Goal: Task Accomplishment & Management: Manage account settings

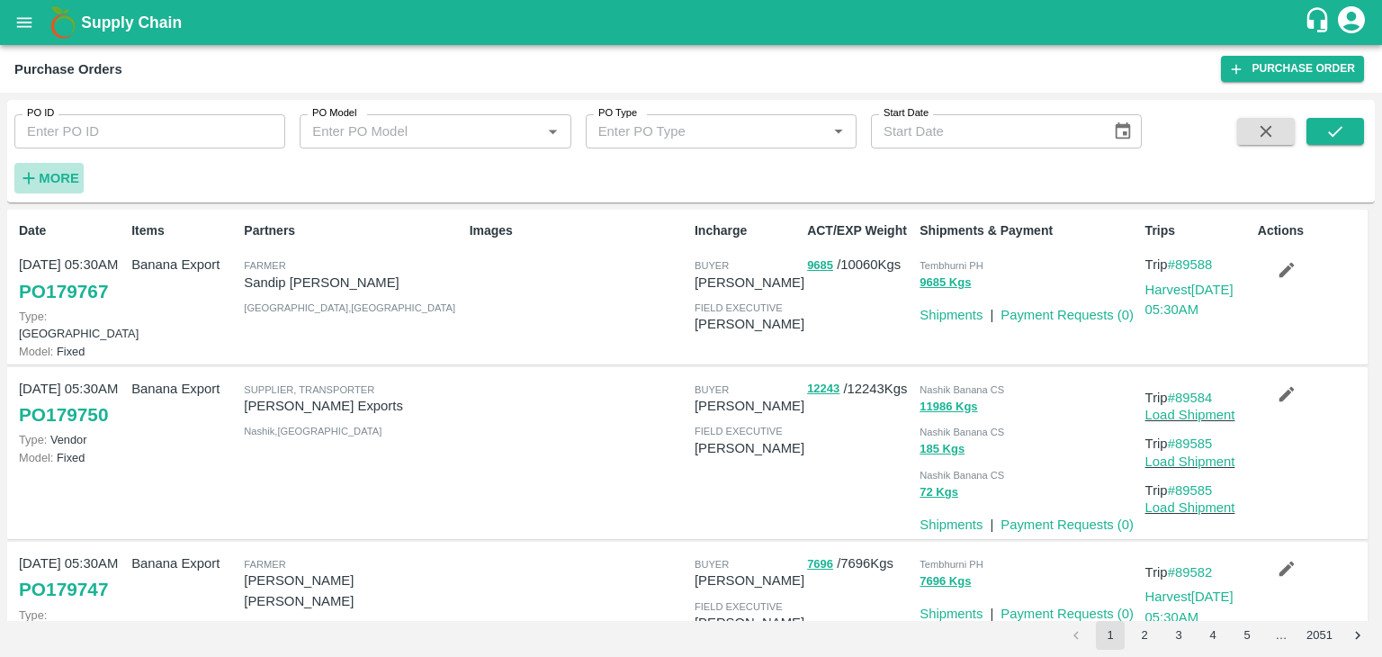
click at [61, 179] on strong "More" at bounding box center [59, 178] width 40 height 14
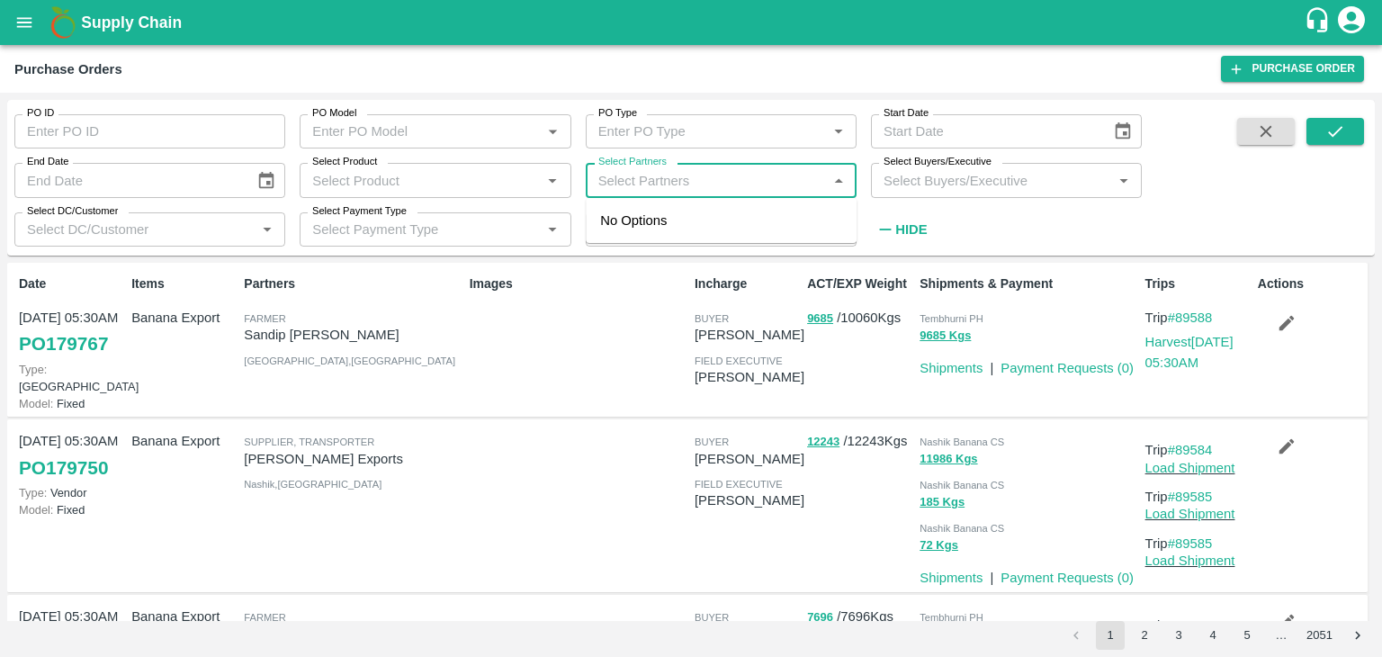
click at [640, 183] on input "Select Partners" at bounding box center [706, 179] width 230 height 23
type input "Varun R"
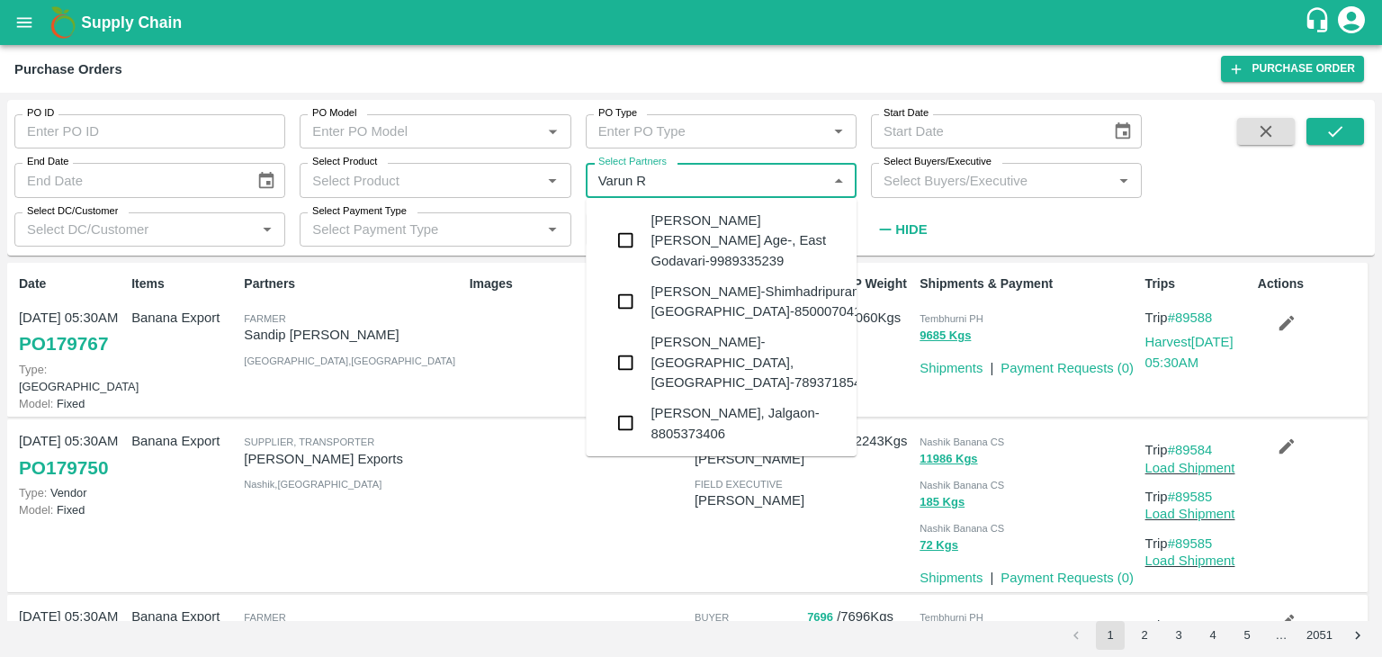
click at [729, 403] on div "VARUN RAMESHWAR AGRAWAL-Raver, Jalgaon-8805373406" at bounding box center [747, 423] width 192 height 40
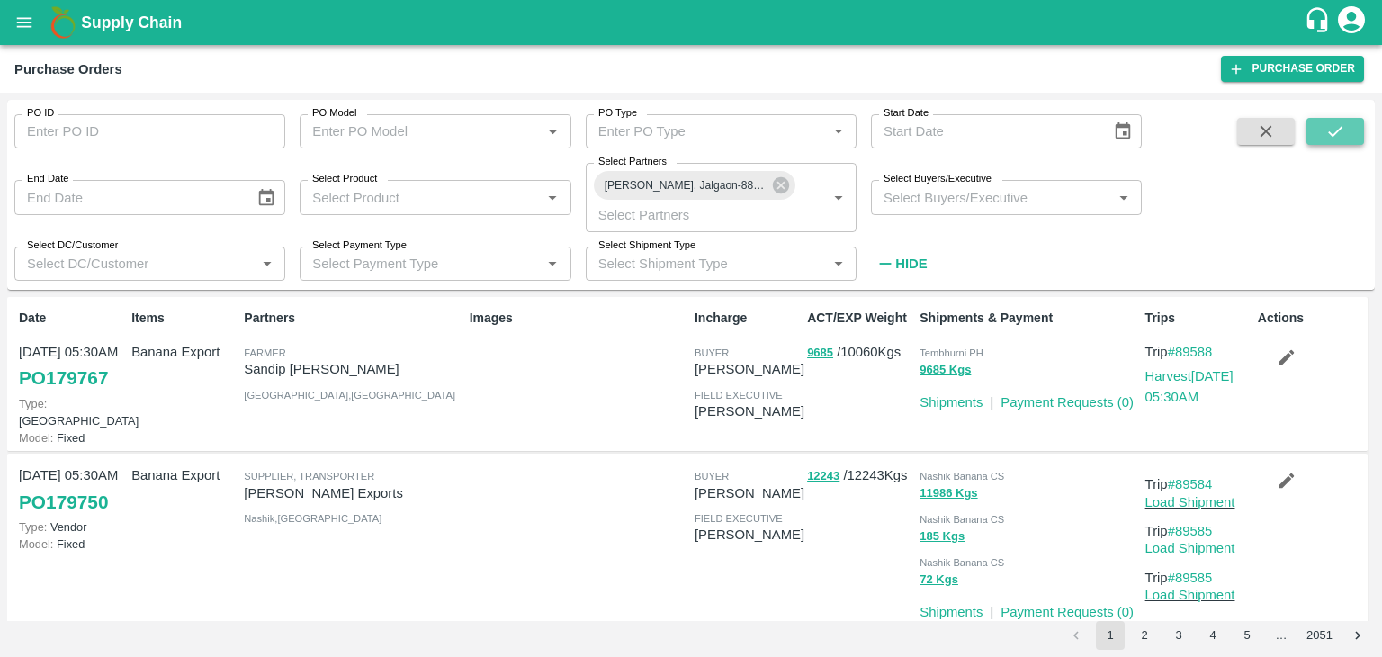
click at [1332, 122] on icon "submit" at bounding box center [1335, 131] width 20 height 20
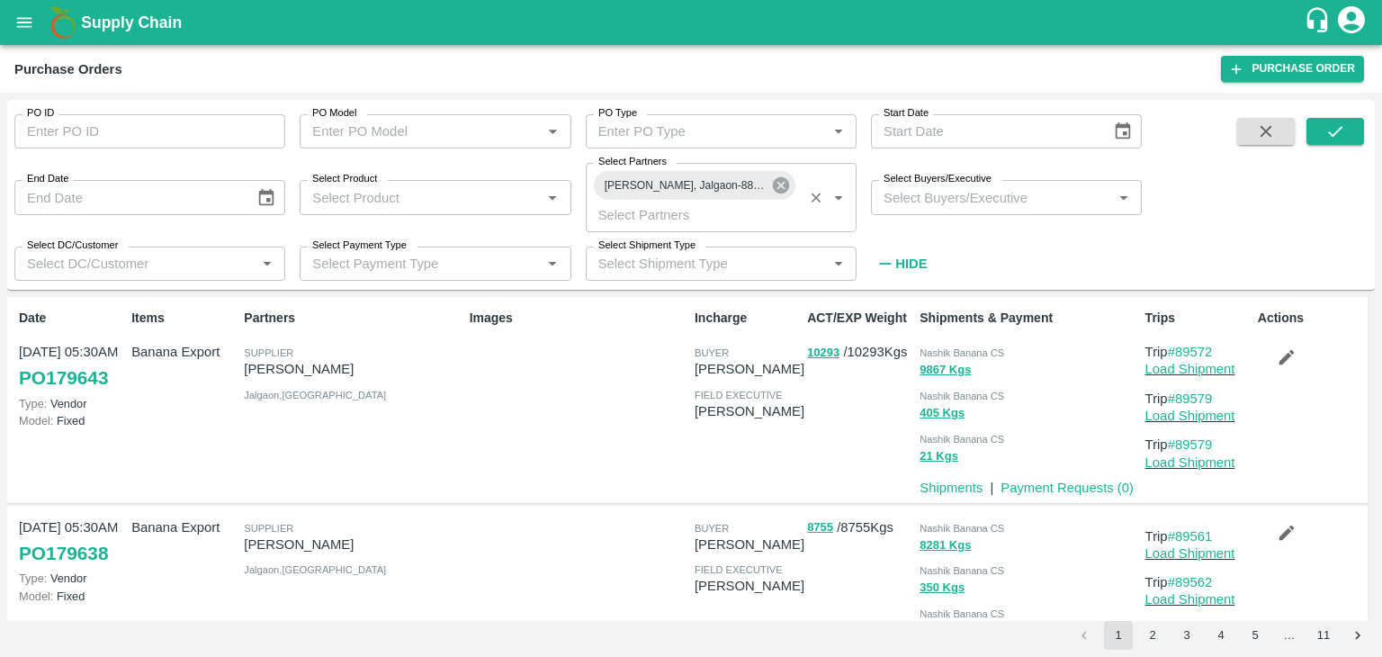
click at [778, 181] on icon at bounding box center [781, 185] width 16 height 16
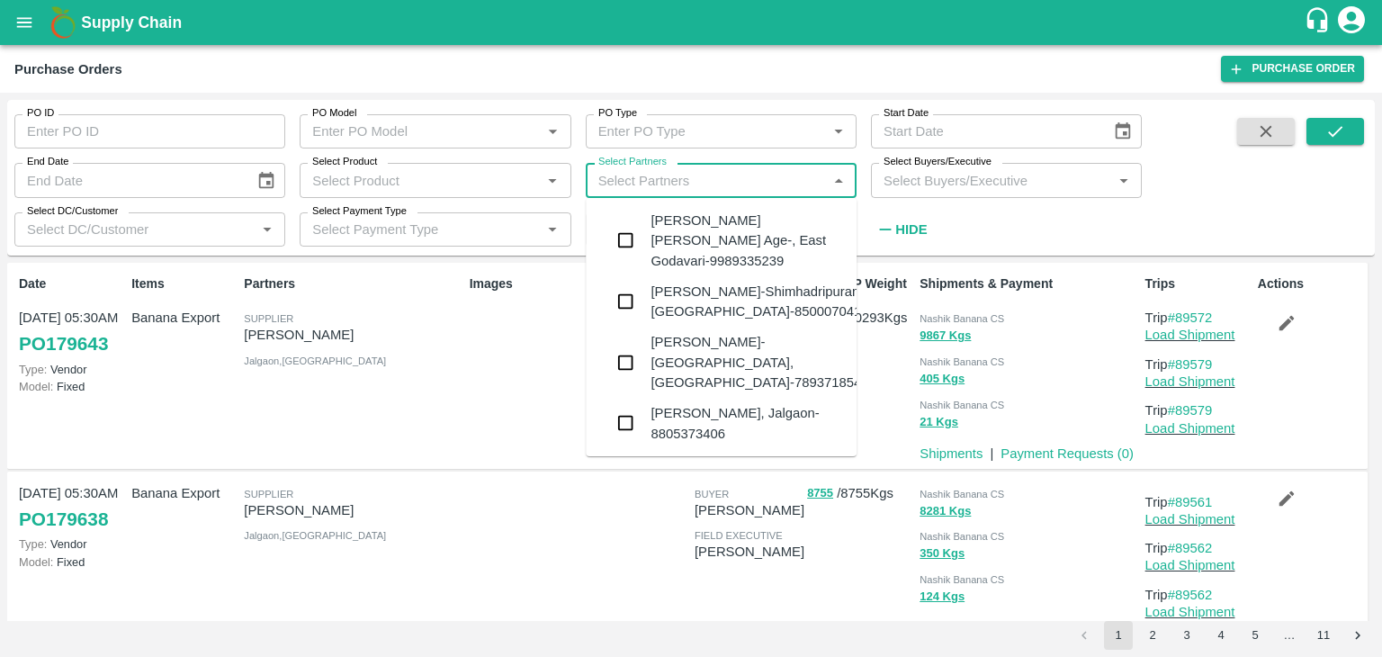
click at [734, 185] on input "Select Partners" at bounding box center [706, 179] width 230 height 23
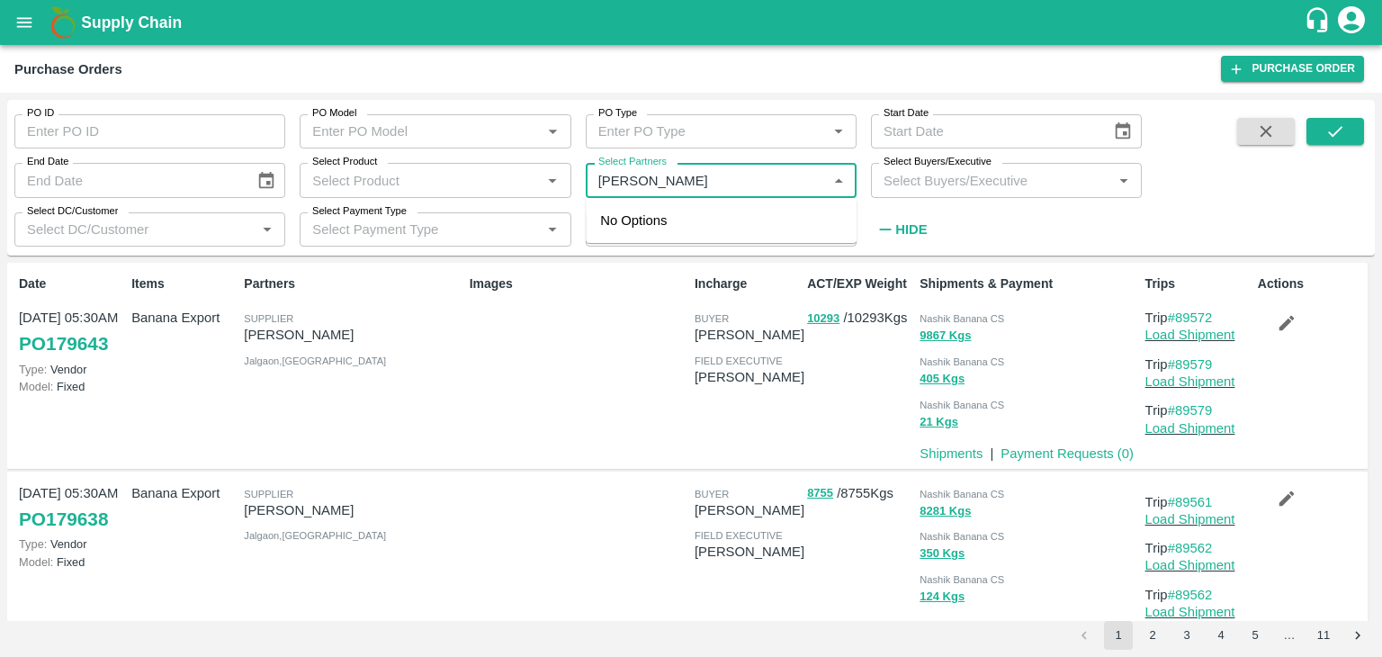
type input "Shreyansh E"
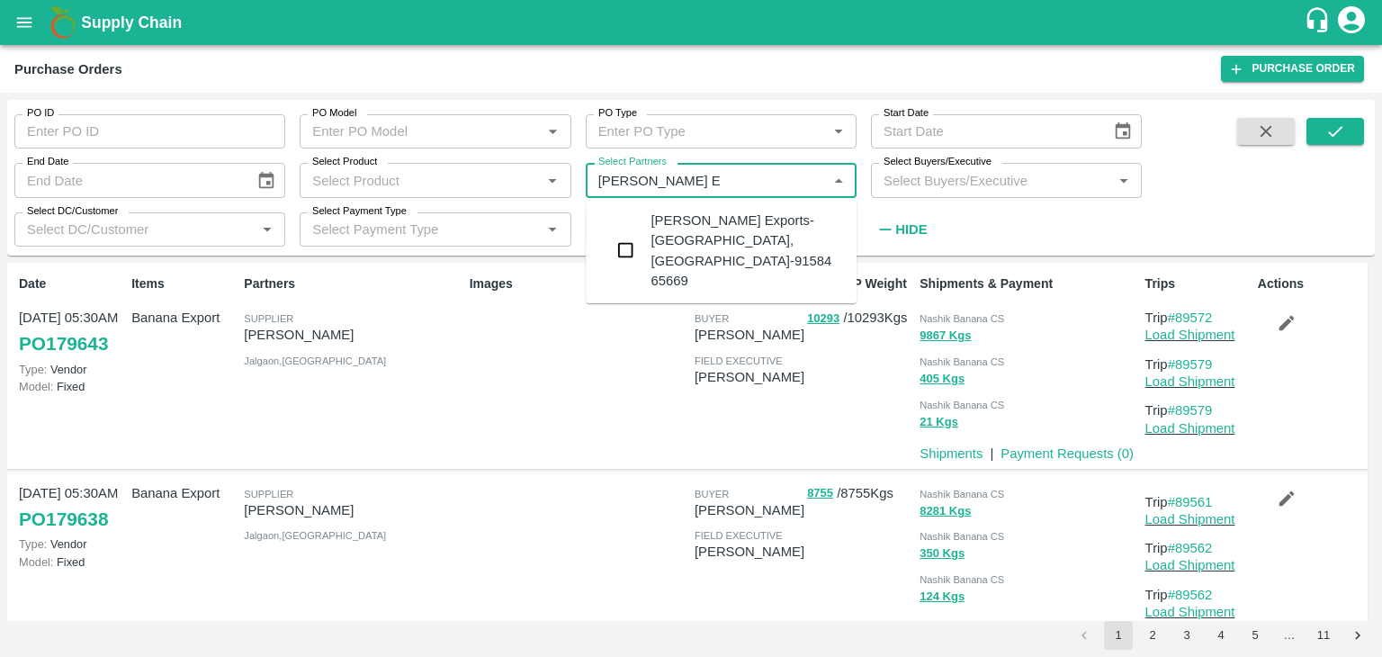
click at [755, 216] on div "Shreyansh Exports-Nashik, Nashik-91584 65669" at bounding box center [747, 251] width 192 height 80
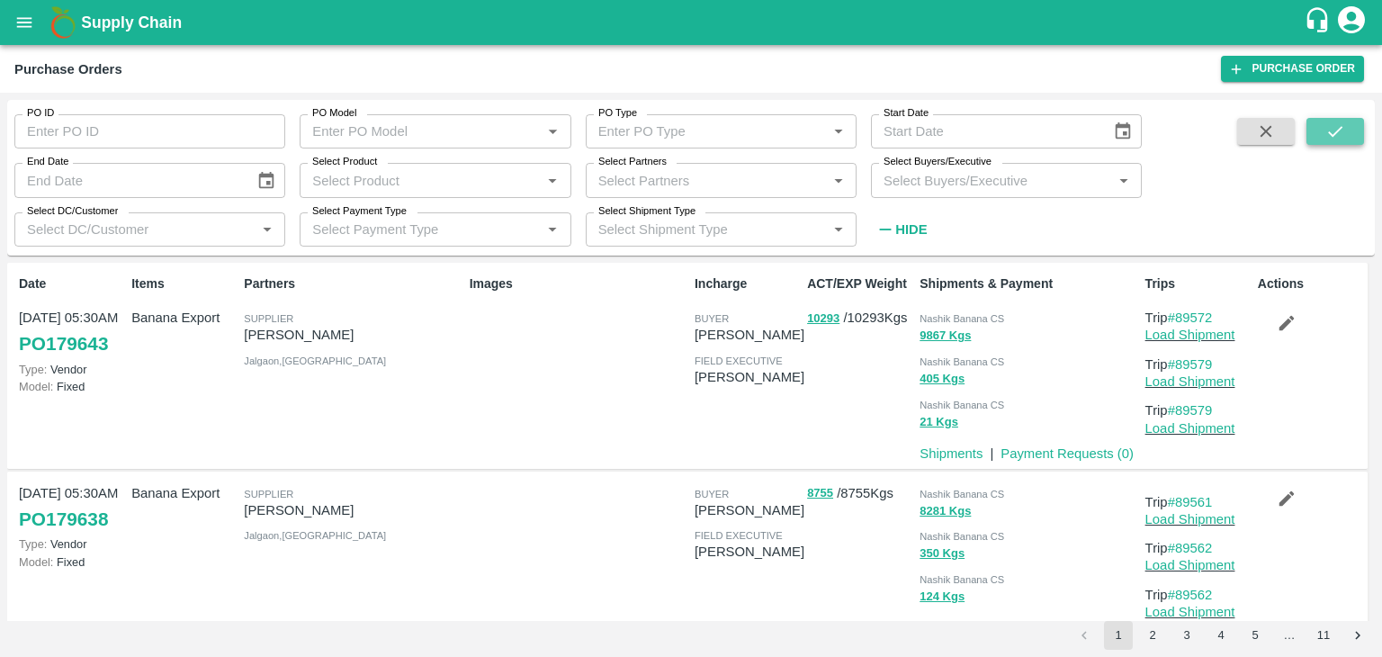
click at [1342, 135] on icon "submit" at bounding box center [1335, 131] width 20 height 20
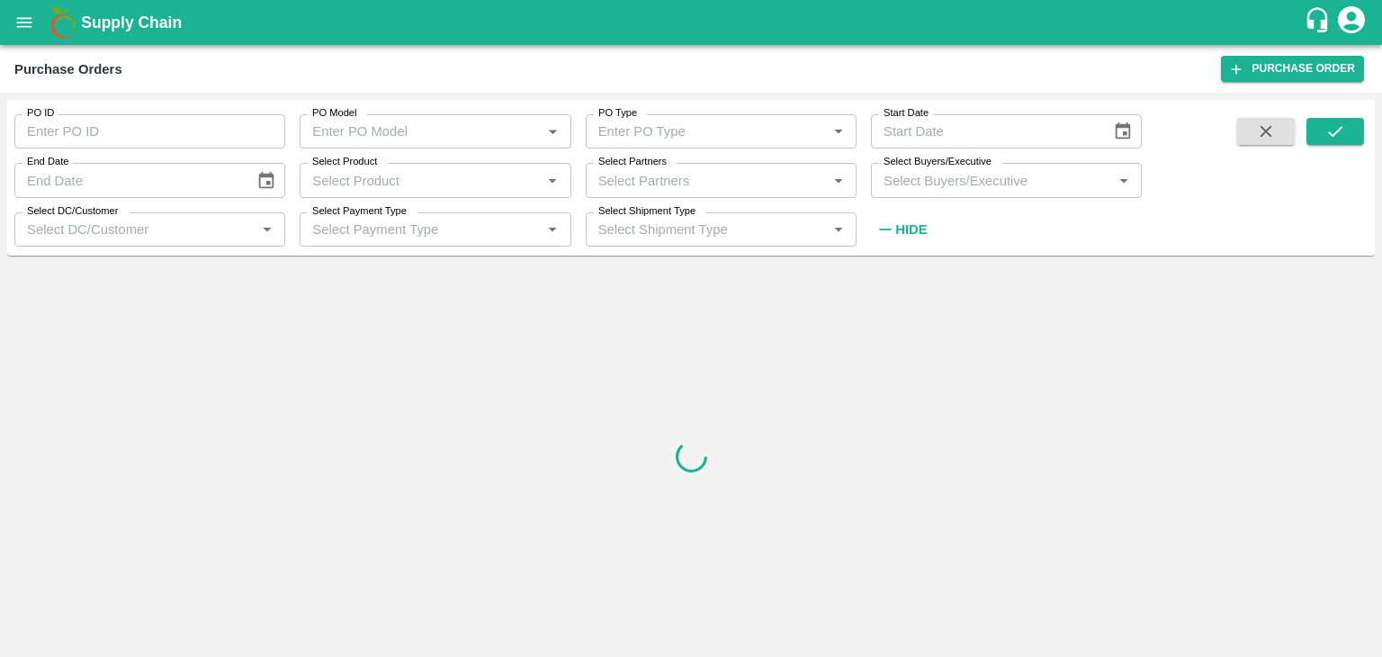
click at [750, 175] on input "Select Partners" at bounding box center [706, 179] width 230 height 23
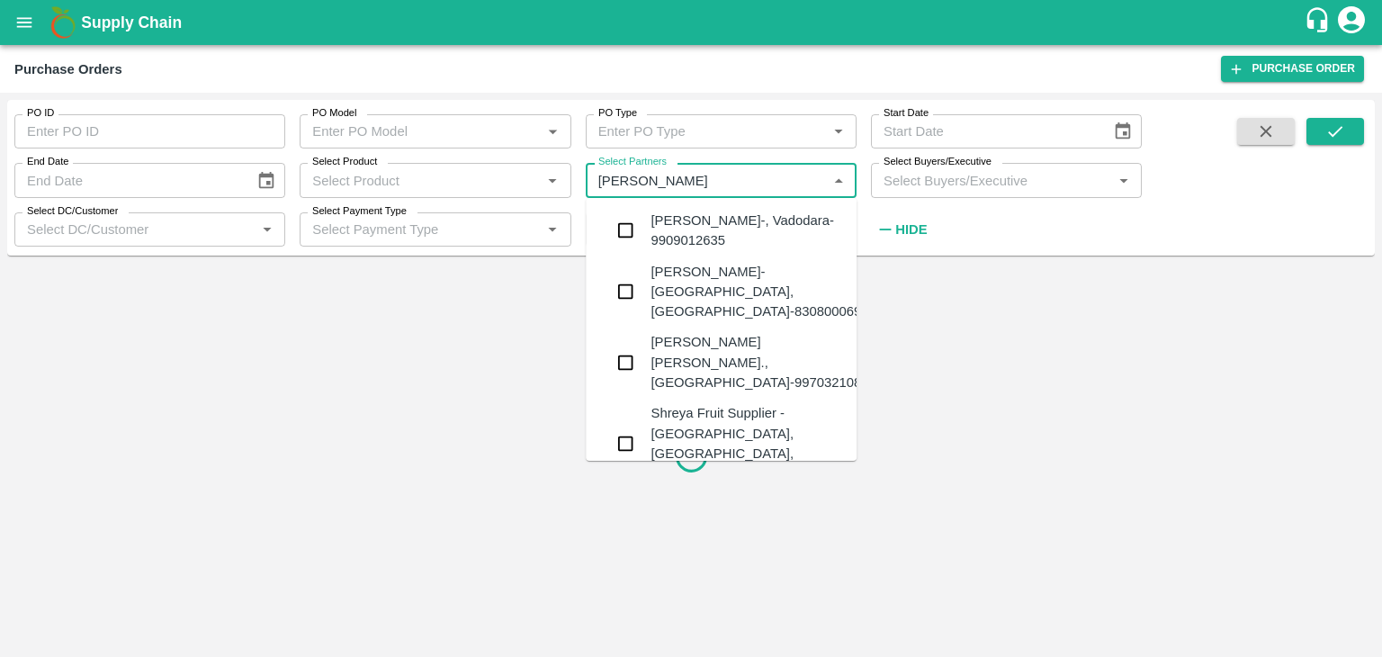
type input "Shreyansh"
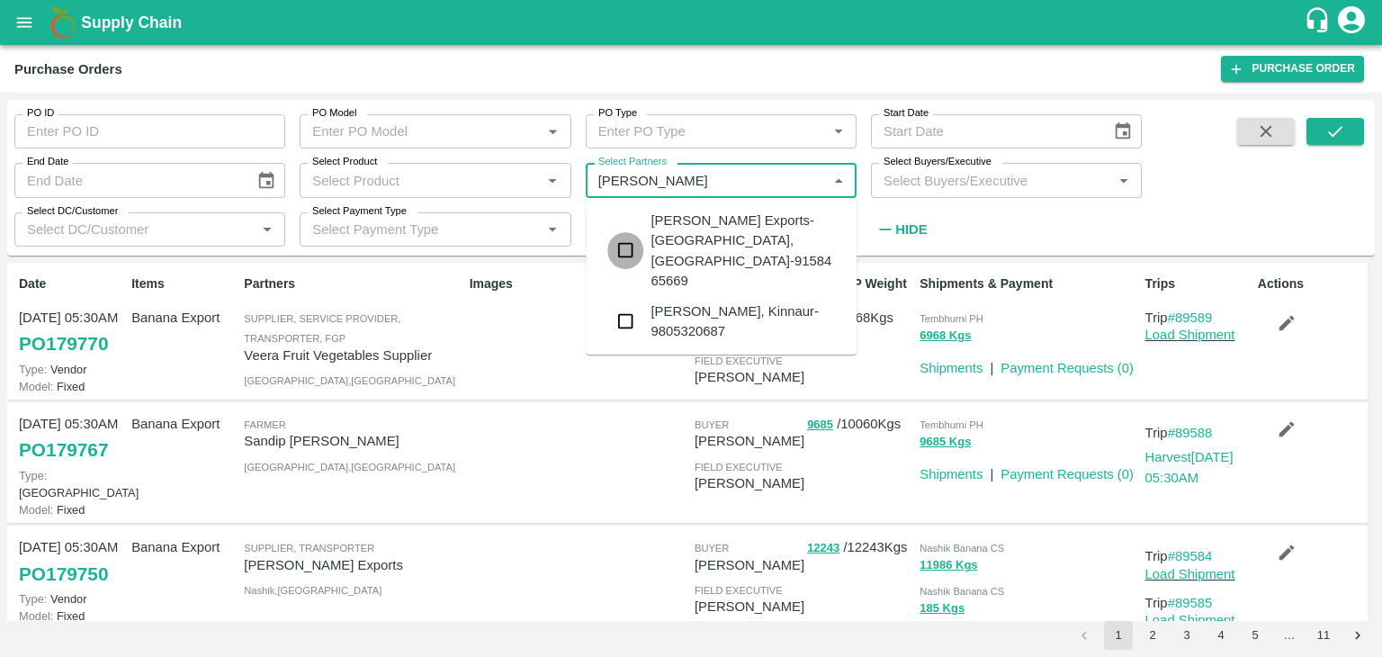
click at [622, 232] on input "checkbox" at bounding box center [625, 250] width 36 height 36
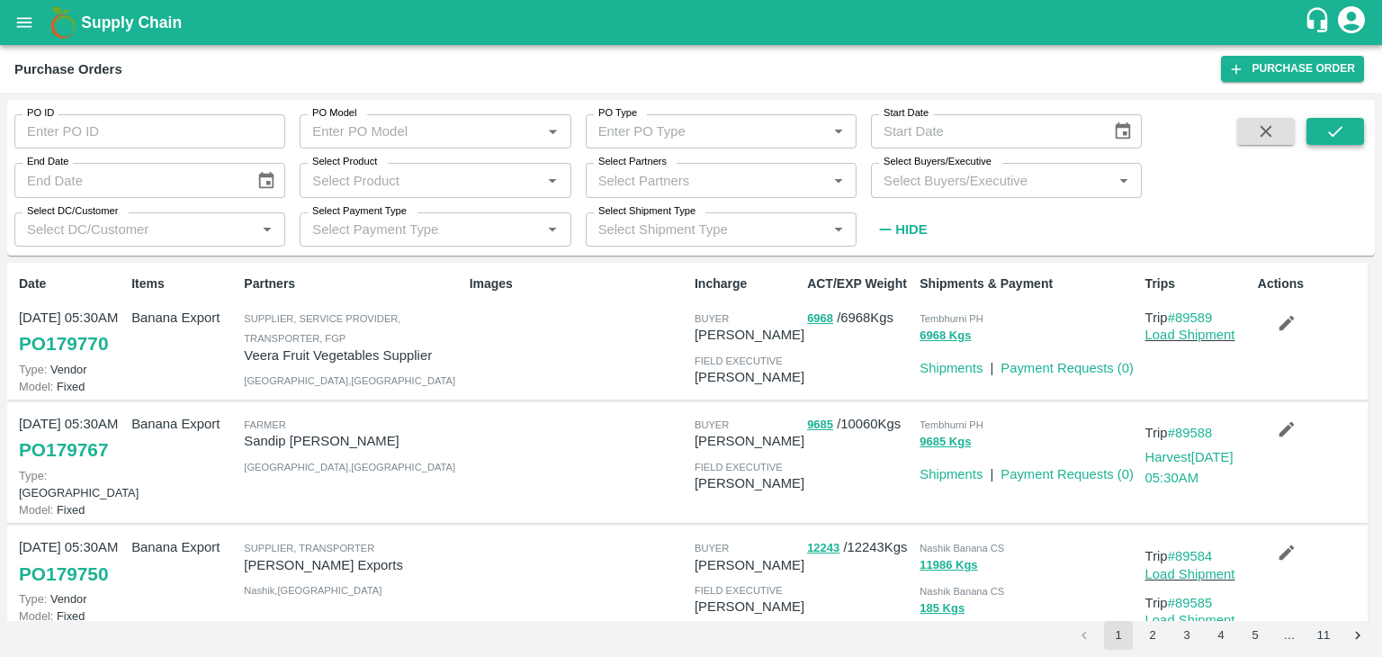
drag, startPoint x: 1339, startPoint y: 112, endPoint x: 1339, endPoint y: 136, distance: 23.4
click at [1339, 136] on div "PO ID PO ID PO Model PO Model   * PO Type PO Type   * Start Date Start Date End…" at bounding box center [691, 177] width 1368 height 141
click at [1339, 136] on icon "submit" at bounding box center [1335, 131] width 20 height 20
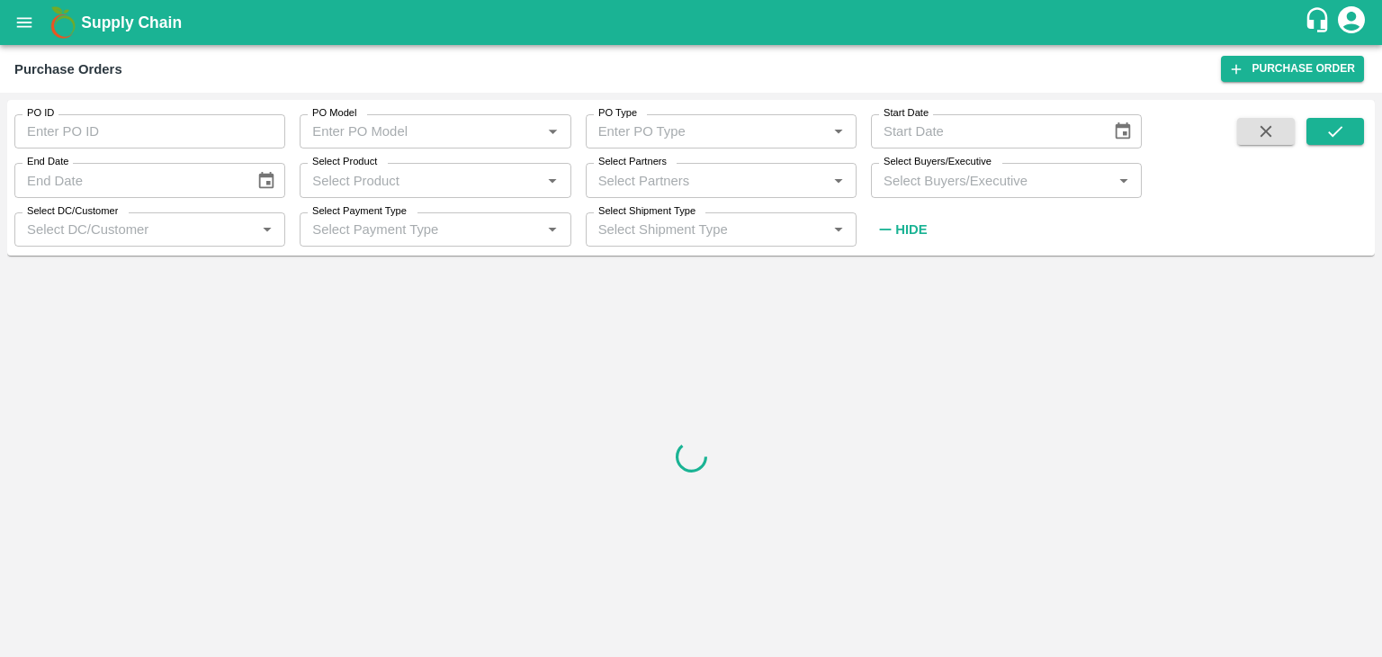
click at [688, 173] on input "Select Partners" at bounding box center [706, 179] width 230 height 23
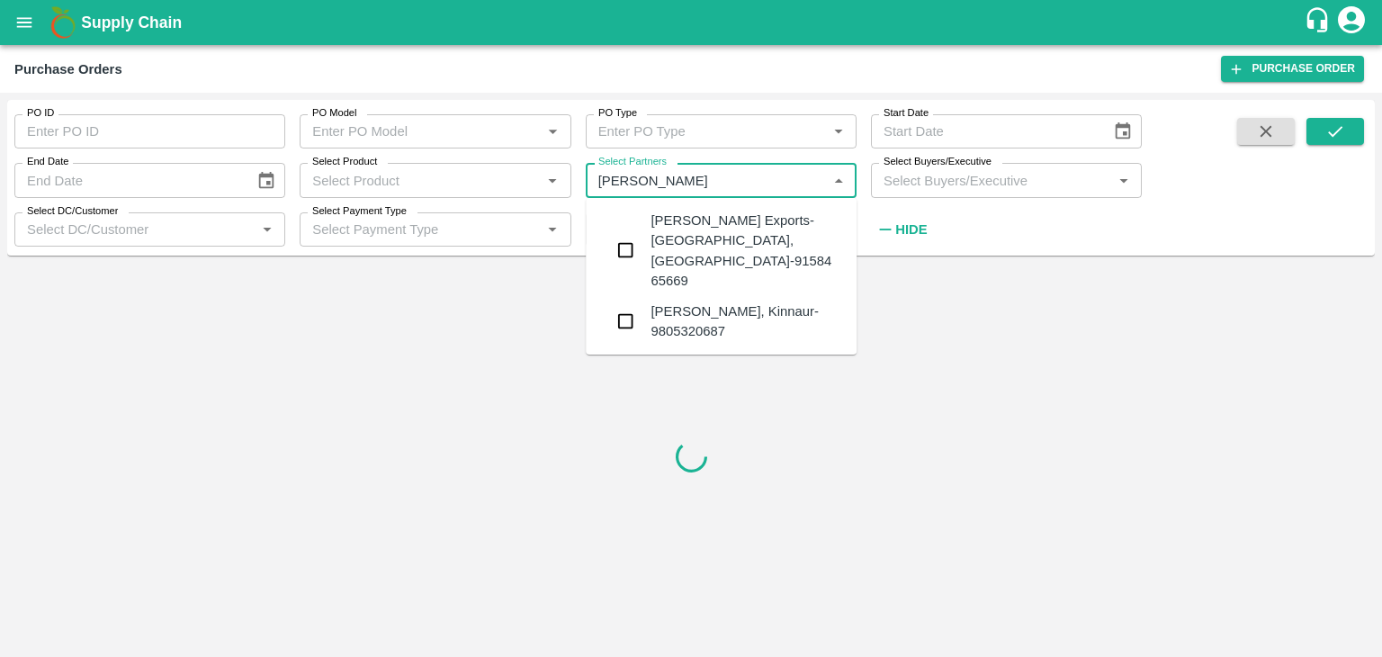
type input "Shreyansh"
click at [719, 238] on div "Shreyansh Exports-Nashik, Nashik-91584 65669" at bounding box center [747, 251] width 192 height 80
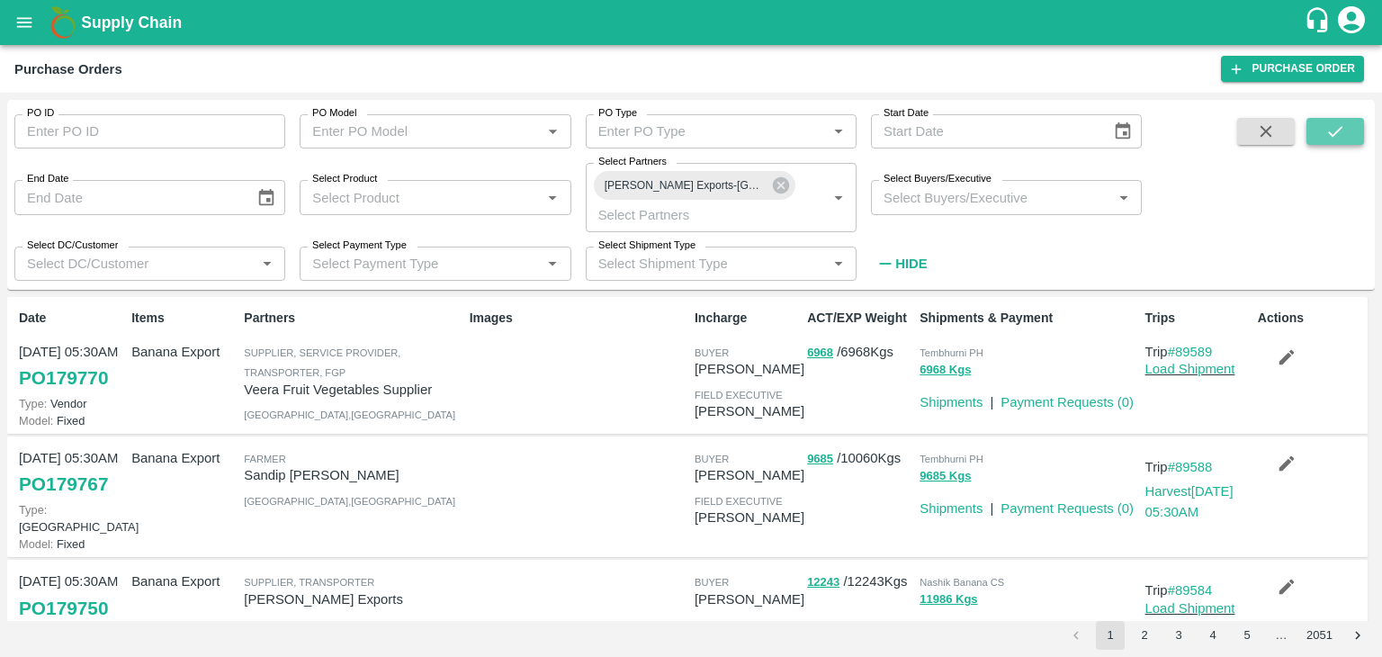
click at [1343, 124] on icon "submit" at bounding box center [1335, 131] width 20 height 20
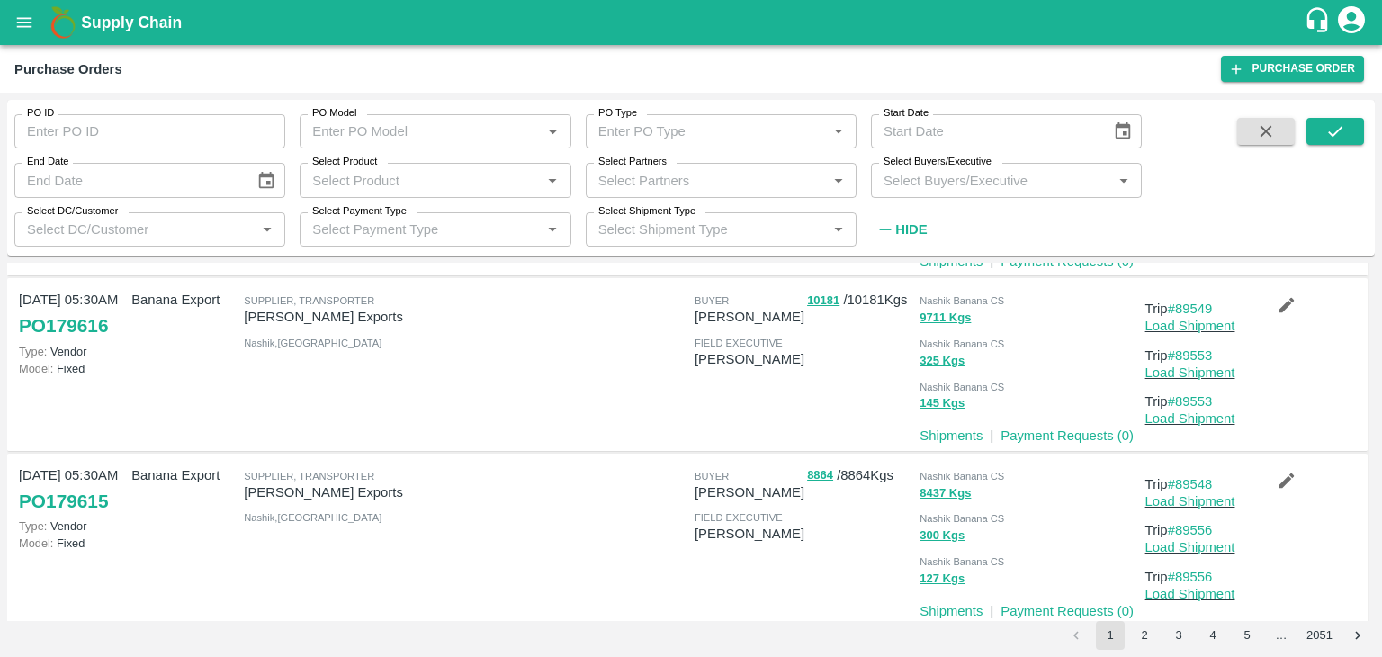
scroll to position [1440, 0]
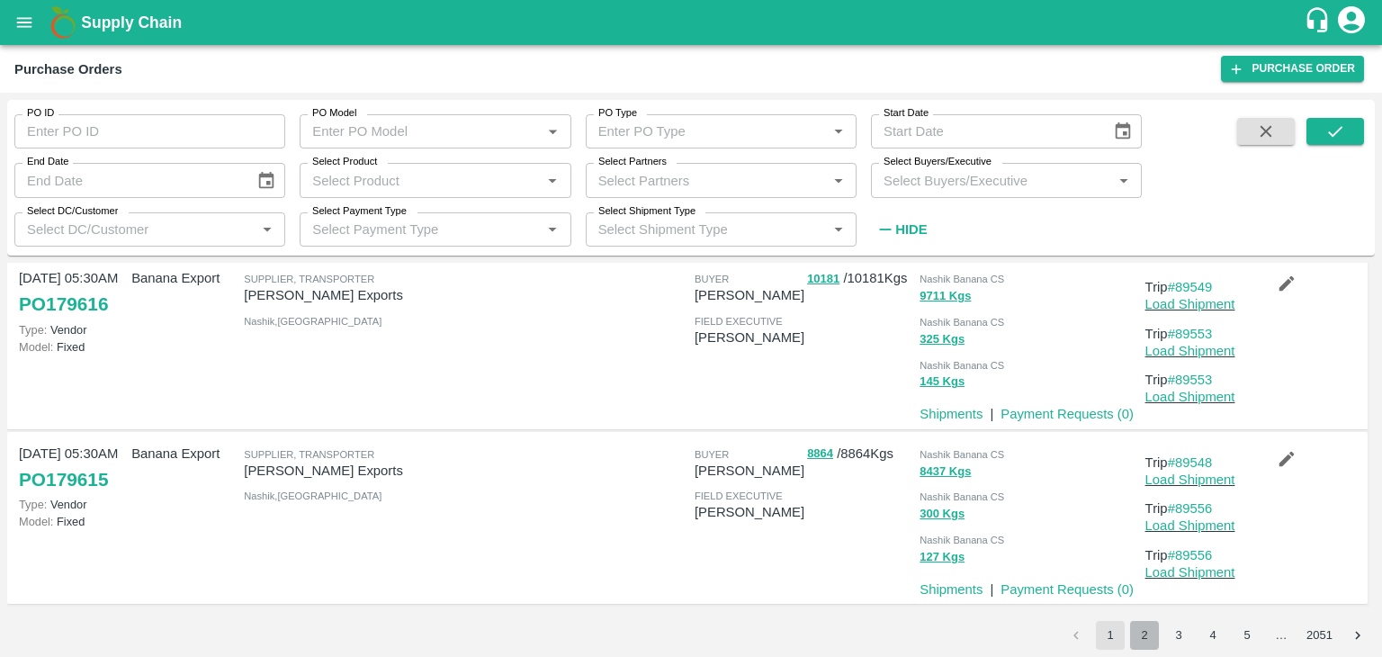
click at [1145, 644] on button "2" at bounding box center [1144, 635] width 29 height 29
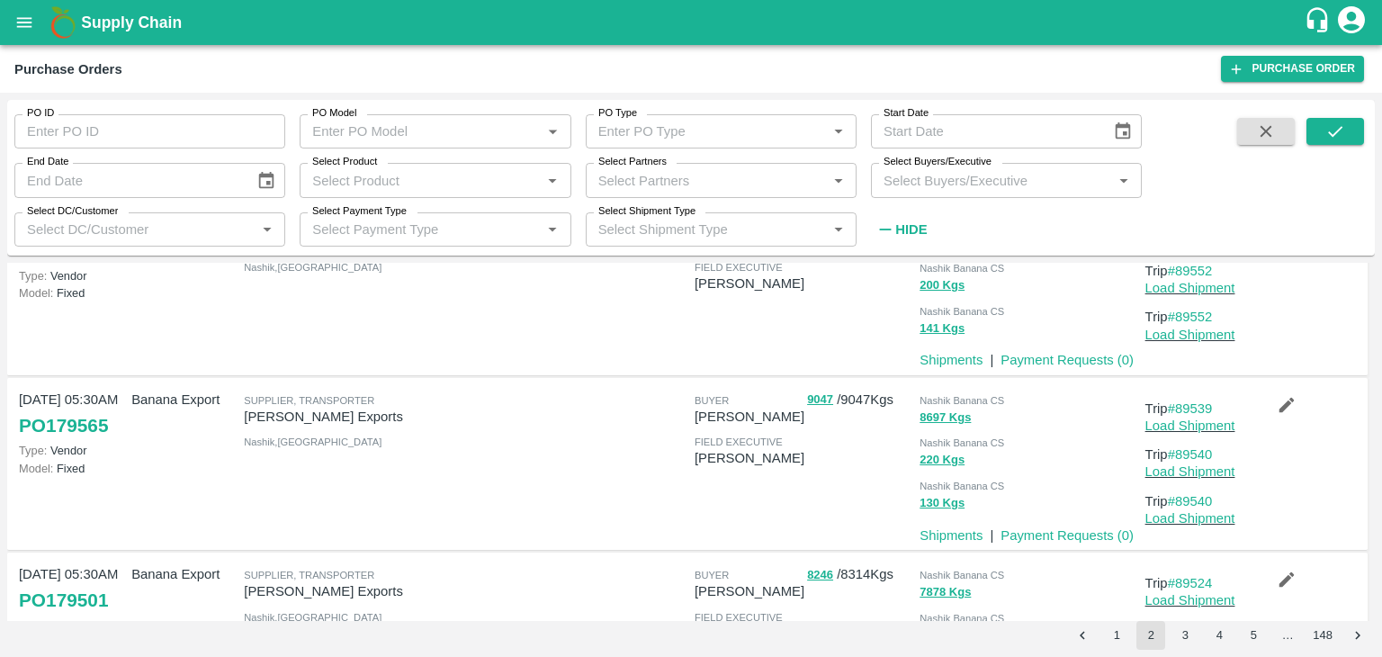
scroll to position [94, 0]
click at [184, 137] on input "PO ID" at bounding box center [149, 131] width 271 height 34
paste input "179565"
type input "179565"
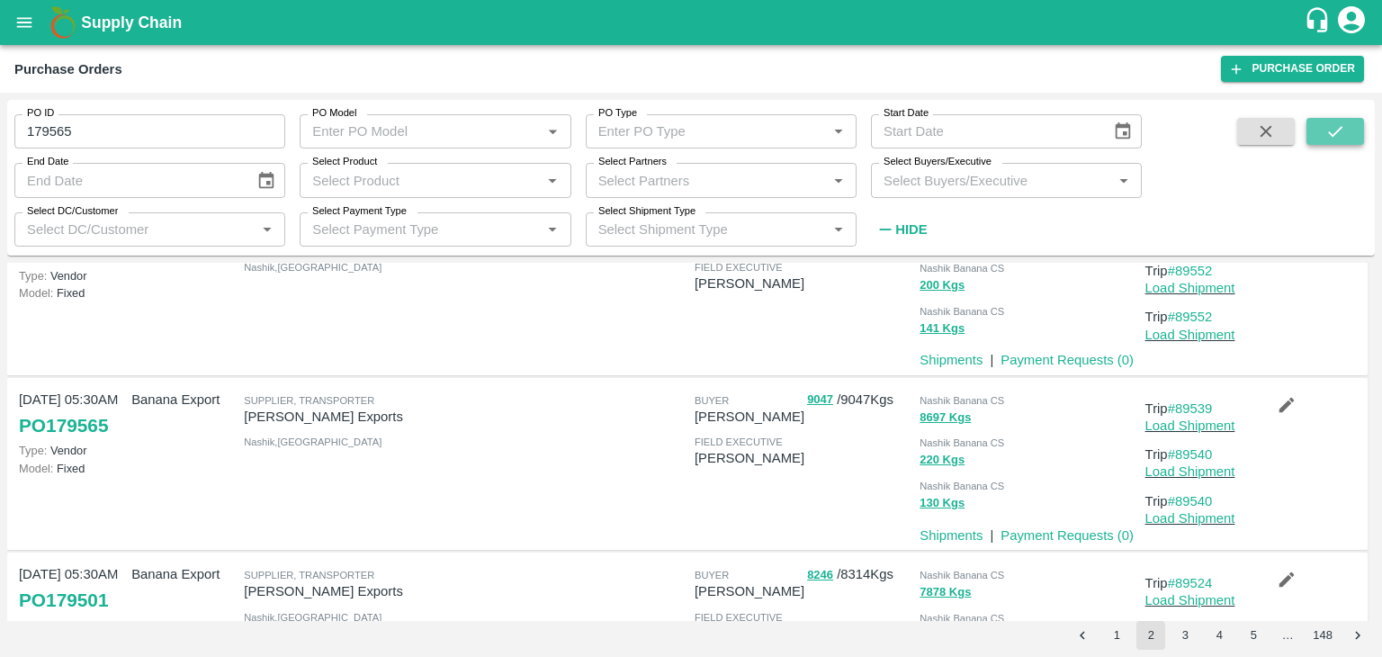
click at [1341, 130] on icon "submit" at bounding box center [1335, 131] width 20 height 20
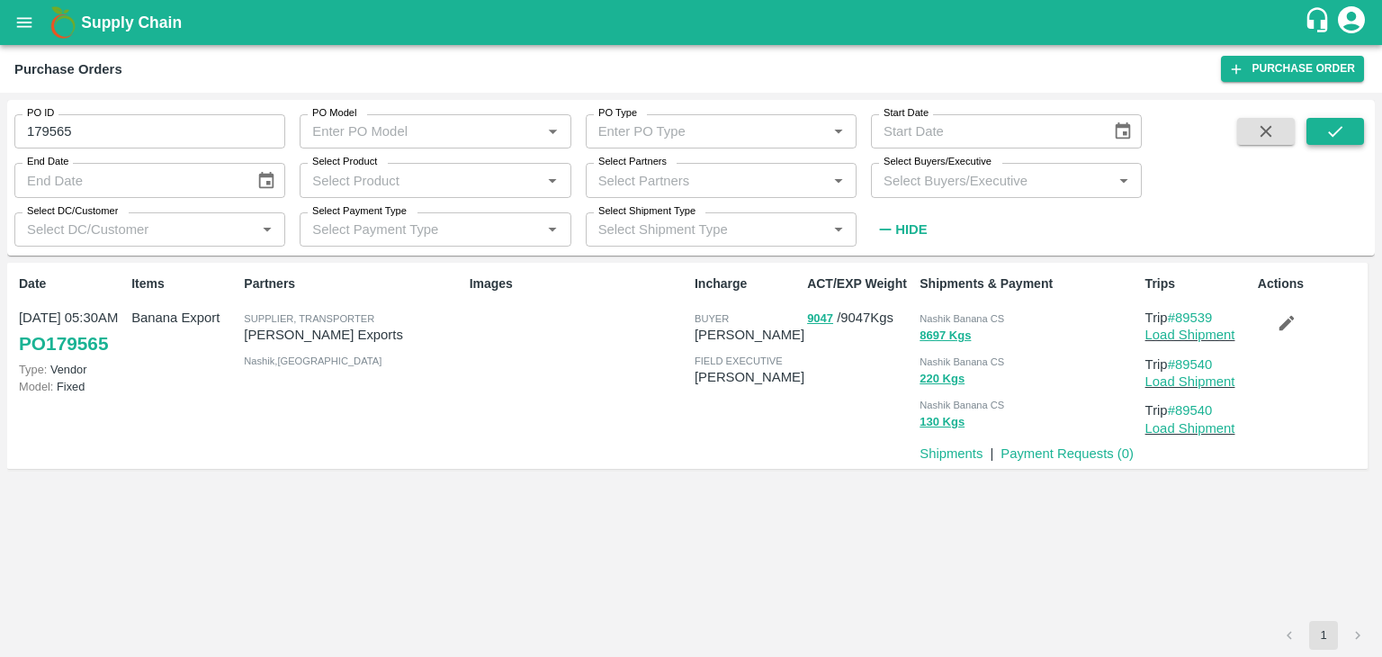
click at [1346, 125] on button "submit" at bounding box center [1336, 131] width 58 height 27
click at [1190, 333] on link "Load Shipment" at bounding box center [1190, 335] width 90 height 14
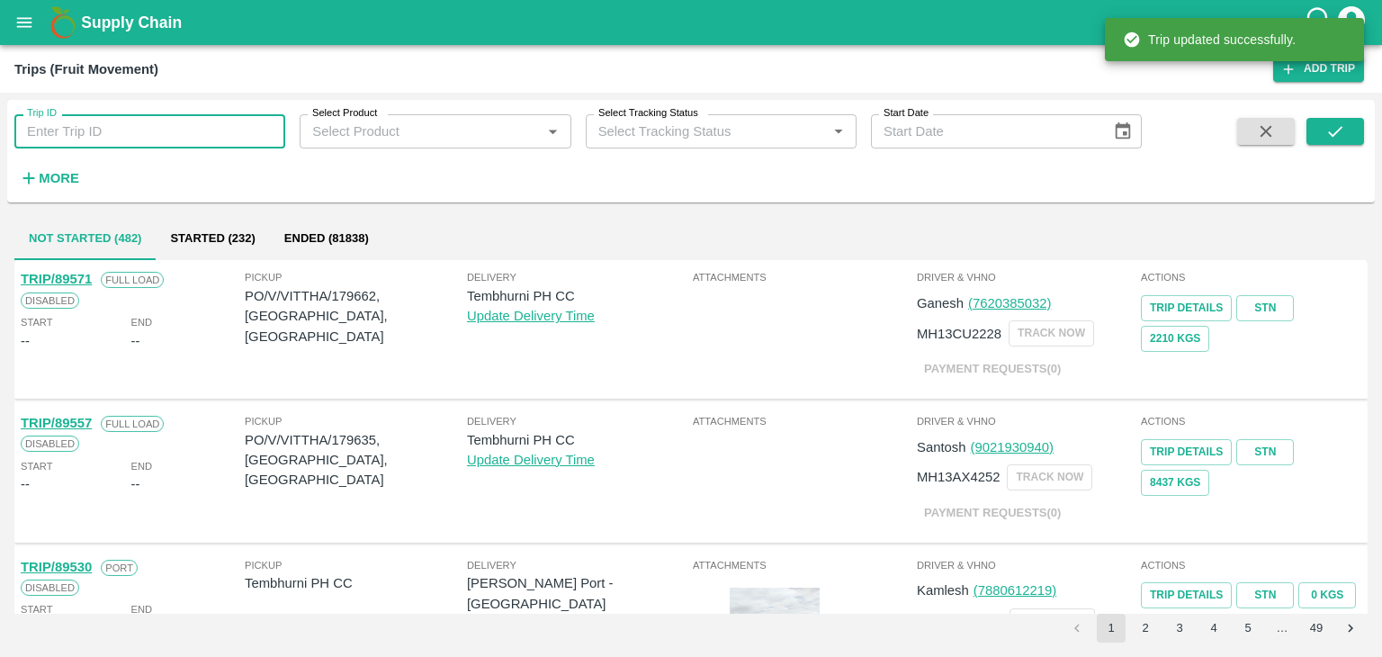
click at [129, 130] on input "Trip ID" at bounding box center [149, 131] width 271 height 34
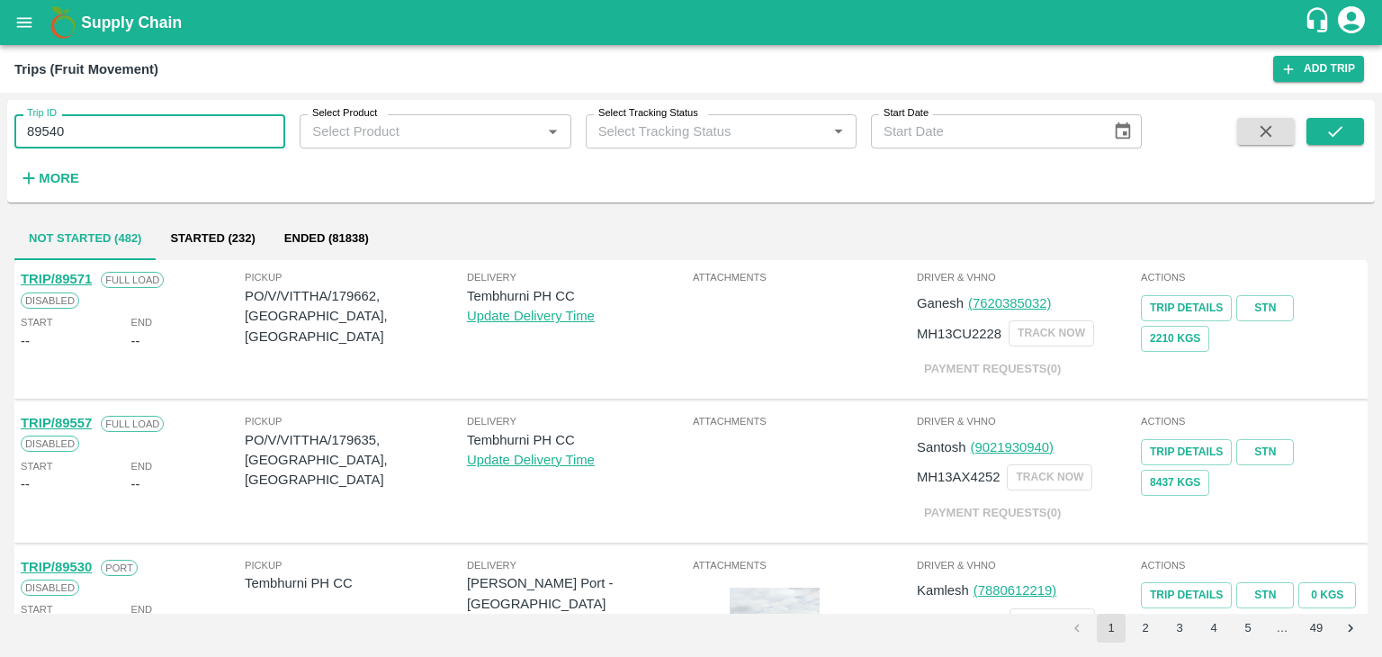
type input "89540"
click at [1340, 128] on icon "submit" at bounding box center [1335, 131] width 14 height 11
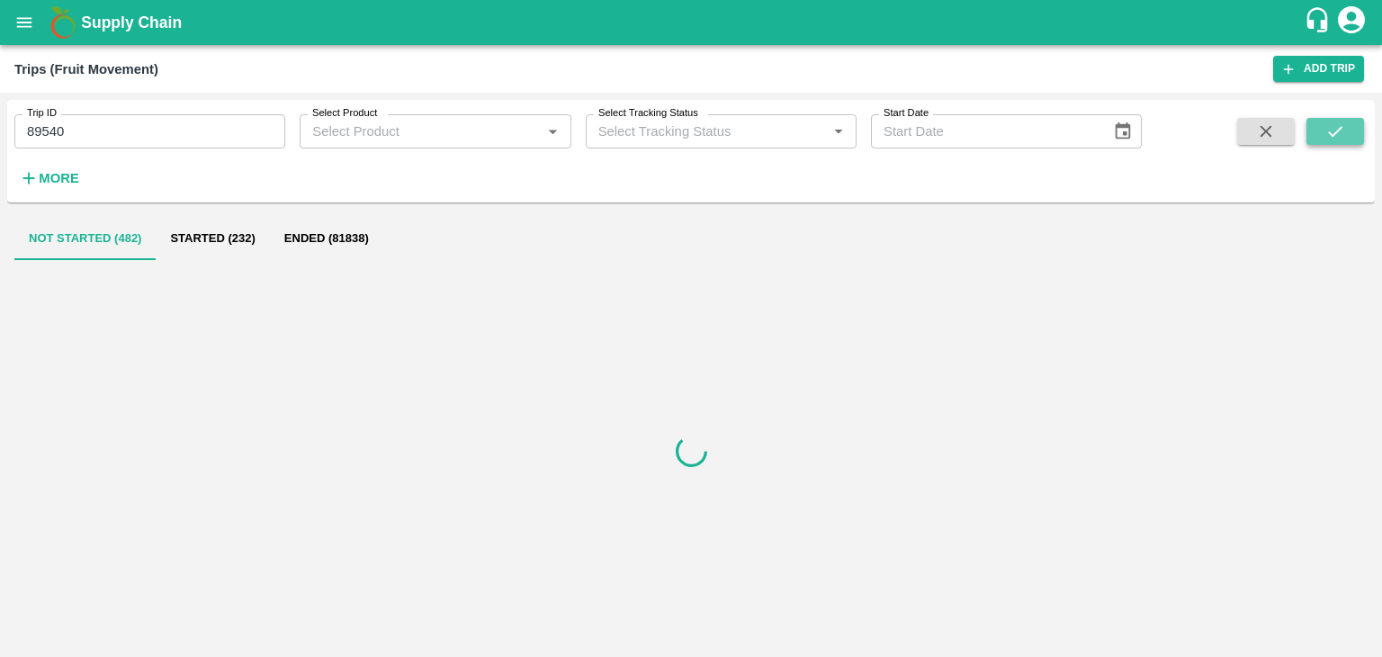
click at [1340, 128] on icon "submit" at bounding box center [1335, 131] width 14 height 11
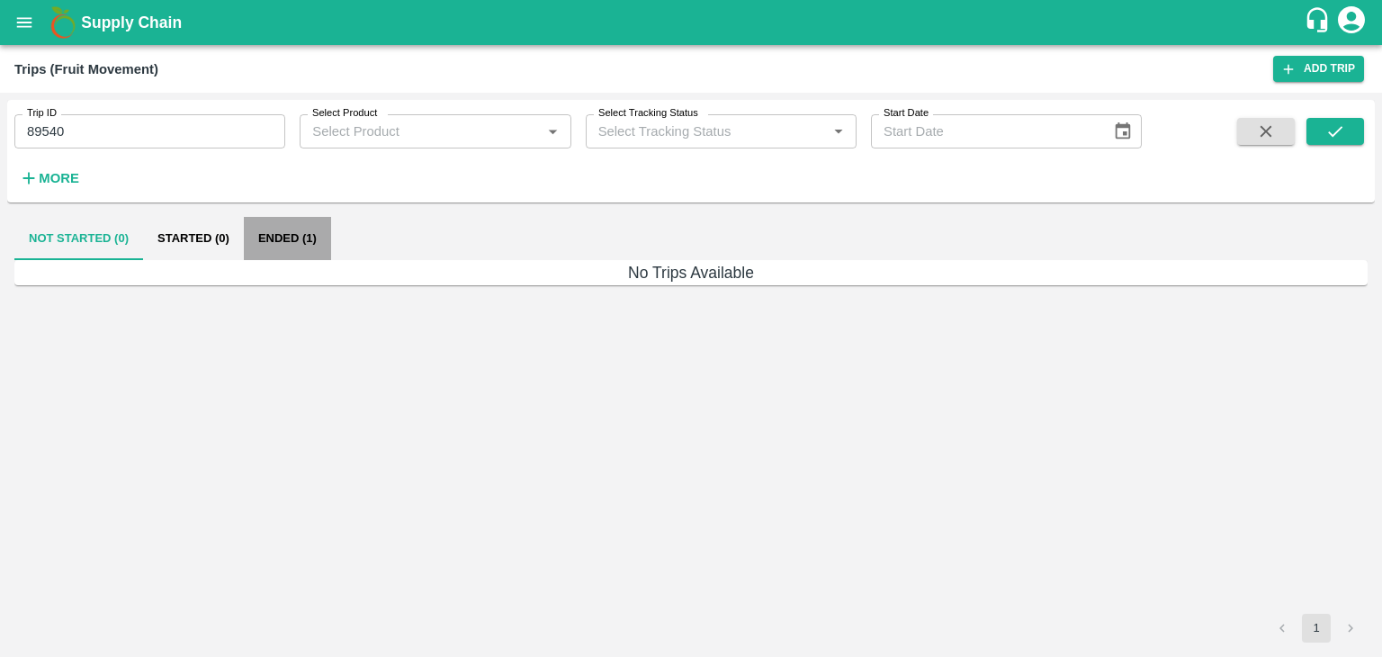
click at [302, 244] on button "Ended (1)" at bounding box center [287, 238] width 87 height 43
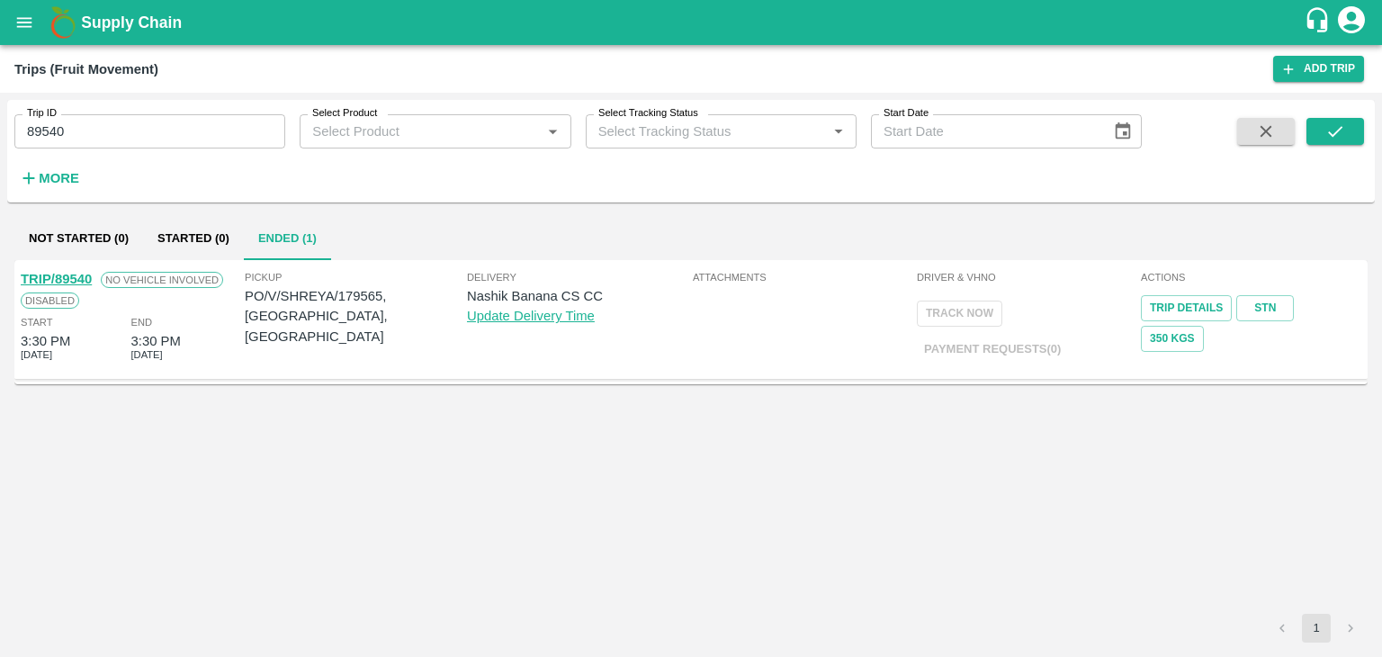
click at [72, 277] on link "TRIP/89540" at bounding box center [56, 279] width 71 height 14
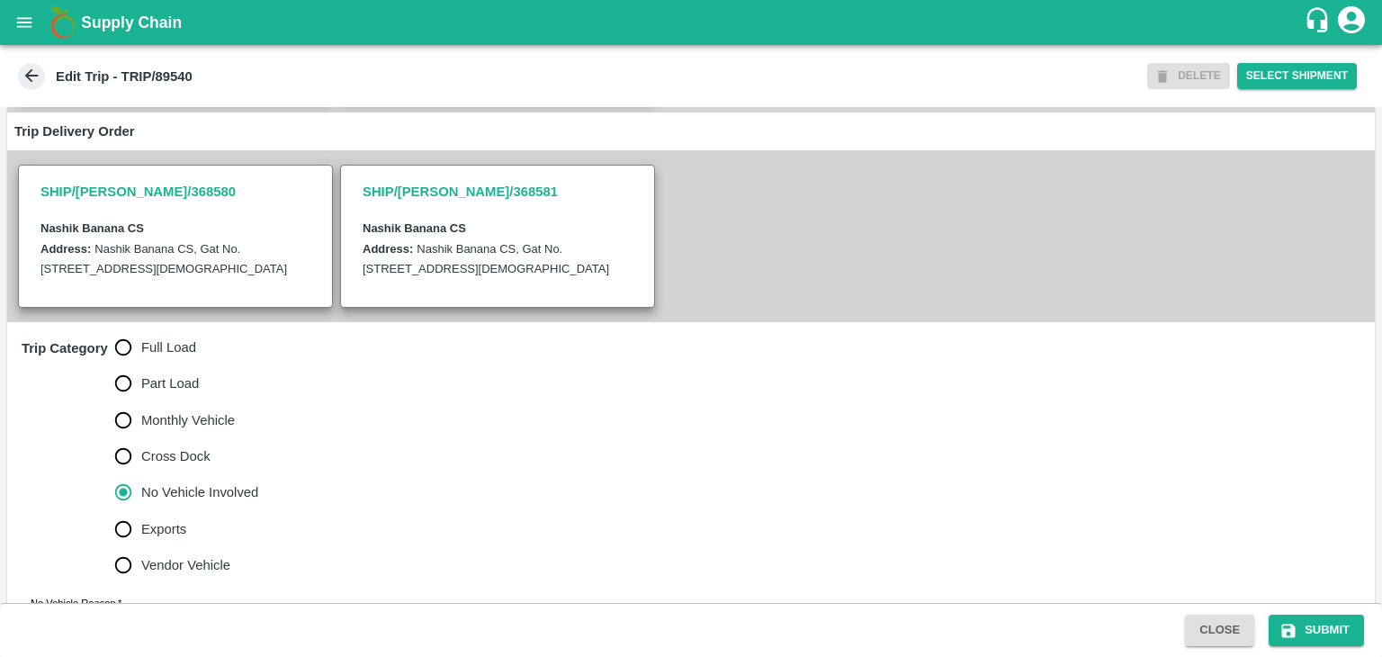
scroll to position [442, 0]
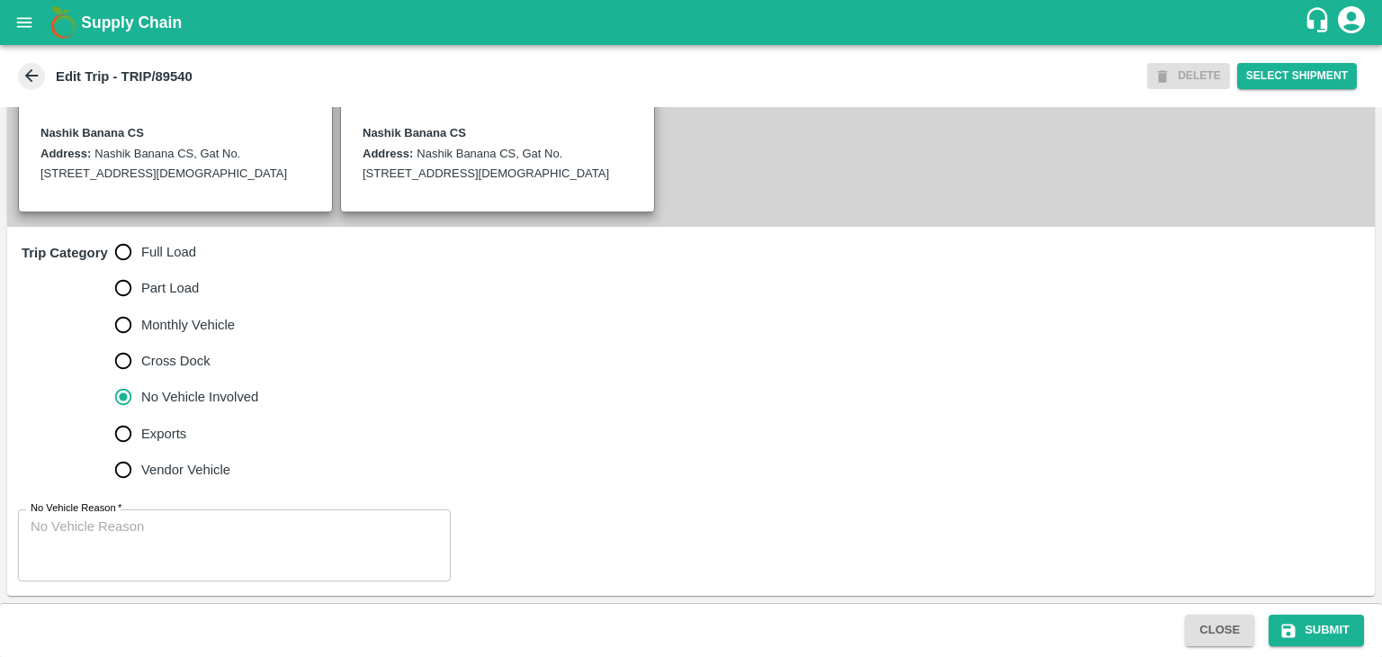
click at [173, 242] on span "Full Load" at bounding box center [168, 252] width 55 height 20
click at [141, 242] on input "Full Load" at bounding box center [123, 252] width 36 height 36
radio input "true"
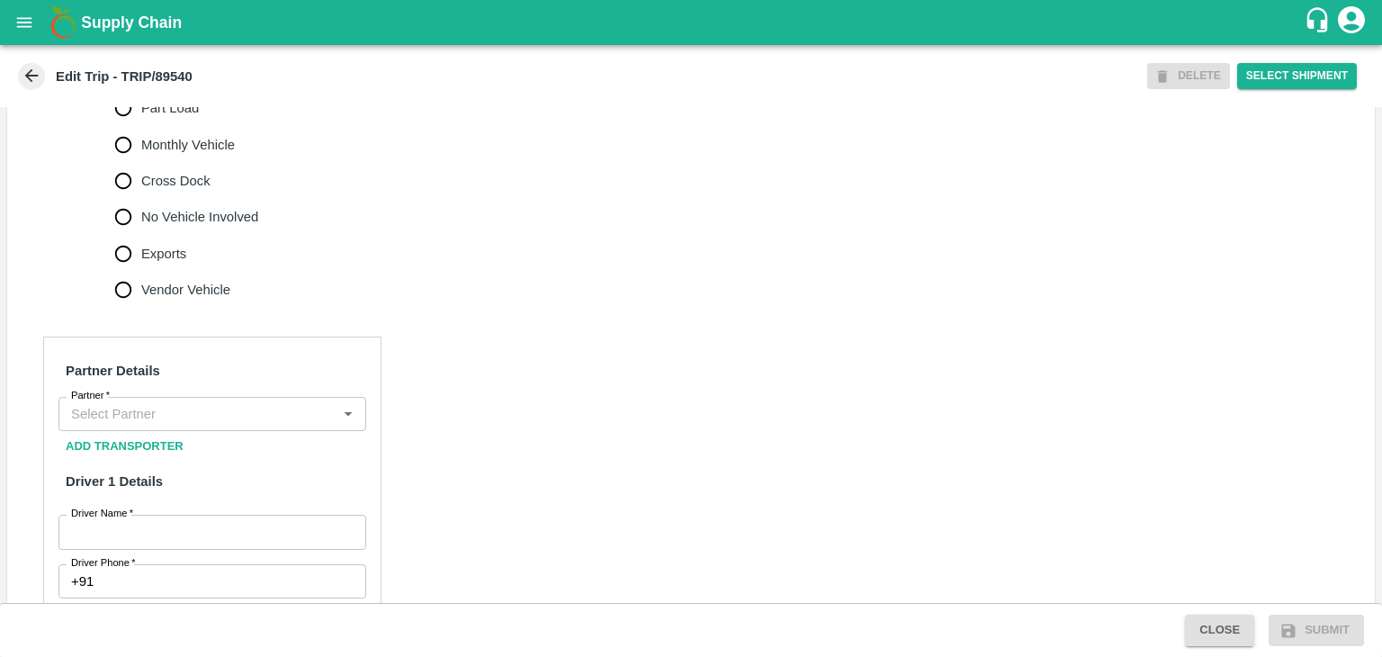
scroll to position [618, 0]
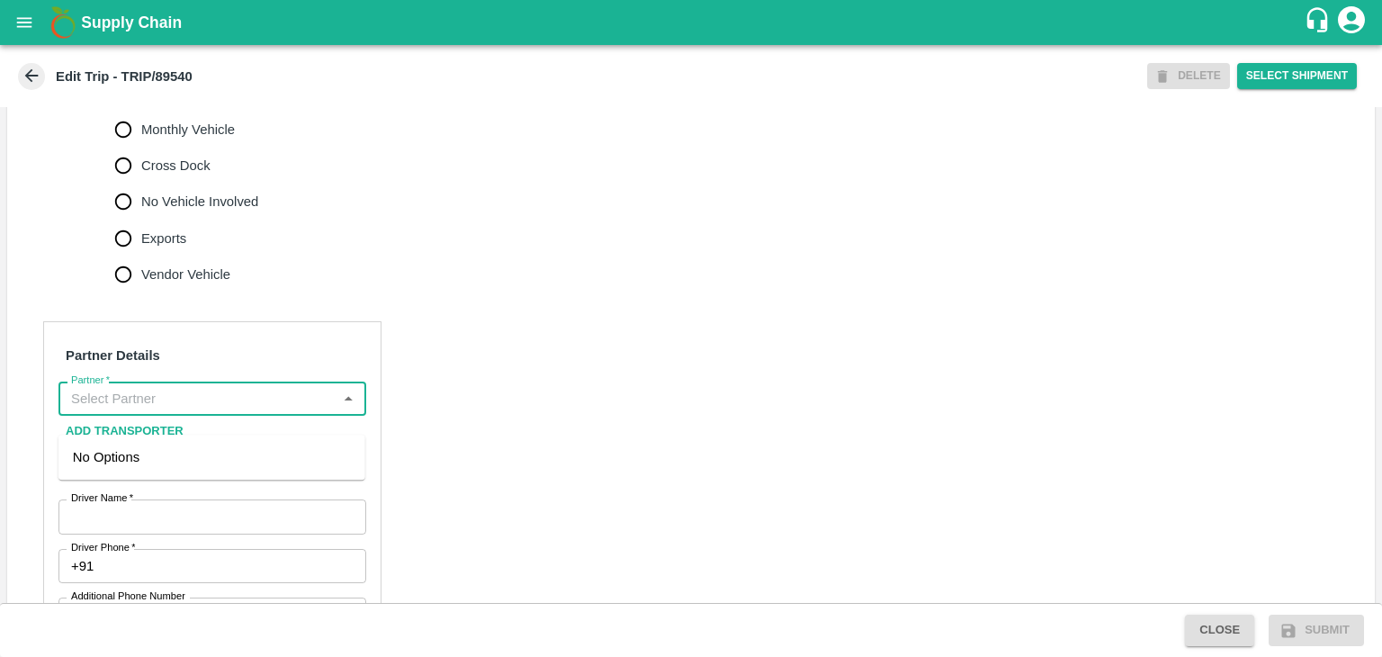
click at [205, 408] on input "Partner   *" at bounding box center [197, 398] width 267 height 23
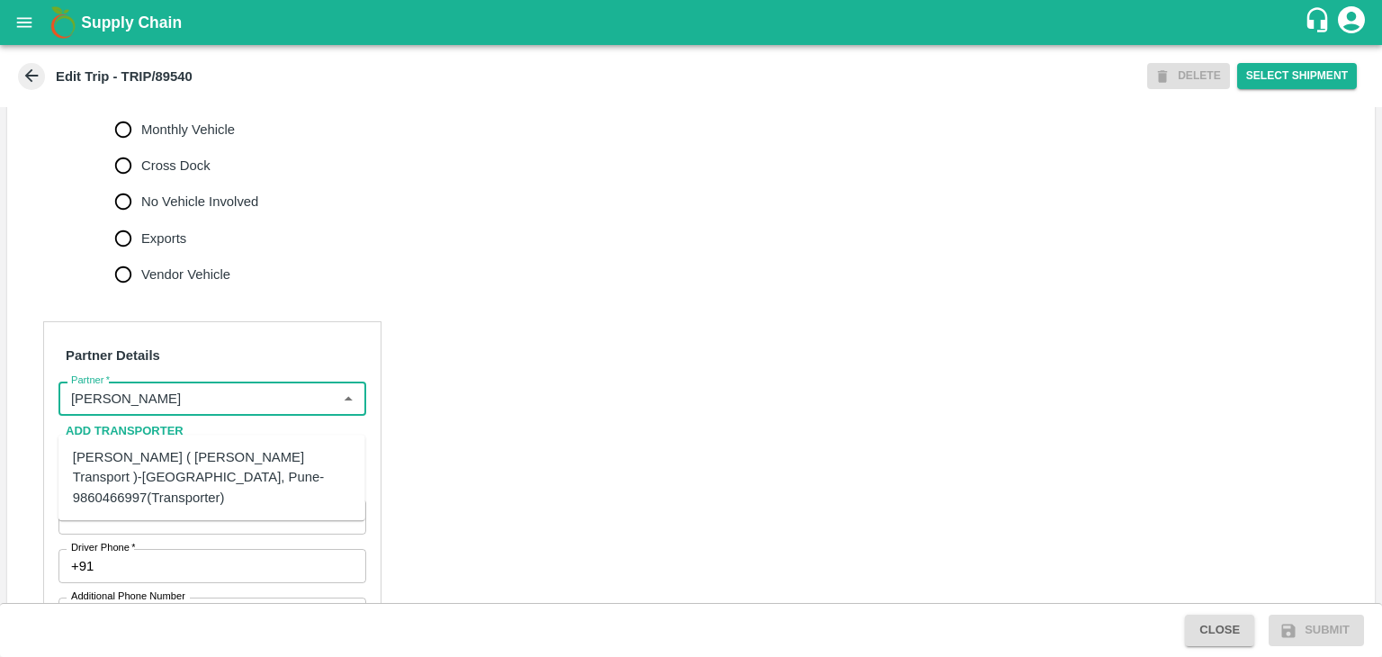
click at [174, 449] on div "[PERSON_NAME] ( [PERSON_NAME] Transport )-[GEOGRAPHIC_DATA], Pune-9860466997(Tr…" at bounding box center [212, 477] width 278 height 60
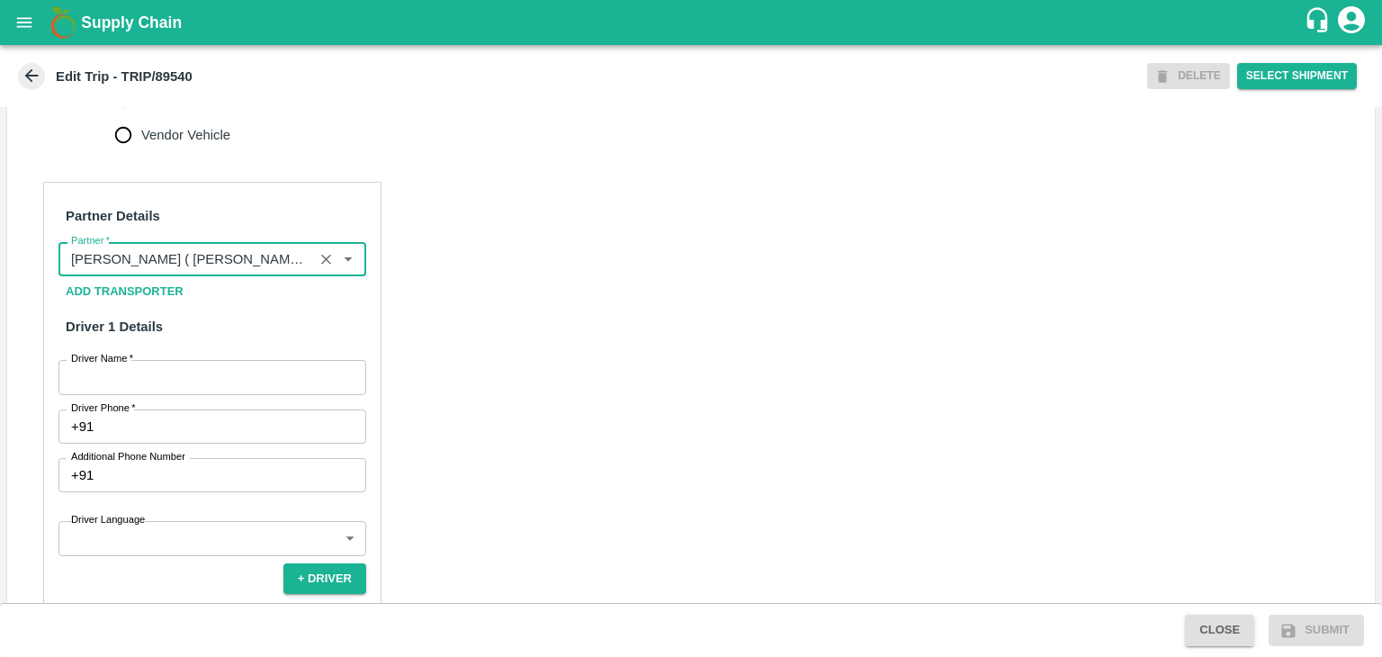
scroll to position [759, 0]
type input "[PERSON_NAME] ( [PERSON_NAME] Transport )-[GEOGRAPHIC_DATA], Pune-9860466997(Tr…"
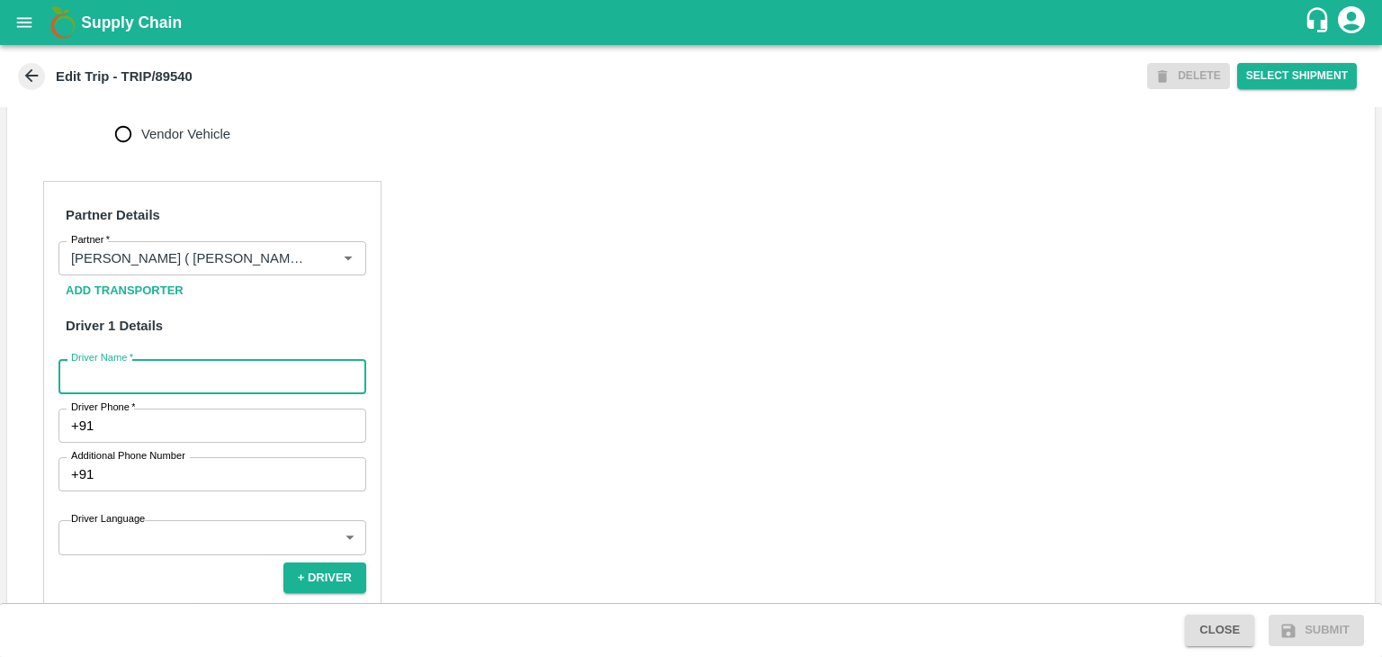
drag, startPoint x: 161, startPoint y: 390, endPoint x: 166, endPoint y: 408, distance: 18.5
click at [161, 390] on input "Driver Name   *" at bounding box center [212, 376] width 308 height 34
type input "Godase"
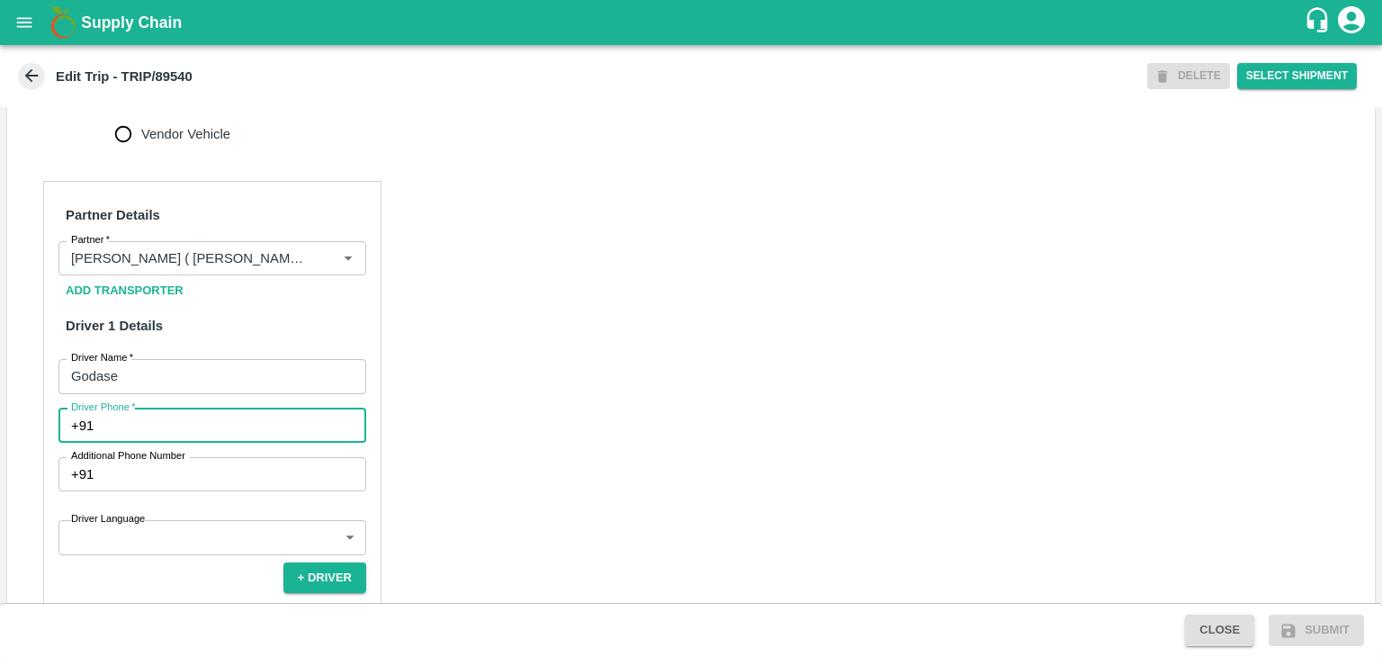
click at [166, 443] on input "Driver Phone   *" at bounding box center [233, 426] width 265 height 34
type input "9763776060"
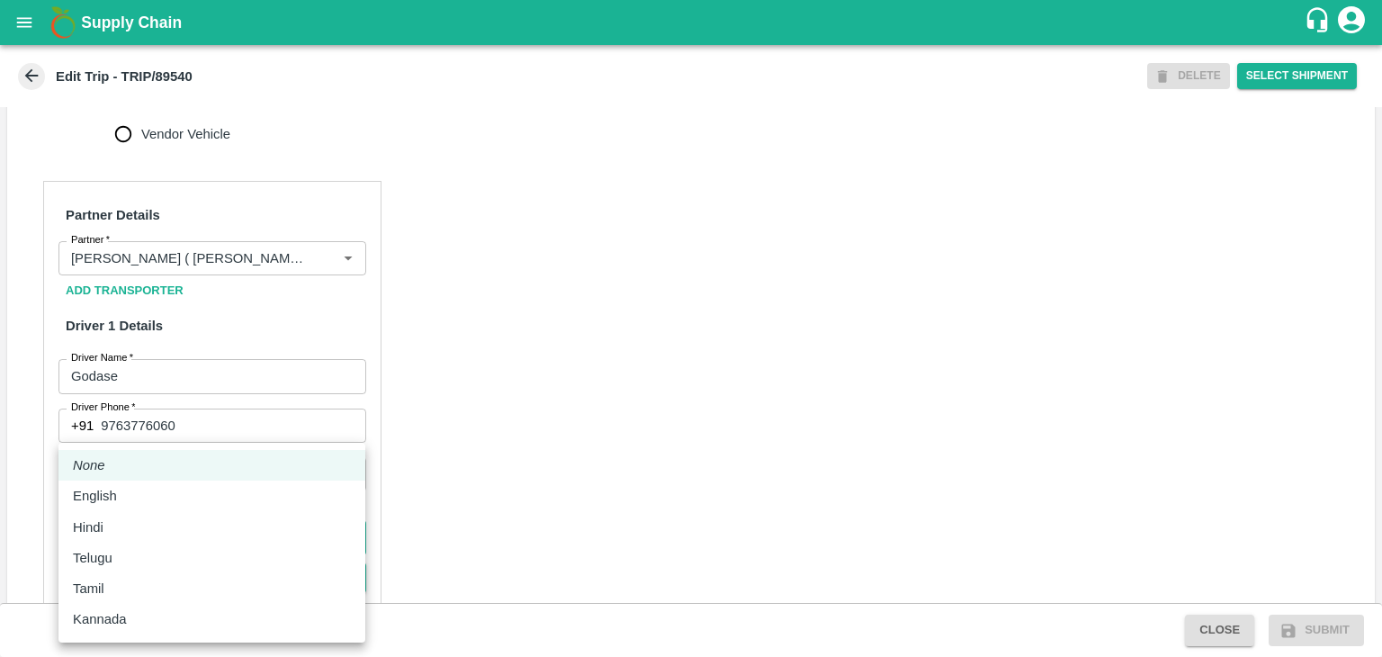
click at [217, 543] on body "Supply Chain Edit Trip - TRIP/89540 DELETE Select Shipment Trip Details Trip Ty…" at bounding box center [691, 328] width 1382 height 657
click at [176, 498] on div "English" at bounding box center [212, 496] width 278 height 20
type input "en"
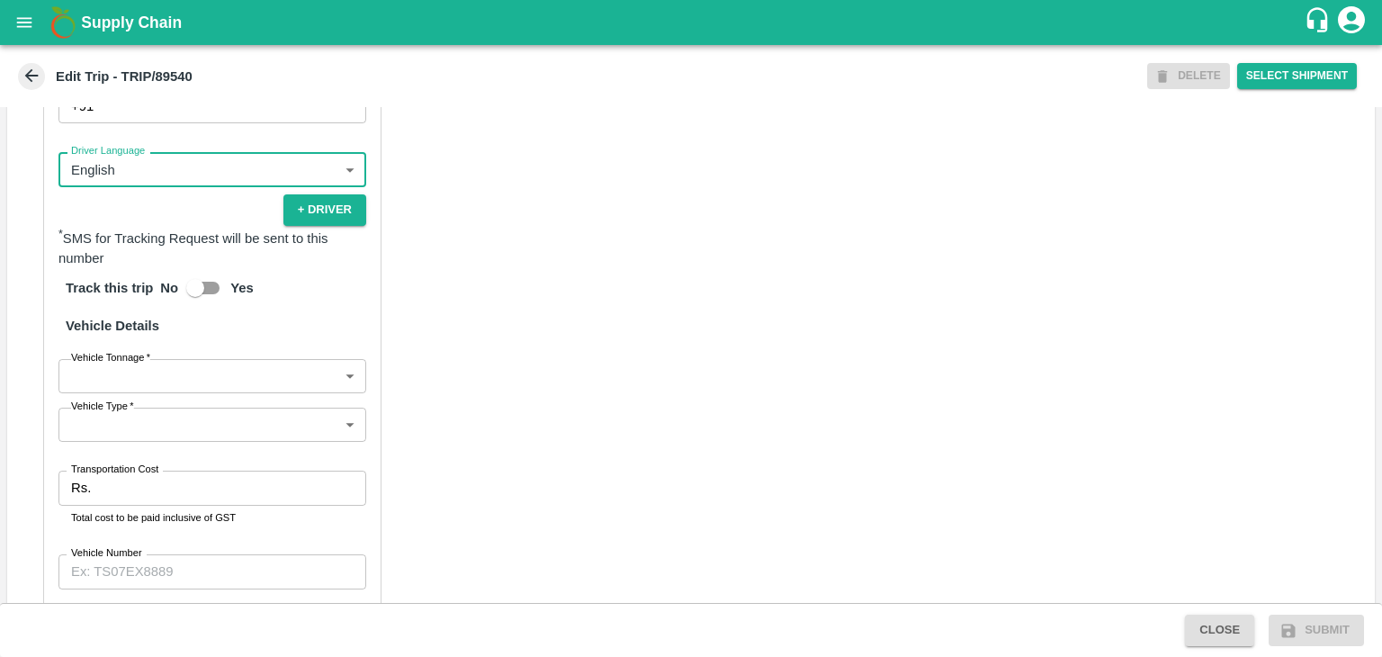
scroll to position [1245, 0]
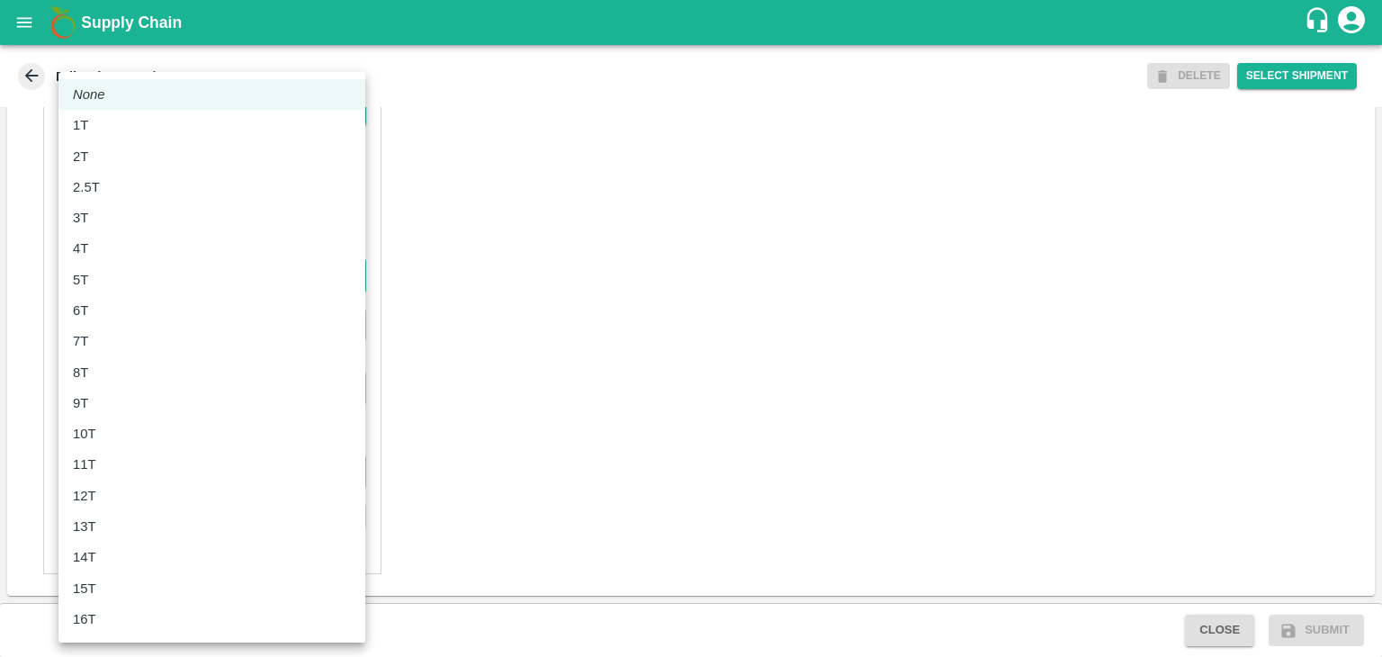
click at [107, 282] on body "Supply Chain Edit Trip - TRIP/89540 DELETE Select Shipment Trip Details Trip Ty…" at bounding box center [691, 328] width 1382 height 657
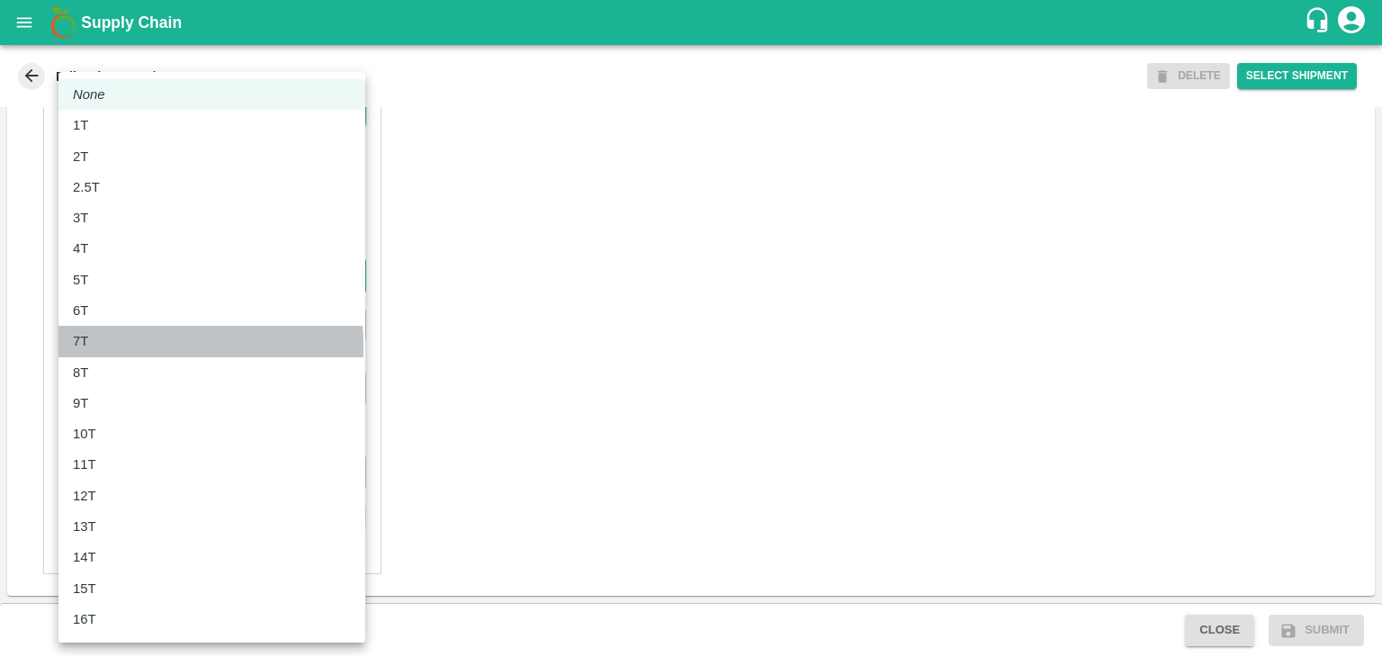
click at [103, 346] on div "7T" at bounding box center [212, 341] width 278 height 20
type input "7000"
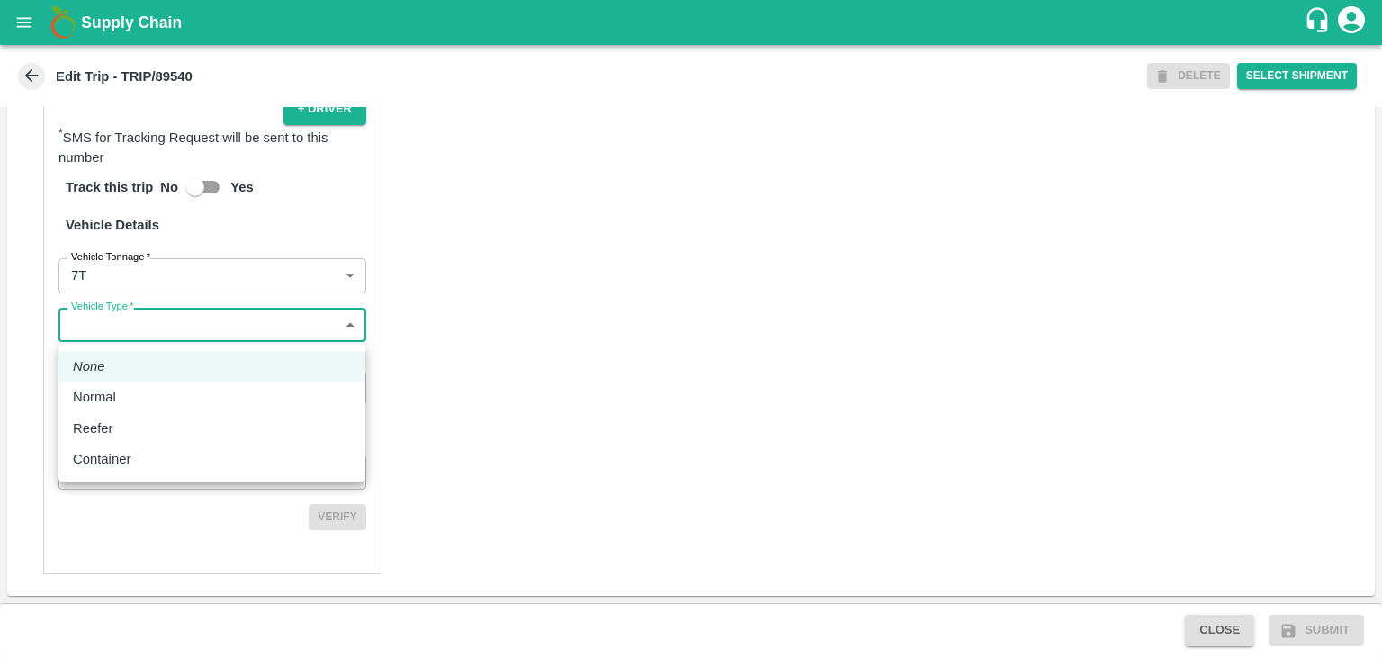
click at [155, 319] on body "Supply Chain Edit Trip - TRIP/89540 DELETE Select Shipment Trip Details Trip Ty…" at bounding box center [691, 328] width 1382 height 657
click at [137, 387] on div "Normal" at bounding box center [212, 397] width 278 height 20
type input "Normal"
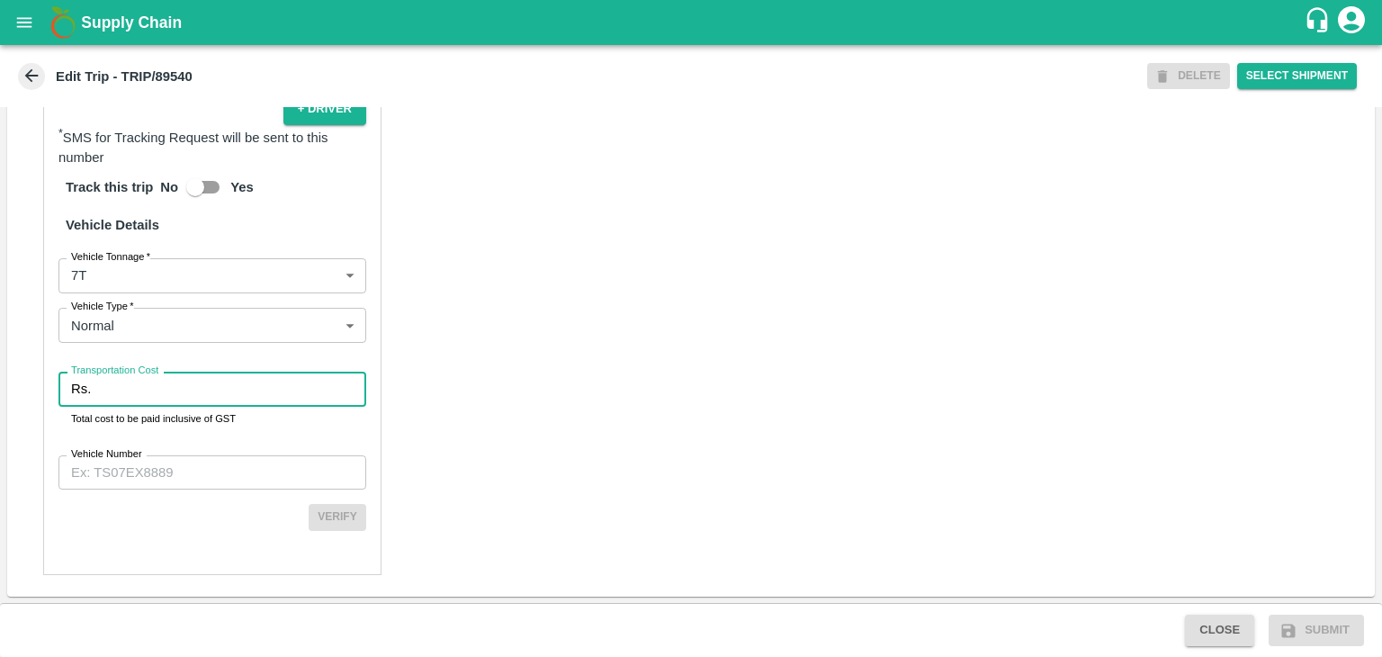
click at [154, 388] on input "Transportation Cost" at bounding box center [232, 389] width 268 height 34
type input "1"
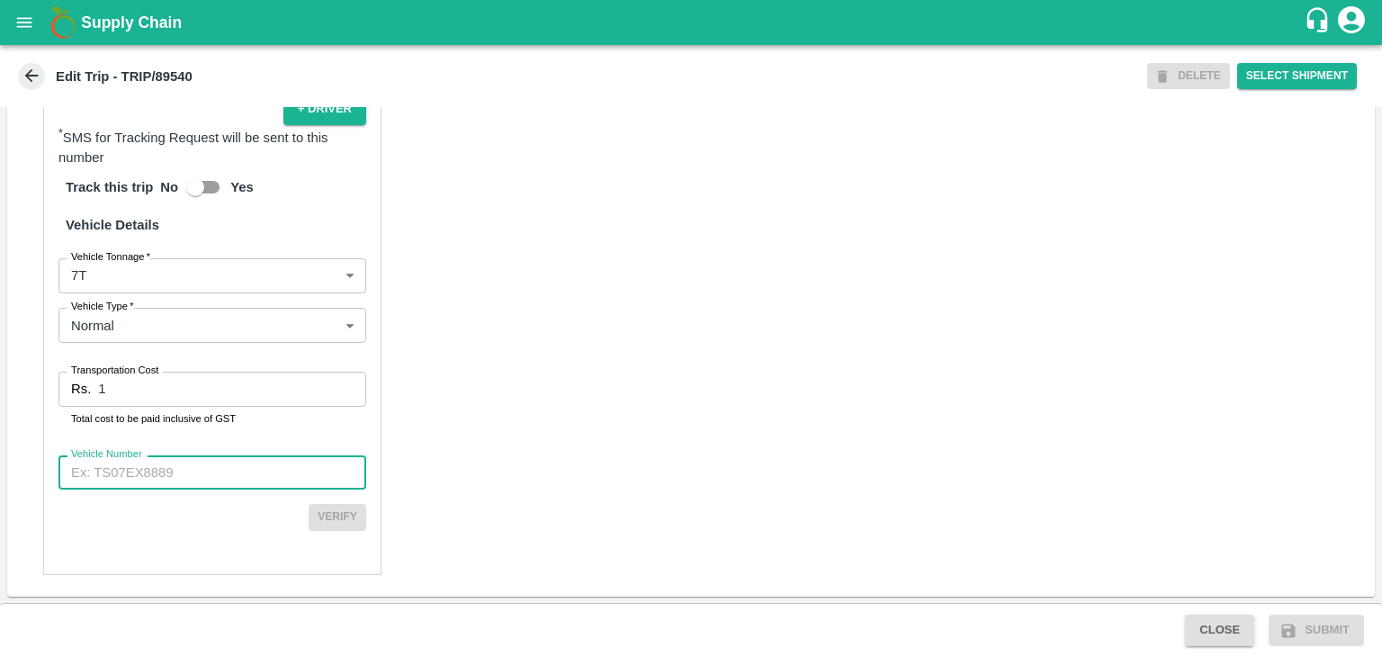
drag, startPoint x: 199, startPoint y: 478, endPoint x: 197, endPoint y: 415, distance: 63.0
click at [197, 415] on div "Partner Details Partner   * Partner Add Transporter Driver 1 Details Driver Nam…" at bounding box center [212, 143] width 338 height 863
type input "MH45AE5250"
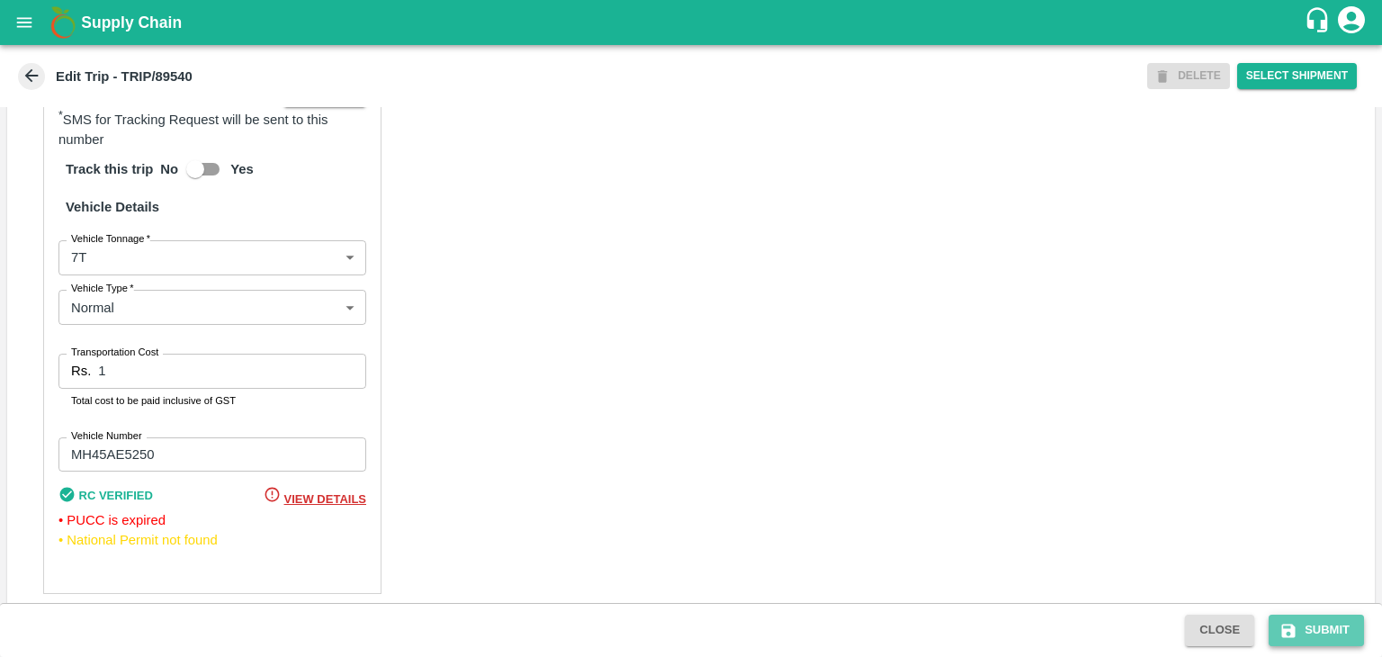
click at [1302, 631] on button "Submit" at bounding box center [1316, 630] width 95 height 31
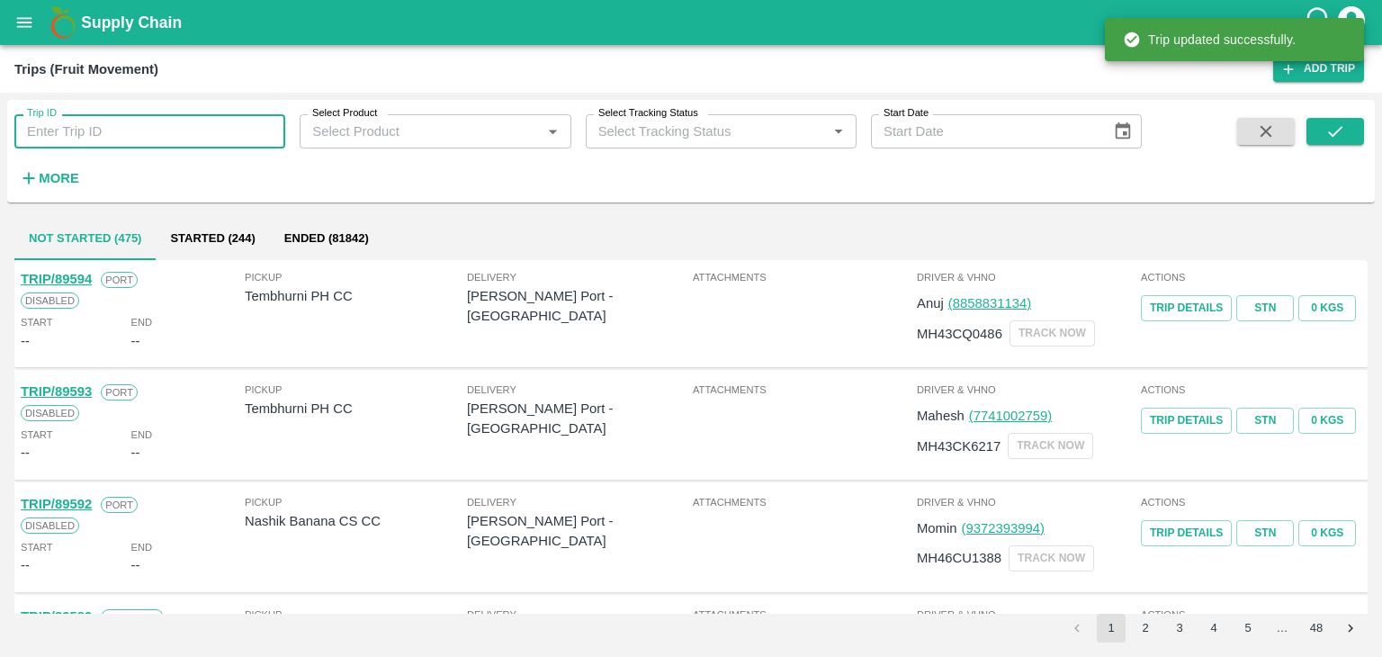
click at [202, 119] on input "Trip ID" at bounding box center [149, 131] width 271 height 34
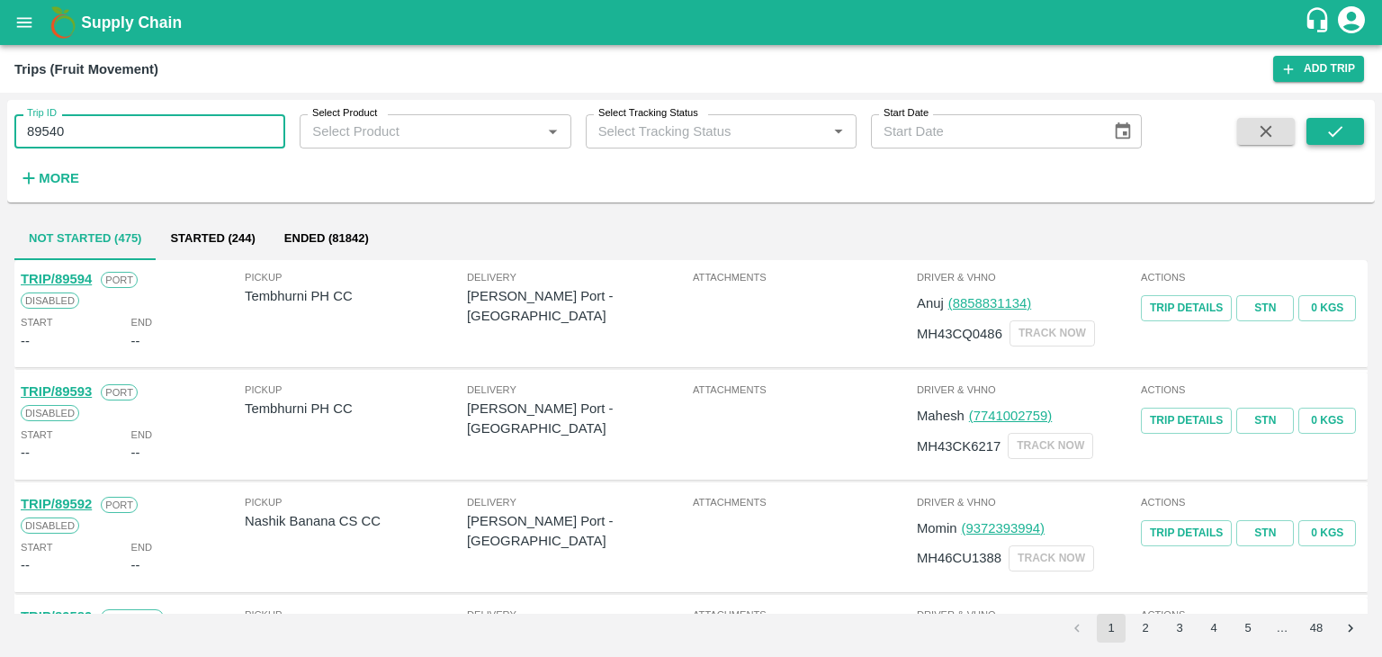
type input "89540"
click at [1335, 127] on icon "submit" at bounding box center [1335, 131] width 20 height 20
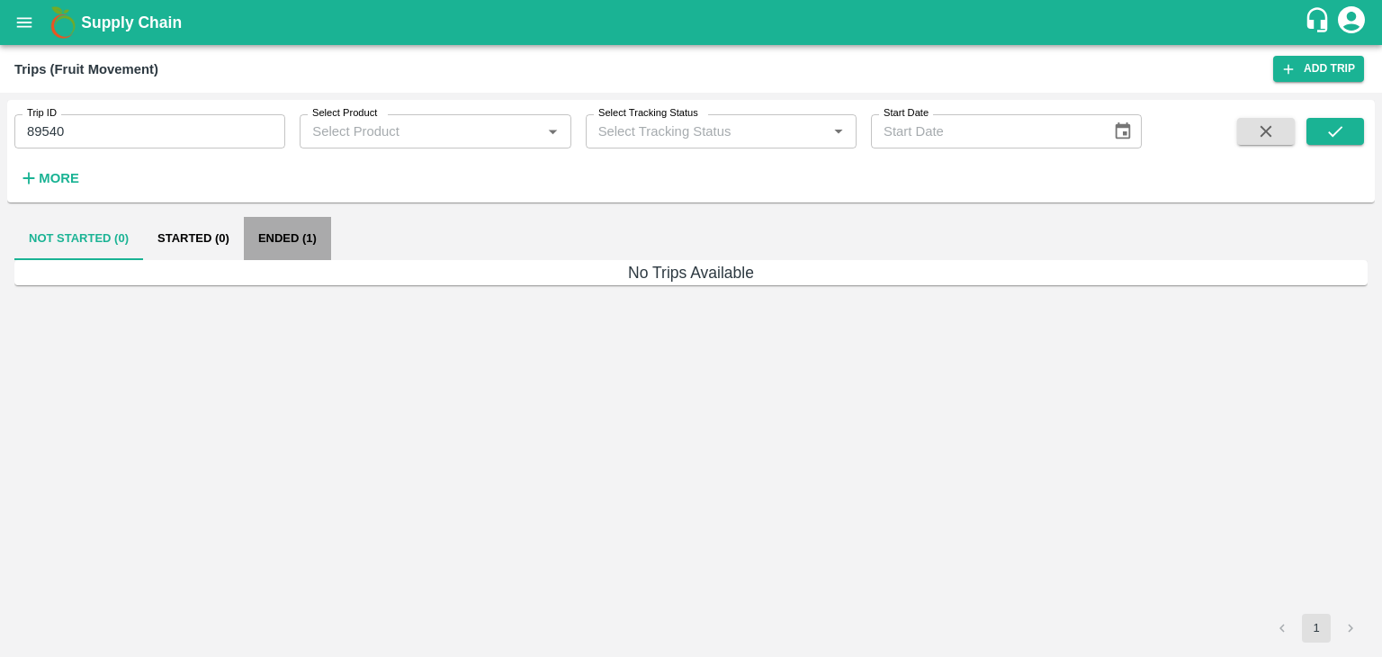
click at [286, 231] on button "Ended (1)" at bounding box center [287, 238] width 87 height 43
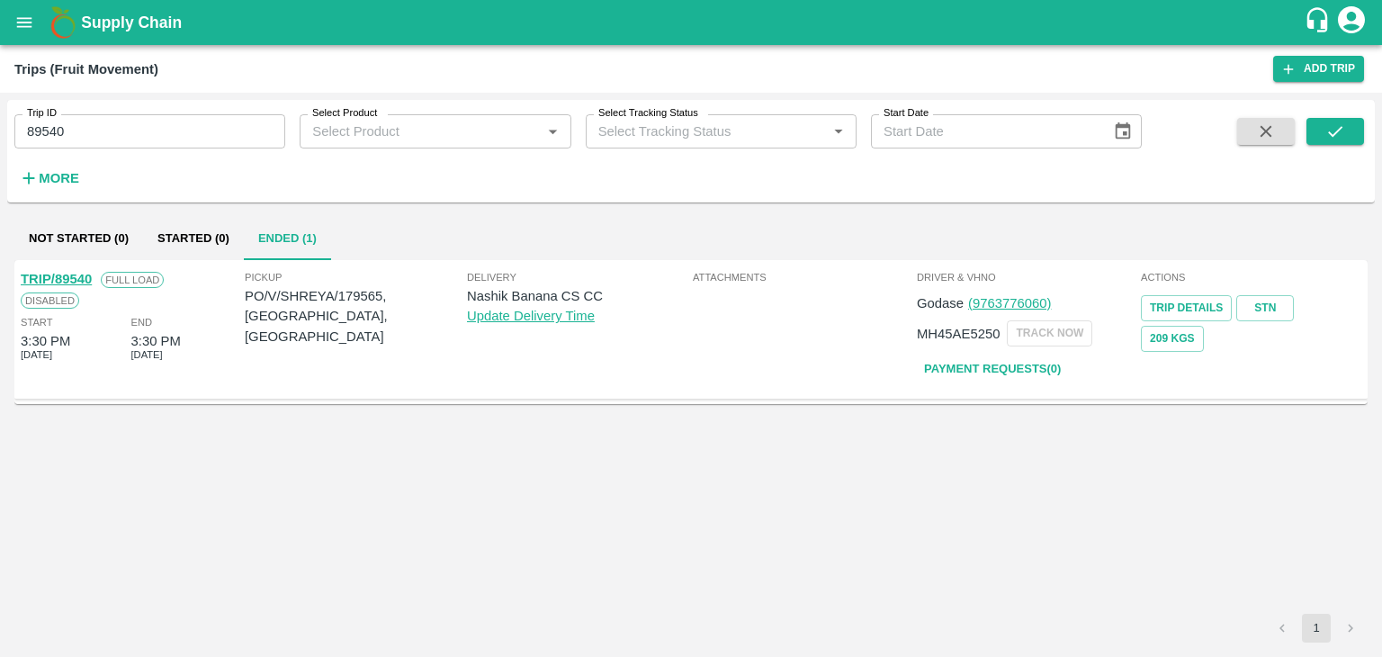
click at [54, 273] on link "TRIP/89540" at bounding box center [56, 279] width 71 height 14
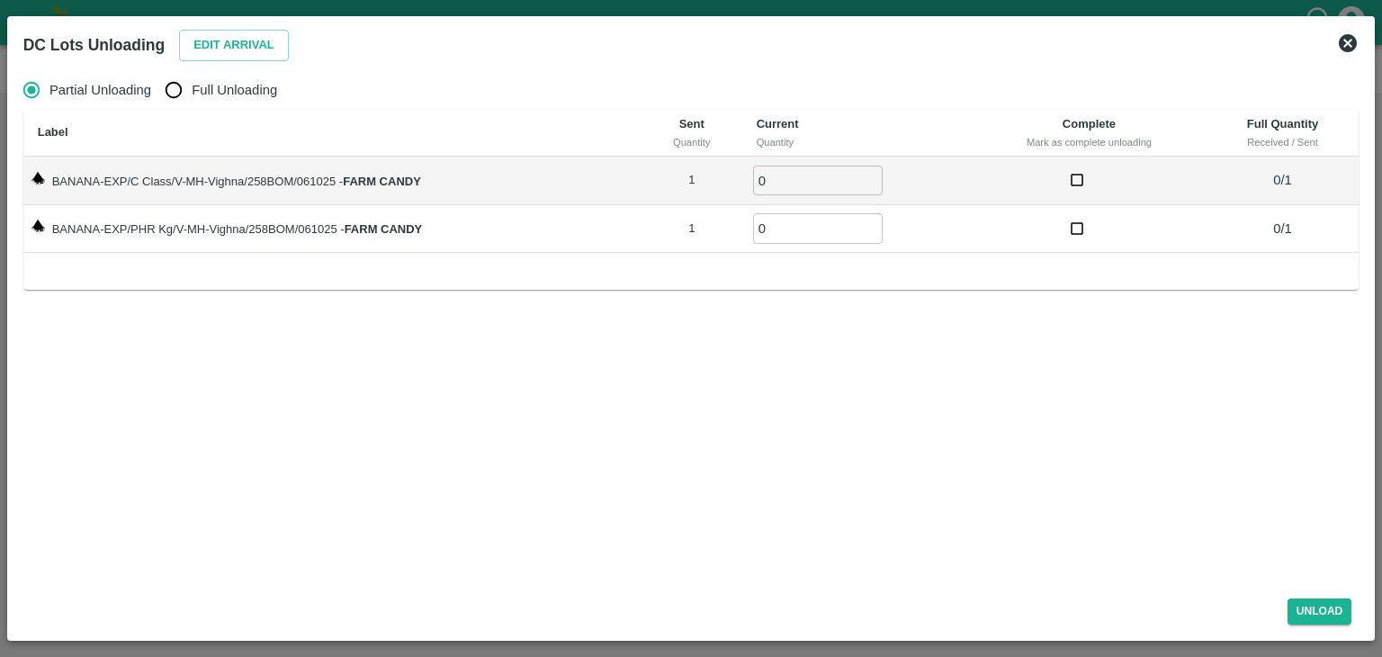
click at [1356, 41] on icon at bounding box center [1348, 43] width 18 height 18
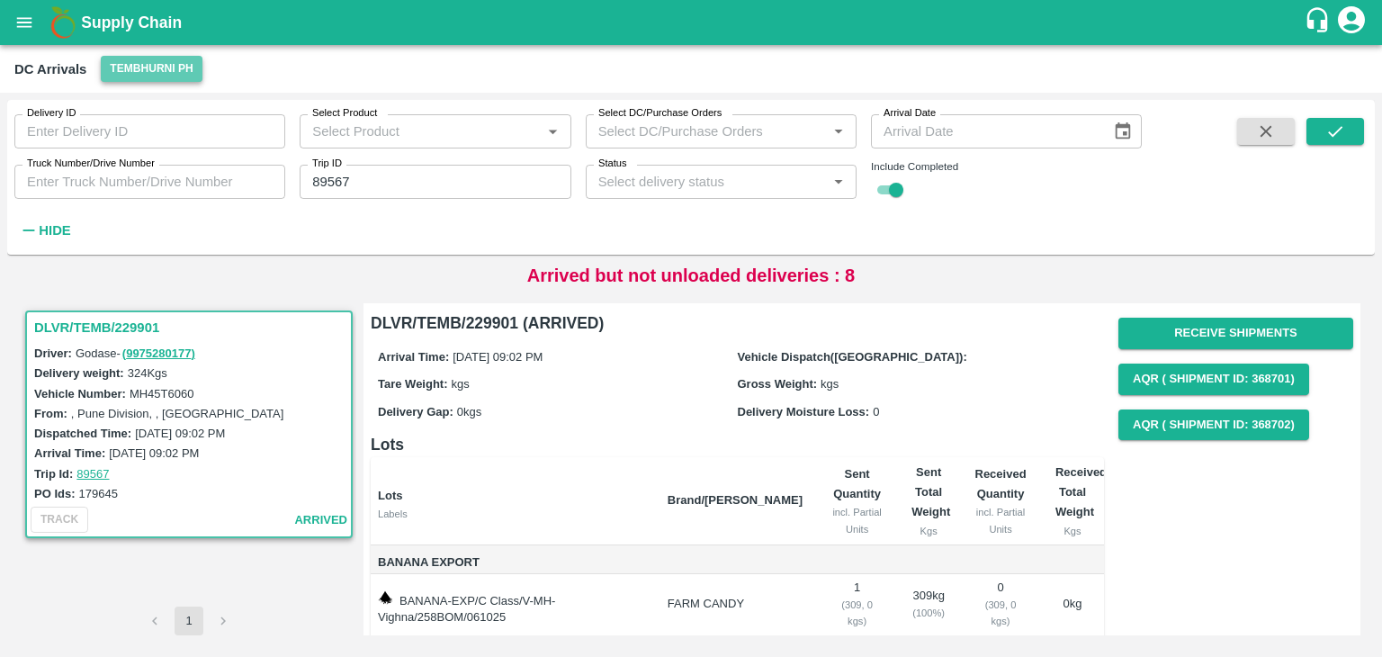
click at [145, 79] on button "Tembhurni PH" at bounding box center [151, 69] width 101 height 26
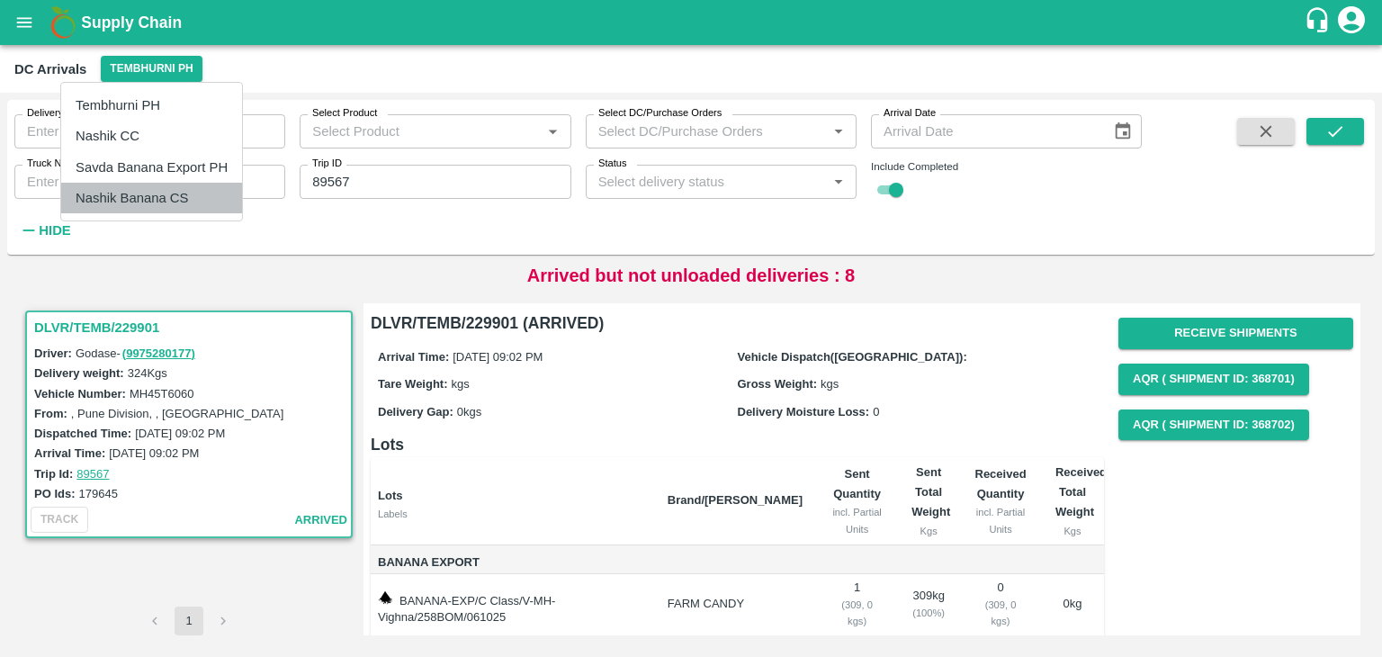
click at [198, 202] on li "Nashik Banana CS" at bounding box center [151, 198] width 181 height 31
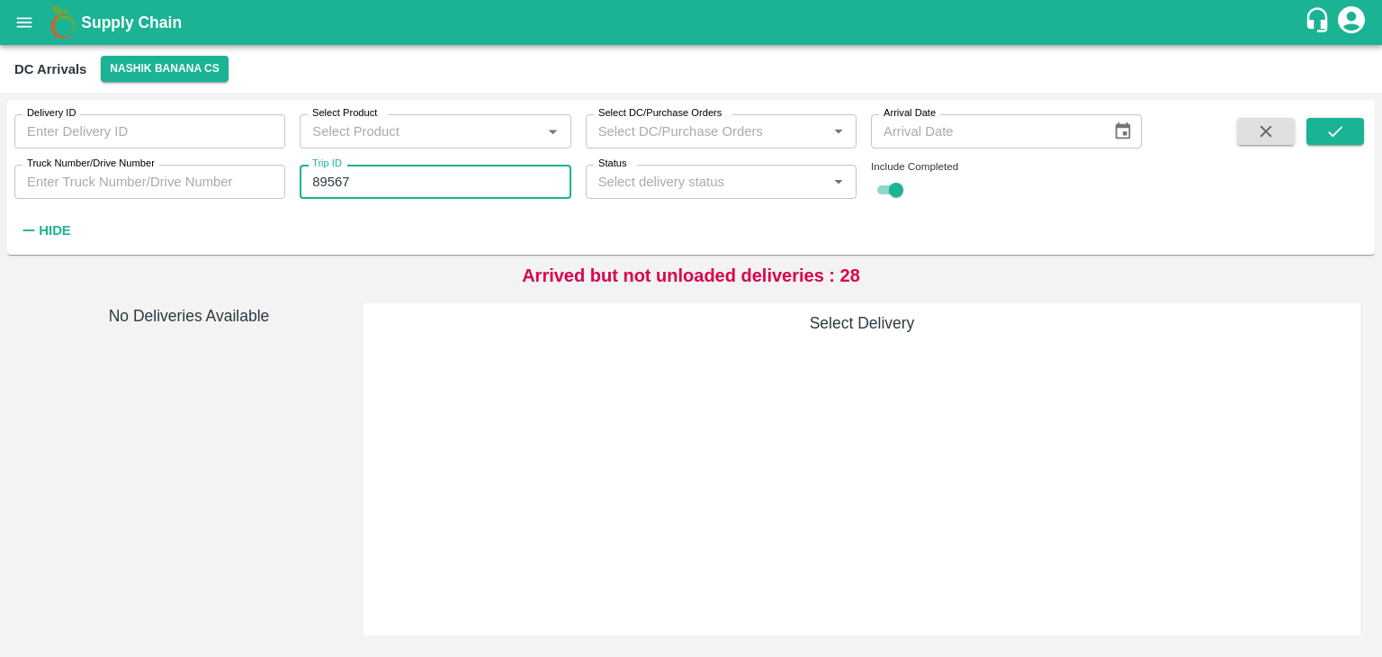
click at [411, 170] on input "89567" at bounding box center [435, 182] width 271 height 34
type input "89540"
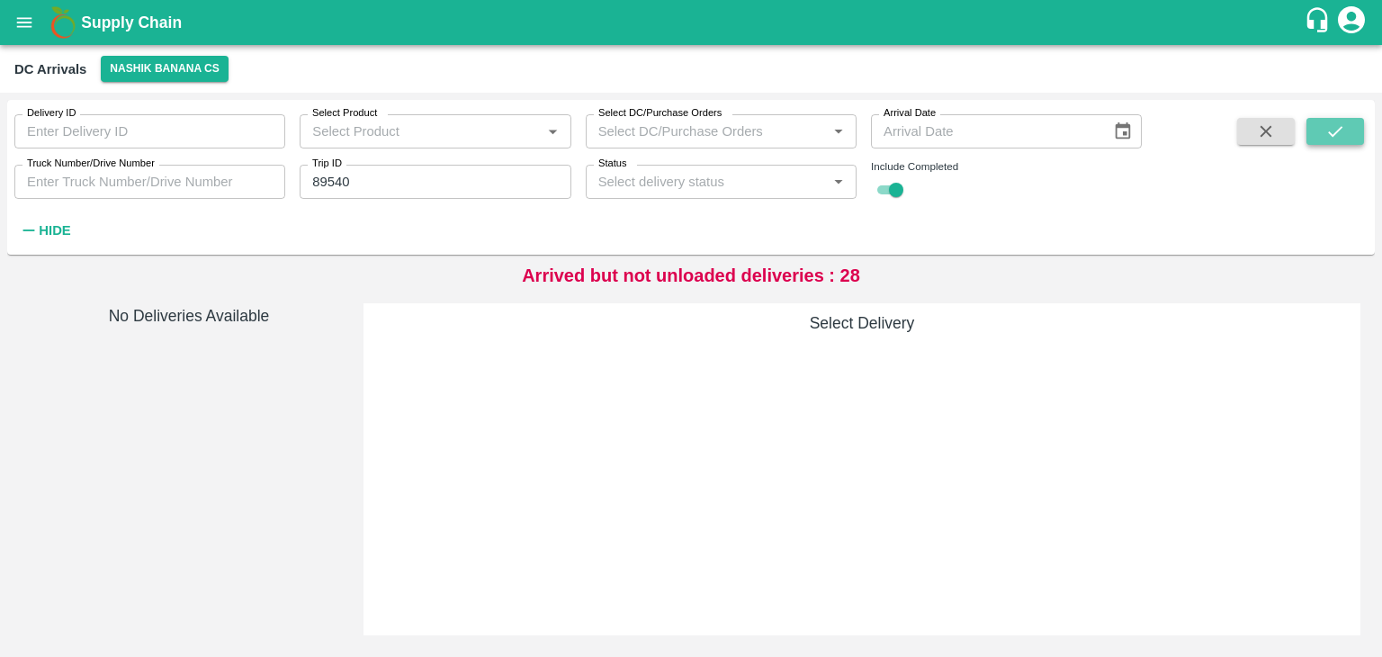
click at [1335, 130] on icon "submit" at bounding box center [1335, 131] width 20 height 20
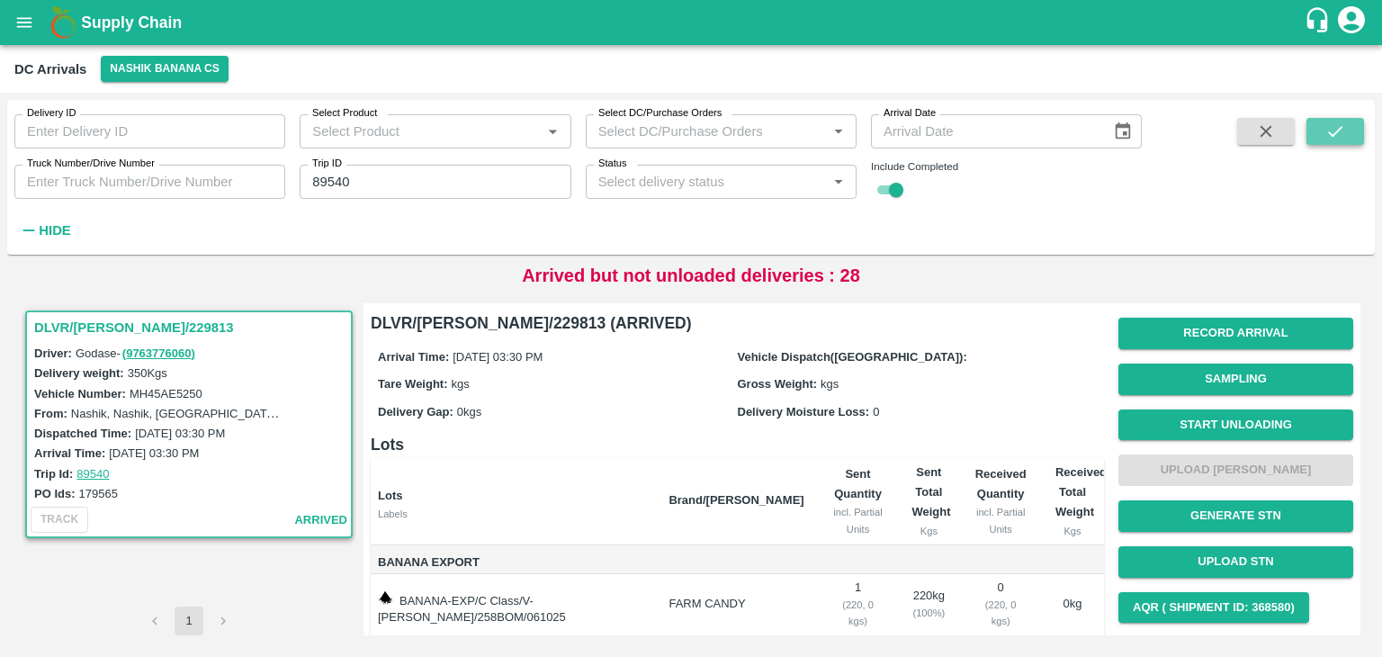
click at [1335, 130] on icon "submit" at bounding box center [1335, 131] width 20 height 20
click at [1209, 418] on button "Start Unloading" at bounding box center [1235, 424] width 235 height 31
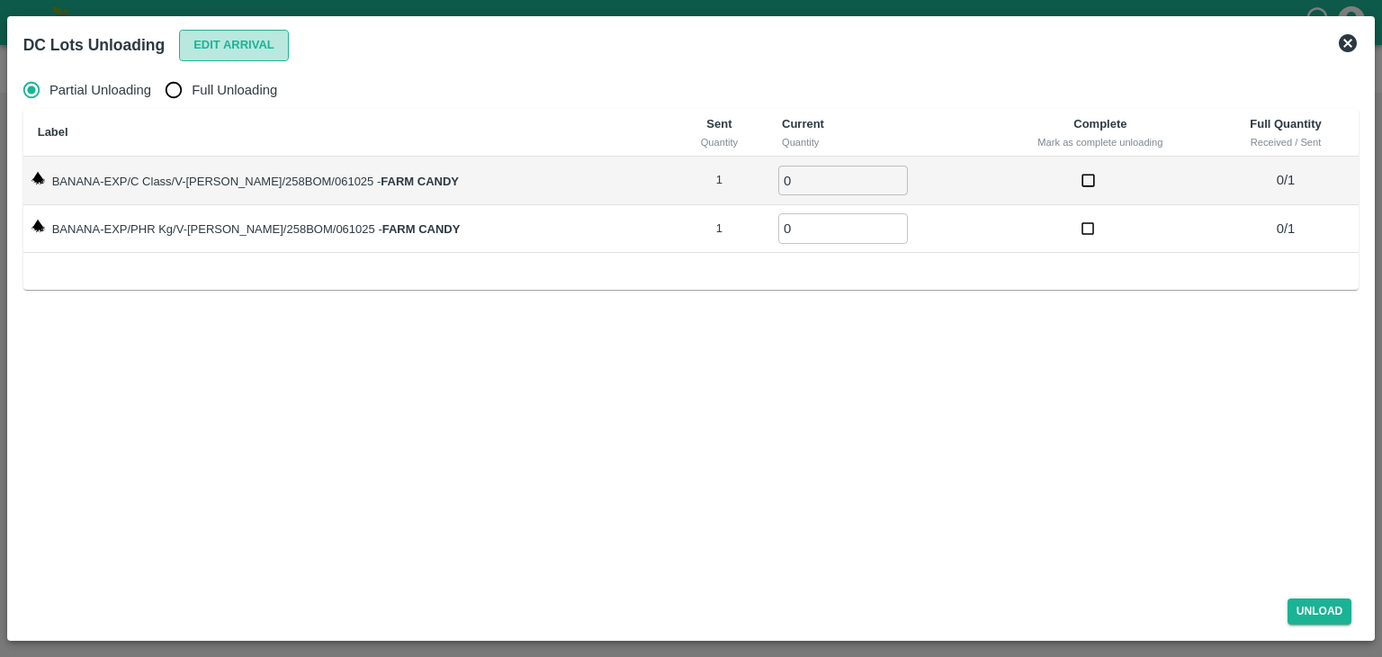
click at [221, 48] on button "Edit Arrival" at bounding box center [234, 45] width 110 height 31
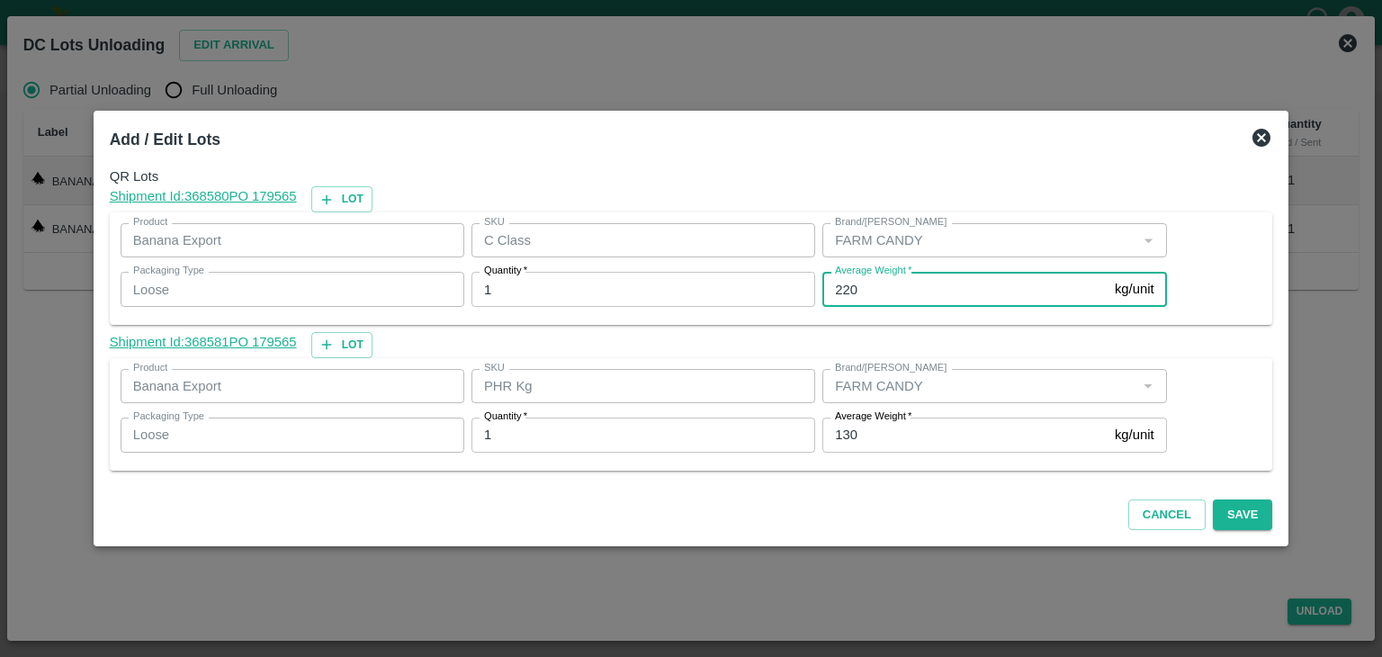
click at [884, 290] on input "220" at bounding box center [964, 289] width 285 height 34
type input "208"
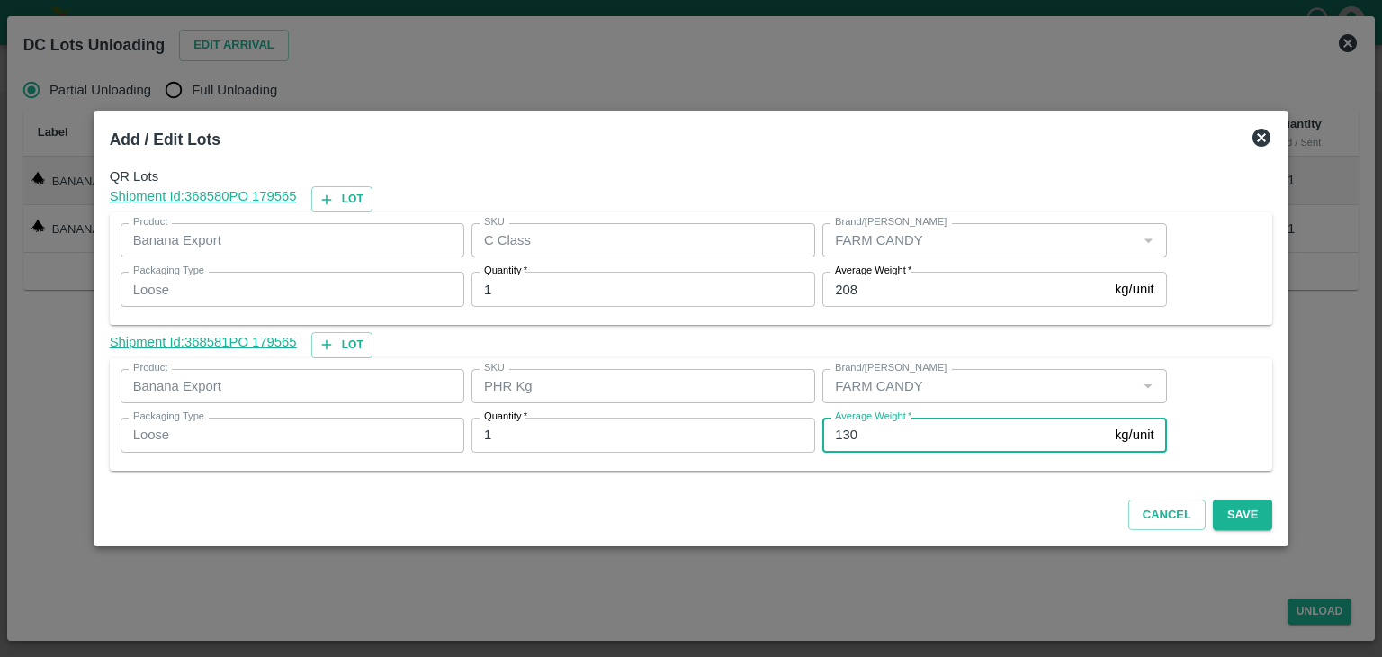
click at [876, 445] on input "130" at bounding box center [964, 435] width 285 height 34
type input "1"
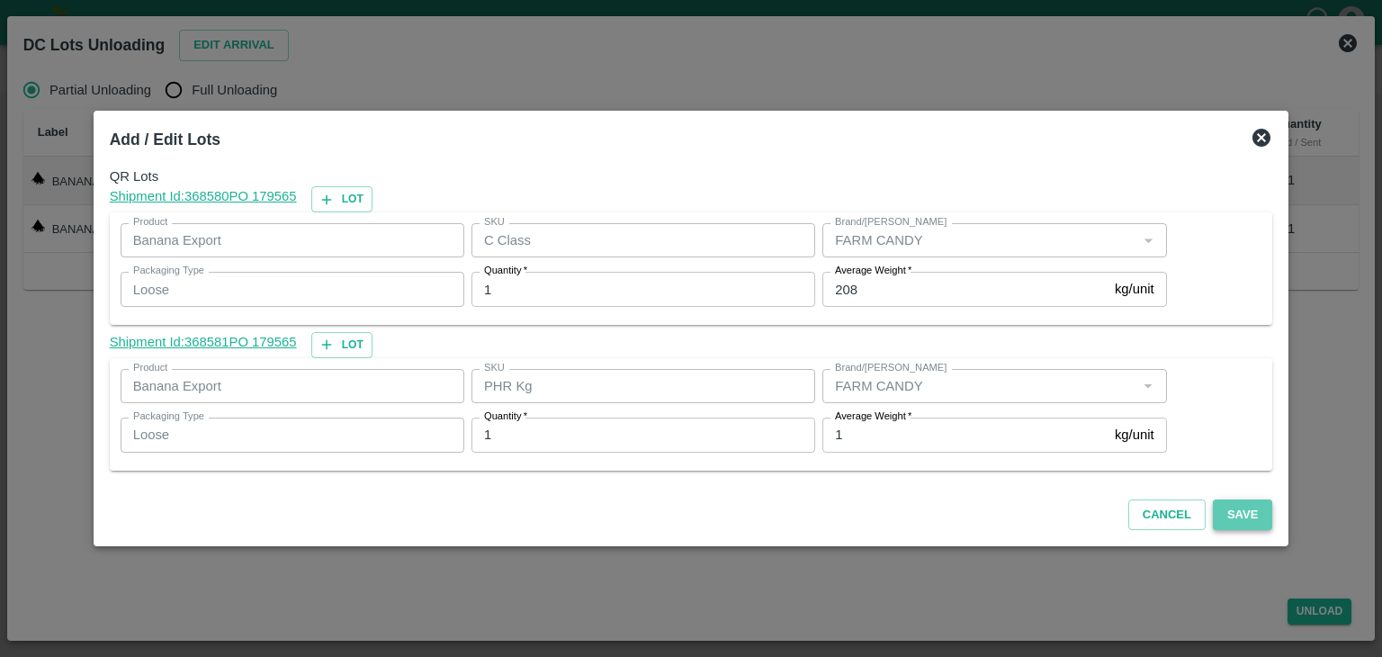
click at [1230, 521] on button "Save" at bounding box center [1242, 514] width 59 height 31
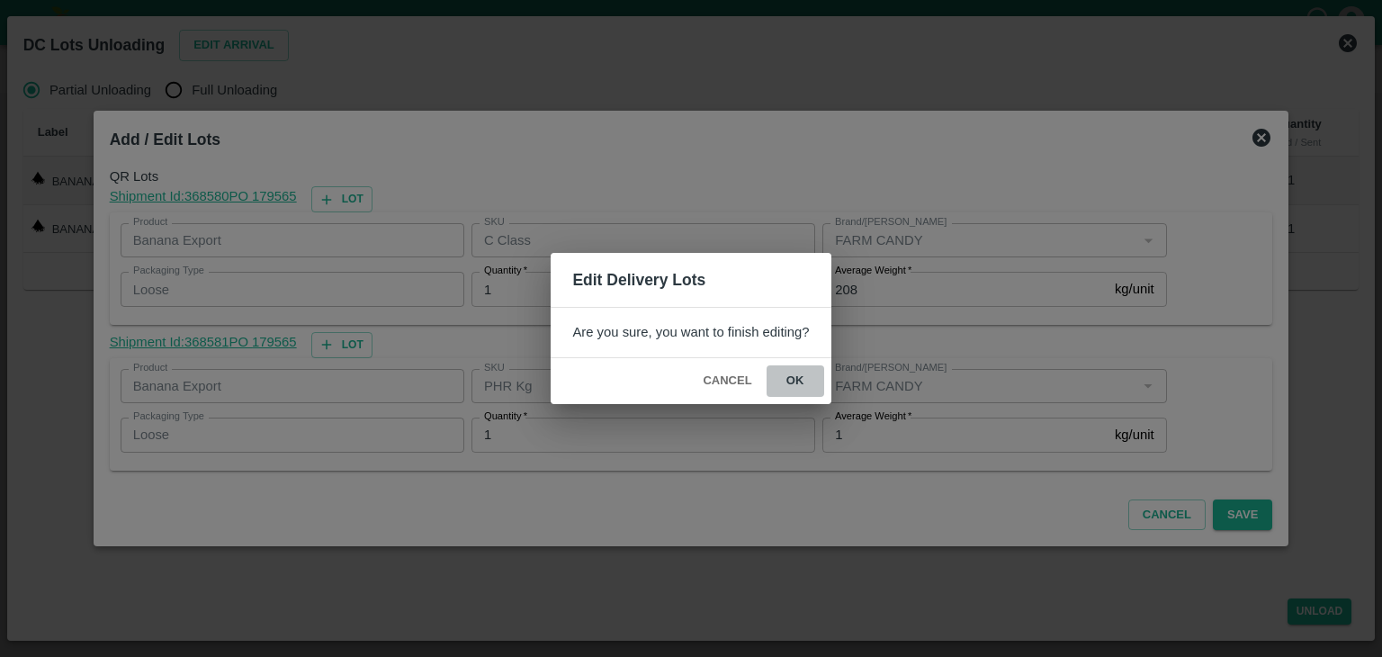
click at [795, 374] on button "ok" at bounding box center [796, 380] width 58 height 31
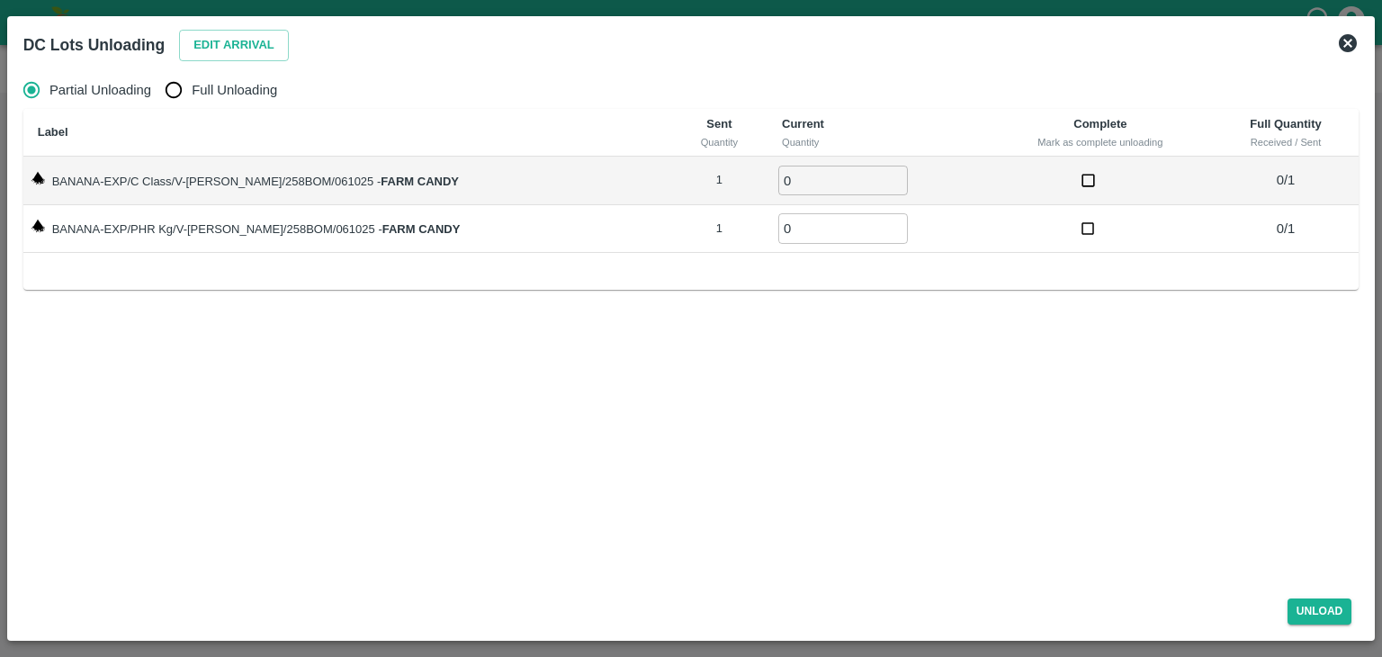
click at [1346, 44] on icon at bounding box center [1348, 43] width 22 height 22
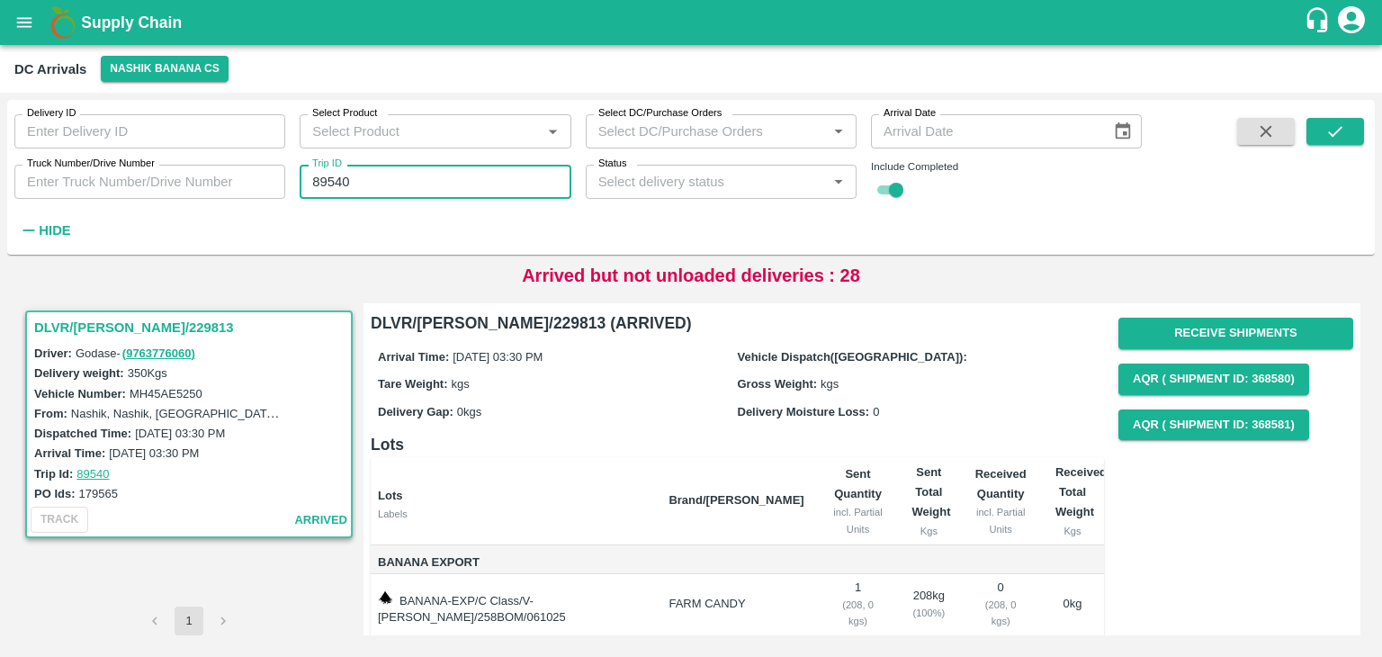
click at [378, 186] on input "89540" at bounding box center [435, 182] width 271 height 34
type input "89579"
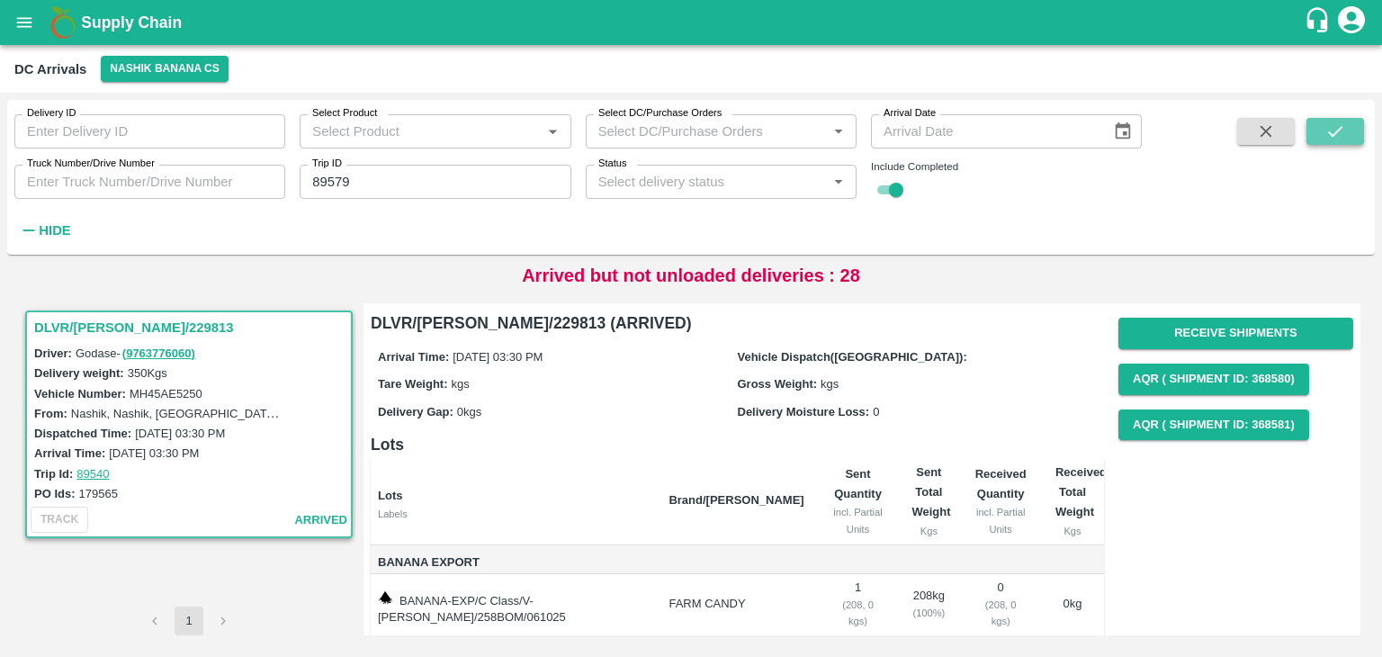
click at [1316, 134] on button "submit" at bounding box center [1336, 131] width 58 height 27
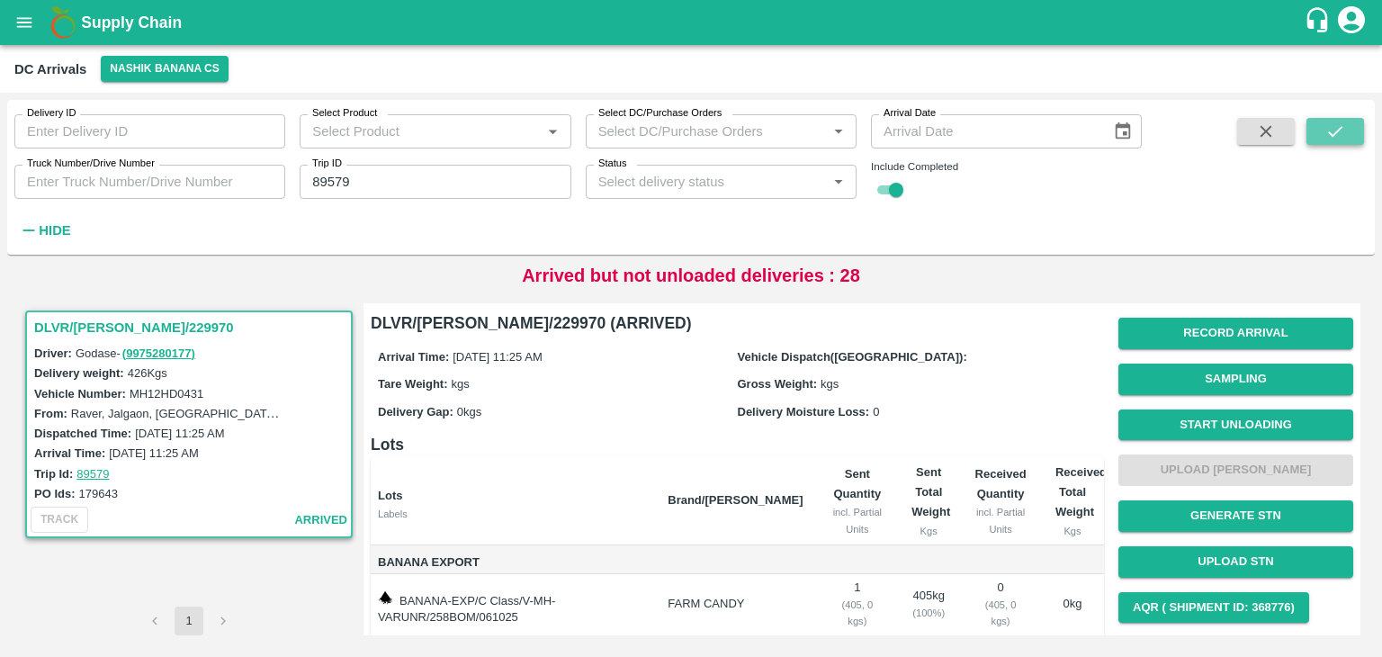
click at [1316, 134] on button "submit" at bounding box center [1336, 131] width 58 height 27
click at [1186, 427] on button "Start Unloading" at bounding box center [1235, 424] width 235 height 31
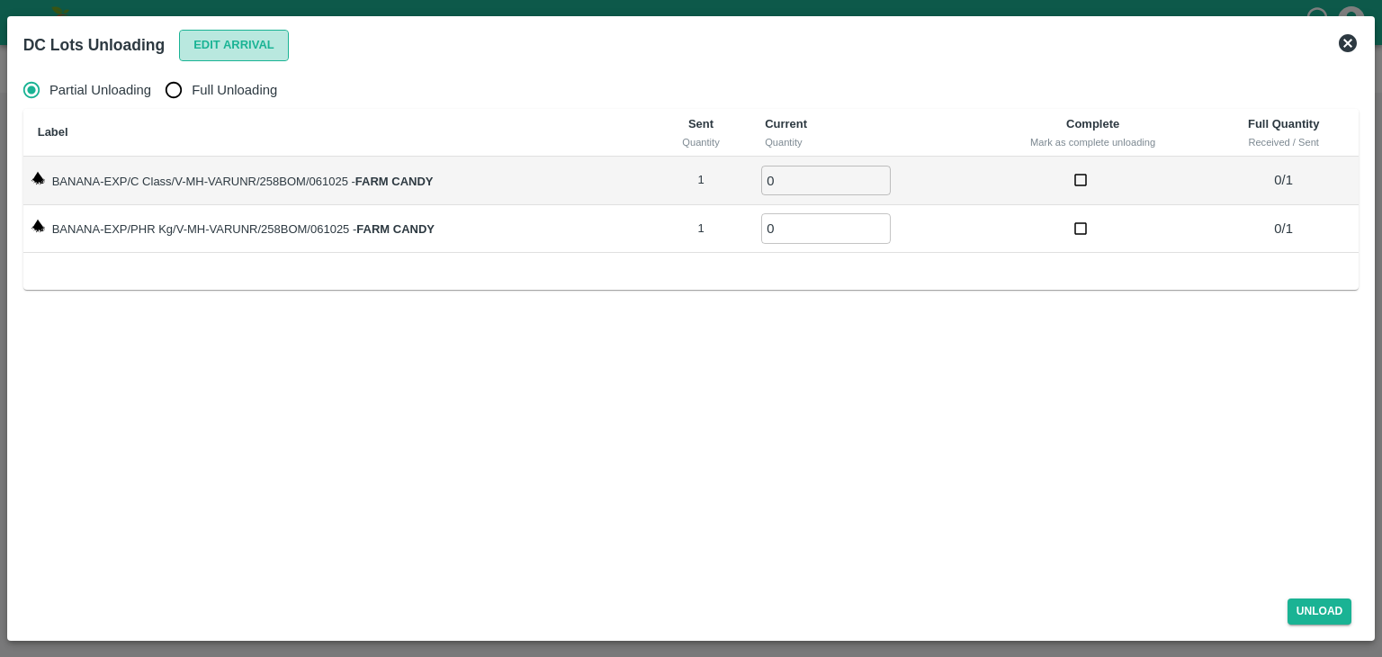
click at [224, 51] on button "Edit Arrival" at bounding box center [234, 45] width 110 height 31
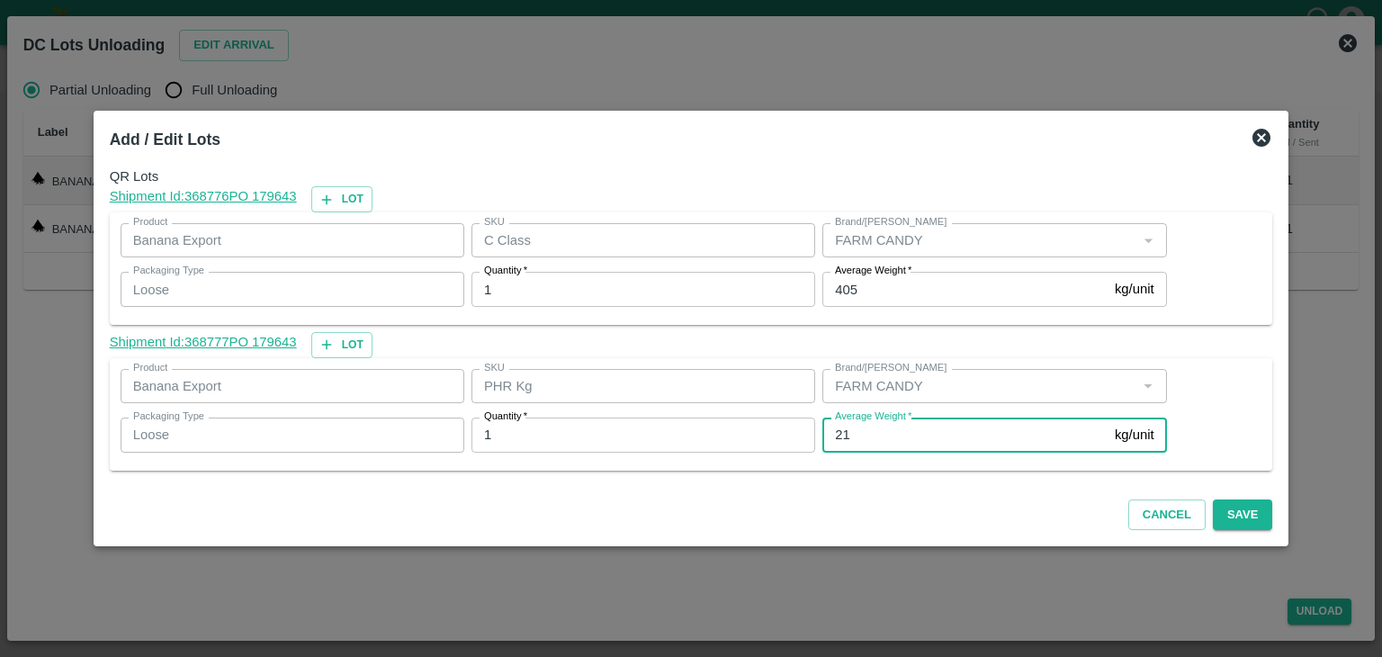
click at [883, 436] on input "21" at bounding box center [964, 435] width 285 height 34
type input "2"
type input "1"
click at [871, 438] on input "1" at bounding box center [964, 435] width 285 height 34
type input "49"
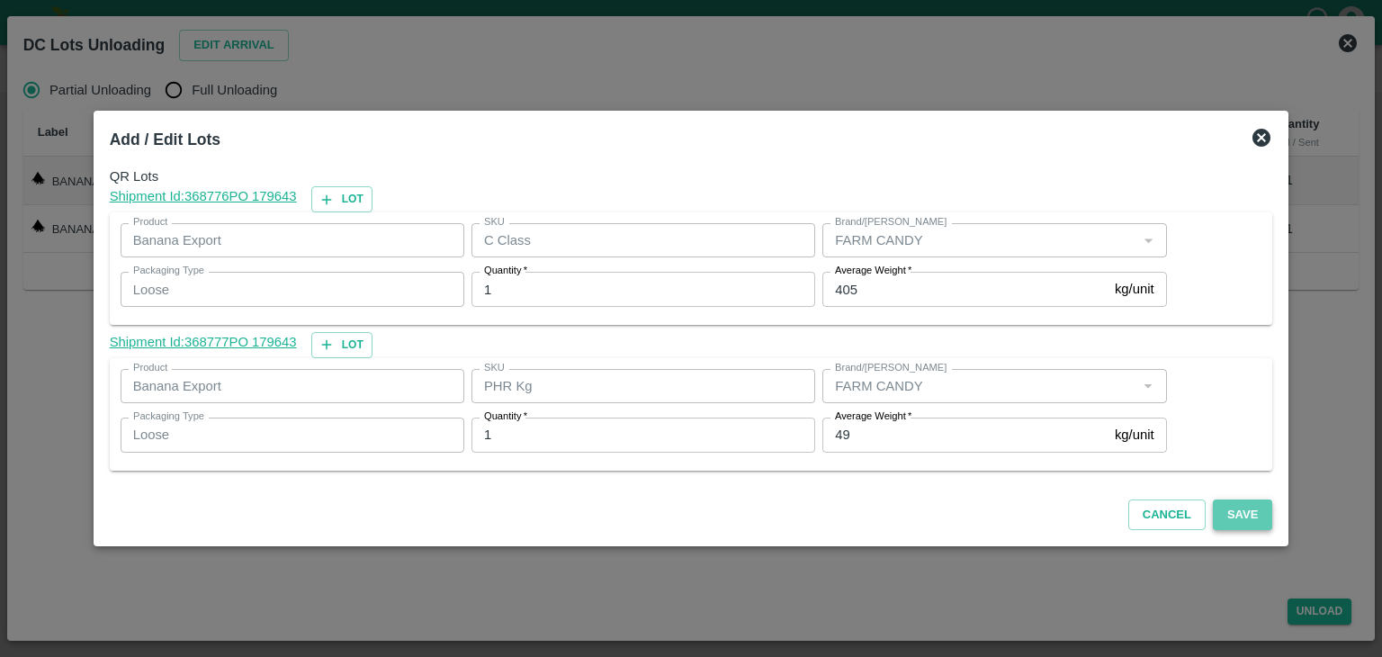
click at [1229, 516] on button "Save" at bounding box center [1242, 514] width 59 height 31
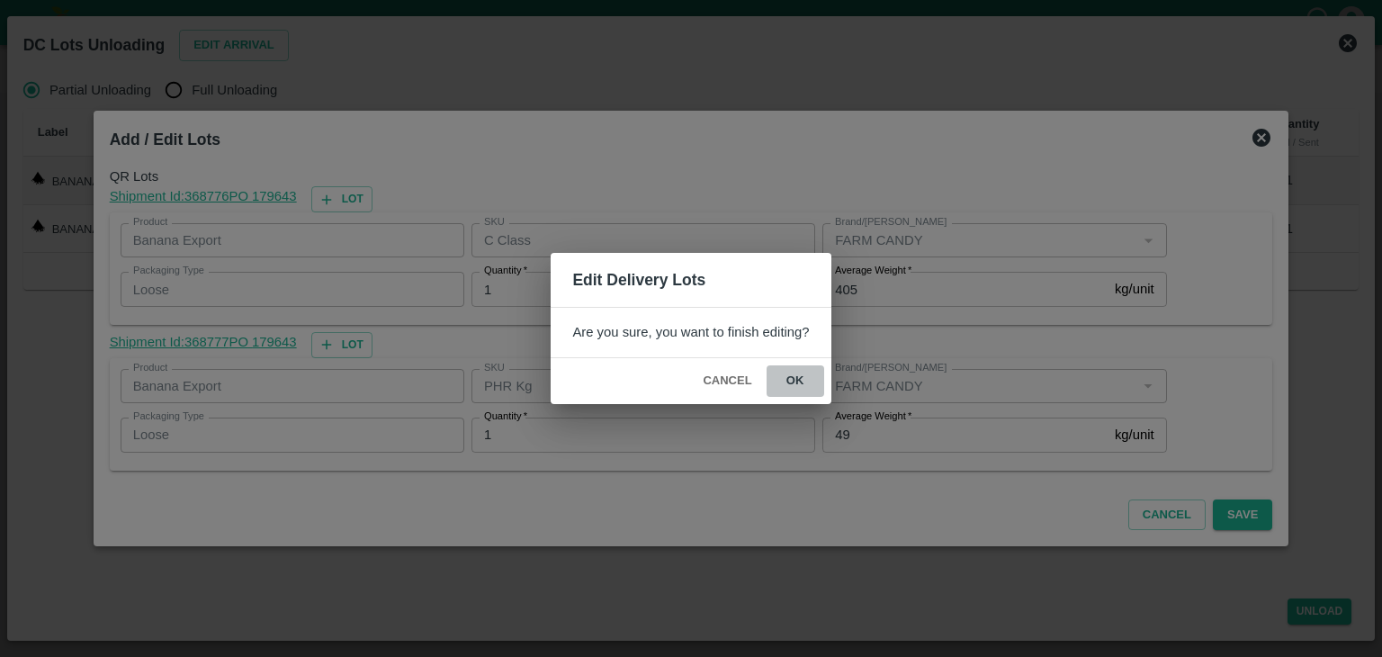
click at [789, 373] on button "ok" at bounding box center [796, 380] width 58 height 31
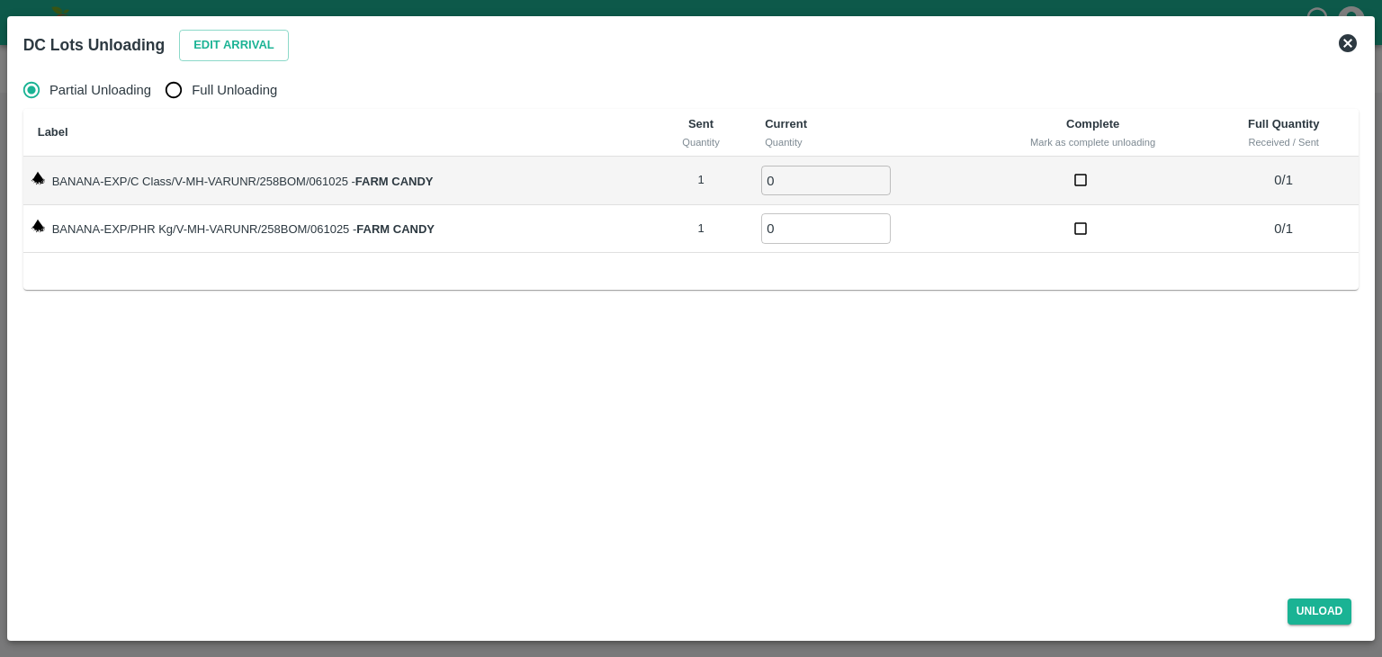
click at [1343, 46] on icon at bounding box center [1348, 43] width 18 height 18
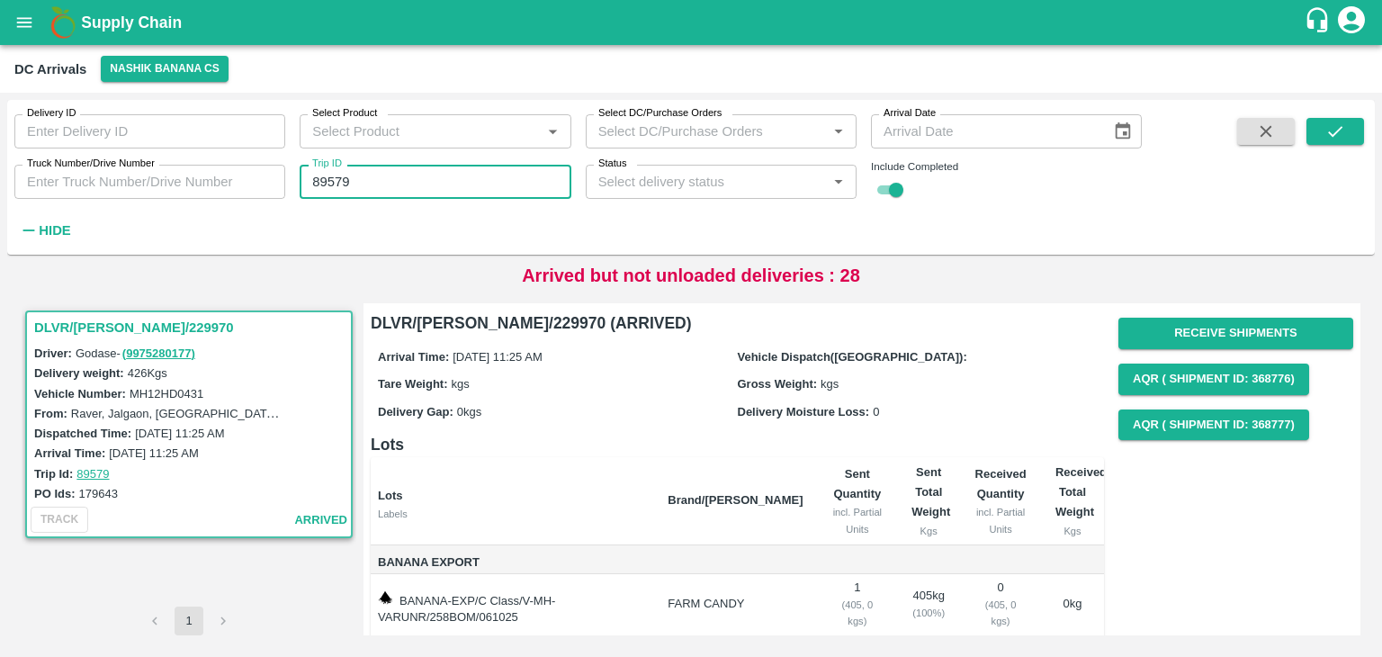
click at [395, 180] on input "89579" at bounding box center [435, 182] width 271 height 34
type input "89562"
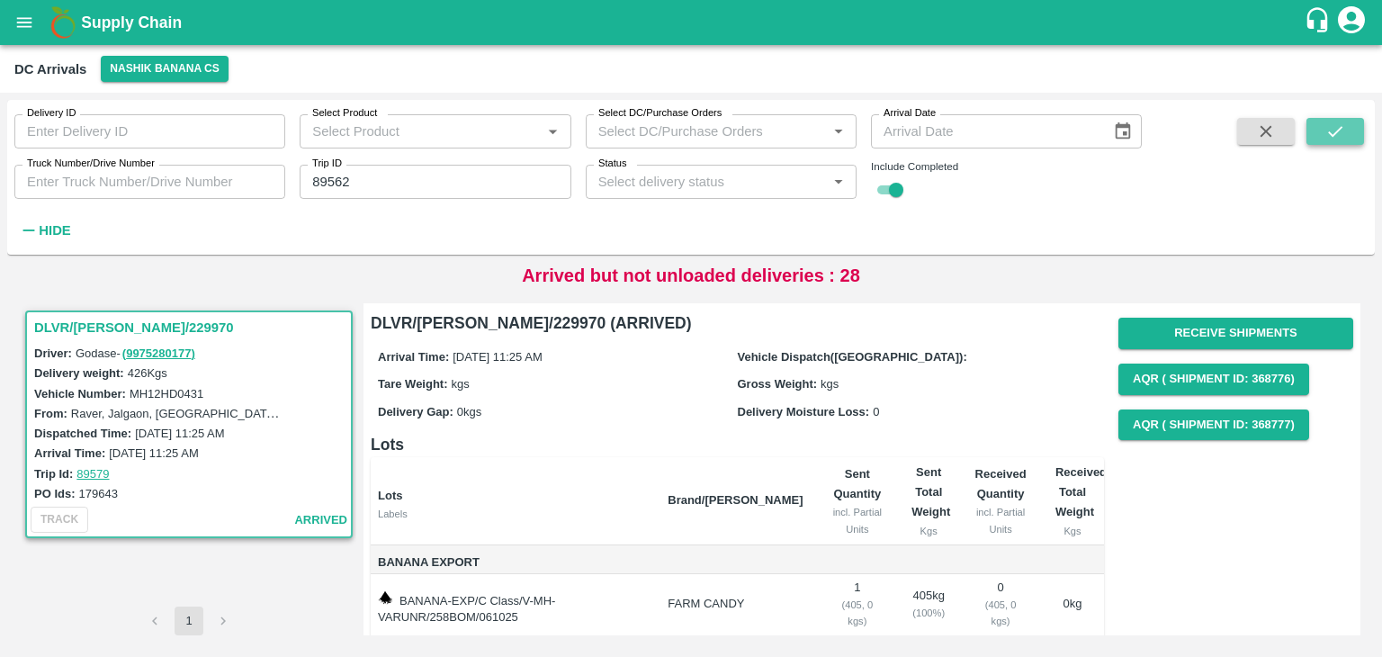
click at [1343, 128] on icon "submit" at bounding box center [1335, 131] width 20 height 20
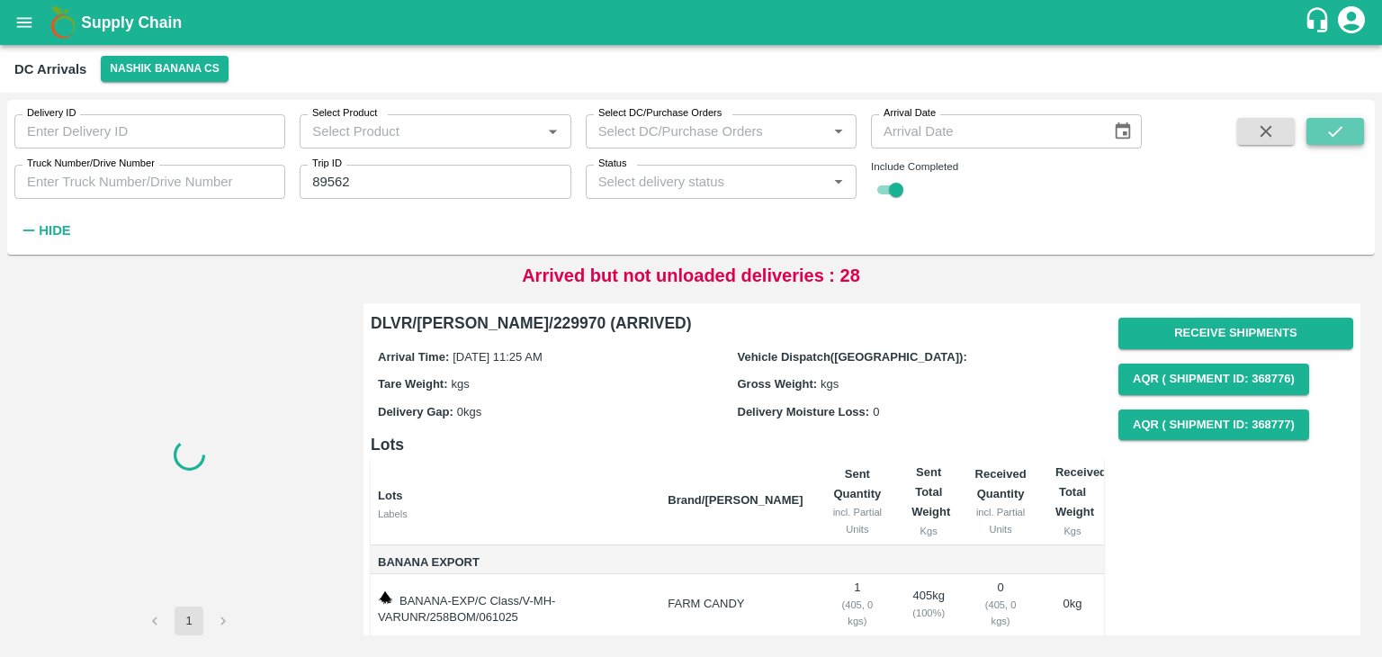
click at [1343, 128] on icon "submit" at bounding box center [1335, 131] width 20 height 20
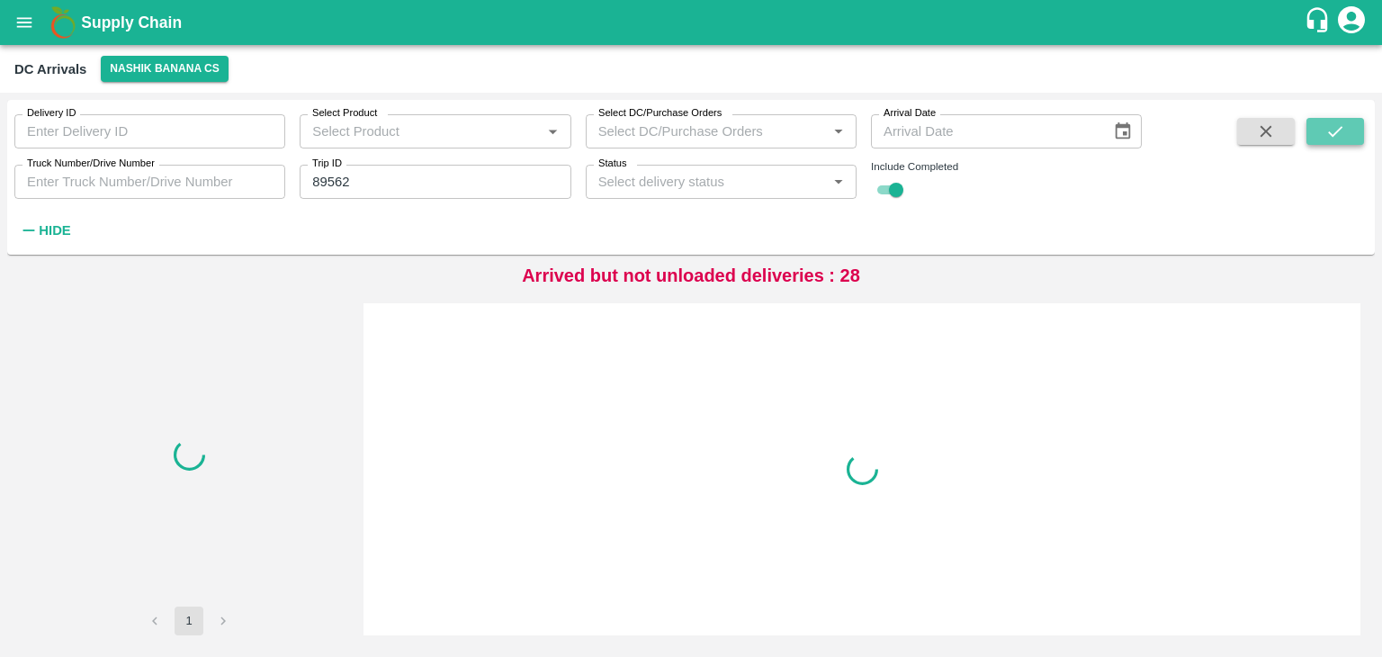
click at [1343, 128] on icon "submit" at bounding box center [1335, 131] width 20 height 20
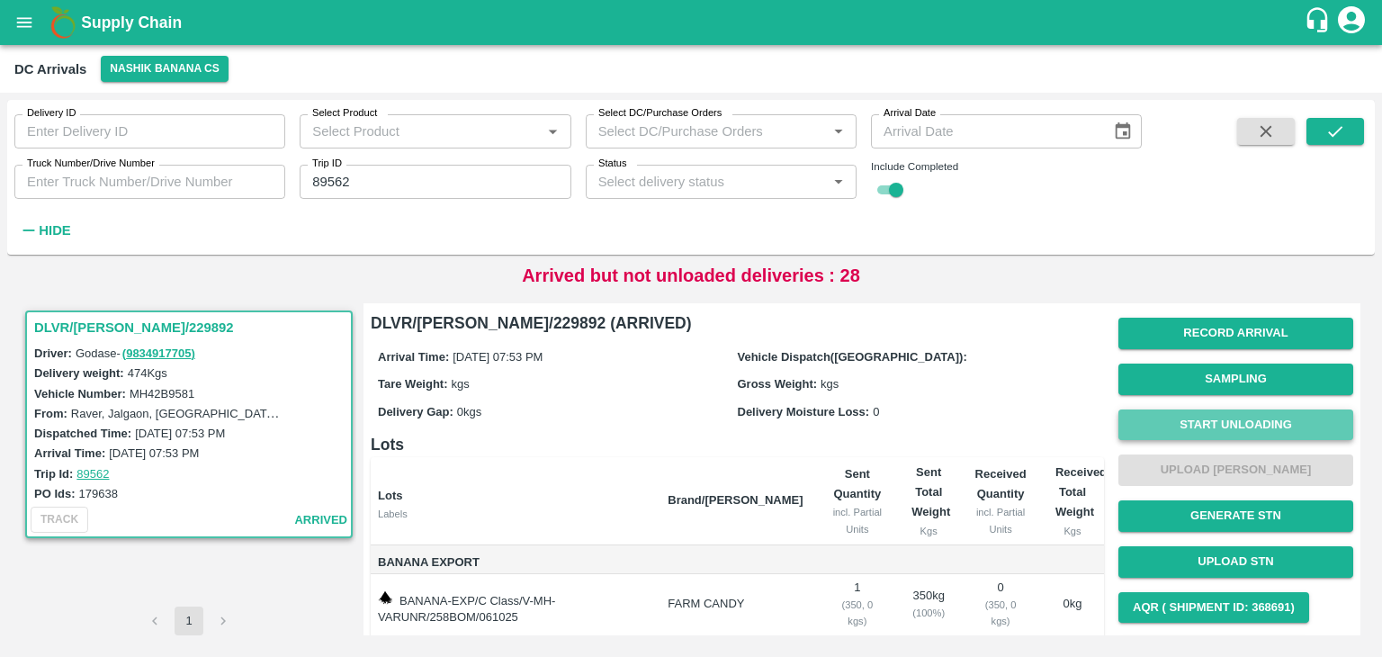
click at [1211, 433] on button "Start Unloading" at bounding box center [1235, 424] width 235 height 31
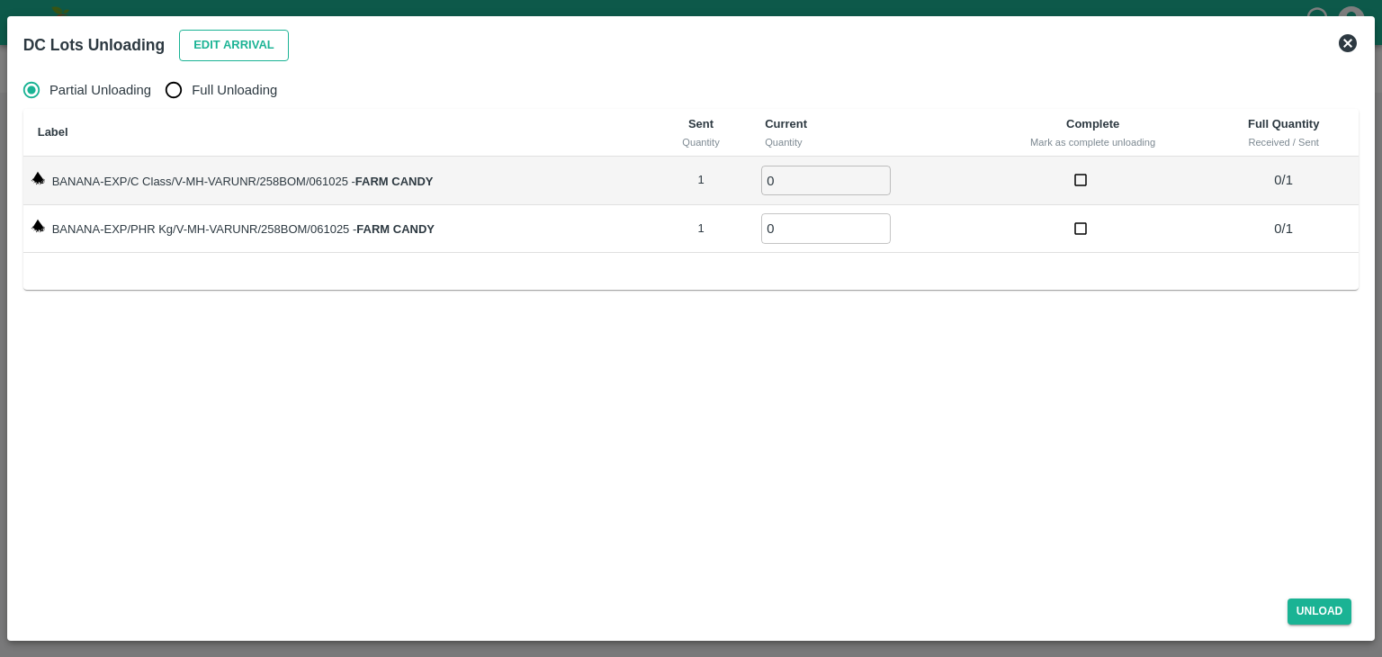
click at [245, 51] on button "Edit Arrival" at bounding box center [234, 45] width 110 height 31
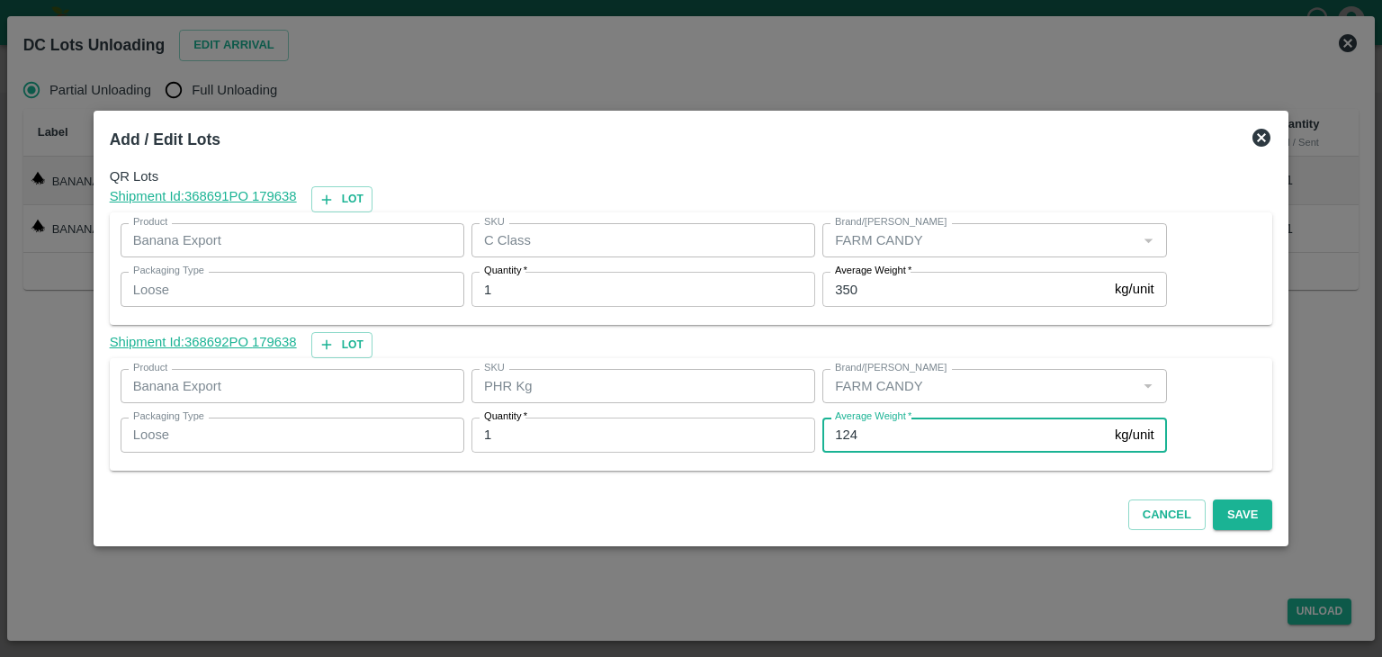
click at [885, 436] on input "124" at bounding box center [964, 435] width 285 height 34
type input "1"
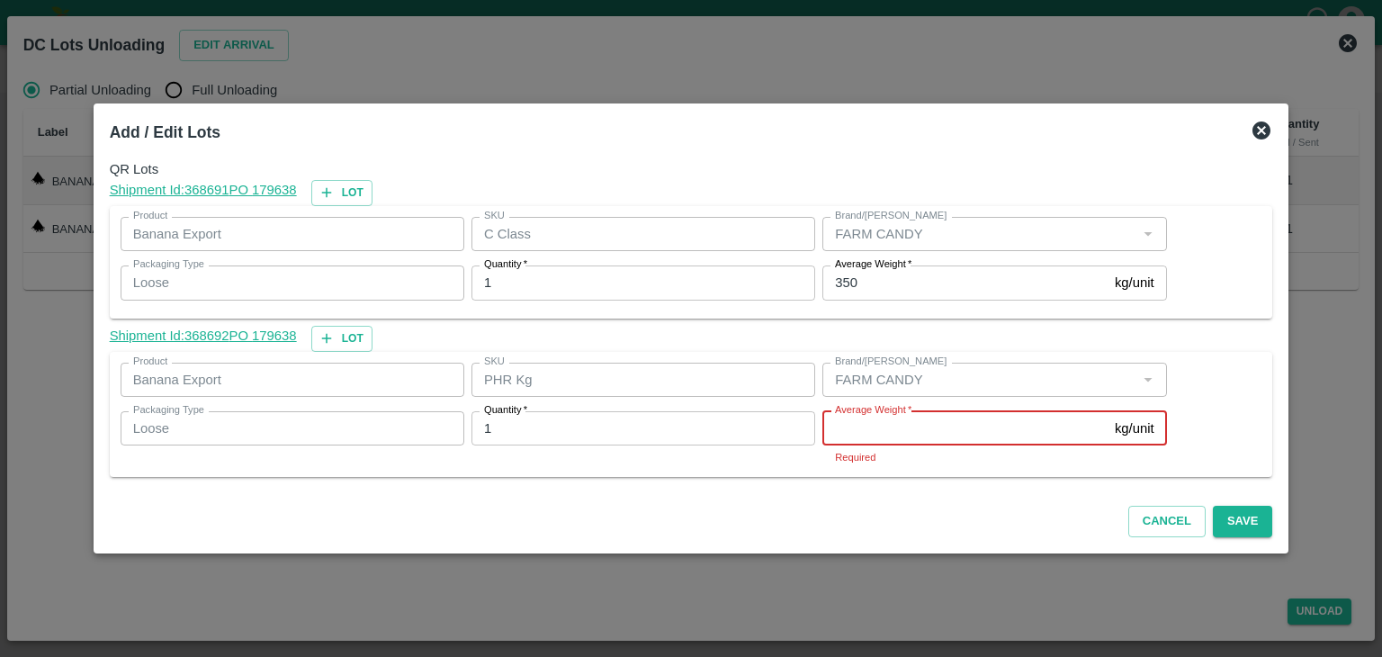
click at [892, 432] on input "Average Weight   *" at bounding box center [964, 428] width 285 height 34
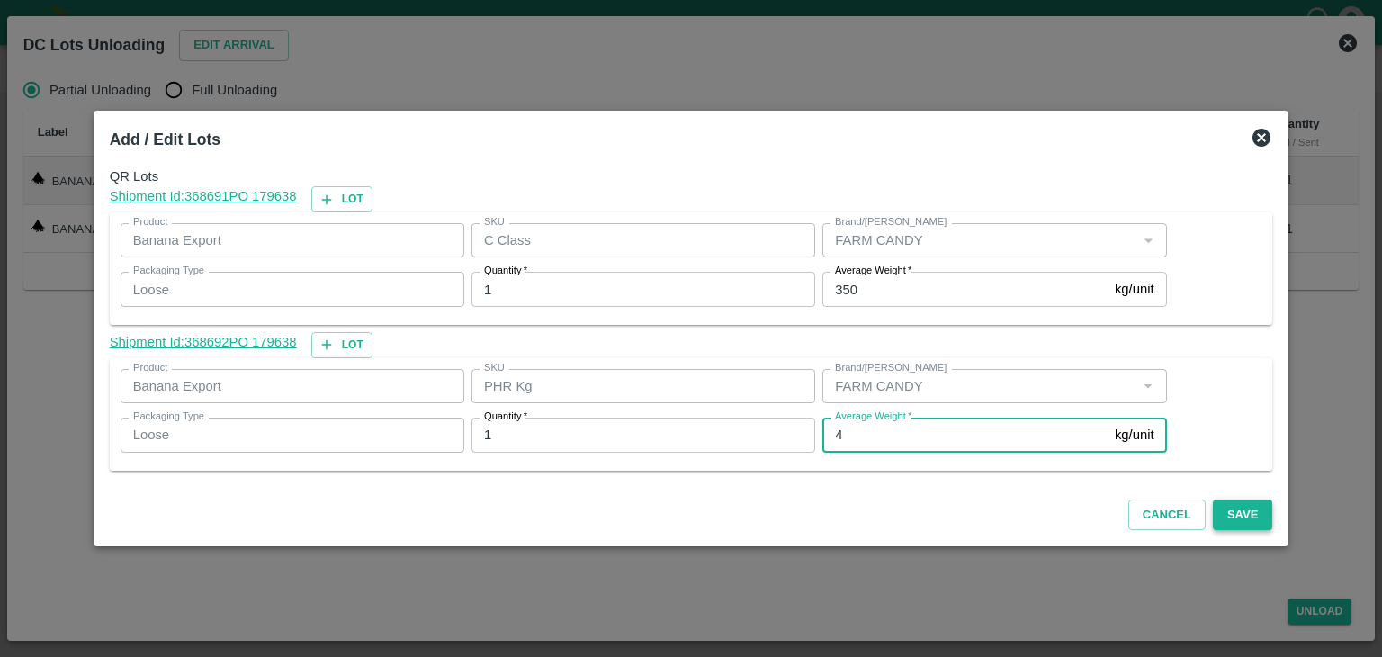
type input "4"
click at [1221, 520] on button "Save" at bounding box center [1242, 514] width 59 height 31
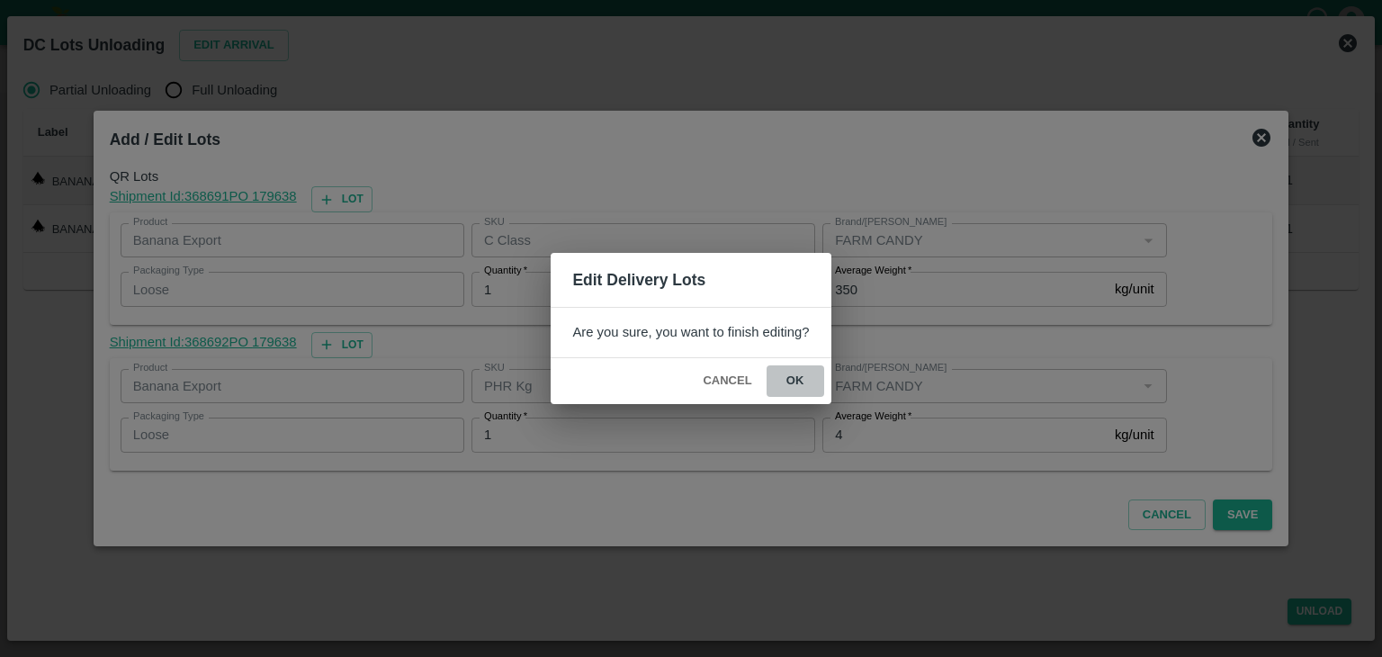
click at [795, 372] on button "ok" at bounding box center [796, 380] width 58 height 31
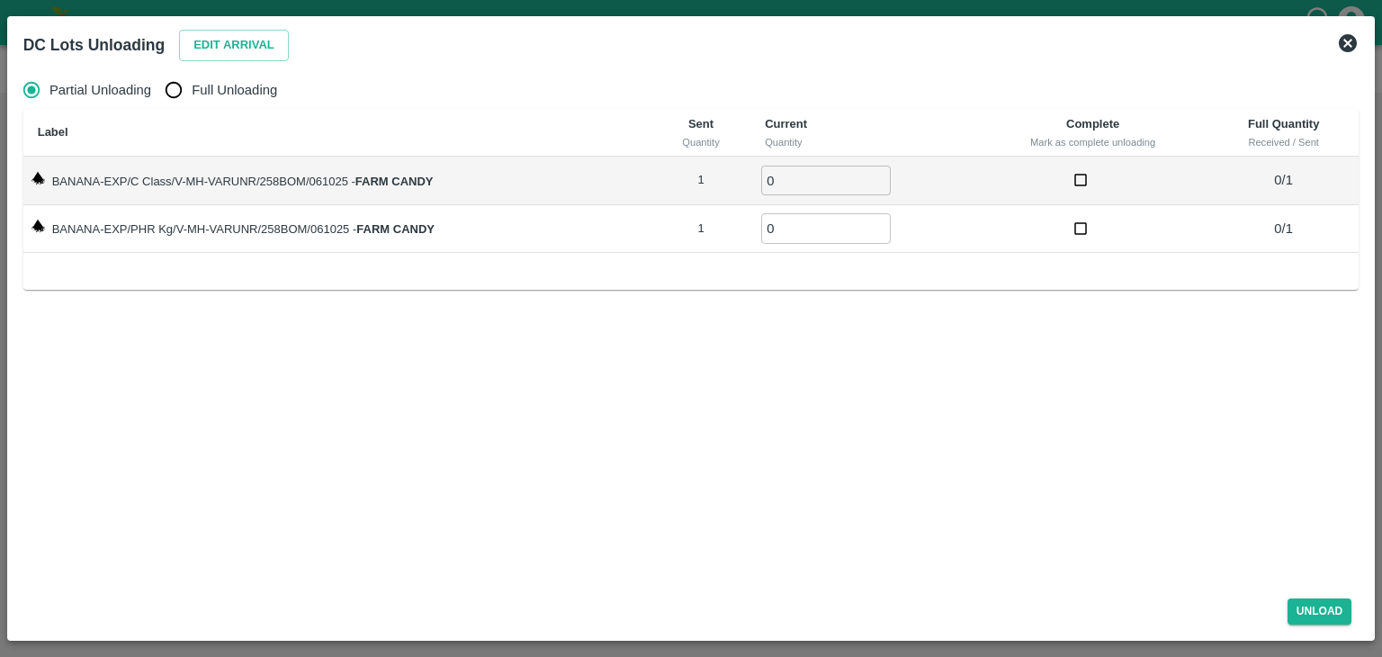
click at [1343, 36] on icon at bounding box center [1348, 43] width 18 height 18
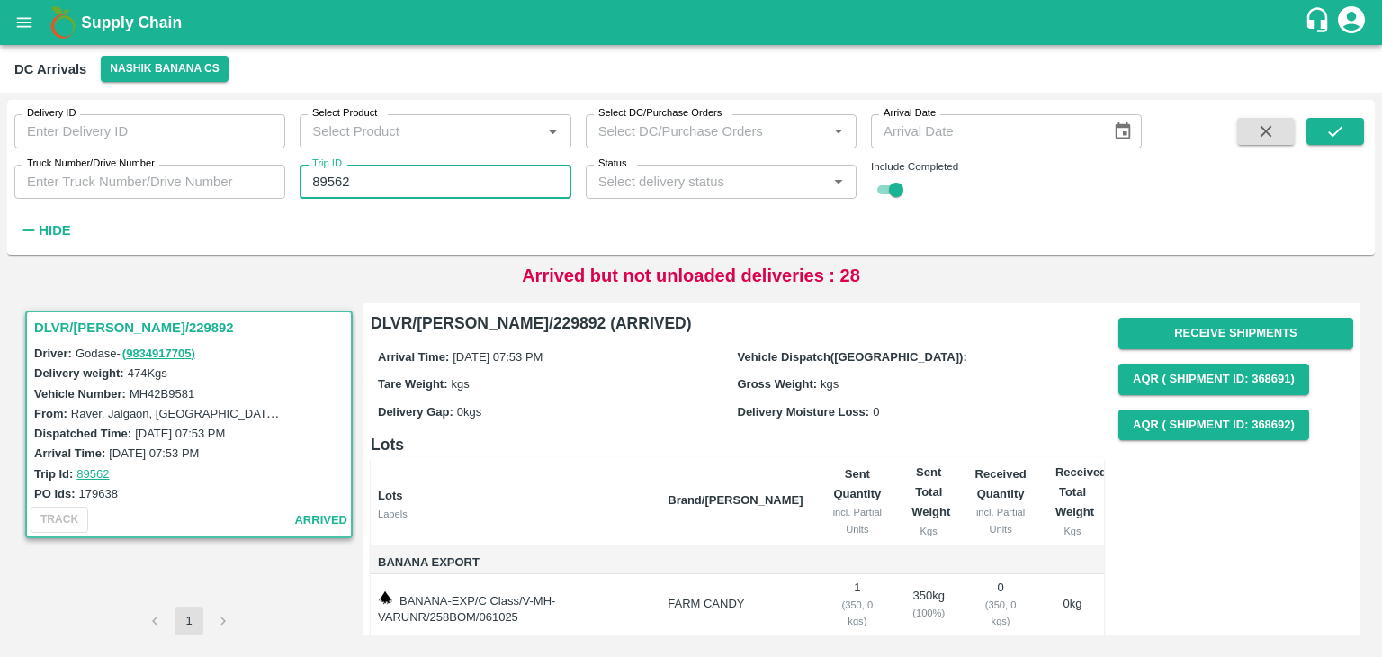
click at [383, 188] on input "89562" at bounding box center [435, 182] width 271 height 34
type input "89556"
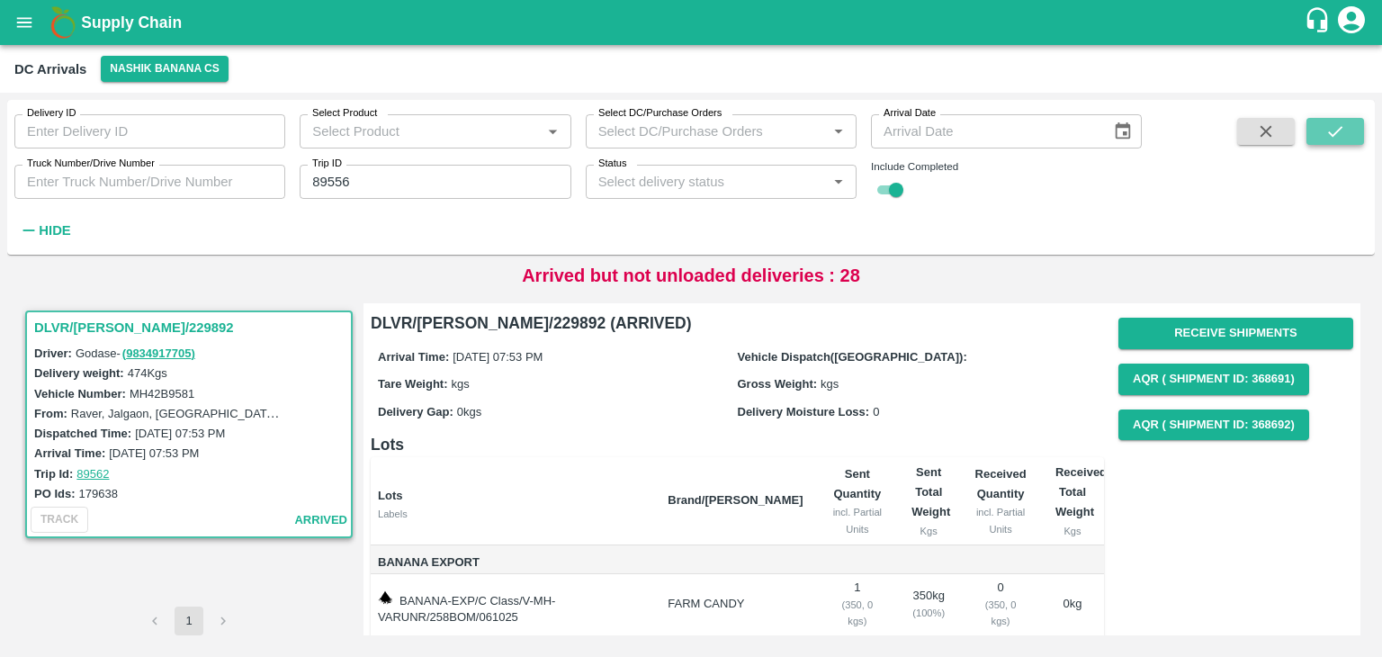
click at [1354, 123] on button "submit" at bounding box center [1336, 131] width 58 height 27
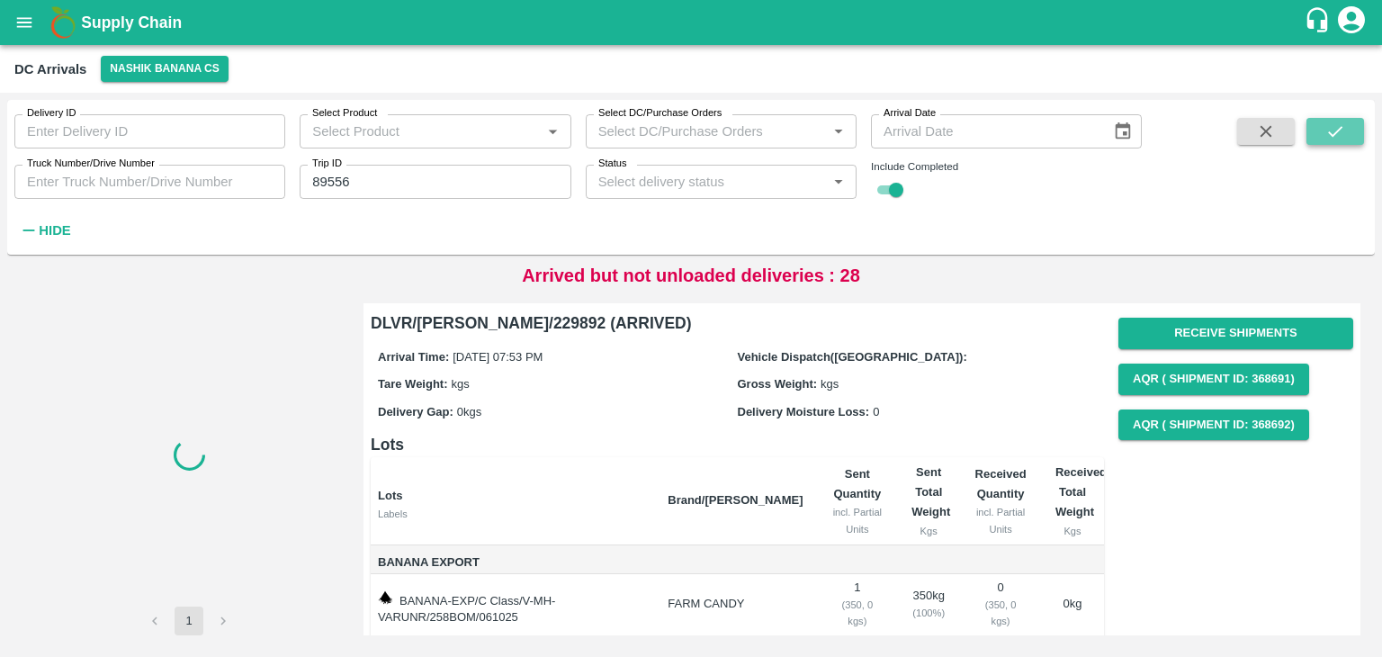
click at [1354, 123] on button "submit" at bounding box center [1336, 131] width 58 height 27
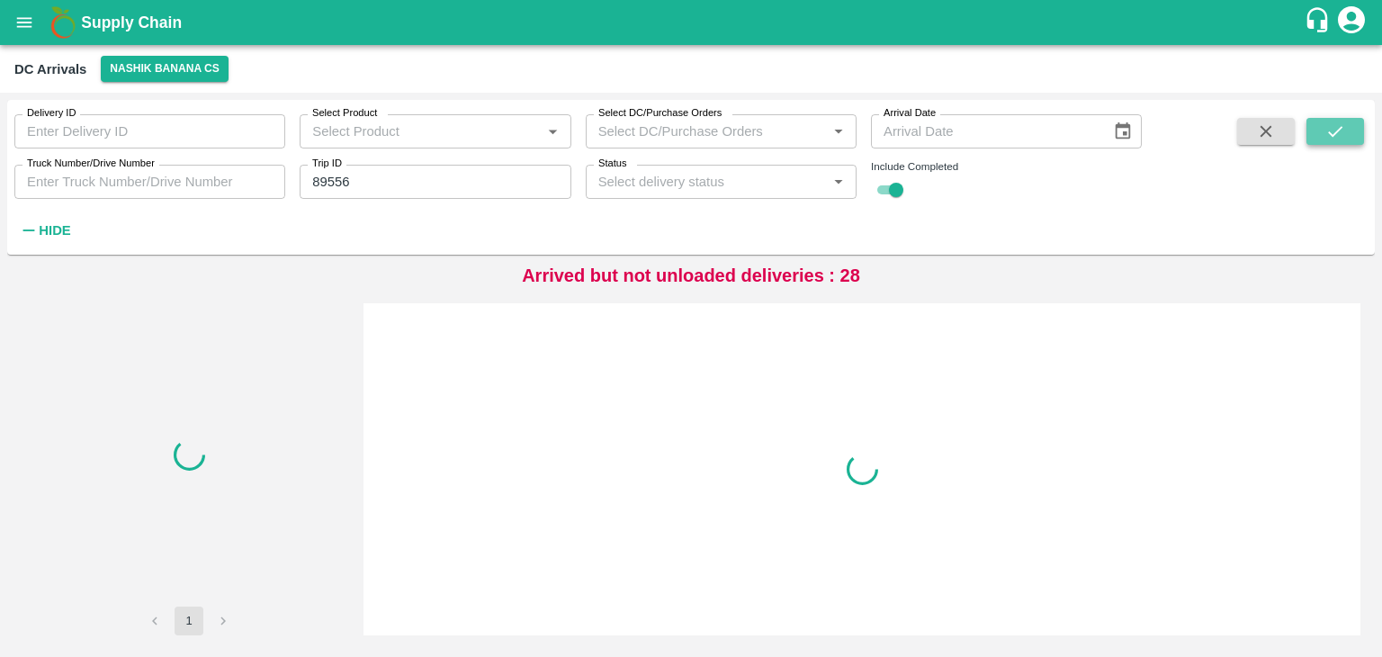
click at [1354, 123] on button "submit" at bounding box center [1336, 131] width 58 height 27
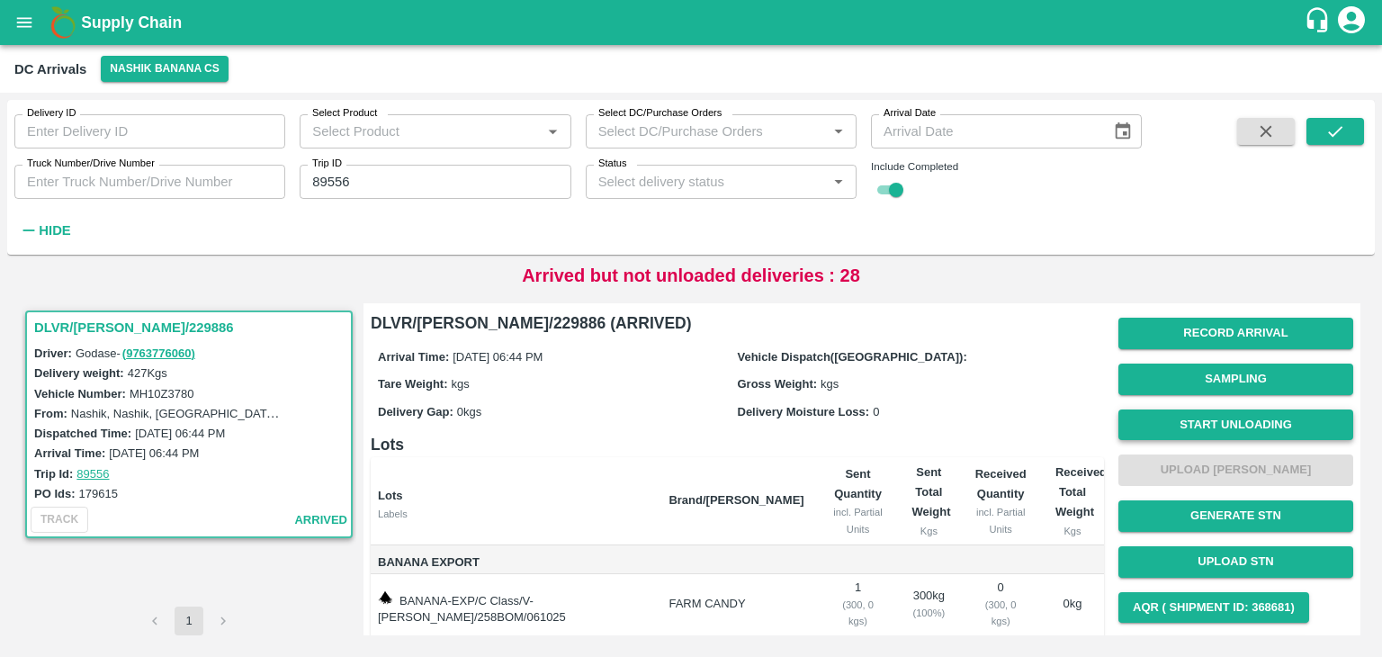
click at [1245, 422] on button "Start Unloading" at bounding box center [1235, 424] width 235 height 31
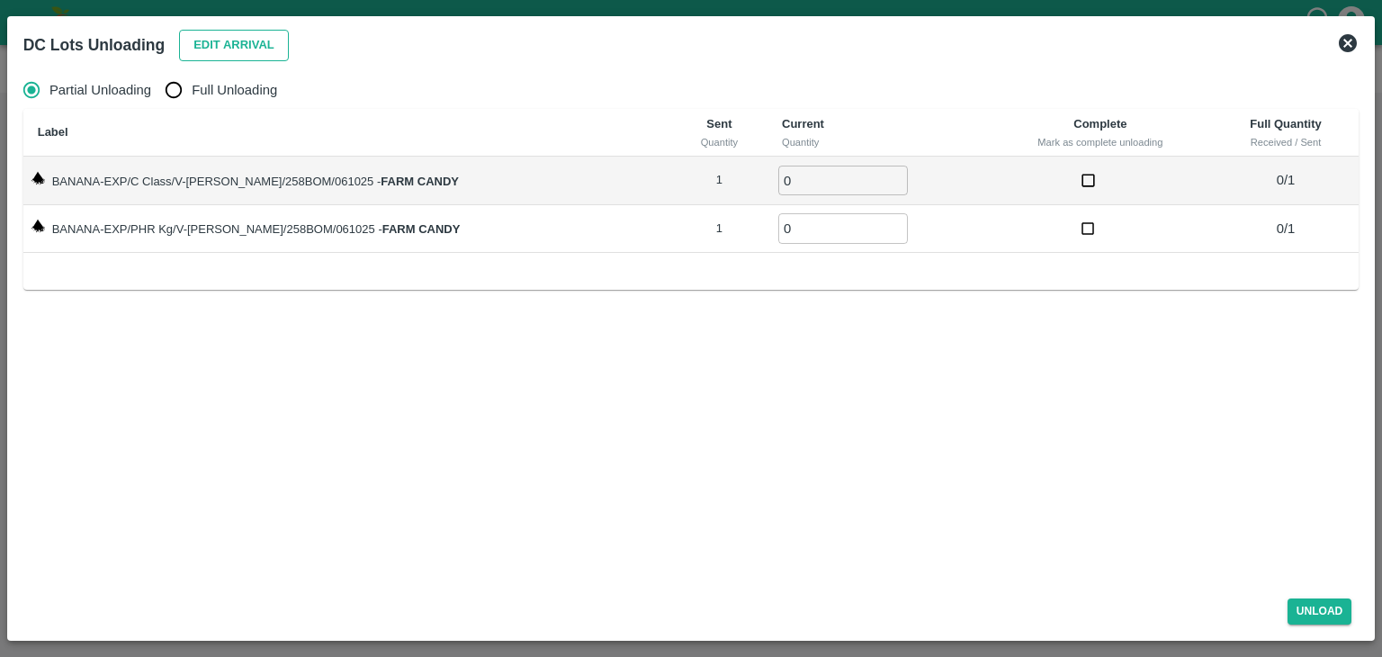
click at [259, 43] on button "Edit Arrival" at bounding box center [234, 45] width 110 height 31
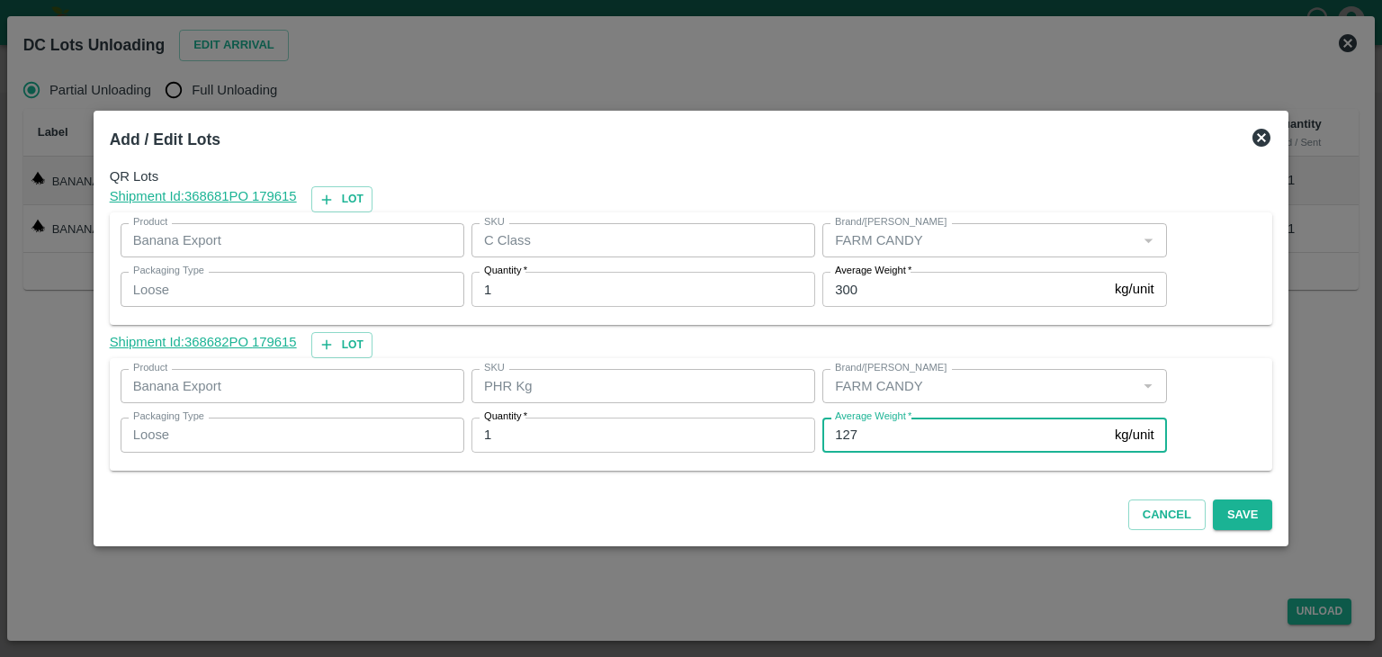
click at [885, 433] on input "127" at bounding box center [964, 435] width 285 height 34
click at [872, 444] on input "127" at bounding box center [964, 435] width 285 height 34
type input "1"
type input "69"
click at [1231, 509] on button "Save" at bounding box center [1242, 514] width 59 height 31
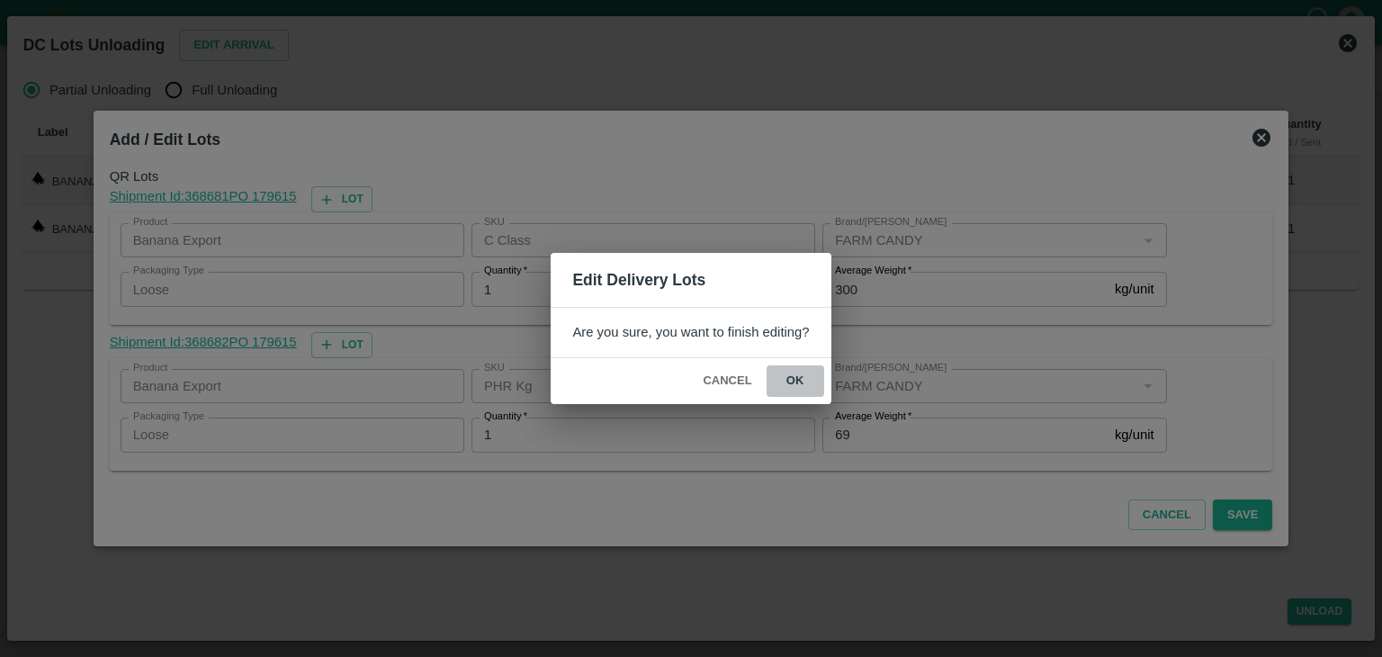
click at [796, 383] on button "ok" at bounding box center [796, 380] width 58 height 31
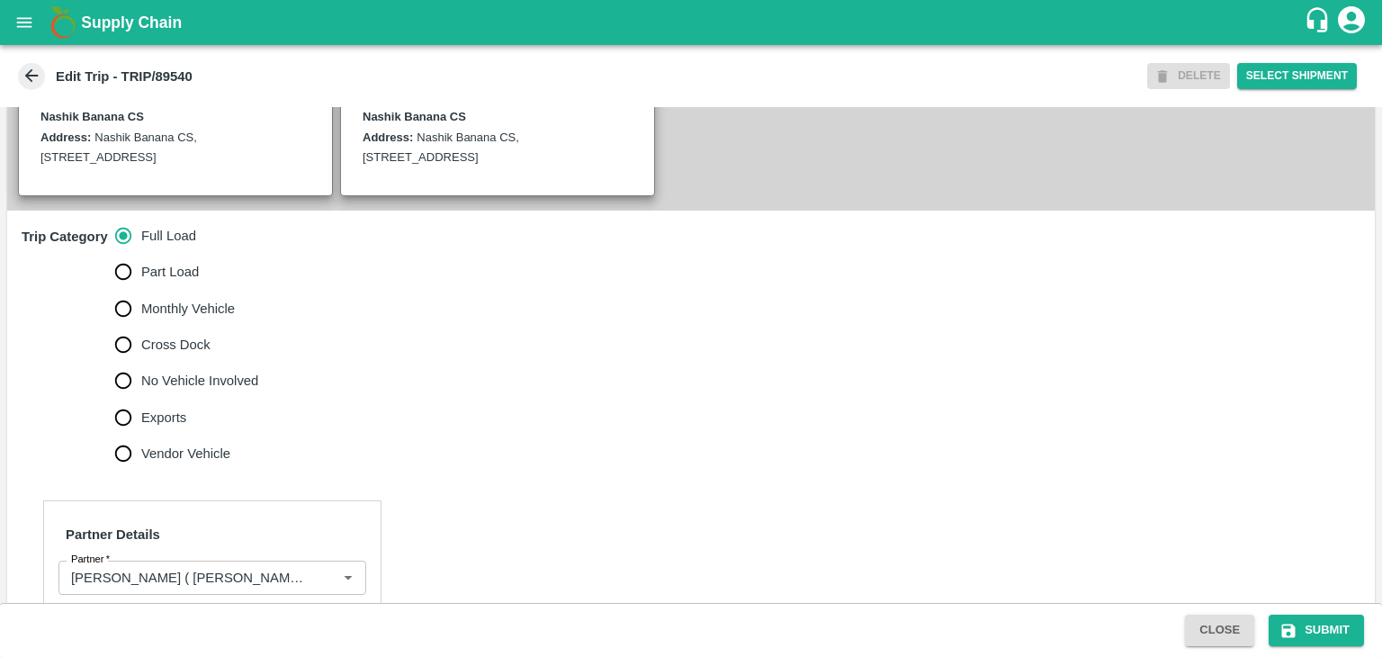
scroll to position [607, 0]
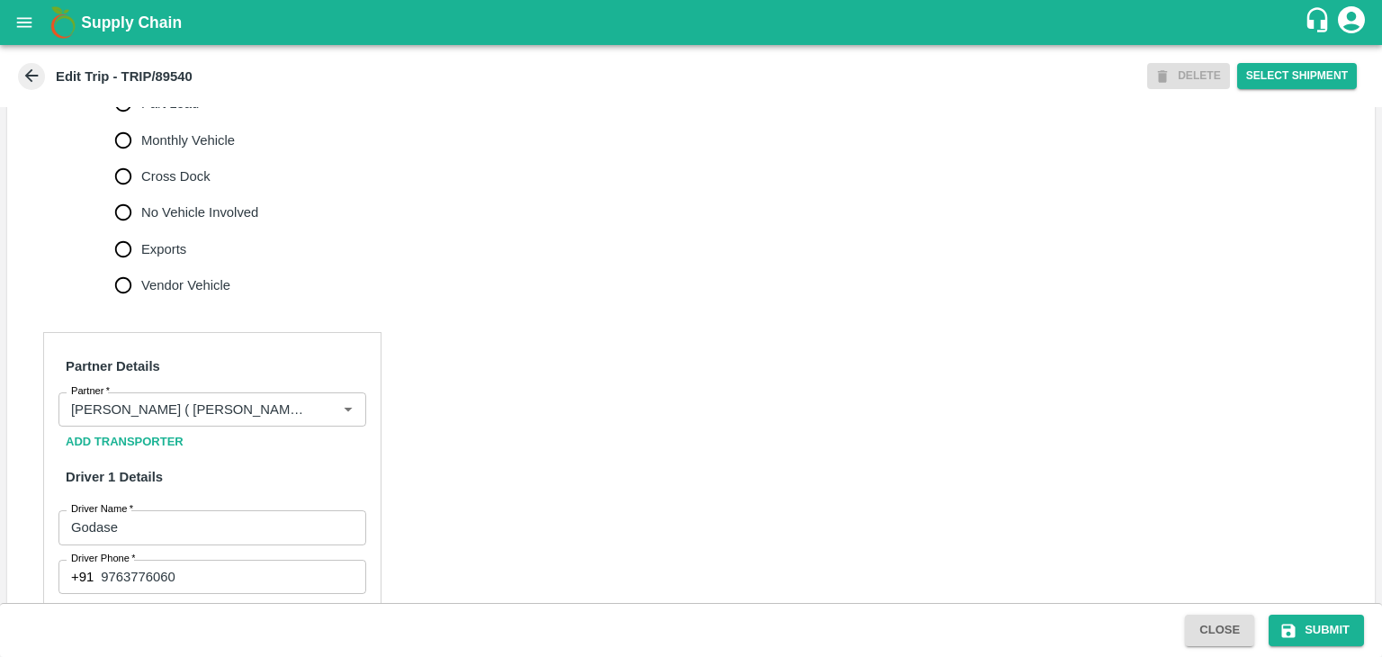
click at [180, 222] on span "No Vehicle Involved" at bounding box center [199, 212] width 117 height 20
click at [141, 224] on input "No Vehicle Involved" at bounding box center [123, 212] width 36 height 36
radio input "true"
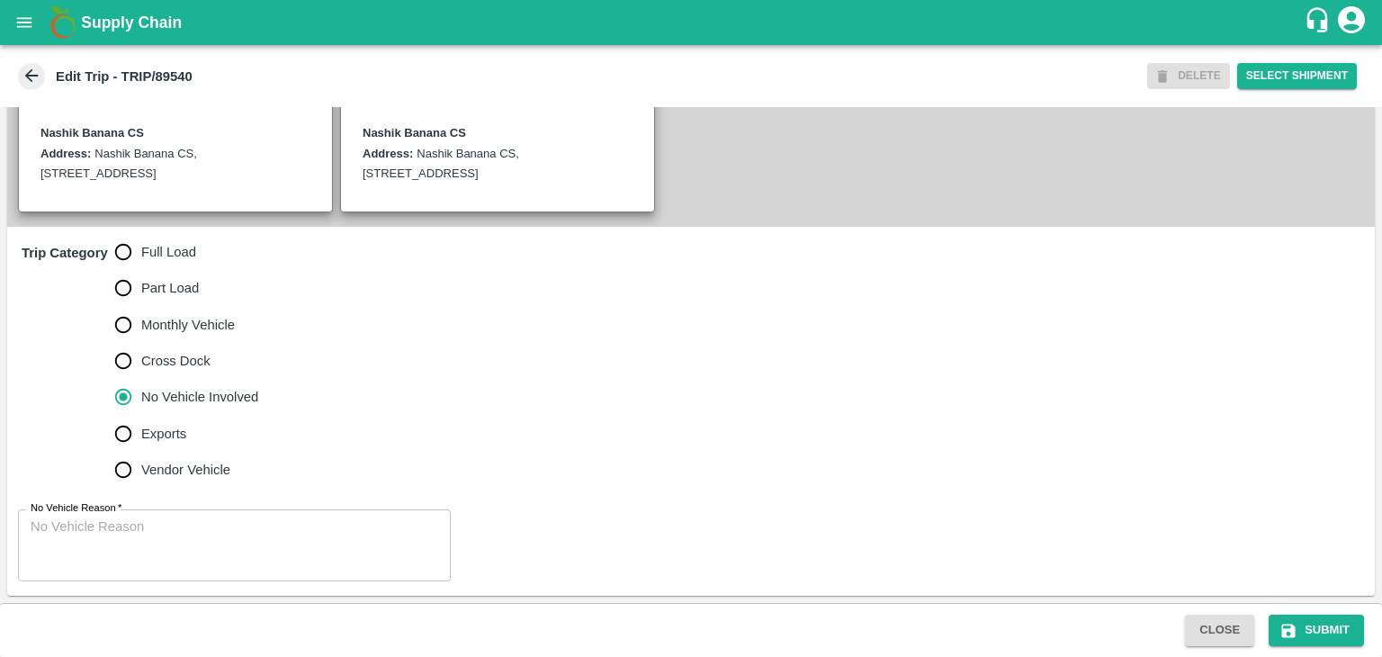
scroll to position [442, 0]
click at [218, 516] on div "x No Vehicle Reason" at bounding box center [234, 545] width 433 height 72
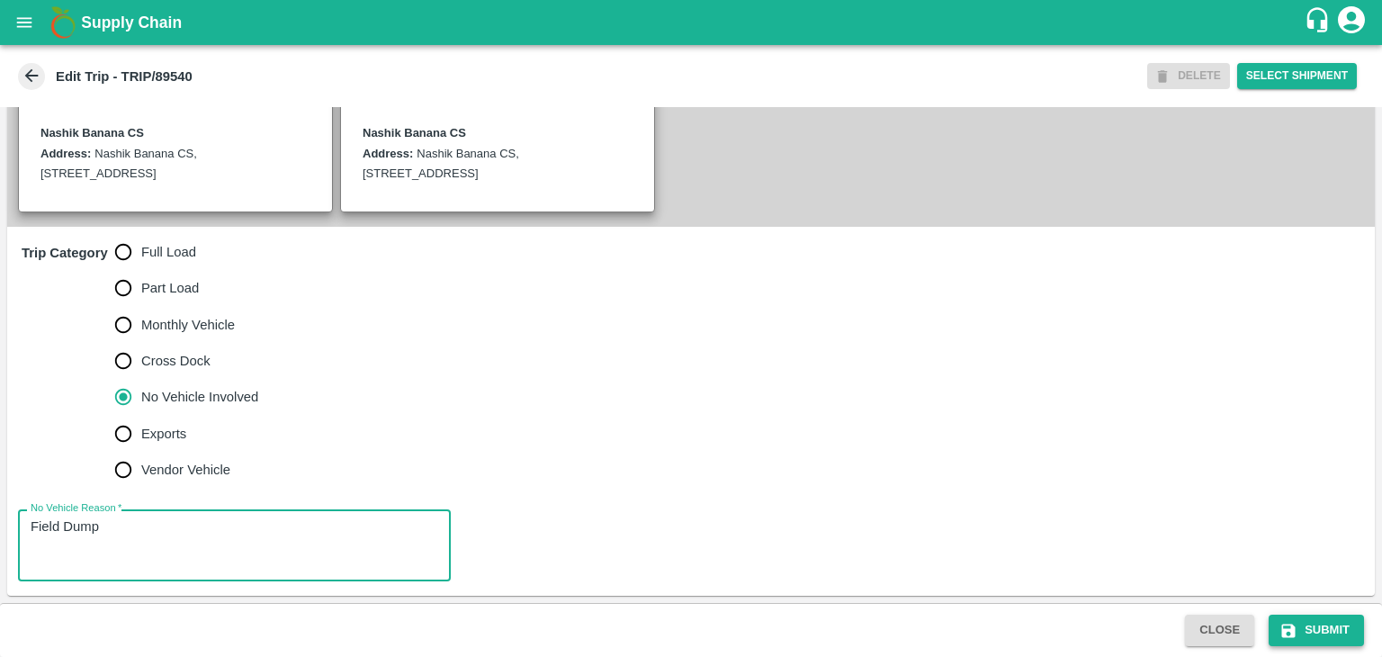
type textarea "Field Dump"
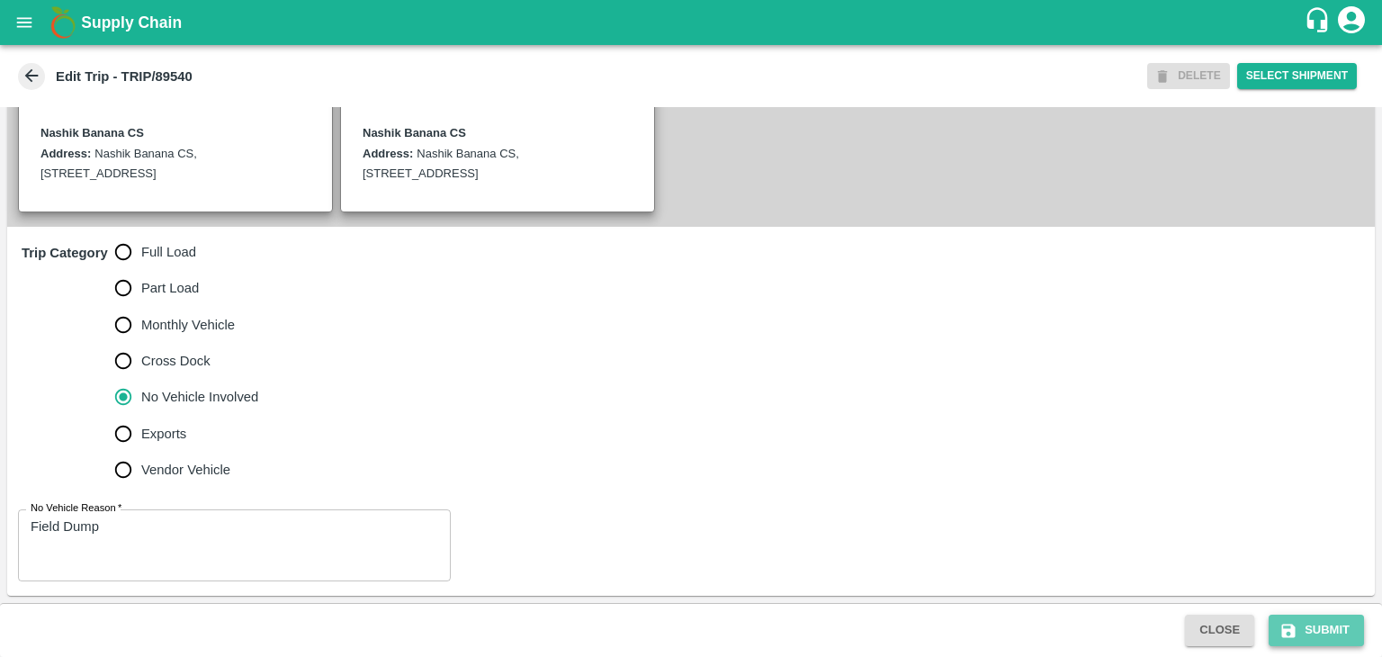
click at [1309, 631] on button "Submit" at bounding box center [1316, 630] width 95 height 31
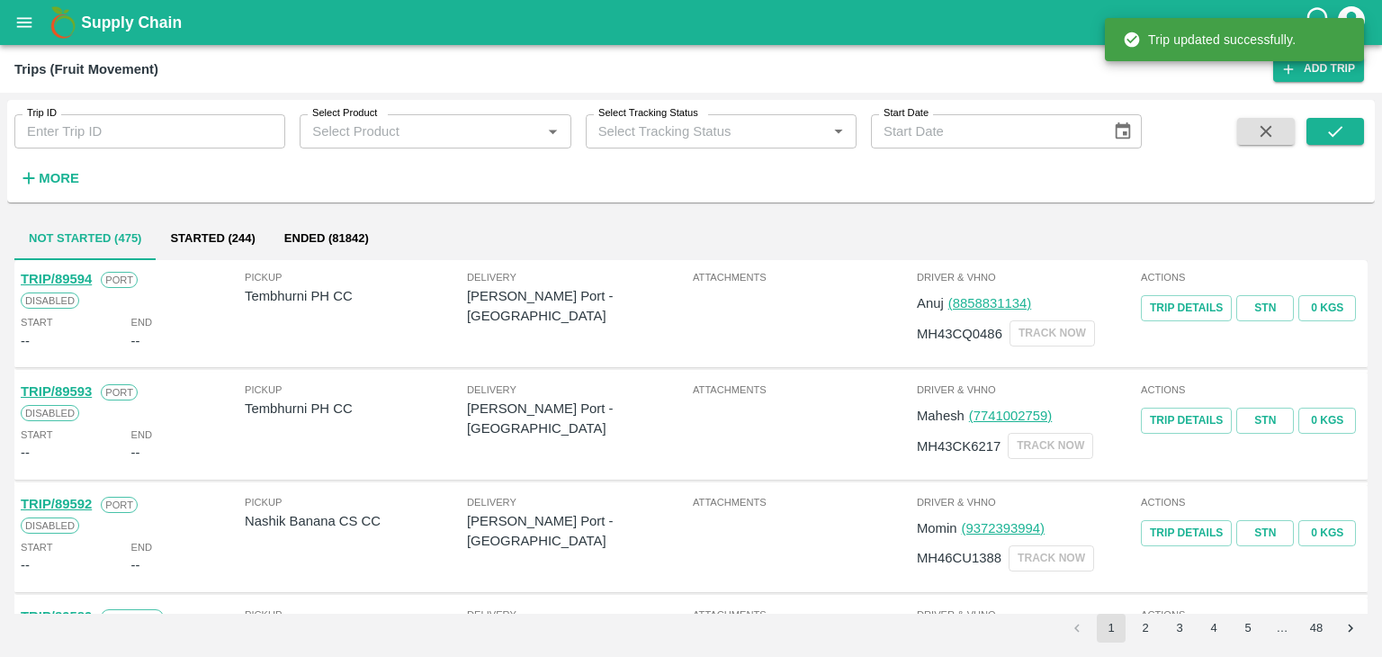
click at [186, 116] on input "Trip ID" at bounding box center [149, 131] width 271 height 34
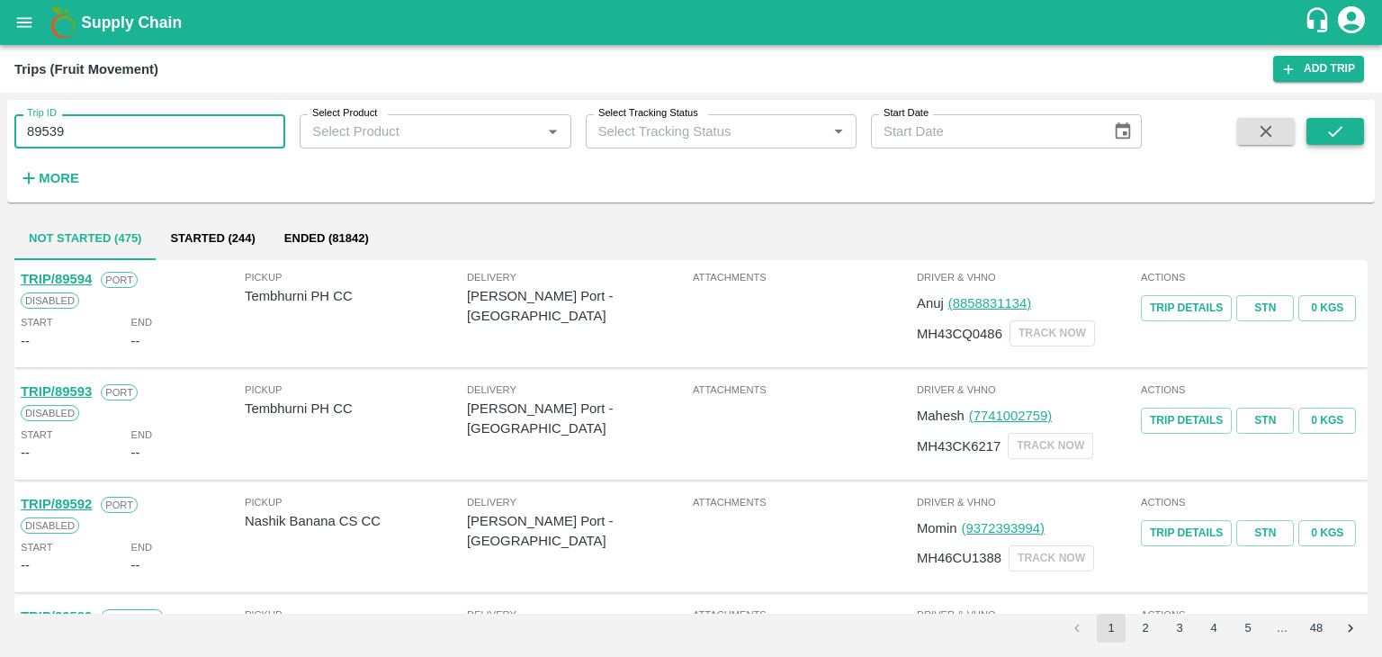
type input "89539"
click at [1341, 137] on icon "submit" at bounding box center [1335, 131] width 20 height 20
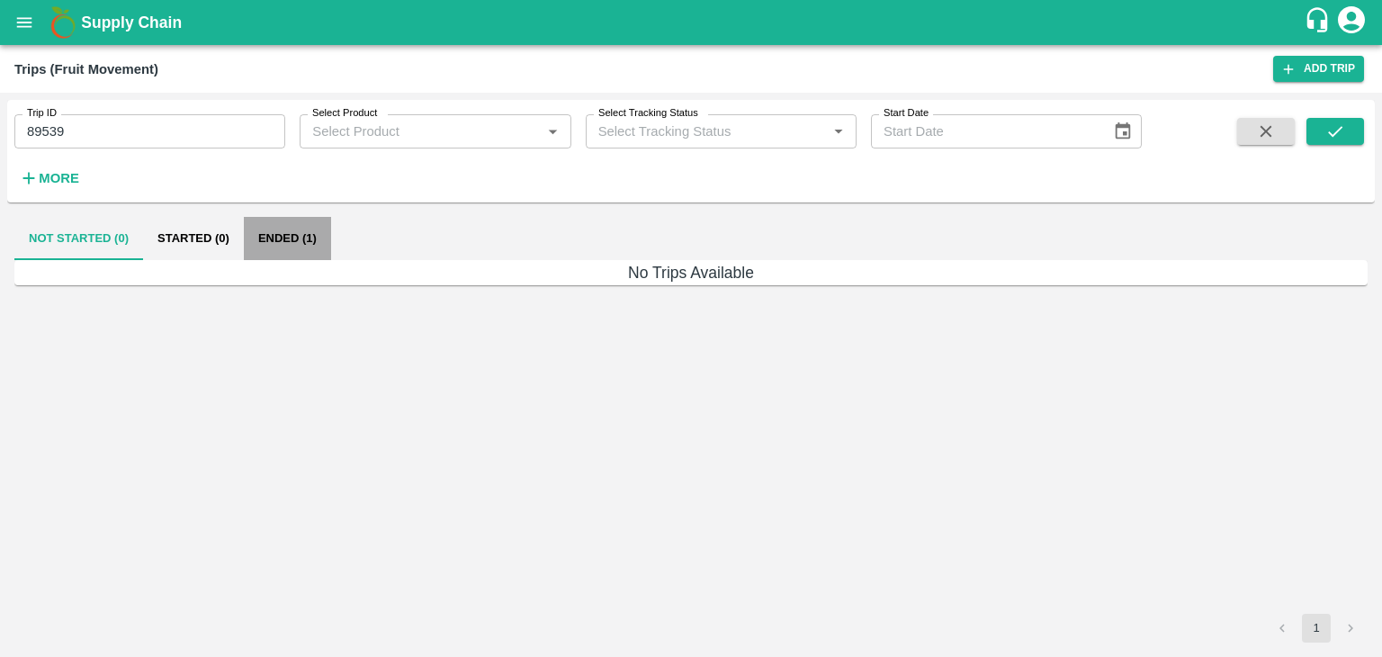
click at [305, 231] on button "Ended (1)" at bounding box center [287, 238] width 87 height 43
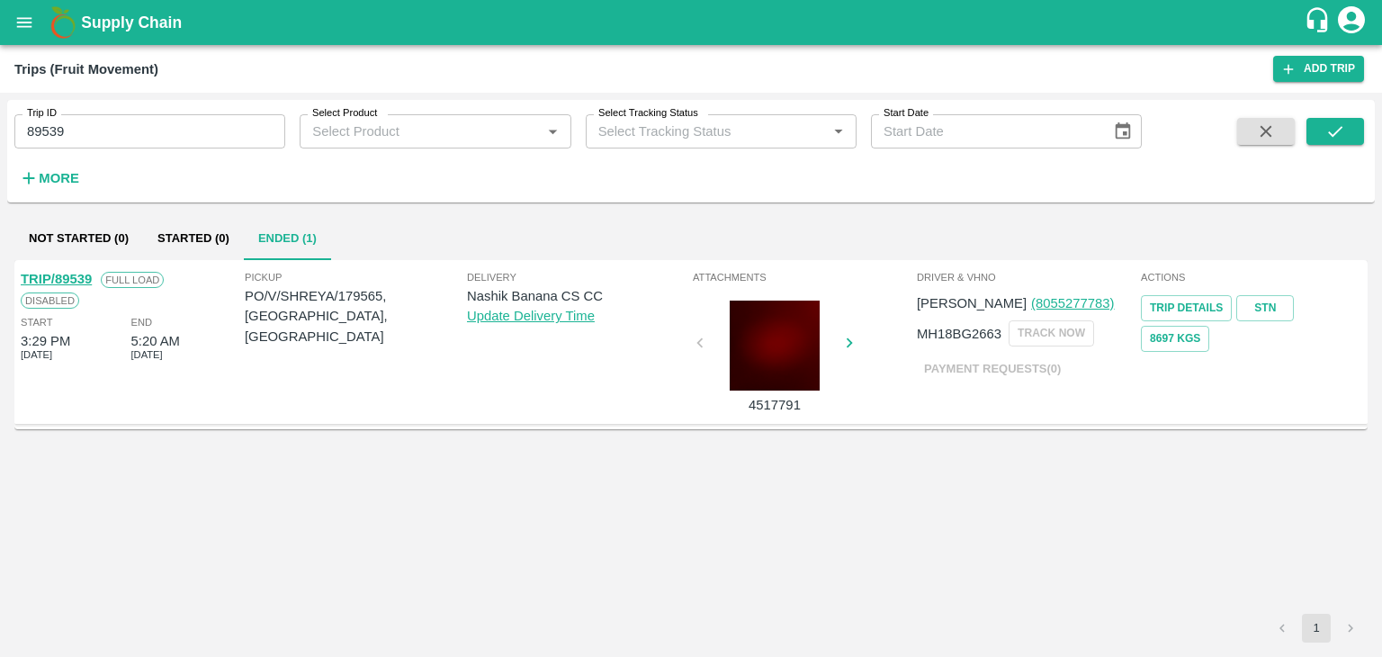
click at [65, 270] on div "TRIP/89539" at bounding box center [56, 279] width 71 height 20
click at [58, 272] on link "TRIP/89539" at bounding box center [56, 279] width 71 height 14
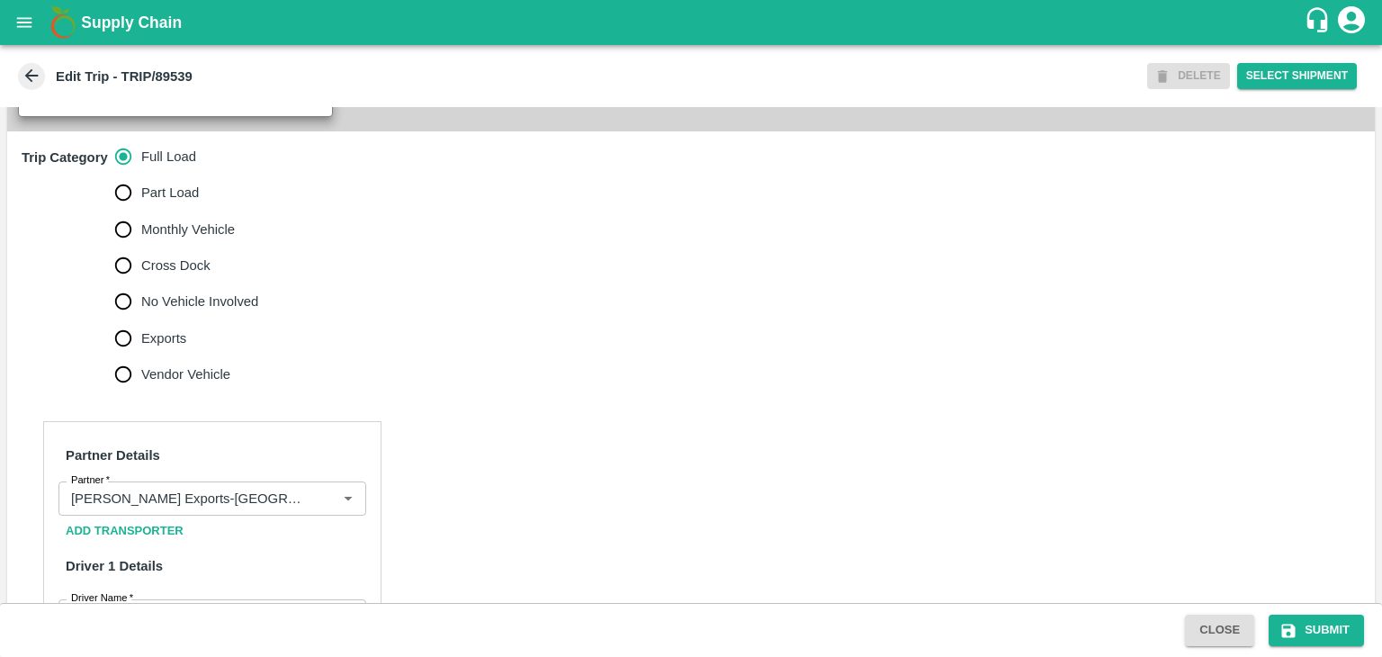
scroll to position [565, 0]
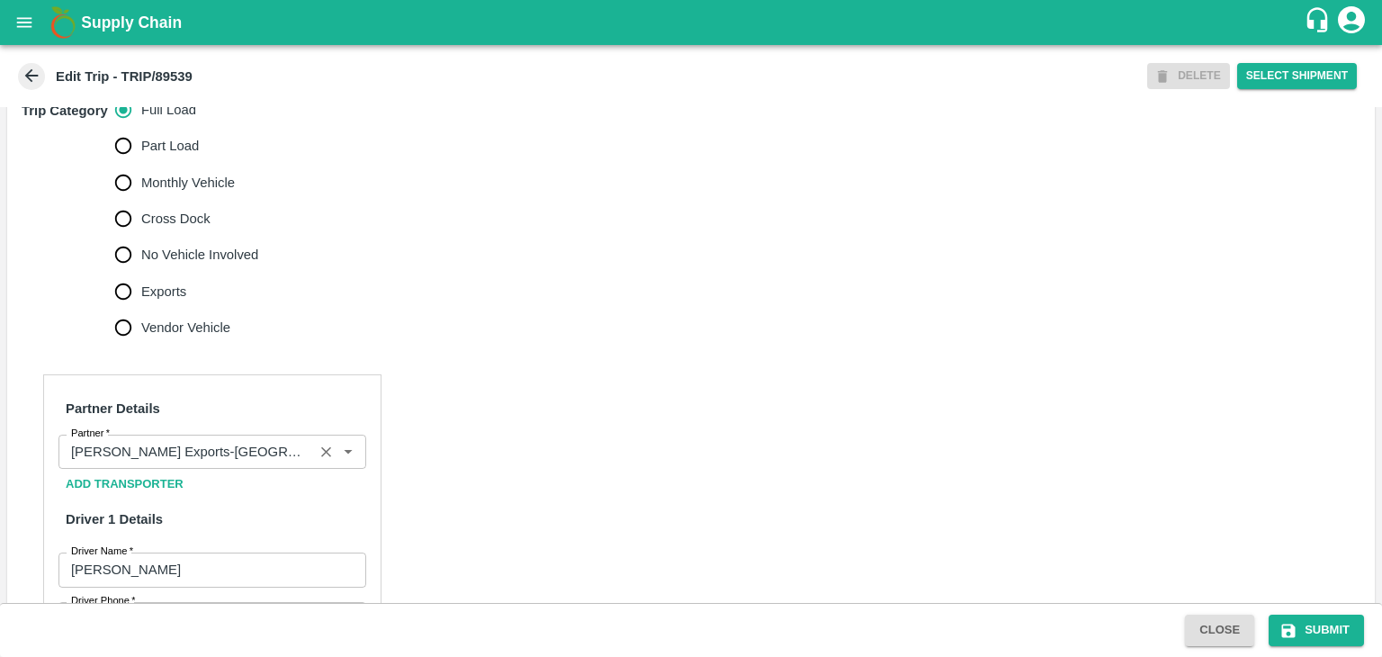
click at [318, 461] on icon "Clear" at bounding box center [326, 452] width 17 height 17
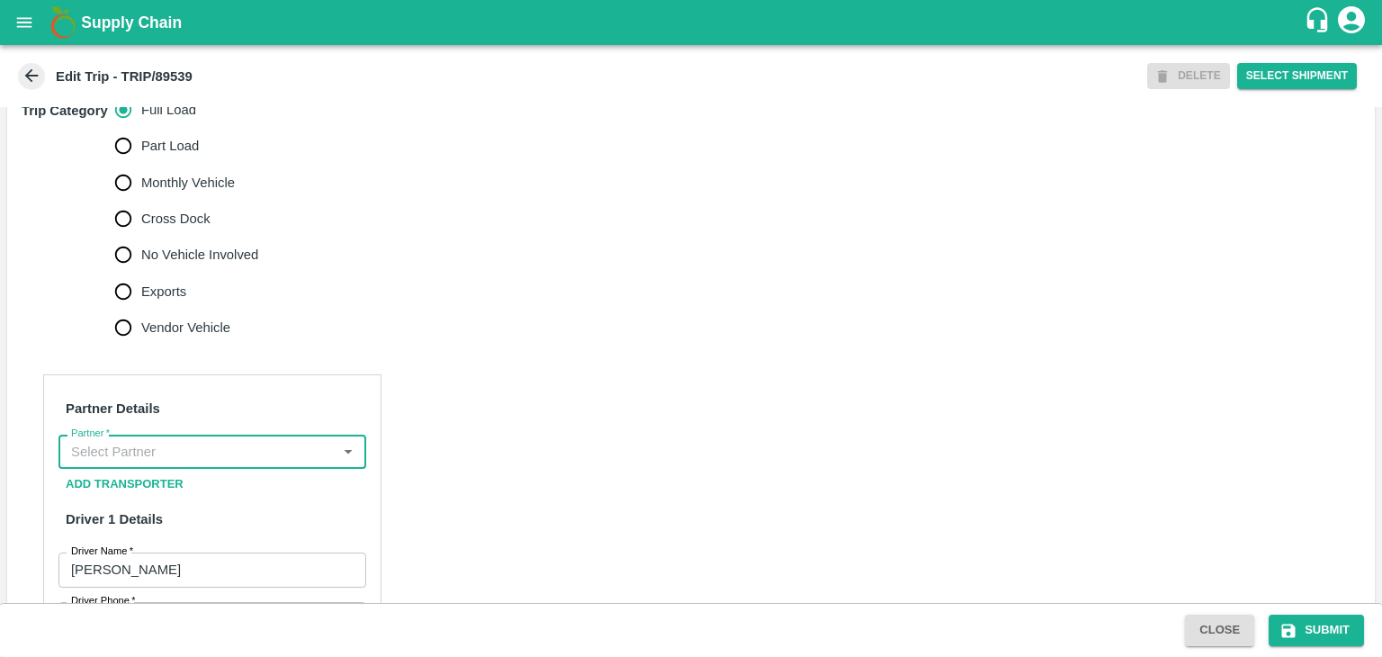
scroll to position [0, 0]
click at [283, 463] on input "Partner   *" at bounding box center [197, 451] width 267 height 23
type input "[PERSON_NAME]"
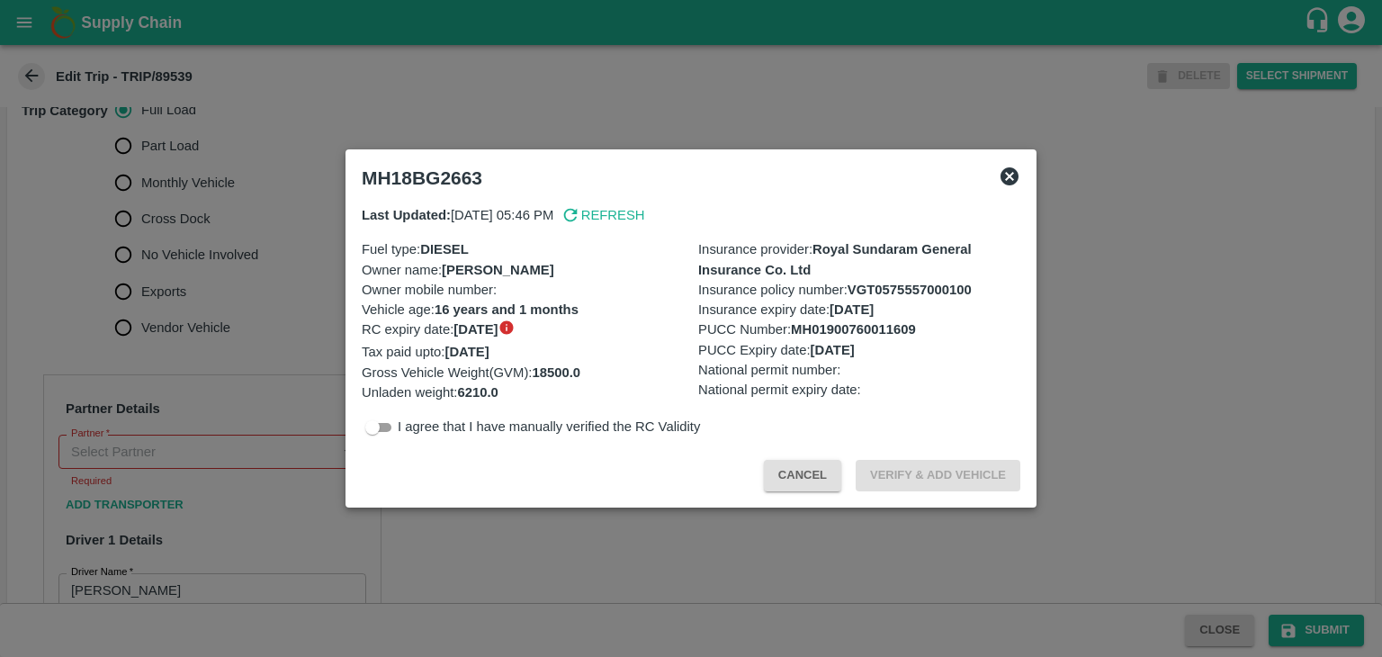
click at [283, 471] on div at bounding box center [691, 328] width 1382 height 657
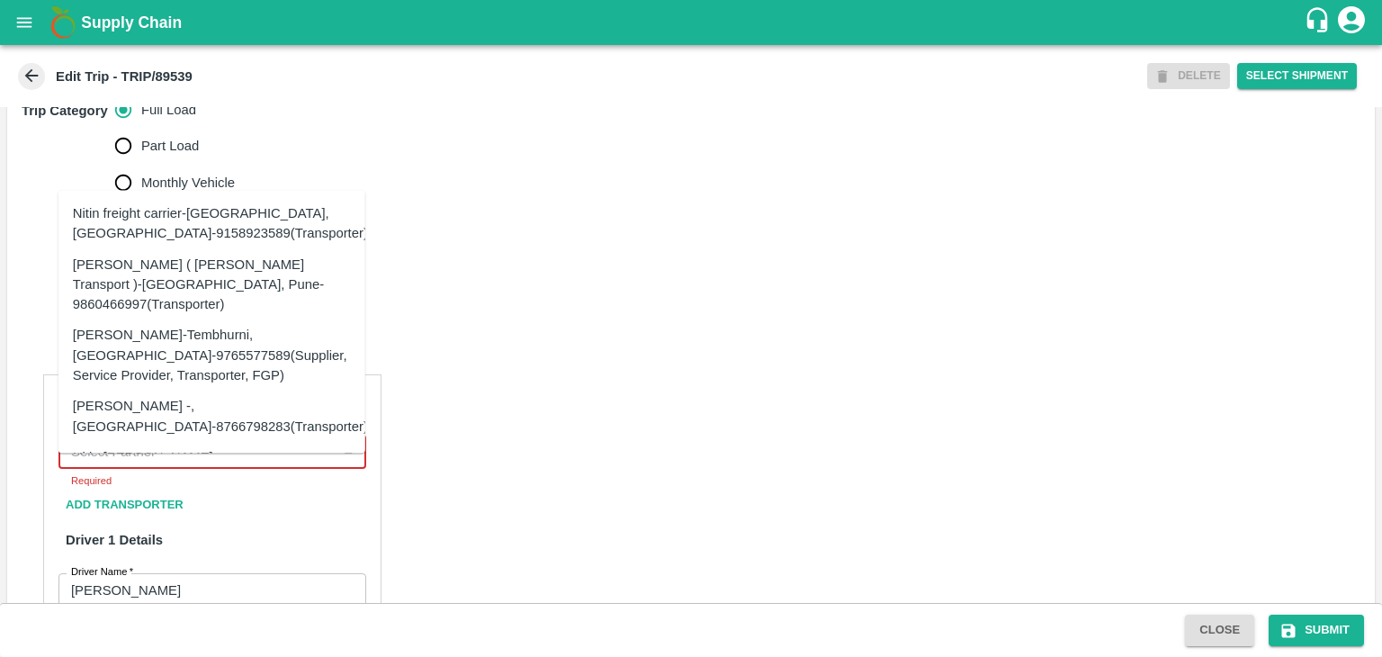
click at [274, 463] on input "Partner   *" at bounding box center [197, 451] width 267 height 23
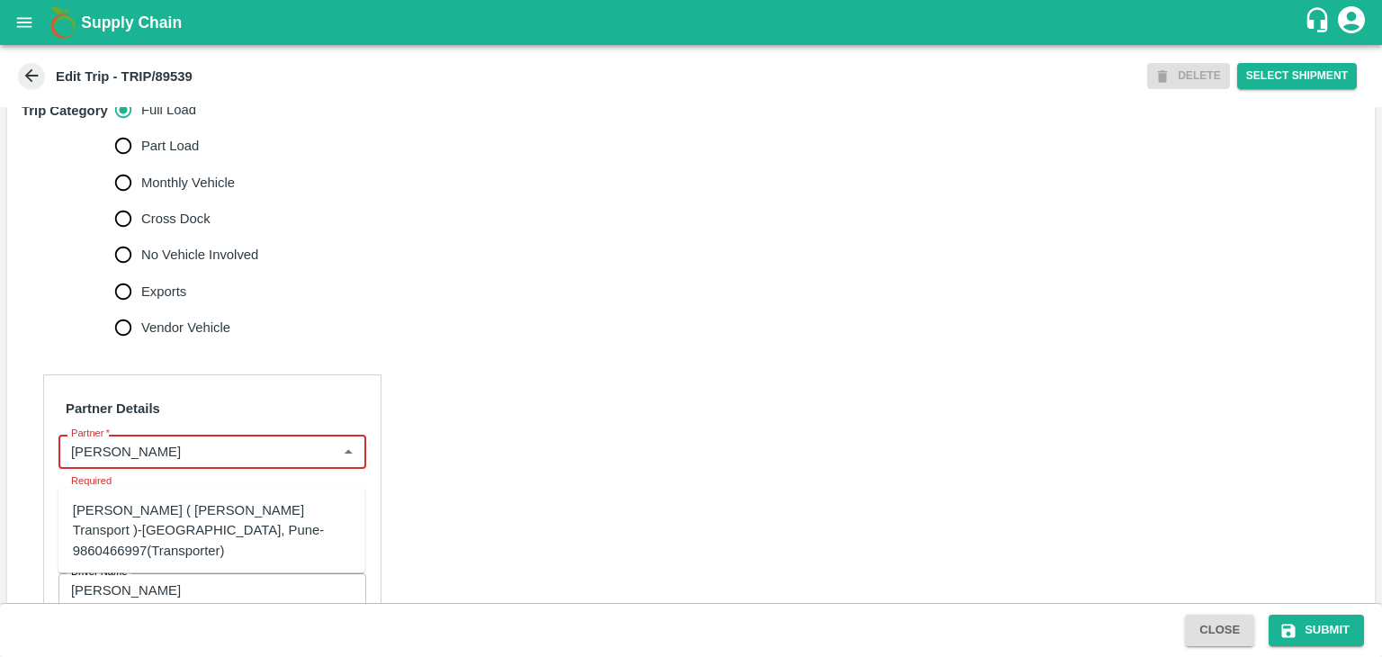
type input "[PERSON_NAME]"
click at [181, 463] on input "Partner   *" at bounding box center [197, 451] width 267 height 23
click at [217, 518] on div "[PERSON_NAME] ( [PERSON_NAME] Transport )-[GEOGRAPHIC_DATA], Pune-9860466997(Tr…" at bounding box center [212, 530] width 278 height 60
type input "[PERSON_NAME] ( [PERSON_NAME] Transport )-[GEOGRAPHIC_DATA], Pune-9860466997(Tr…"
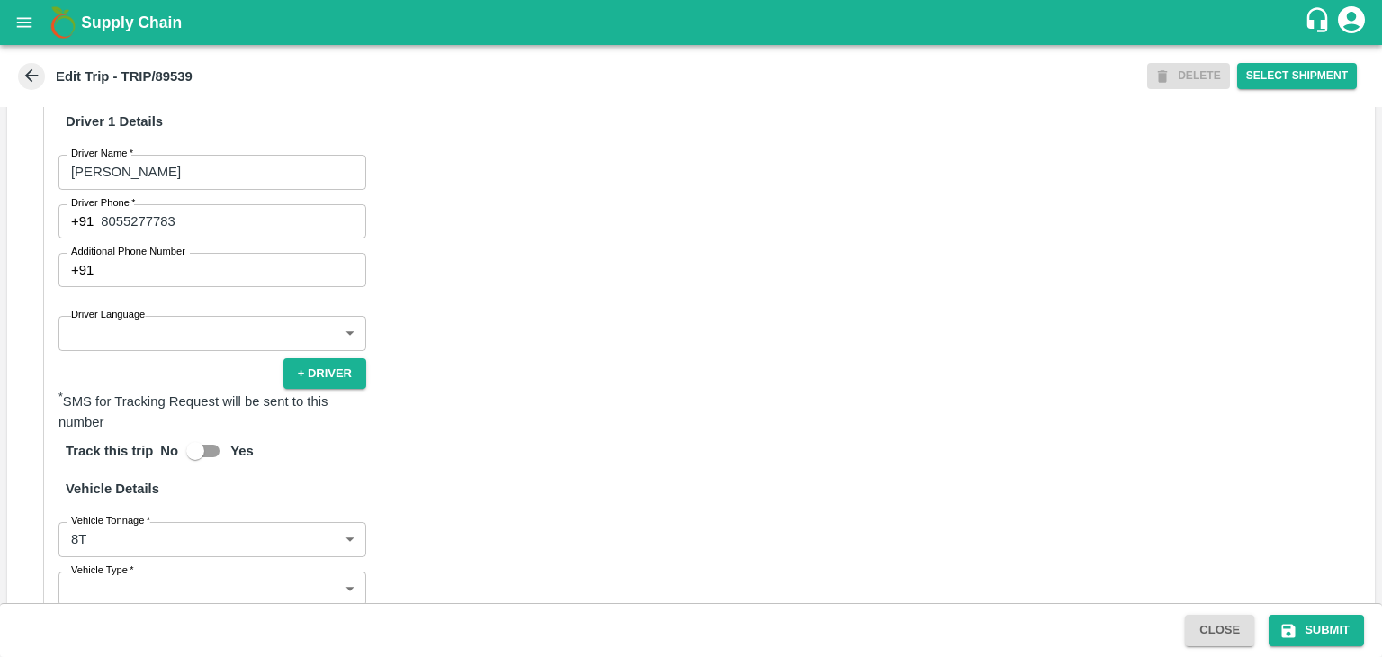
scroll to position [1064, 0]
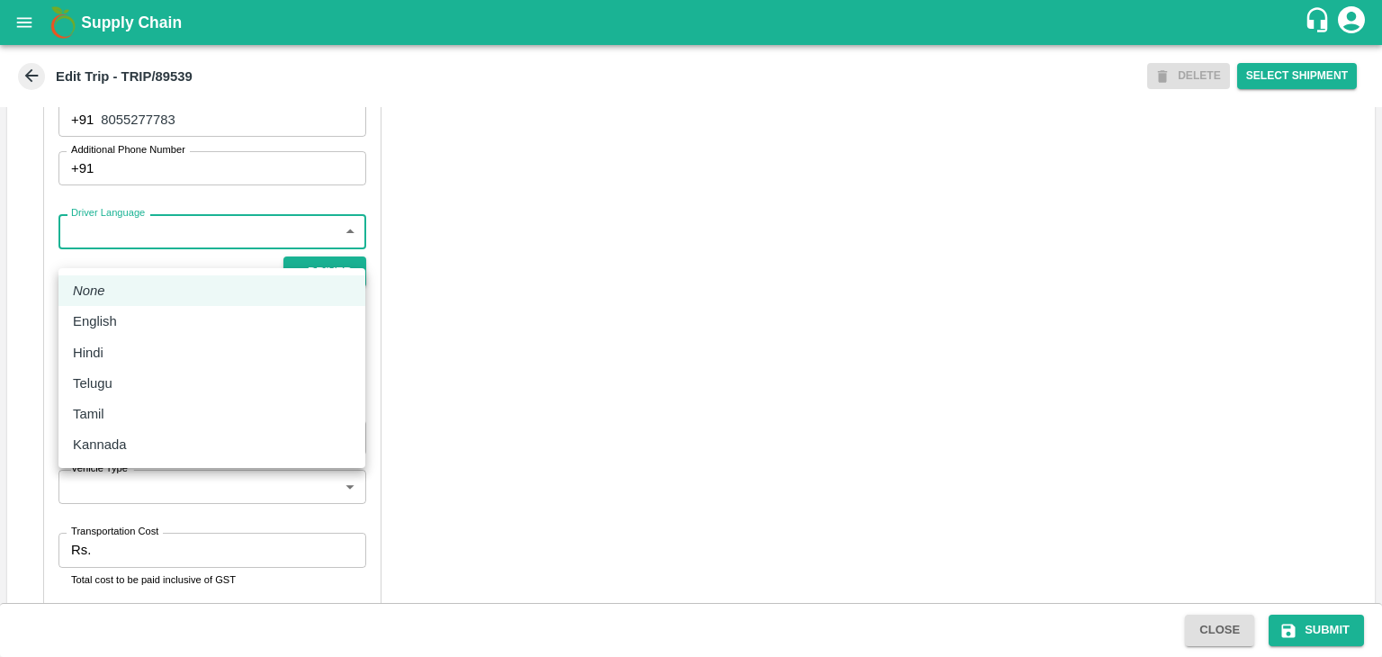
click at [184, 264] on body "Supply Chain Edit Trip - TRIP/89539 DELETE Select Shipment Trip Details Trip Ty…" at bounding box center [691, 328] width 1382 height 657
click at [115, 366] on li "Hindi" at bounding box center [211, 352] width 307 height 31
type input "hi"
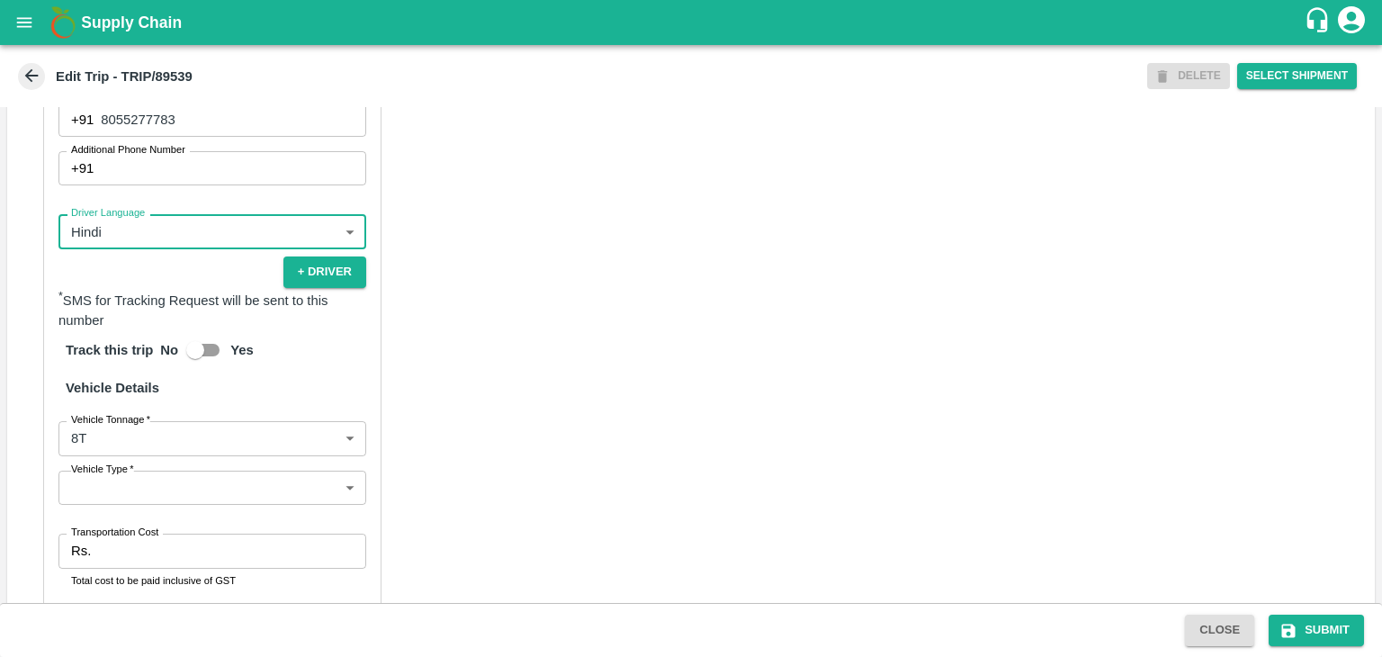
scroll to position [1245, 0]
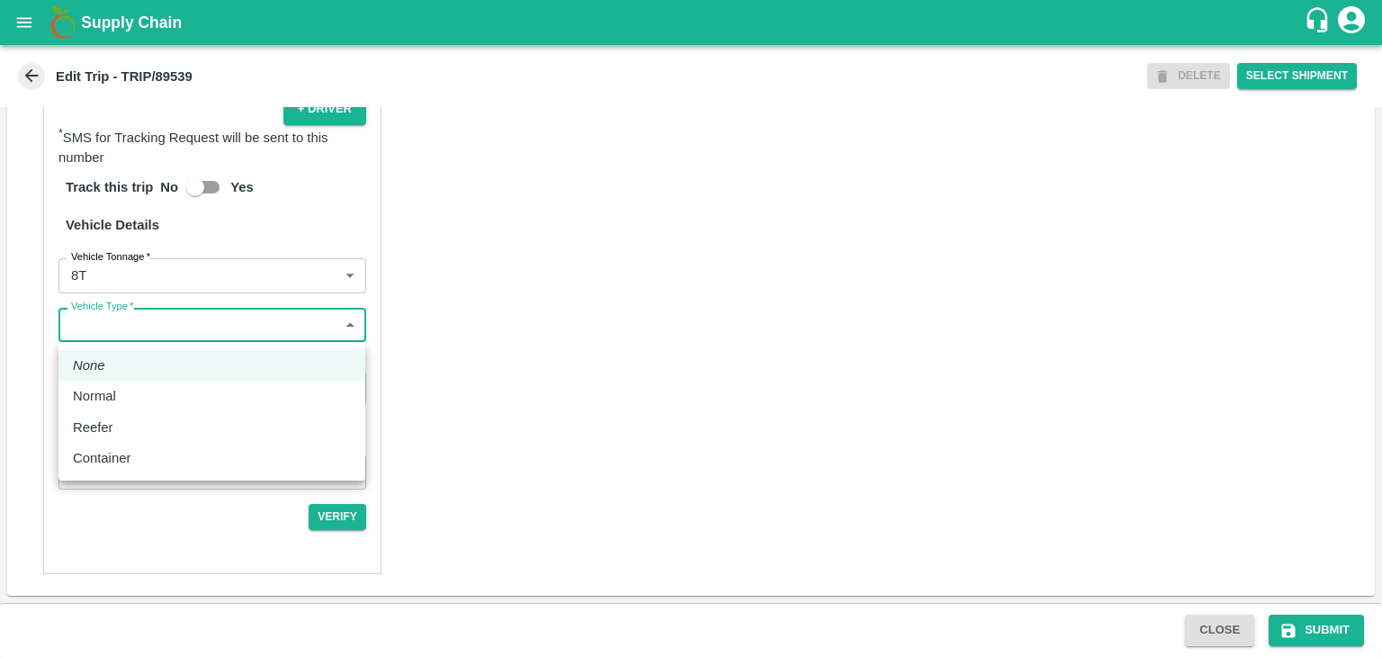
click at [152, 334] on body "Supply Chain Edit Trip - TRIP/89539 DELETE Select Shipment Trip Details Trip Ty…" at bounding box center [691, 328] width 1382 height 657
click at [135, 389] on div "Normal" at bounding box center [212, 396] width 278 height 20
type input "Normal"
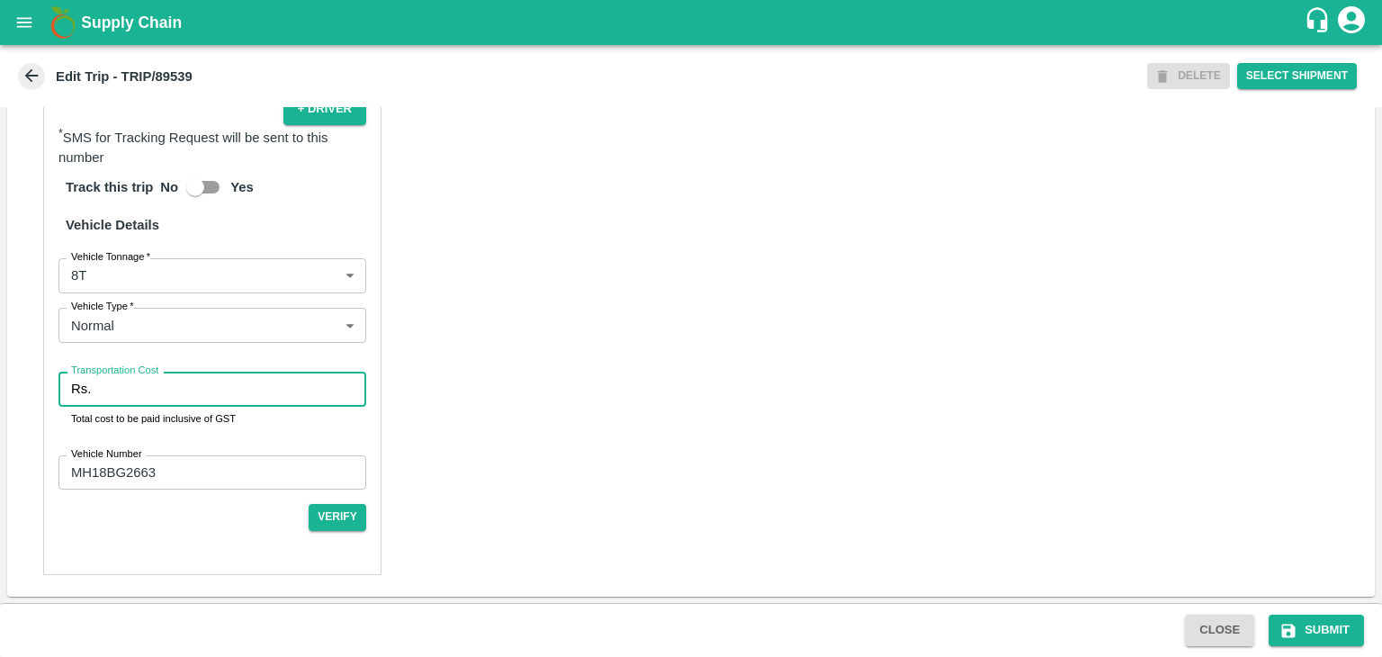
click at [157, 389] on input "Transportation Cost" at bounding box center [232, 389] width 268 height 34
type input "10000"
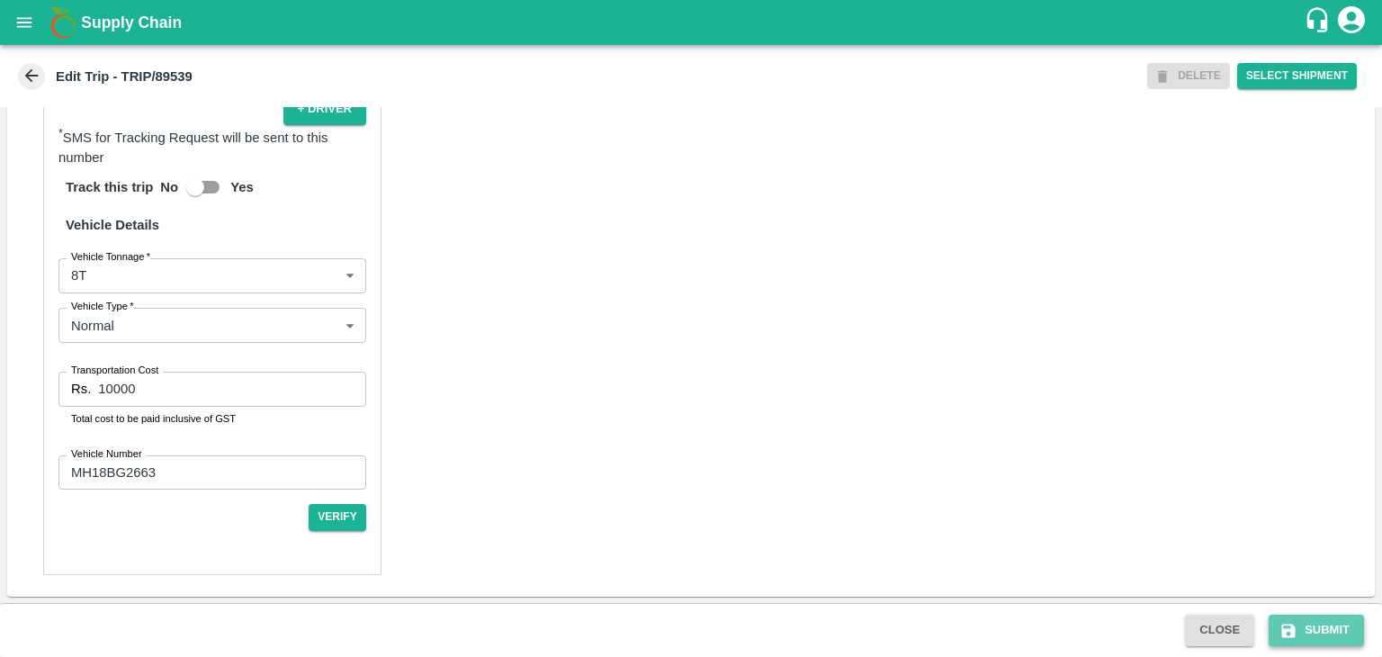
click at [1335, 629] on button "Submit" at bounding box center [1316, 630] width 95 height 31
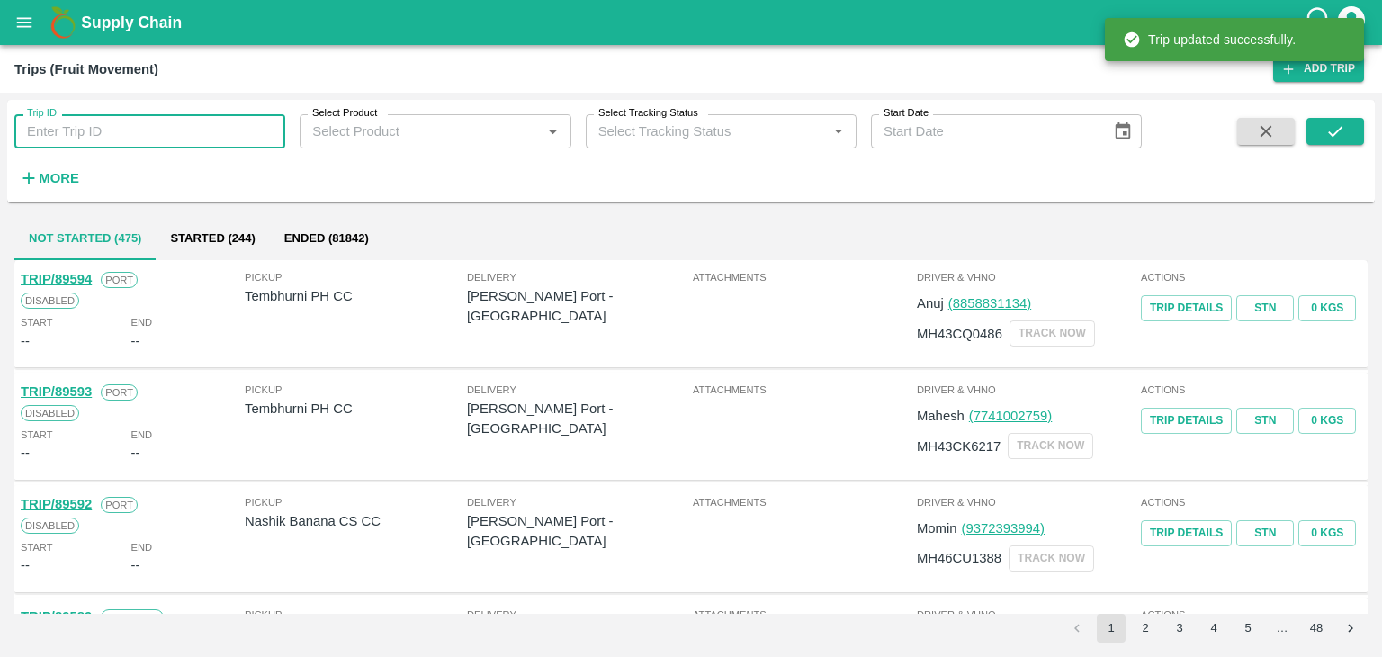
click at [165, 133] on input "Trip ID" at bounding box center [149, 131] width 271 height 34
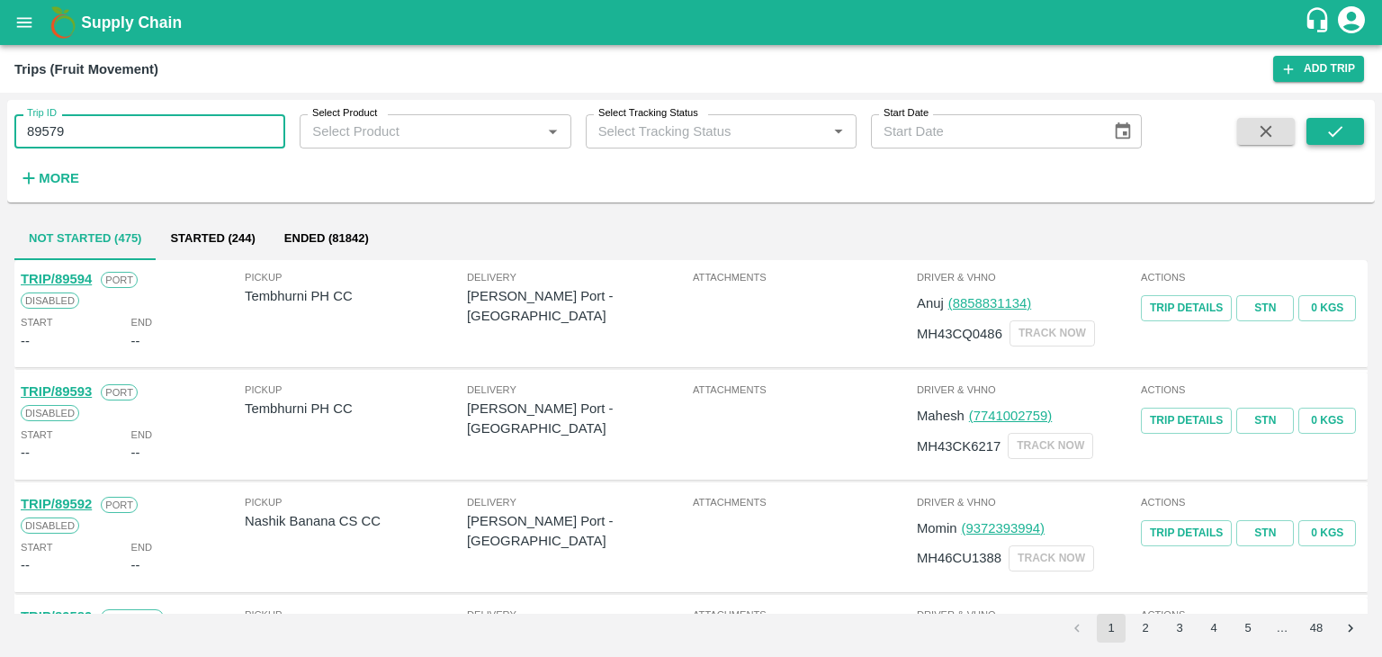
type input "89579"
click at [1350, 125] on button "submit" at bounding box center [1336, 131] width 58 height 27
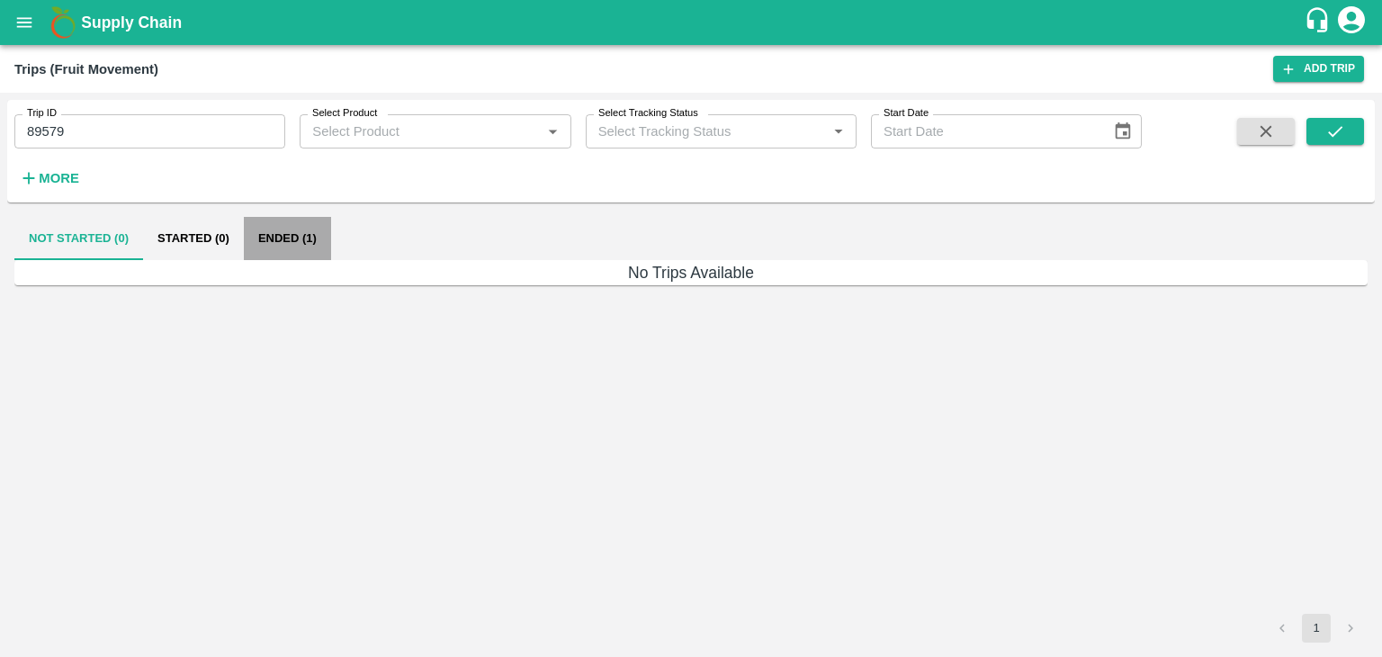
click at [274, 241] on button "Ended (1)" at bounding box center [287, 238] width 87 height 43
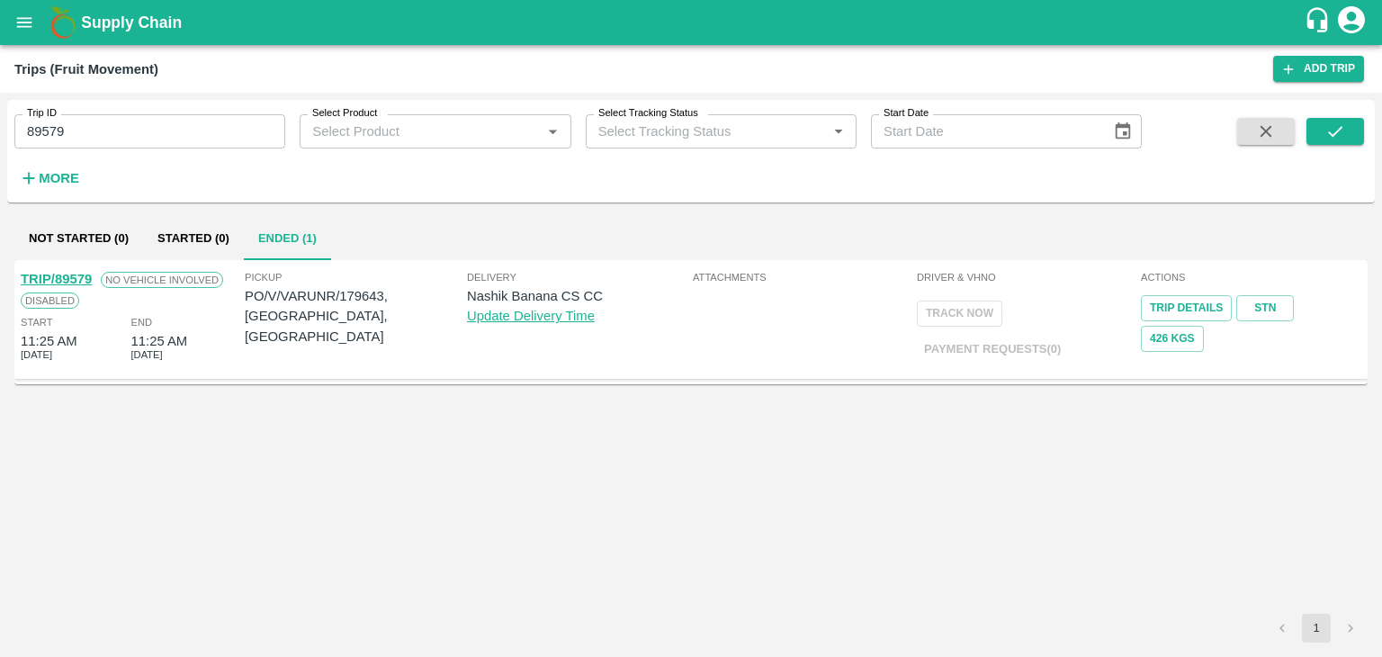
click at [69, 273] on link "TRIP/89579" at bounding box center [56, 279] width 71 height 14
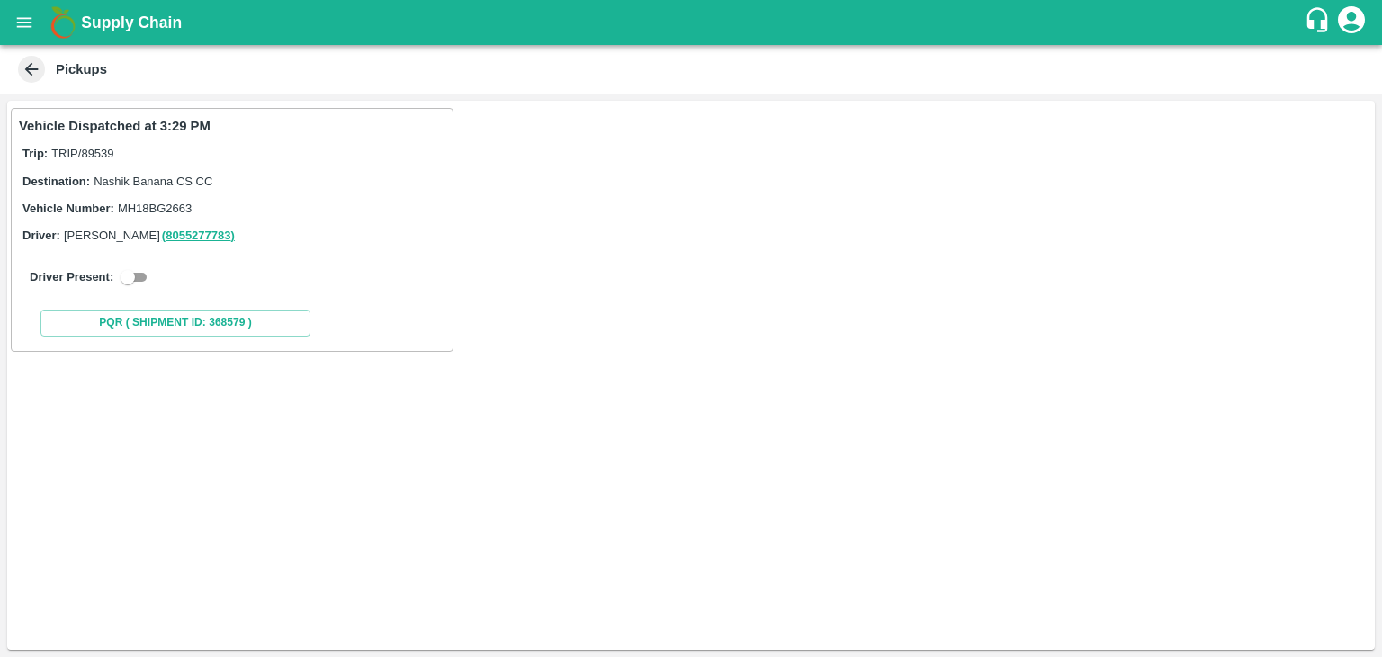
click at [144, 282] on input "checkbox" at bounding box center [127, 277] width 65 height 22
checkbox input "true"
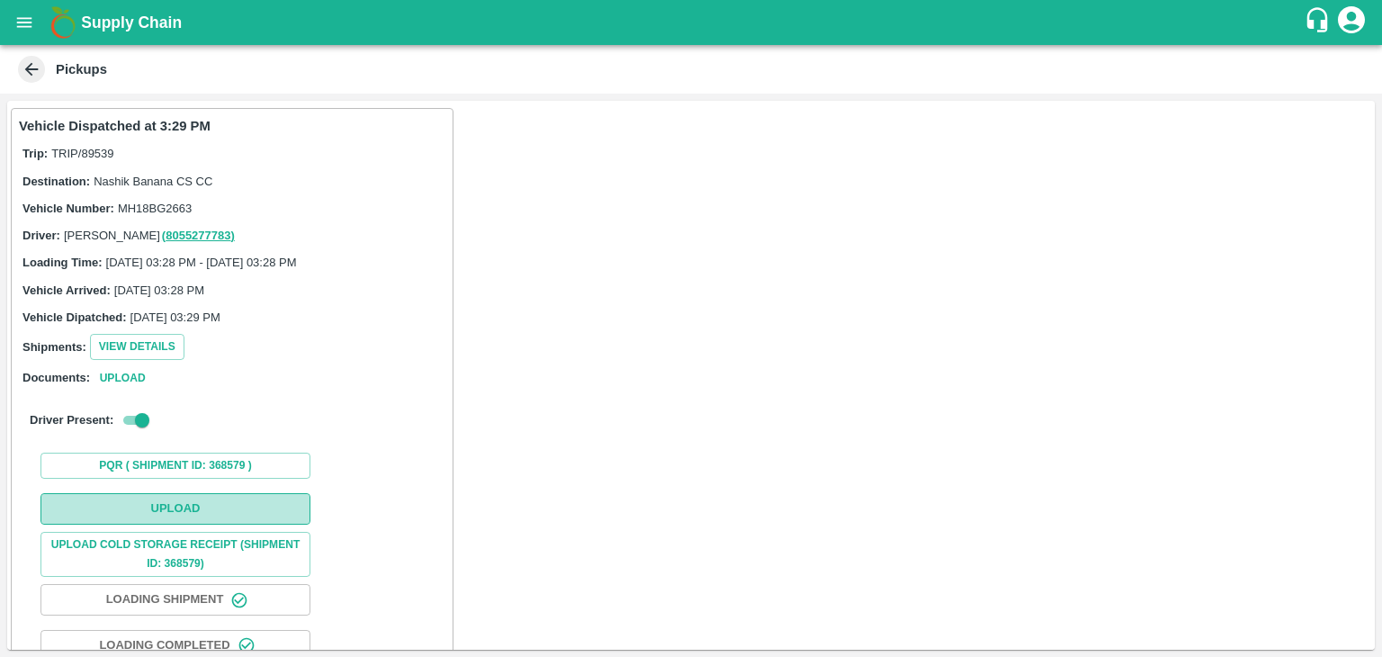
click at [229, 506] on button "Upload" at bounding box center [175, 508] width 270 height 31
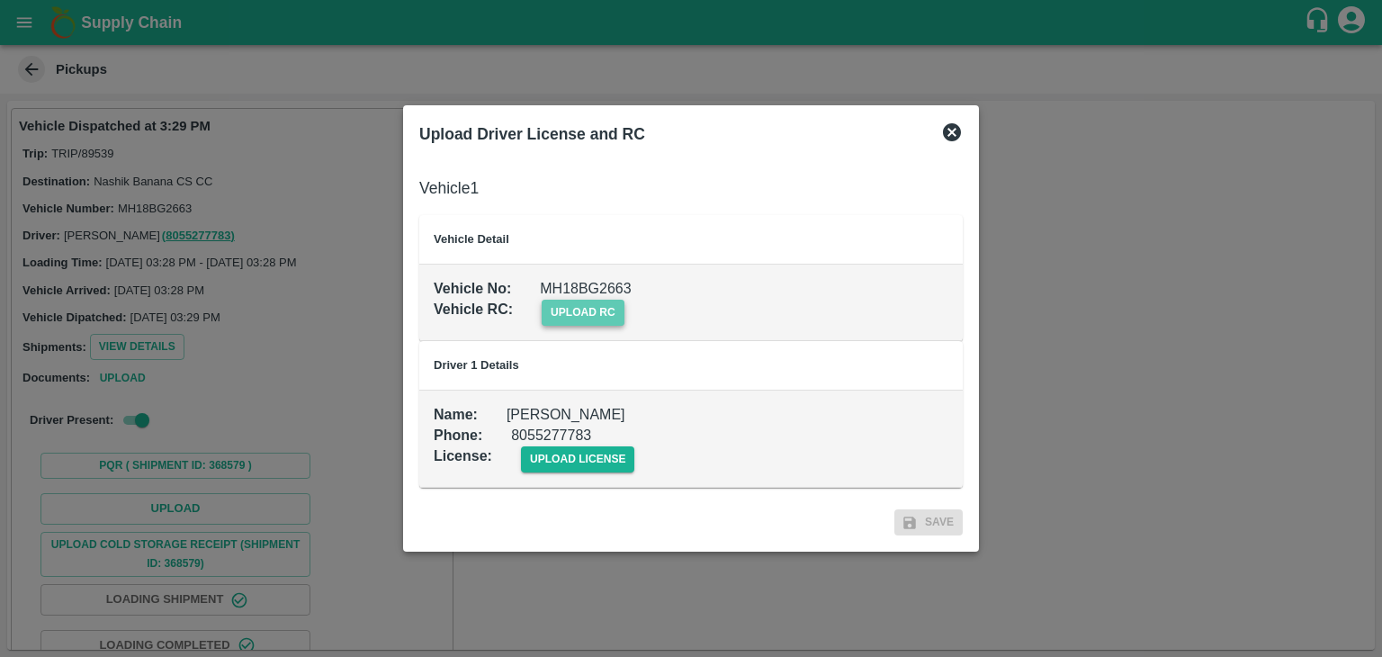
click at [612, 308] on span "upload rc" at bounding box center [583, 313] width 83 height 26
click at [0, 0] on input "upload rc" at bounding box center [0, 0] width 0 height 0
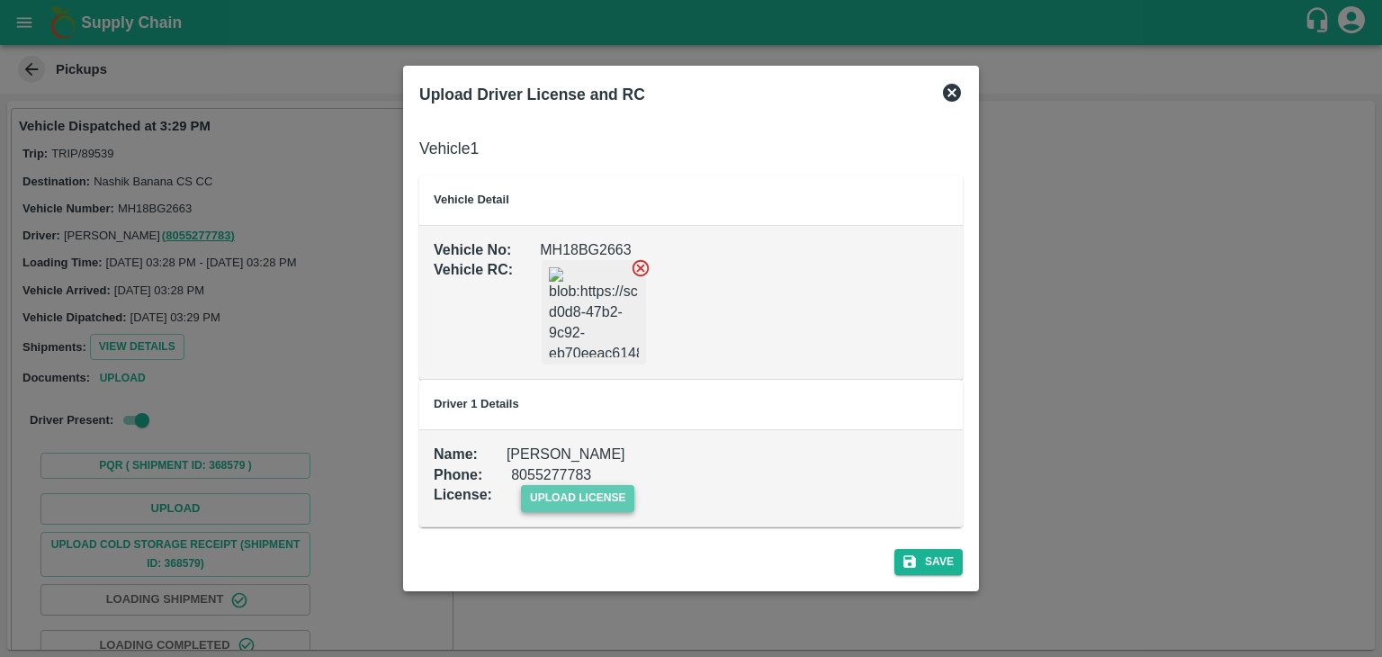
click at [600, 489] on span "upload license" at bounding box center [578, 498] width 114 height 26
click at [0, 0] on input "upload license" at bounding box center [0, 0] width 0 height 0
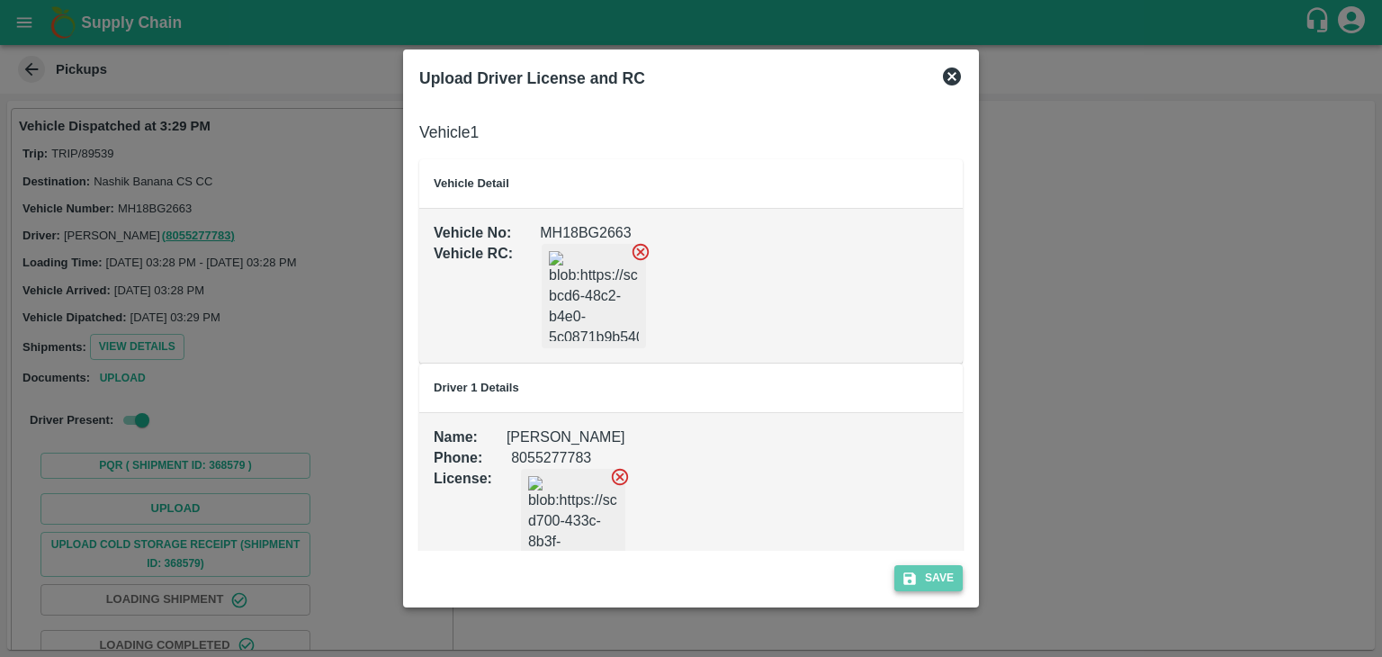
click at [933, 567] on button "Save" at bounding box center [928, 578] width 68 height 26
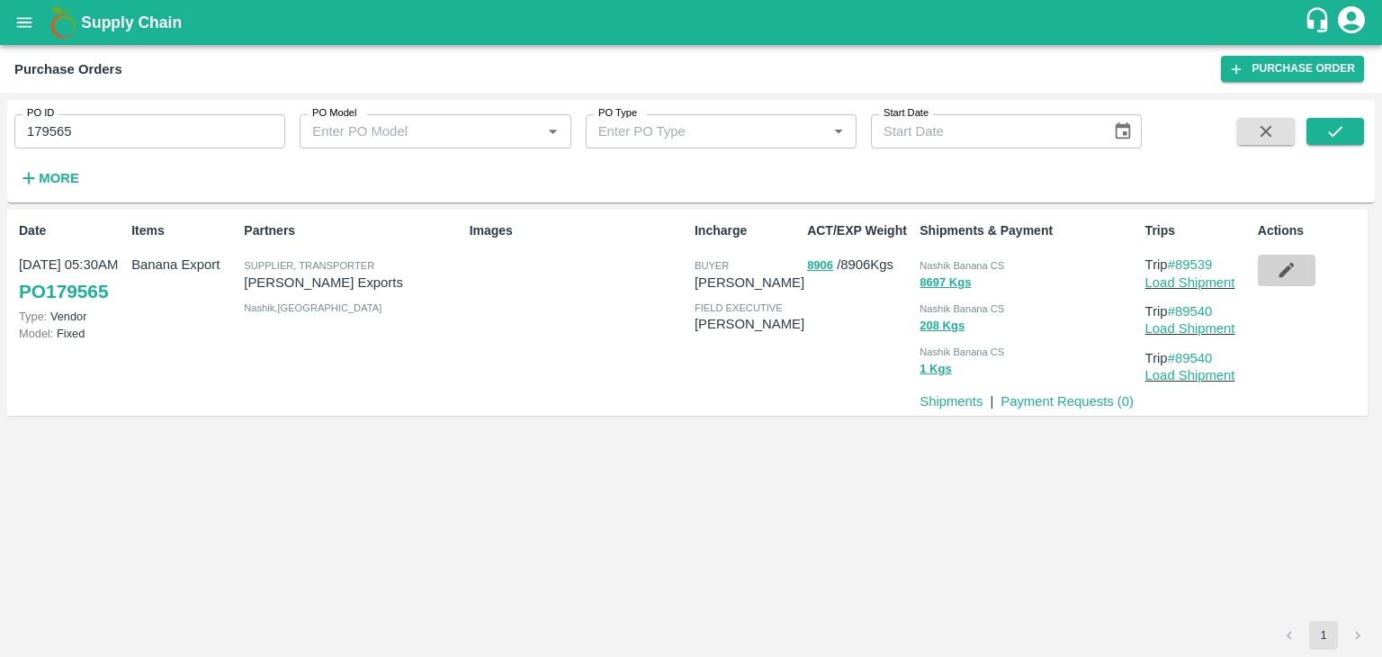
click at [1289, 269] on icon "button" at bounding box center [1286, 270] width 15 height 15
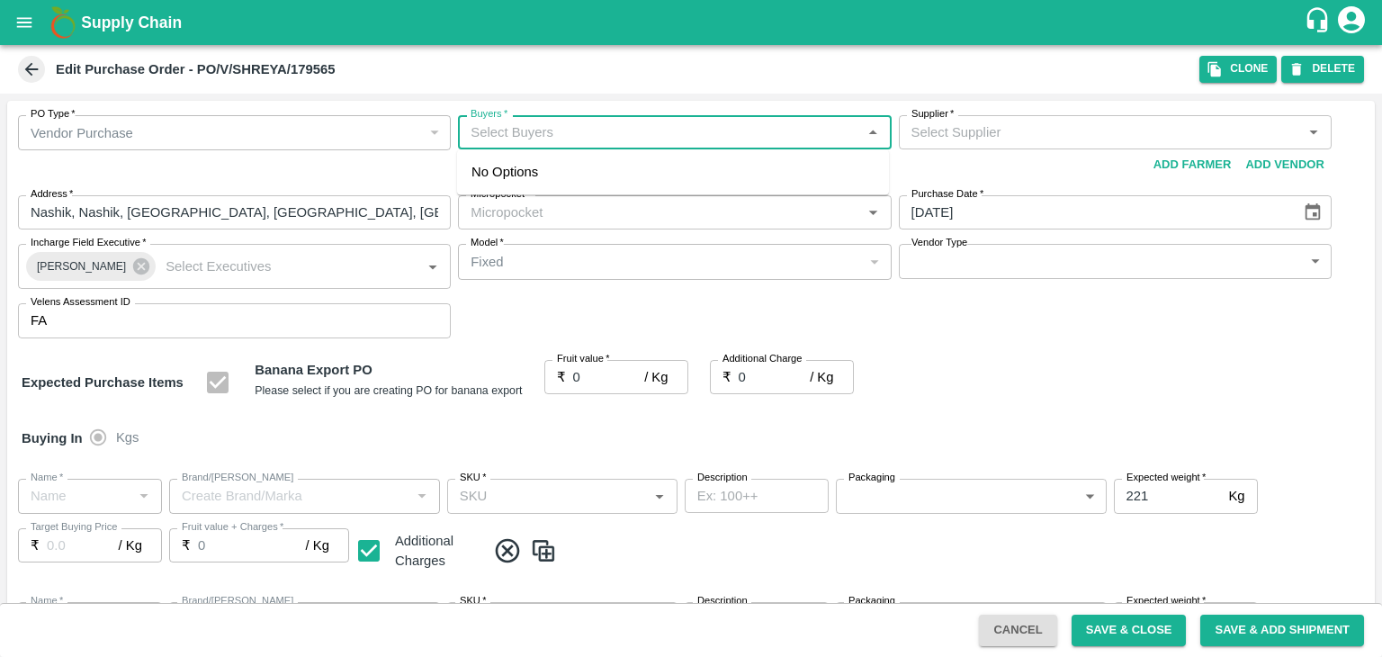
click at [546, 130] on input "Buyers   *" at bounding box center [659, 132] width 392 height 23
type input "Ajit O"
type input "[PERSON_NAME] Exports-undefined"
type input "172-Savda"
type input "Banana Export"
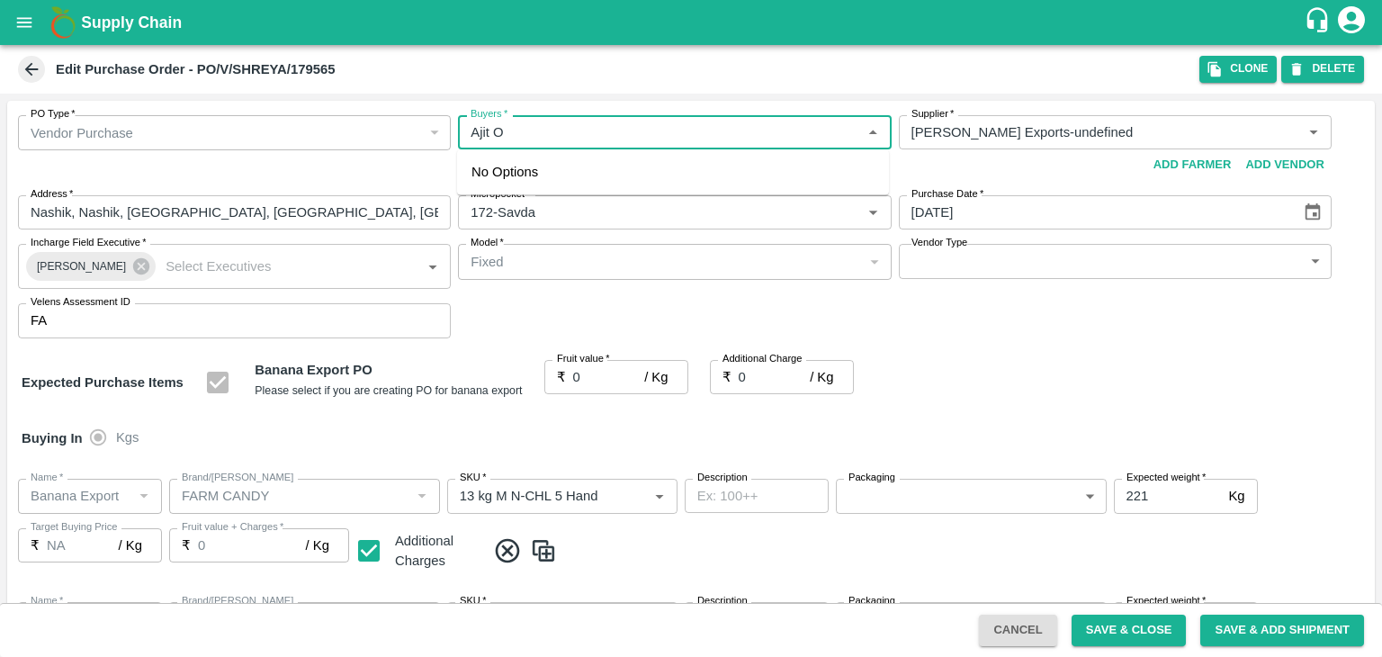
type input "FARM CANDY"
type input "13 kg M N-CHL 5 Hand"
type input "NA"
type input "Banana Export"
type input "FARM CANDY"
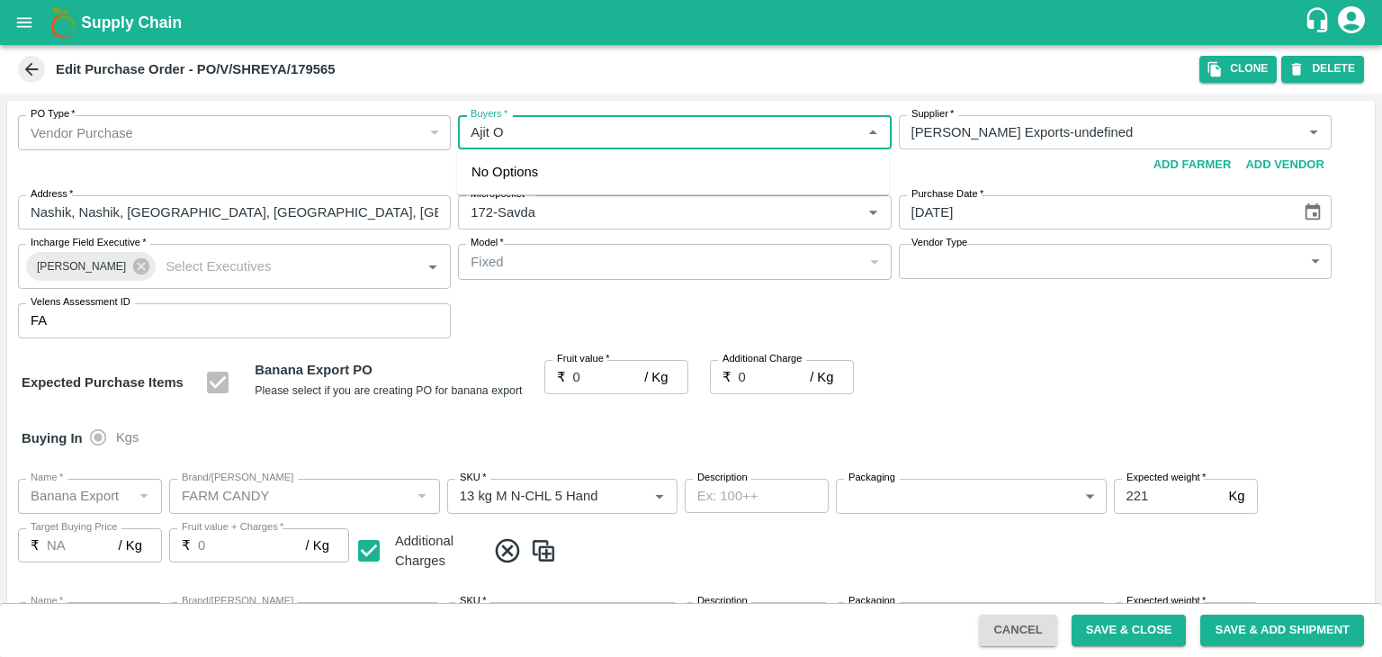
type input "13 kg M N-CHL 6 Hand"
type input "NA"
type input "Banana Export"
type input "FARM CANDY"
type input "13 kg M N-CHL 8 Hand"
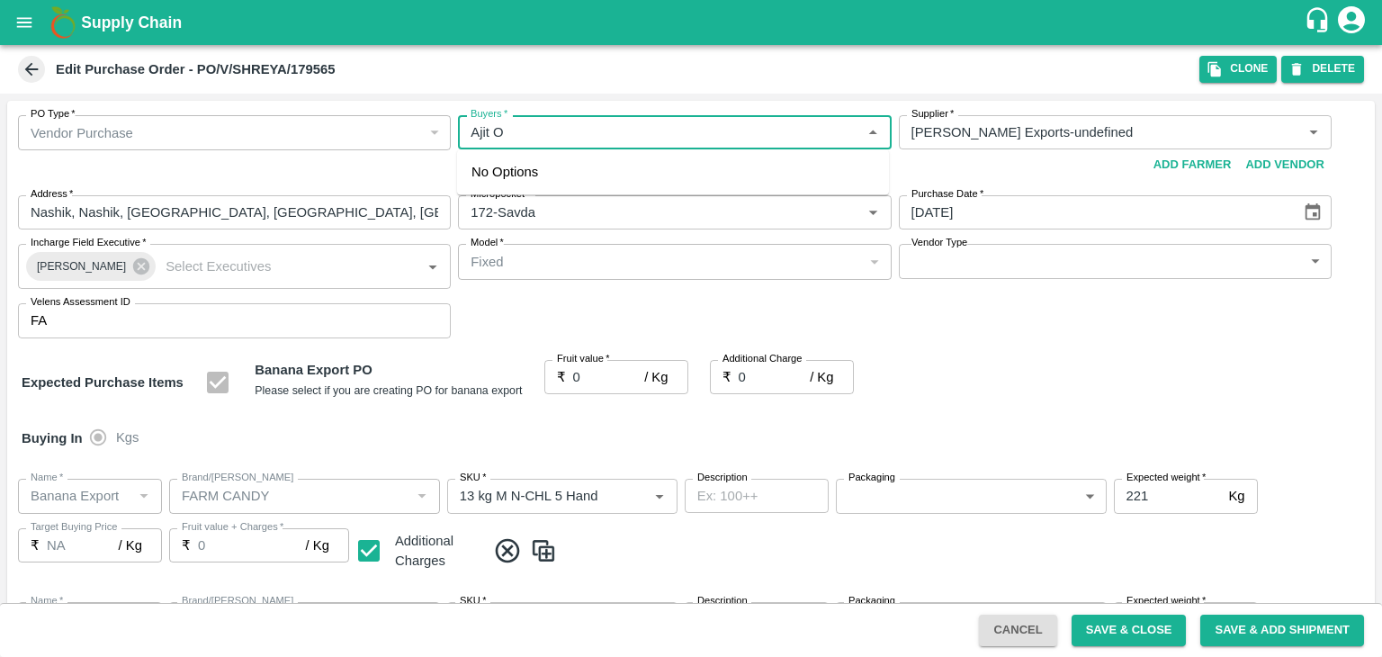
type input "NA"
type input "Banana Export"
type input "FARM CANDY"
type input "13 kg M N-CHL CL"
type input "NA"
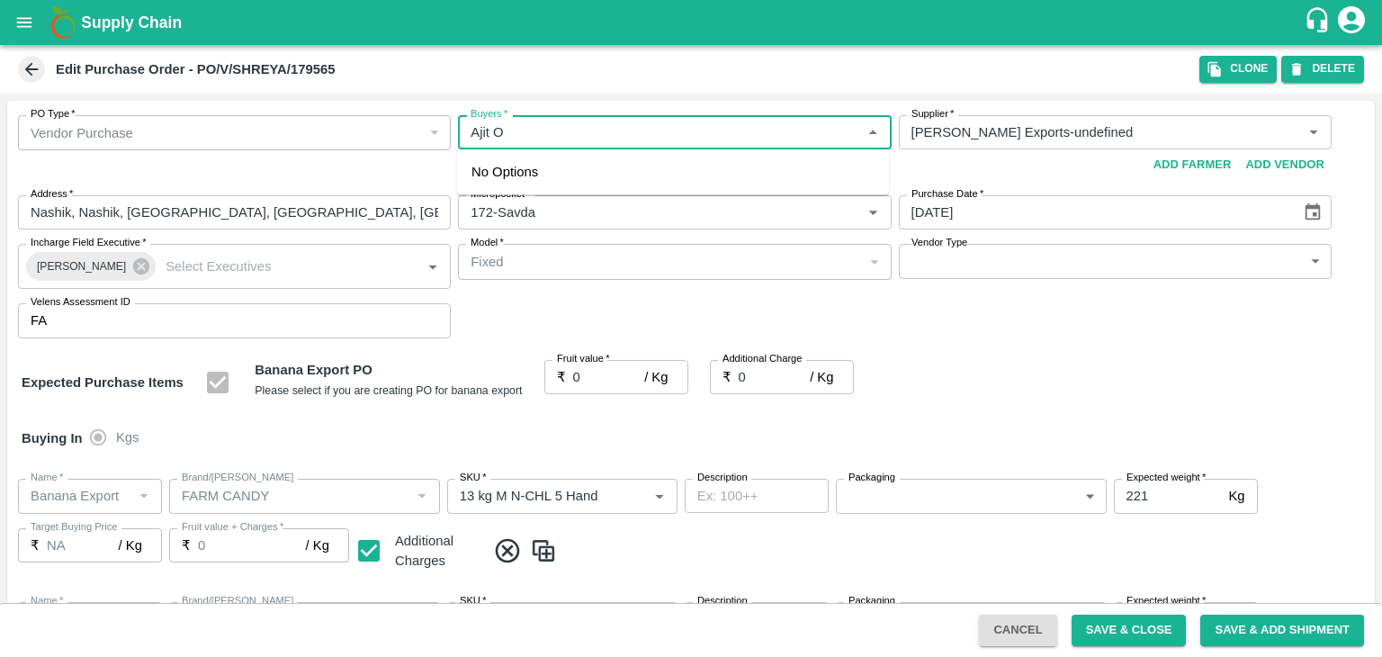
type input "Banana Export"
type input "FARM CANDY"
type input "C Class"
type input "NA"
type input "Banana Export"
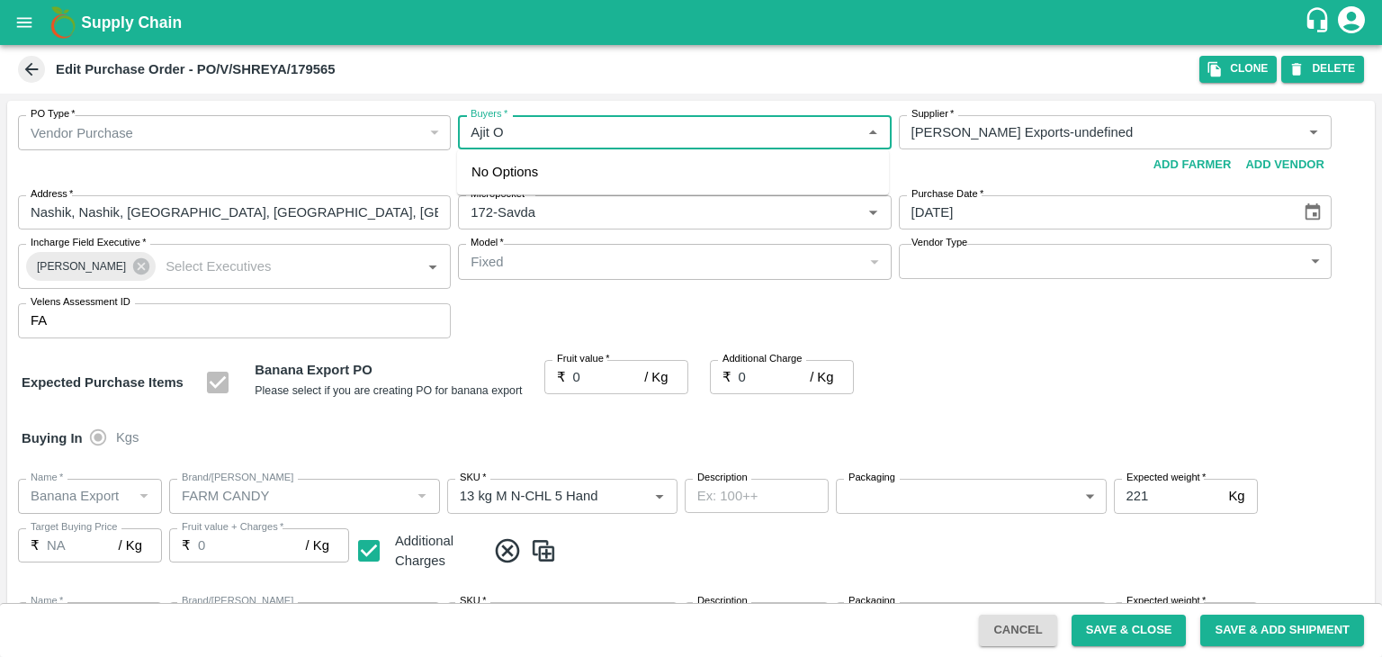
type input "FARM CANDY"
type input "PHR Kg"
type input "NA"
click at [543, 181] on div "[PERSON_NAME]" at bounding box center [570, 180] width 110 height 20
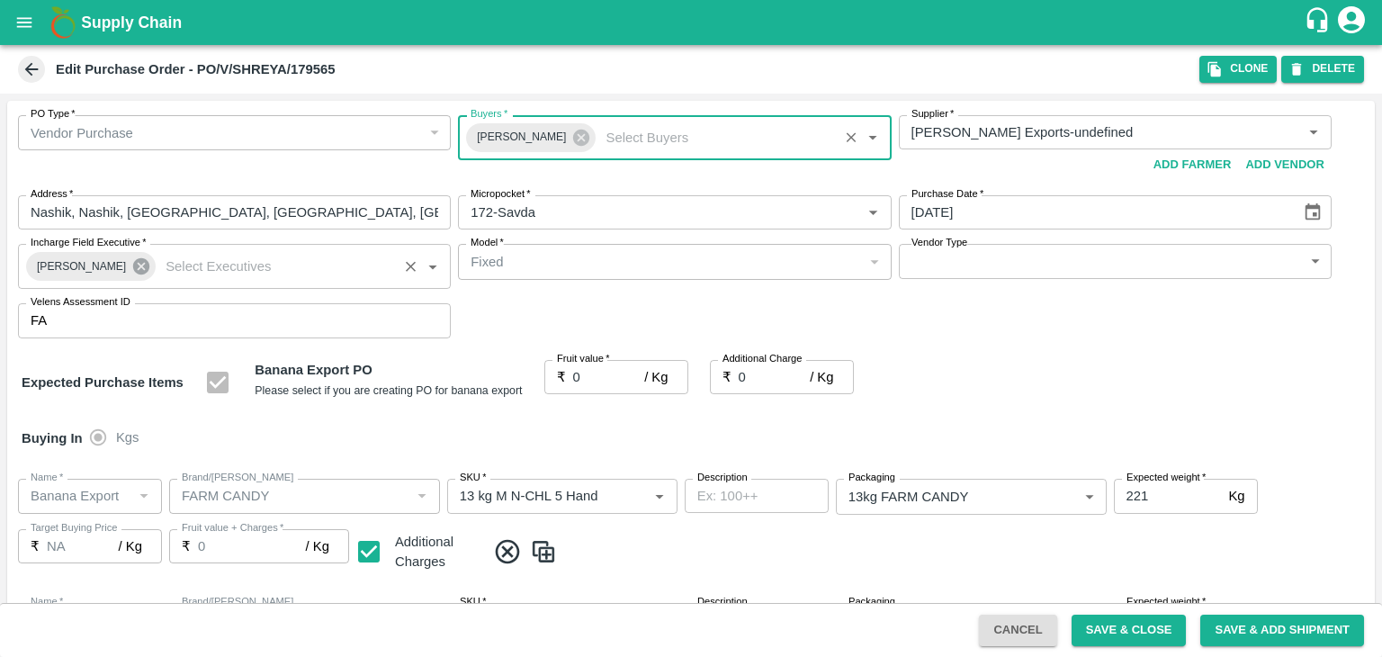
click at [133, 263] on icon at bounding box center [141, 266] width 16 height 16
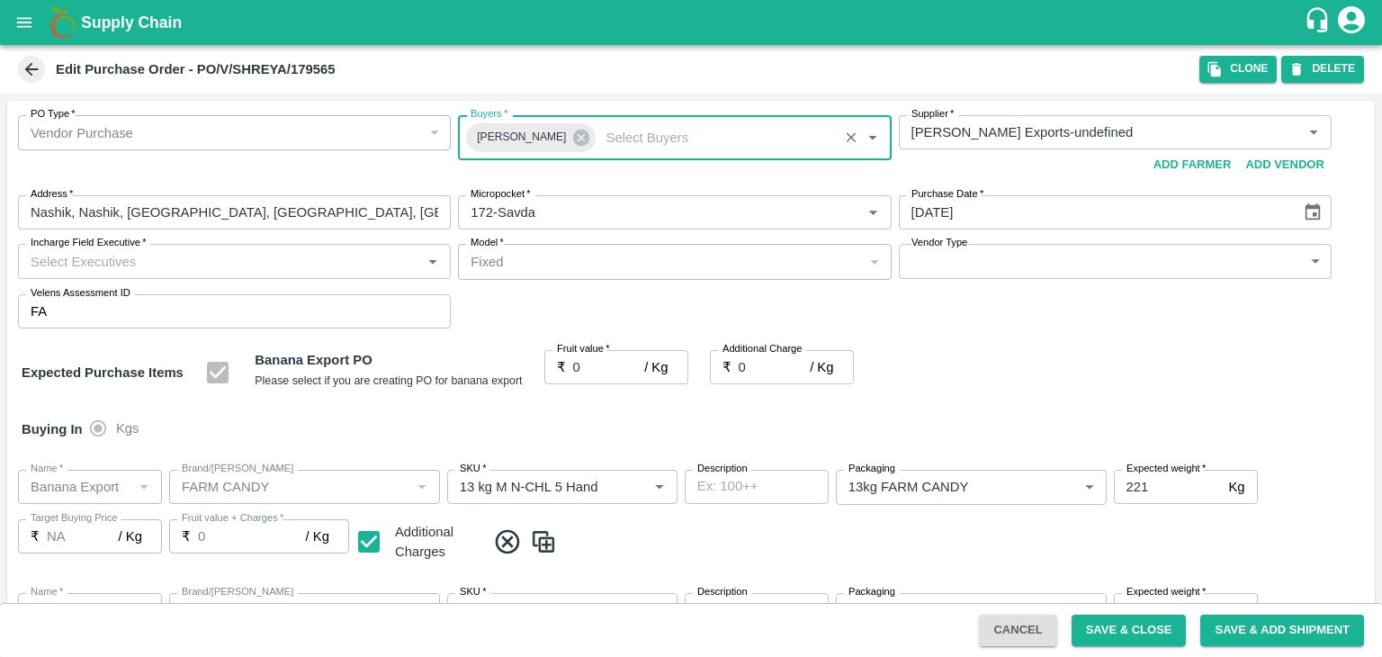
click at [162, 263] on input "Incharge Field Executive   *" at bounding box center [219, 260] width 392 height 23
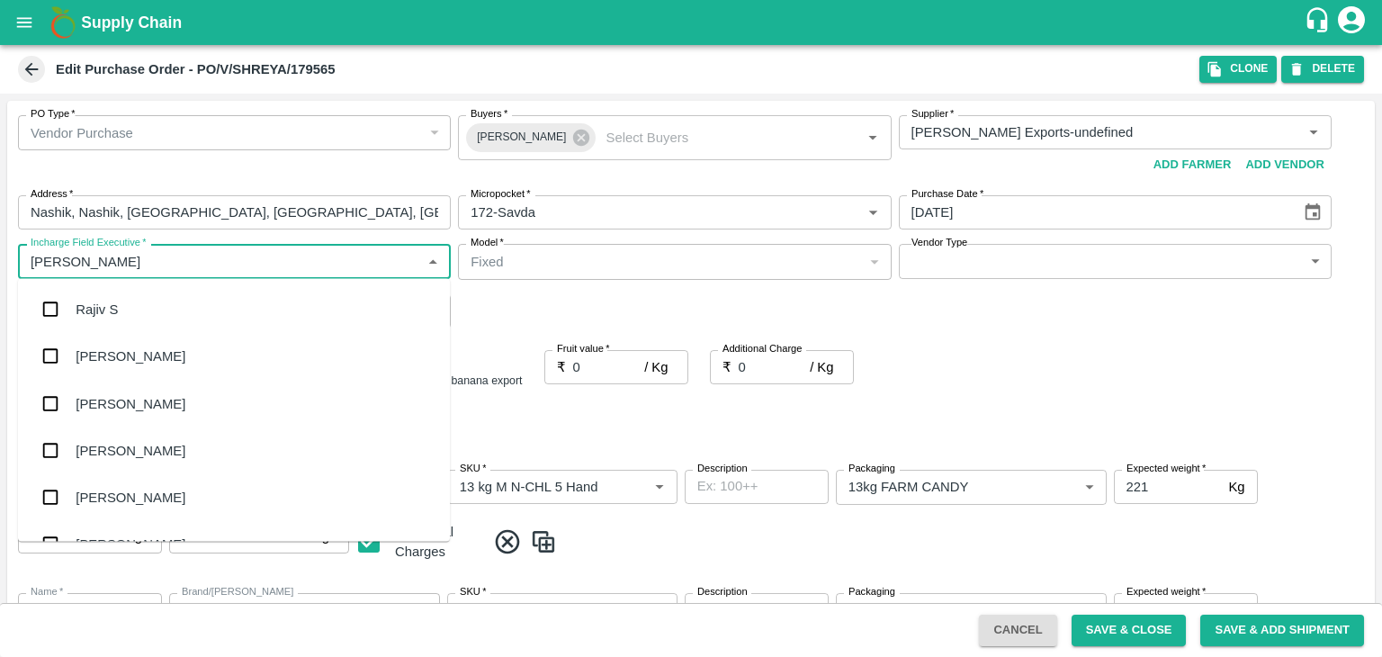
type input "[PERSON_NAME]"
click at [155, 402] on div "[PERSON_NAME] Tale" at bounding box center [234, 403] width 432 height 47
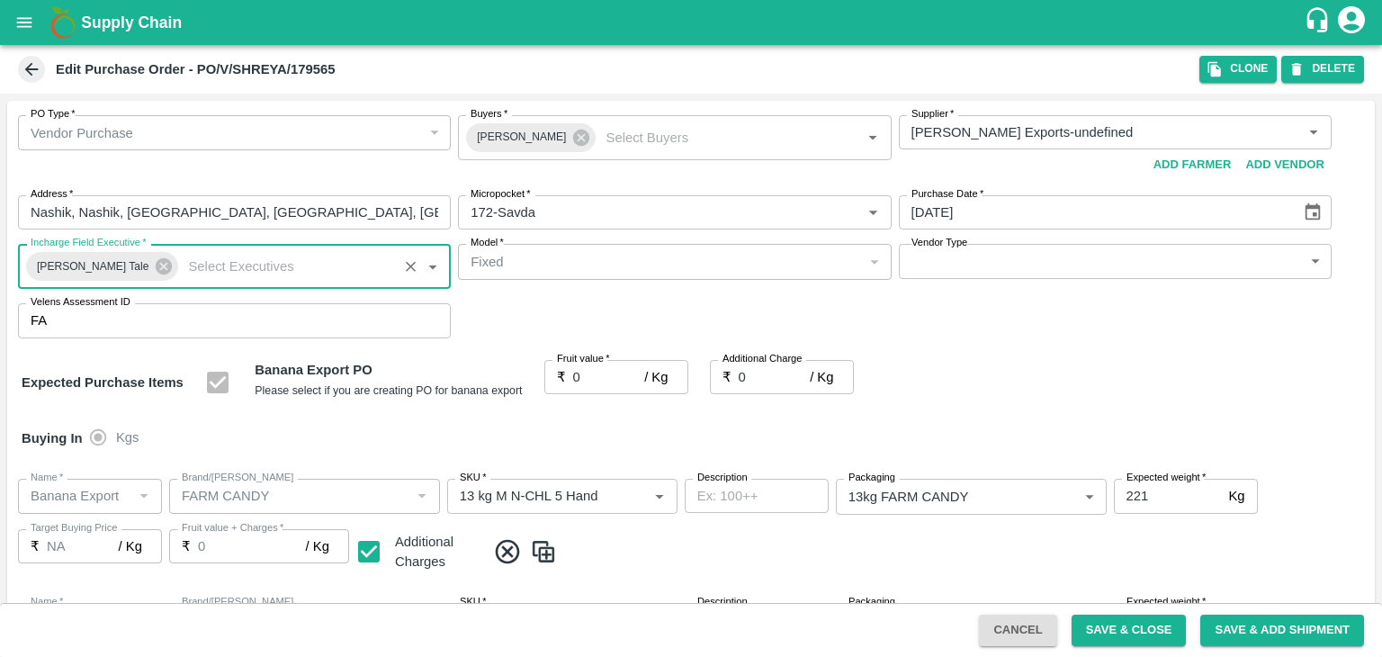
click at [918, 266] on body "Supply Chain Edit Purchase Order - PO/V/SHREYA/179565 Clone DELETE PO Type   * …" at bounding box center [691, 328] width 1382 height 657
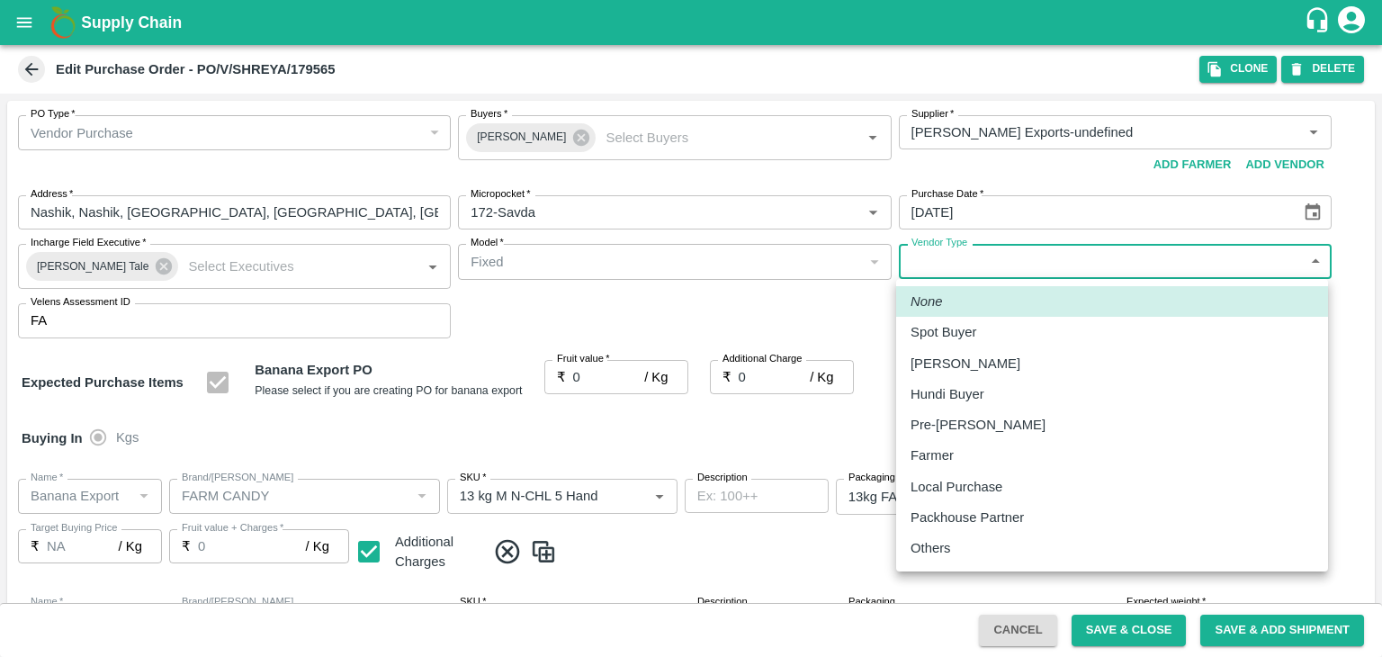
click at [943, 552] on p "Others" at bounding box center [931, 548] width 40 height 20
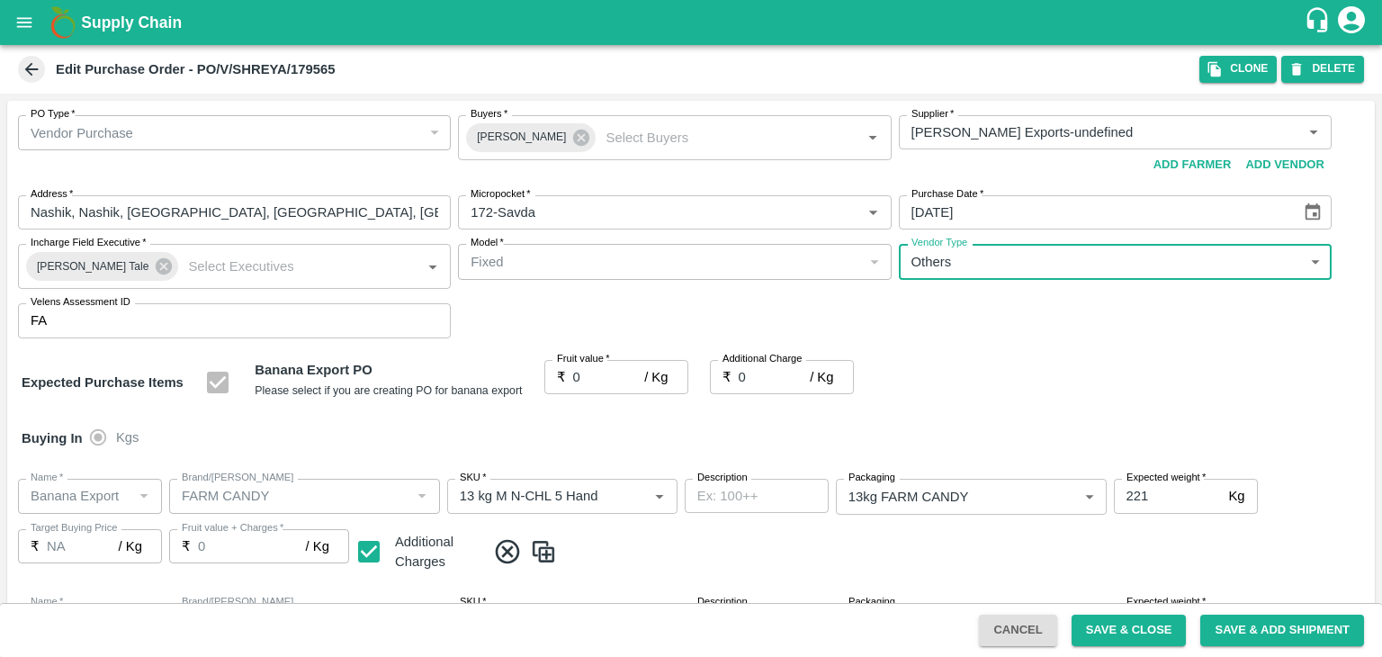
type input "OTHER"
click at [594, 373] on div at bounding box center [691, 328] width 1382 height 657
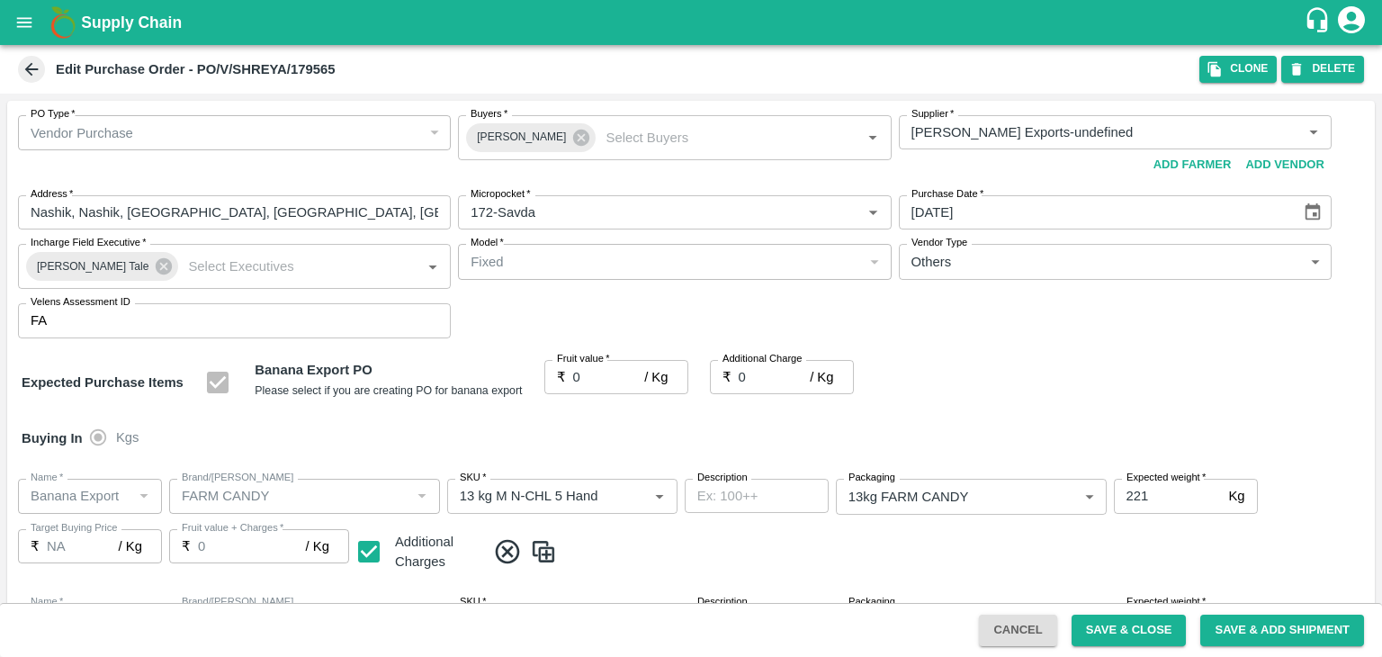
click at [594, 373] on div at bounding box center [691, 328] width 1382 height 657
click at [605, 382] on div at bounding box center [691, 328] width 1382 height 657
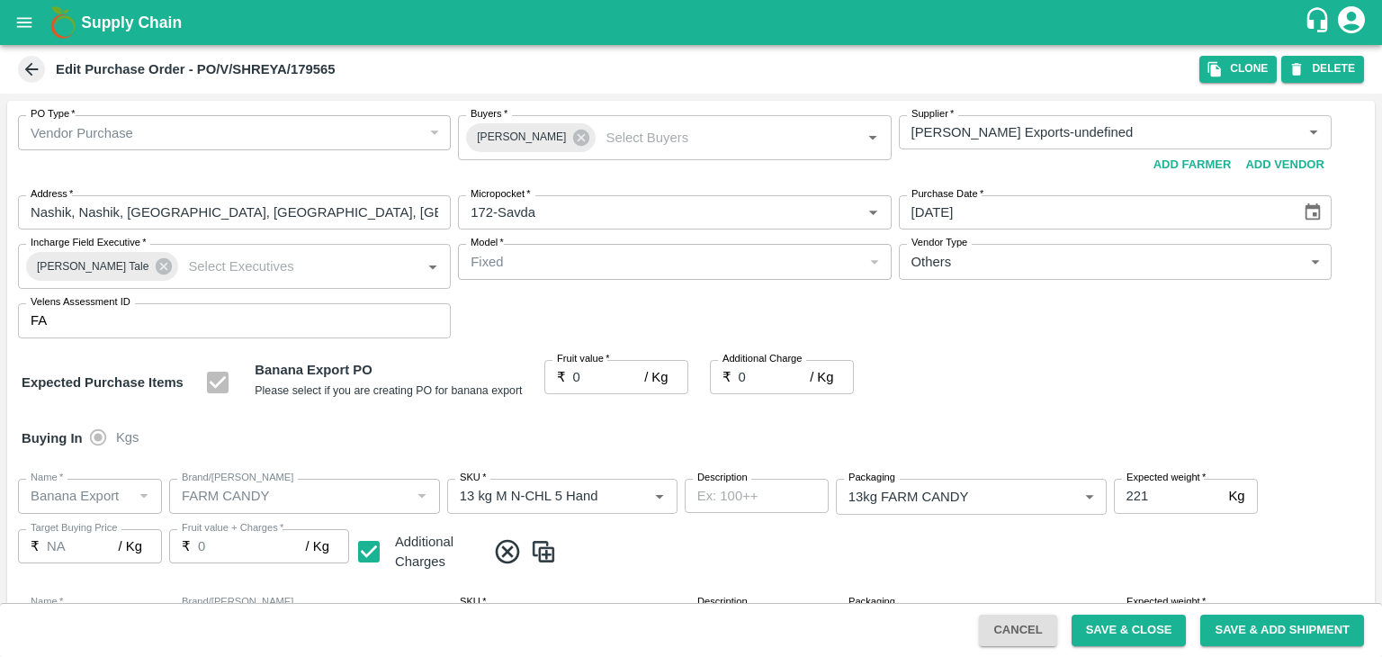
click at [605, 382] on div at bounding box center [691, 328] width 1382 height 657
drag, startPoint x: 605, startPoint y: 382, endPoint x: 579, endPoint y: 361, distance: 33.3
click at [579, 361] on div at bounding box center [691, 328] width 1382 height 657
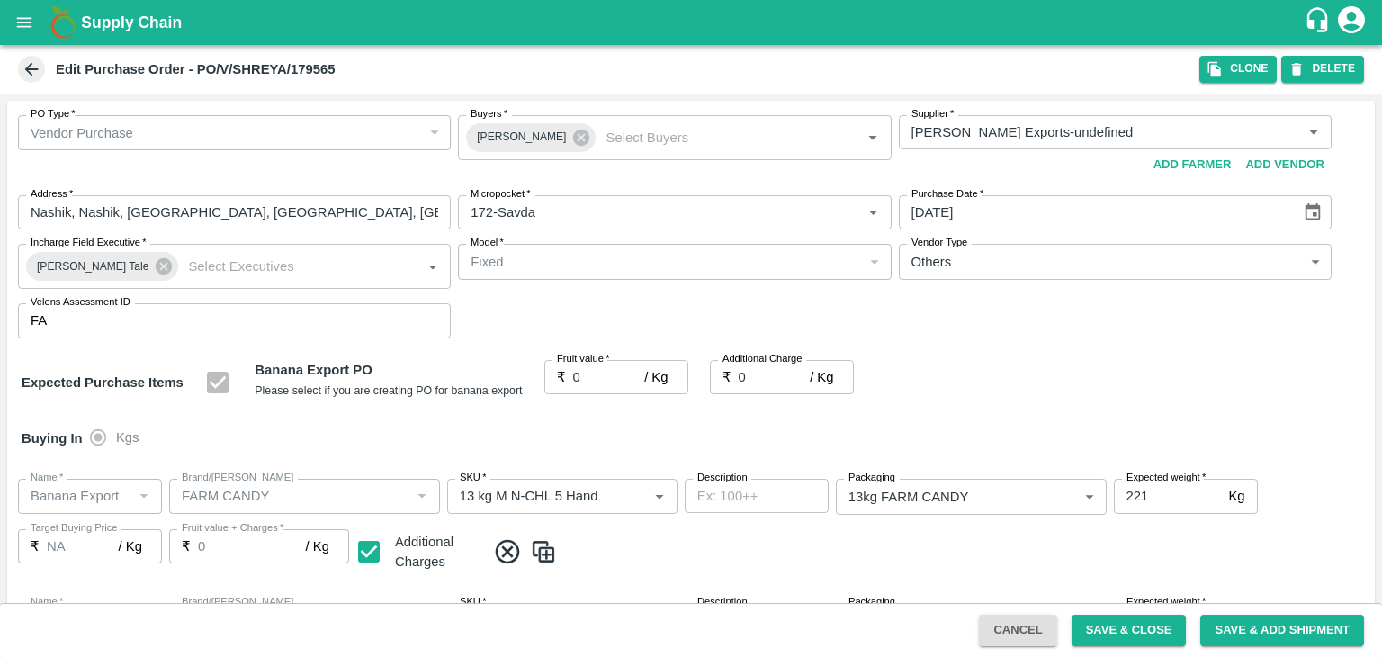
drag, startPoint x: 579, startPoint y: 361, endPoint x: 596, endPoint y: 376, distance: 22.9
click at [596, 376] on input "0" at bounding box center [609, 377] width 72 height 34
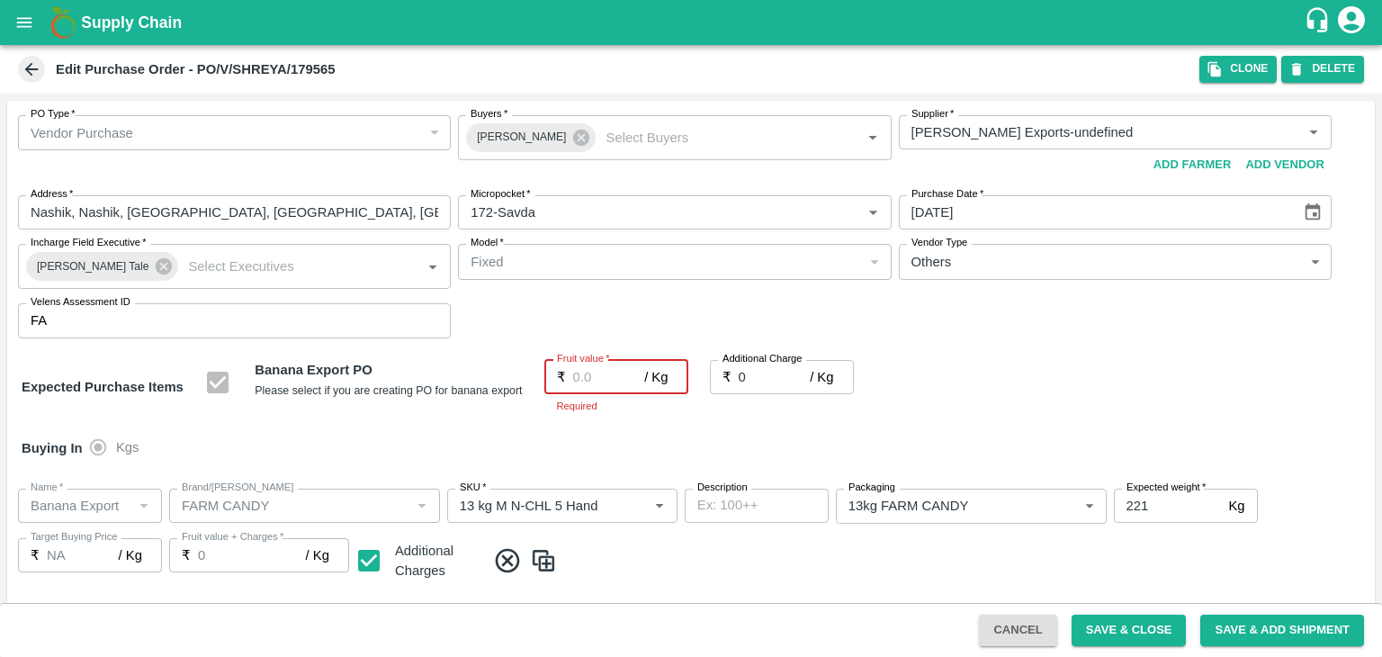
type input "1"
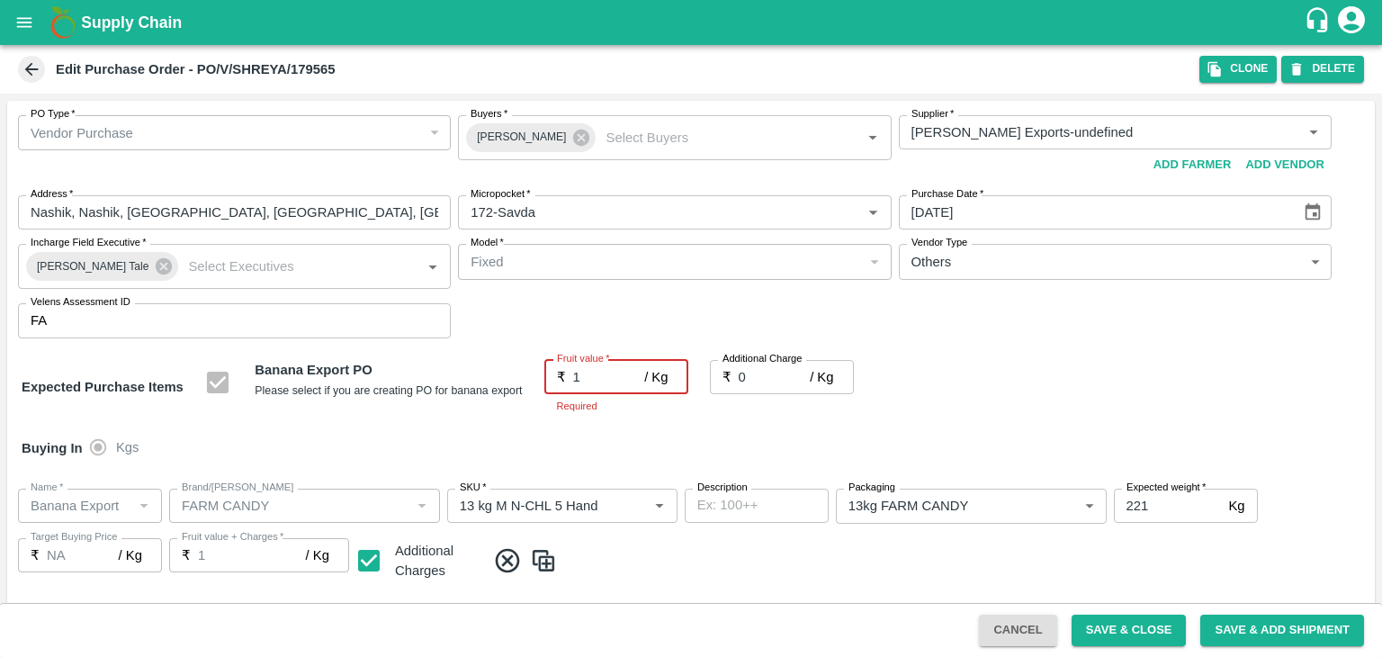
type input "1"
type input "19"
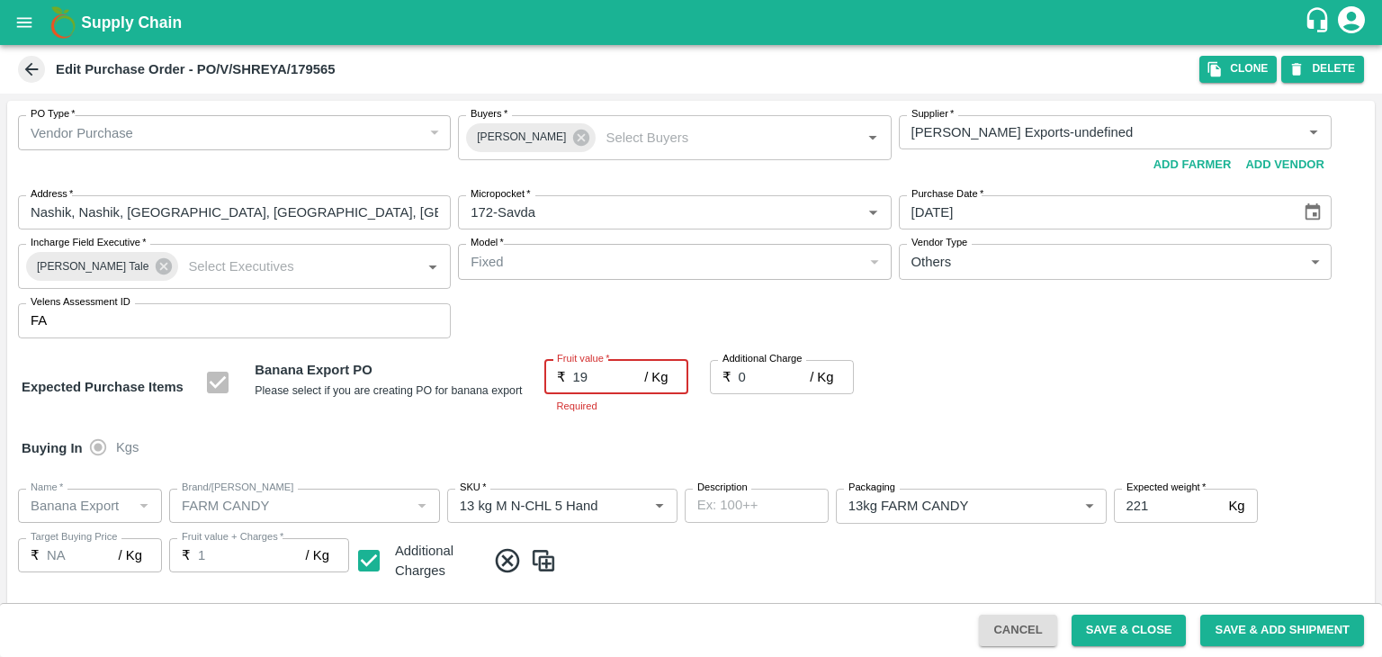
type input "19"
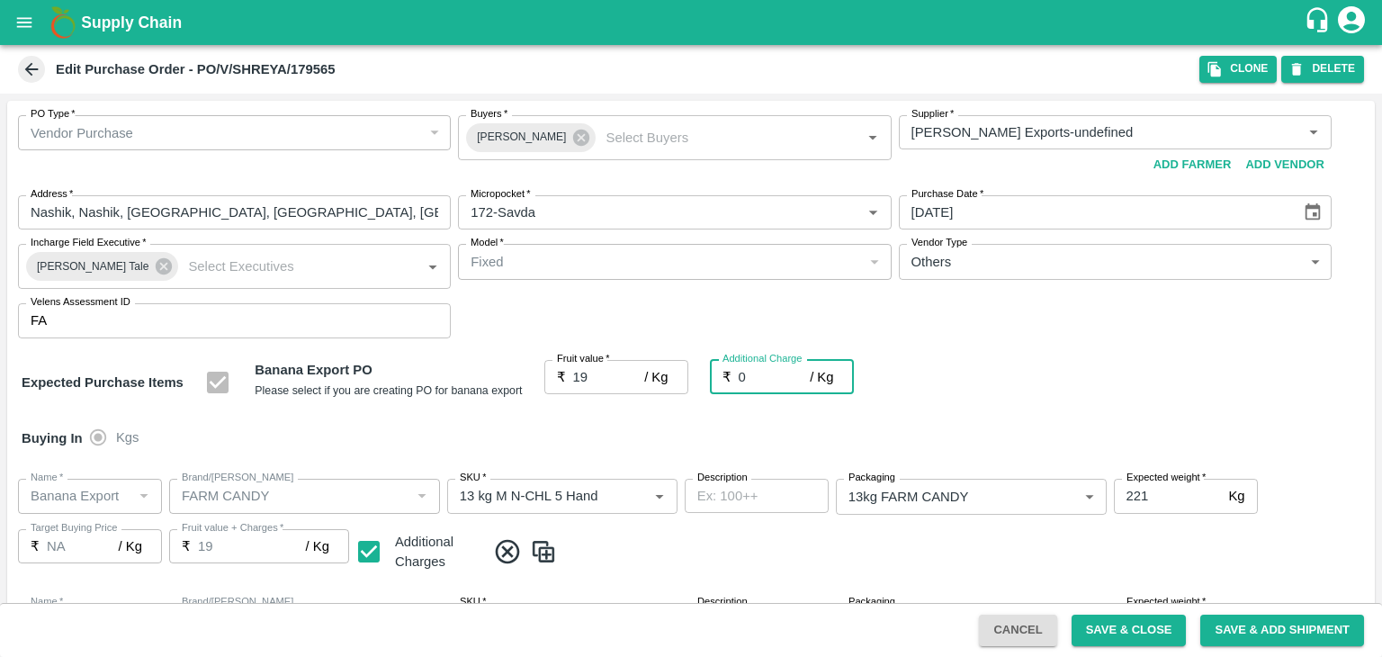
type input "2"
type input "21"
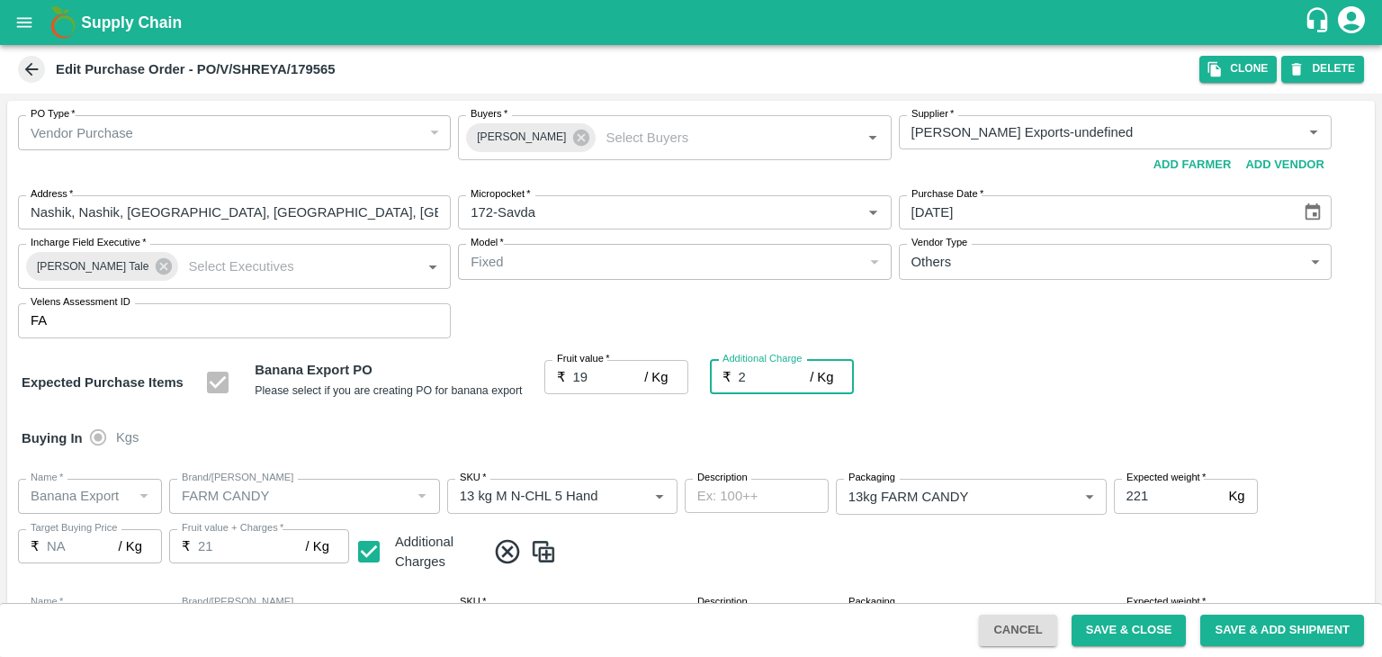
type input "2.7"
type input "21.7"
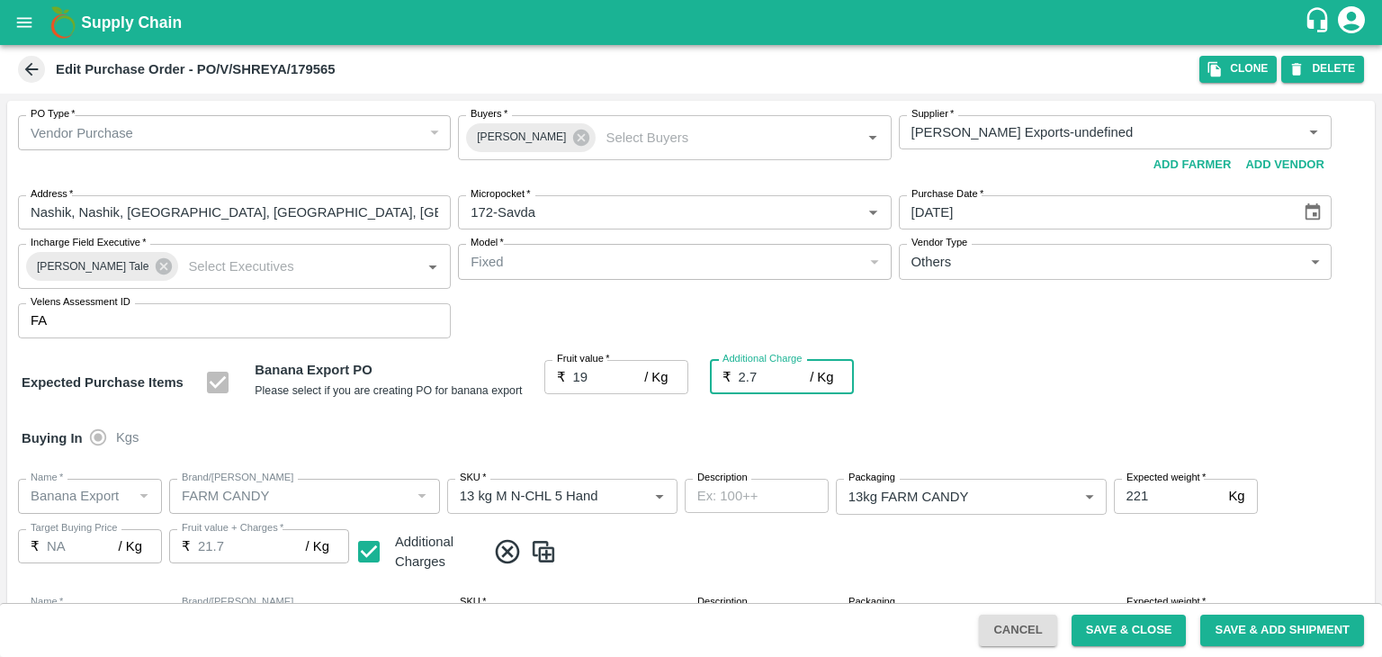
type input "2.75"
type input "21.75"
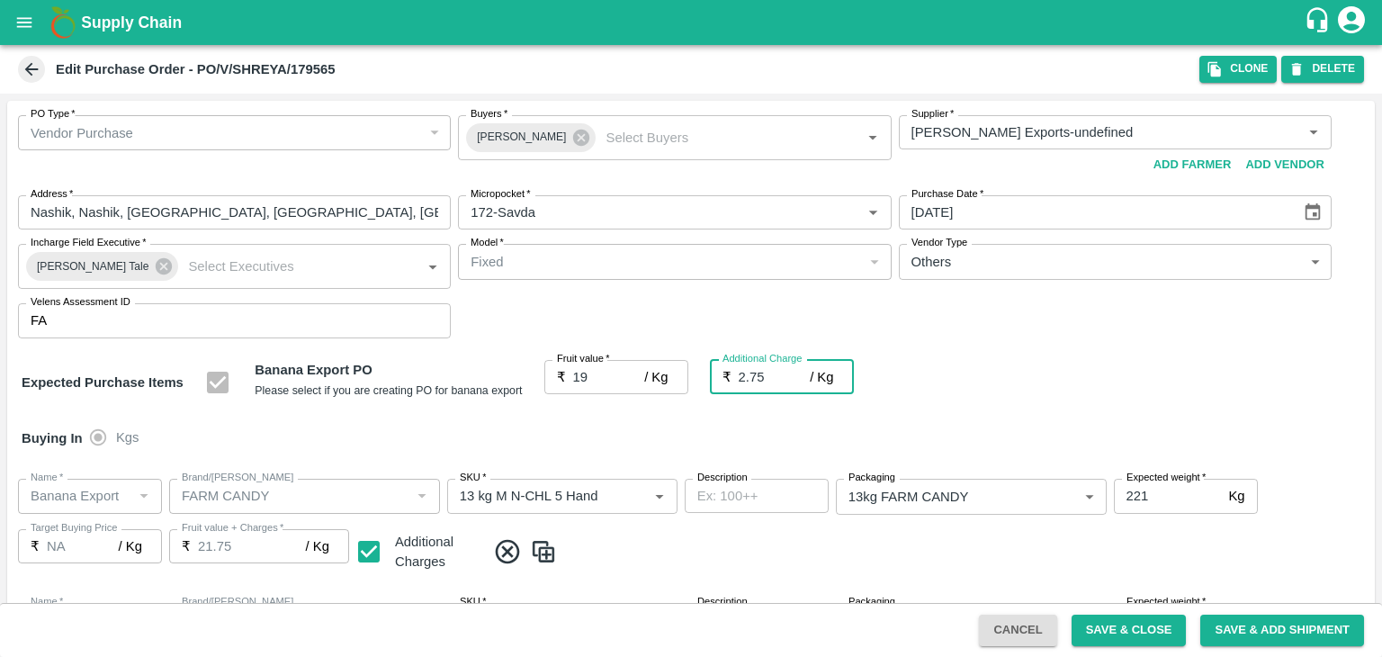
type input "2.75"
click at [601, 400] on div "Fruit value   * ₹ 19 / Kg Fruit value" at bounding box center [616, 383] width 144 height 46
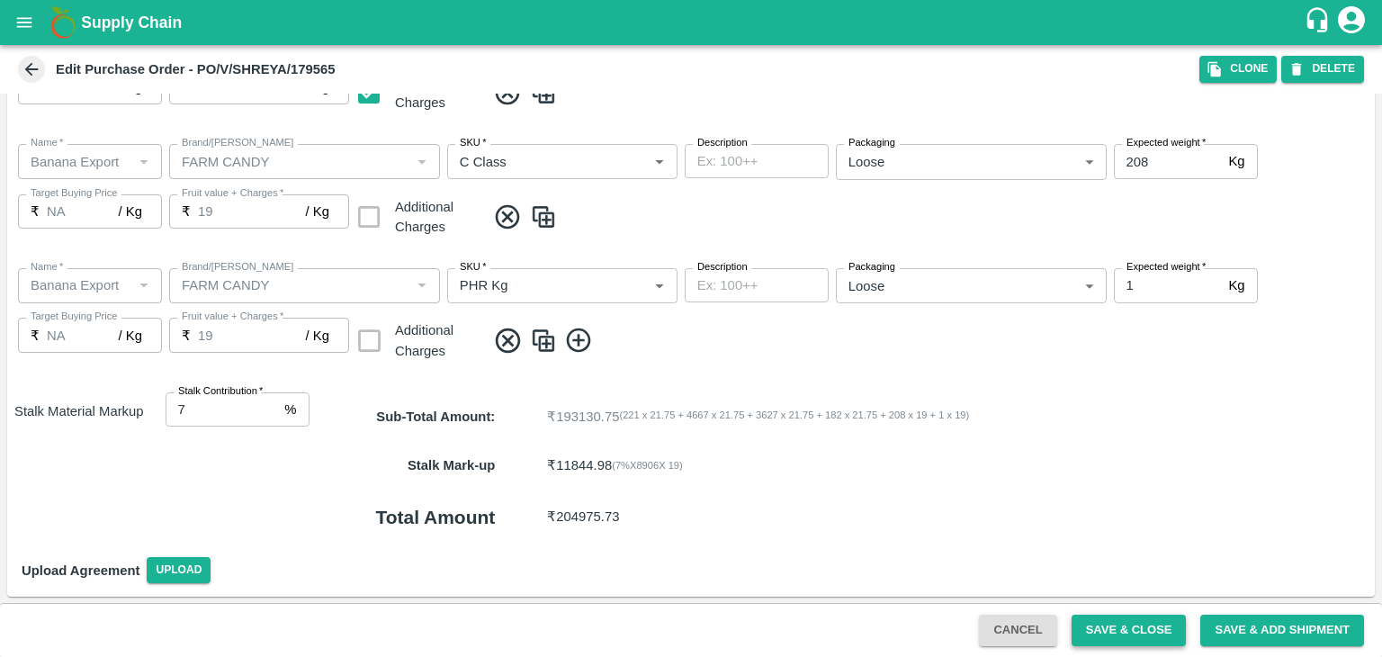
click at [1119, 631] on button "Save & Close" at bounding box center [1129, 630] width 115 height 31
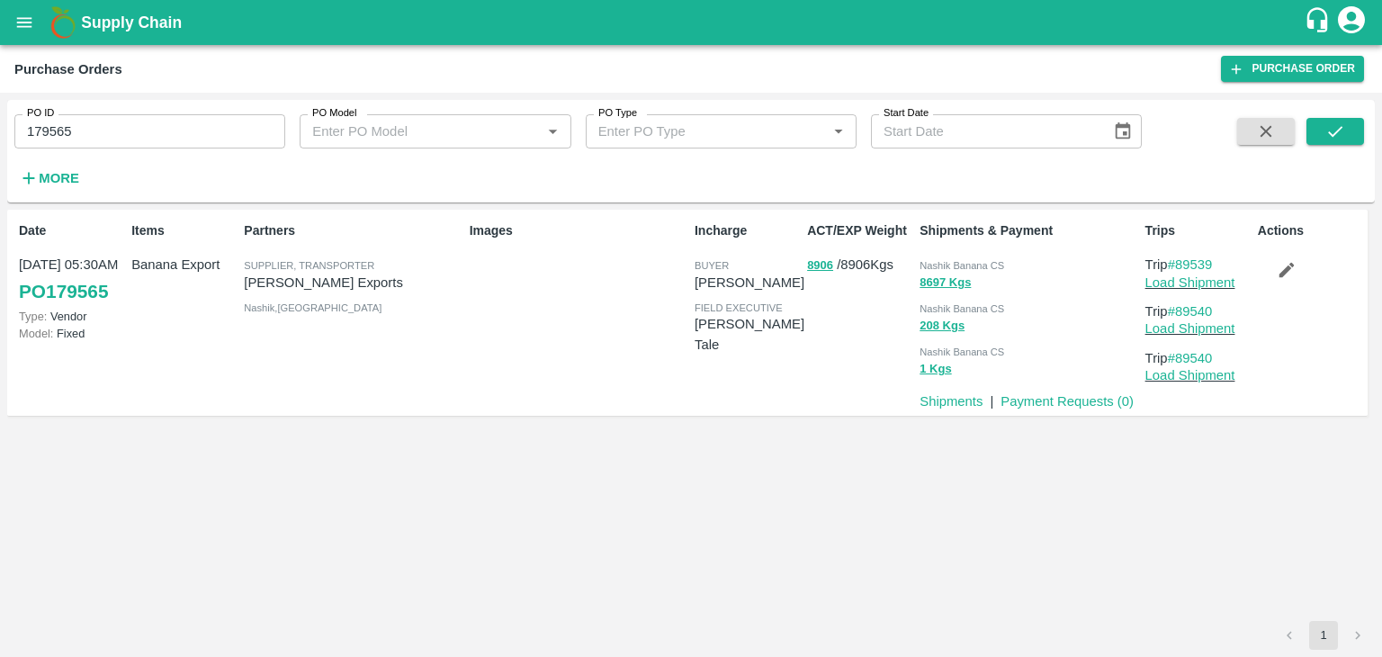
click at [184, 148] on div "PO ID 179565 PO ID PO Model PO Model   * PO Type PO Type   * Start Date Start D…" at bounding box center [571, 147] width 1142 height 94
drag, startPoint x: 184, startPoint y: 148, endPoint x: 202, endPoint y: 134, distance: 23.8
click at [202, 134] on div "PO ID 179565 PO ID PO Model PO Model   * PO Type PO Type   * Start Date Start D…" at bounding box center [571, 147] width 1142 height 94
click at [202, 134] on input "179565" at bounding box center [149, 131] width 271 height 34
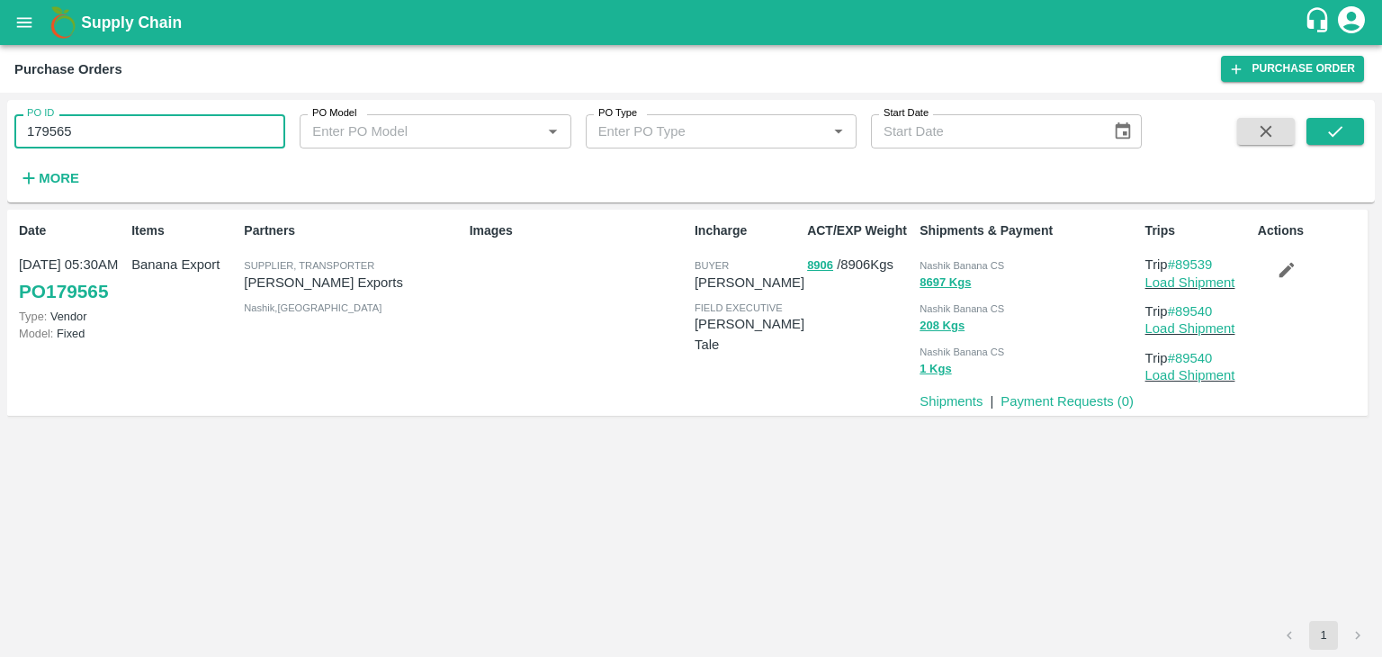
paste input "text"
type input "179643"
click at [1347, 129] on button "submit" at bounding box center [1336, 131] width 58 height 27
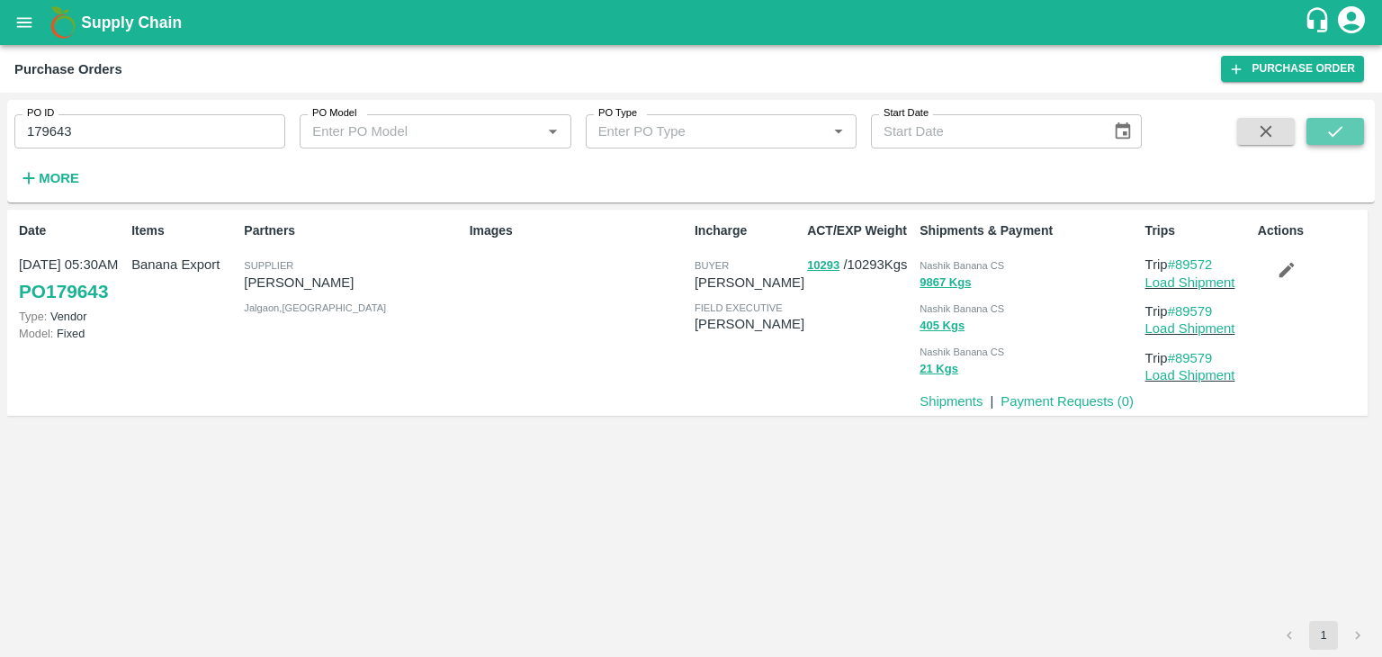
click at [1337, 134] on icon "submit" at bounding box center [1335, 131] width 20 height 20
click at [1201, 282] on link "Load Shipment" at bounding box center [1190, 282] width 90 height 14
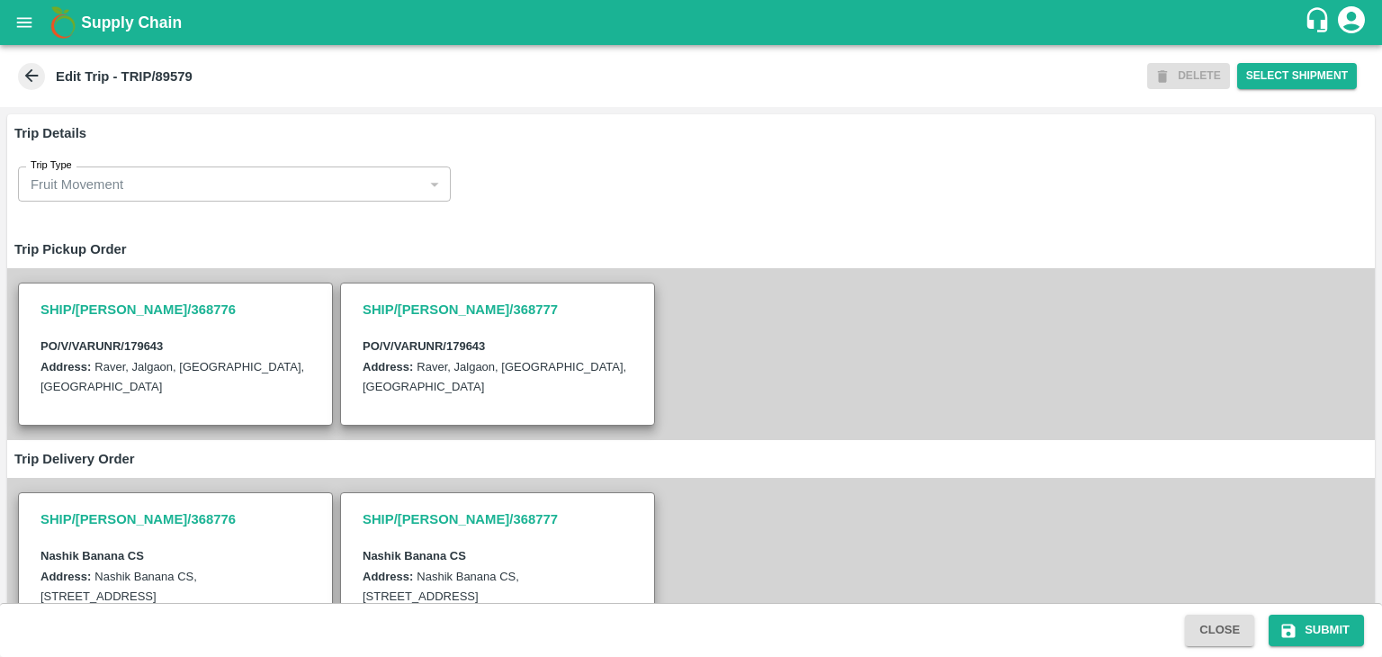
scroll to position [421, 0]
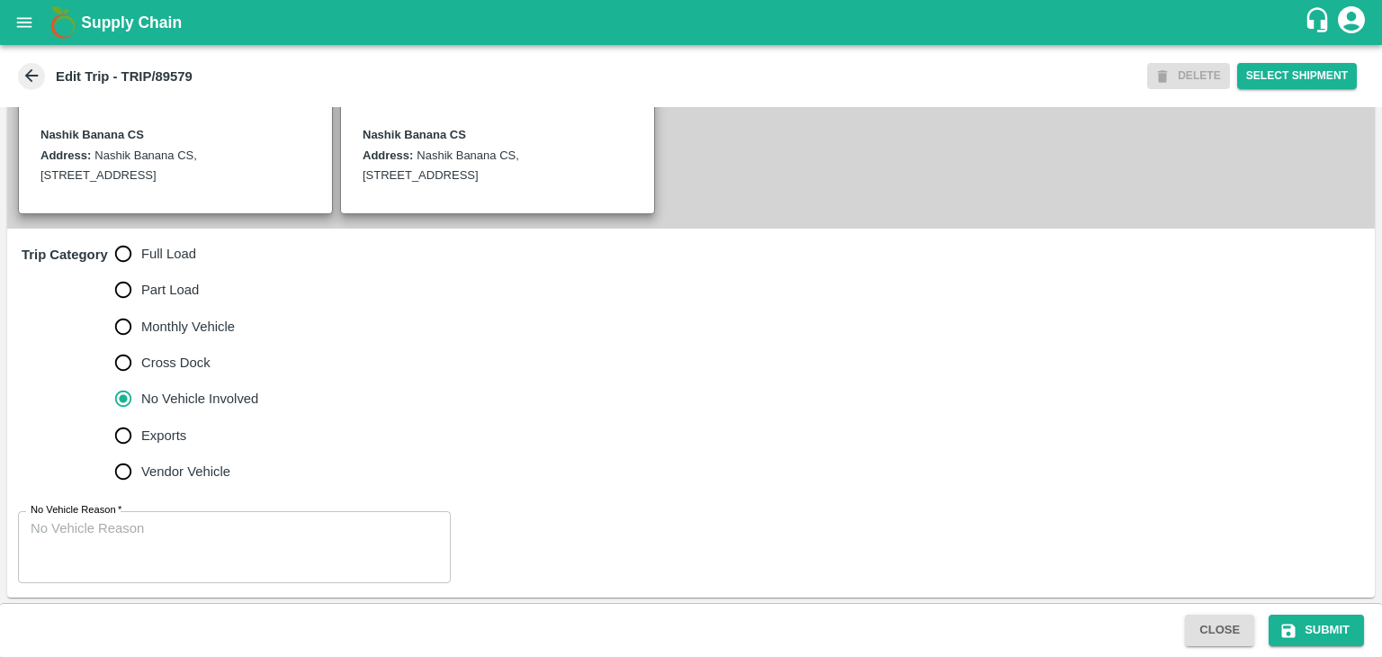
click at [169, 247] on span "Full Load" at bounding box center [168, 254] width 55 height 20
click at [141, 247] on input "Full Load" at bounding box center [123, 254] width 36 height 36
radio input "true"
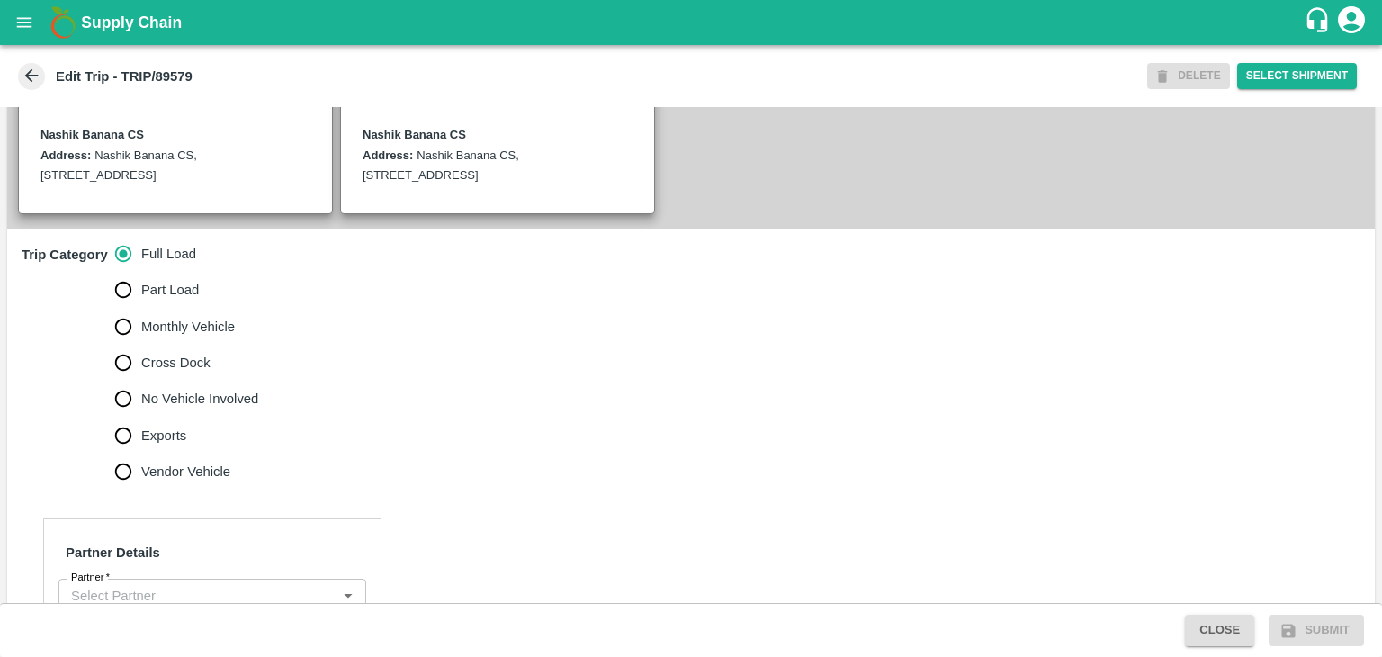
scroll to position [598, 0]
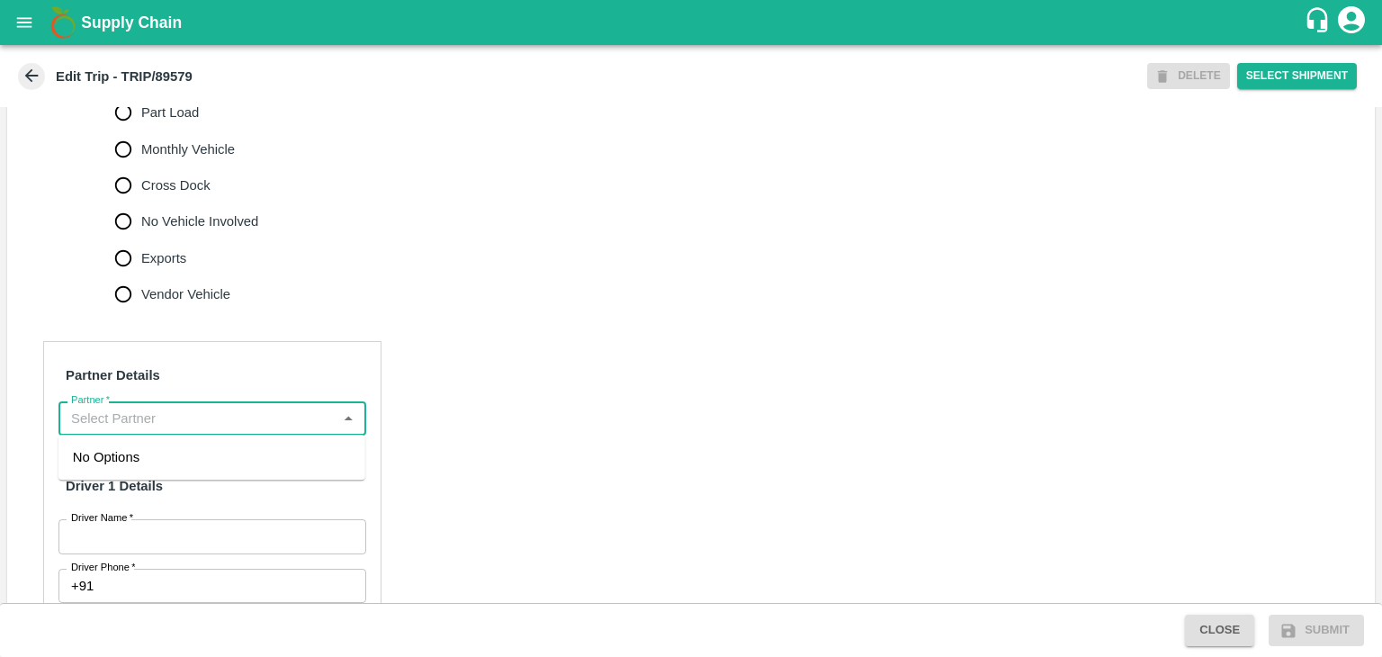
click at [186, 415] on input "Partner   *" at bounding box center [197, 418] width 267 height 23
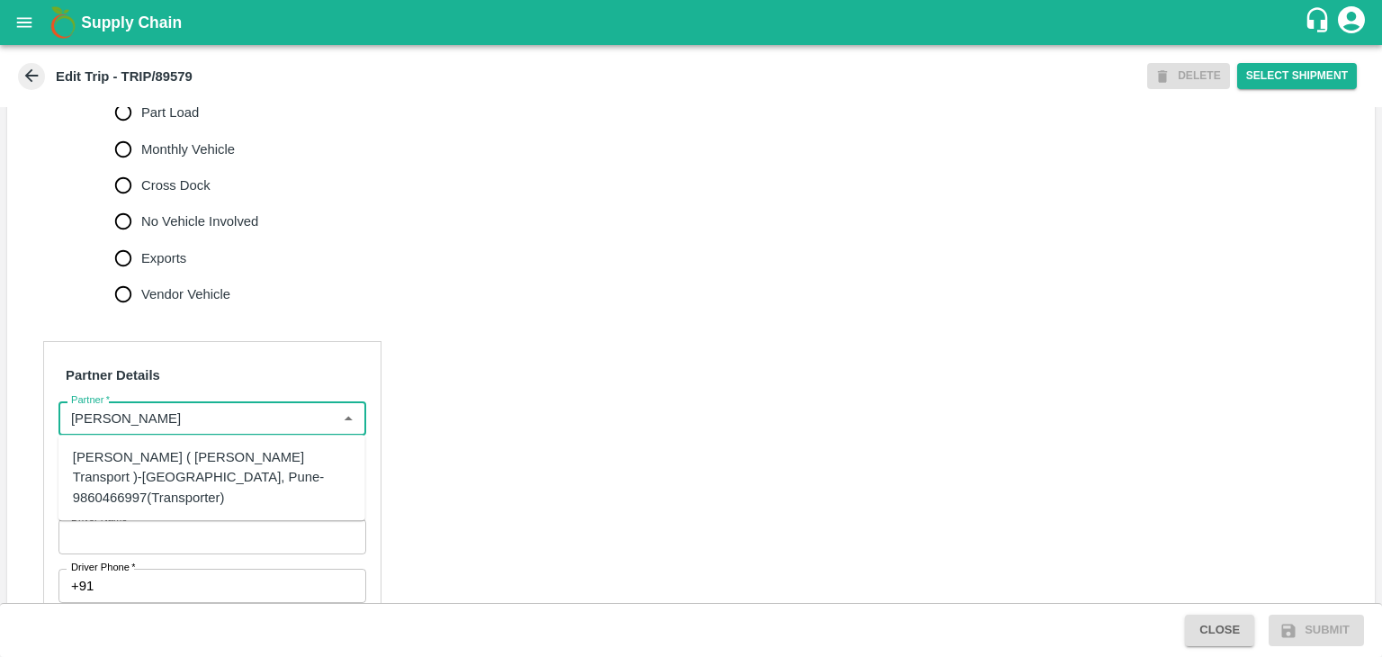
click at [220, 462] on div "[PERSON_NAME] ( [PERSON_NAME] Transport )-[GEOGRAPHIC_DATA], Pune-9860466997(Tr…" at bounding box center [212, 477] width 278 height 60
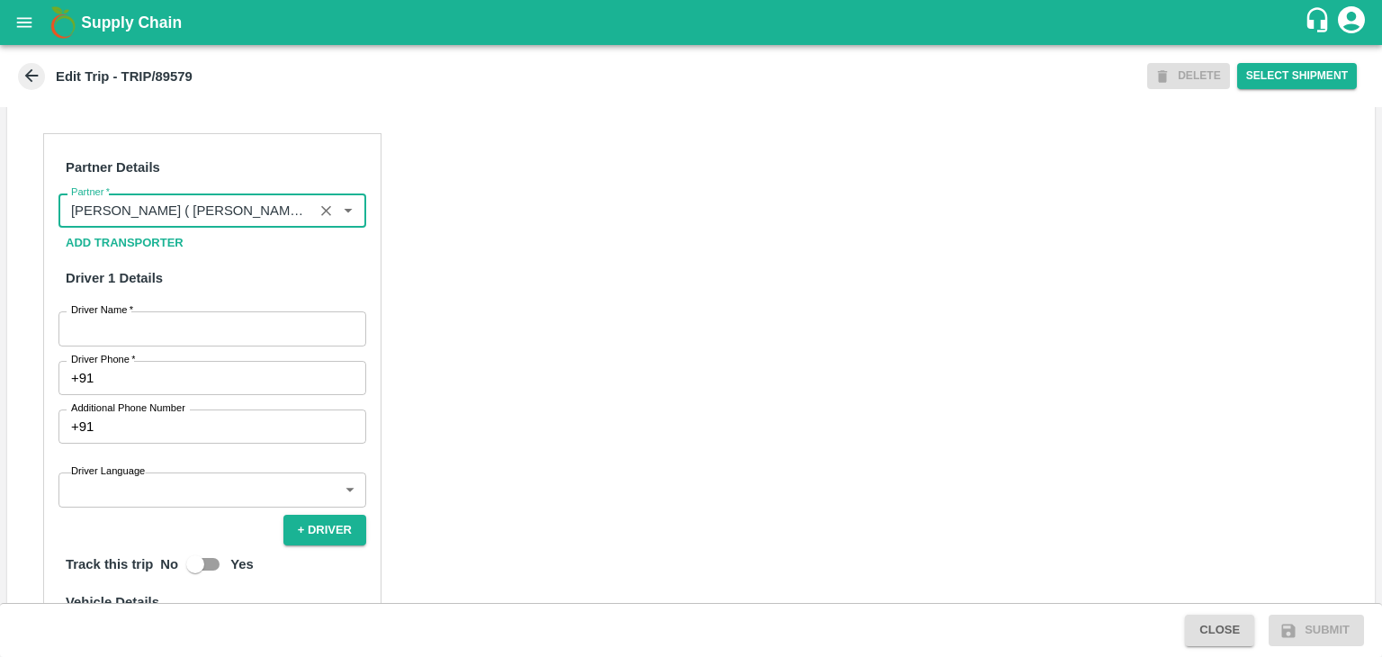
scroll to position [809, 0]
type input "[PERSON_NAME] ( [PERSON_NAME] Transport )-[GEOGRAPHIC_DATA], Pune-9860466997(Tr…"
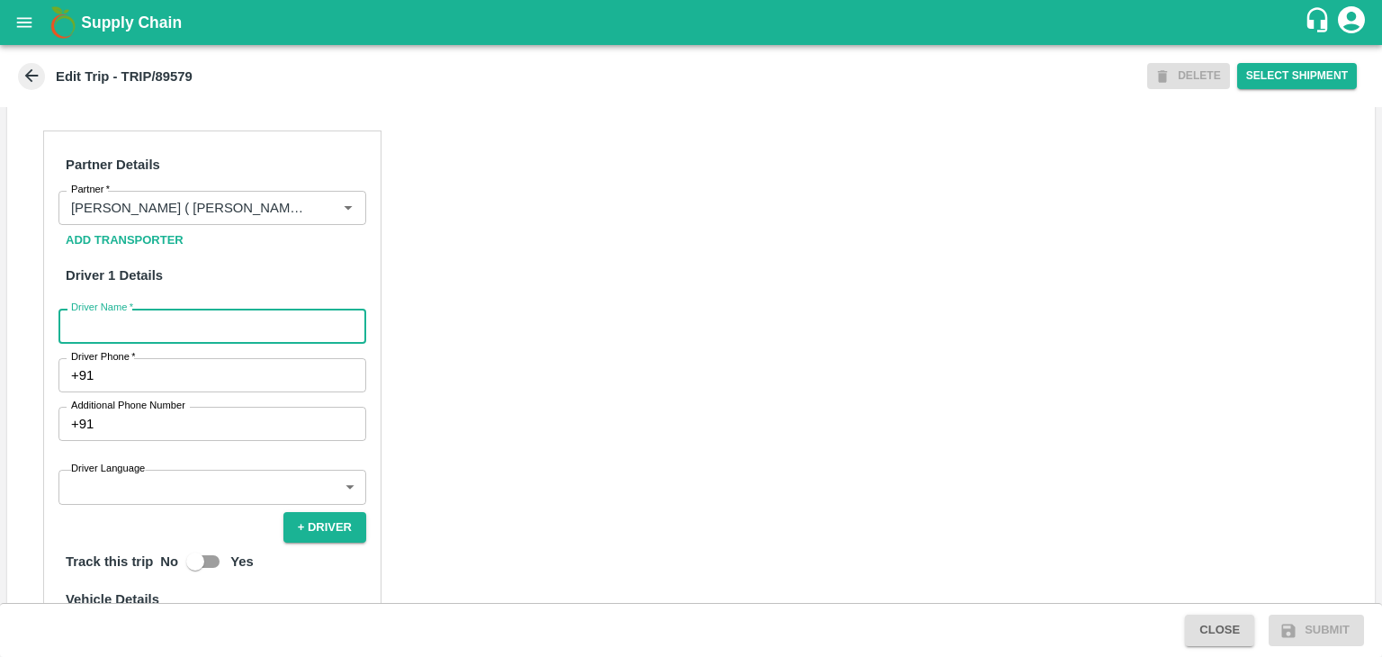
click at [162, 328] on input "Driver Name   *" at bounding box center [212, 326] width 308 height 34
type input "Godase"
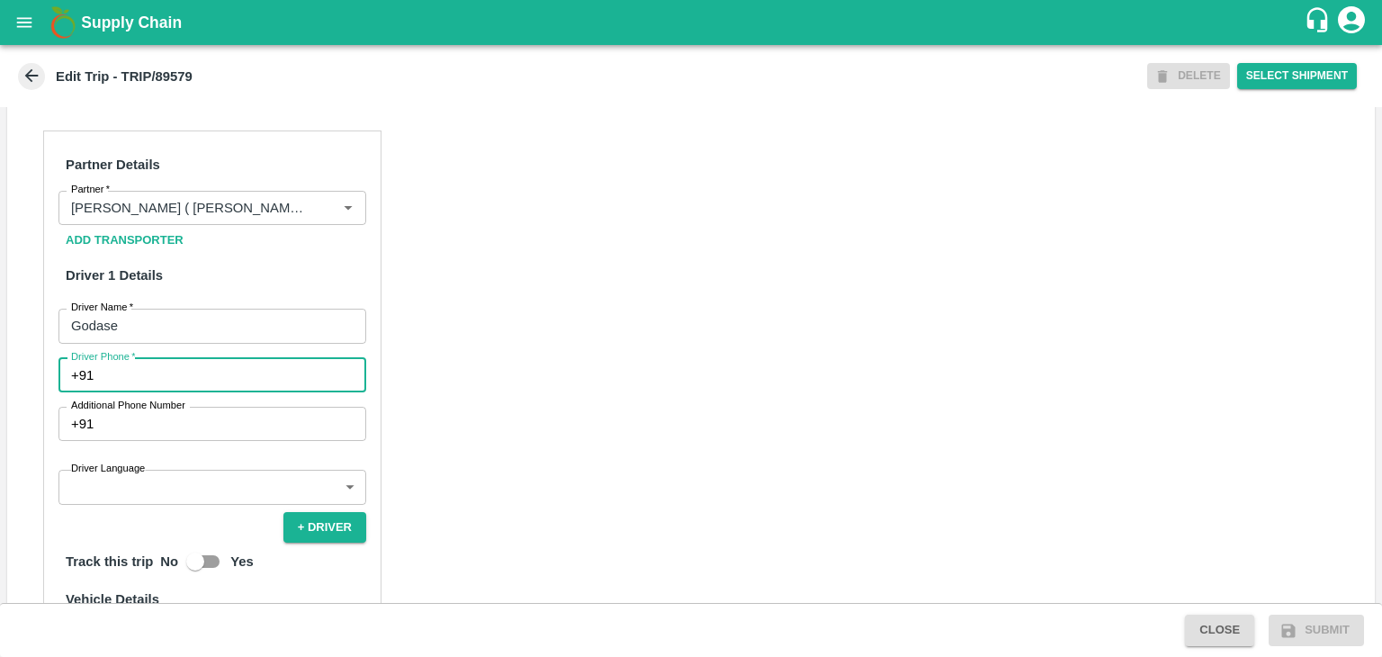
click at [165, 378] on input "Driver Phone   *" at bounding box center [233, 375] width 265 height 34
type input "9975280177"
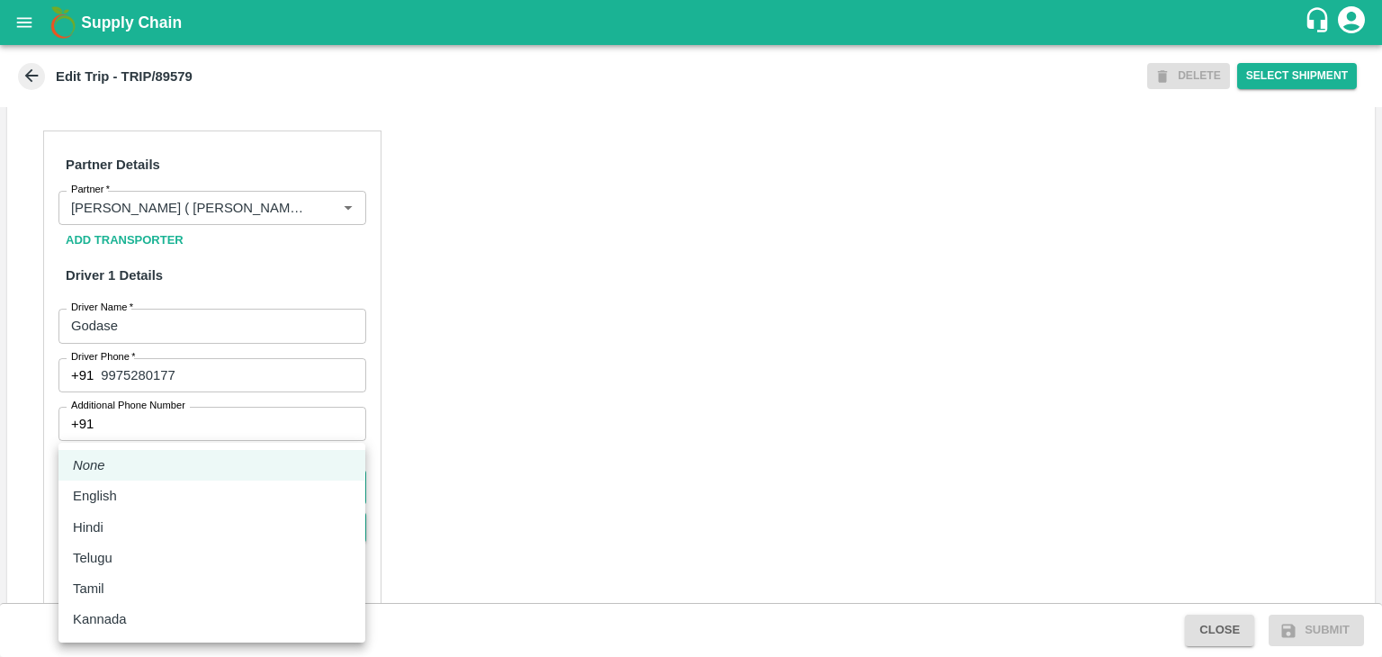
click at [148, 481] on body "Supply Chain Edit Trip - TRIP/89579 DELETE Select Shipment Trip Details Trip Ty…" at bounding box center [691, 328] width 1382 height 657
click at [119, 517] on div "Hindi" at bounding box center [212, 527] width 278 height 20
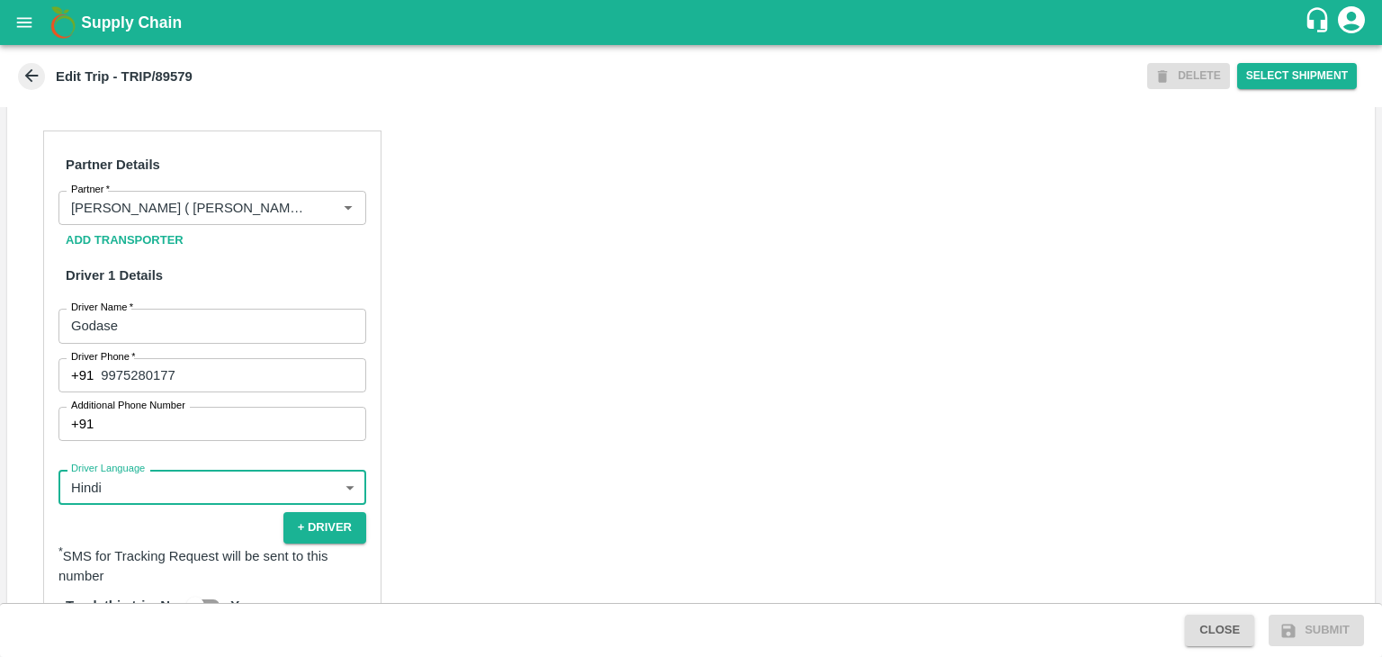
type input "hi"
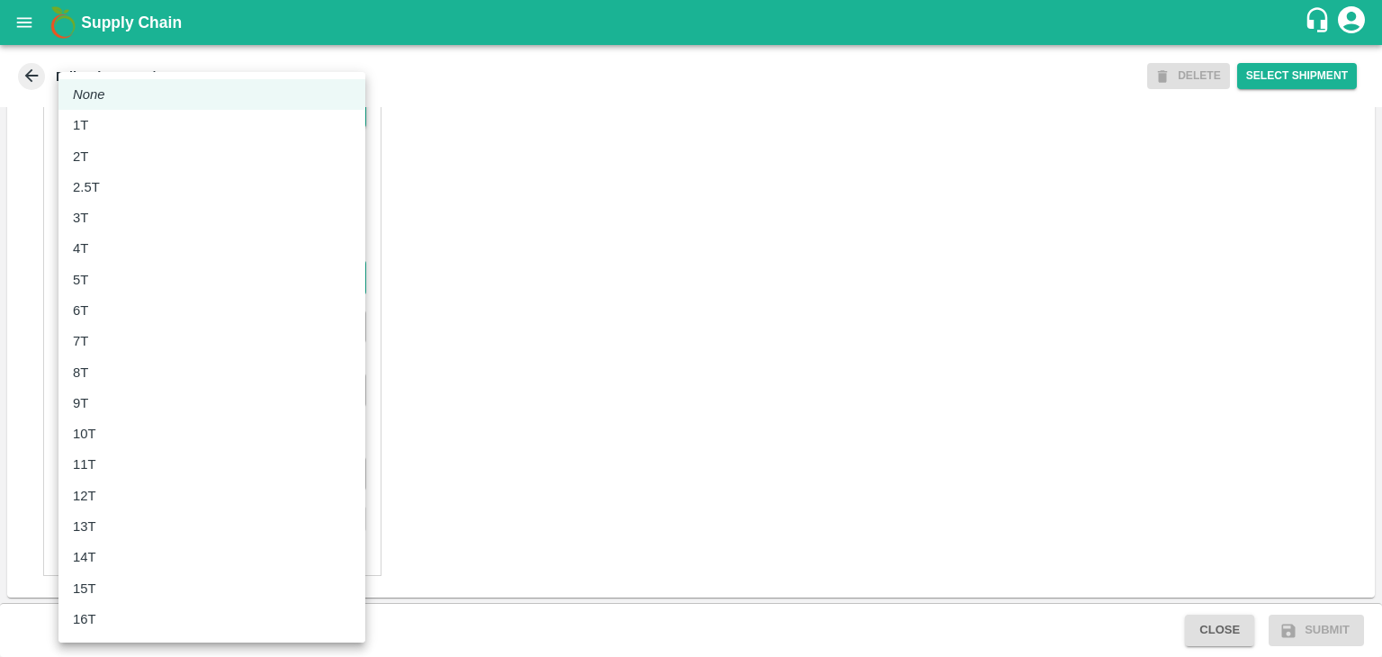
click at [133, 280] on body "Supply Chain Edit Trip - TRIP/89579 DELETE Select Shipment Trip Details Trip Ty…" at bounding box center [691, 328] width 1382 height 657
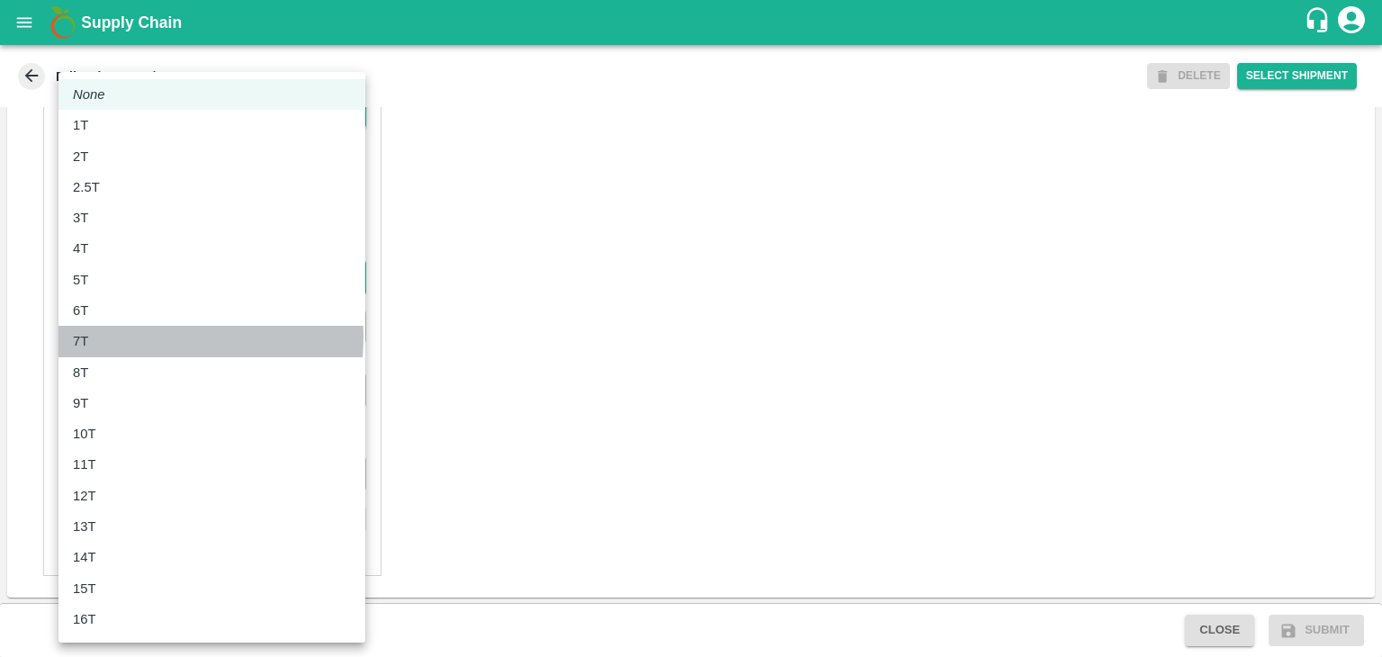
click at [112, 337] on div "7T" at bounding box center [212, 341] width 278 height 20
type input "7000"
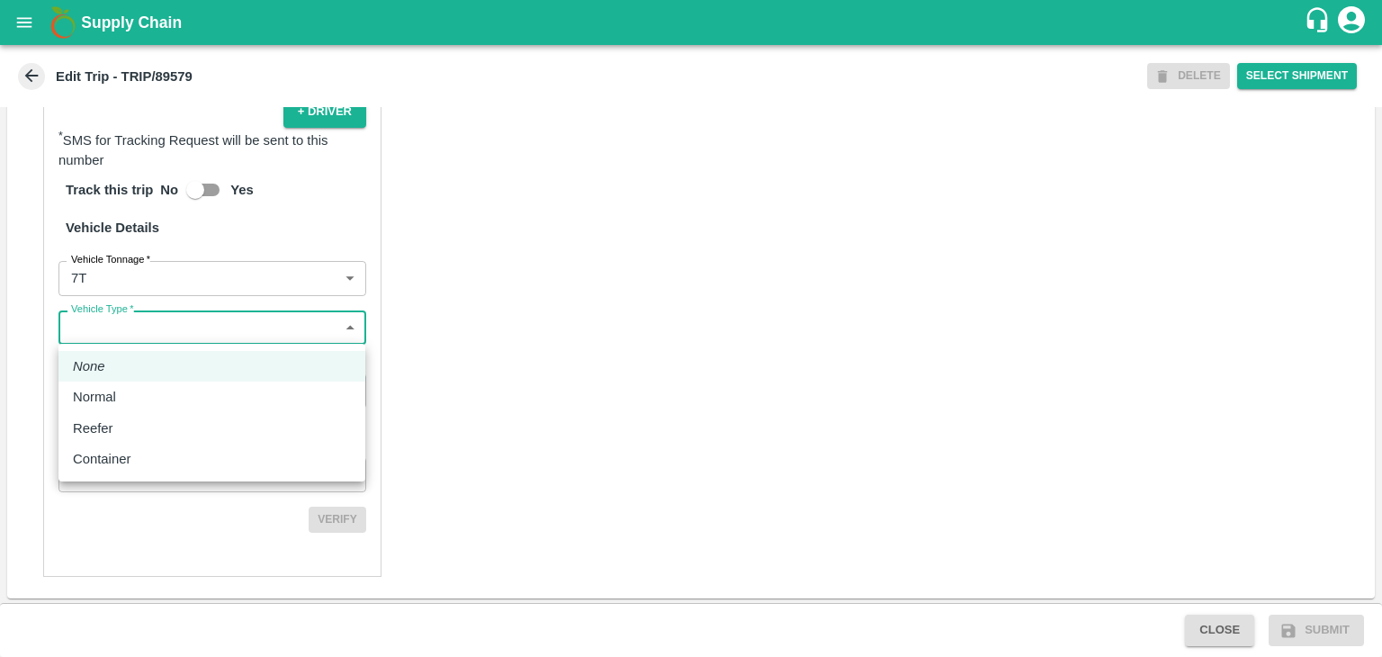
click at [145, 333] on body "Supply Chain Edit Trip - TRIP/89579 DELETE Select Shipment Trip Details Trip Ty…" at bounding box center [691, 328] width 1382 height 657
click at [135, 384] on li "Normal" at bounding box center [211, 397] width 307 height 31
type input "Normal"
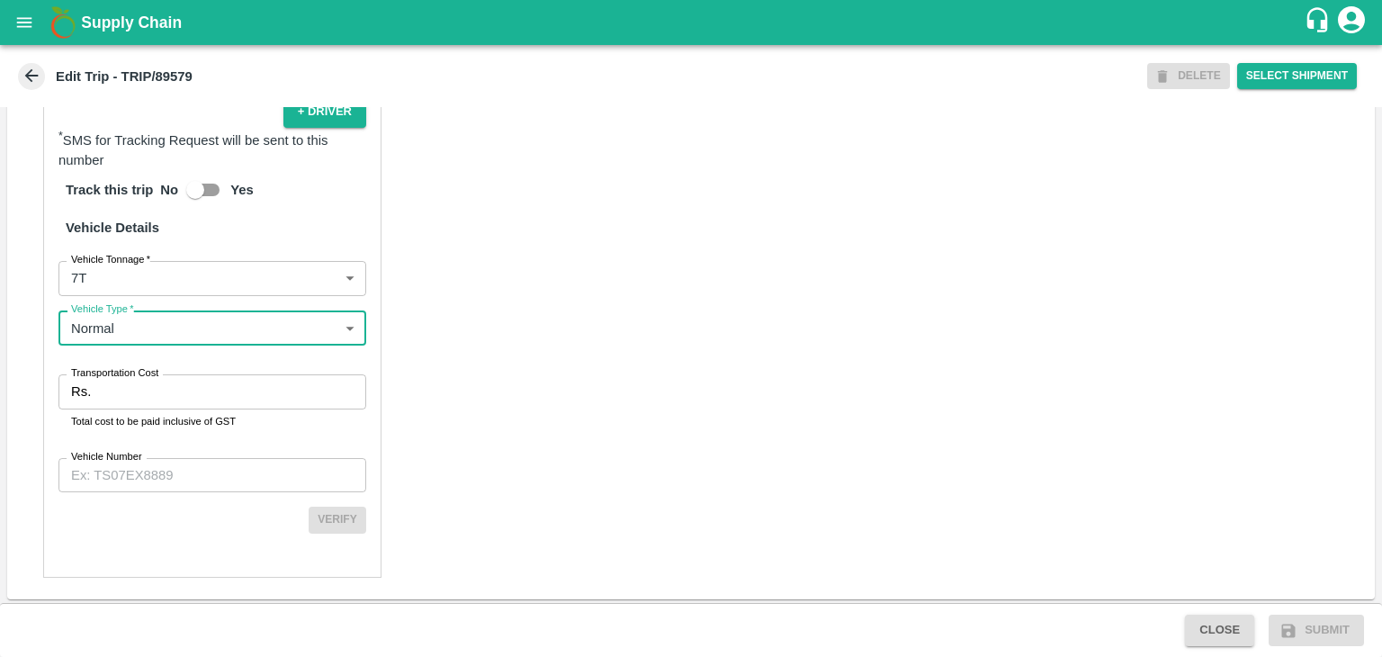
click at [161, 384] on input "Transportation Cost" at bounding box center [232, 391] width 268 height 34
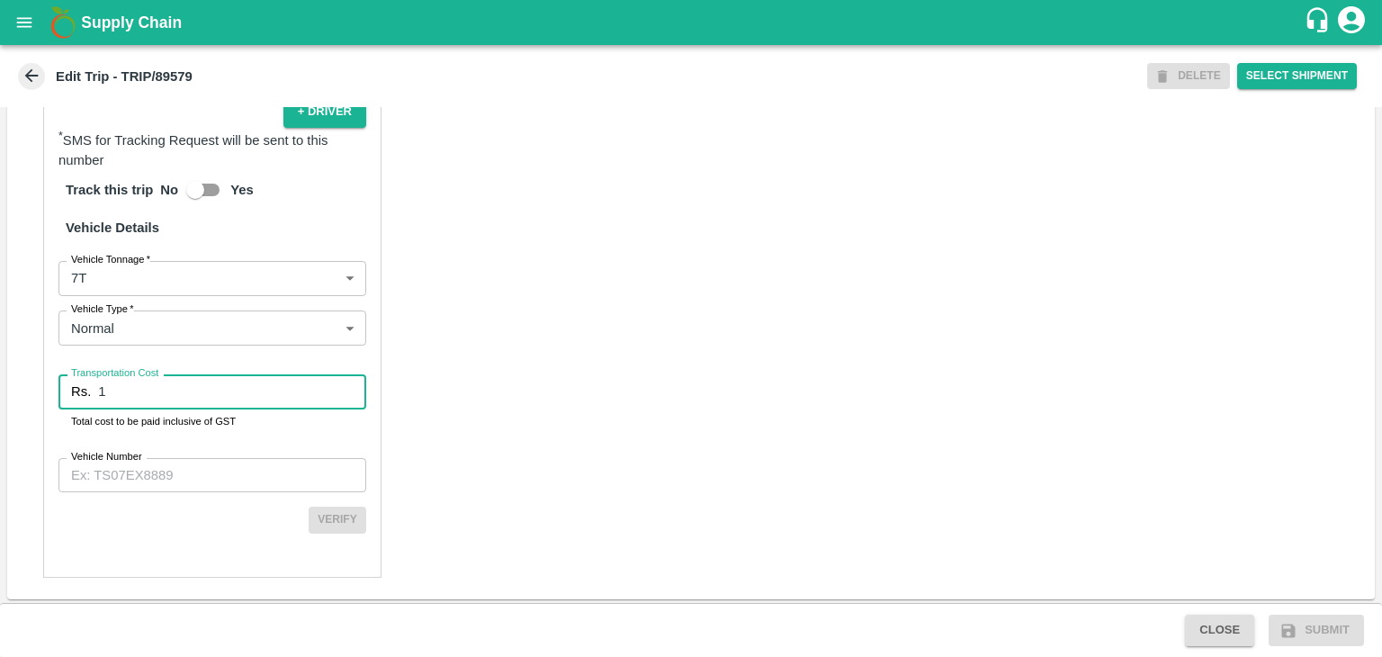
type input "1"
drag, startPoint x: 207, startPoint y: 491, endPoint x: 220, endPoint y: 476, distance: 20.4
click at [220, 476] on div "Partner Details Partner   * Partner Add Transporter Driver 1 Details Driver Nam…" at bounding box center [212, 146] width 338 height 863
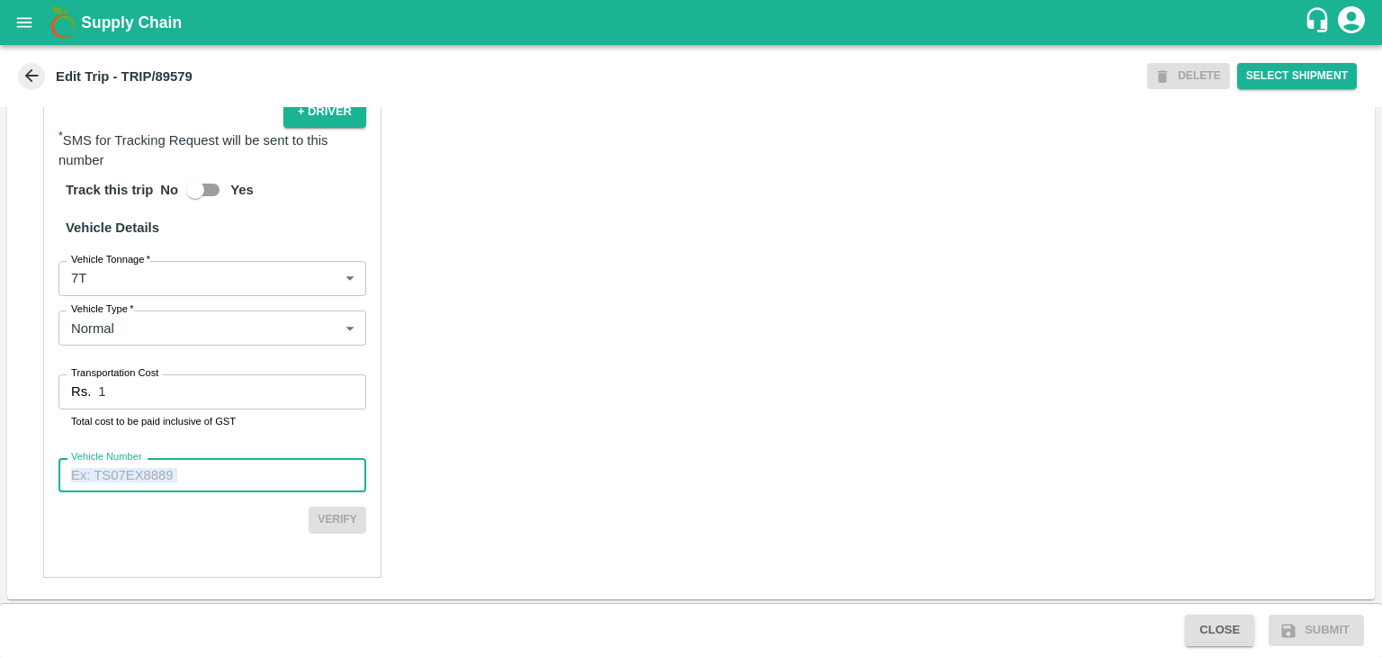
click at [220, 476] on input "Vehicle Number" at bounding box center [212, 475] width 308 height 34
type input "MH12HD0431"
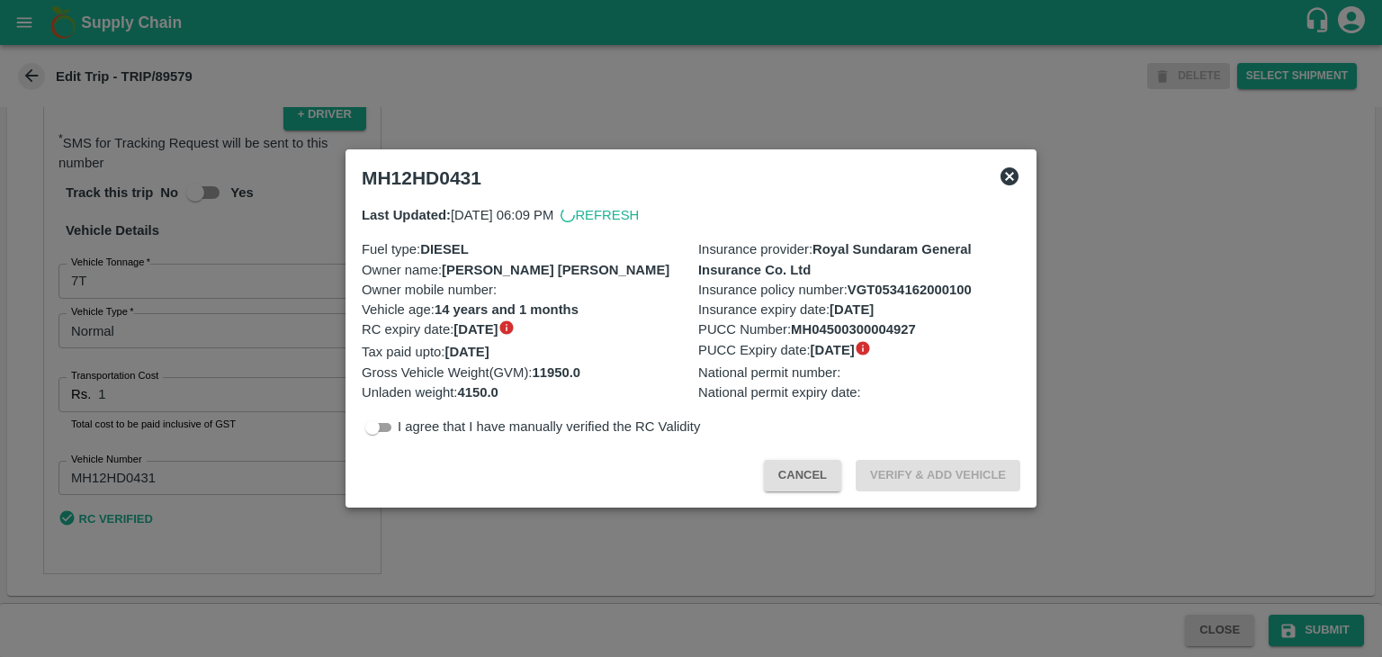
scroll to position [1220, 0]
click at [1308, 625] on div at bounding box center [691, 328] width 1382 height 657
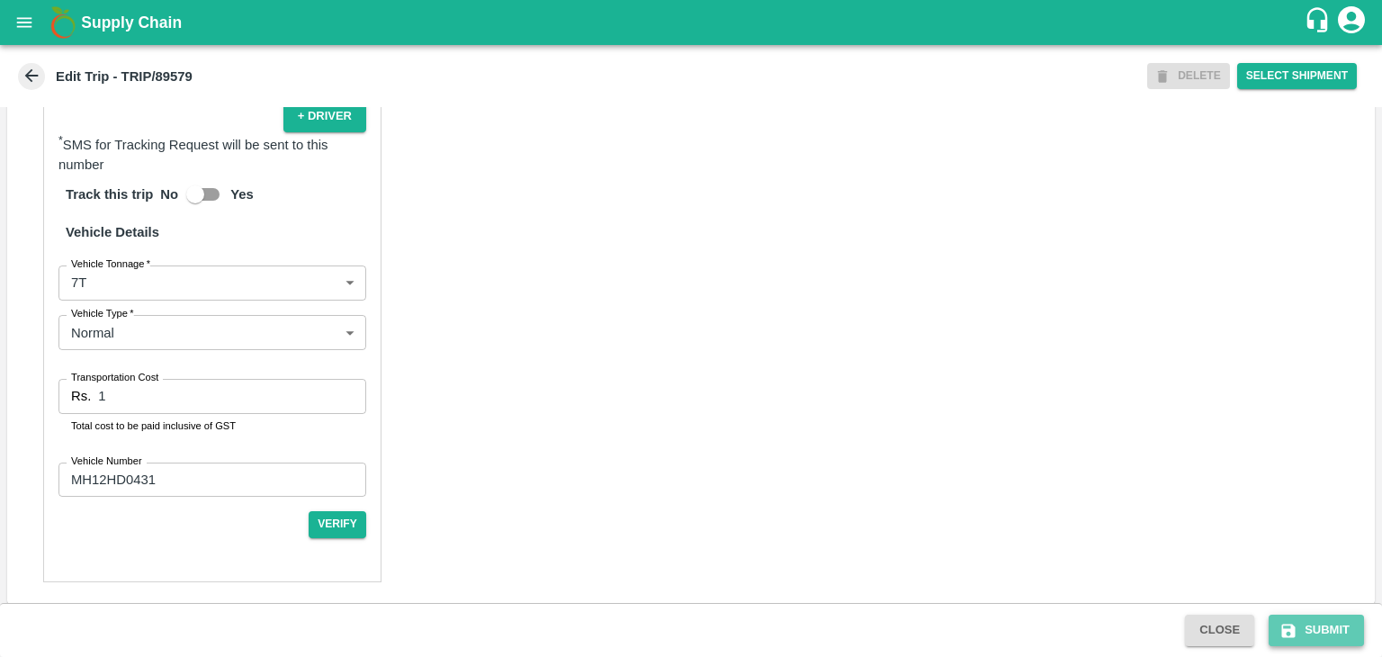
click at [1338, 632] on button "Submit" at bounding box center [1316, 630] width 95 height 31
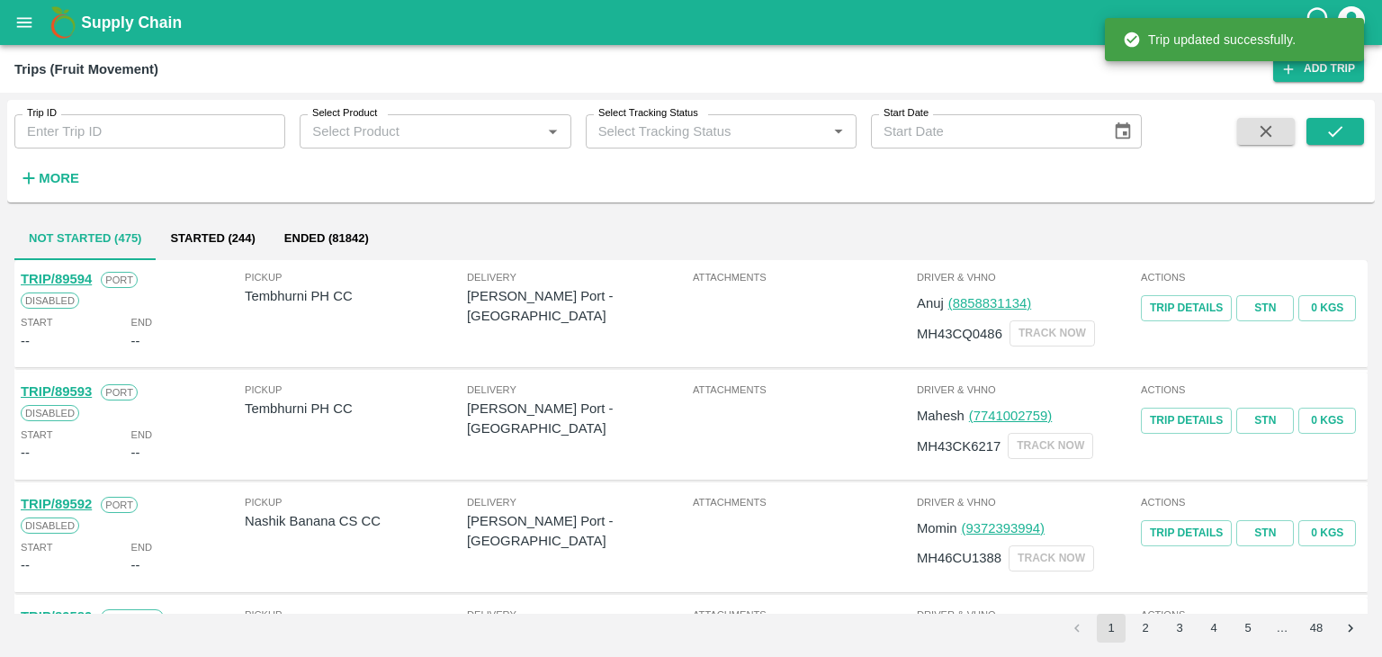
click at [231, 112] on div "Trip ID Trip ID" at bounding box center [142, 124] width 285 height 49
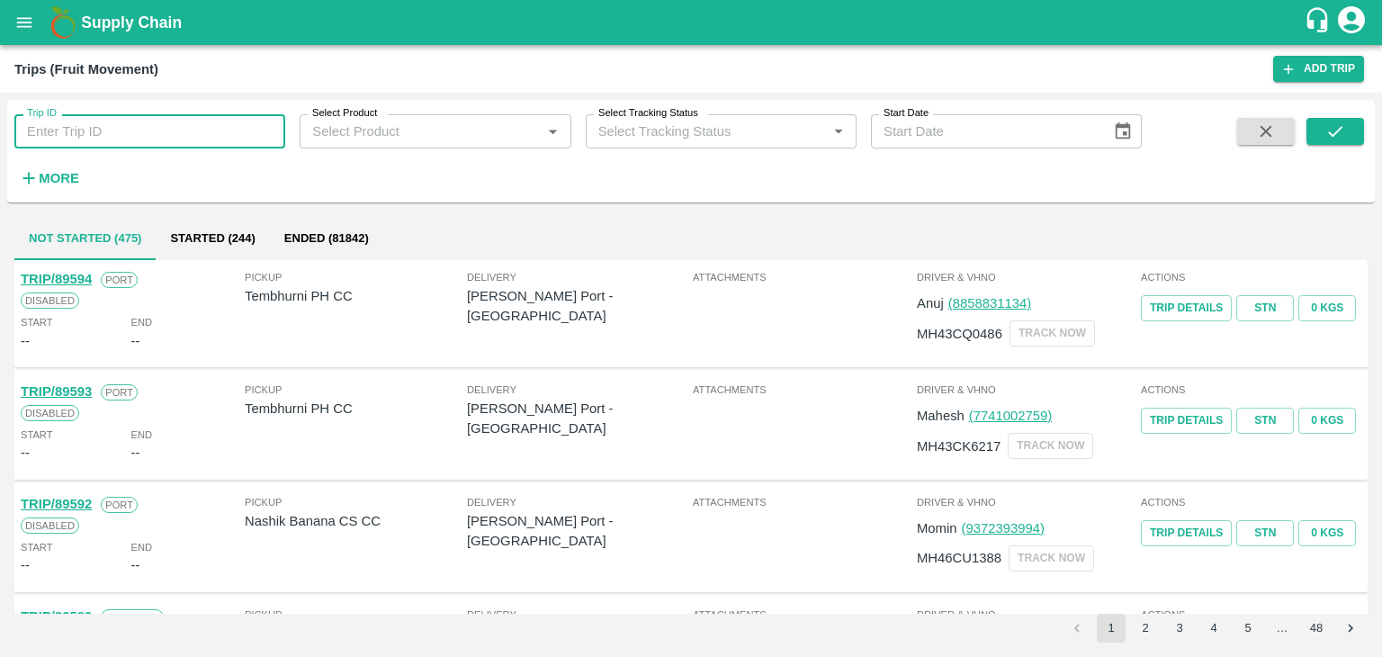
click at [201, 128] on input "Trip ID" at bounding box center [149, 131] width 271 height 34
type input "89579"
click at [1343, 131] on icon "submit" at bounding box center [1335, 131] width 20 height 20
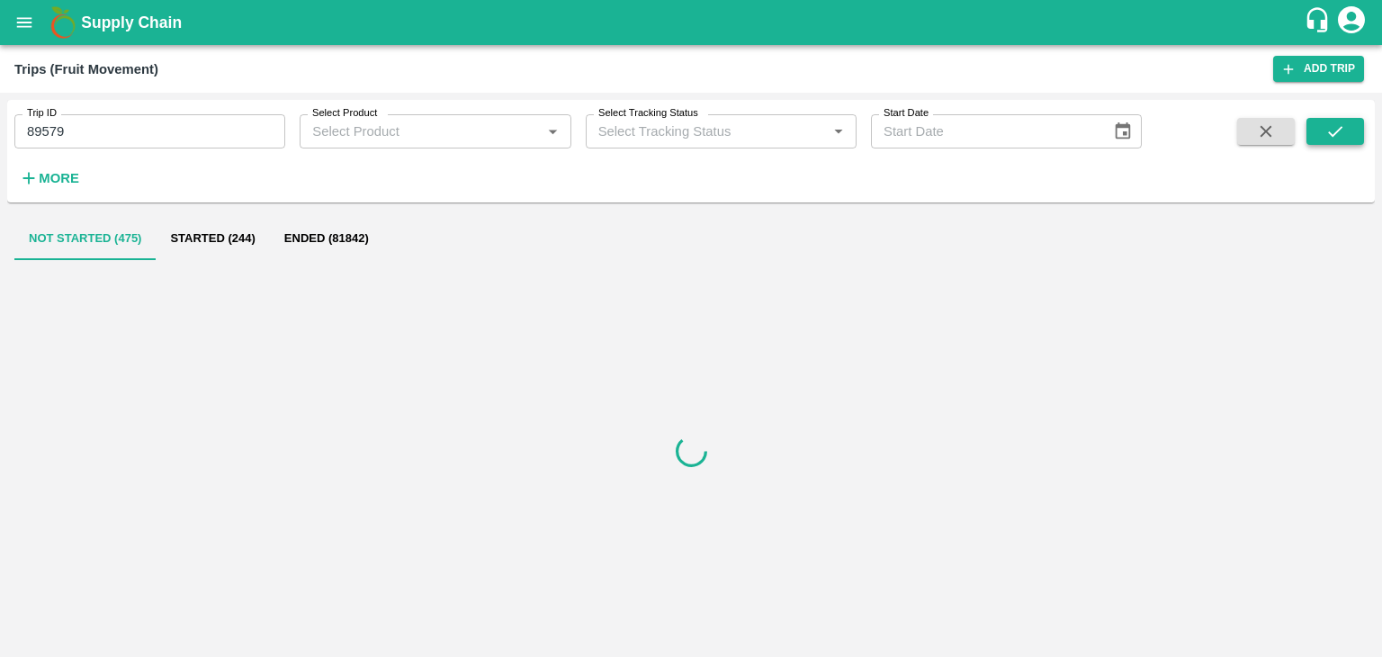
click at [1343, 131] on icon "submit" at bounding box center [1335, 131] width 20 height 20
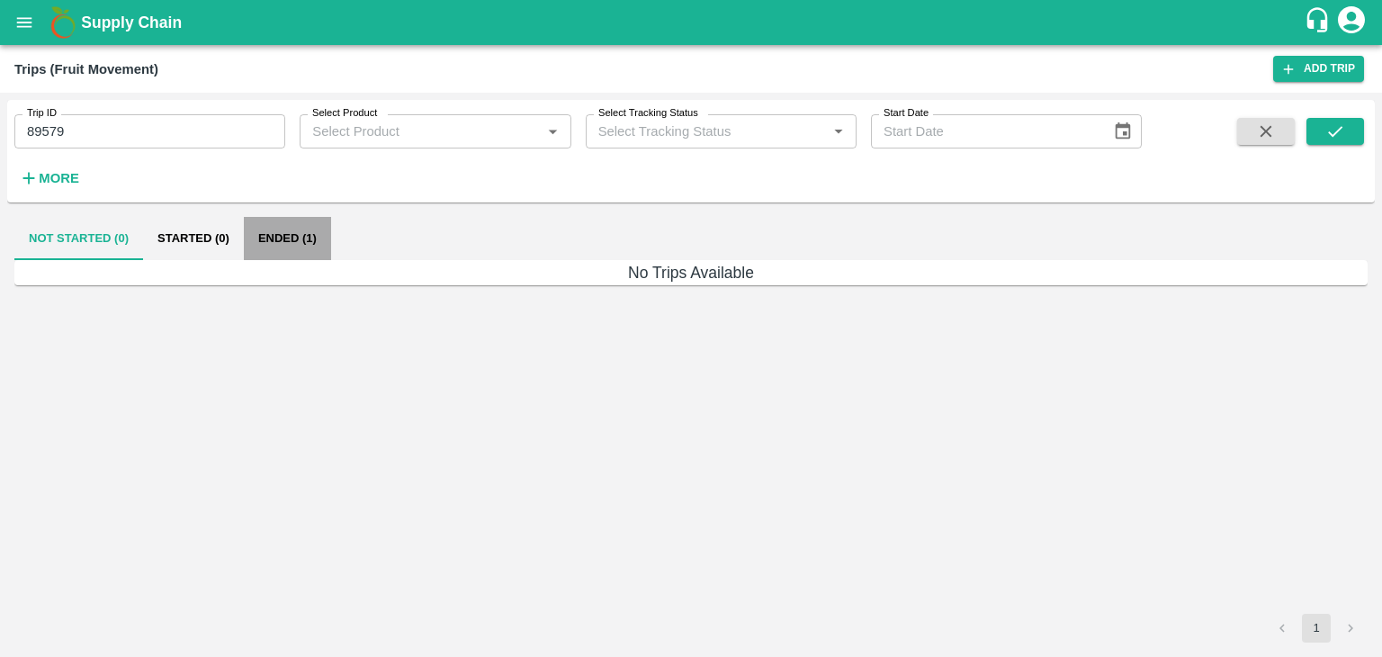
click at [306, 227] on button "Ended (1)" at bounding box center [287, 238] width 87 height 43
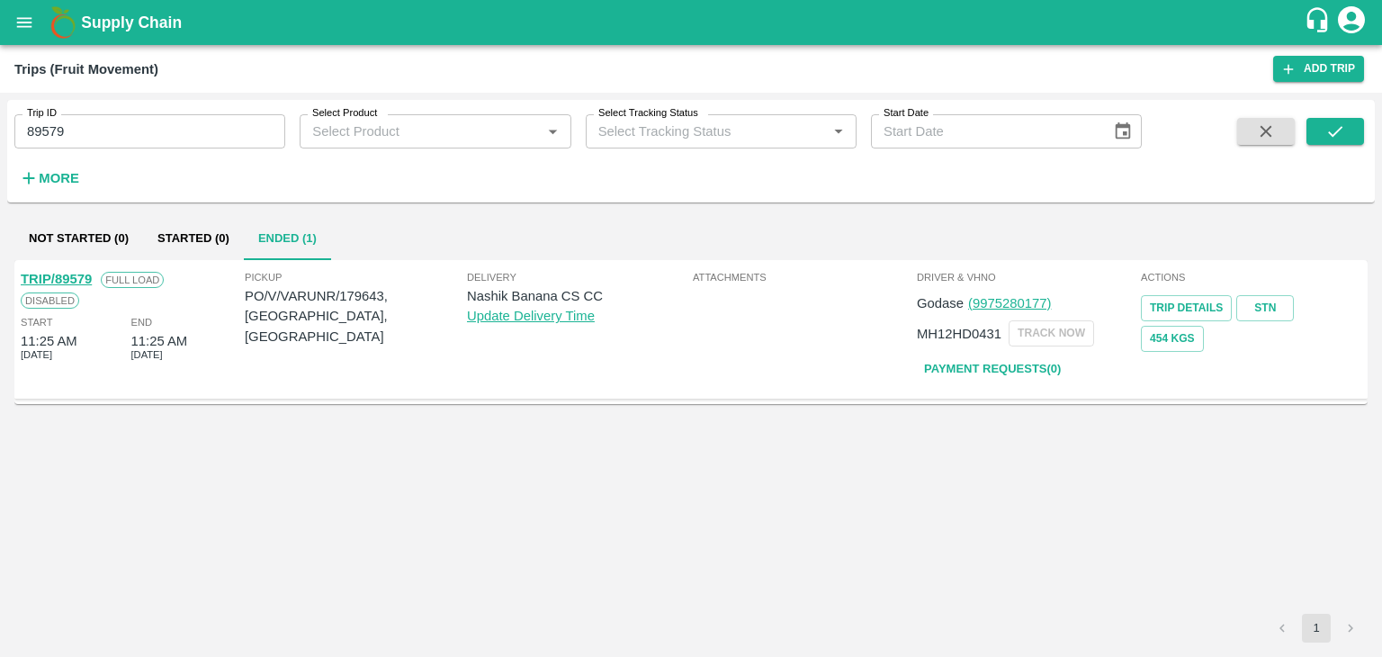
click at [63, 274] on link "TRIP/89579" at bounding box center [56, 279] width 71 height 14
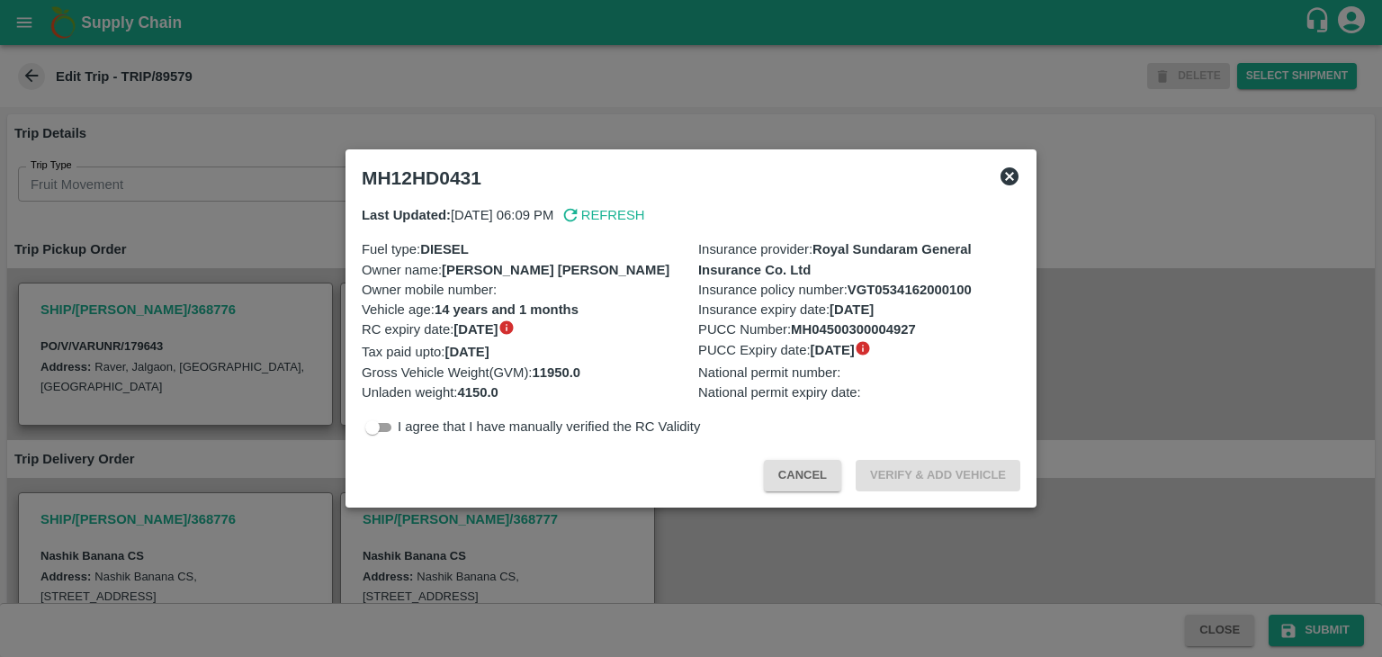
click at [1011, 175] on icon at bounding box center [1010, 176] width 18 height 18
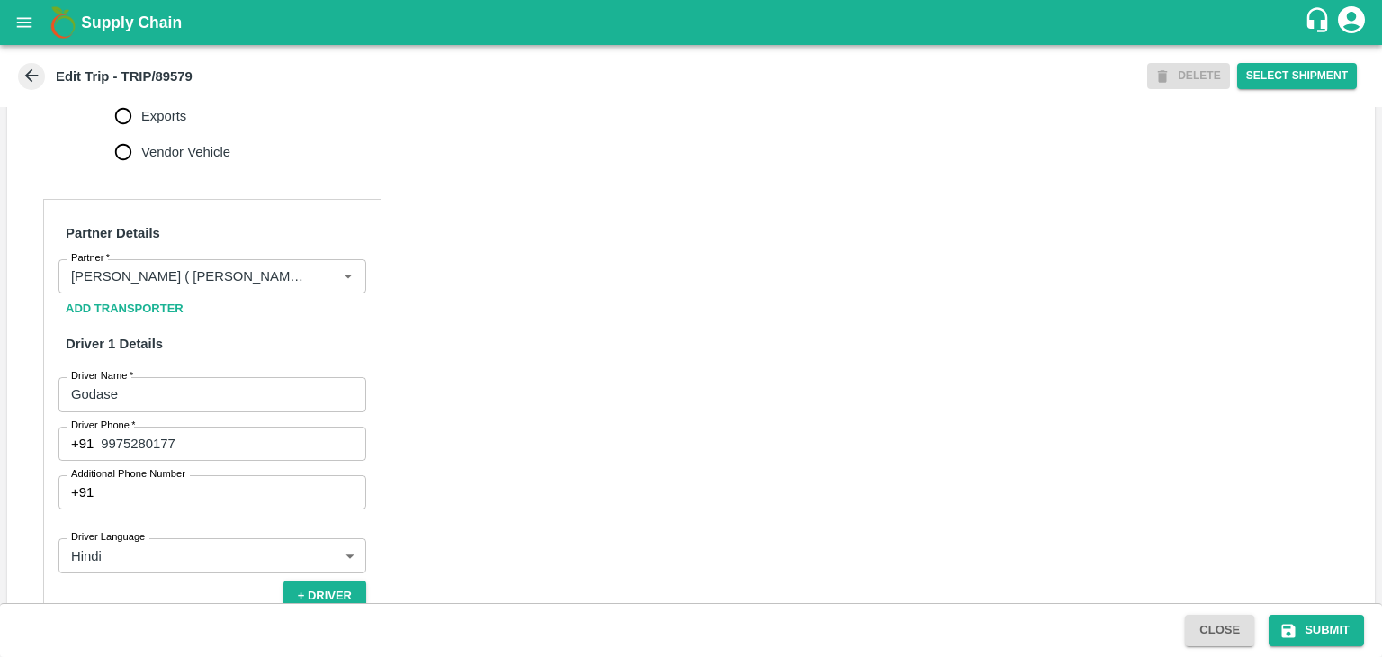
scroll to position [738, 0]
drag, startPoint x: 313, startPoint y: 282, endPoint x: 322, endPoint y: 277, distance: 10.1
click at [322, 277] on div at bounding box center [336, 279] width 44 height 24
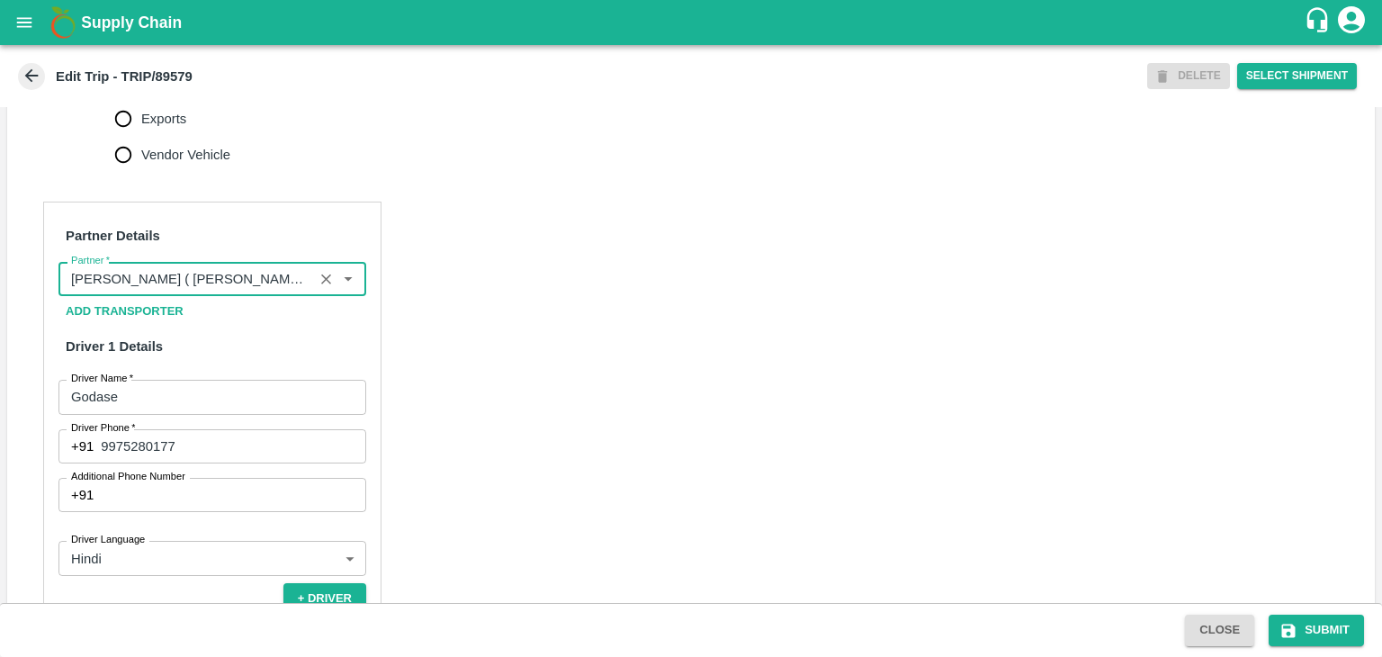
scroll to position [0, 240]
click at [322, 277] on icon "Clear" at bounding box center [326, 279] width 17 height 17
click at [271, 277] on input "Partner   *" at bounding box center [197, 278] width 267 height 23
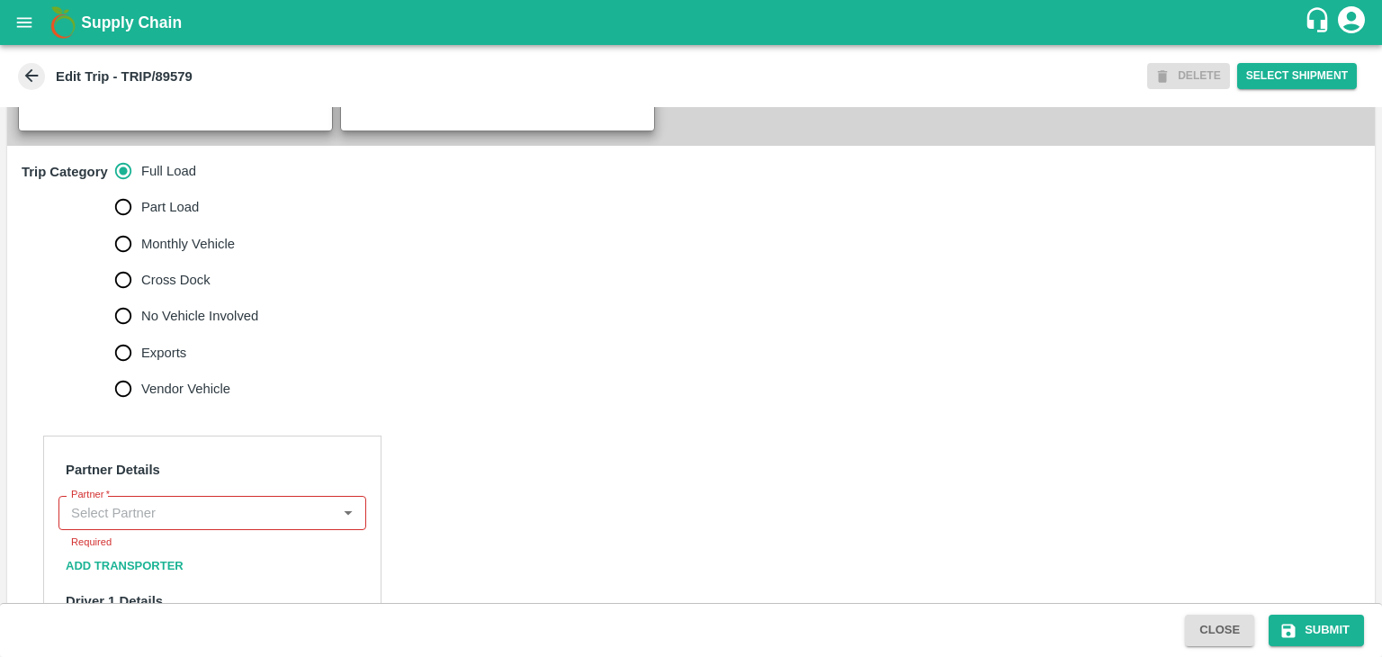
click at [214, 312] on span "No Vehicle Involved" at bounding box center [199, 316] width 117 height 20
click at [141, 312] on input "No Vehicle Involved" at bounding box center [123, 316] width 36 height 36
radio input "true"
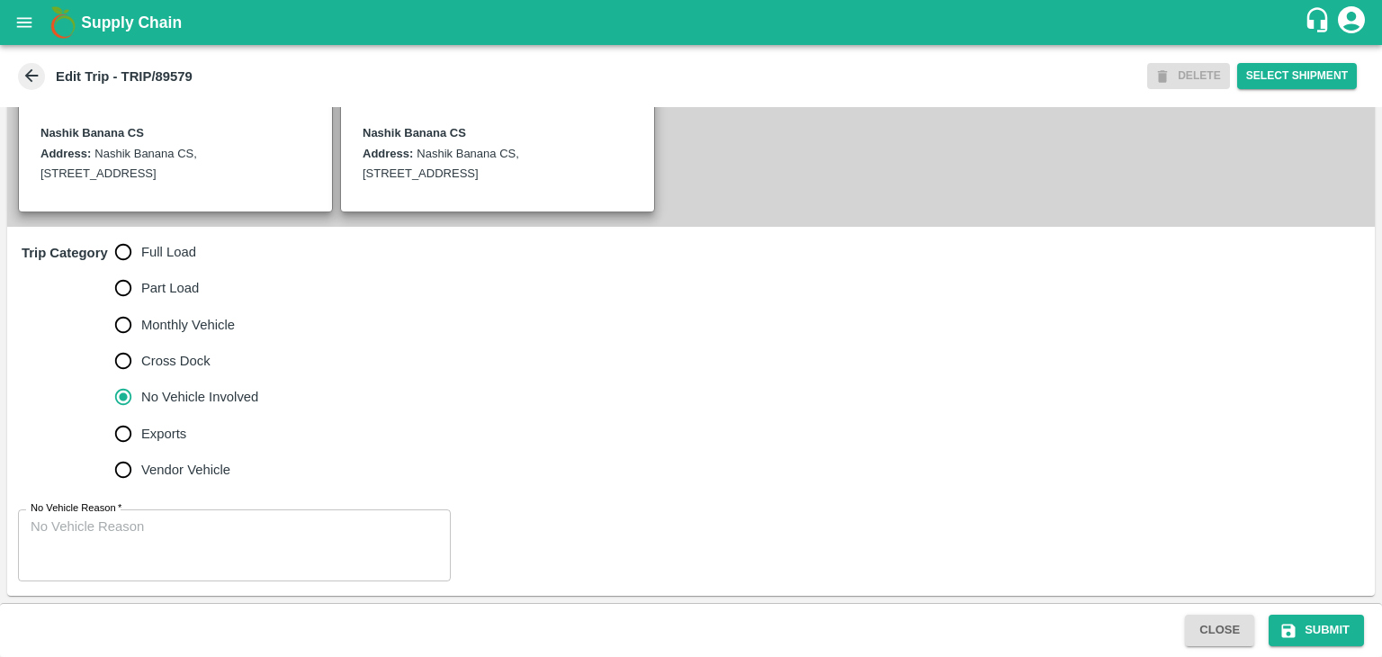
scroll to position [421, 0]
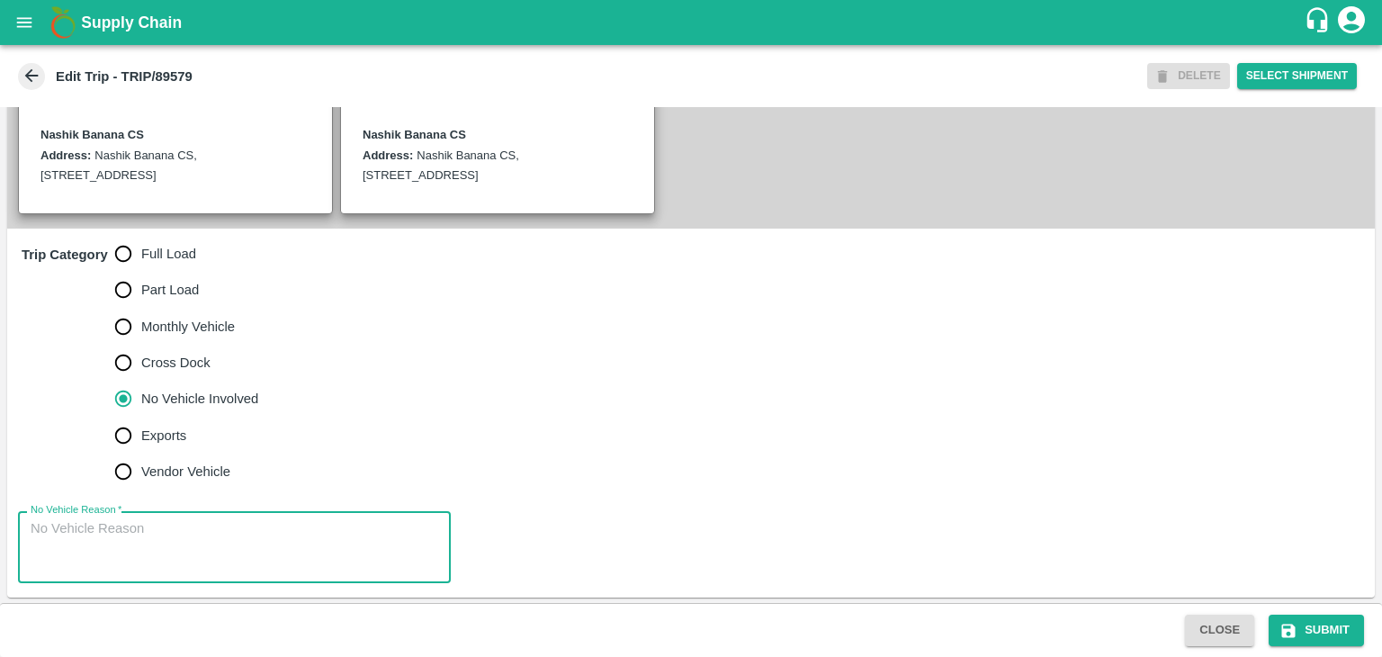
click at [271, 543] on textarea "No Vehicle Reason   *" at bounding box center [235, 547] width 408 height 57
type textarea "Field Dump"
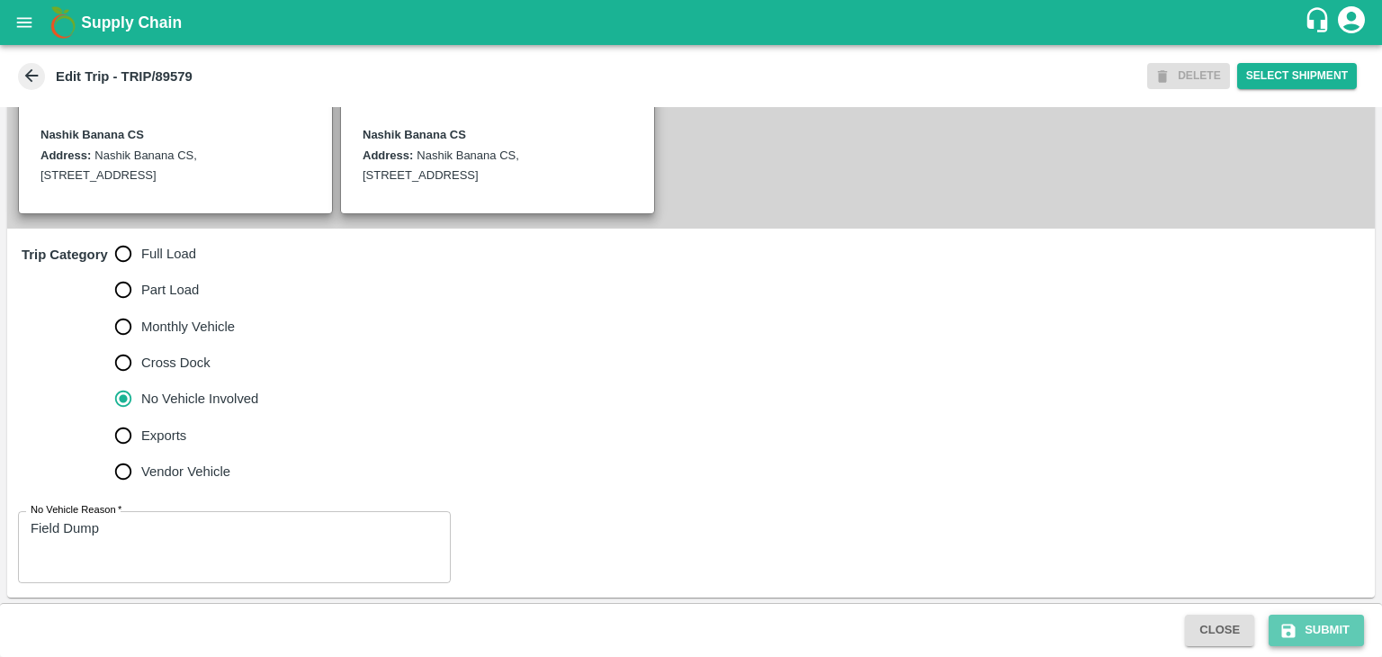
click at [1324, 642] on button "Submit" at bounding box center [1316, 630] width 95 height 31
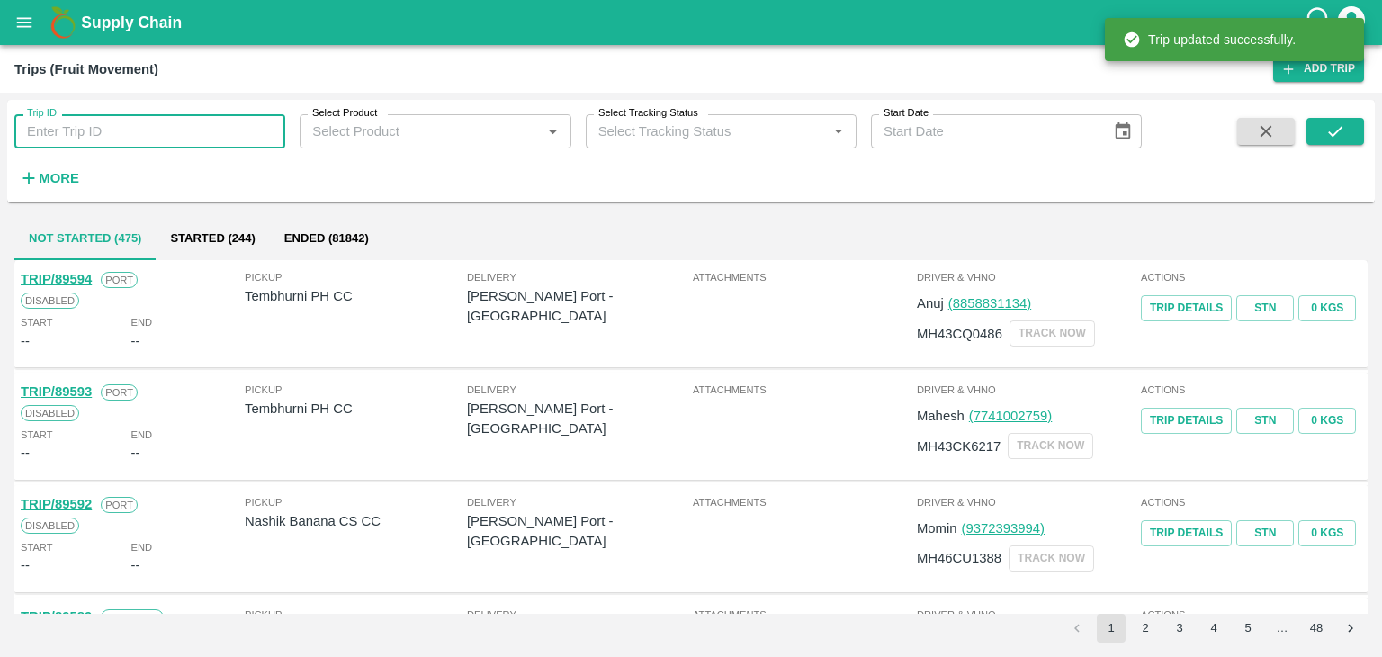
click at [198, 120] on input "Trip ID" at bounding box center [149, 131] width 271 height 34
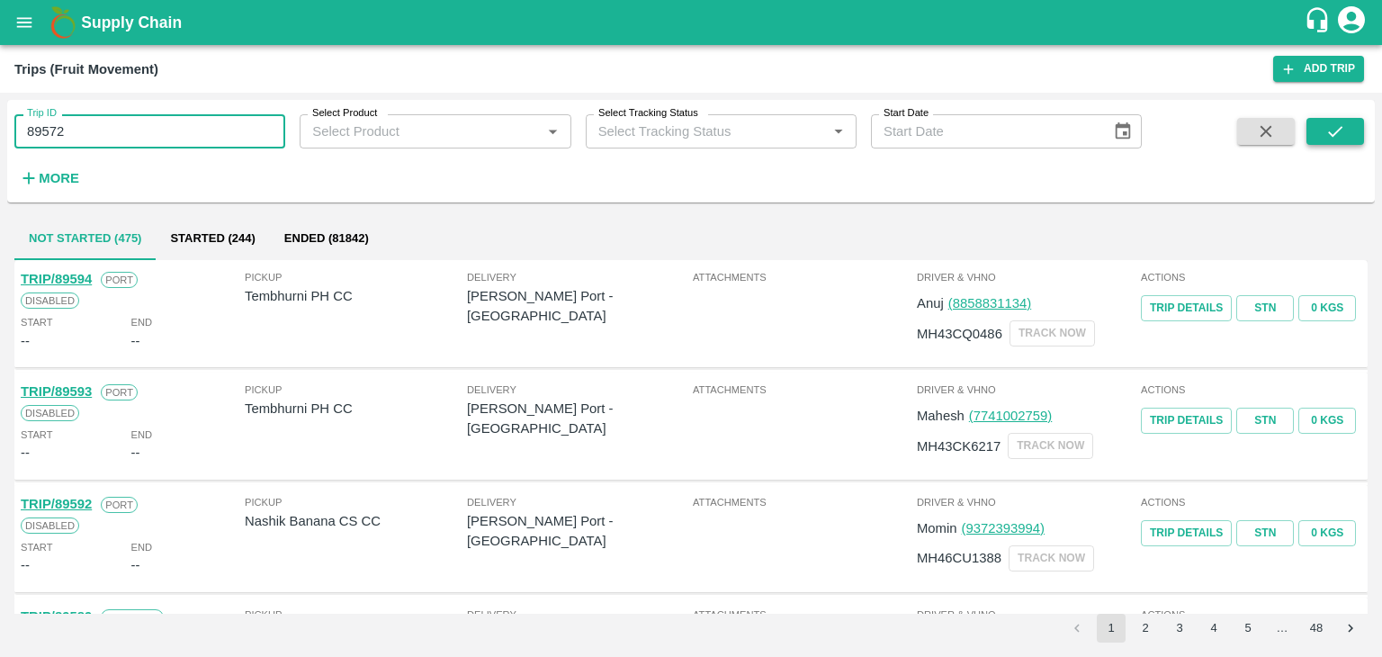
type input "89572"
click at [1339, 138] on icon "submit" at bounding box center [1335, 131] width 20 height 20
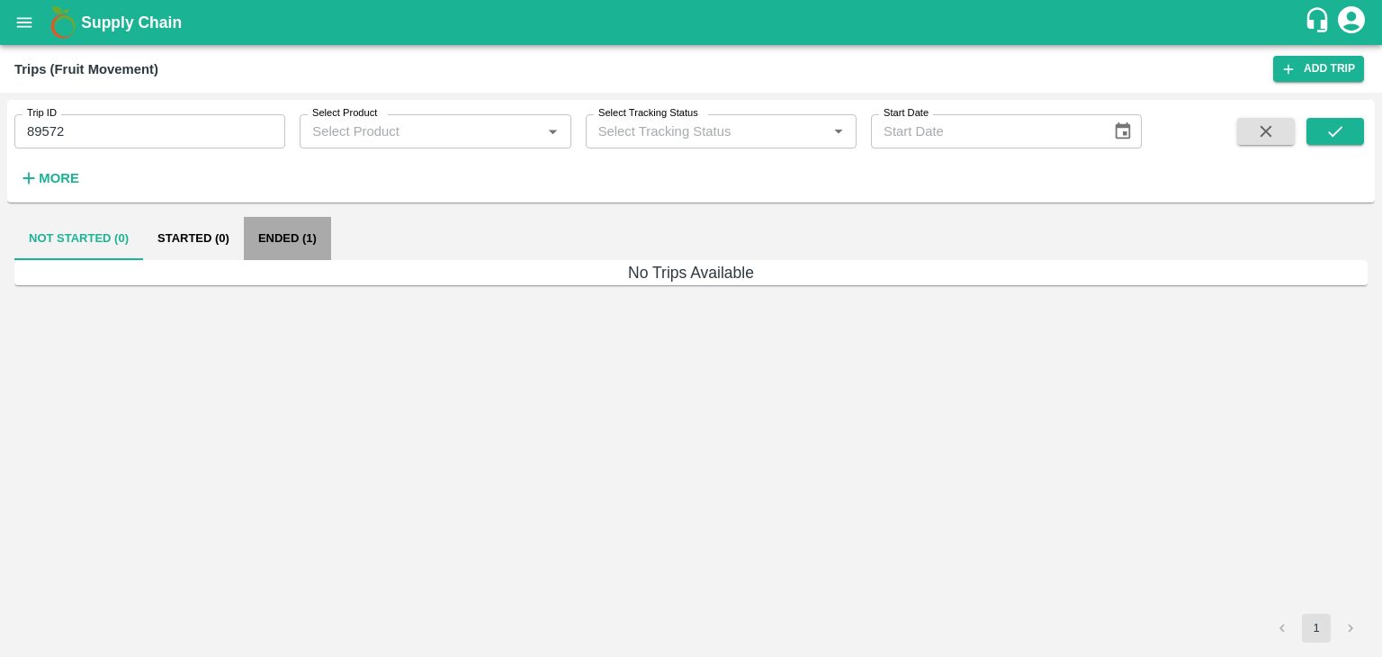
click at [311, 235] on button "Ended (1)" at bounding box center [287, 238] width 87 height 43
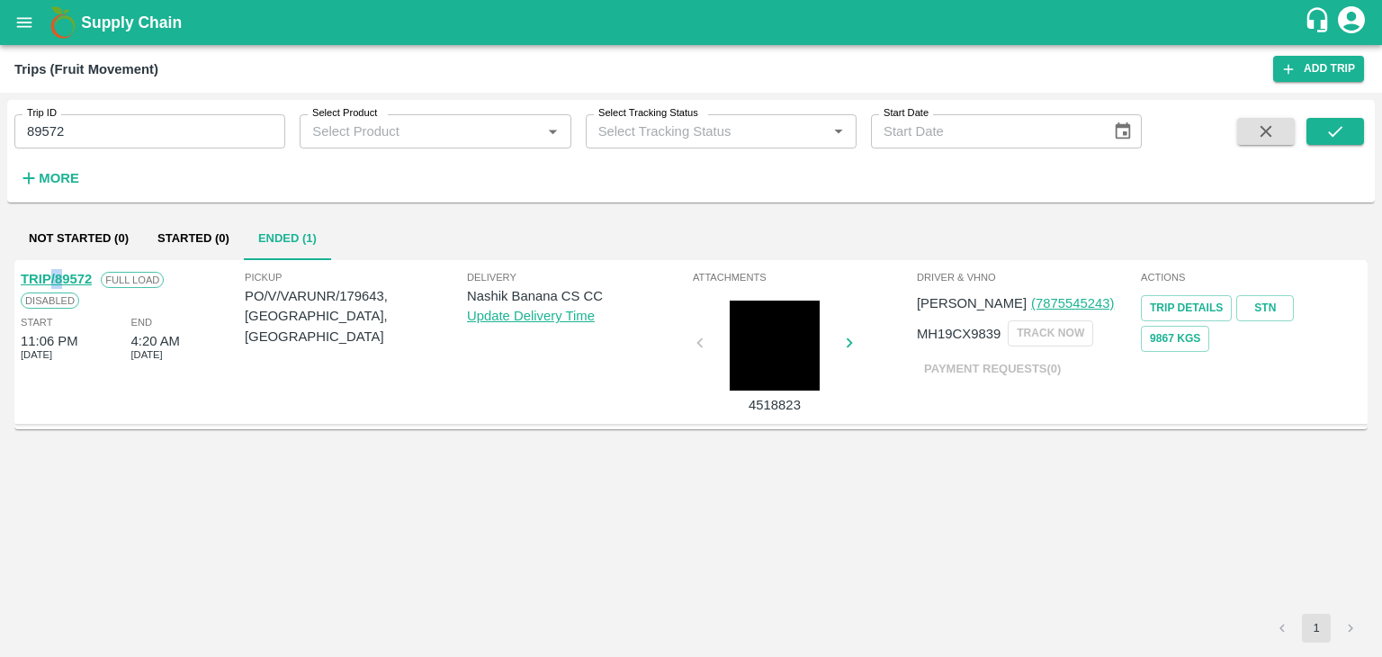
drag, startPoint x: 59, startPoint y: 268, endPoint x: 49, endPoint y: 274, distance: 11.7
click at [49, 274] on div "TRIP/89572 Full Load Disabled Start 11:06 PM [DATE] End 4:20 AM [DATE]" at bounding box center [131, 342] width 224 height 155
click at [49, 274] on link "TRIP/89572" at bounding box center [56, 279] width 71 height 14
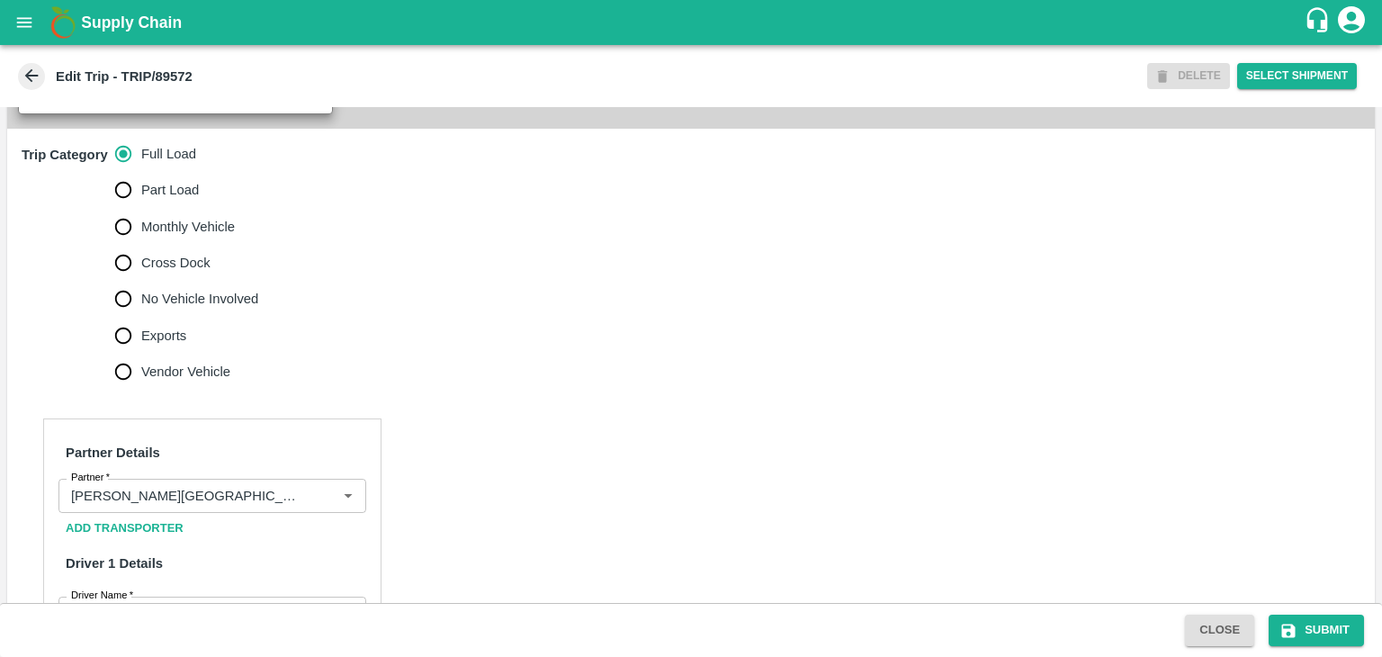
scroll to position [522, 0]
click at [328, 496] on icon "Clear" at bounding box center [326, 495] width 10 height 10
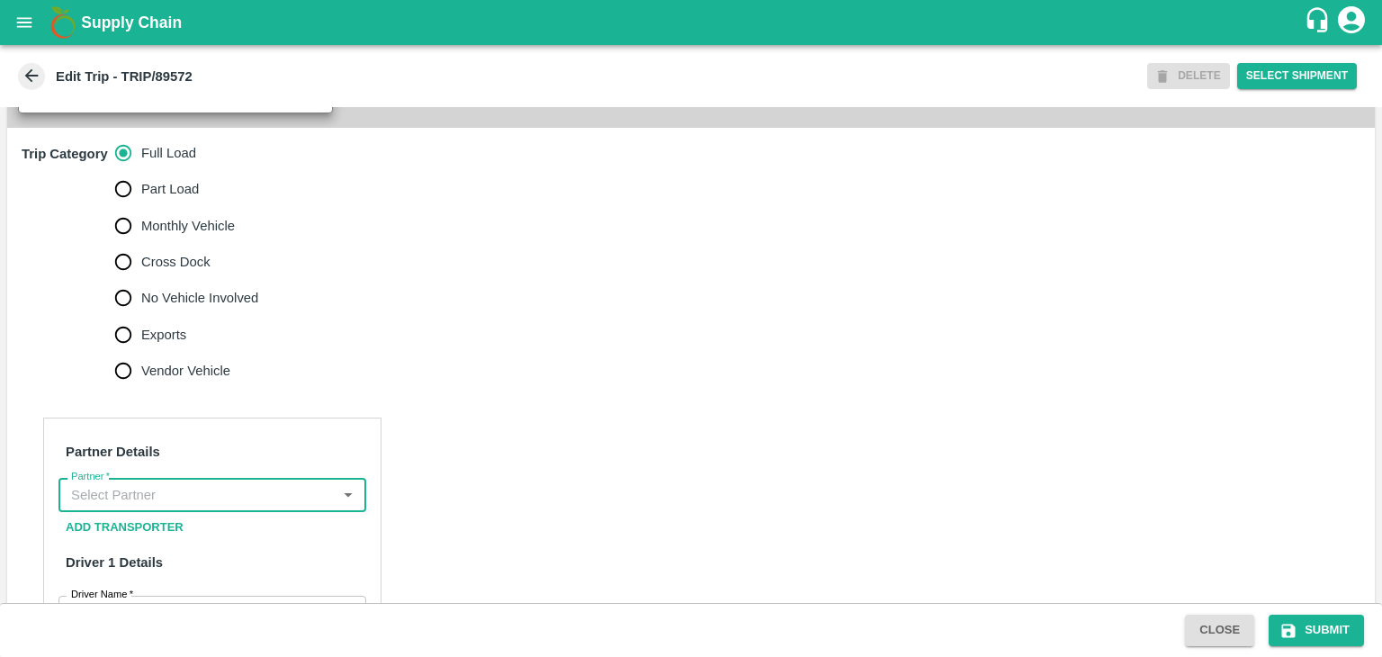
scroll to position [0, 0]
click at [288, 494] on input "Partner   *" at bounding box center [197, 494] width 267 height 23
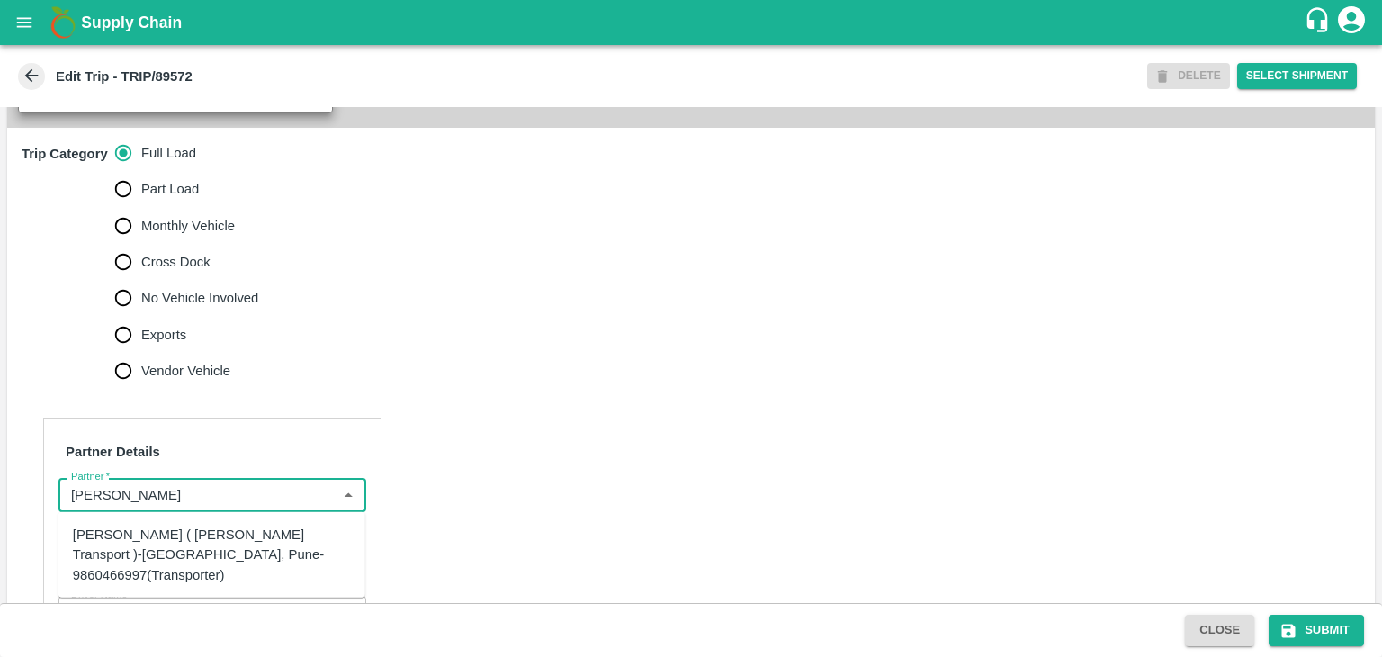
click at [215, 543] on div "[PERSON_NAME] ( [PERSON_NAME] Transport )-[GEOGRAPHIC_DATA], Pune-9860466997(Tr…" at bounding box center [212, 555] width 278 height 60
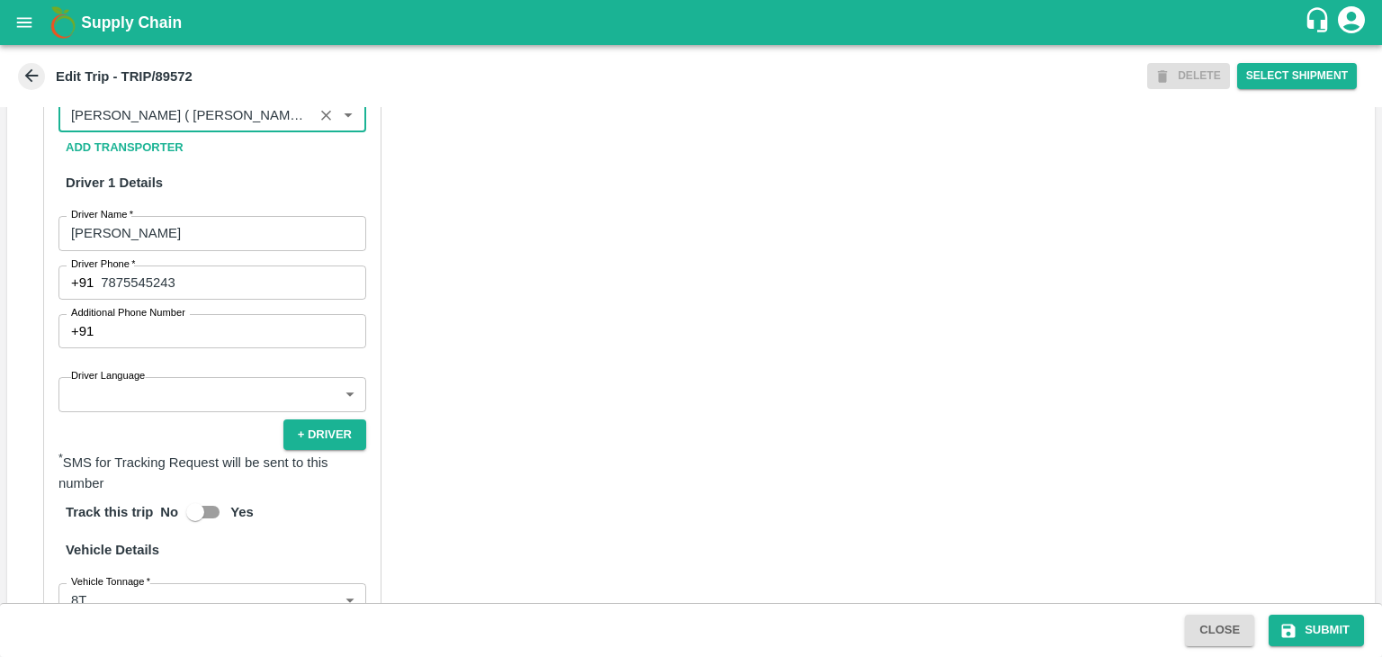
scroll to position [911, 0]
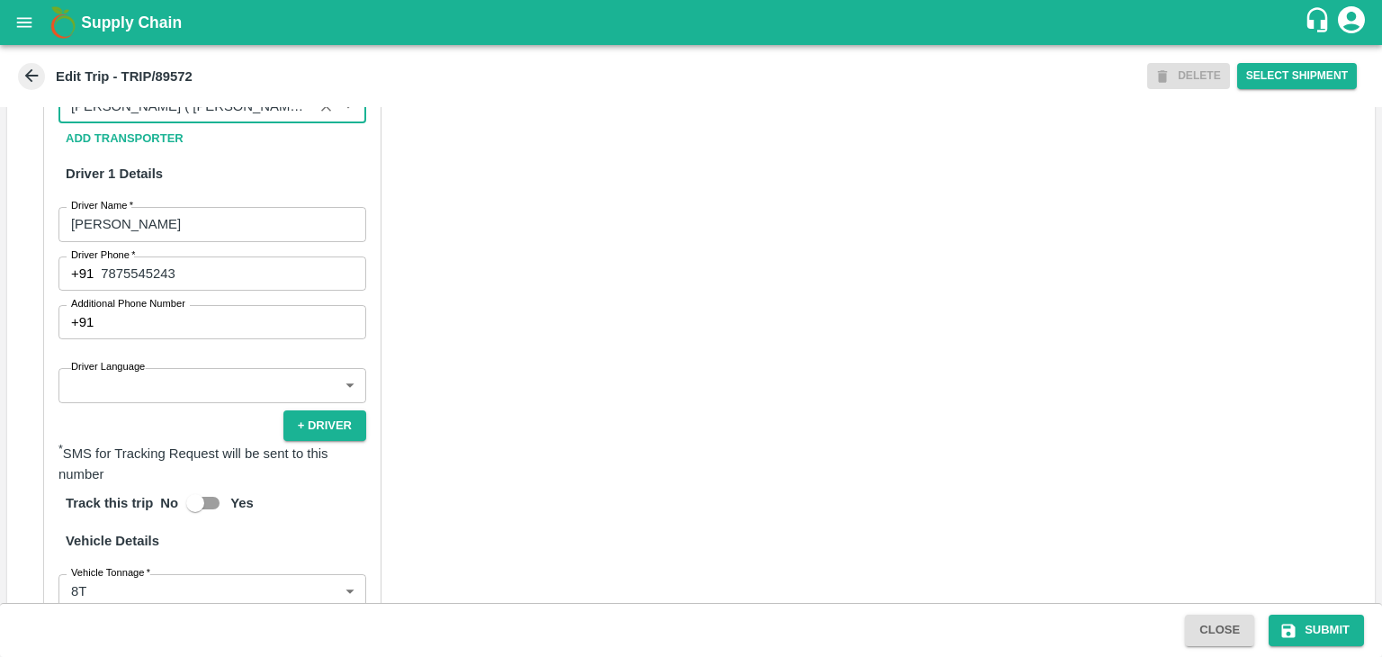
type input "[PERSON_NAME] ( [PERSON_NAME] Transport )-[GEOGRAPHIC_DATA], Pune-9860466997(Tr…"
click at [194, 393] on body "Supply Chain Edit Trip - TRIP/89572 DELETE Select Shipment Trip Details Trip Ty…" at bounding box center [691, 328] width 1382 height 657
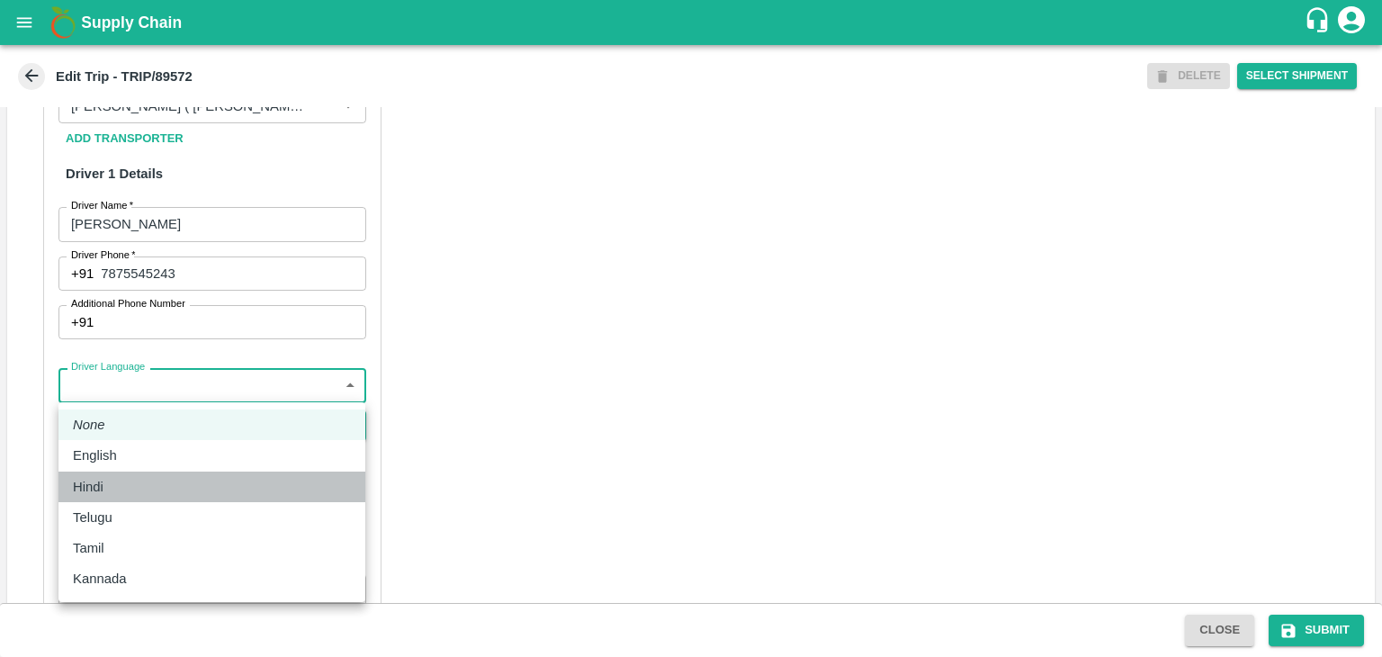
click at [135, 480] on div "Hindi" at bounding box center [212, 487] width 278 height 20
type input "hi"
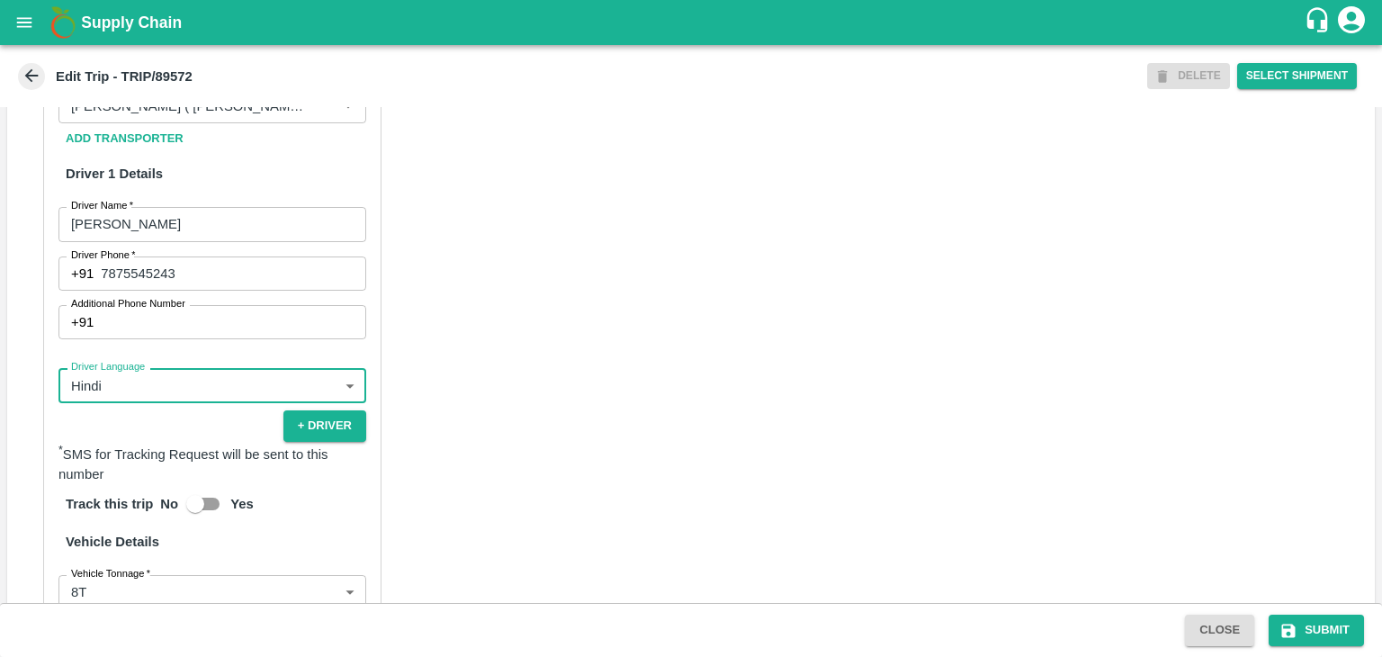
scroll to position [1262, 0]
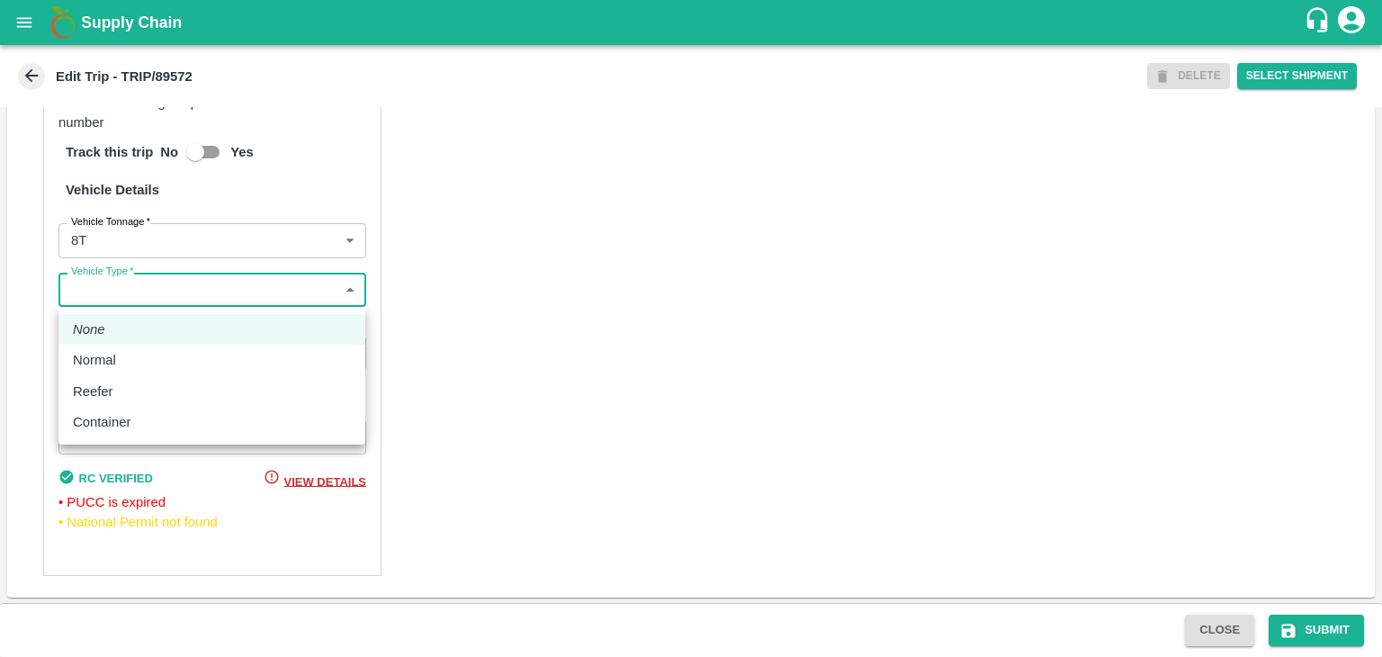
click at [132, 289] on body "Supply Chain Edit Trip - TRIP/89572 DELETE Select Shipment Trip Details Trip Ty…" at bounding box center [691, 328] width 1382 height 657
click at [130, 361] on div "Normal" at bounding box center [212, 360] width 278 height 20
type input "Normal"
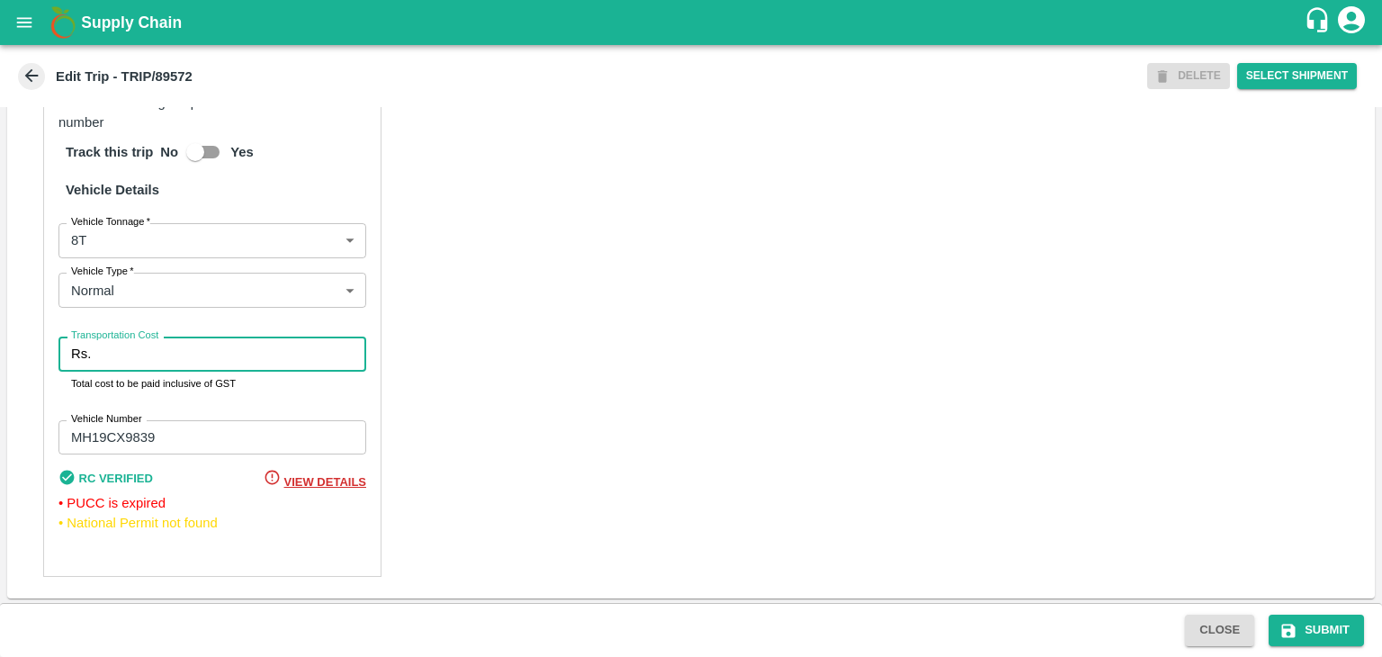
click at [163, 359] on input "Transportation Cost" at bounding box center [232, 354] width 268 height 34
type input "10000"
drag, startPoint x: 1316, startPoint y: 609, endPoint x: 1341, endPoint y: 632, distance: 33.8
click at [1341, 632] on div "Close Submit" at bounding box center [691, 630] width 1382 height 54
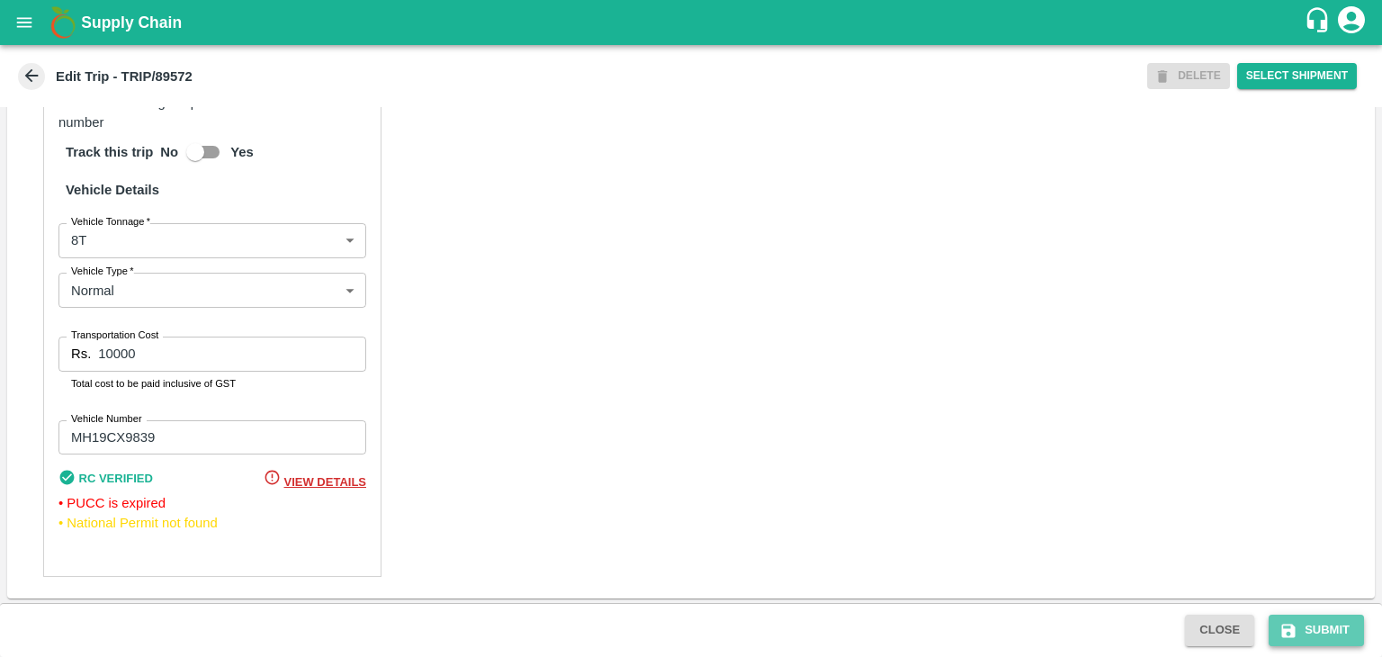
click at [1341, 632] on button "Submit" at bounding box center [1316, 630] width 95 height 31
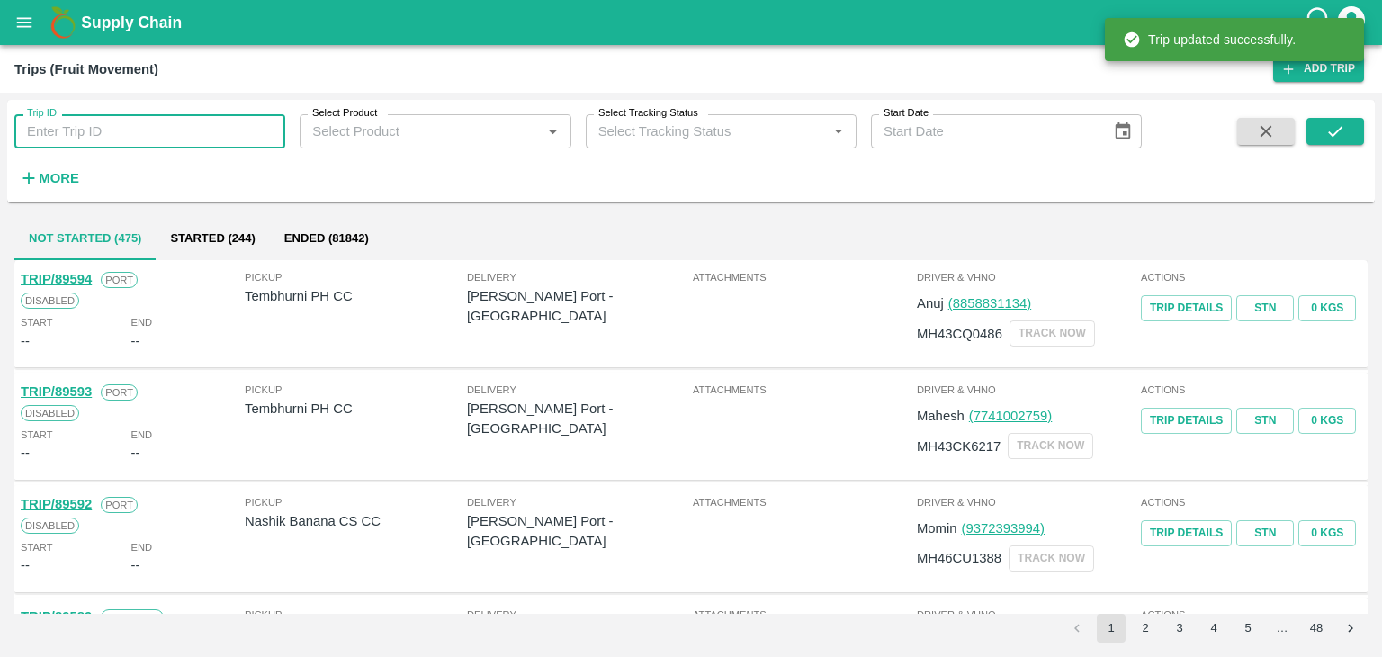
click at [162, 119] on input "Trip ID" at bounding box center [149, 131] width 271 height 34
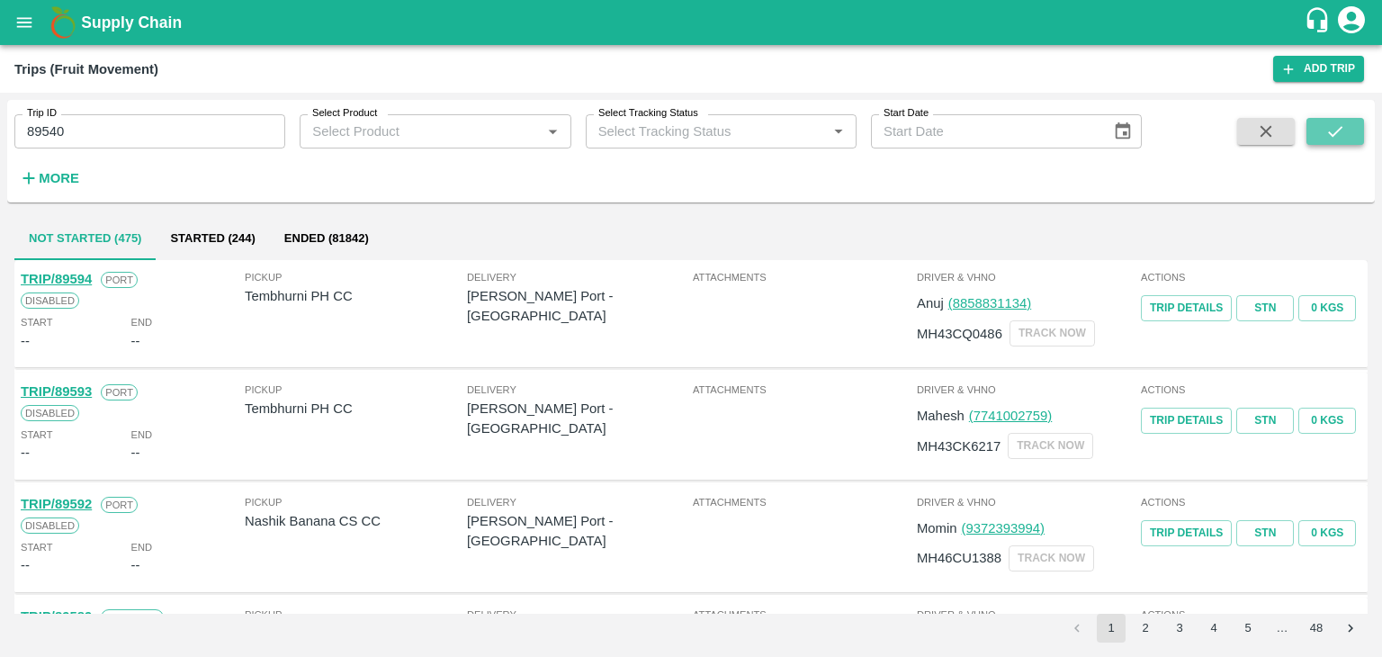
click at [1357, 138] on button "submit" at bounding box center [1336, 131] width 58 height 27
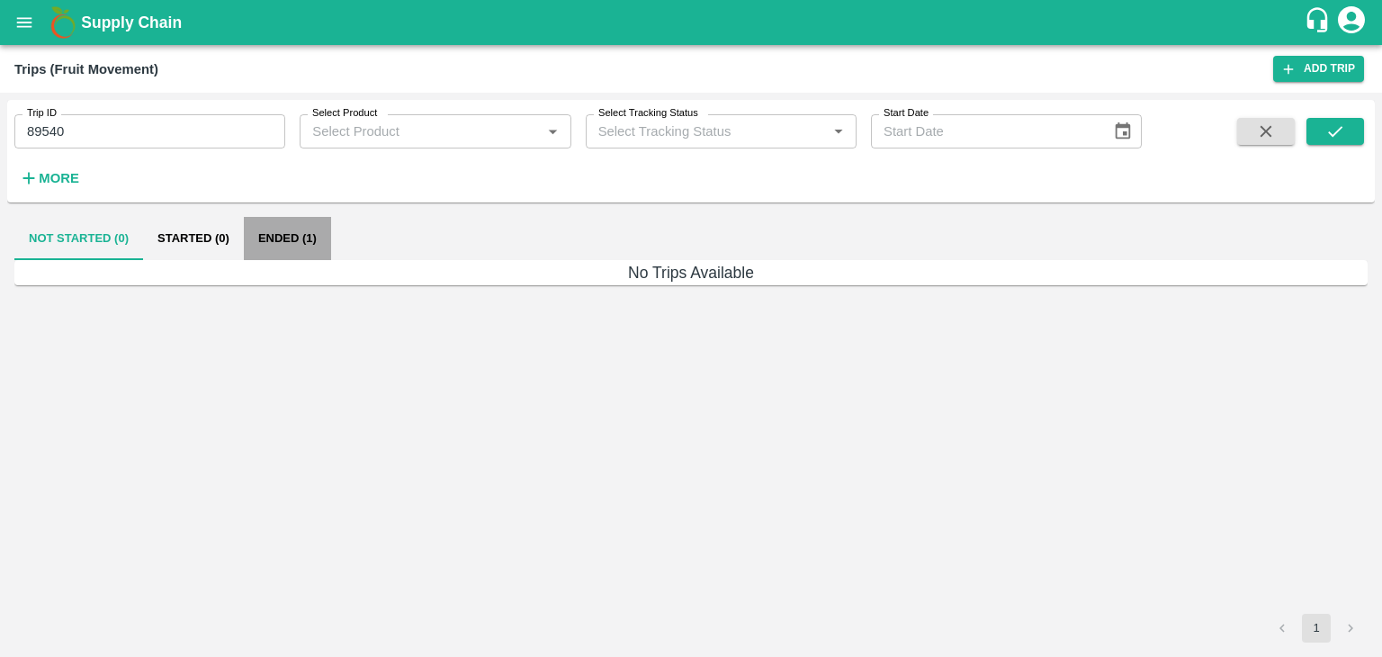
click at [310, 235] on button "Ended (1)" at bounding box center [287, 238] width 87 height 43
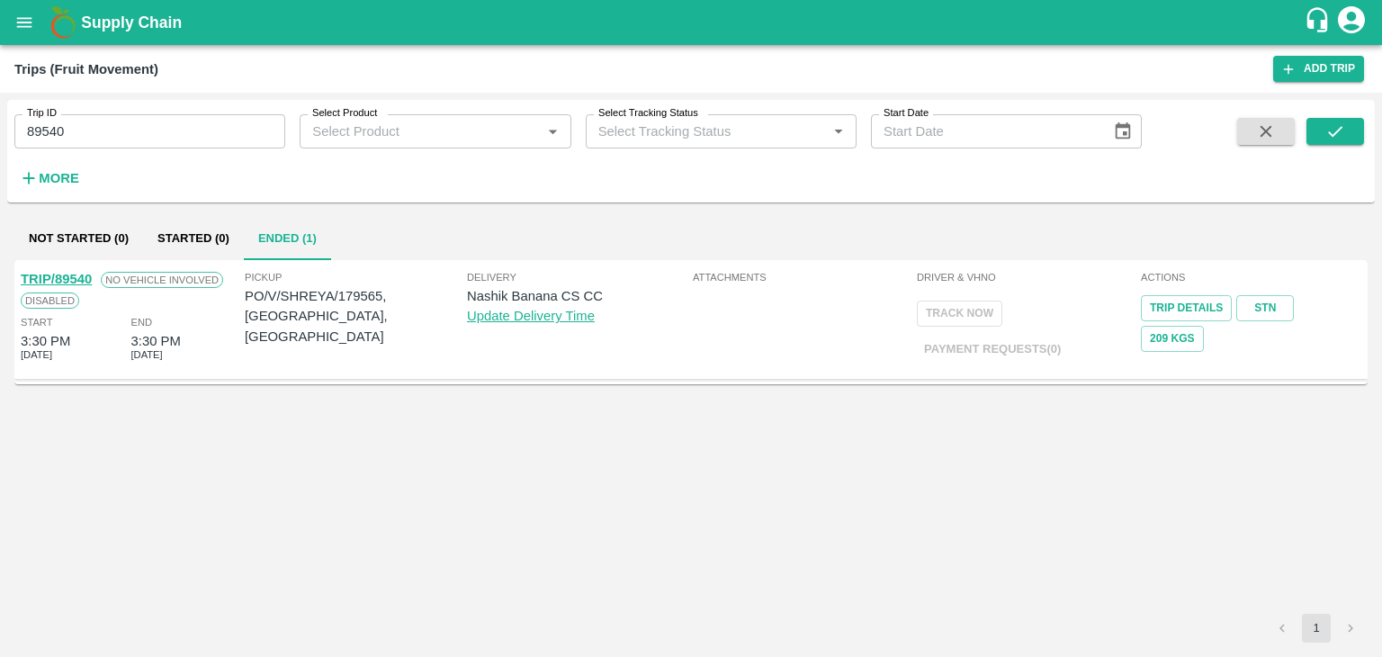
click at [75, 279] on link "TRIP/89540" at bounding box center [56, 279] width 71 height 14
click at [227, 138] on input "89540" at bounding box center [149, 131] width 271 height 34
type input "89562"
click at [1335, 125] on icon "submit" at bounding box center [1335, 131] width 20 height 20
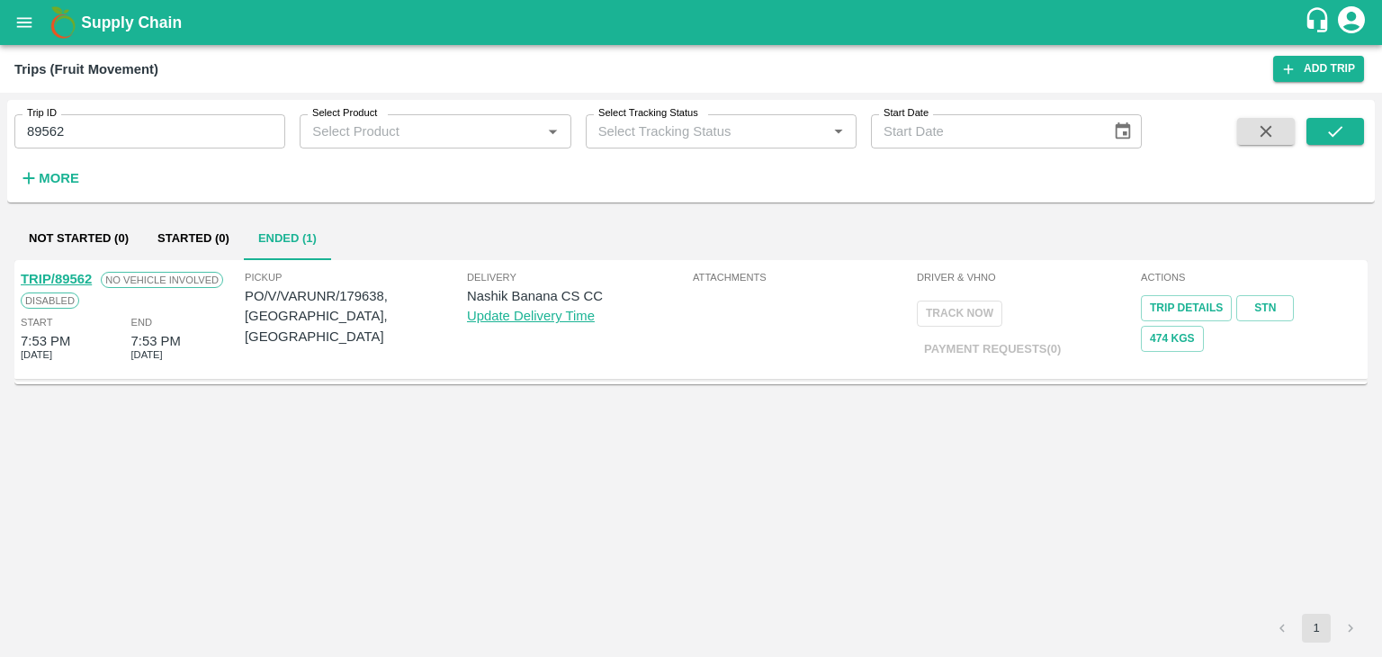
click at [71, 282] on link "TRIP/89562" at bounding box center [56, 279] width 71 height 14
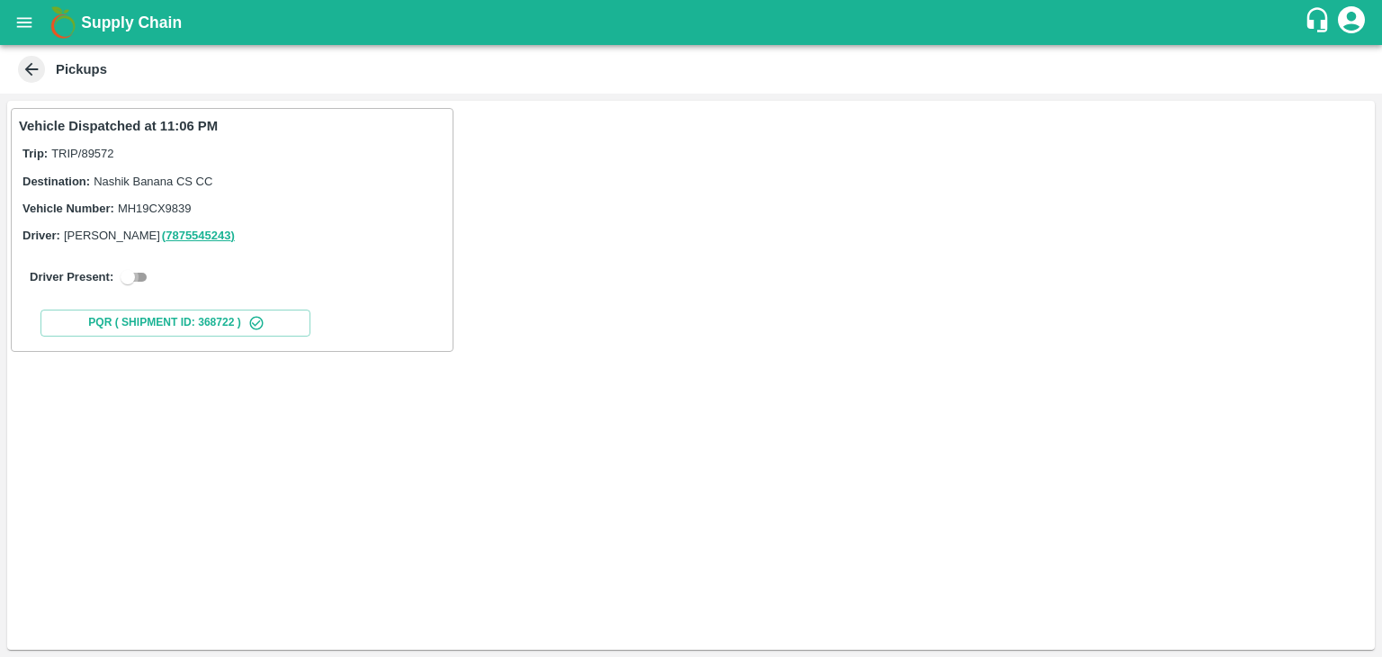
click at [141, 270] on input "checkbox" at bounding box center [127, 277] width 65 height 22
checkbox input "true"
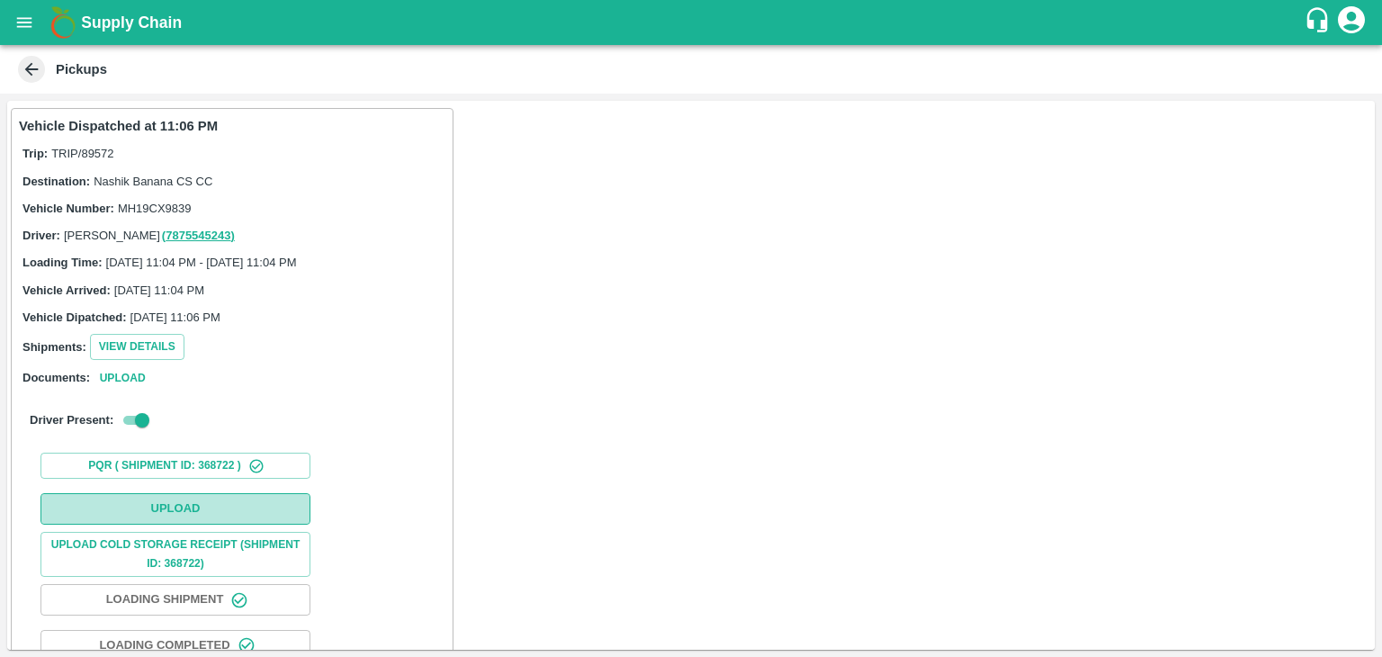
click at [198, 516] on button "Upload" at bounding box center [175, 508] width 270 height 31
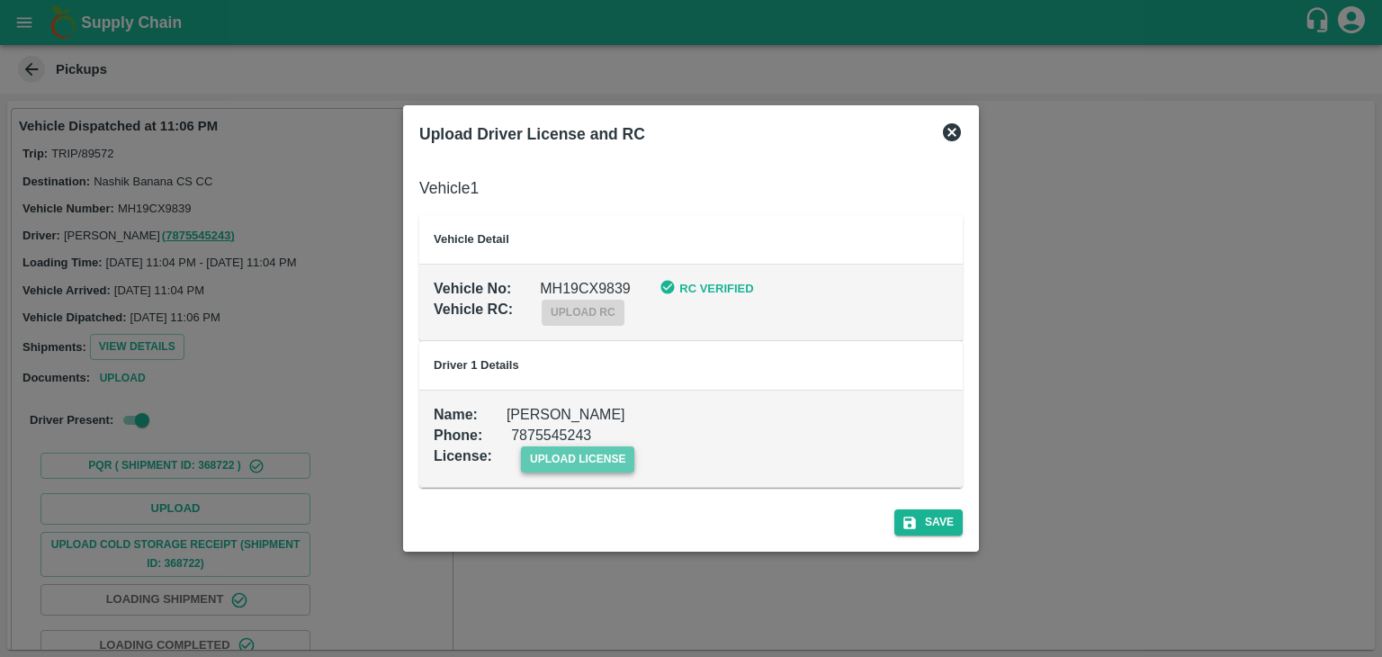
click at [590, 454] on span "upload license" at bounding box center [578, 459] width 114 height 26
click at [0, 0] on input "upload license" at bounding box center [0, 0] width 0 height 0
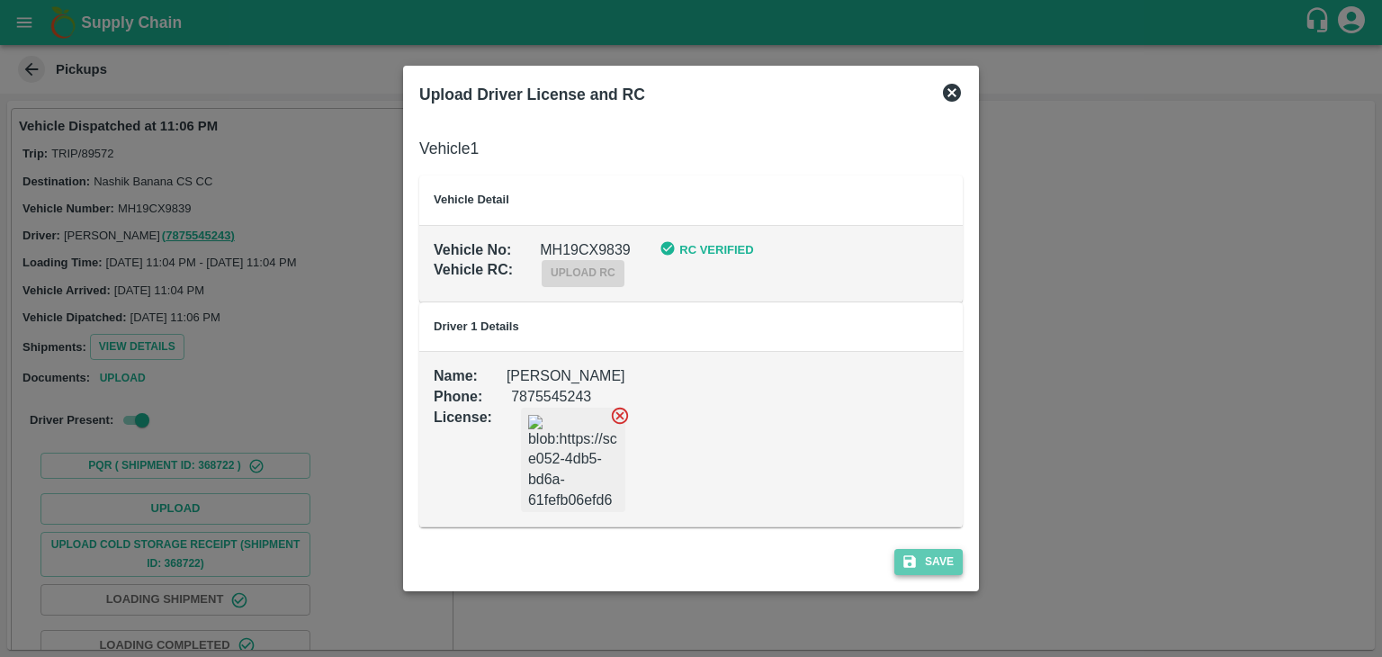
click at [936, 569] on button "Save" at bounding box center [928, 562] width 68 height 26
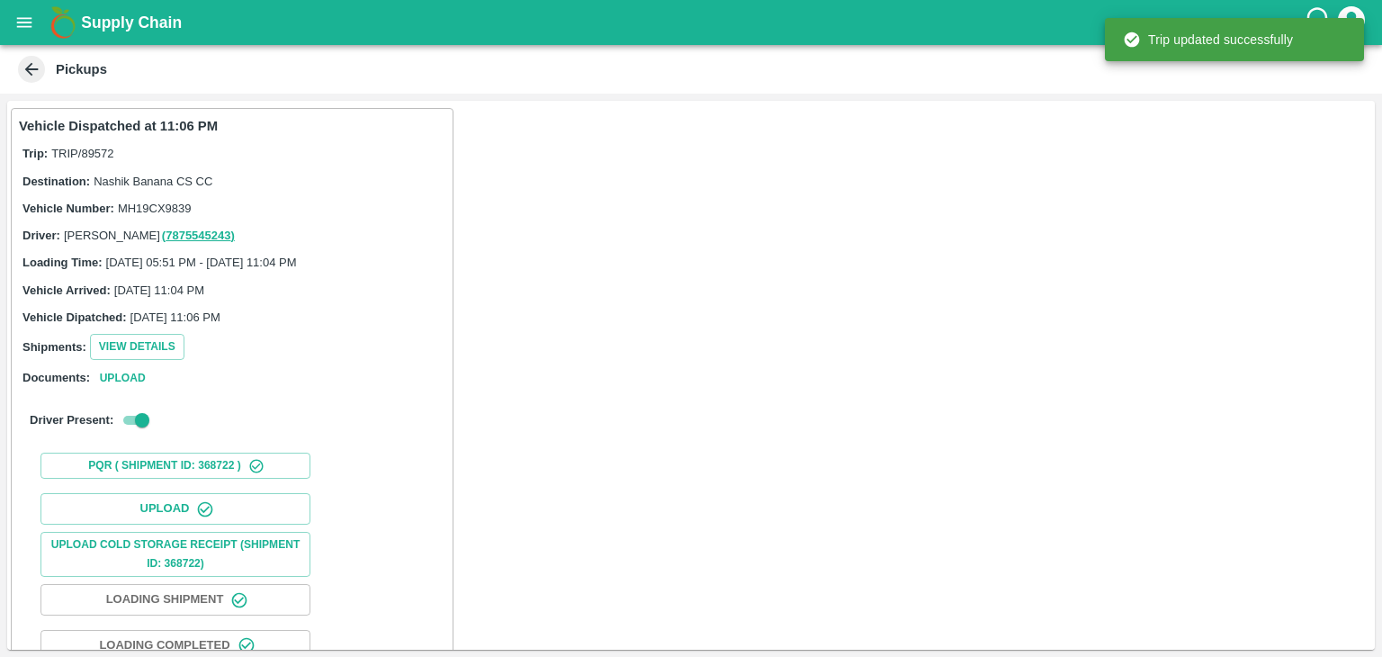
scroll to position [188, 0]
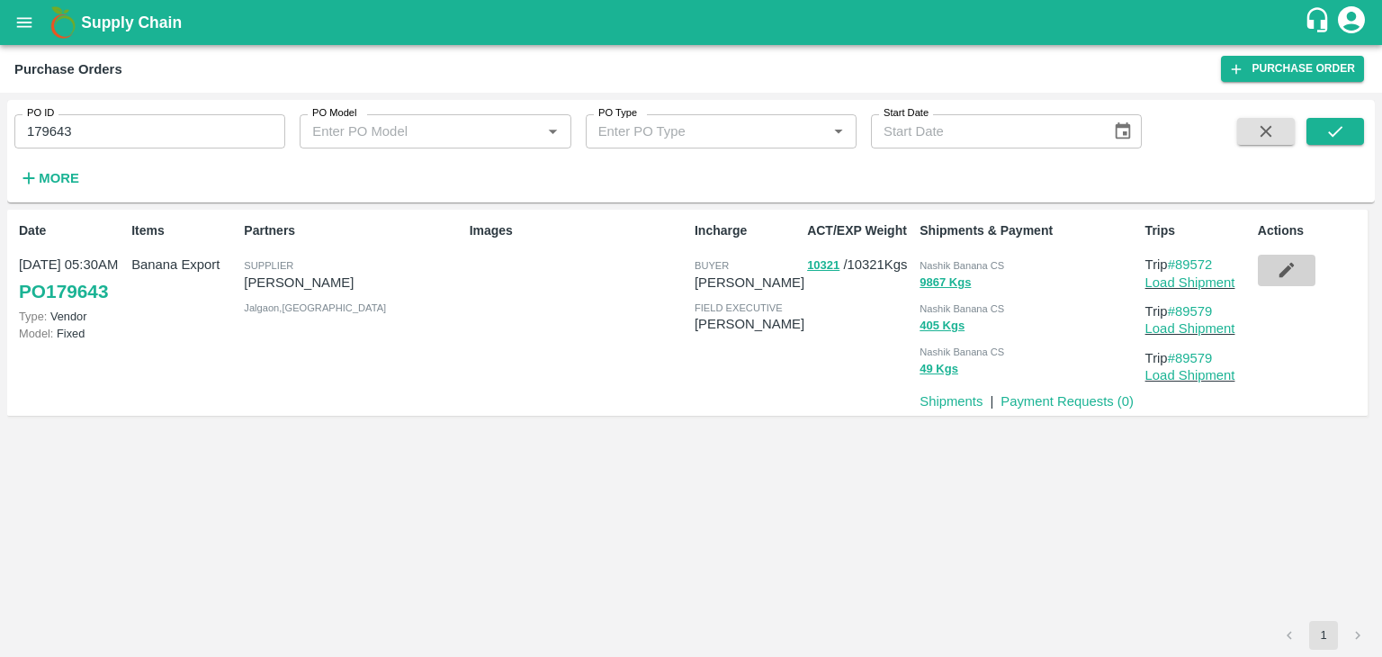
click at [1277, 278] on icon "button" at bounding box center [1287, 270] width 20 height 20
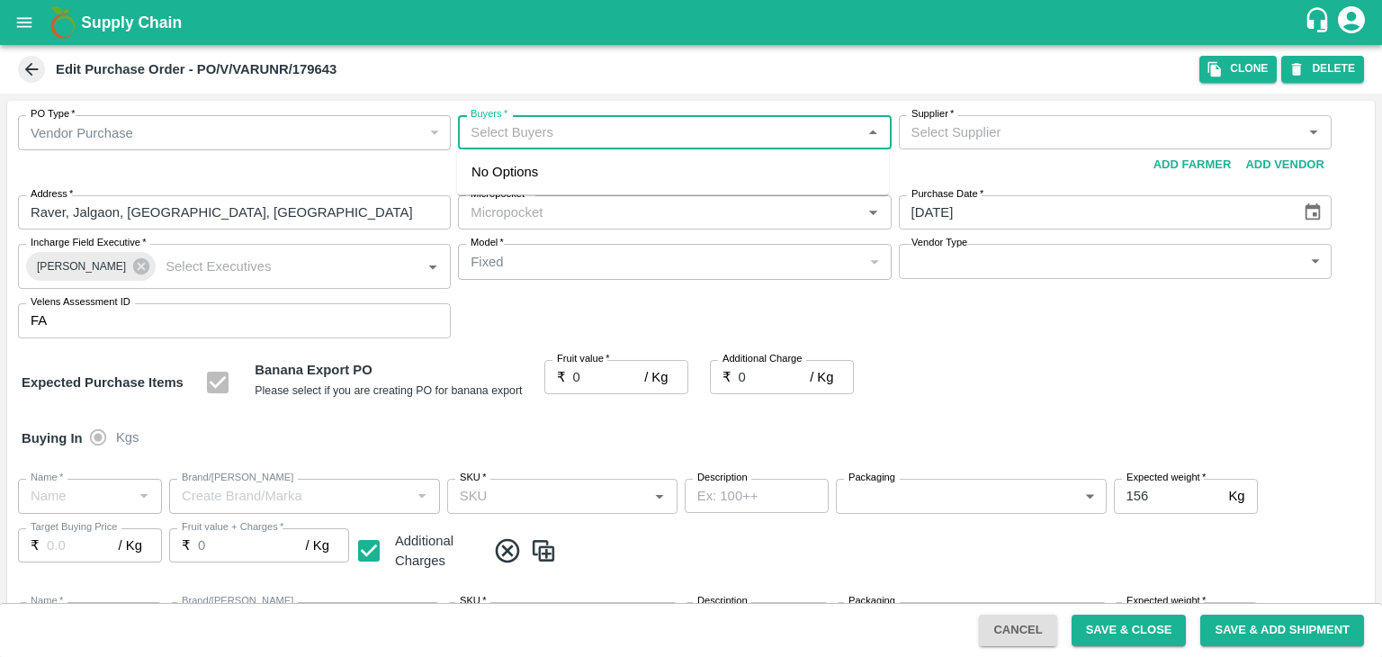
click at [552, 138] on input "Buyers   *" at bounding box center [659, 132] width 392 height 23
type input "Ajit O"
type input "[PERSON_NAME]-undefined"
type input "172-Savda"
type input "Banana Export"
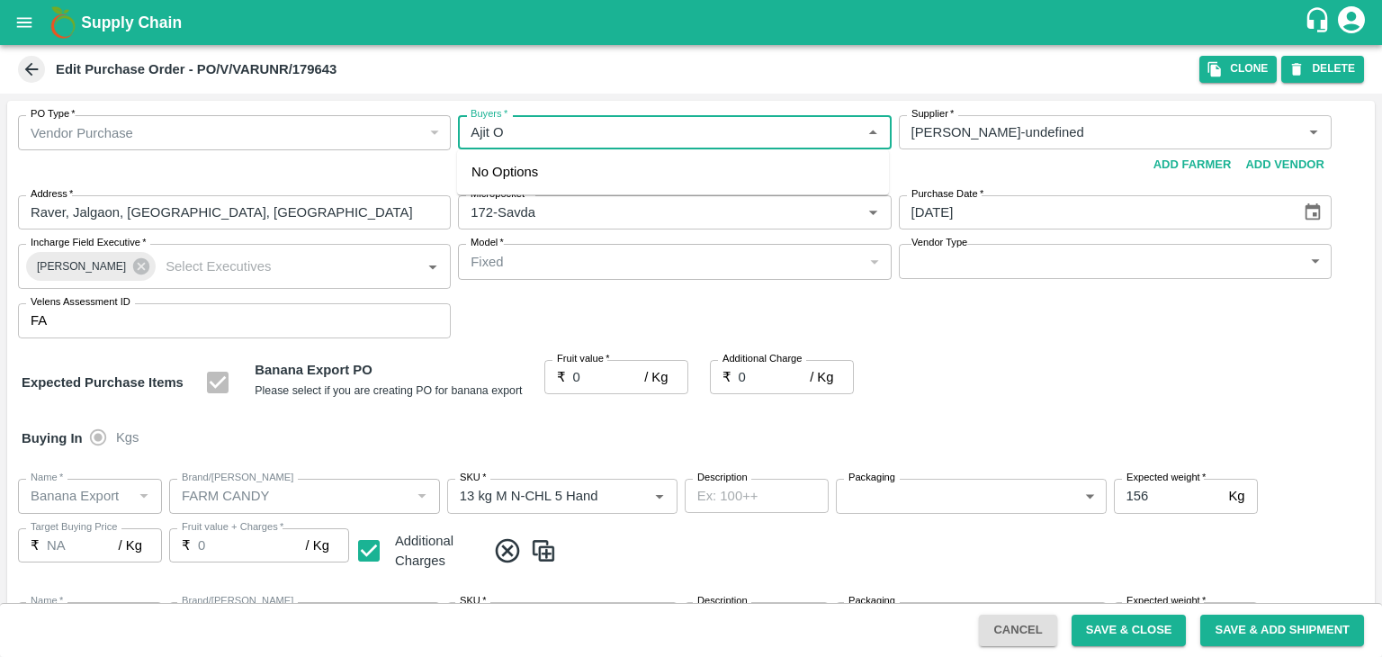
type input "FARM CANDY"
type input "13 kg M N-CHL 5 Hand"
type input "NA"
type input "Banana Export"
type input "FARM CANDY"
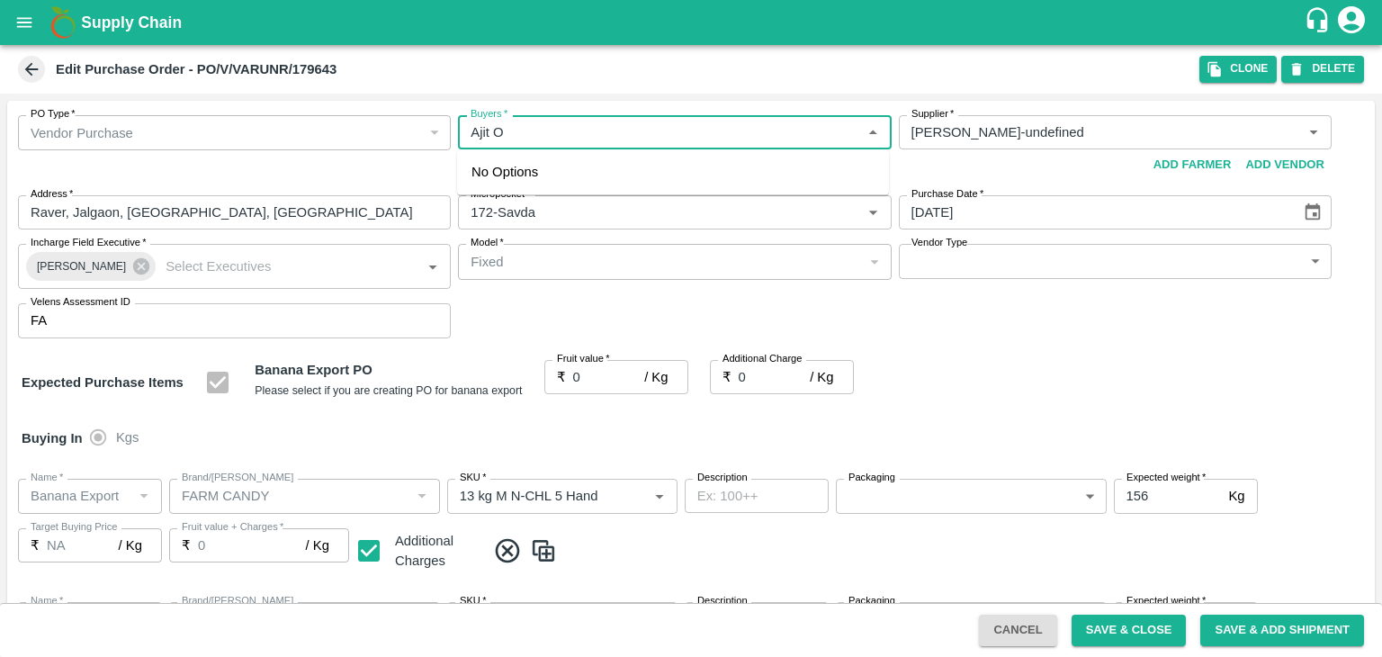
type input "13 kg M N-CHL 6 Hand"
type input "NA"
type input "Banana Export"
type input "FARM CANDY"
type input "13 kg M N-CHL 8 Hand"
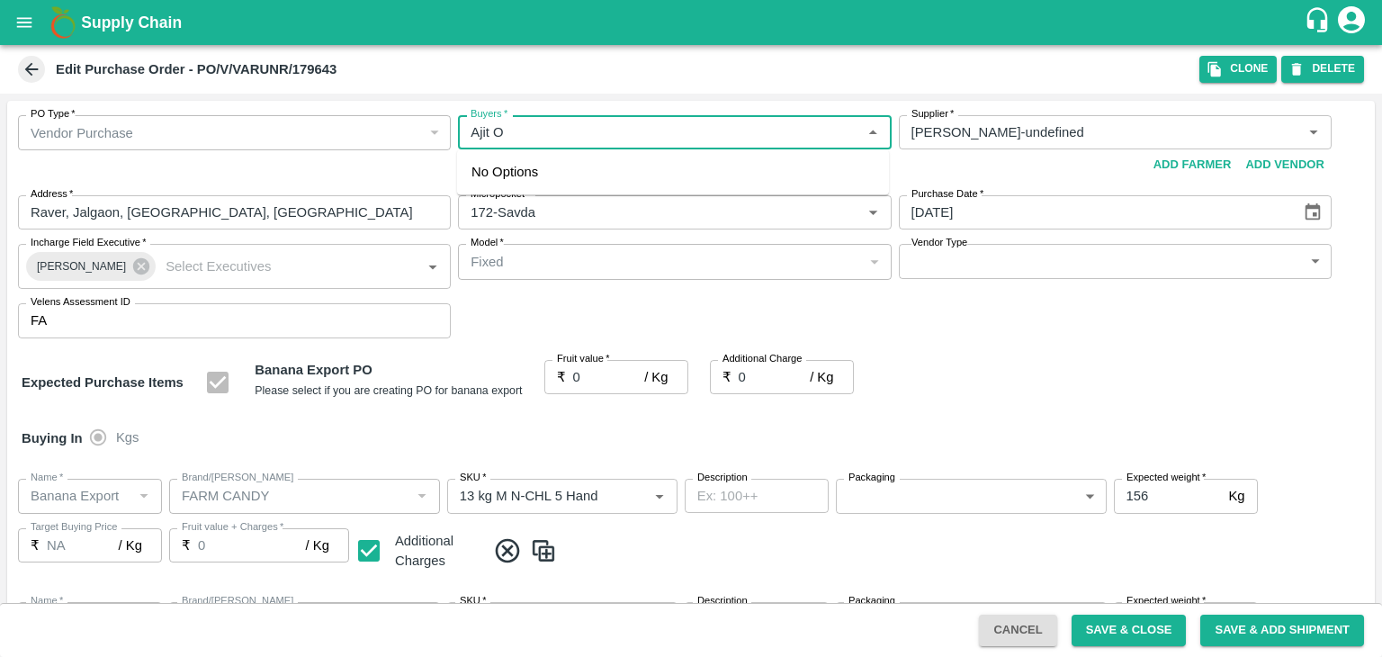
type input "NA"
type input "Banana Export"
type input "FARM CANDY"
type input "13 kg M N-CHL CL"
type input "NA"
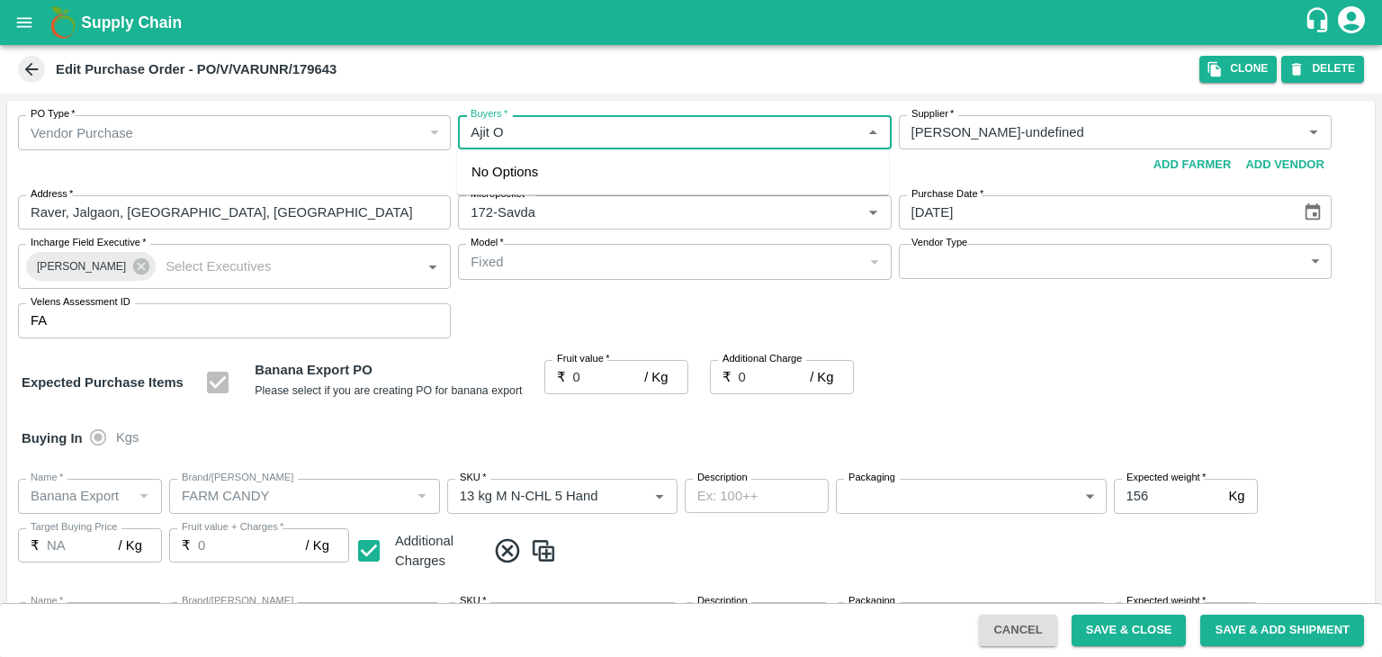
type input "Banana Export"
type input "FARM CANDY"
type input "C Class"
type input "NA"
type input "Banana Export"
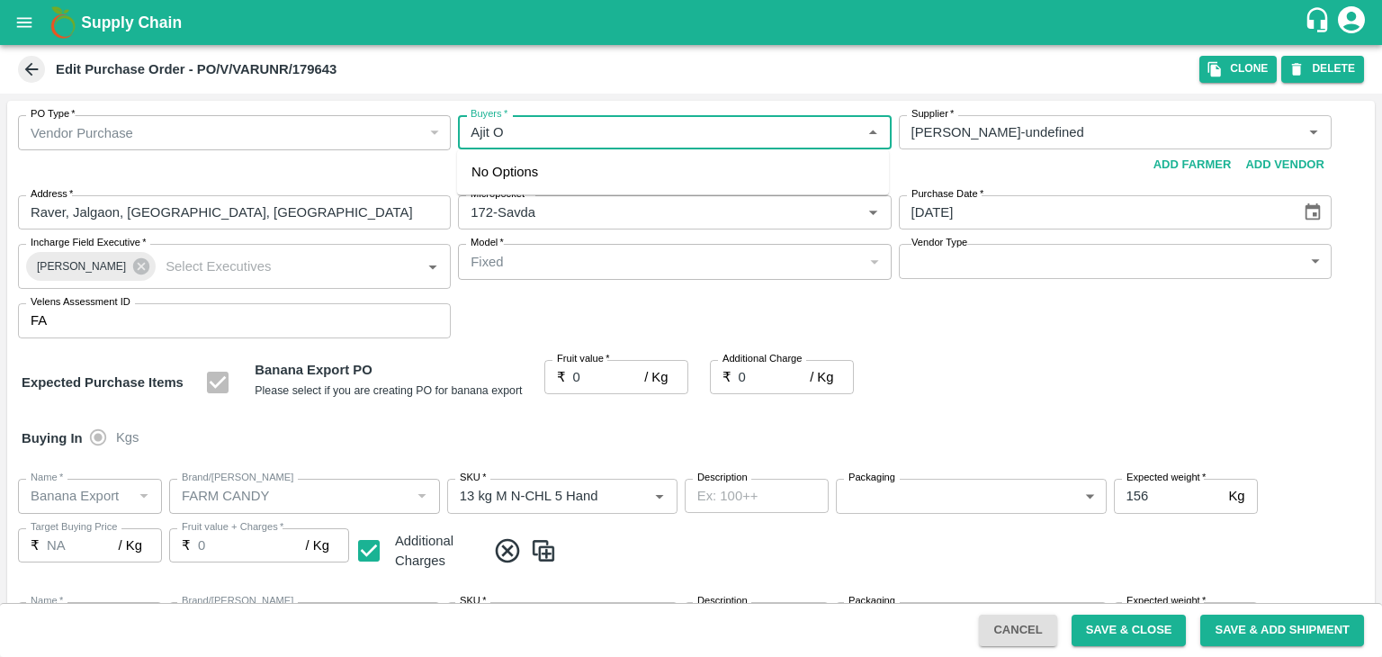
type input "FARM CANDY"
type input "PHR Kg"
type input "NA"
click at [564, 167] on div "[PERSON_NAME]" at bounding box center [673, 180] width 432 height 47
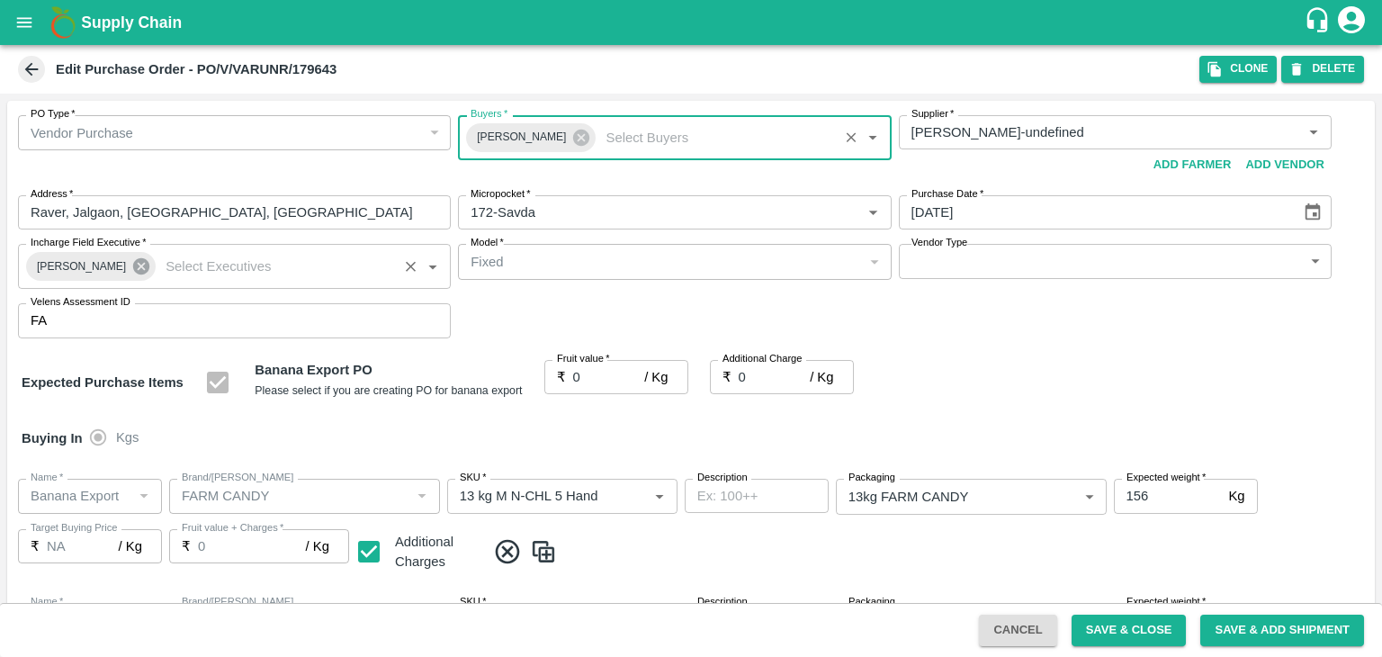
click at [131, 265] on icon at bounding box center [141, 266] width 20 height 20
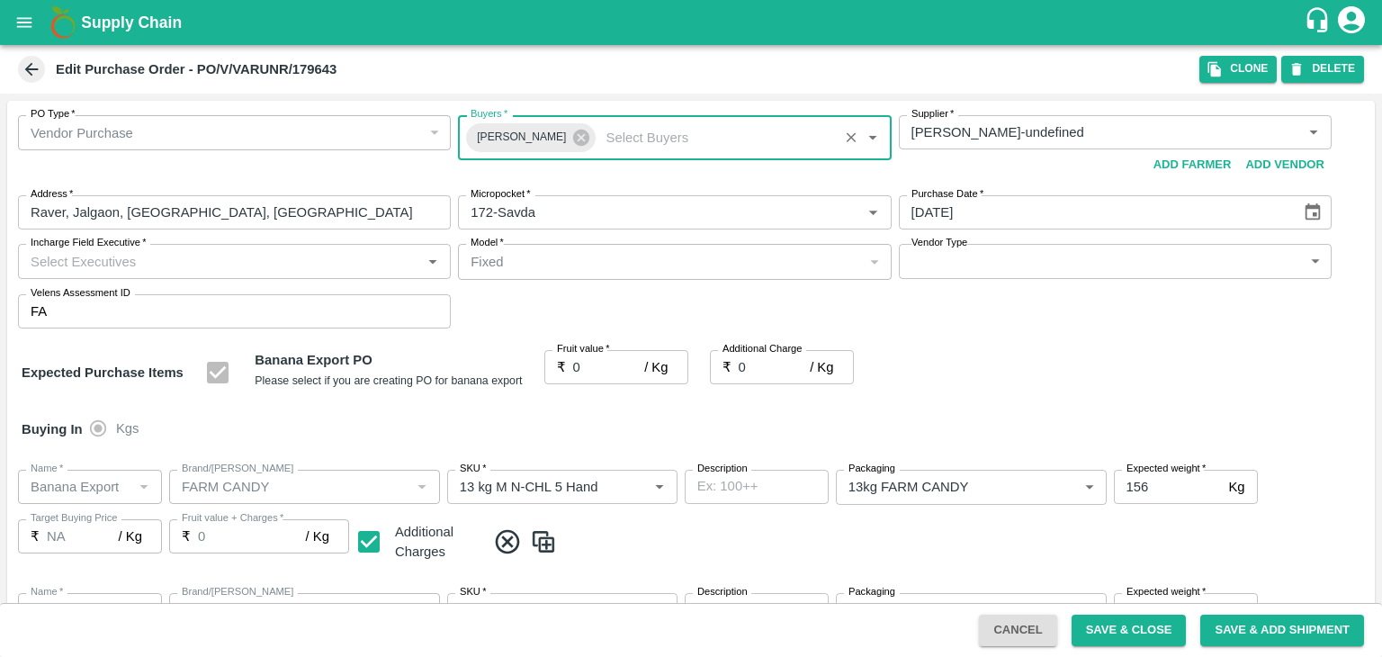
click at [156, 260] on input "Incharge Field Executive   *" at bounding box center [219, 260] width 392 height 23
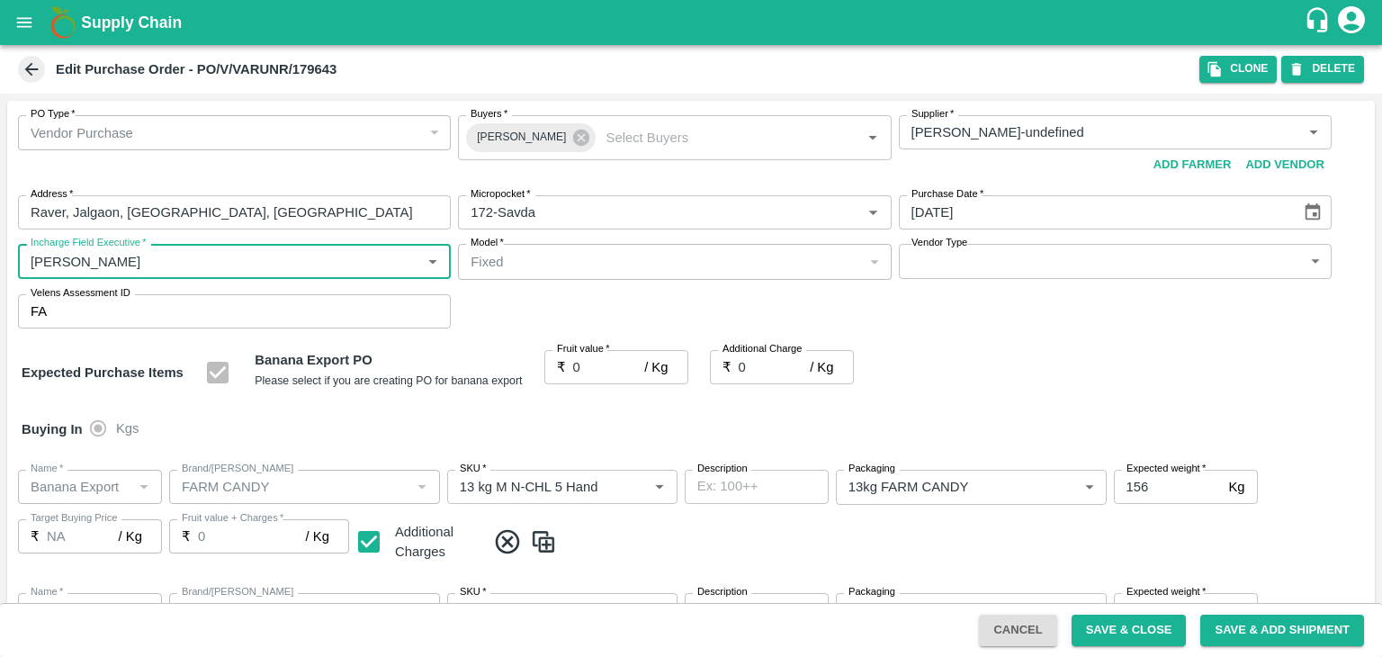
type input "[PERSON_NAME]"
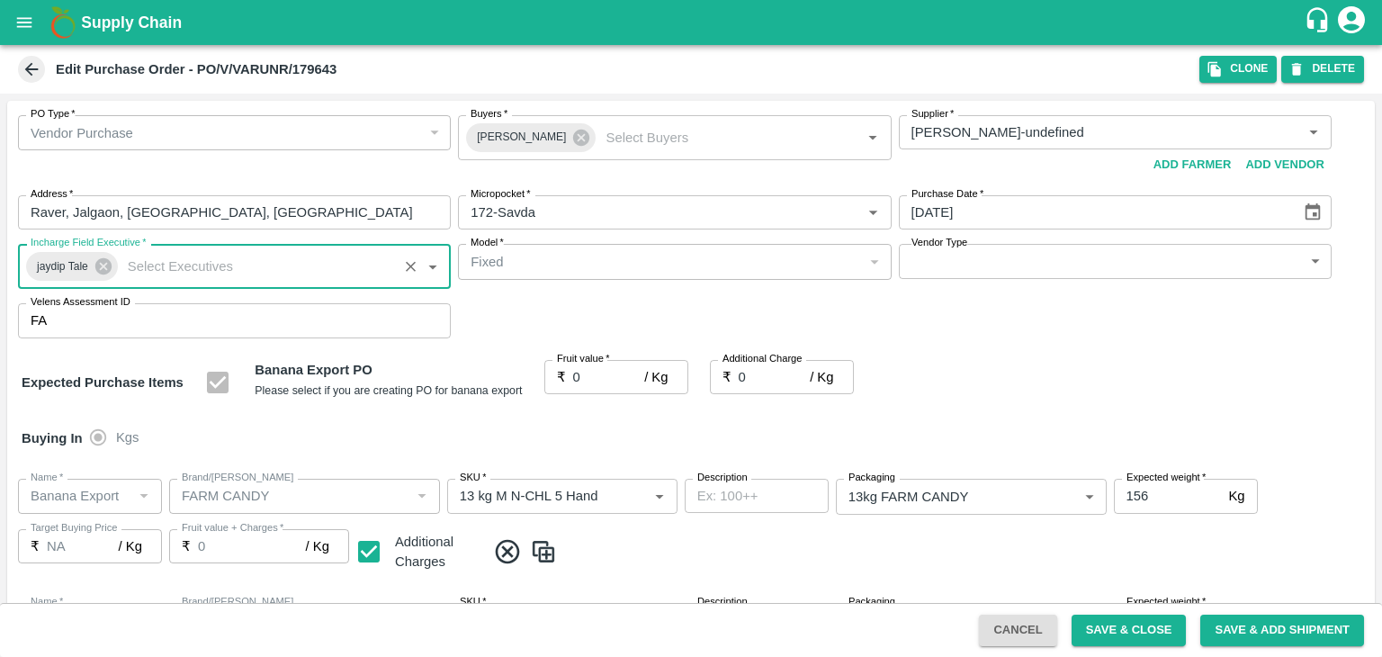
click at [953, 266] on body "Supply Chain Edit Purchase Order - PO/V/VARUNR/179643 Clone DELETE PO Type   * …" at bounding box center [691, 328] width 1382 height 657
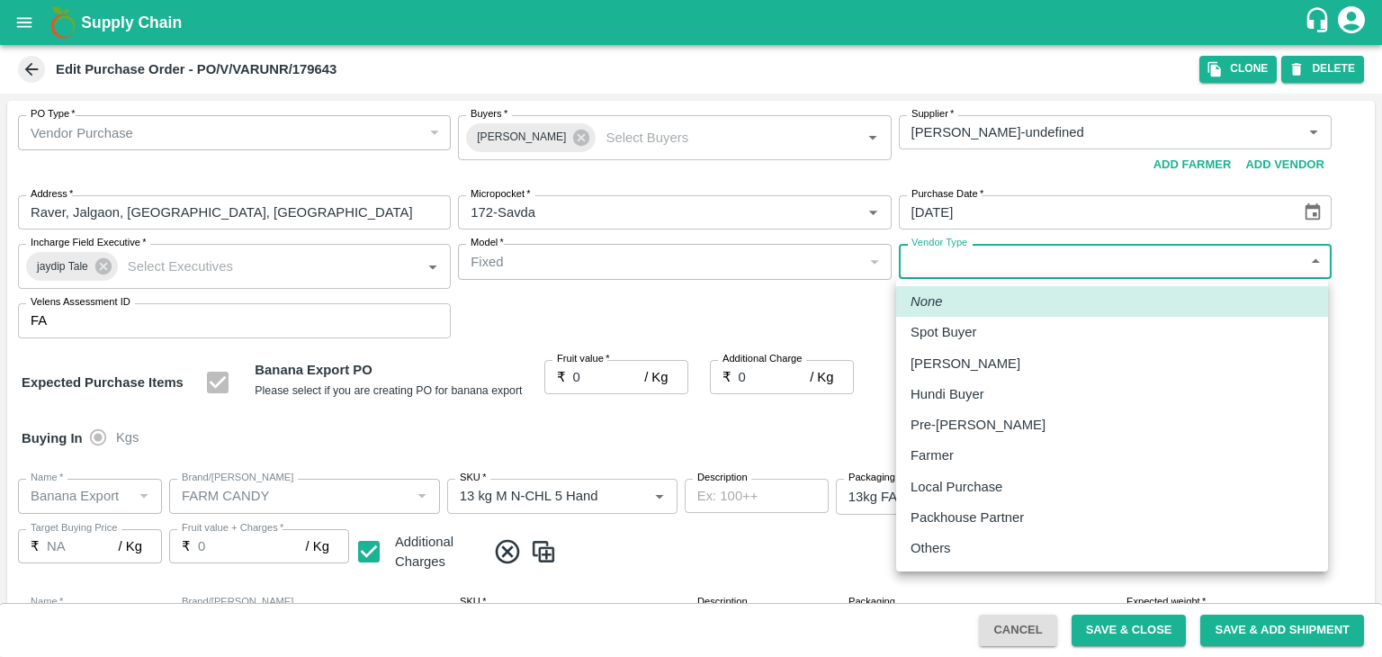
click at [950, 552] on p "Others" at bounding box center [931, 548] width 40 height 20
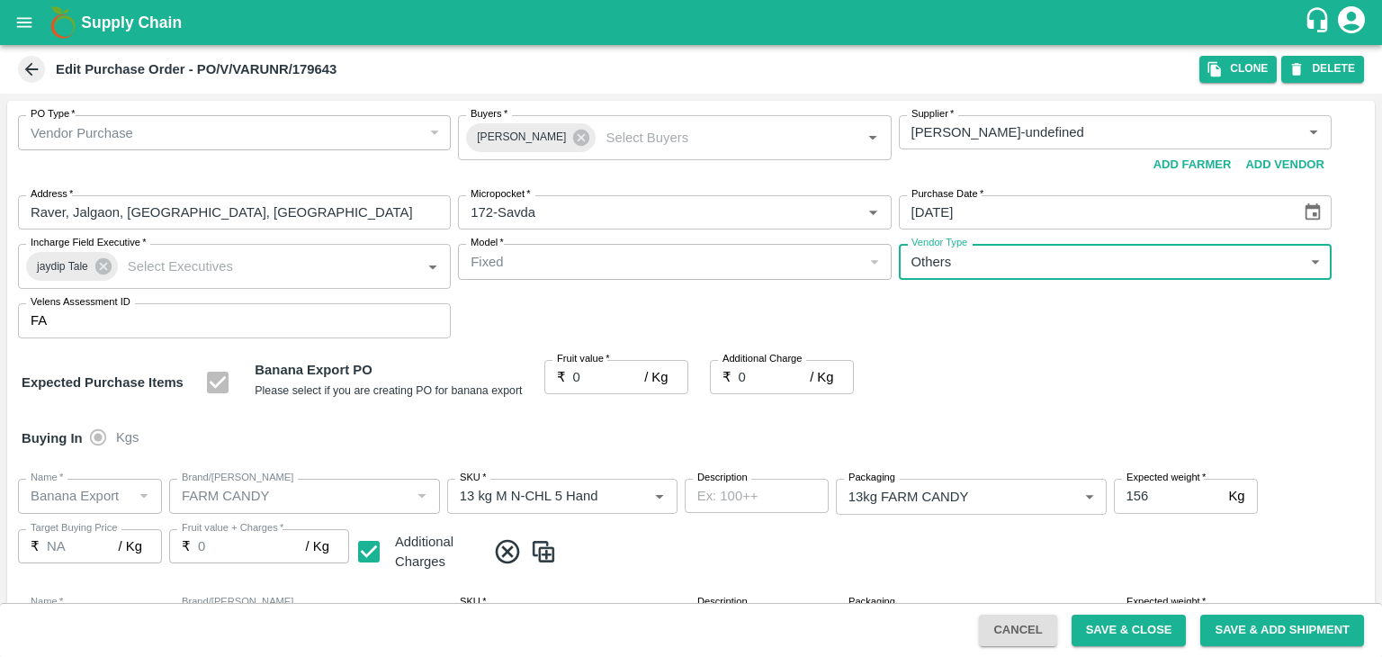
type input "OTHER"
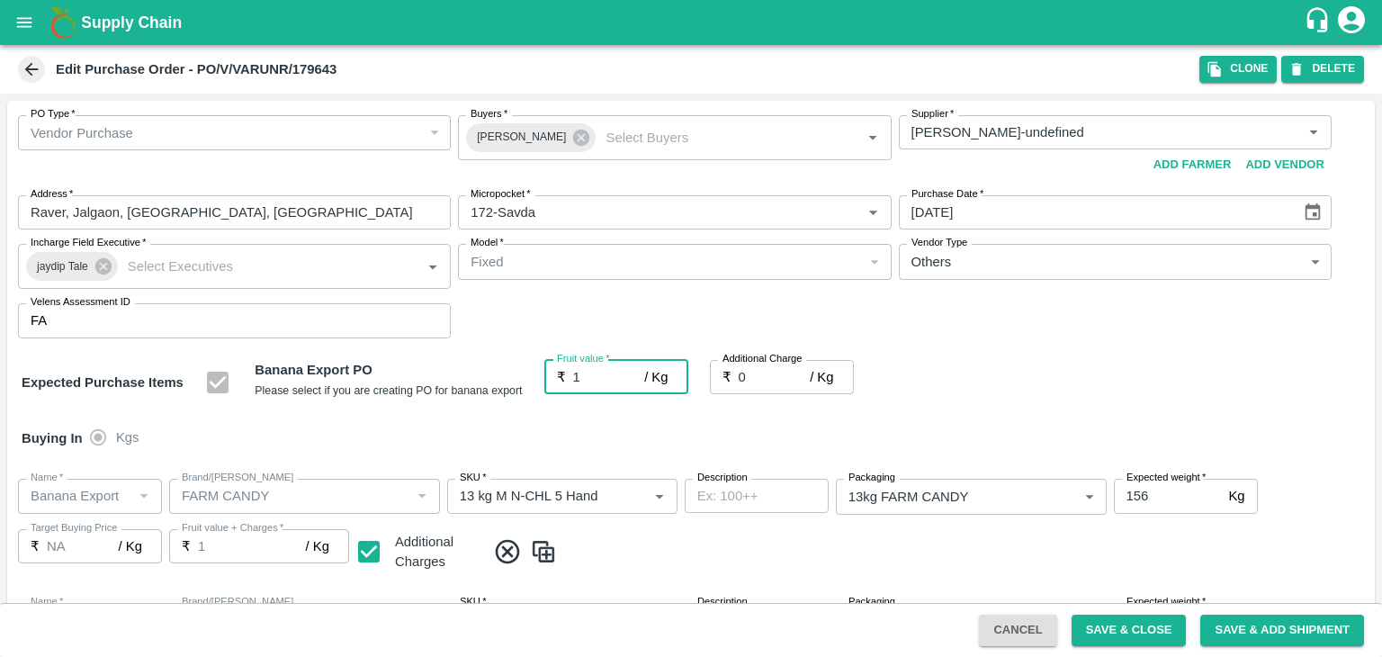
type input "17"
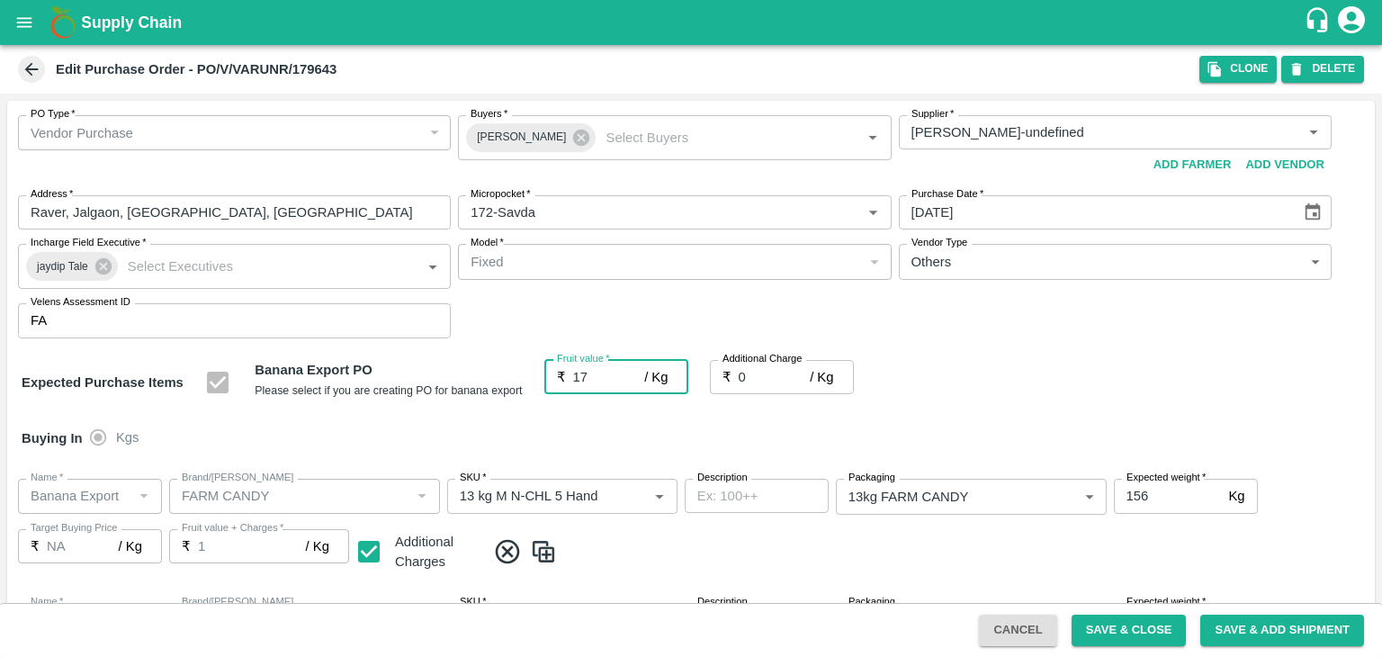
type input "17"
type input "17.5"
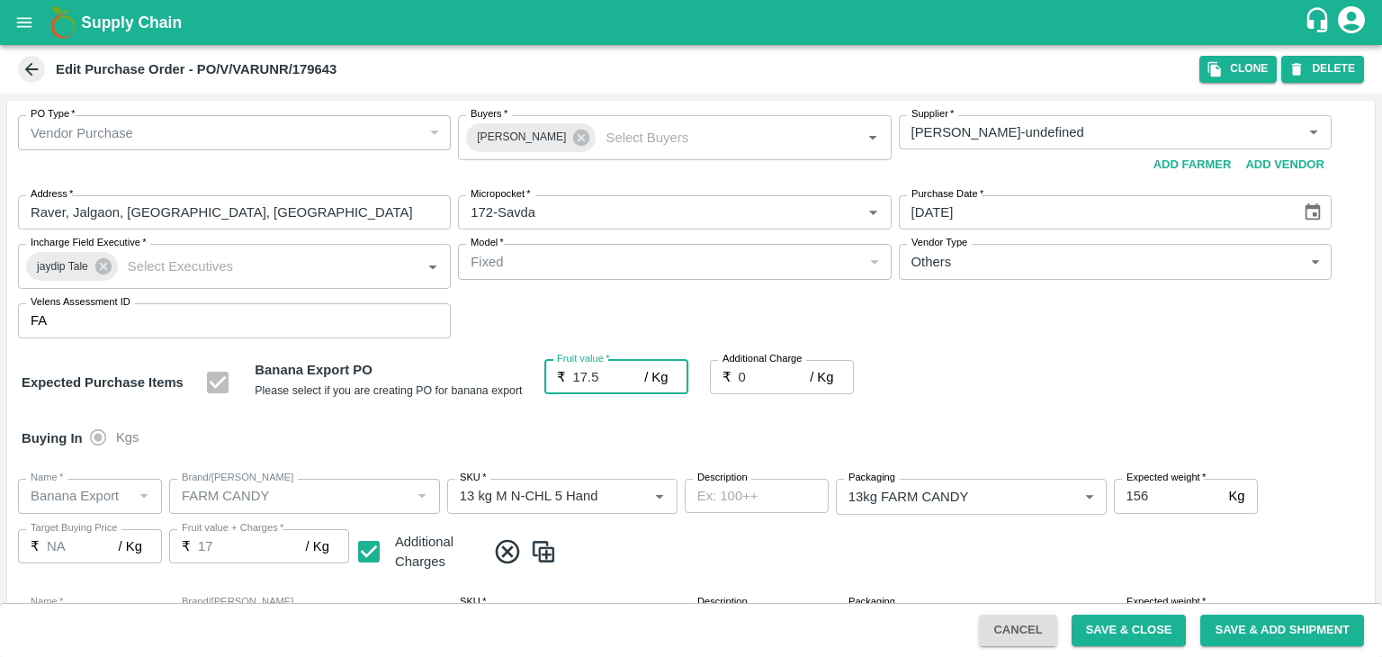
type input "17.5"
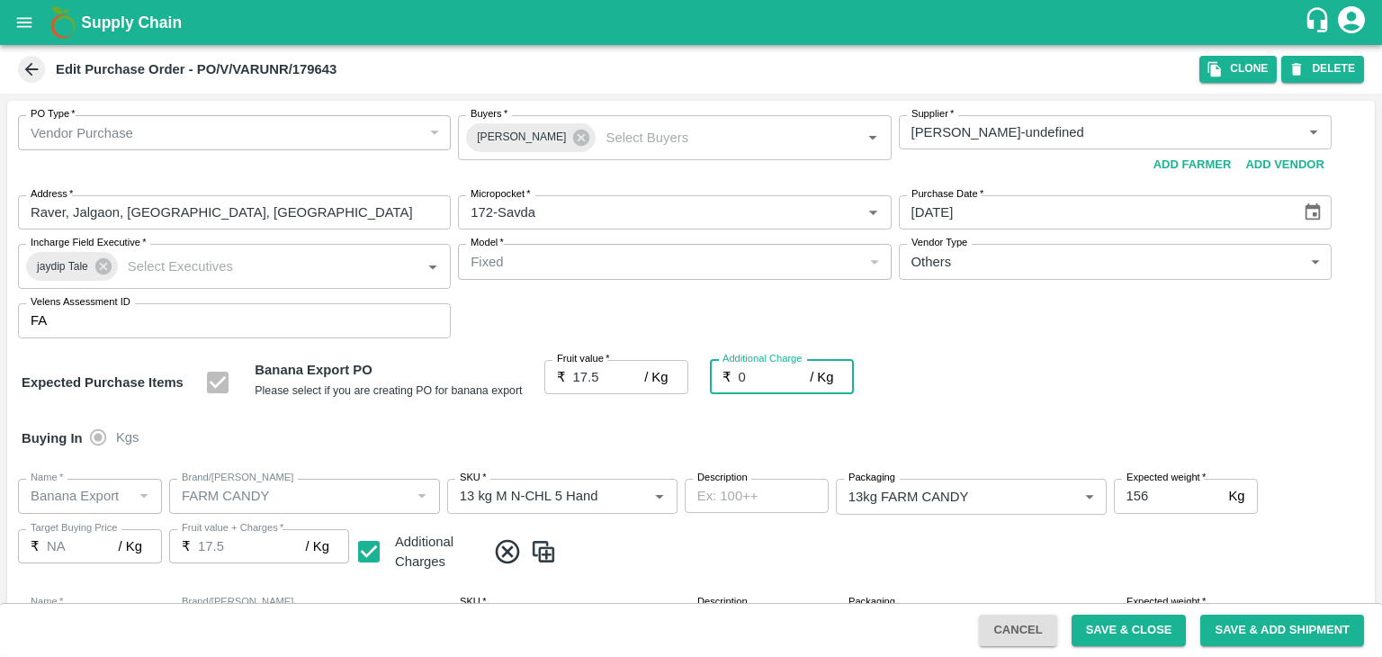
type input "2"
type input "19.5"
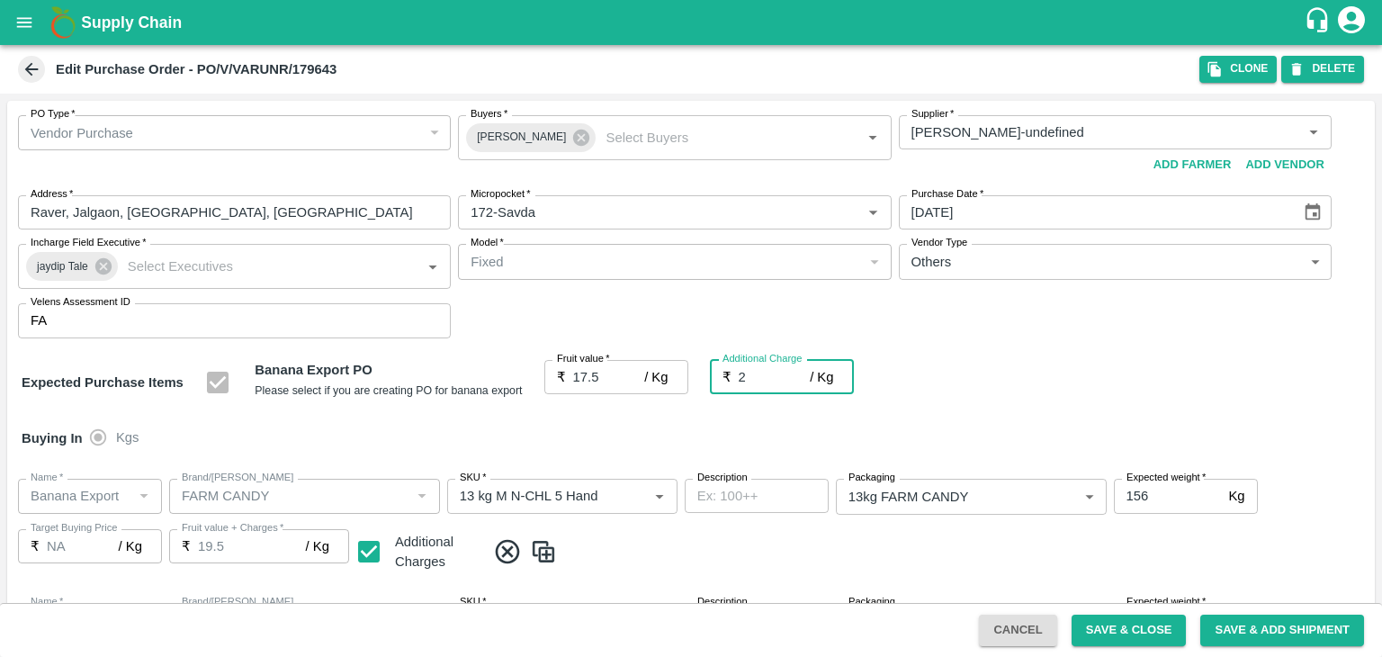
type input "2.7"
type input "20.2"
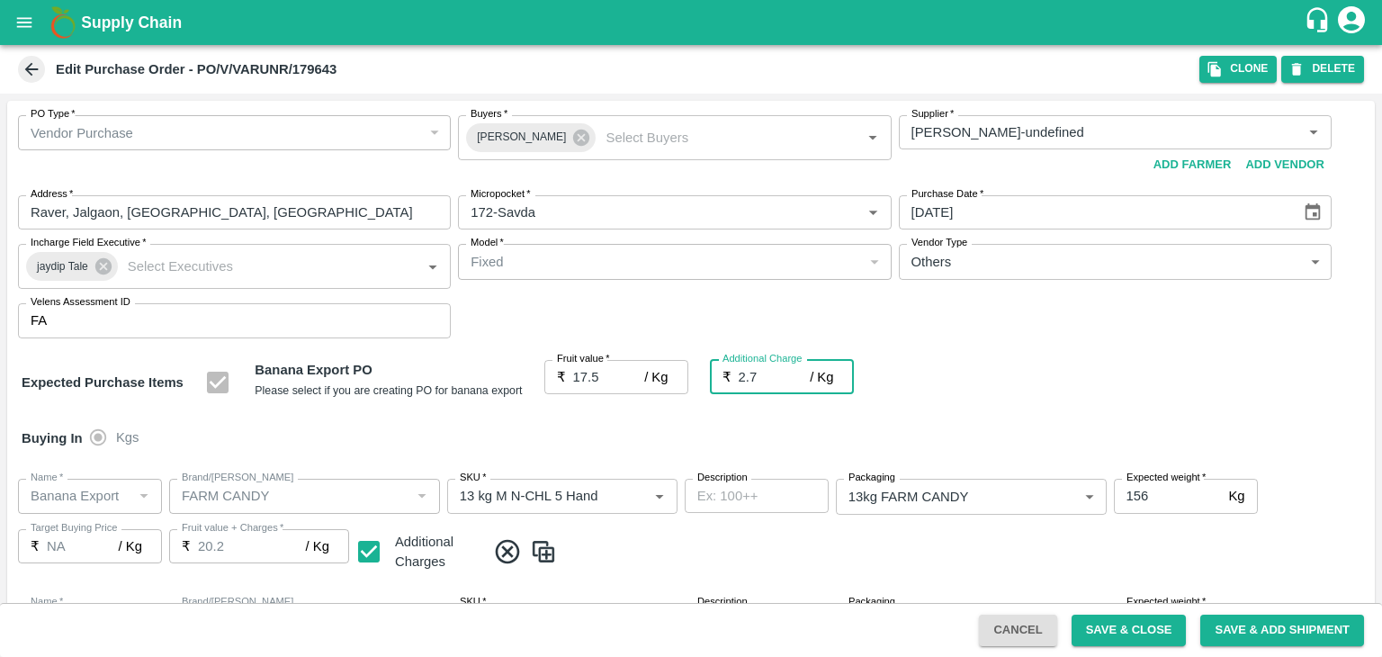
type input "2.75"
type input "20.25"
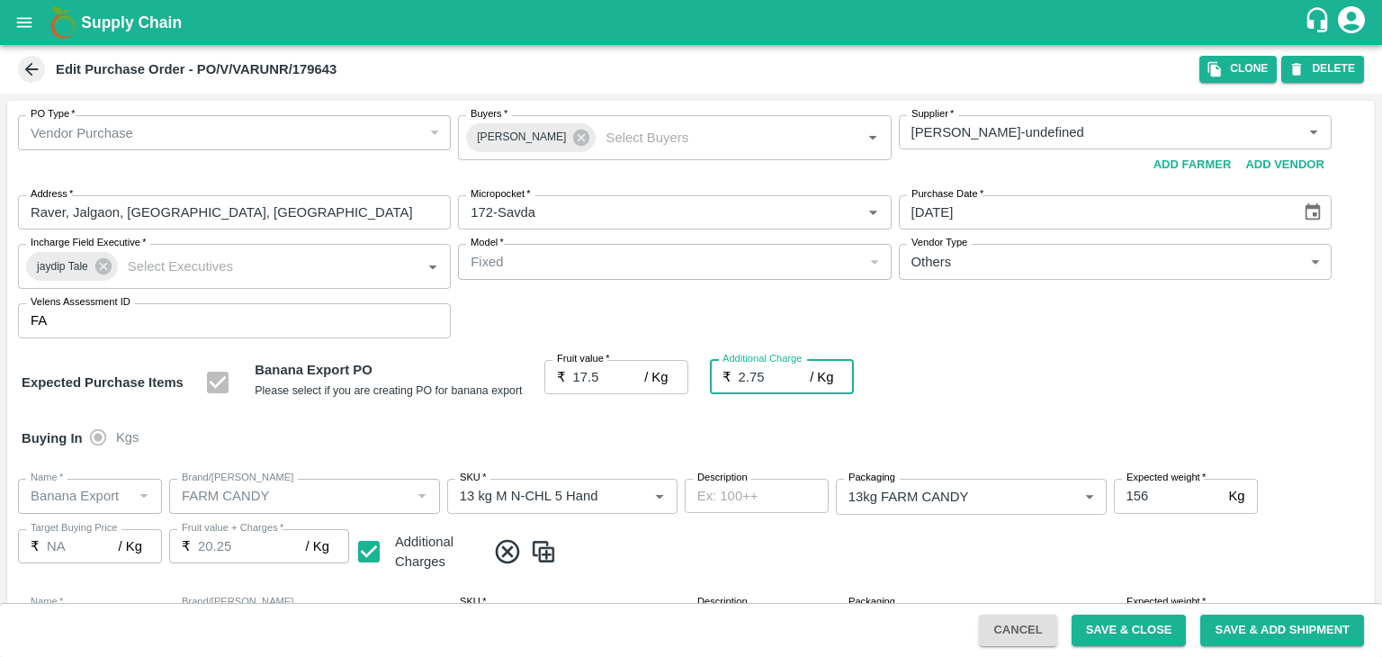
type input "2.75"
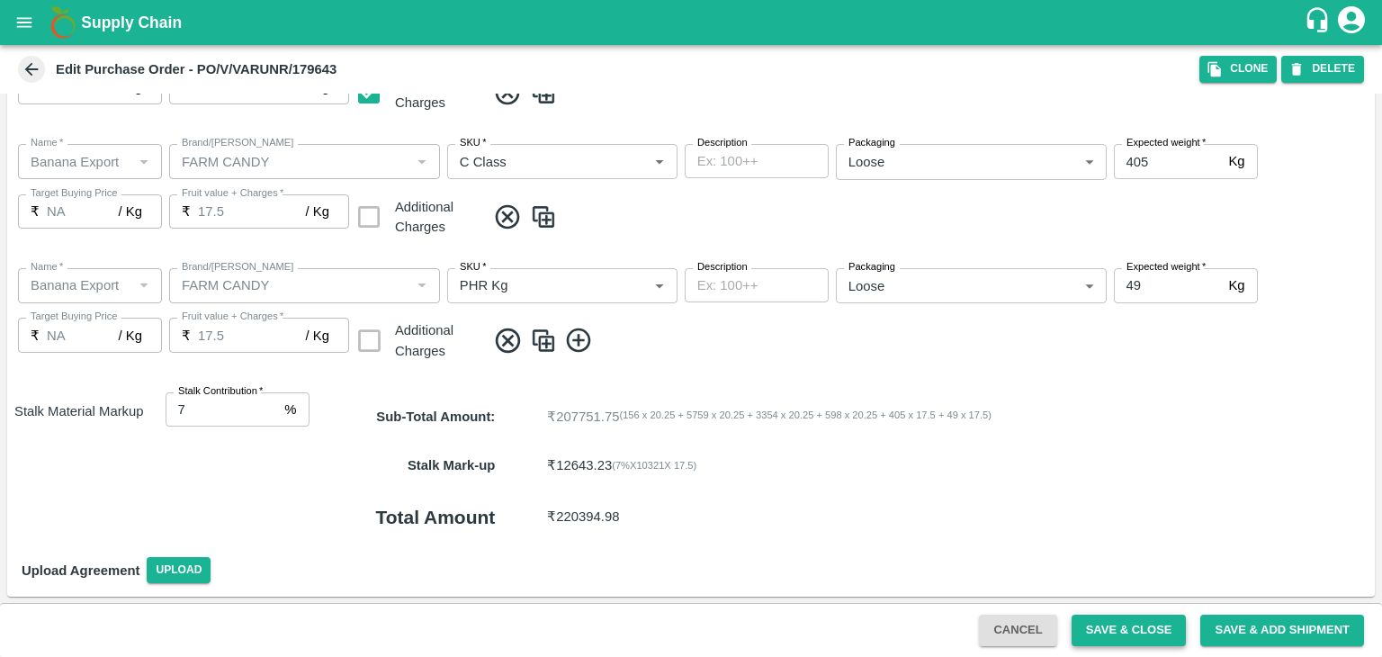
click at [1137, 624] on button "Save & Close" at bounding box center [1129, 630] width 115 height 31
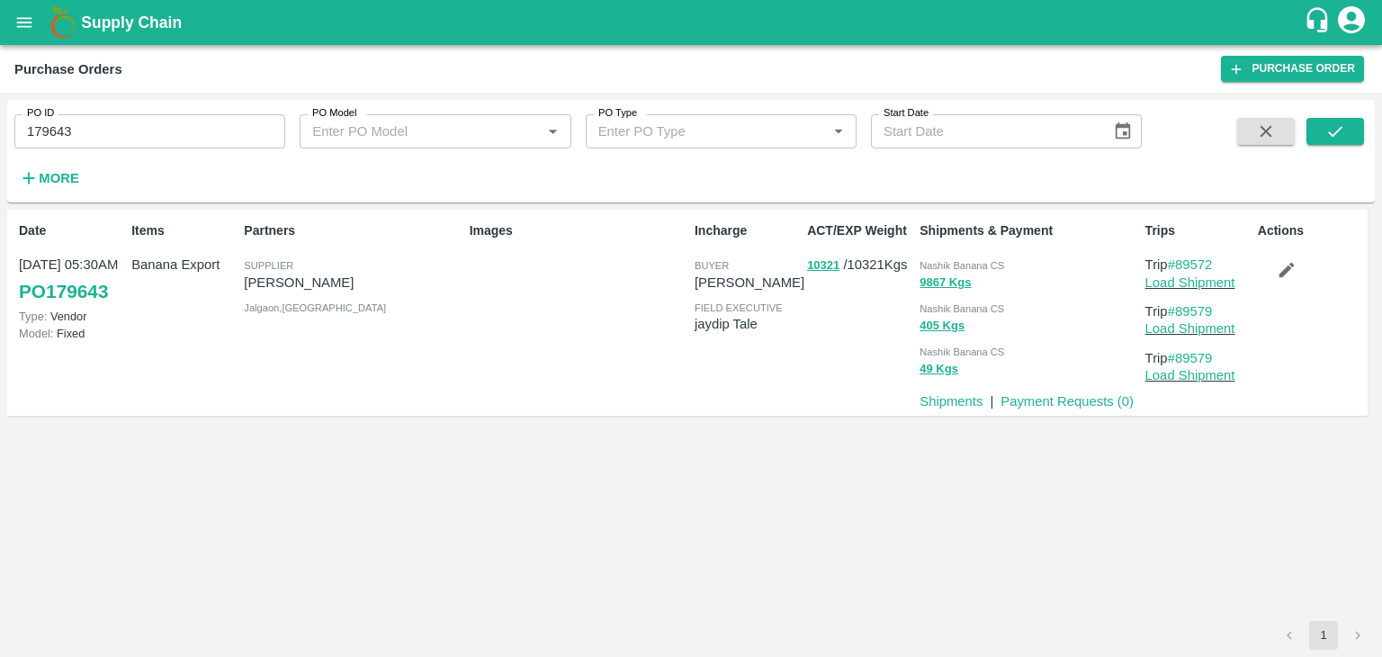
click at [179, 132] on input "179643" at bounding box center [149, 131] width 271 height 34
paste input "text"
click at [1328, 123] on icon "submit" at bounding box center [1335, 131] width 20 height 20
click at [166, 141] on input "179565" at bounding box center [149, 131] width 271 height 34
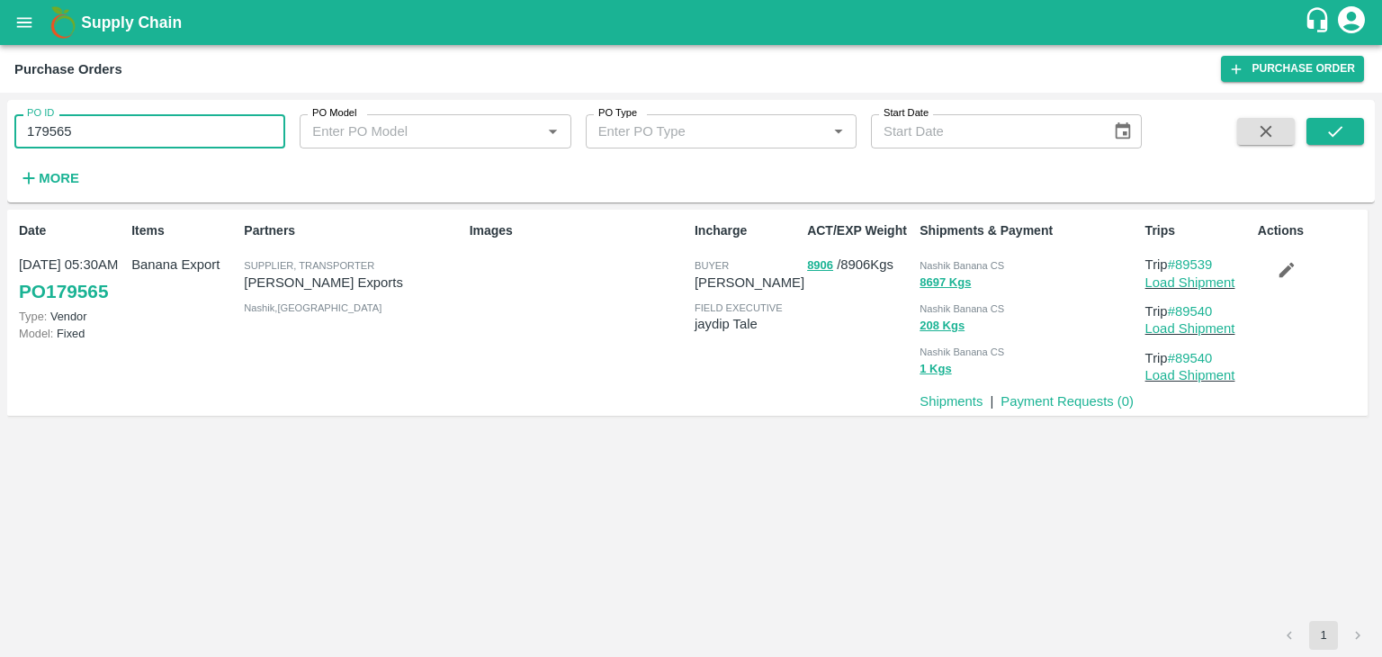
paste input "text"
click at [166, 141] on input "179565" at bounding box center [149, 131] width 271 height 34
click at [1335, 134] on icon "submit" at bounding box center [1335, 131] width 14 height 11
click at [105, 128] on input "179638" at bounding box center [149, 131] width 271 height 34
type input "179638"
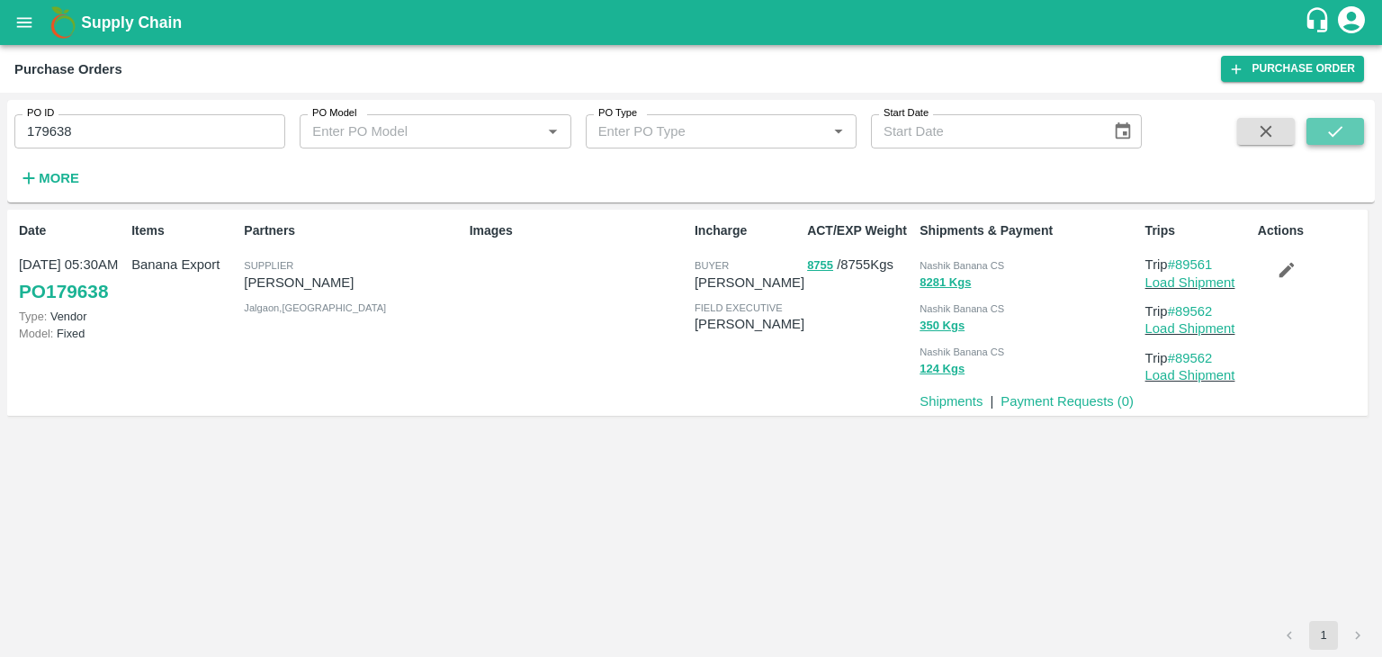
click at [1334, 141] on icon "submit" at bounding box center [1335, 131] width 20 height 20
click at [1343, 136] on icon "submit" at bounding box center [1335, 131] width 20 height 20
click at [1209, 277] on link "Load Shipment" at bounding box center [1190, 282] width 90 height 14
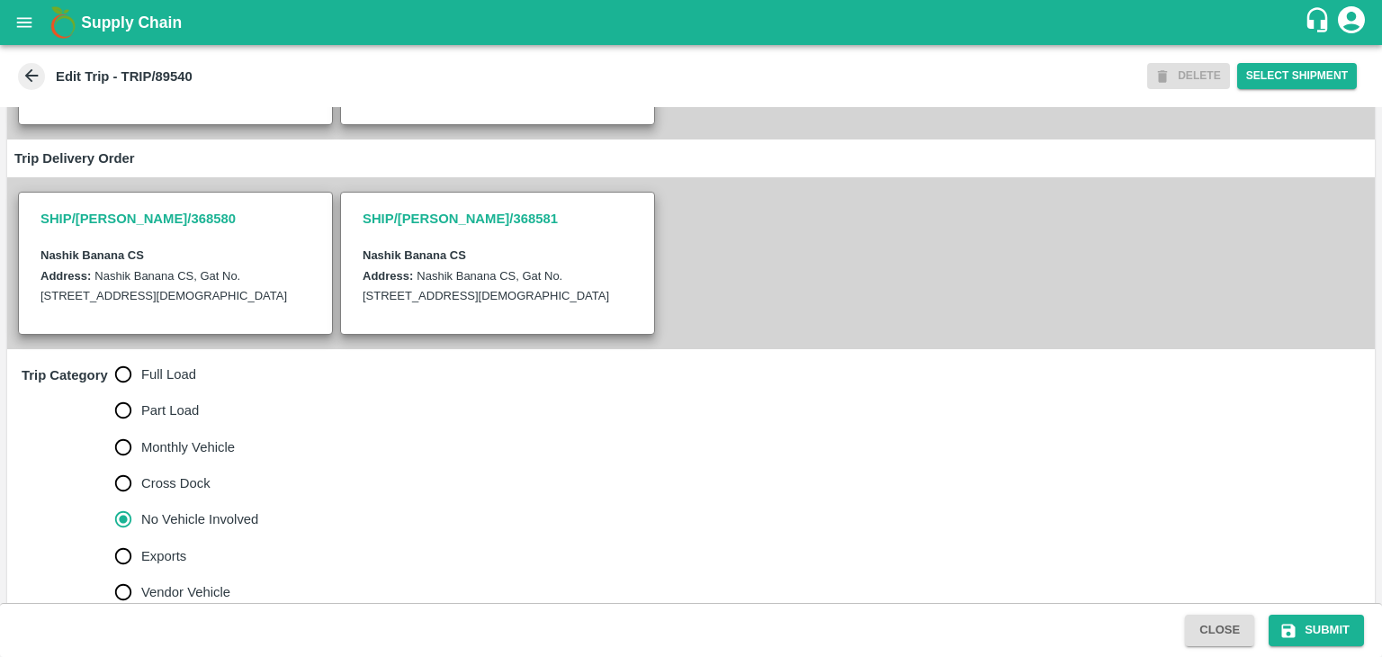
scroll to position [442, 0]
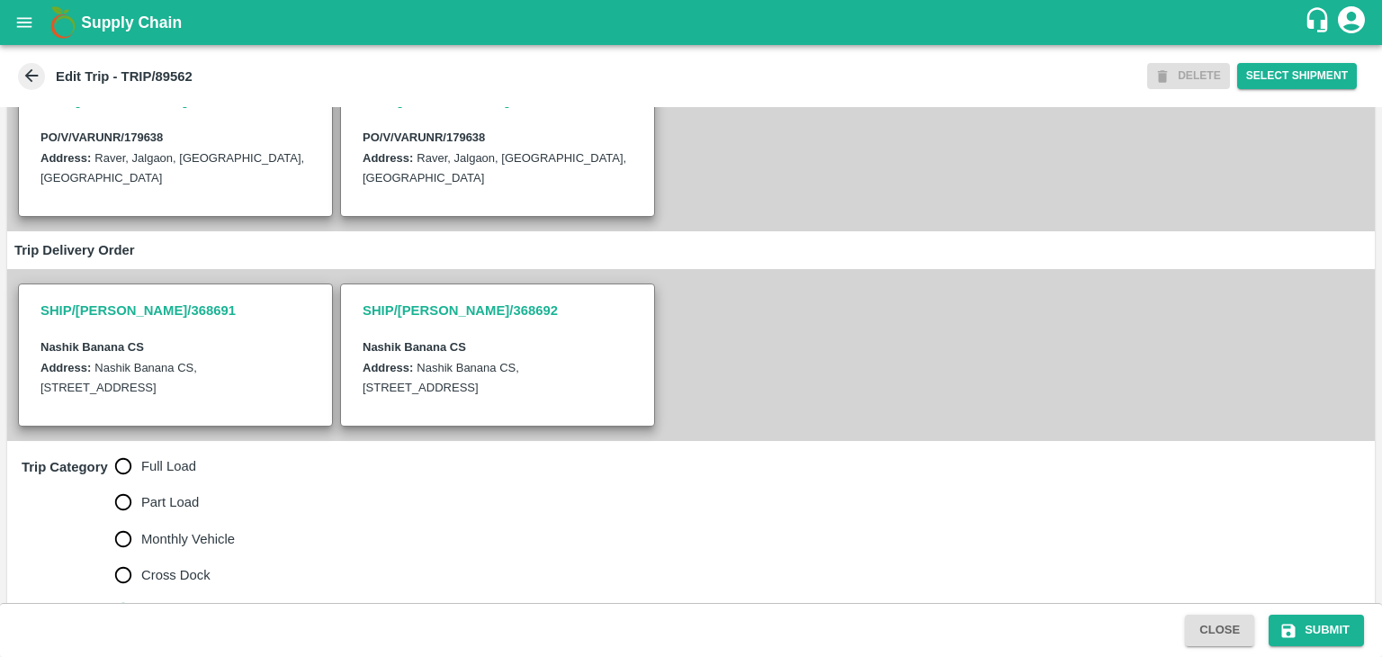
scroll to position [216, 0]
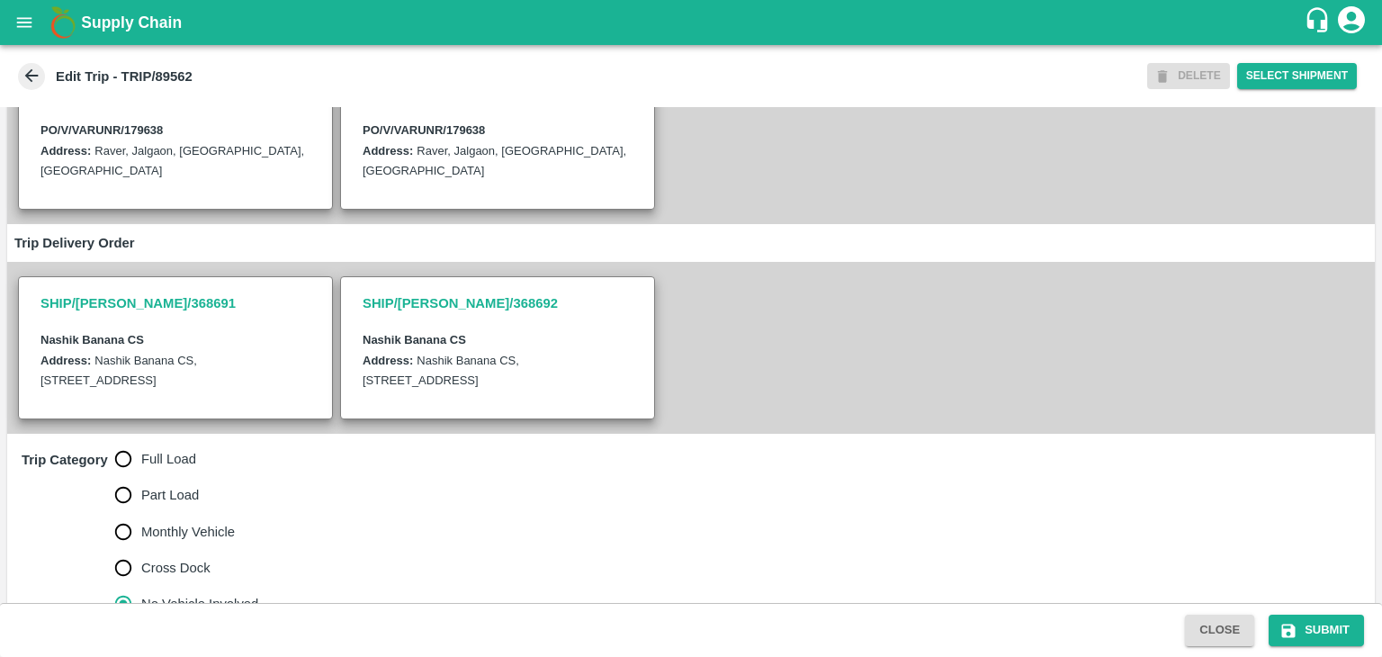
click at [157, 455] on span "Full Load" at bounding box center [168, 459] width 55 height 20
click at [141, 455] on input "Full Load" at bounding box center [123, 459] width 36 height 36
radio input "true"
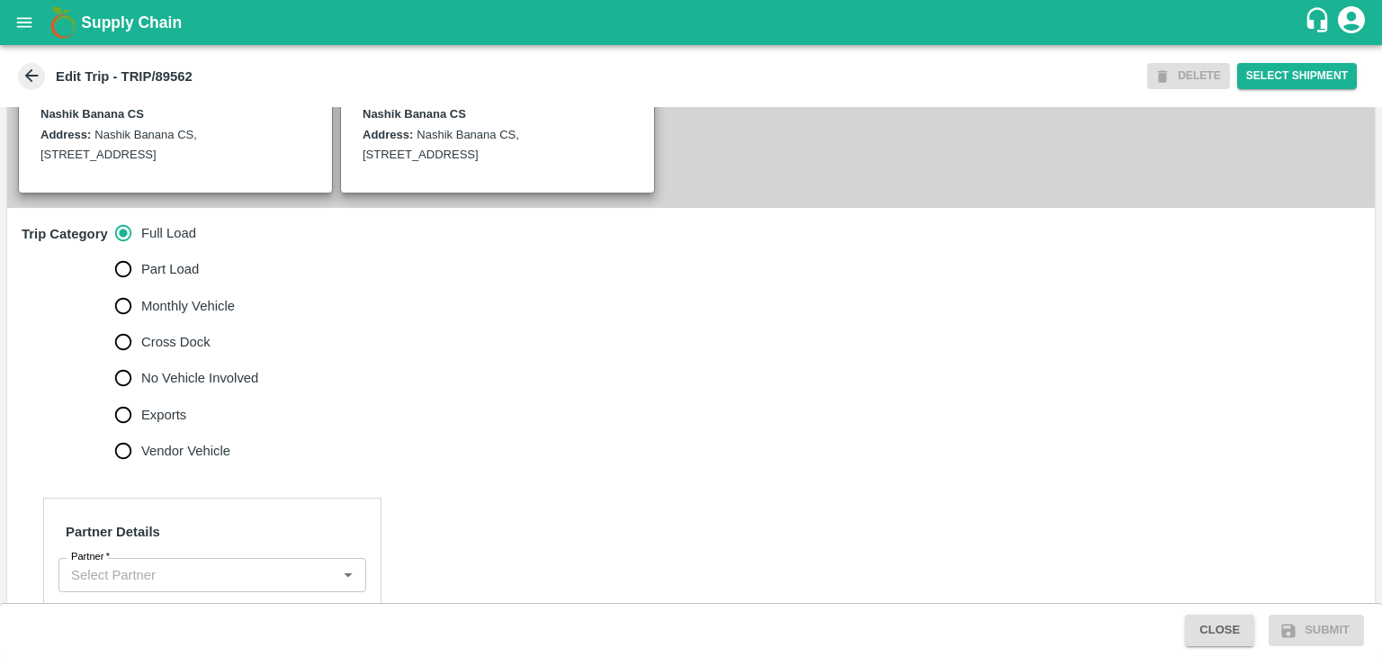
scroll to position [443, 0]
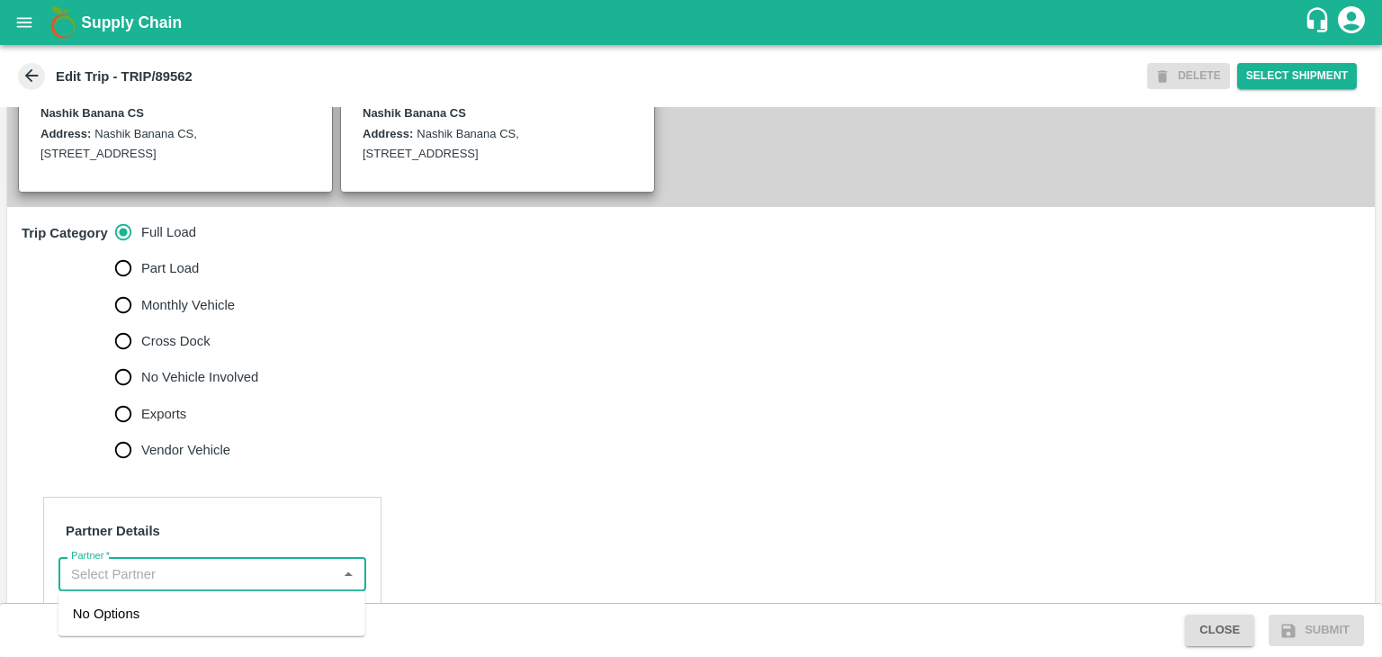
click at [192, 562] on input "Partner   *" at bounding box center [197, 573] width 267 height 23
click at [212, 614] on div "[PERSON_NAME] ( [PERSON_NAME] Transport )-[GEOGRAPHIC_DATA], Pune-9860466997(Tr…" at bounding box center [212, 634] width 278 height 60
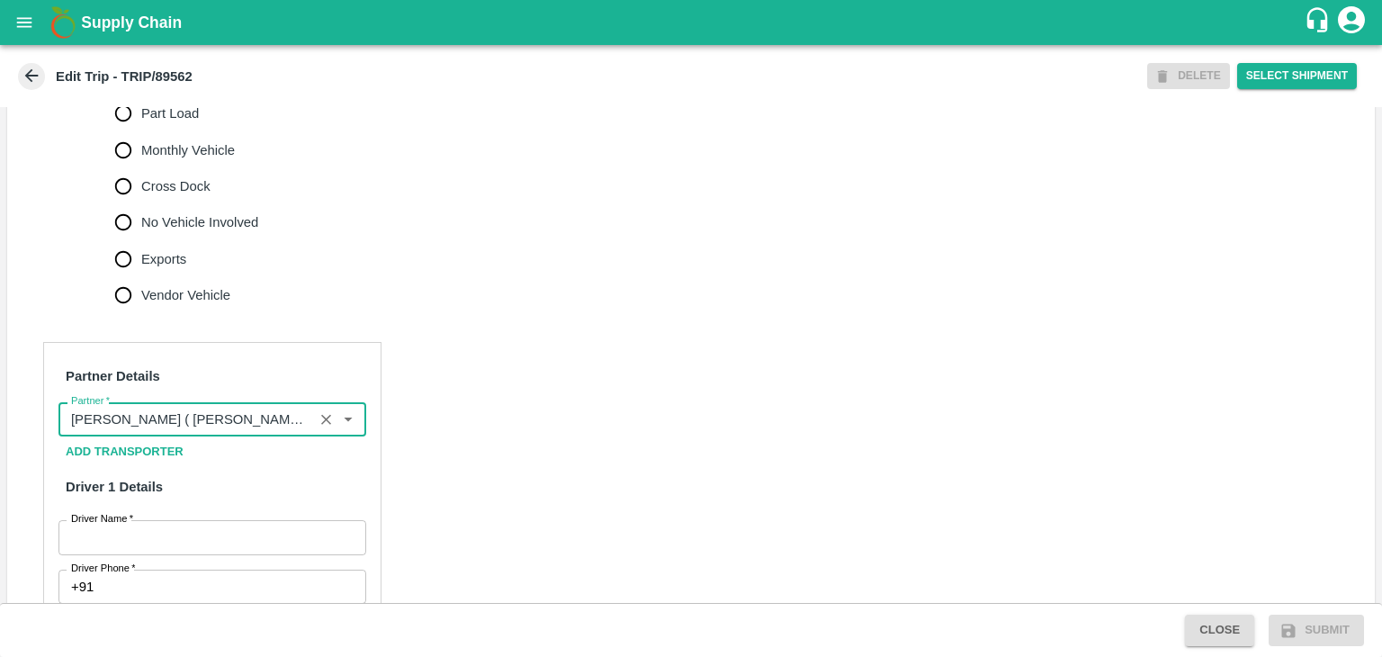
scroll to position [715, 0]
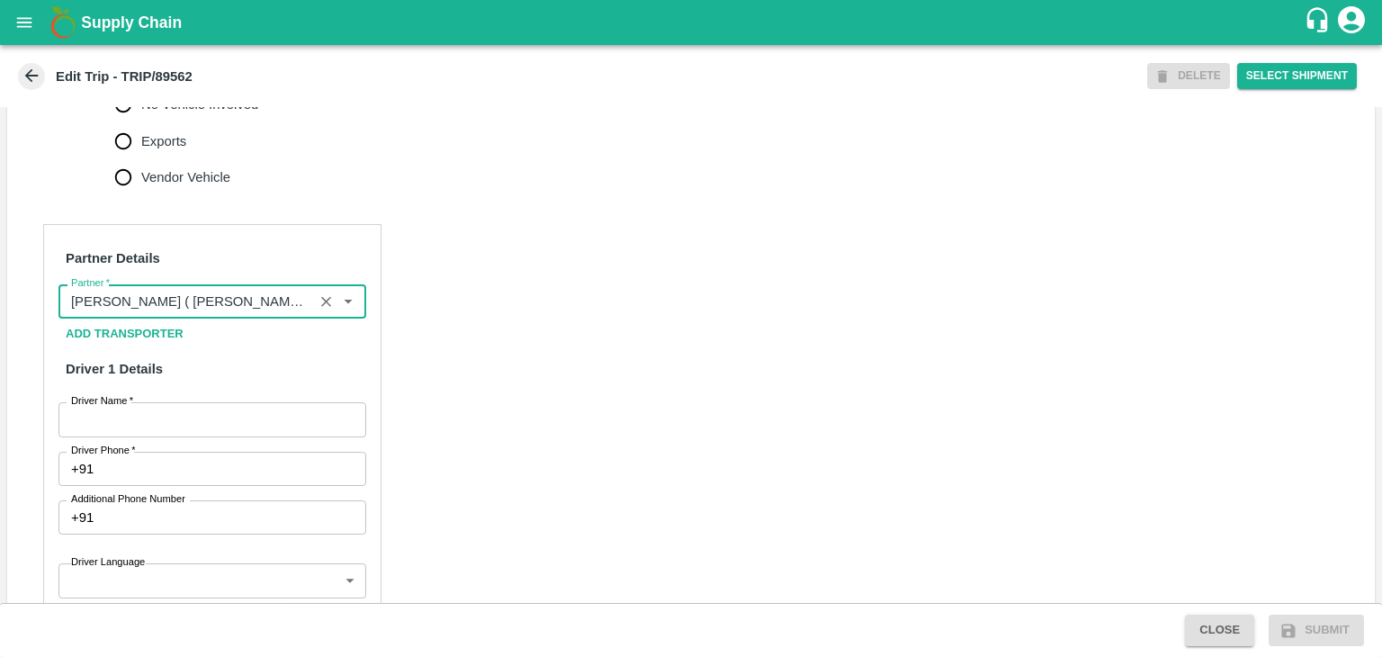
type input "[PERSON_NAME] ( [PERSON_NAME] Transport )-[GEOGRAPHIC_DATA], Pune-9860466997(Tr…"
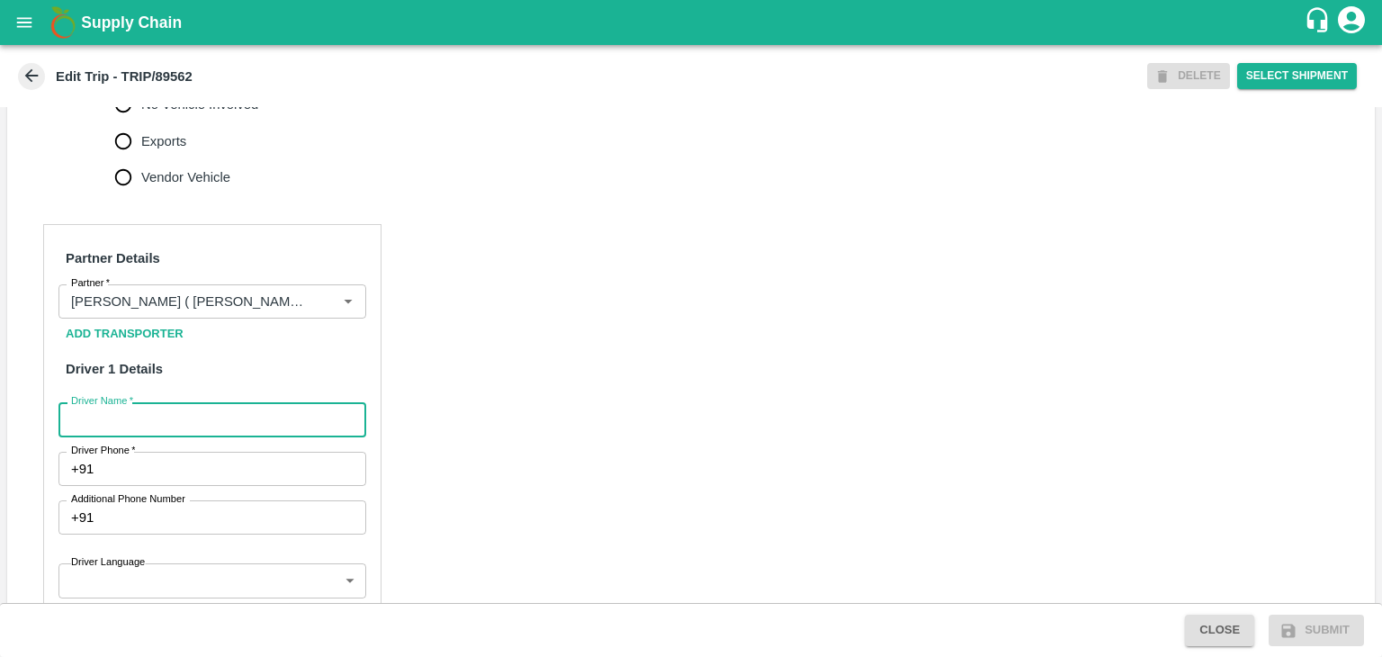
click at [139, 420] on input "Driver Name   *" at bounding box center [212, 419] width 308 height 34
type input "Godase"
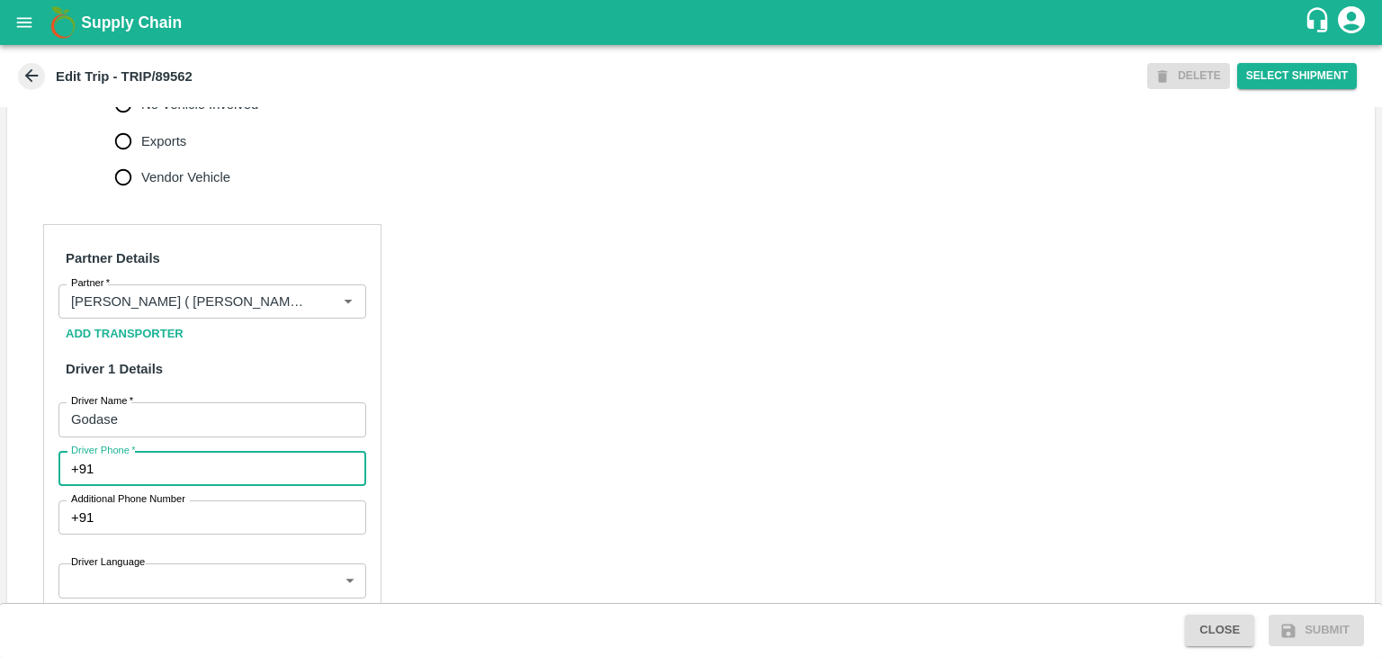
click at [172, 465] on input "Driver Phone   *" at bounding box center [233, 469] width 265 height 34
type input "9834917705"
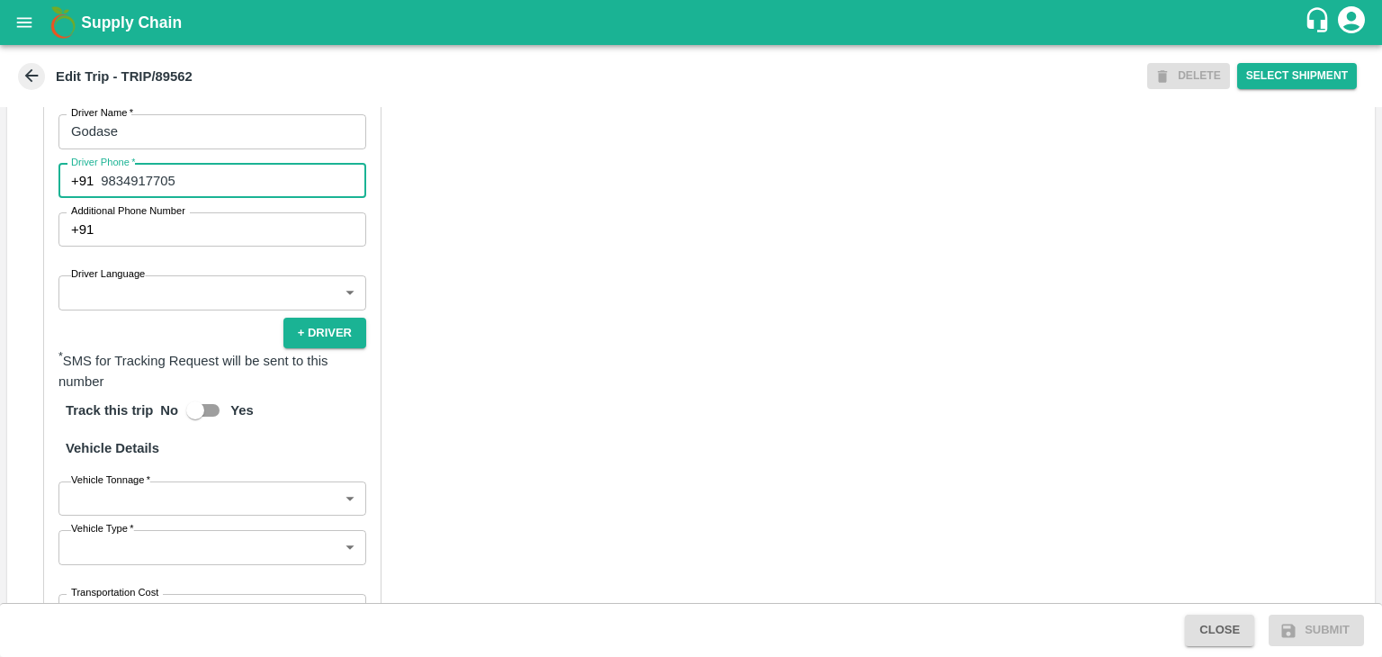
scroll to position [1019, 0]
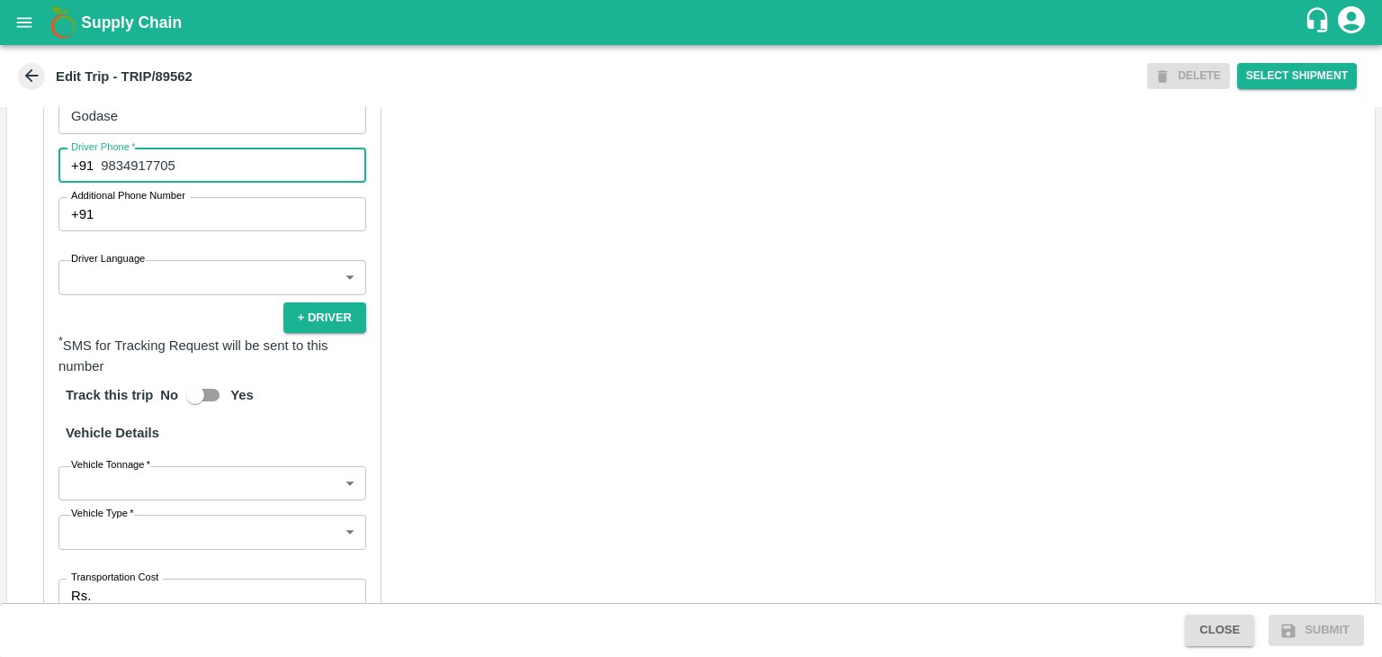
click at [104, 288] on body "Supply Chain Edit Trip - TRIP/89562 DELETE Select Shipment Trip Details Trip Ty…" at bounding box center [691, 328] width 1382 height 657
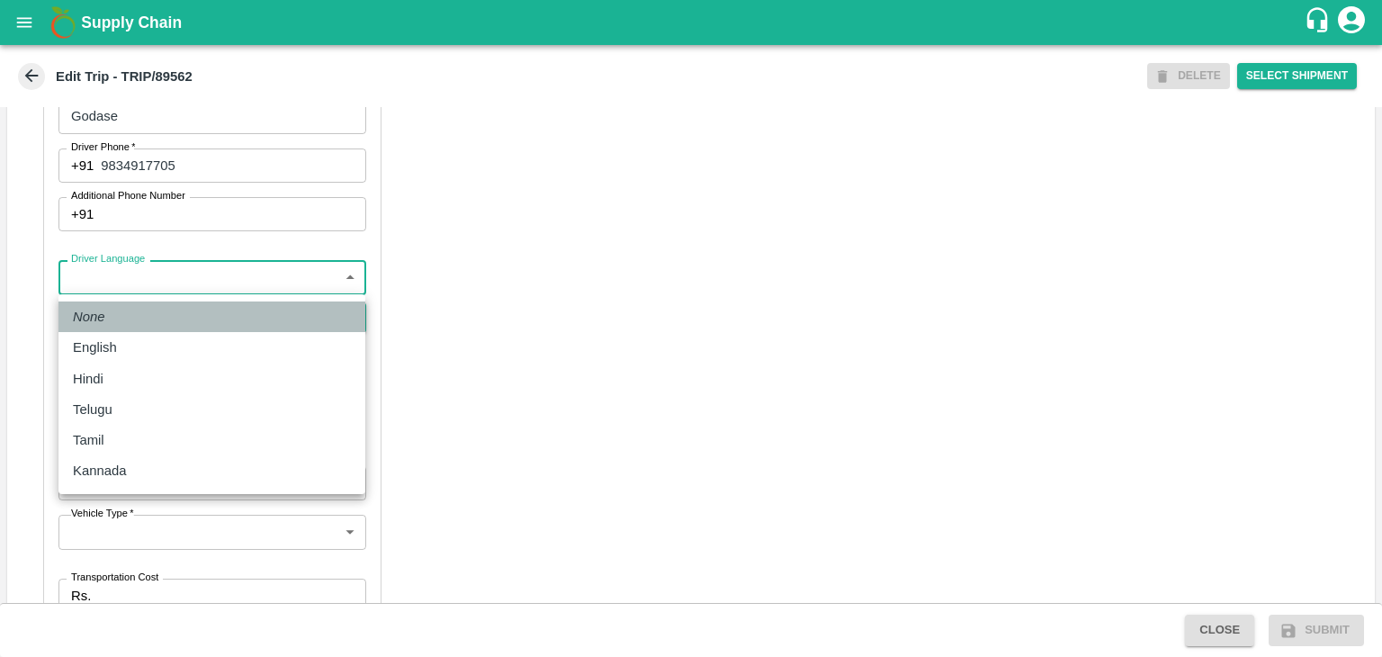
click at [114, 331] on li "None" at bounding box center [211, 316] width 307 height 31
click at [159, 281] on body "Supply Chain Edit Trip - TRIP/89562 DELETE Select Shipment Trip Details Trip Ty…" at bounding box center [691, 328] width 1382 height 657
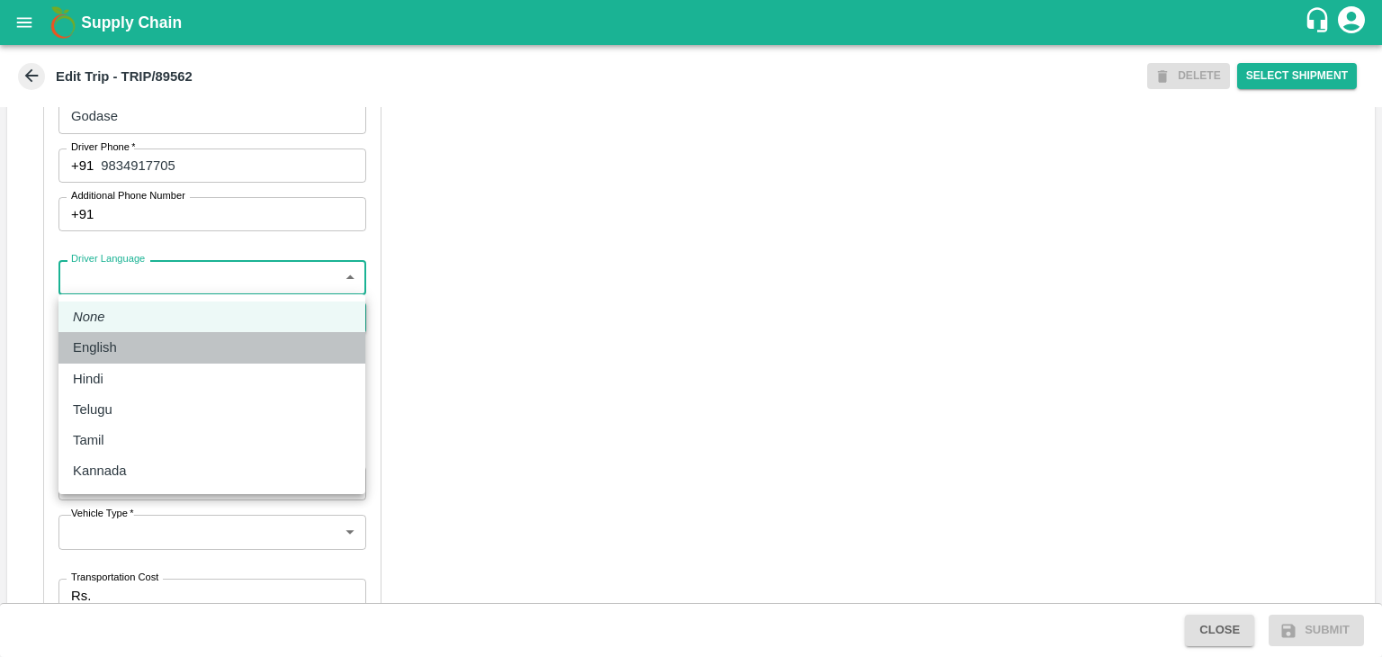
click at [133, 345] on div "English" at bounding box center [212, 347] width 278 height 20
type input "en"
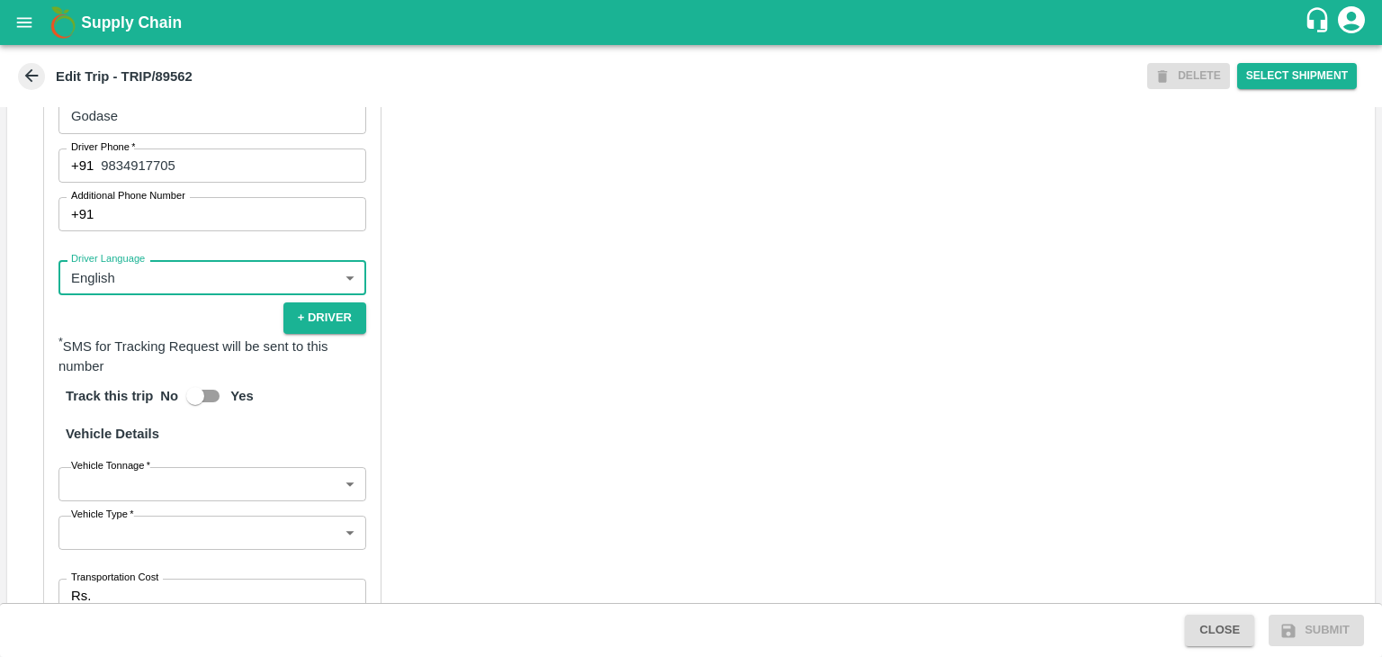
scroll to position [1225, 0]
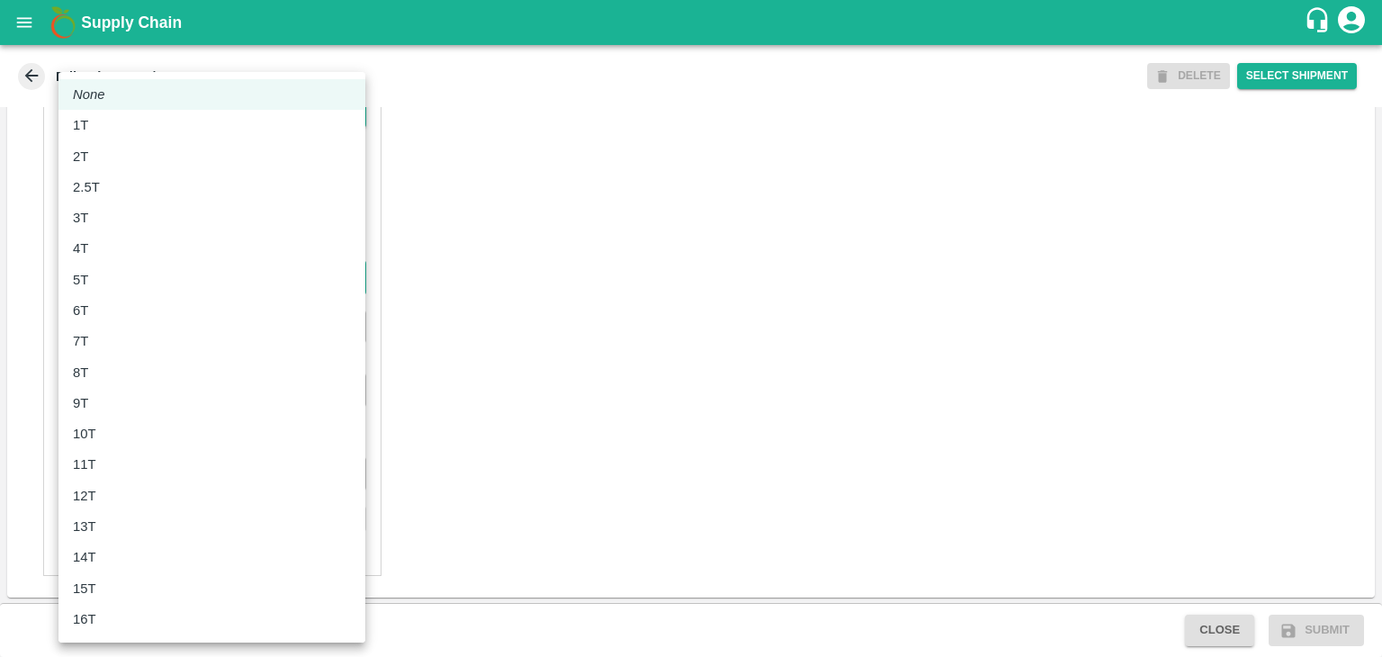
click at [151, 287] on body "Supply Chain Edit Trip - TRIP/89562 DELETE Select Shipment Trip Details Trip Ty…" at bounding box center [691, 328] width 1382 height 657
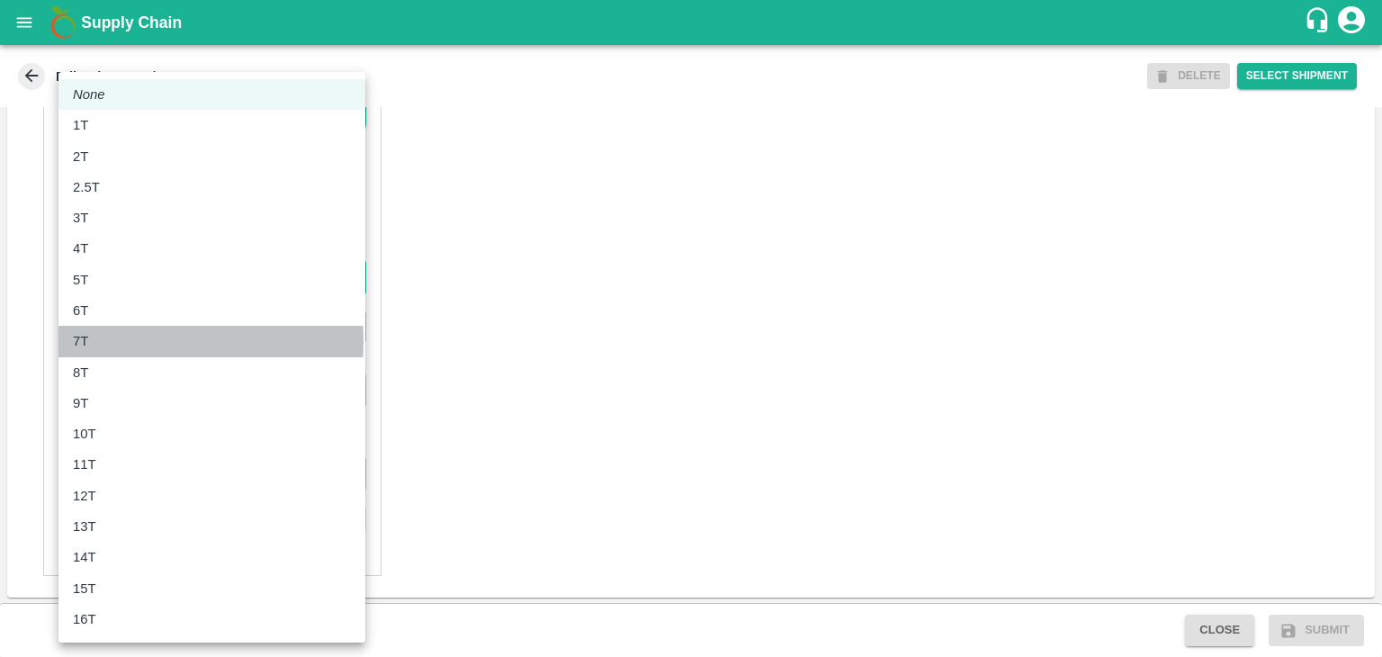
click at [119, 341] on div "7T" at bounding box center [212, 341] width 278 height 20
type input "7000"
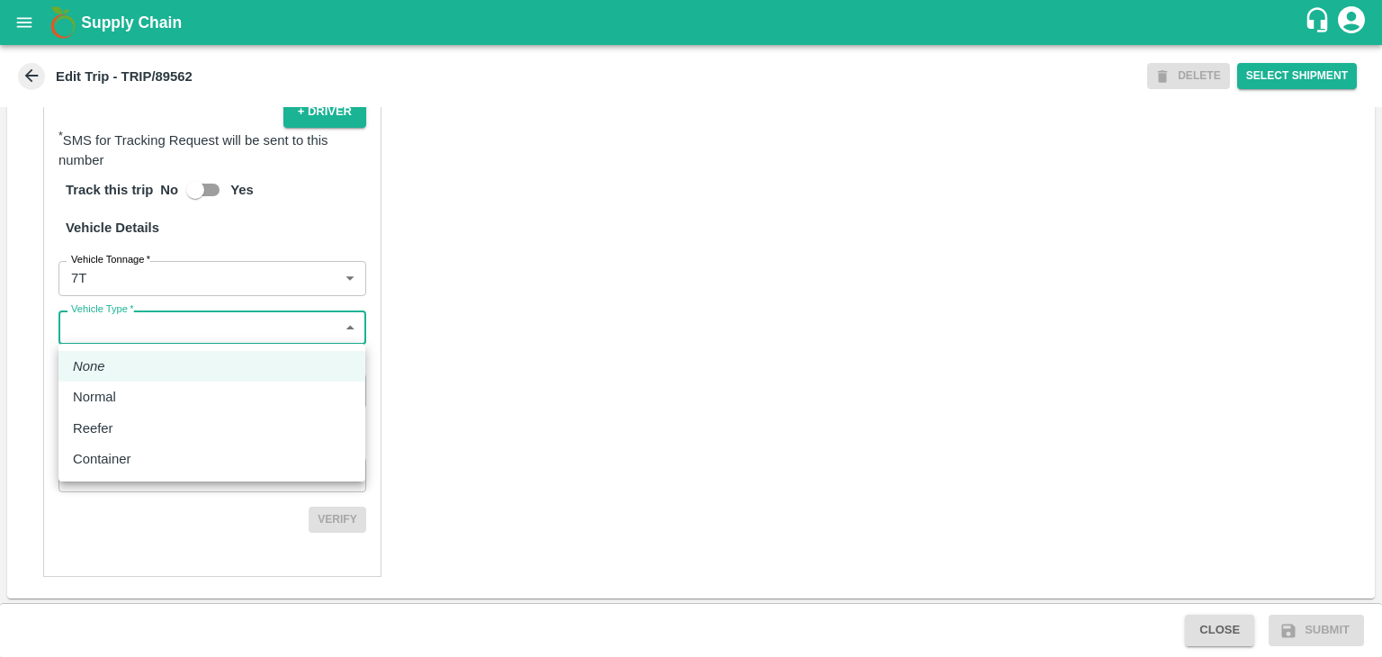
click at [144, 327] on body "Supply Chain Edit Trip - TRIP/89562 DELETE Select Shipment Trip Details Trip Ty…" at bounding box center [691, 328] width 1382 height 657
click at [153, 390] on div "Normal" at bounding box center [212, 397] width 278 height 20
type input "Normal"
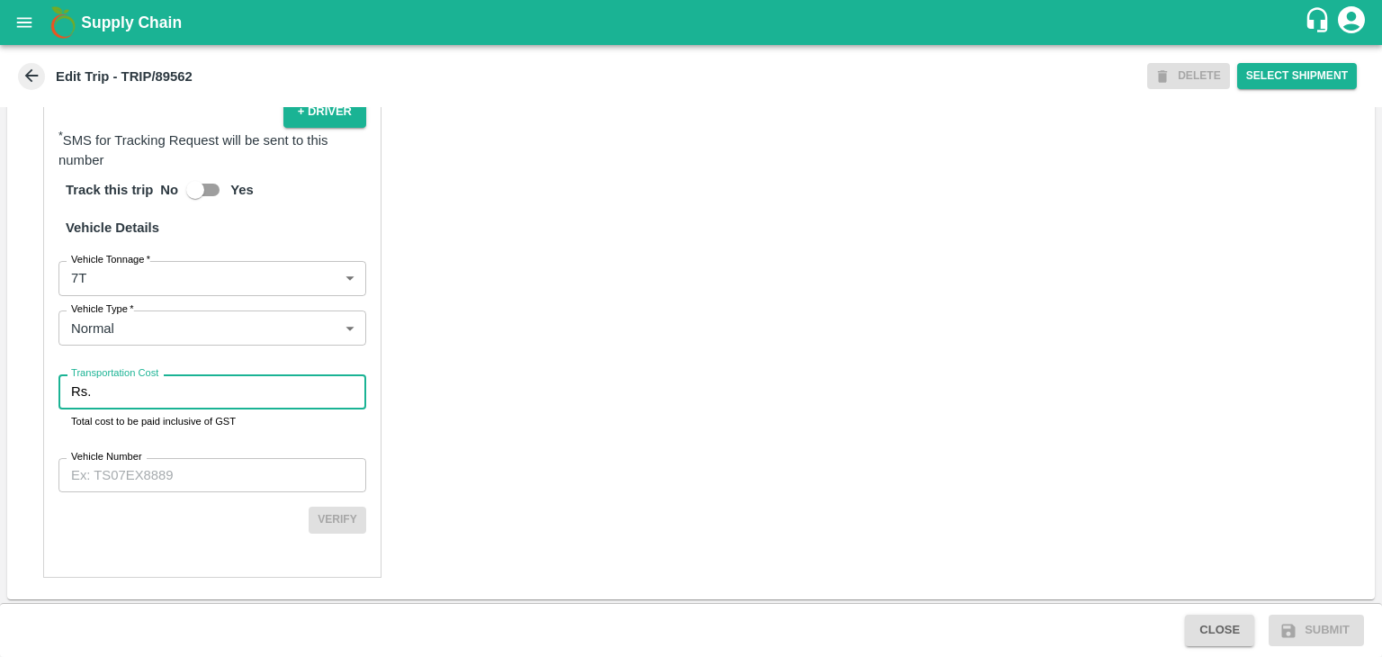
click at [175, 387] on input "Transportation Cost" at bounding box center [232, 391] width 268 height 34
type input "1"
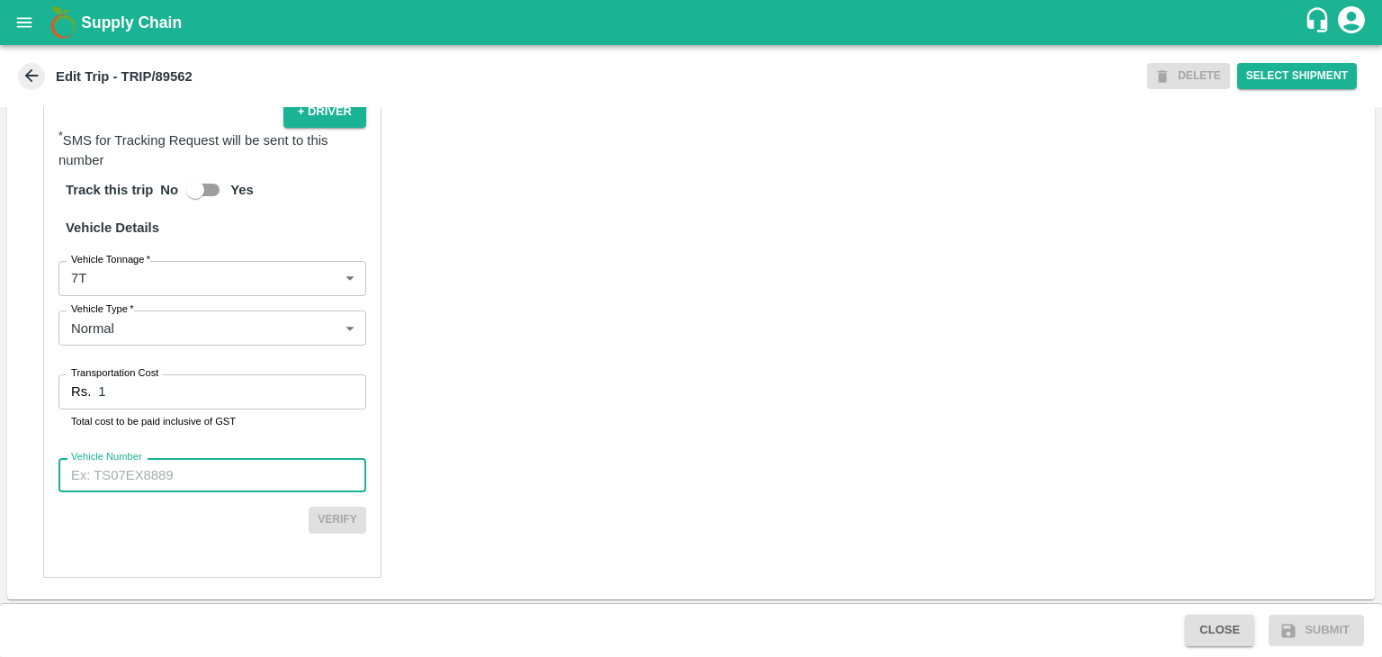
click at [196, 476] on input "Vehicle Number" at bounding box center [212, 475] width 308 height 34
type input "MH42B9581"
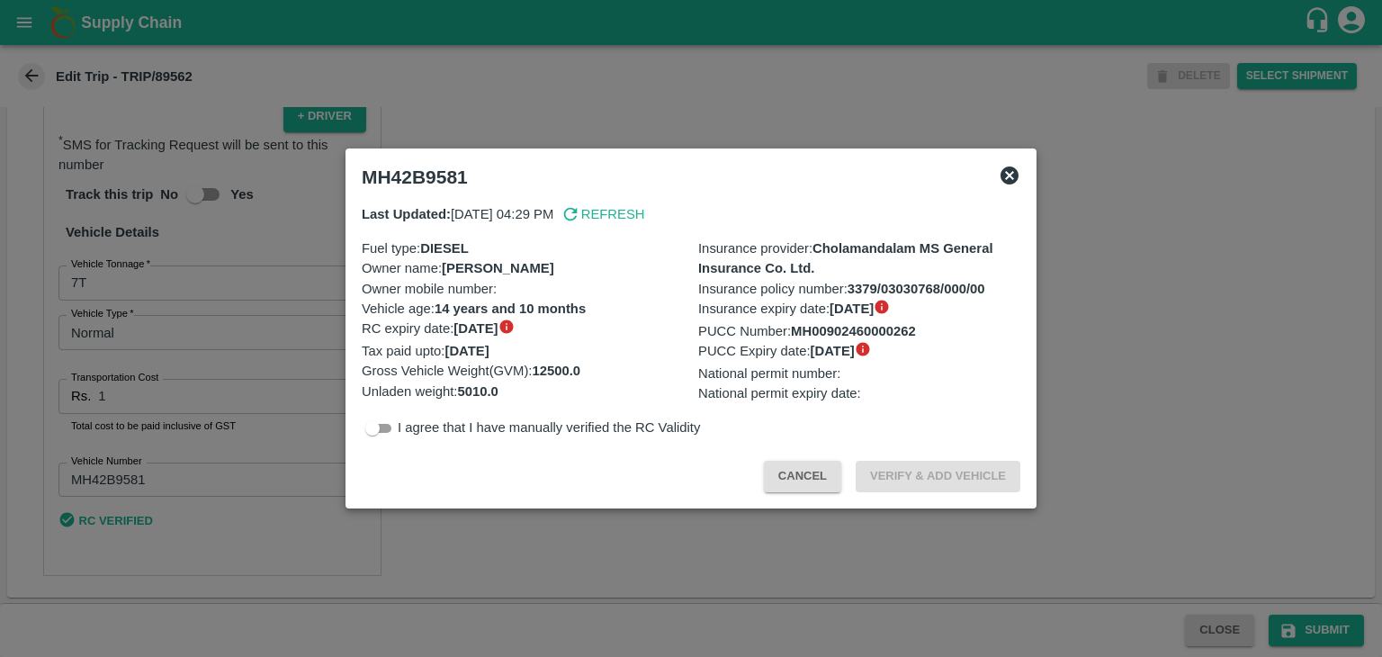
click at [1206, 554] on div at bounding box center [691, 328] width 1382 height 657
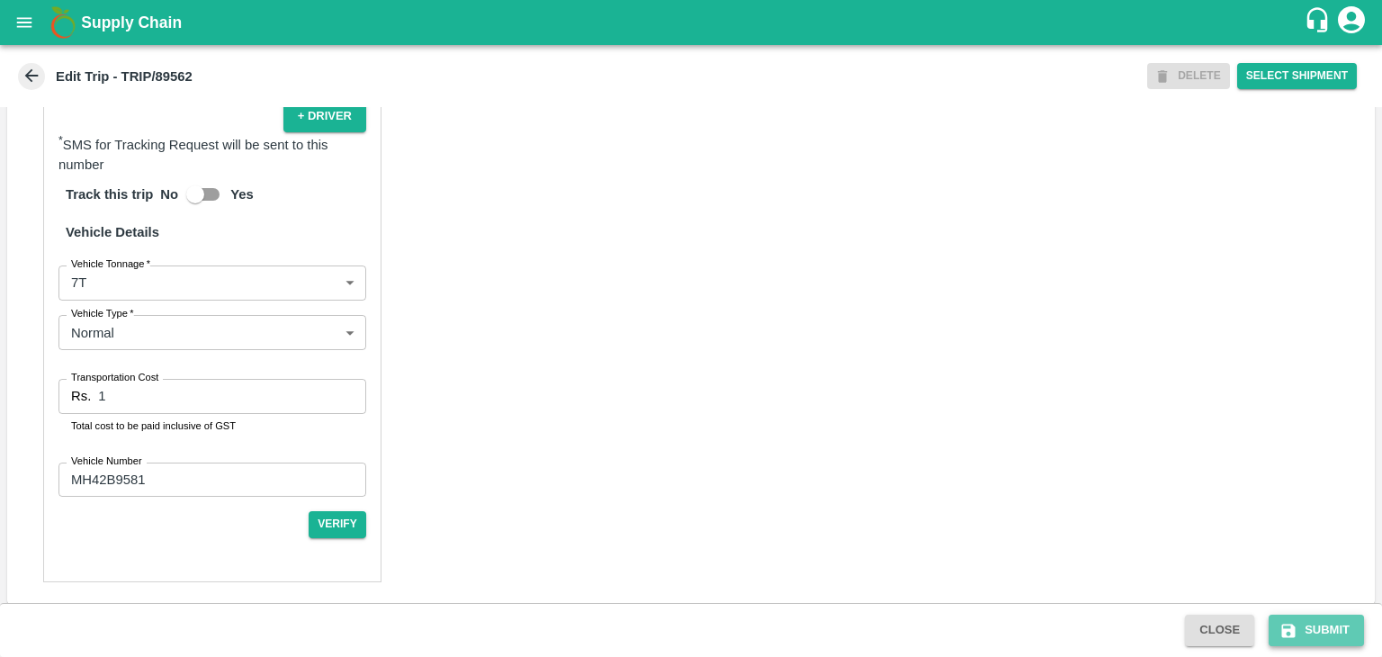
click at [1319, 624] on button "Submit" at bounding box center [1316, 630] width 95 height 31
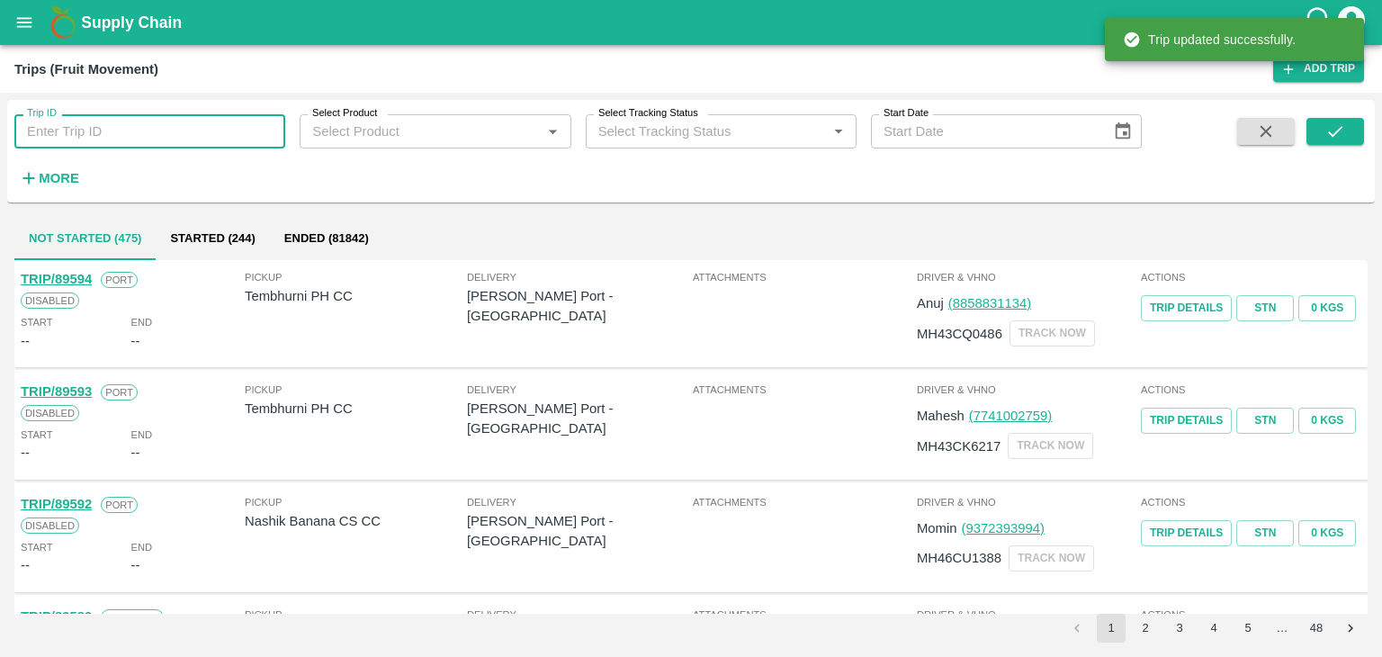
click at [152, 143] on input "Trip ID" at bounding box center [149, 131] width 271 height 34
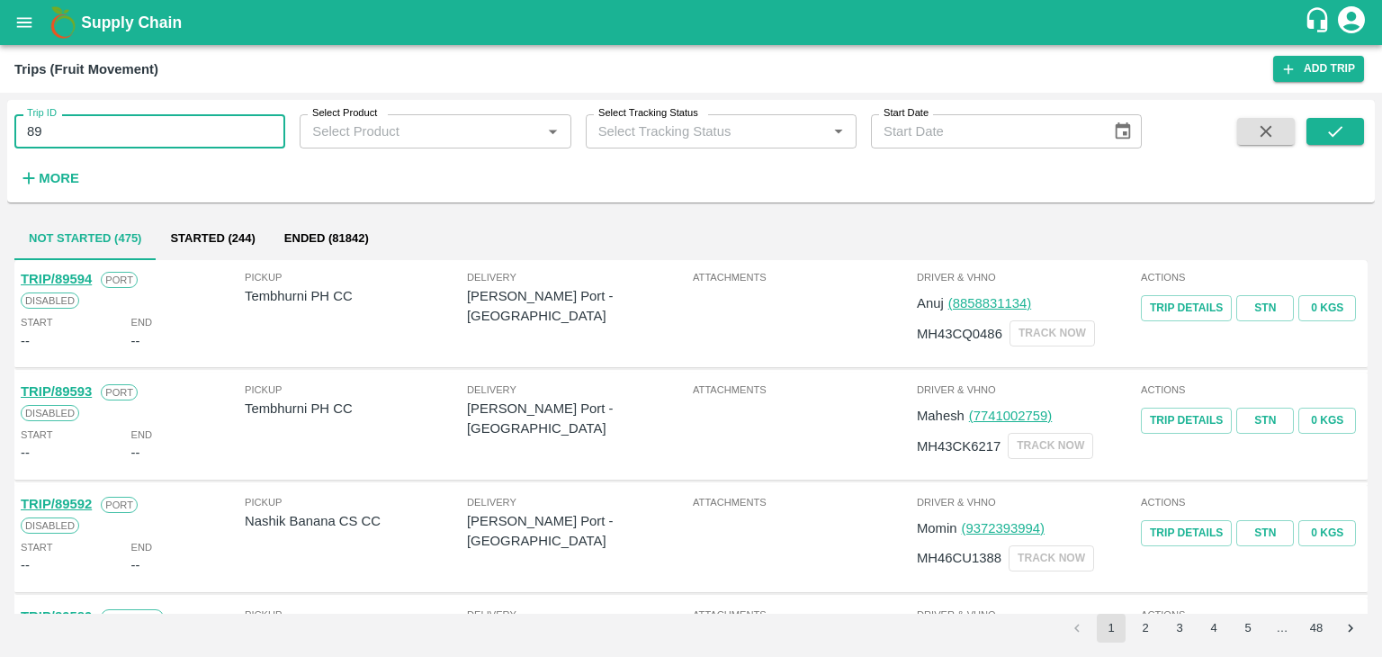
click at [206, 123] on input "89" at bounding box center [149, 131] width 271 height 34
click at [1340, 135] on icon "submit" at bounding box center [1335, 131] width 20 height 20
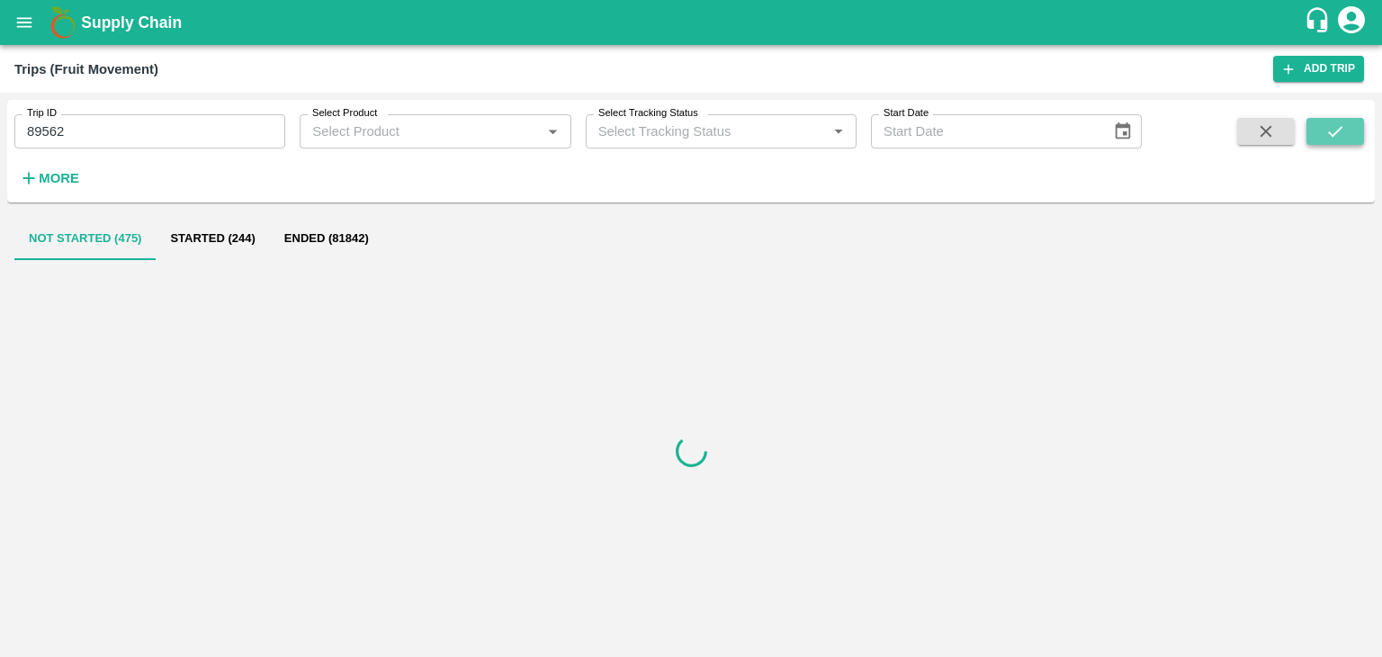
click at [1340, 135] on icon "submit" at bounding box center [1335, 131] width 20 height 20
click at [115, 132] on input "89562" at bounding box center [149, 131] width 271 height 34
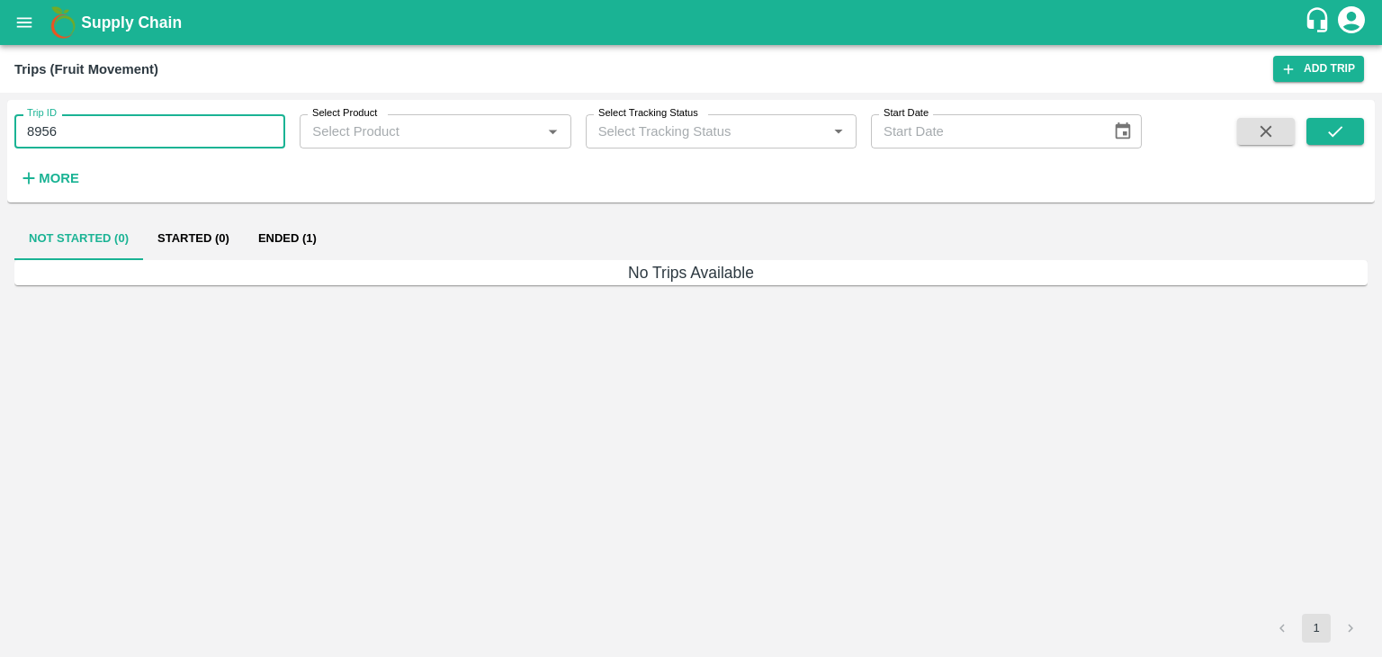
type input "89562"
click at [1320, 124] on button "submit" at bounding box center [1336, 131] width 58 height 27
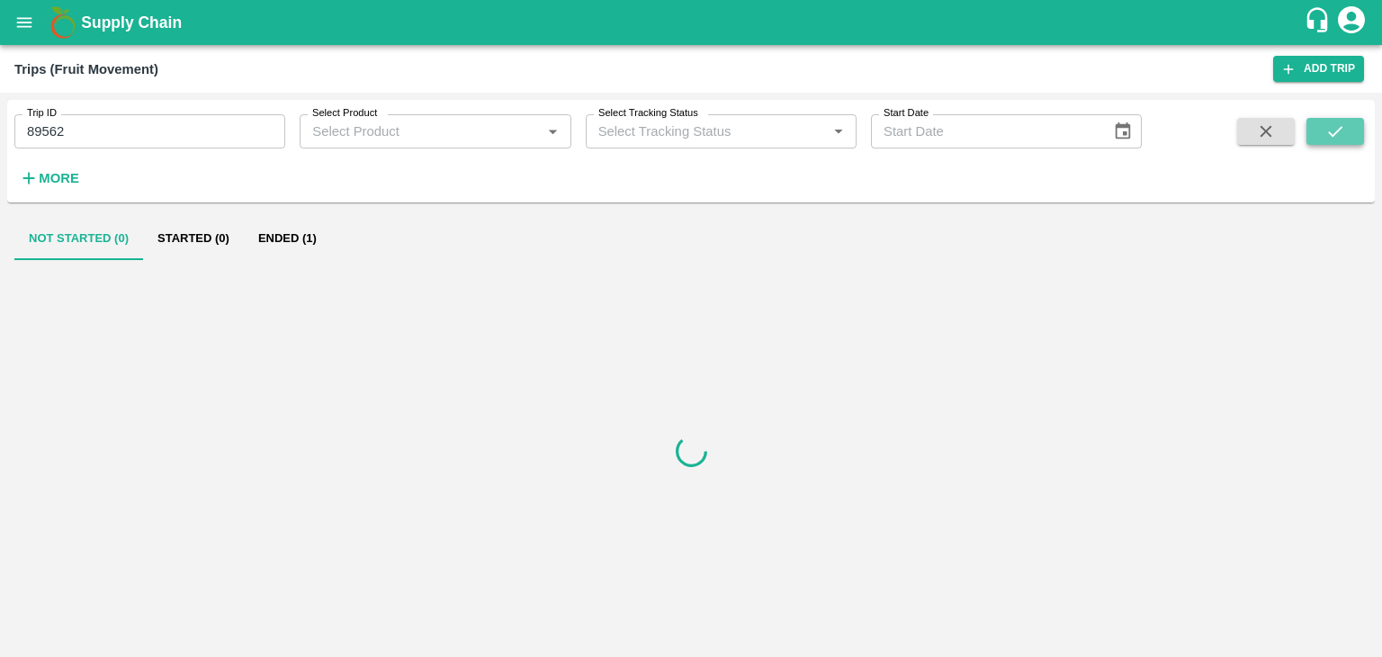
click at [1320, 124] on button "submit" at bounding box center [1336, 131] width 58 height 27
click at [291, 230] on button "Ended (1)" at bounding box center [287, 238] width 87 height 43
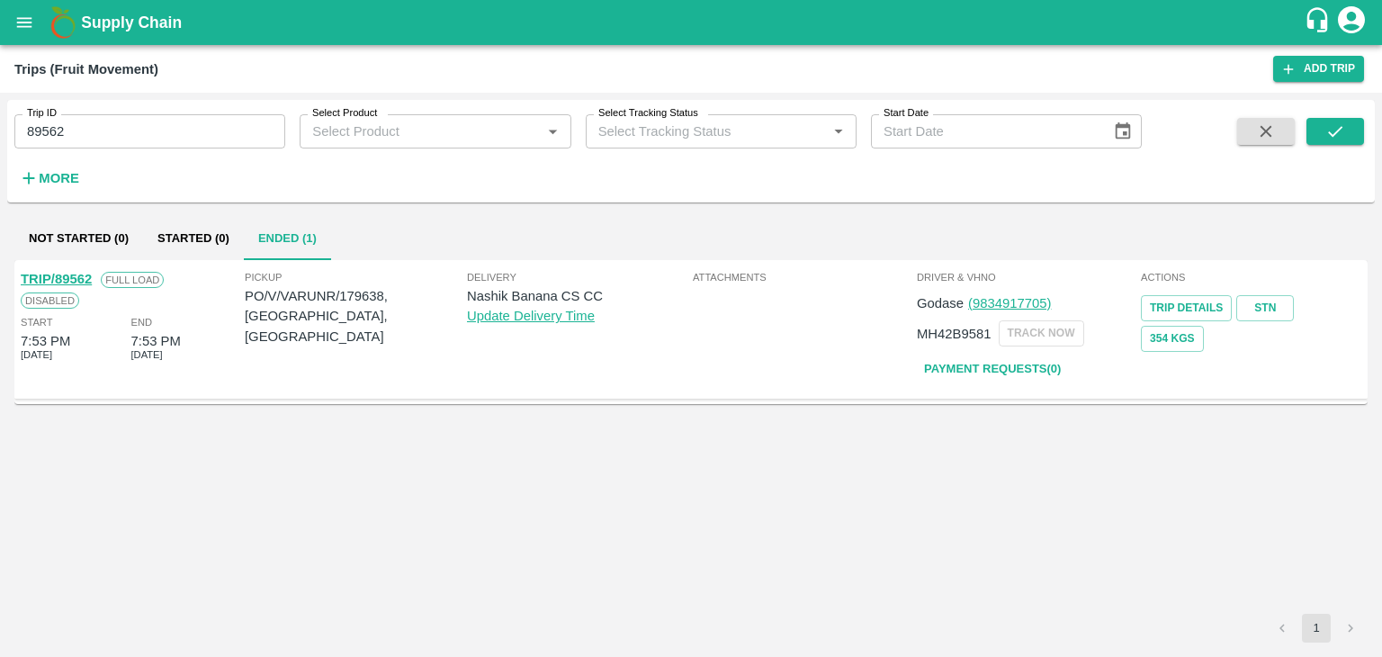
click at [54, 274] on link "TRIP/89562" at bounding box center [56, 279] width 71 height 14
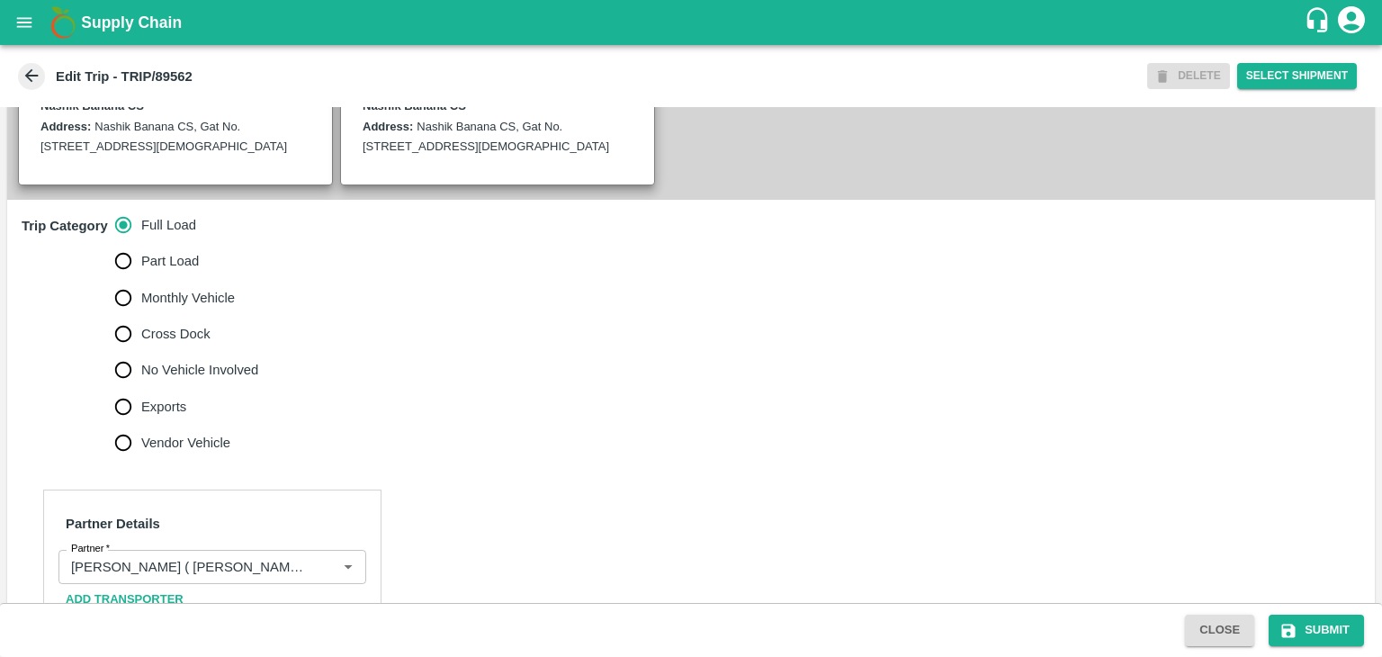
scroll to position [479, 0]
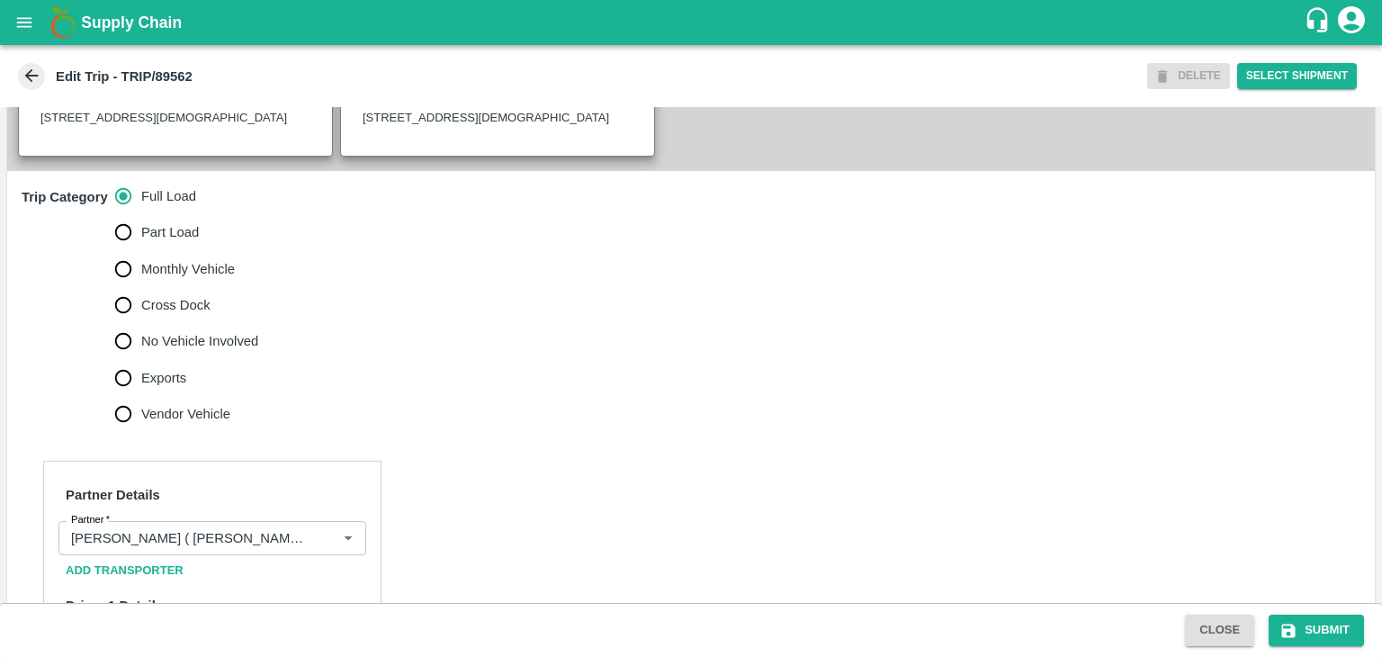
click at [176, 337] on span "No Vehicle Involved" at bounding box center [199, 341] width 117 height 20
click at [141, 337] on input "No Vehicle Involved" at bounding box center [123, 341] width 36 height 36
radio input "true"
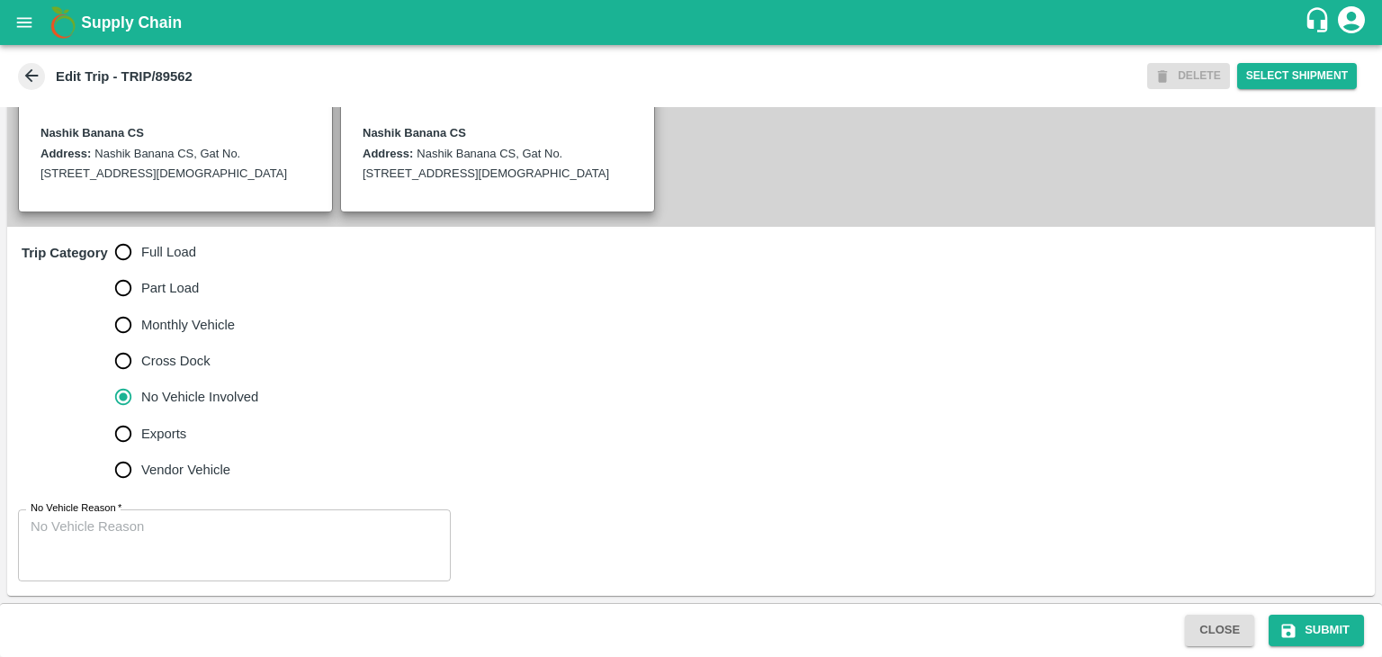
scroll to position [421, 0]
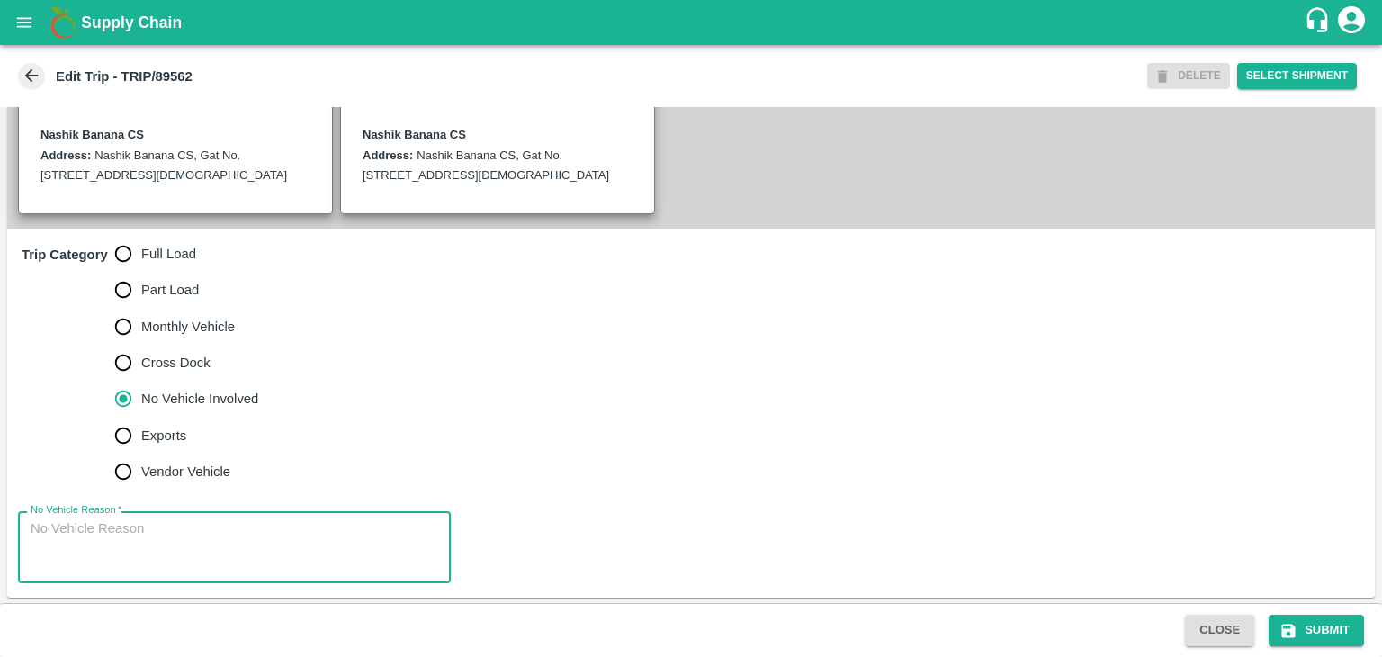
click at [242, 537] on textarea "No Vehicle Reason   *" at bounding box center [235, 547] width 408 height 57
type textarea "Field Dump"
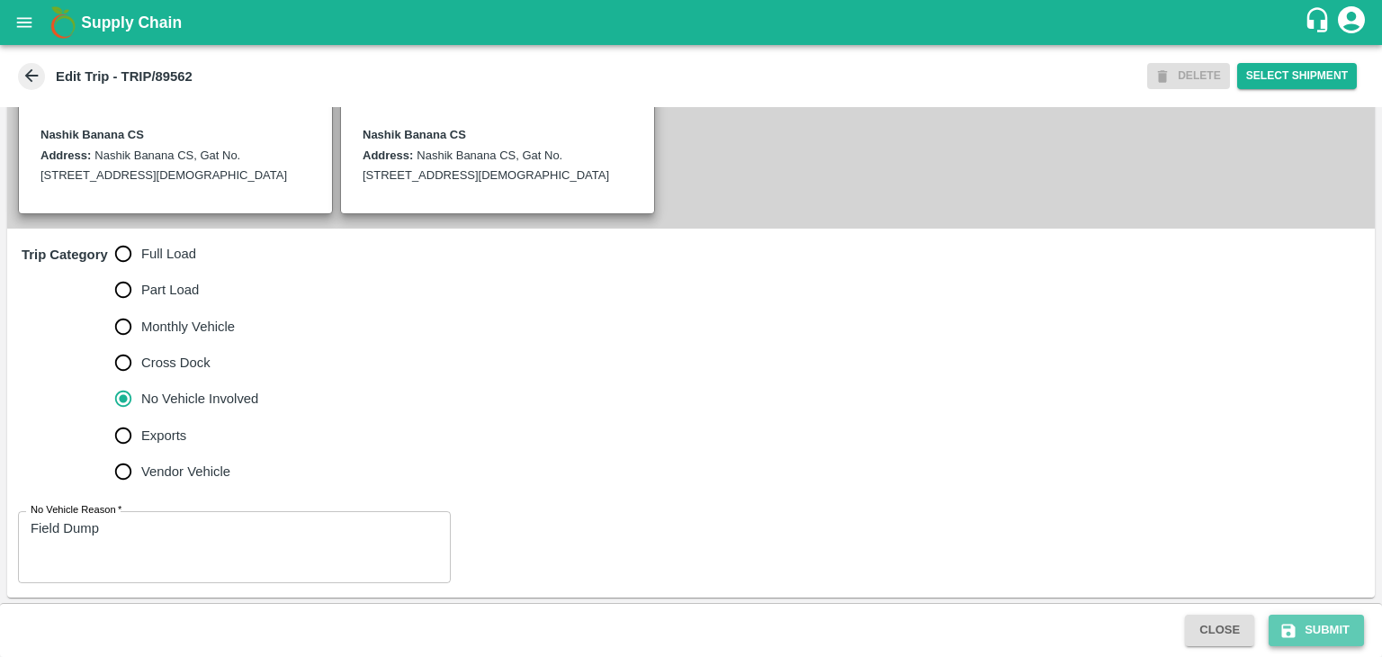
click at [1332, 624] on button "Submit" at bounding box center [1316, 630] width 95 height 31
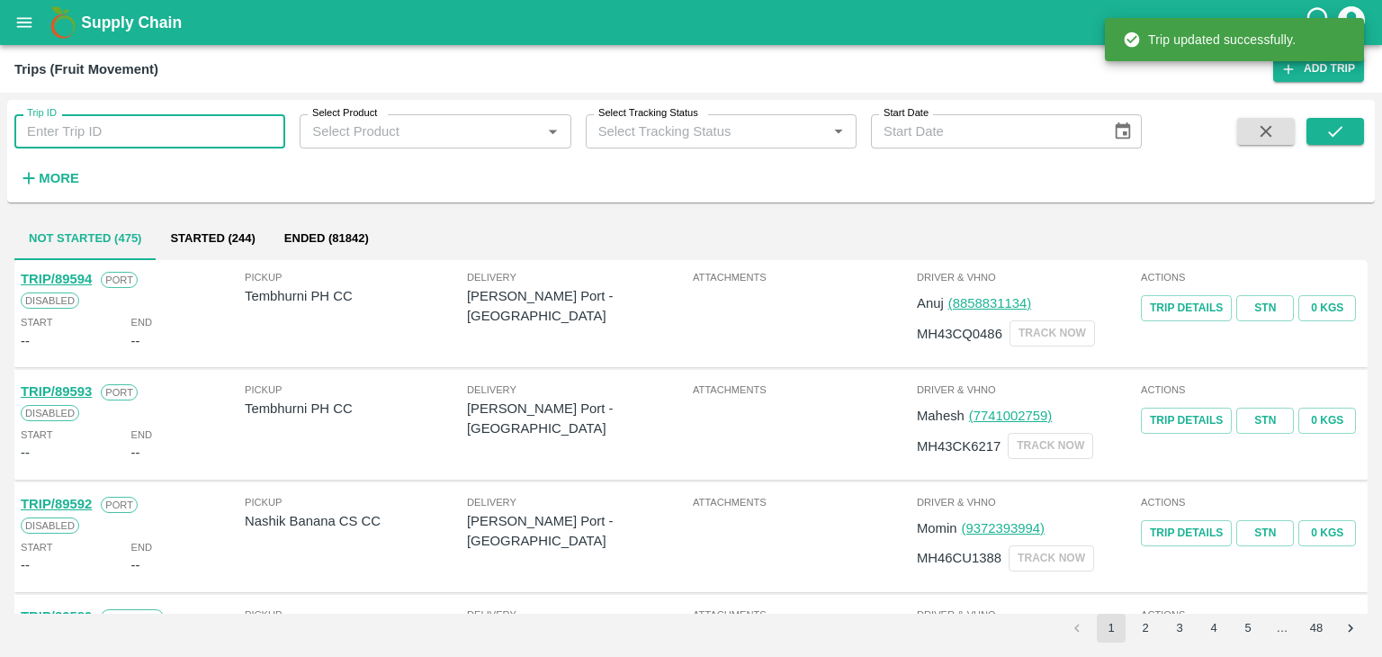
click at [193, 130] on input "Trip ID" at bounding box center [149, 131] width 271 height 34
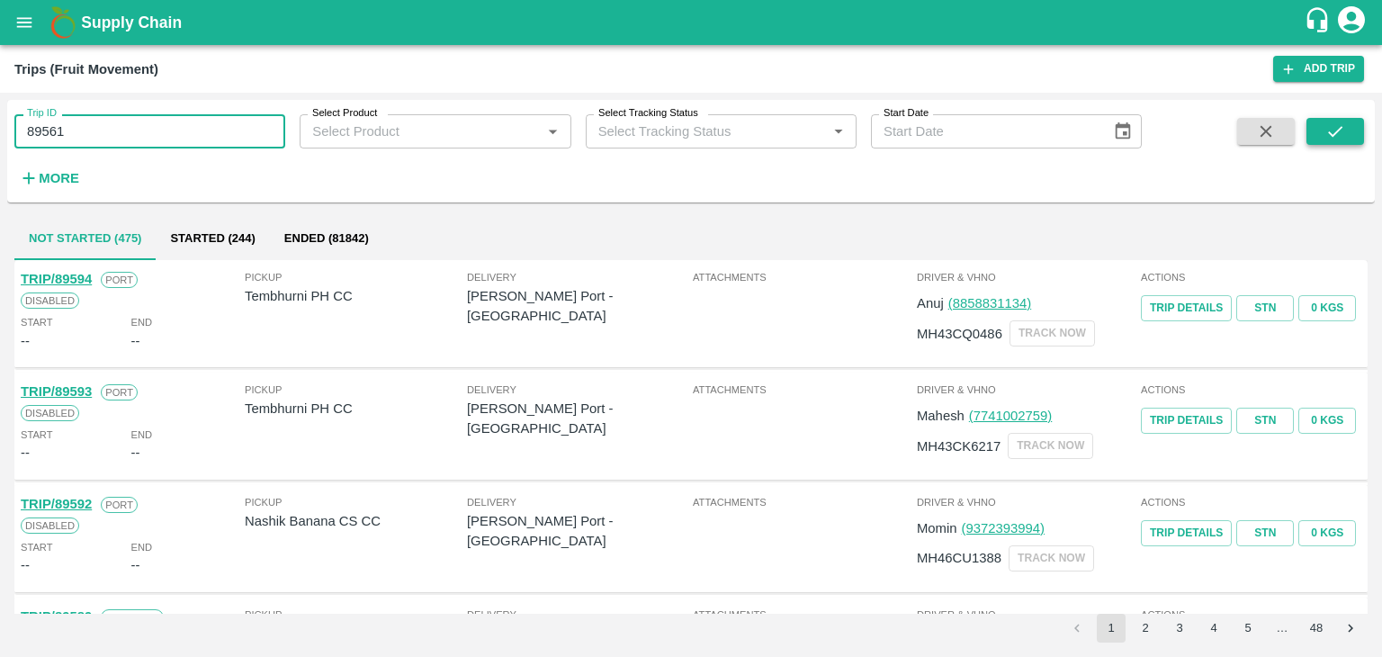
type input "89561"
click at [1340, 131] on icon "submit" at bounding box center [1335, 131] width 20 height 20
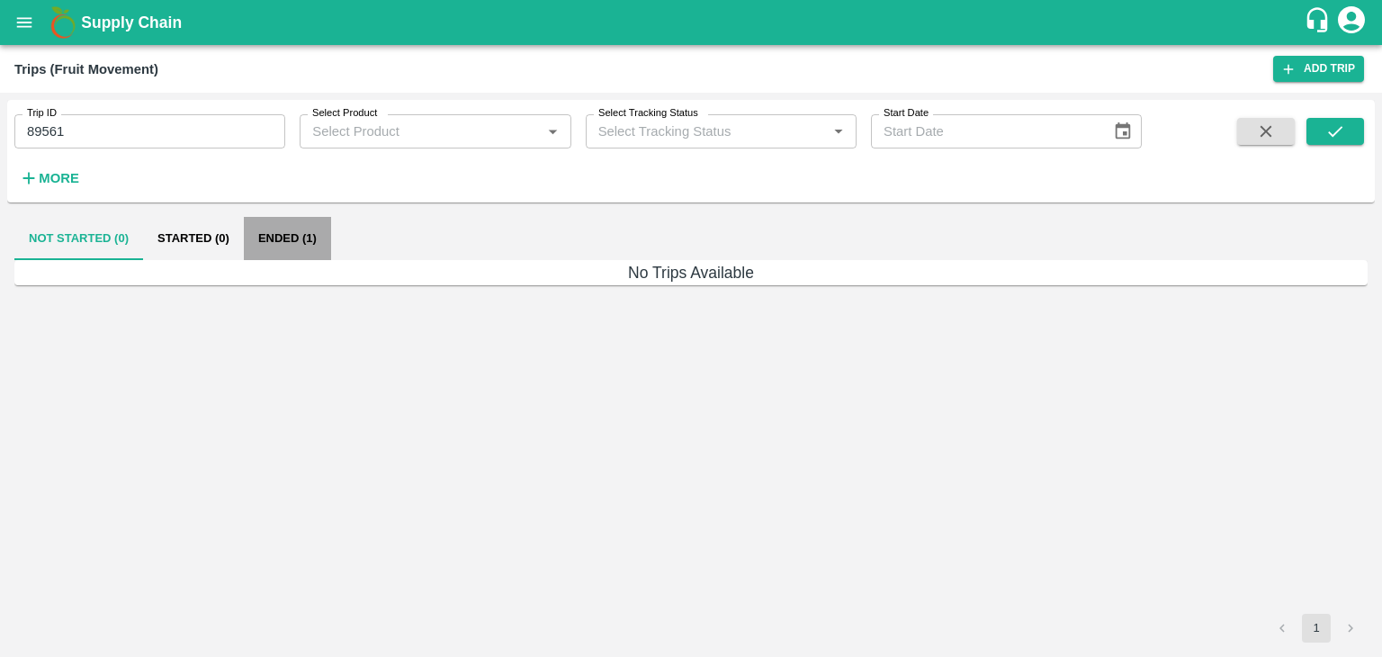
click at [289, 243] on button "Ended (1)" at bounding box center [287, 238] width 87 height 43
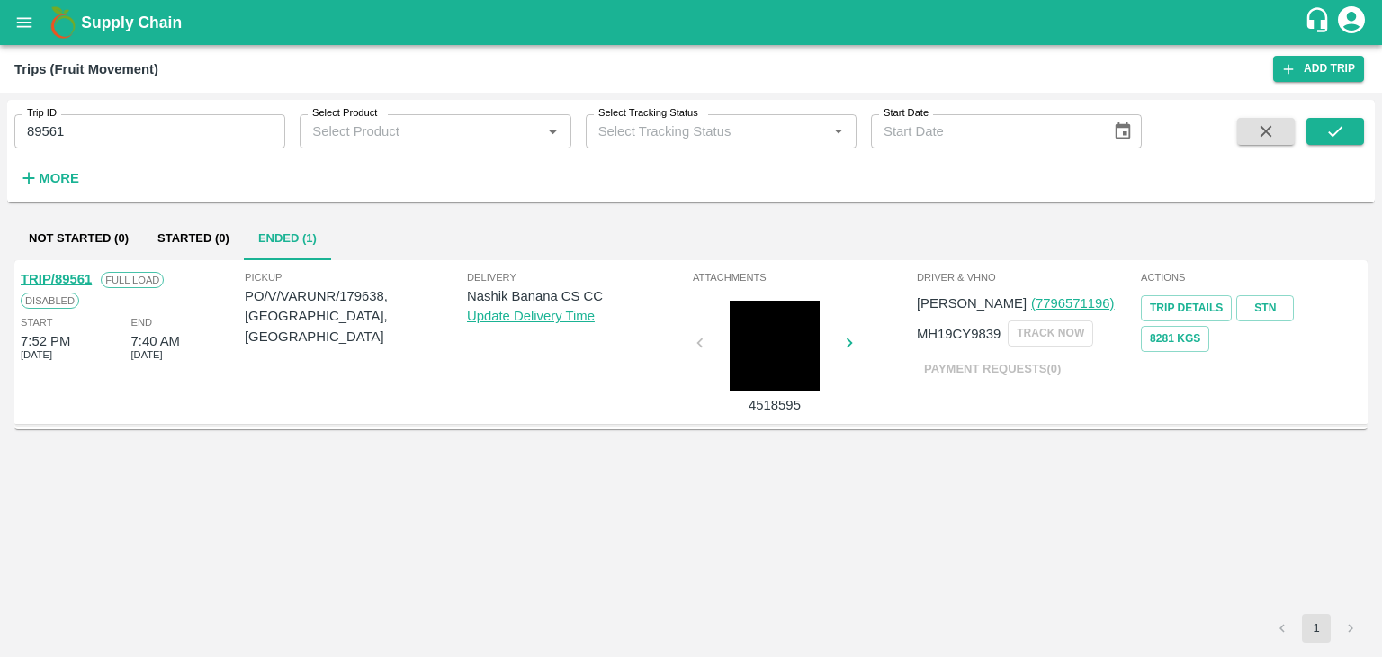
click at [76, 276] on link "TRIP/89561" at bounding box center [56, 279] width 71 height 14
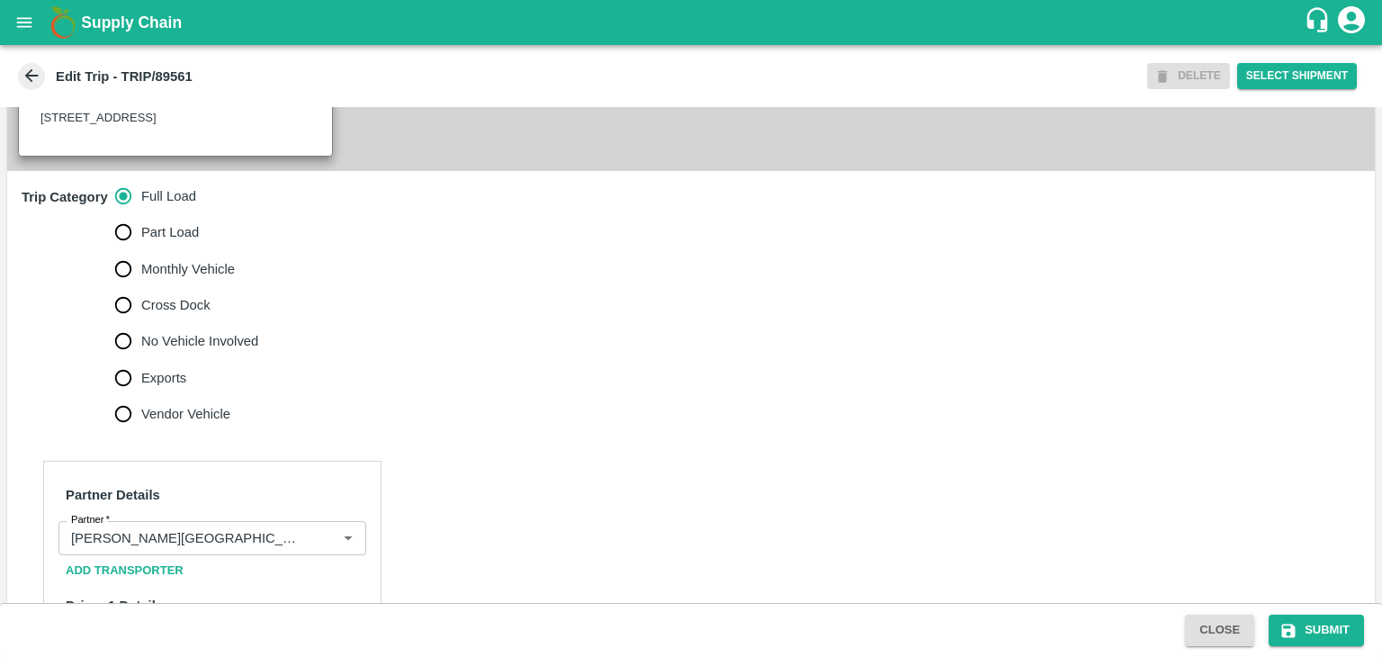
scroll to position [635, 0]
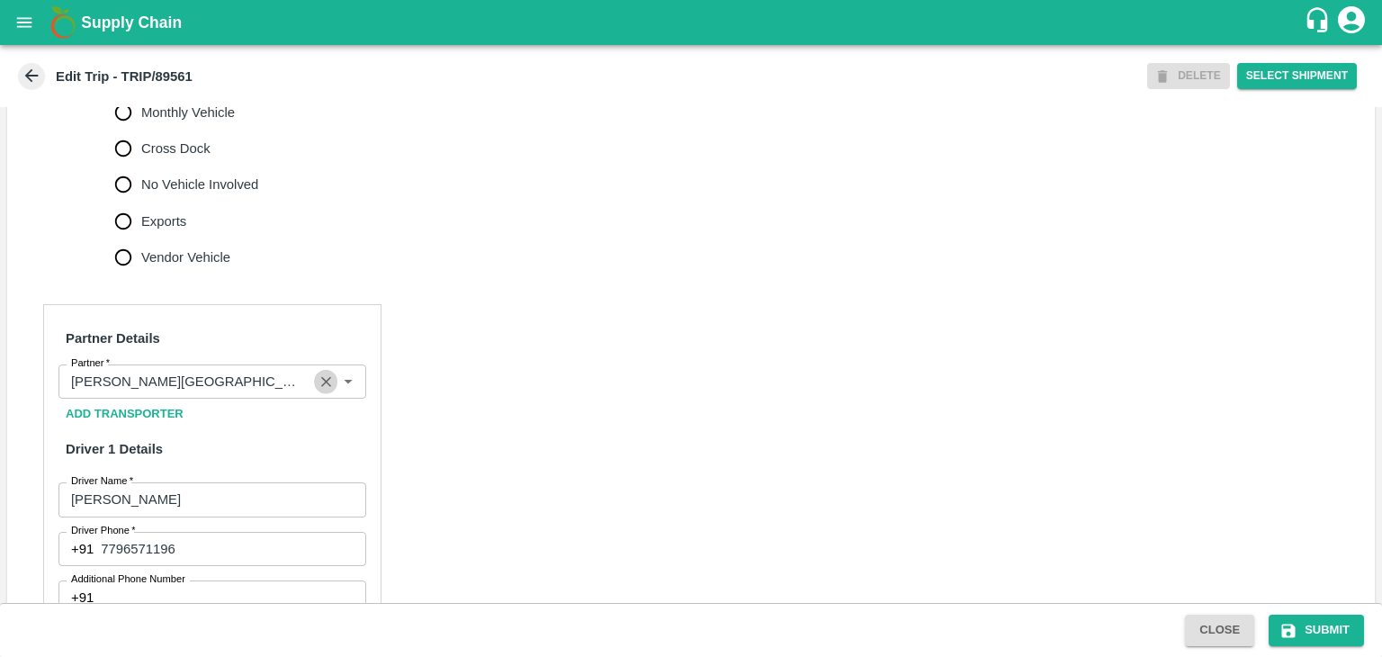
click at [319, 381] on icon "Clear" at bounding box center [326, 381] width 17 height 17
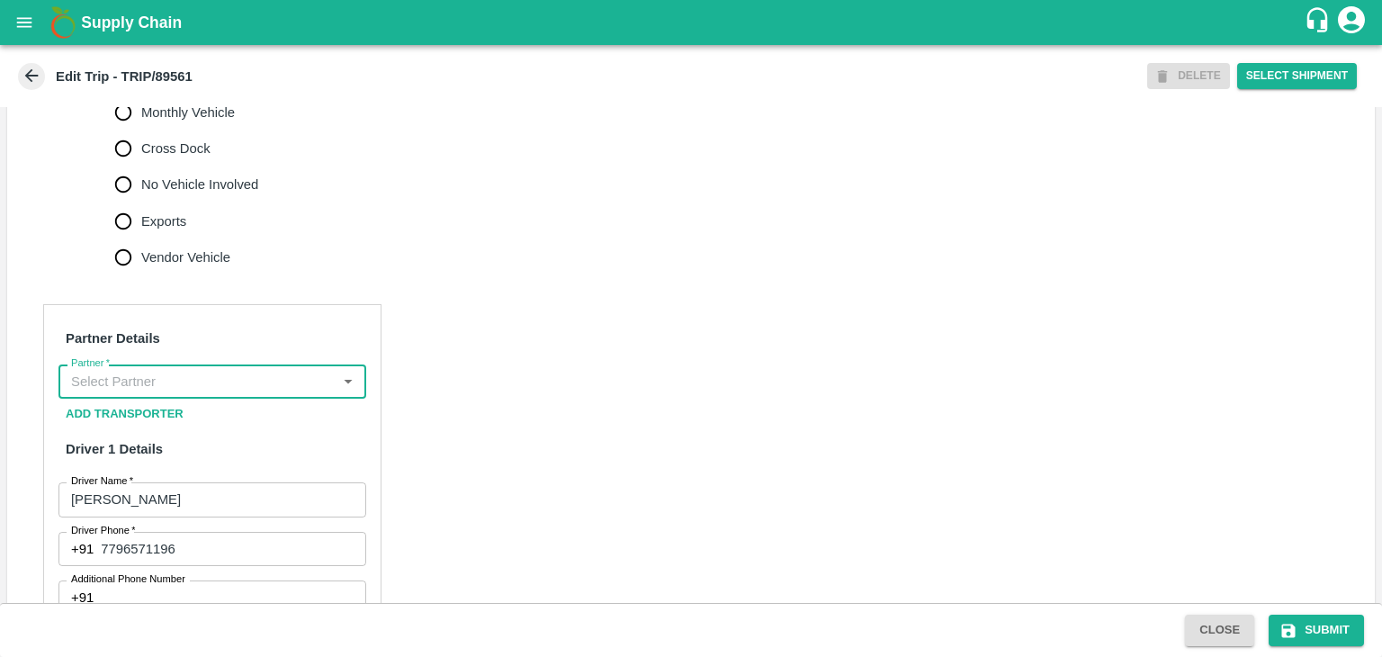
scroll to position [0, 0]
click at [274, 373] on input "Partner   *" at bounding box center [197, 381] width 267 height 23
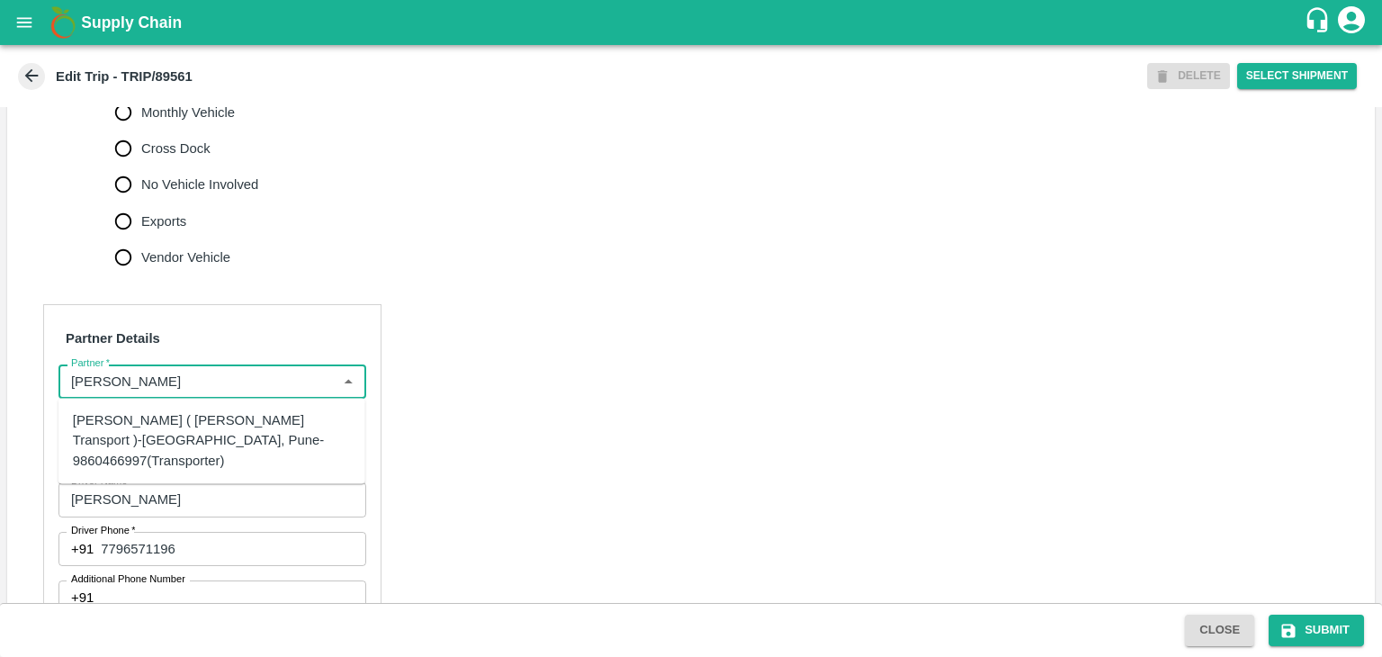
click at [229, 429] on div "[PERSON_NAME] ( [PERSON_NAME] Transport )-[GEOGRAPHIC_DATA], Pune-9860466997(Tr…" at bounding box center [212, 440] width 278 height 60
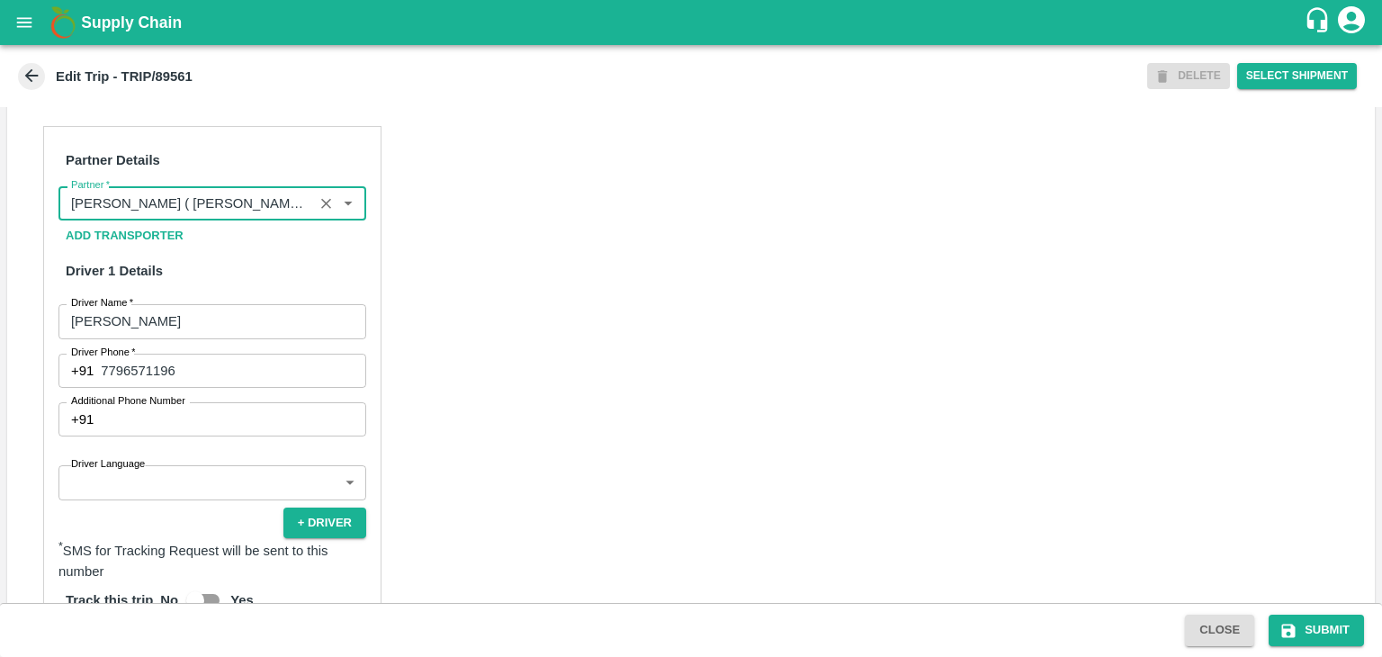
scroll to position [840, 0]
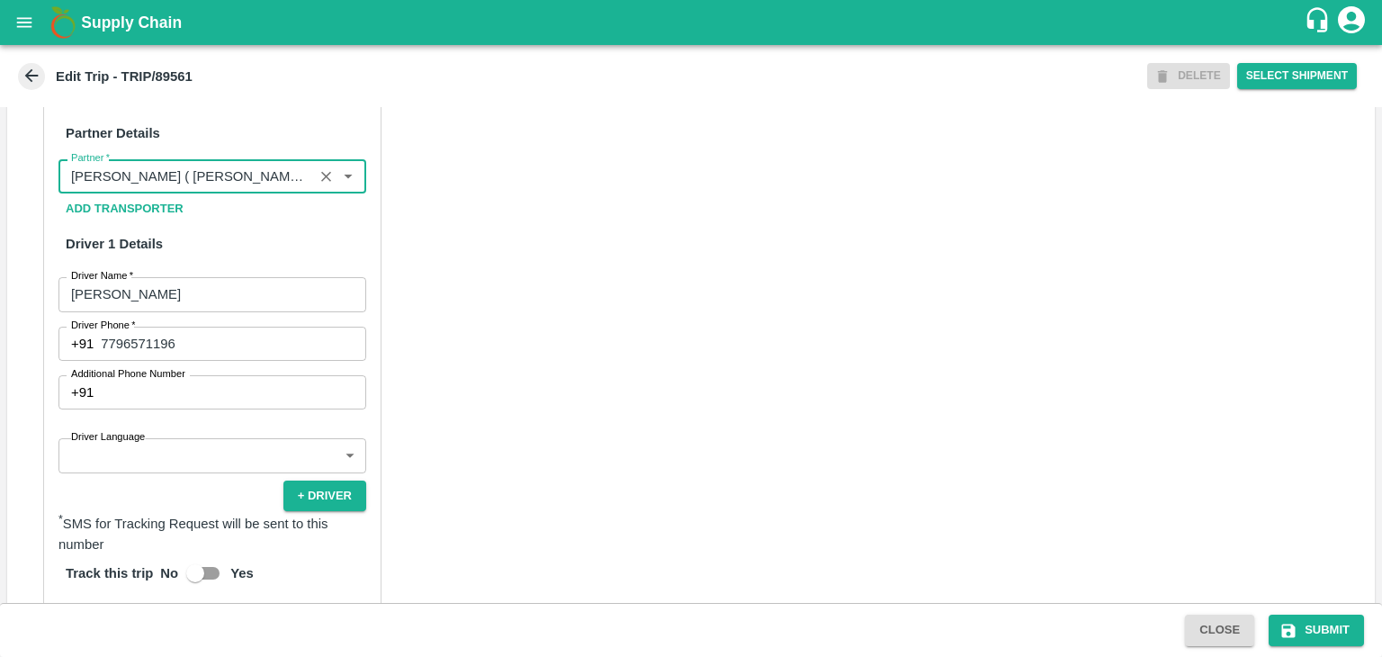
type input "[PERSON_NAME] ( [PERSON_NAME] Transport )-[GEOGRAPHIC_DATA], Pune-9860466997(Tr…"
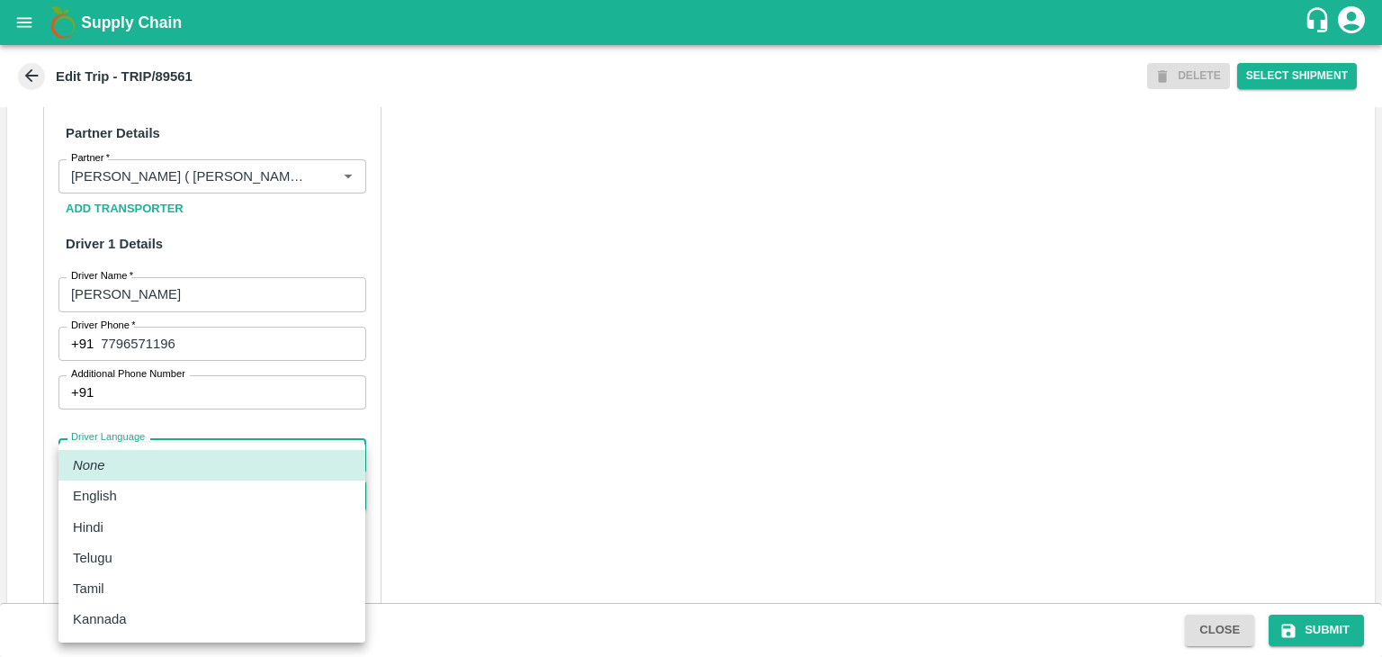
click at [166, 444] on body "Supply Chain Edit Trip - TRIP/89561 DELETE Select Shipment Trip Details Trip Ty…" at bounding box center [691, 328] width 1382 height 657
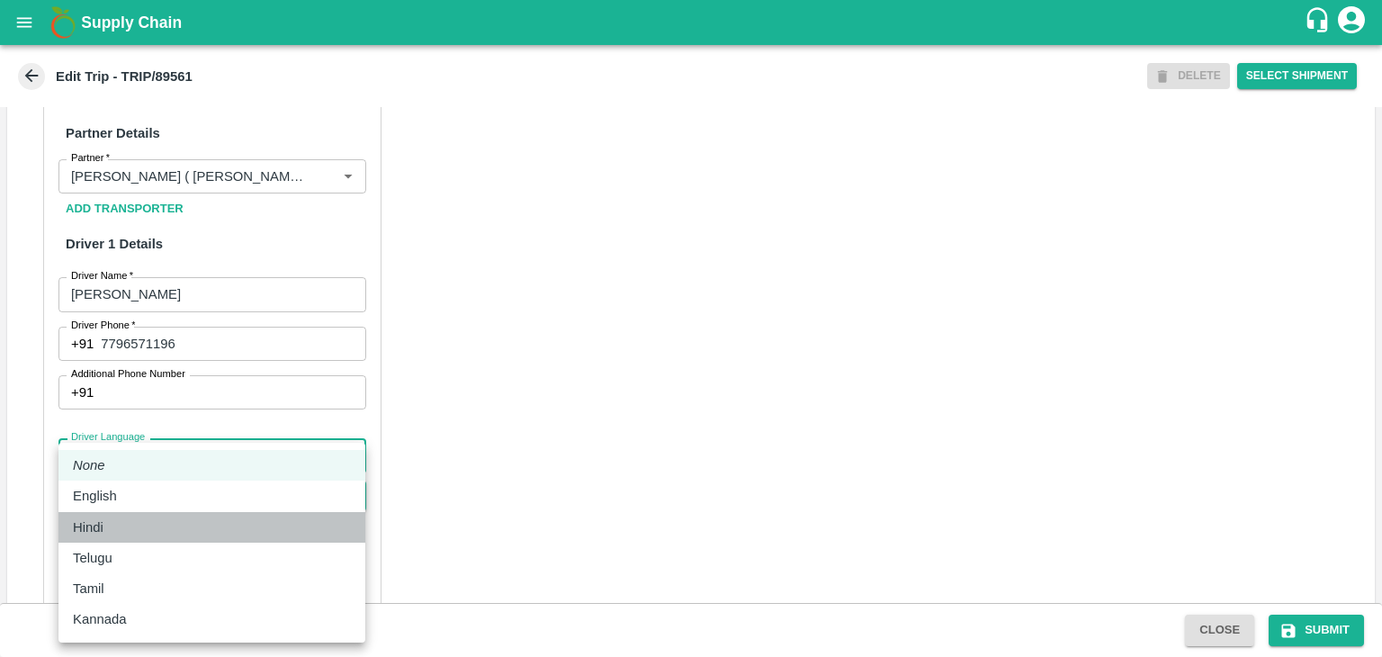
click at [121, 525] on div "Hindi" at bounding box center [212, 527] width 278 height 20
type input "hi"
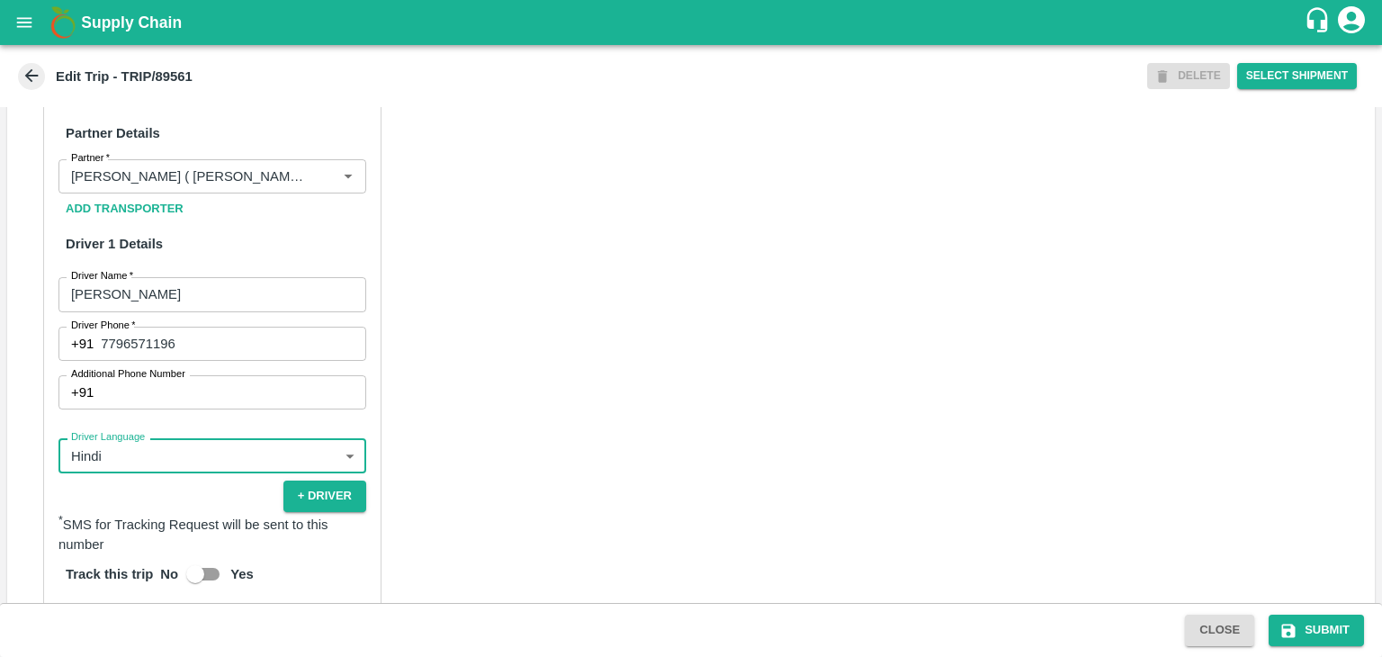
scroll to position [1282, 0]
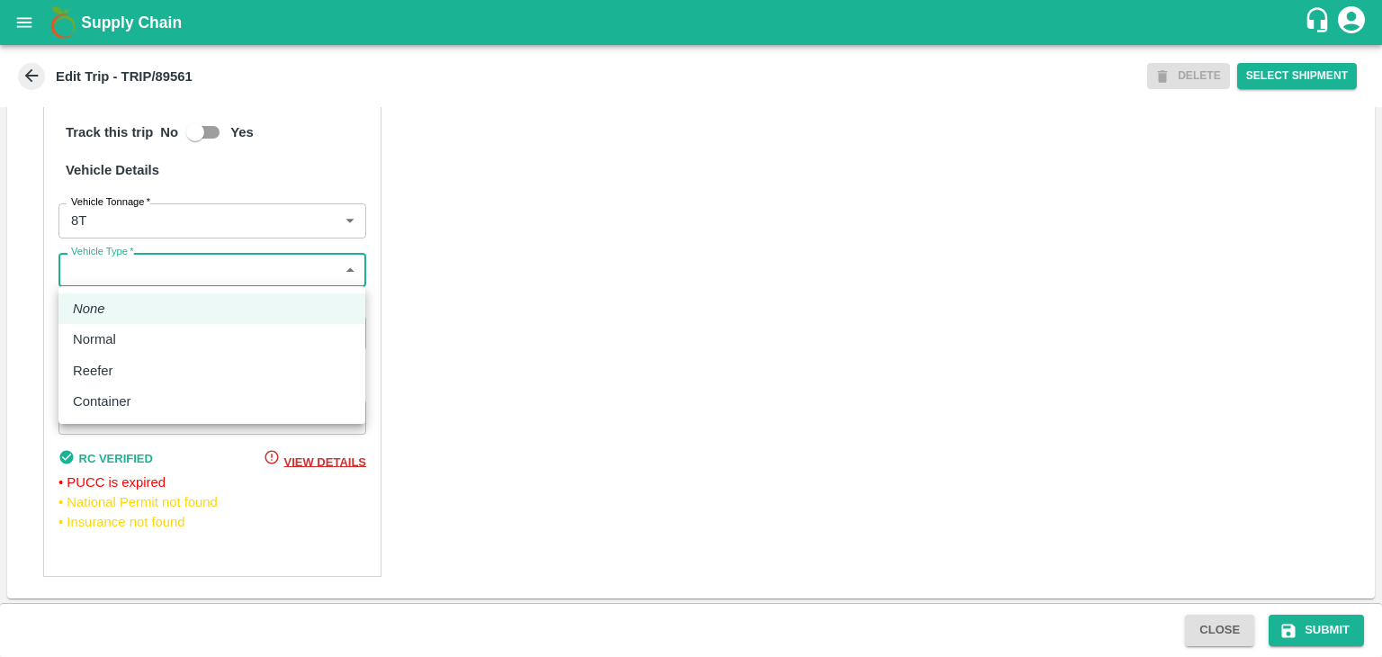
click at [162, 276] on body "Supply Chain Edit Trip - TRIP/89561 DELETE Select Shipment Trip Details Trip Ty…" at bounding box center [691, 328] width 1382 height 657
click at [112, 339] on p "Normal" at bounding box center [94, 339] width 43 height 20
type input "Normal"
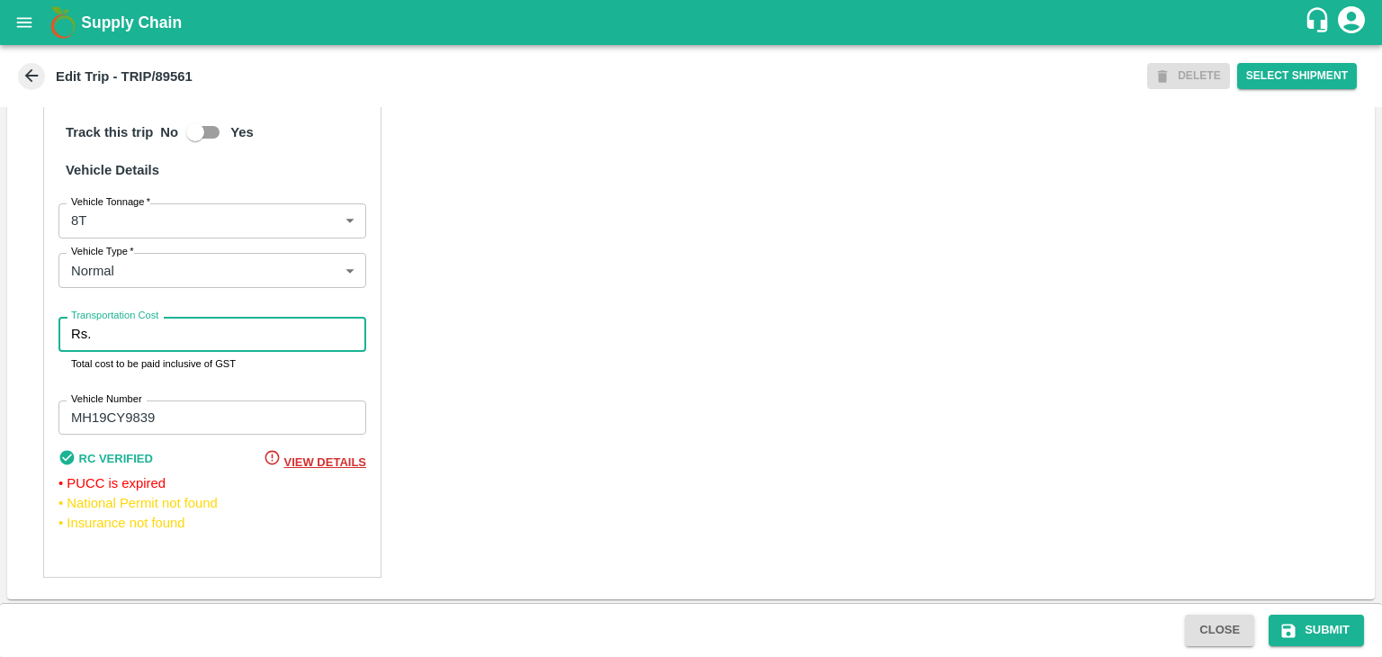
click at [156, 338] on input "Transportation Cost" at bounding box center [232, 334] width 268 height 34
type input "10000"
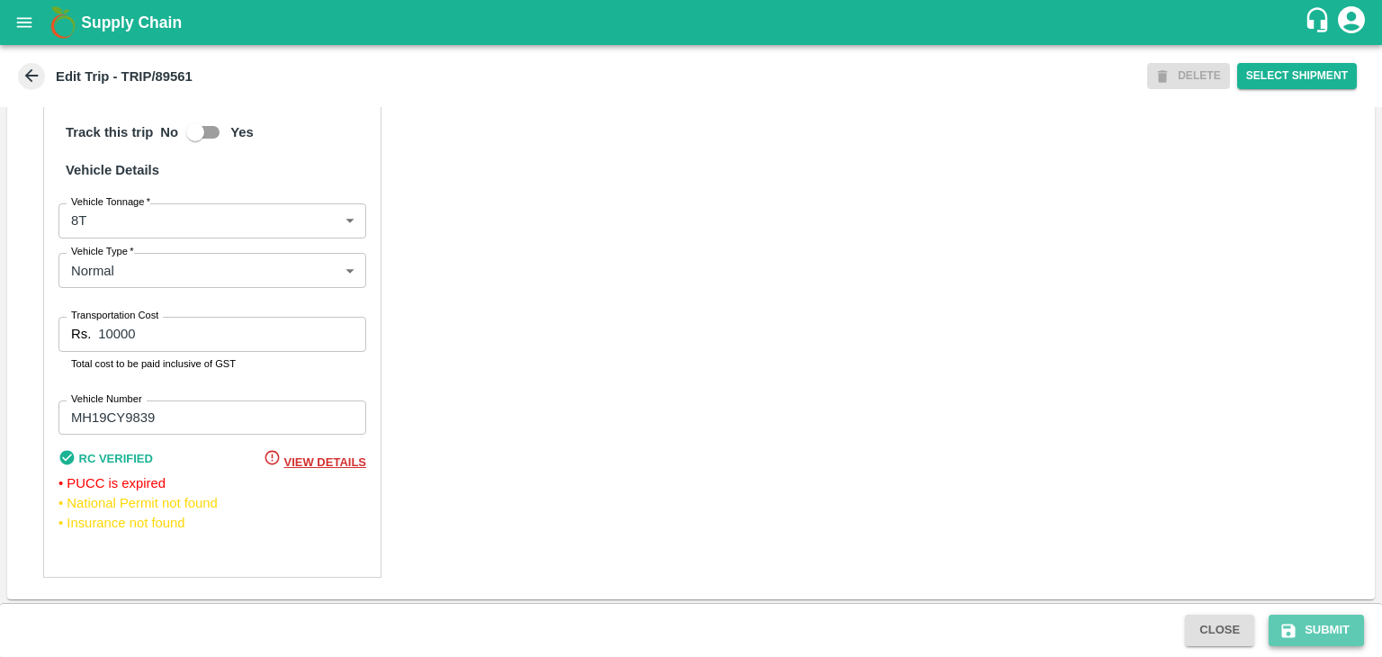
click at [1321, 632] on button "Submit" at bounding box center [1316, 630] width 95 height 31
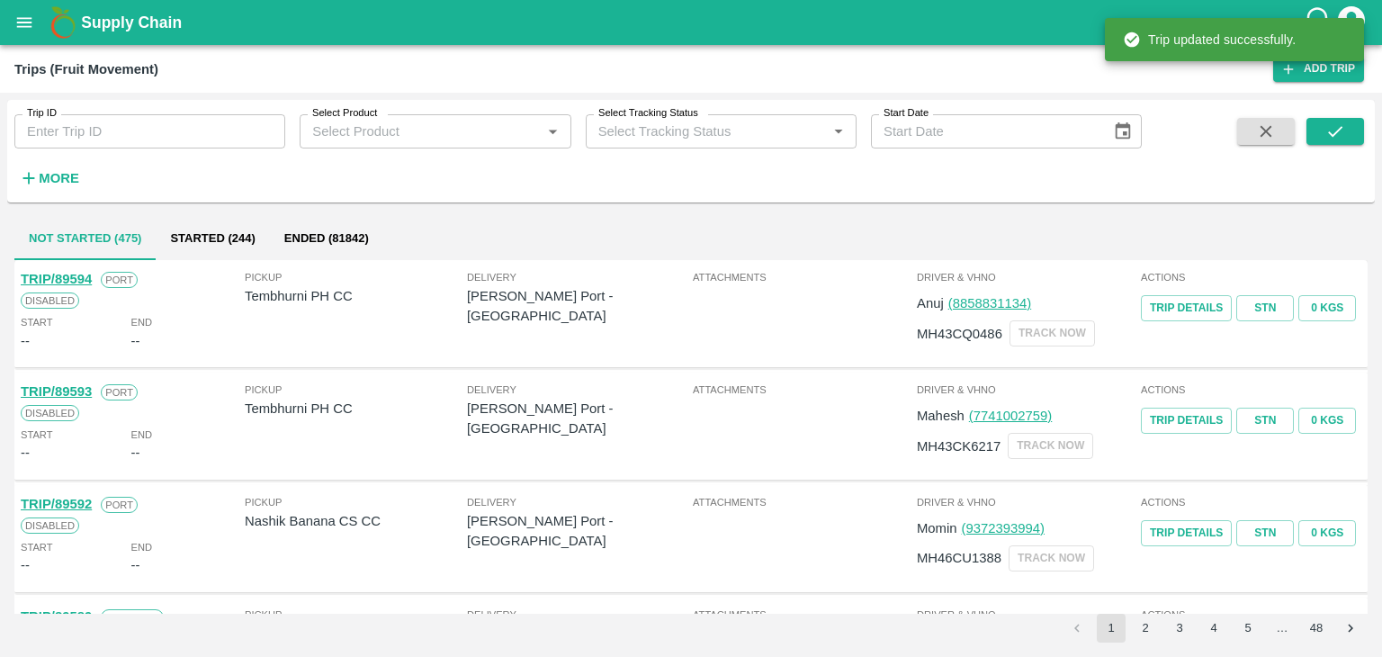
click at [182, 129] on input "Trip ID" at bounding box center [149, 131] width 271 height 34
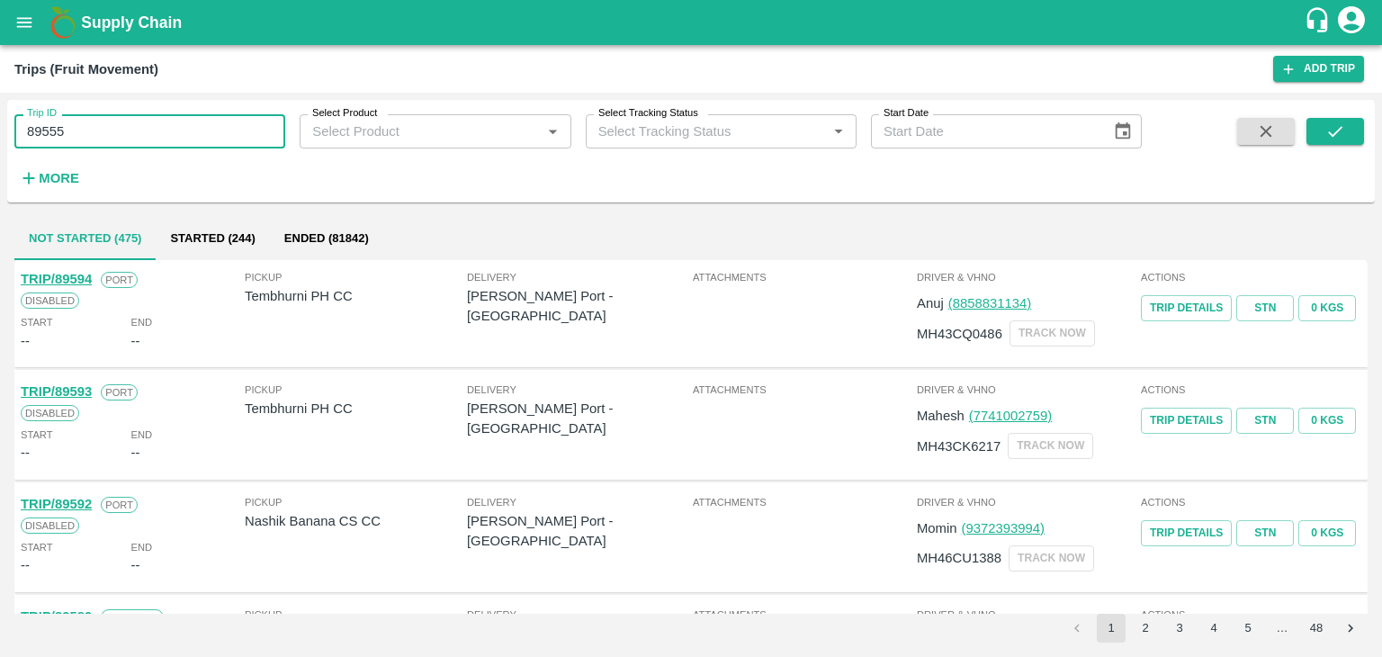
type input "89555"
click at [1322, 145] on span at bounding box center [1336, 155] width 58 height 74
click at [1337, 138] on icon "submit" at bounding box center [1335, 131] width 20 height 20
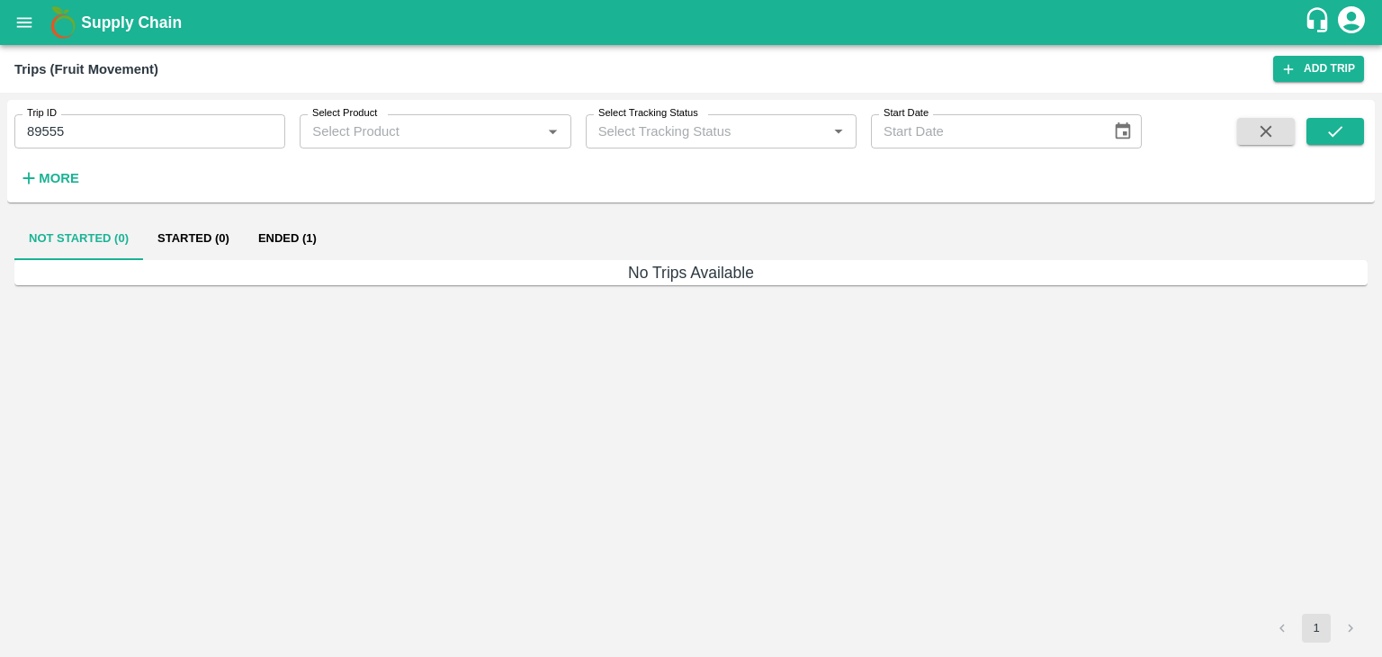
click at [277, 241] on button "Ended (1)" at bounding box center [287, 238] width 87 height 43
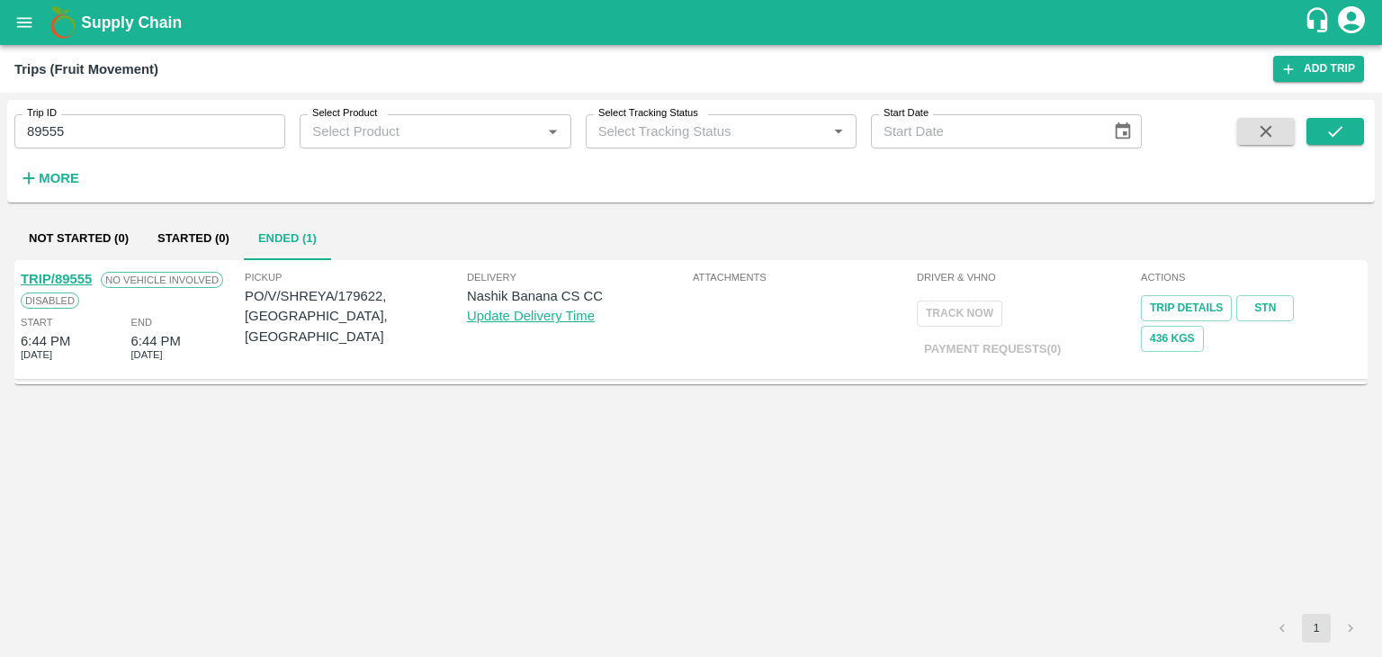
click at [66, 275] on link "TRIP/89555" at bounding box center [56, 279] width 71 height 14
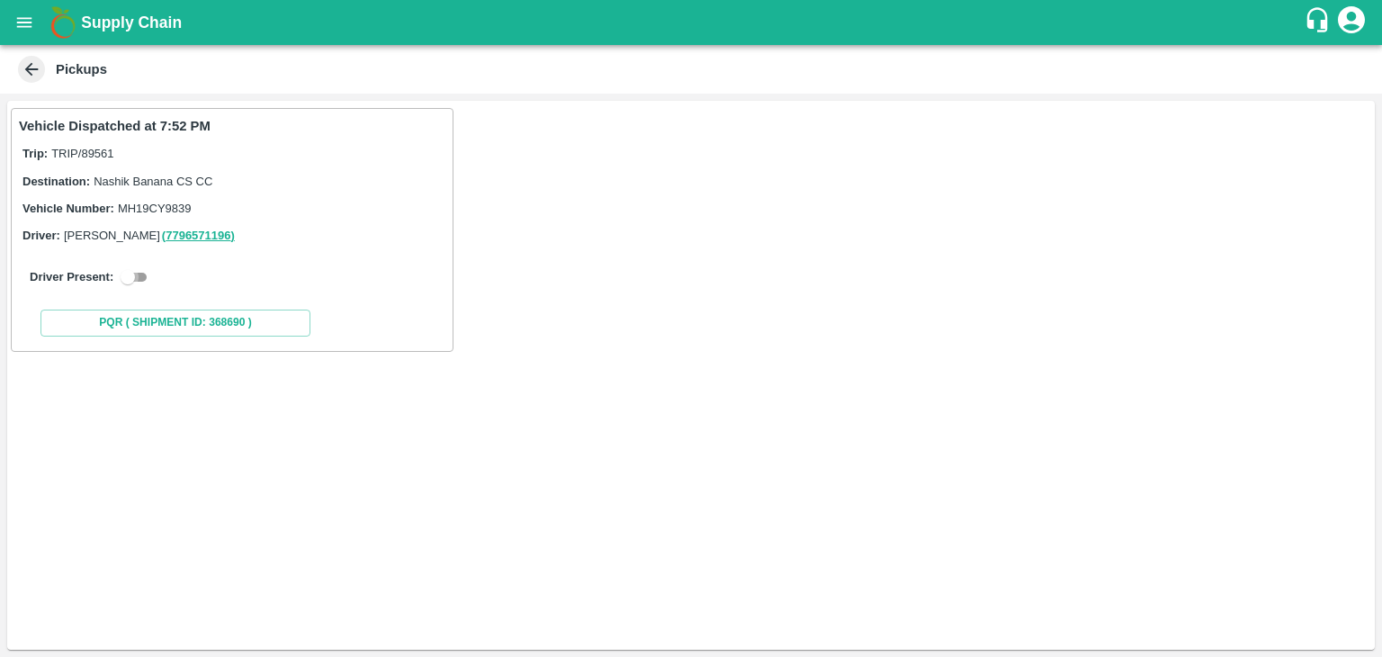
click at [146, 274] on input "checkbox" at bounding box center [127, 277] width 65 height 22
checkbox input "true"
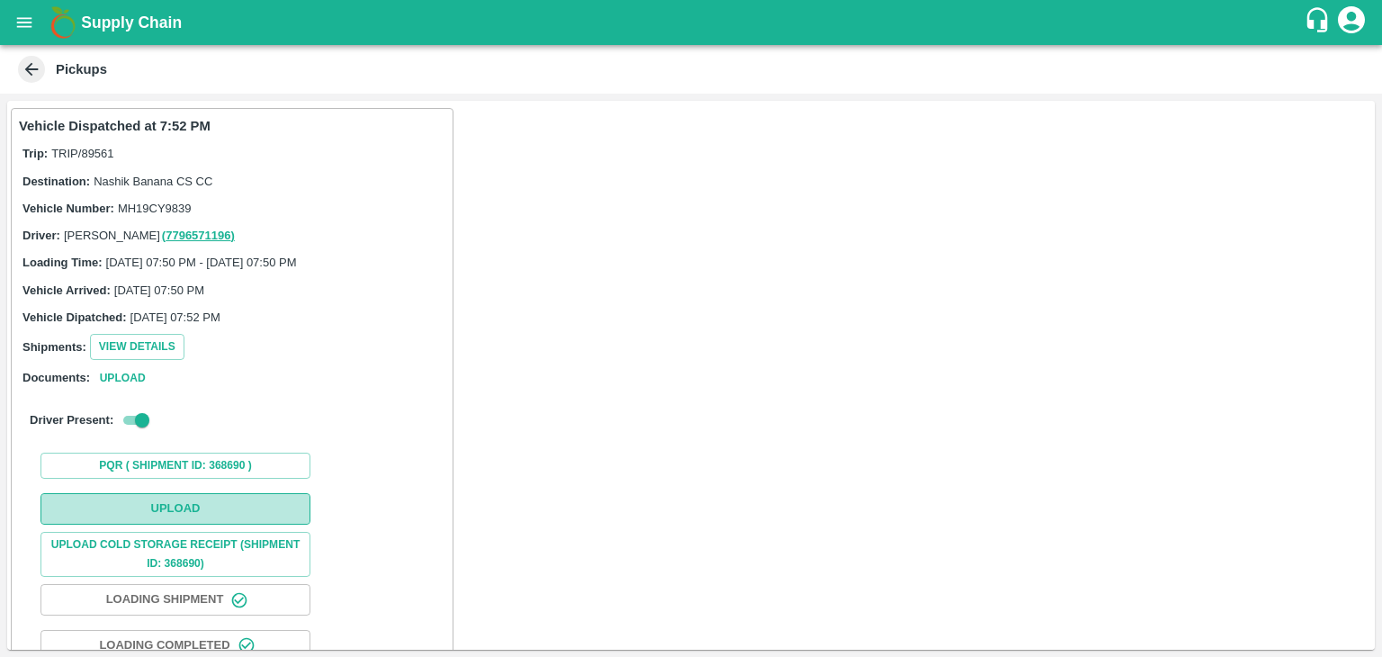
click at [214, 498] on button "Upload" at bounding box center [175, 508] width 270 height 31
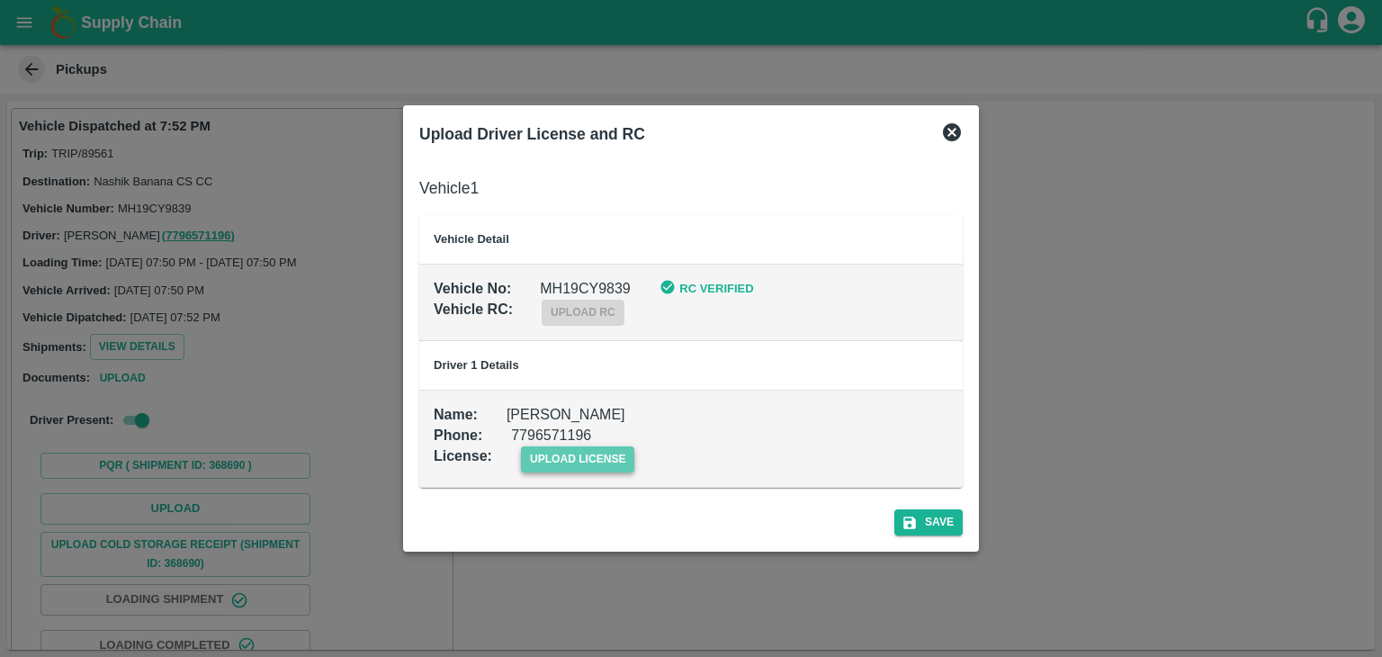
click at [566, 462] on span "upload license" at bounding box center [578, 459] width 114 height 26
click at [0, 0] on input "upload license" at bounding box center [0, 0] width 0 height 0
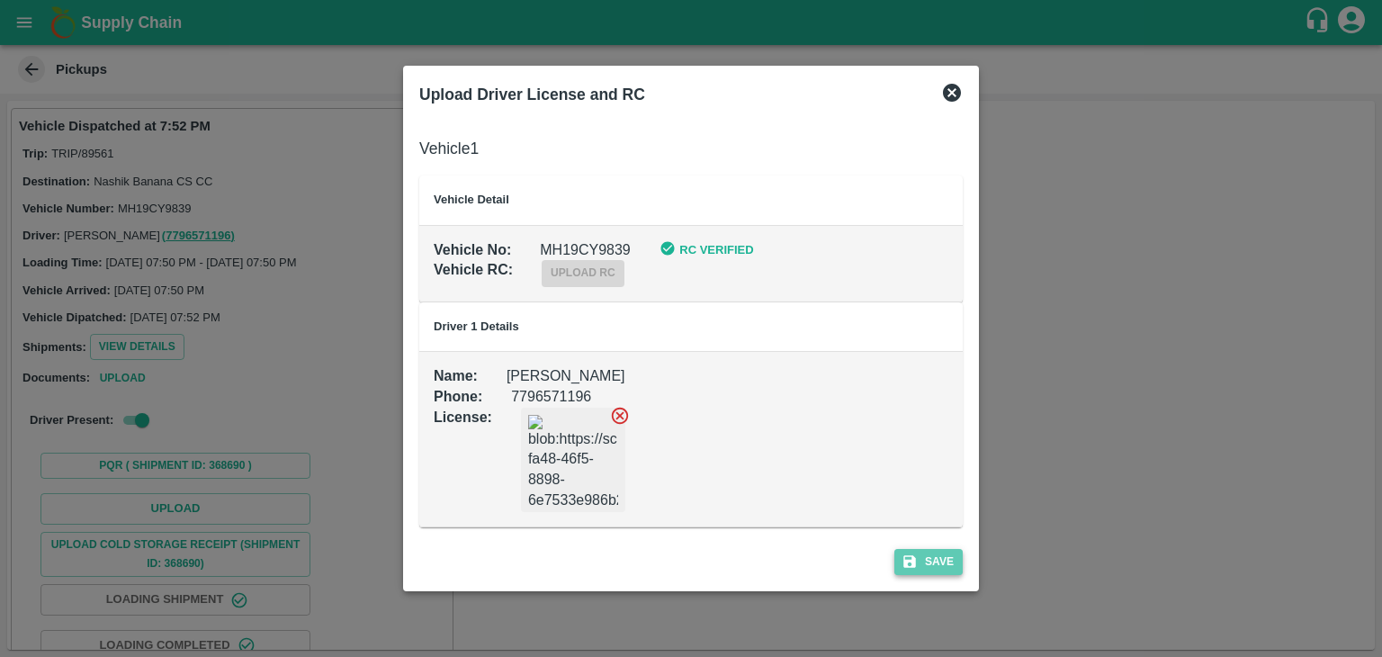
click at [946, 561] on button "Save" at bounding box center [928, 562] width 68 height 26
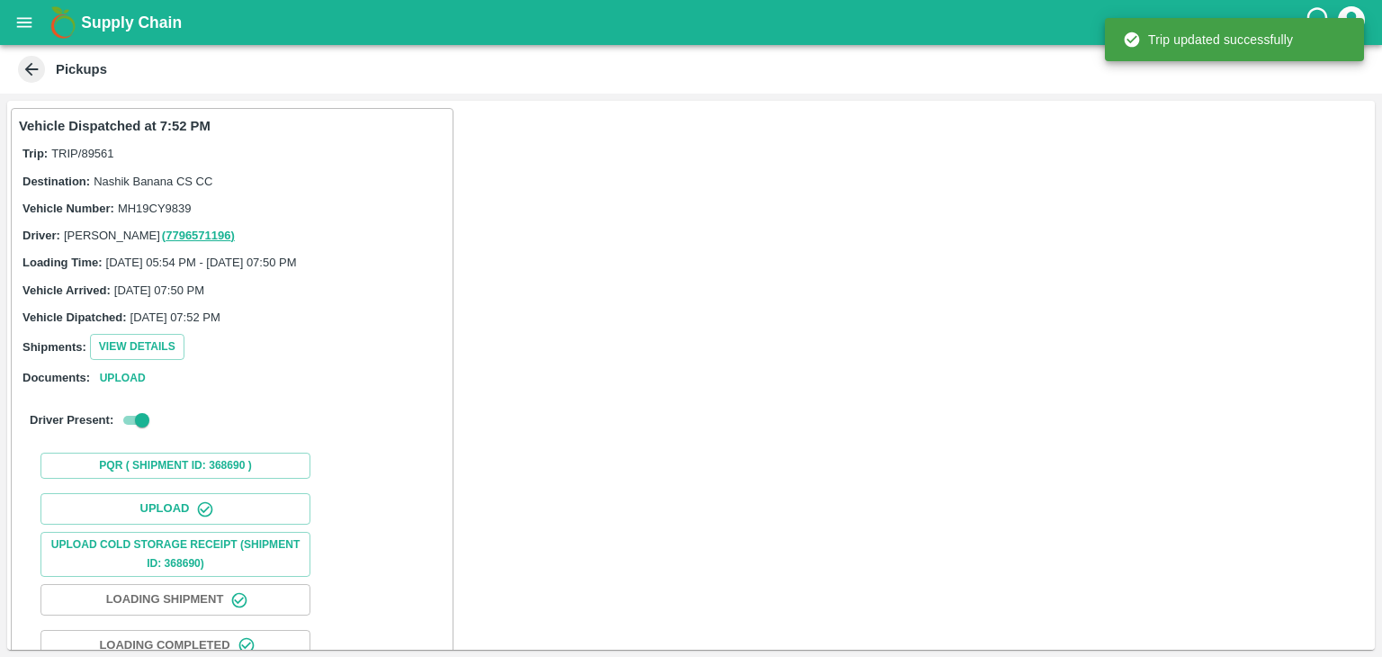
scroll to position [188, 0]
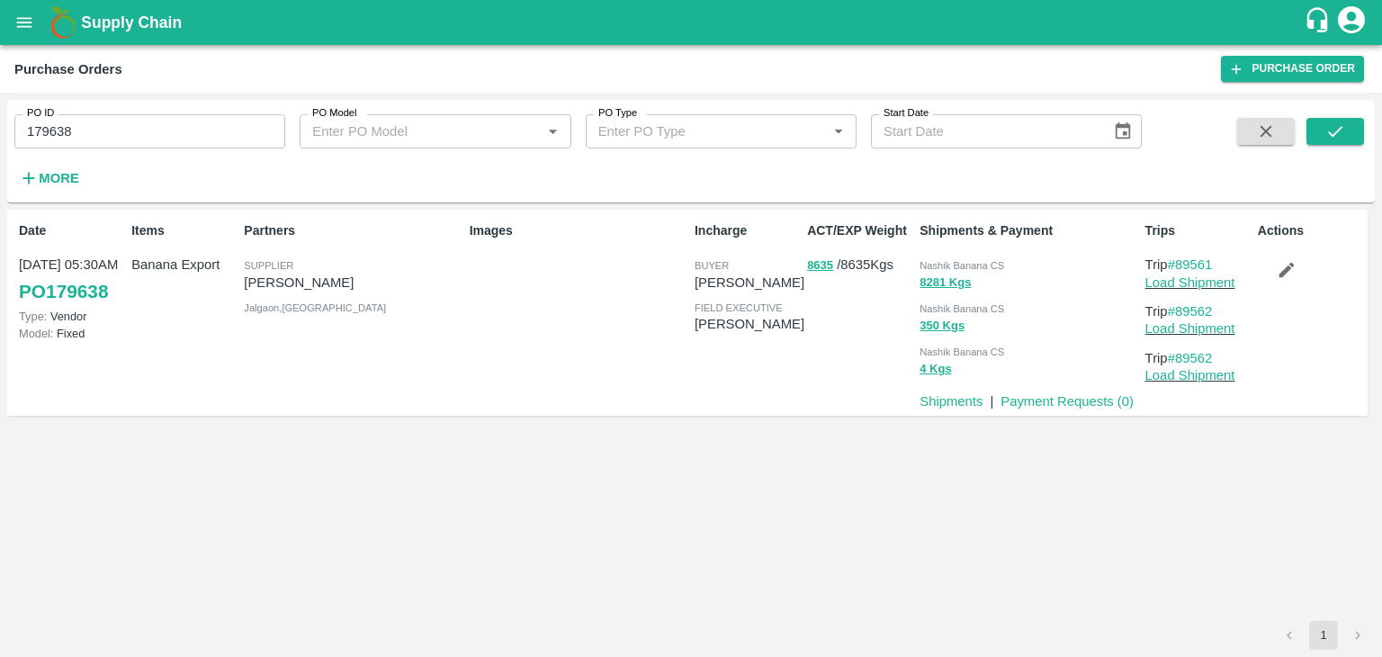
click at [1278, 269] on icon "button" at bounding box center [1287, 270] width 20 height 20
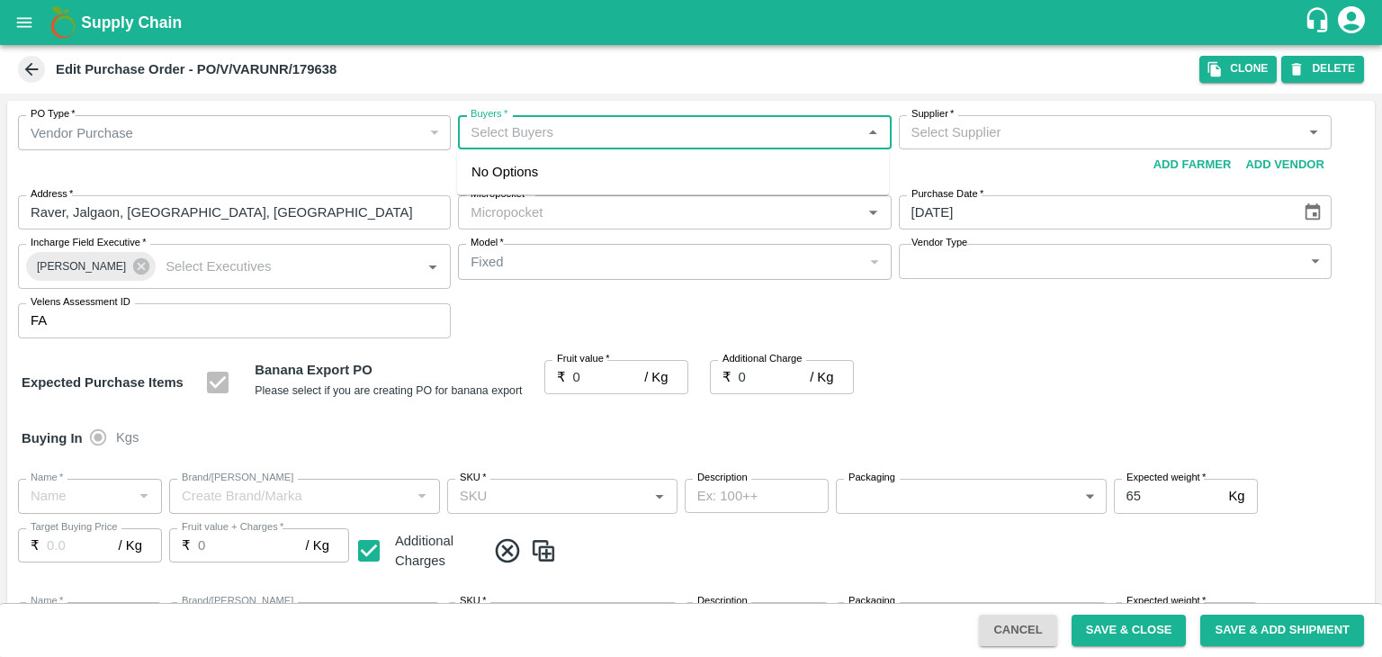
click at [564, 136] on input "Buyers   *" at bounding box center [659, 132] width 392 height 23
type input "Ajit O"
type input "VARUN RAMESHWAR AGRAWAL-undefined"
type input "172-Savda"
type input "Banana Export"
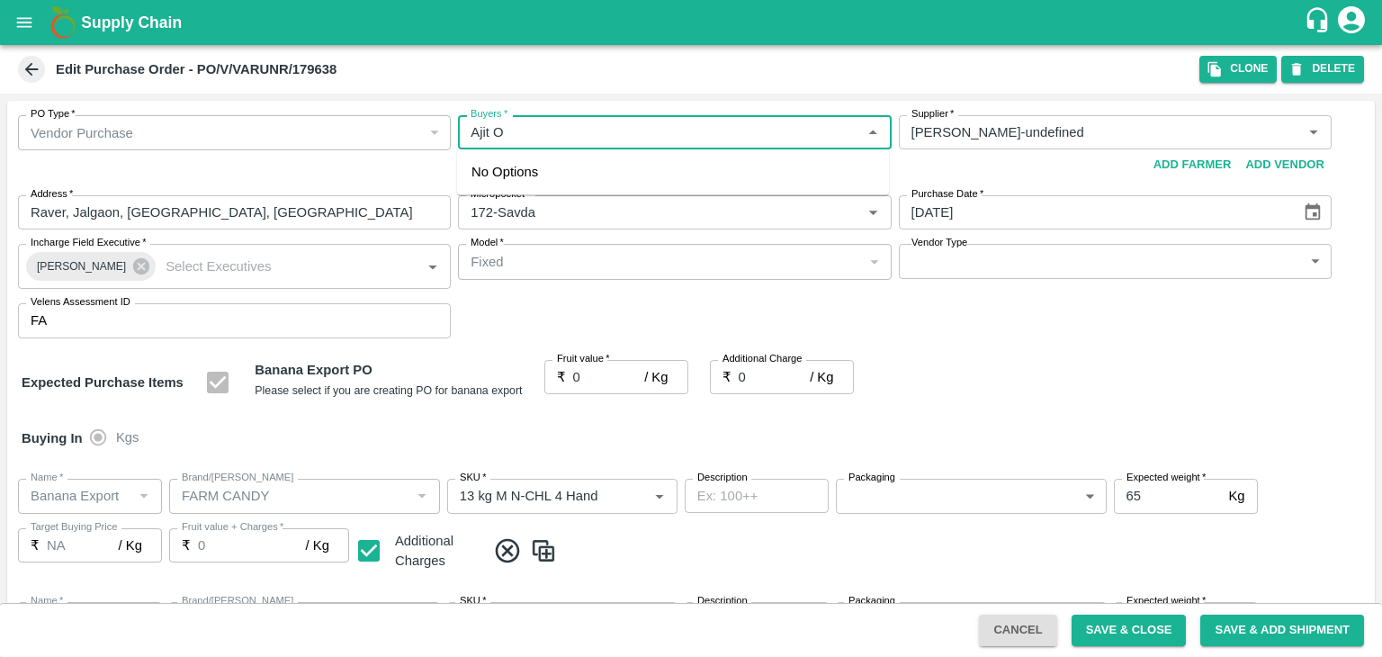
type input "FARM CANDY"
type input "13 kg M N-CHL 4 Hand"
type input "NA"
type input "Banana Export"
type input "FARM CANDY"
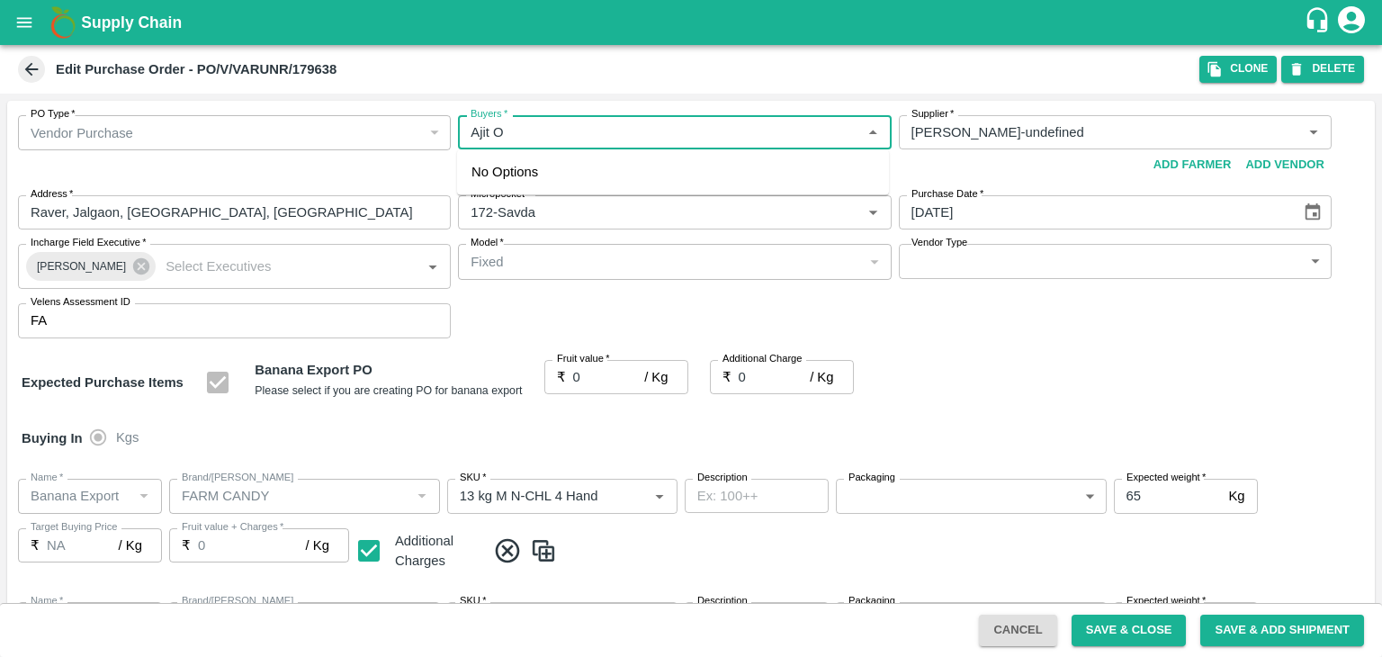
type input "13 kg M N-CHL 5 Hand"
type input "NA"
type input "Banana Export"
type input "FARM CANDY"
type input "13 kg M N-CHL 6 Hand"
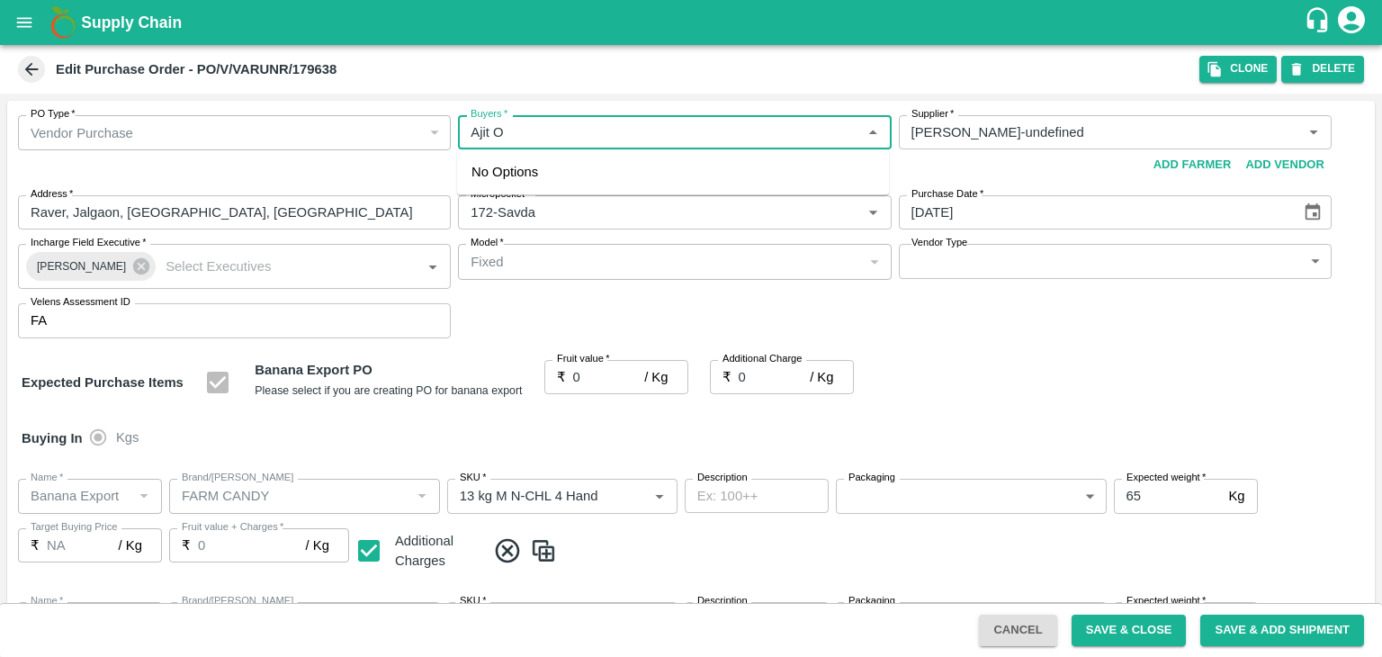
type input "NA"
type input "Banana Export"
type input "FARM CANDY"
type input "13 kg M N-CHL 8 Hand"
type input "NA"
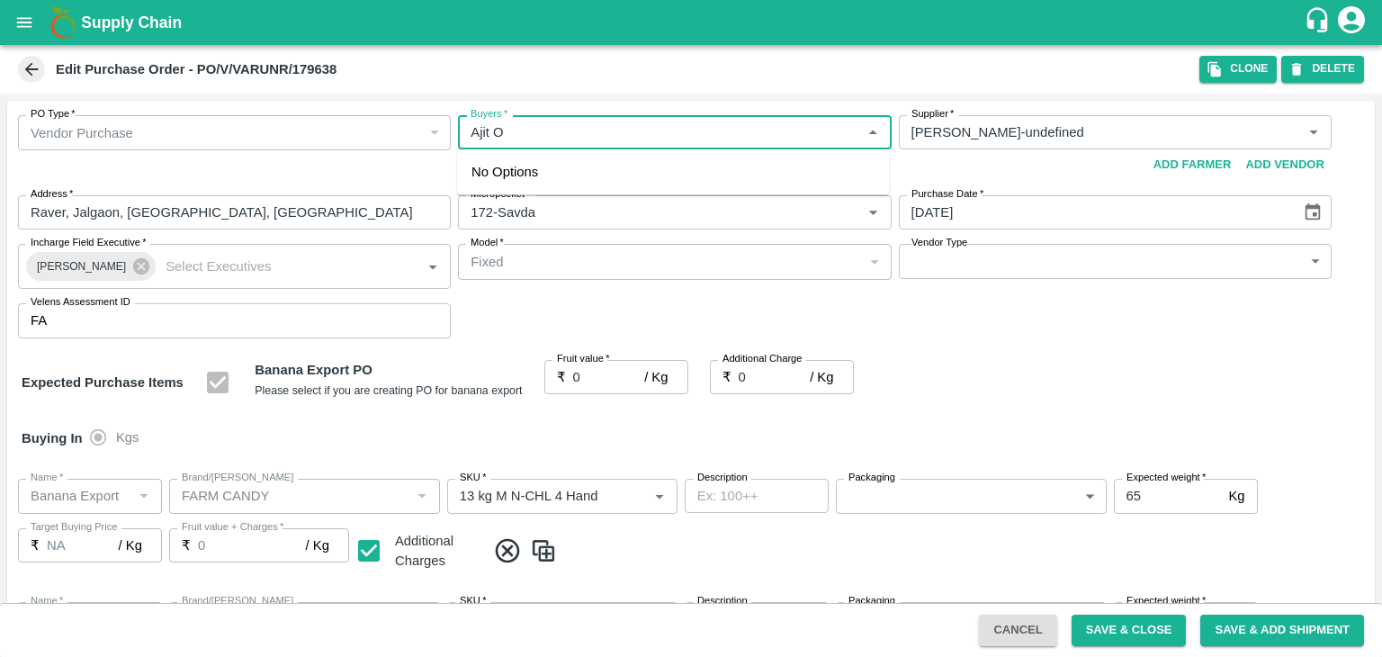
type input "Banana Export"
type input "FARM CANDY"
type input "13 kg M N-CHL CL"
type input "NA"
type input "Banana Export"
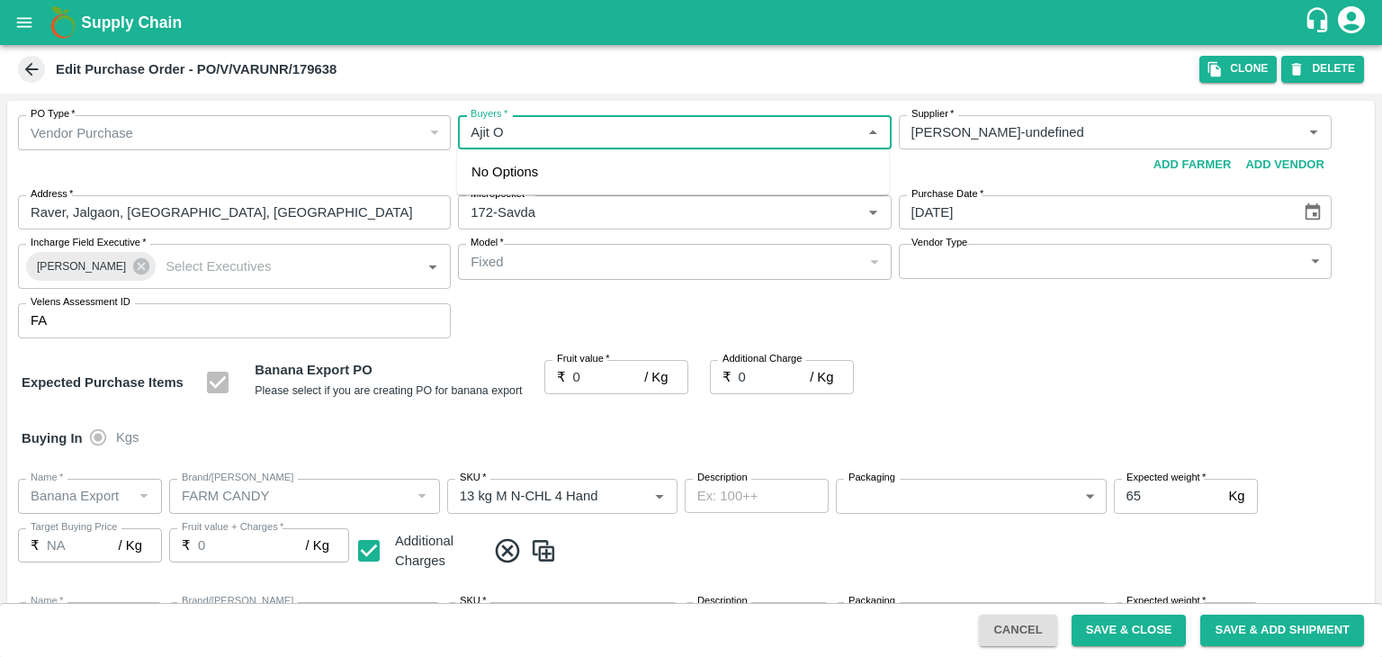
type input "FARM CANDY"
type input "C Class"
type input "NA"
type input "Banana Export"
type input "FARM CANDY"
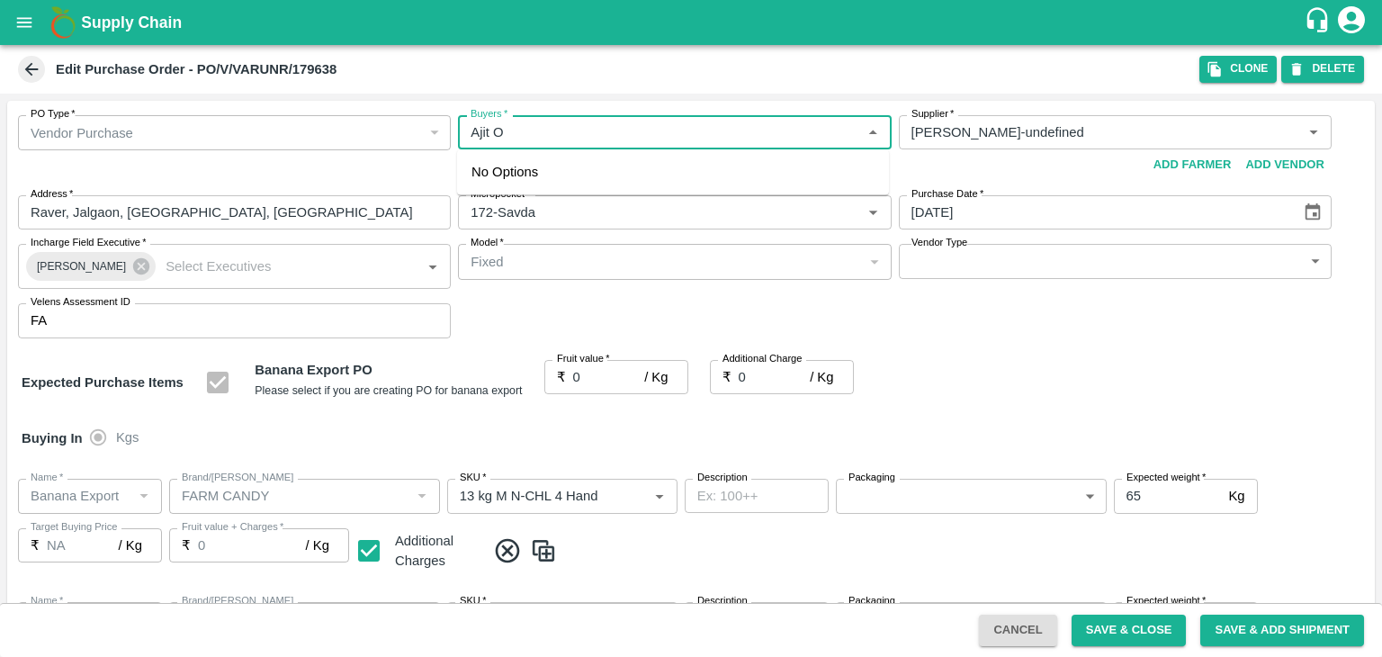
type input "PHR Kg"
type input "NA"
click at [565, 174] on div "[PERSON_NAME]" at bounding box center [570, 180] width 110 height 20
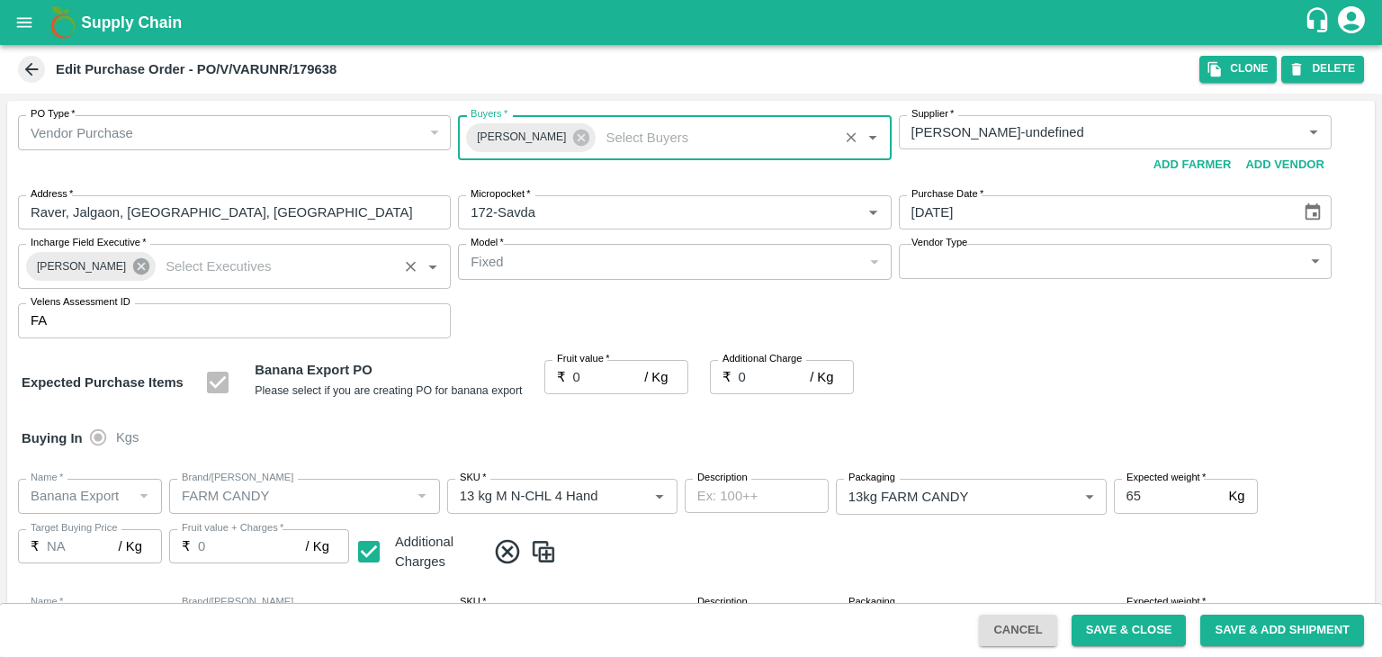
click at [133, 265] on icon at bounding box center [141, 266] width 20 height 20
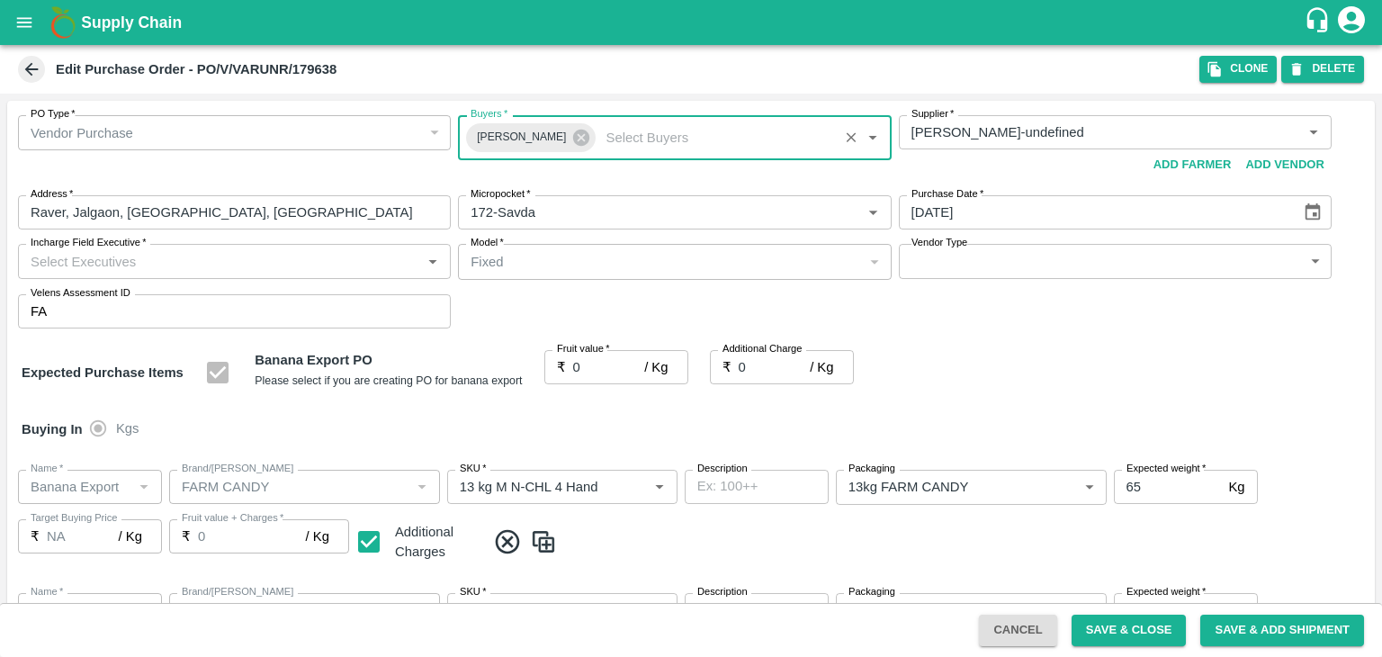
click at [167, 264] on input "Incharge Field Executive   *" at bounding box center [219, 260] width 392 height 23
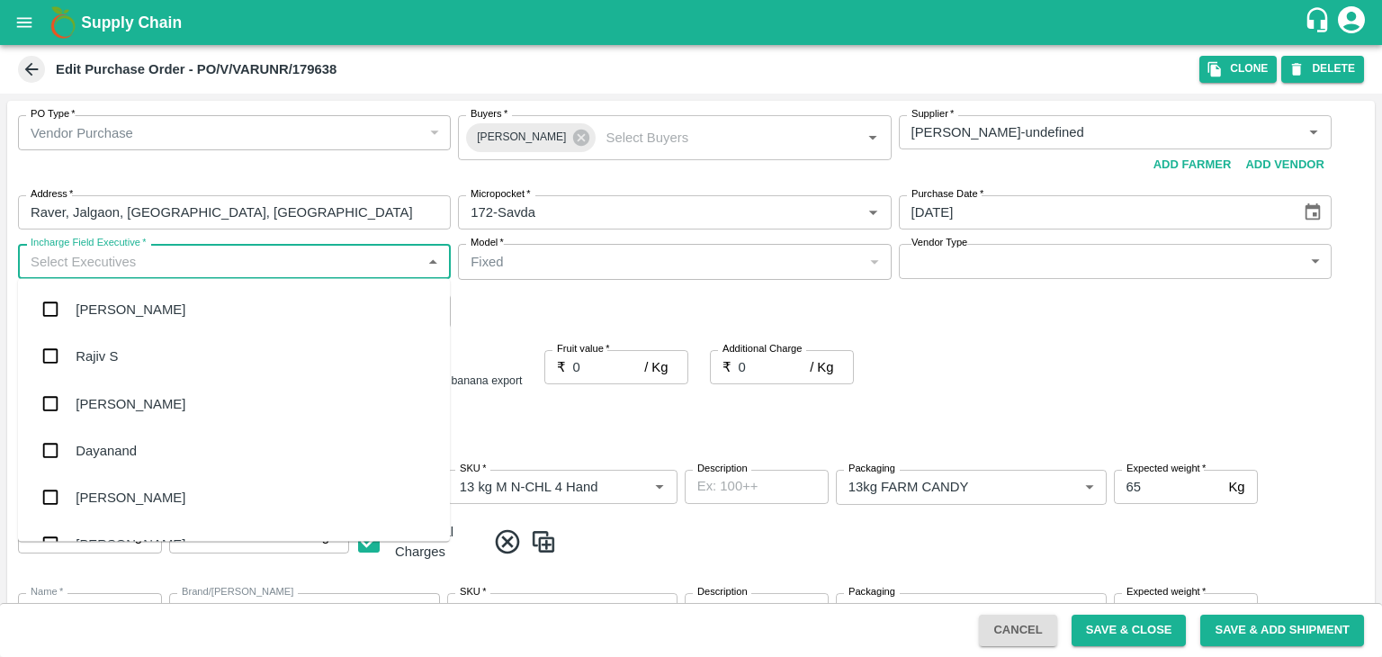
click at [167, 264] on input "Incharge Field Executive   *" at bounding box center [219, 260] width 392 height 23
type input "Jay"
click at [141, 400] on div "jaydip Tale" at bounding box center [234, 403] width 432 height 47
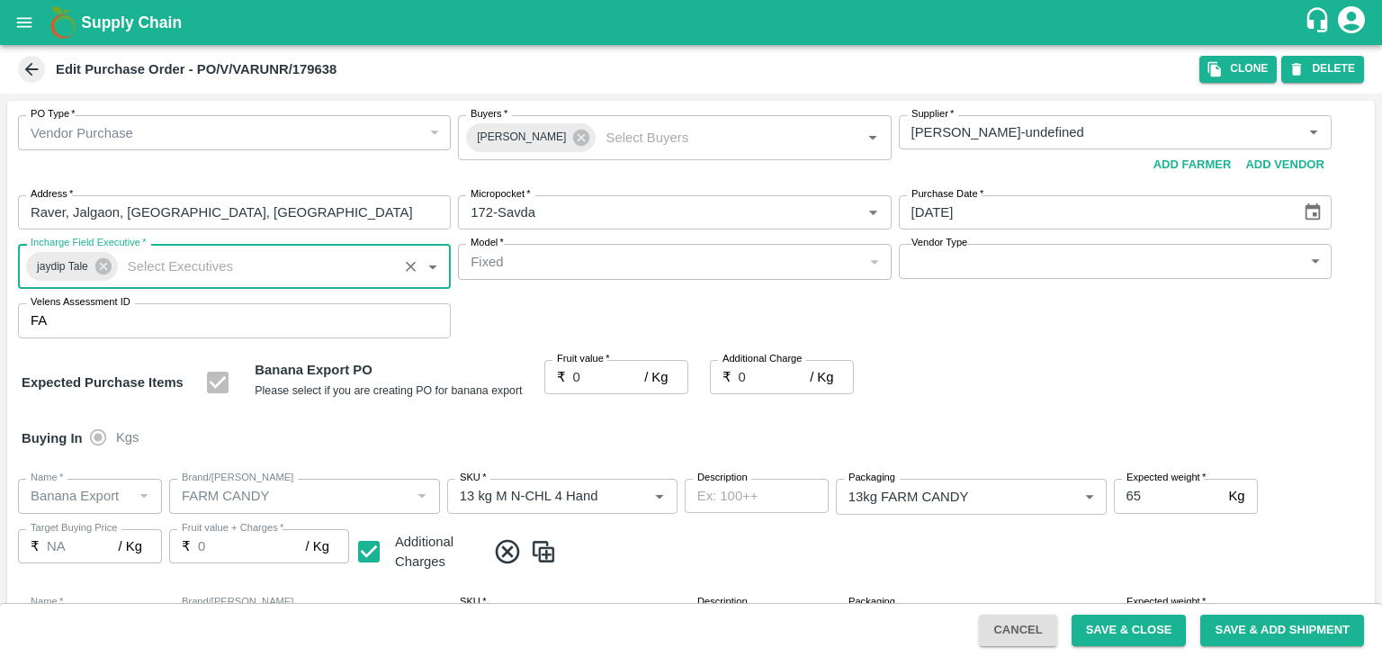
click at [943, 259] on body "Supply Chain Edit Purchase Order - PO/V/VARUNR/179638 Clone DELETE PO Type   * …" at bounding box center [691, 328] width 1382 height 657
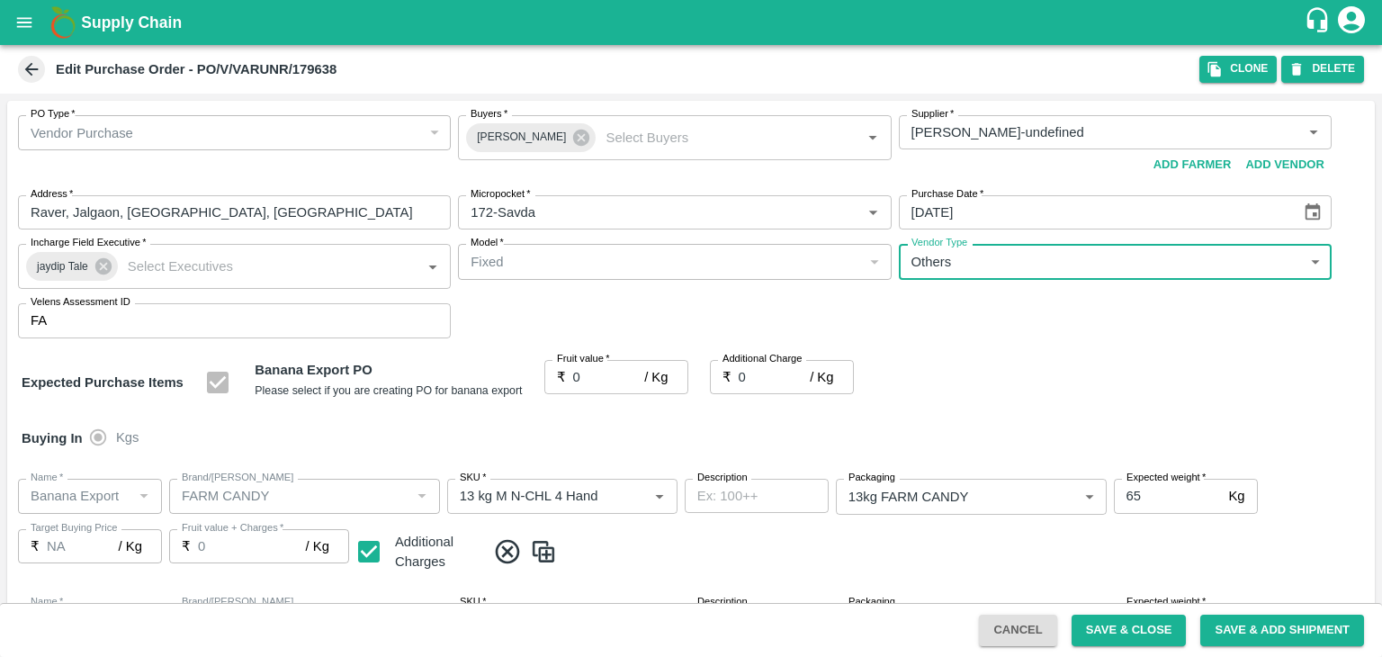
type input "OTHER"
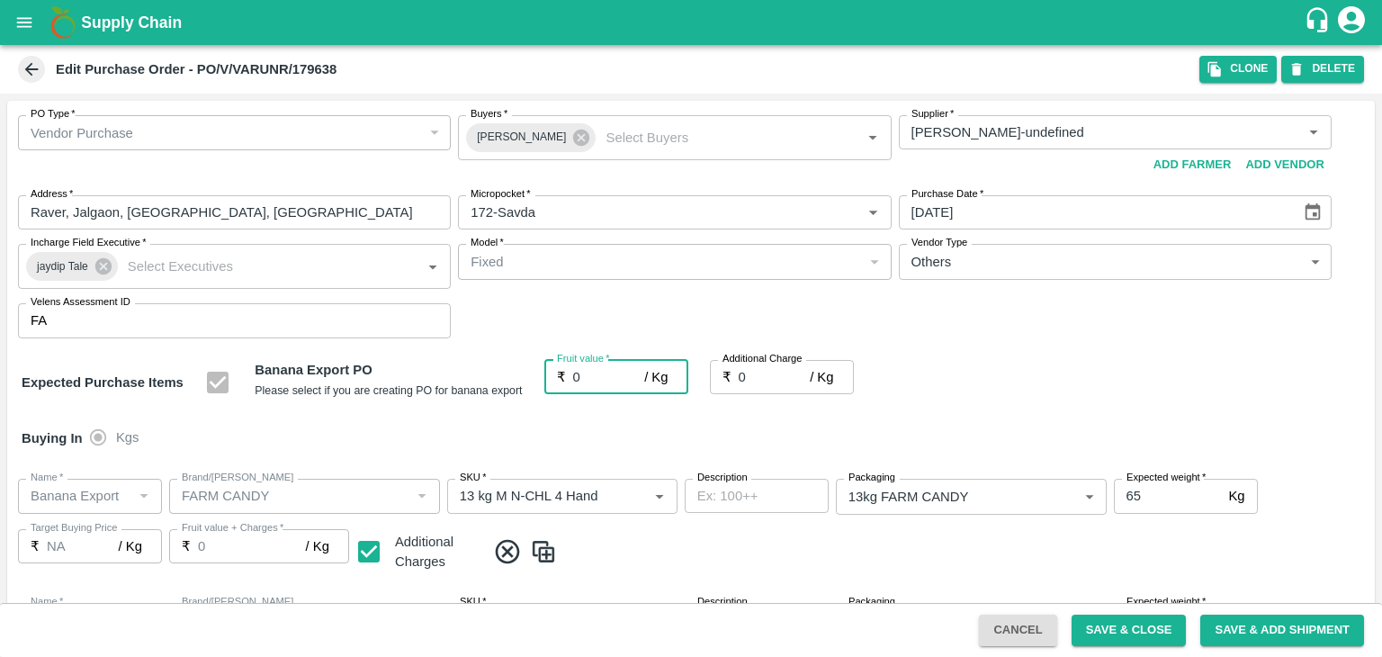
type input "1"
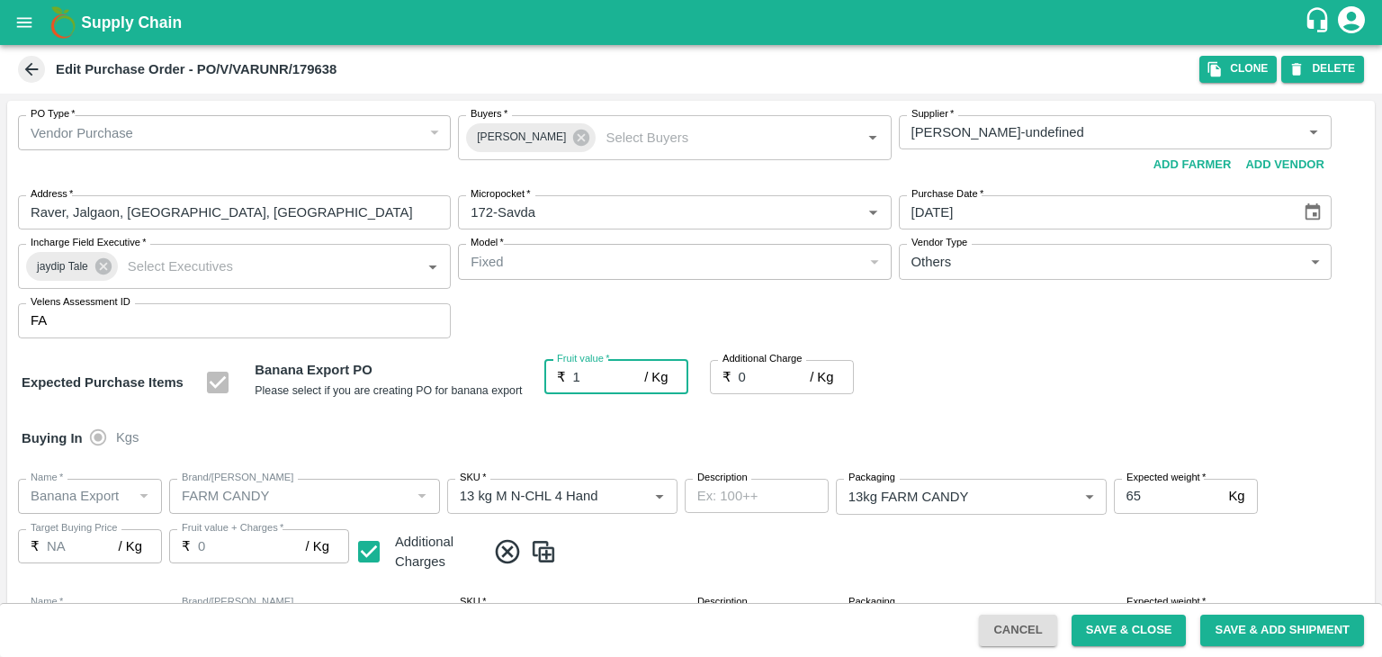
type input "1"
type input "17.5"
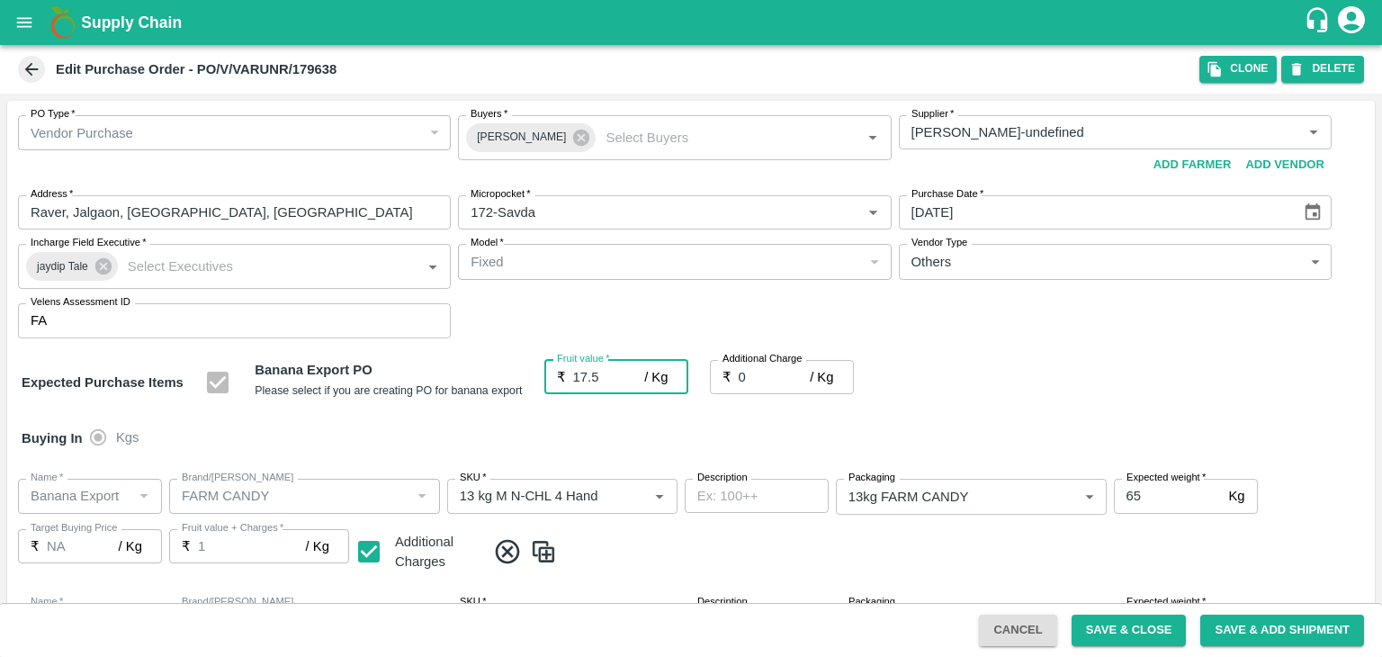
type input "17.5"
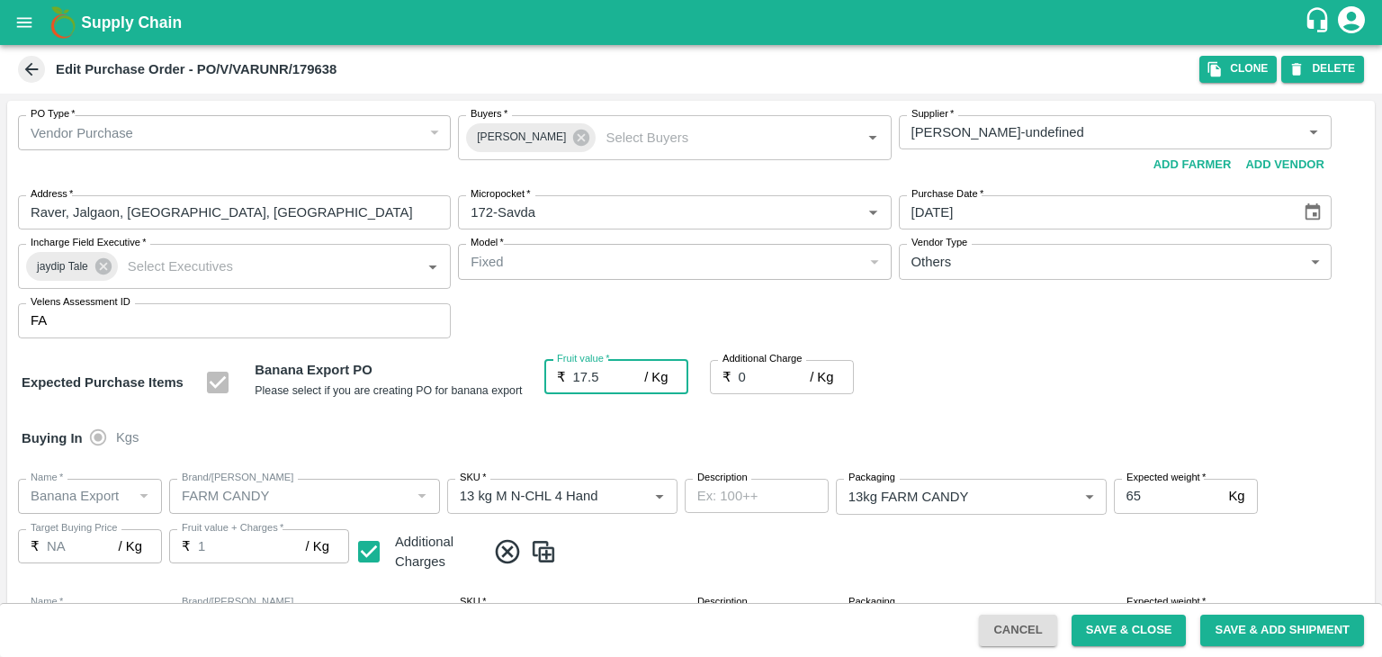
type input "17.5"
type input "2"
type input "19.5"
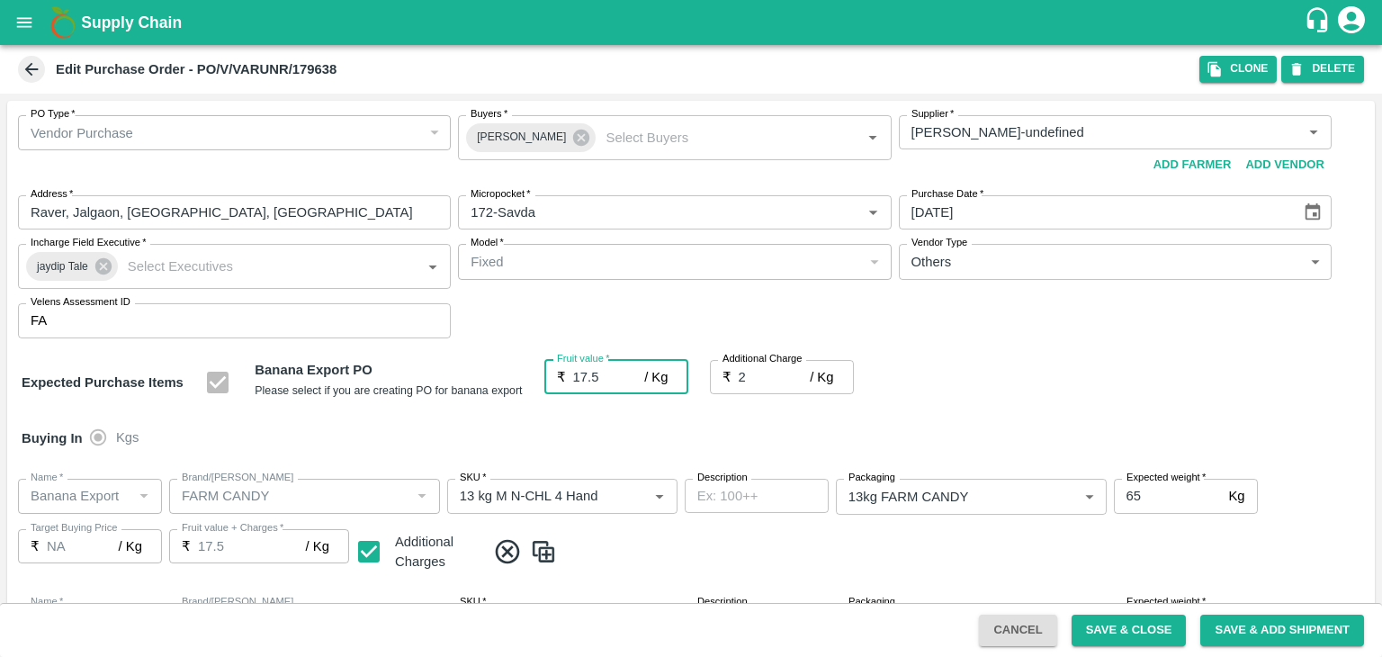
type input "19.5"
type input "2.75"
type input "20.25"
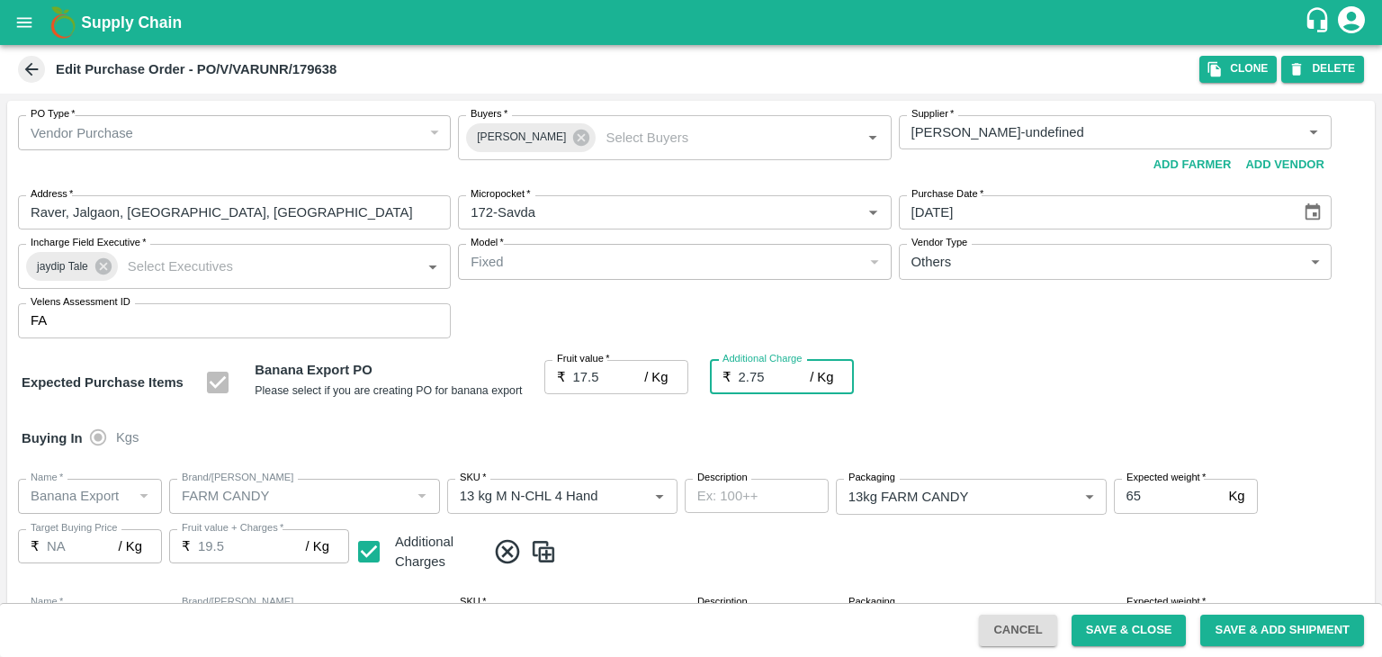
type input "20.25"
type input "2.75"
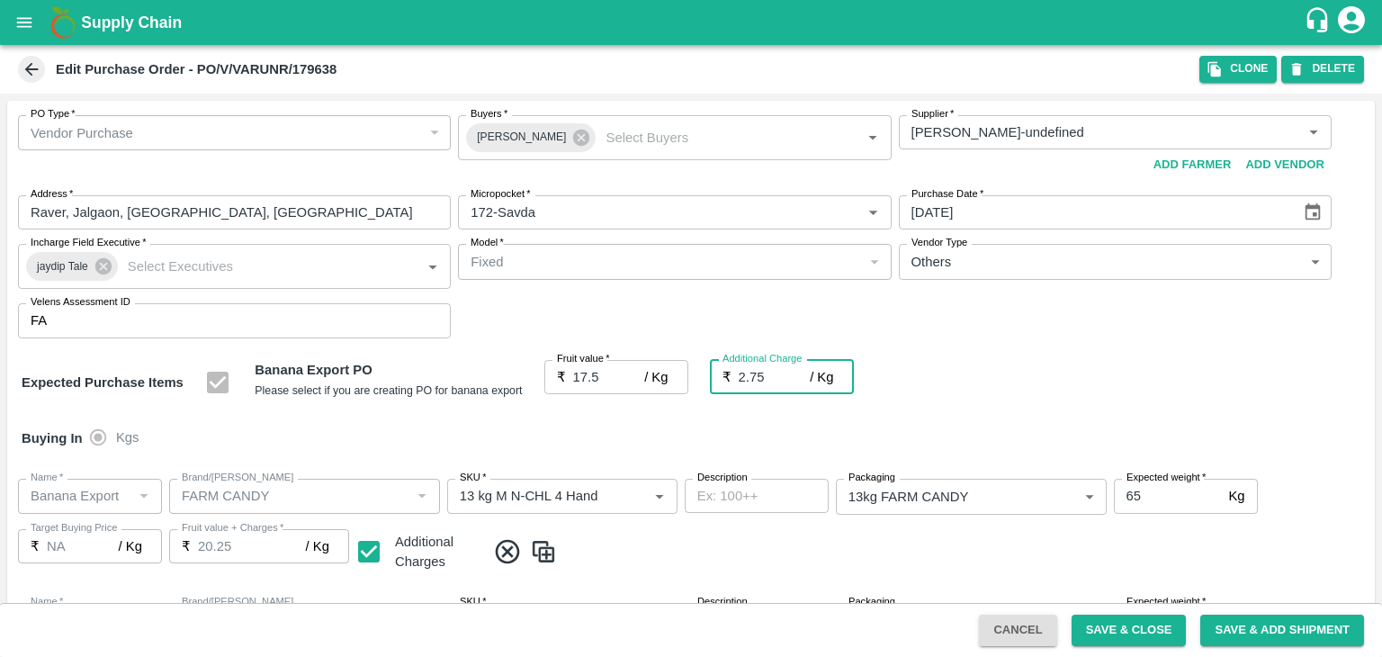
click at [732, 449] on div at bounding box center [691, 328] width 1382 height 657
drag, startPoint x: 1145, startPoint y: 632, endPoint x: 544, endPoint y: 408, distance: 640.6
click at [1145, 632] on button "Save & Close" at bounding box center [1129, 630] width 115 height 31
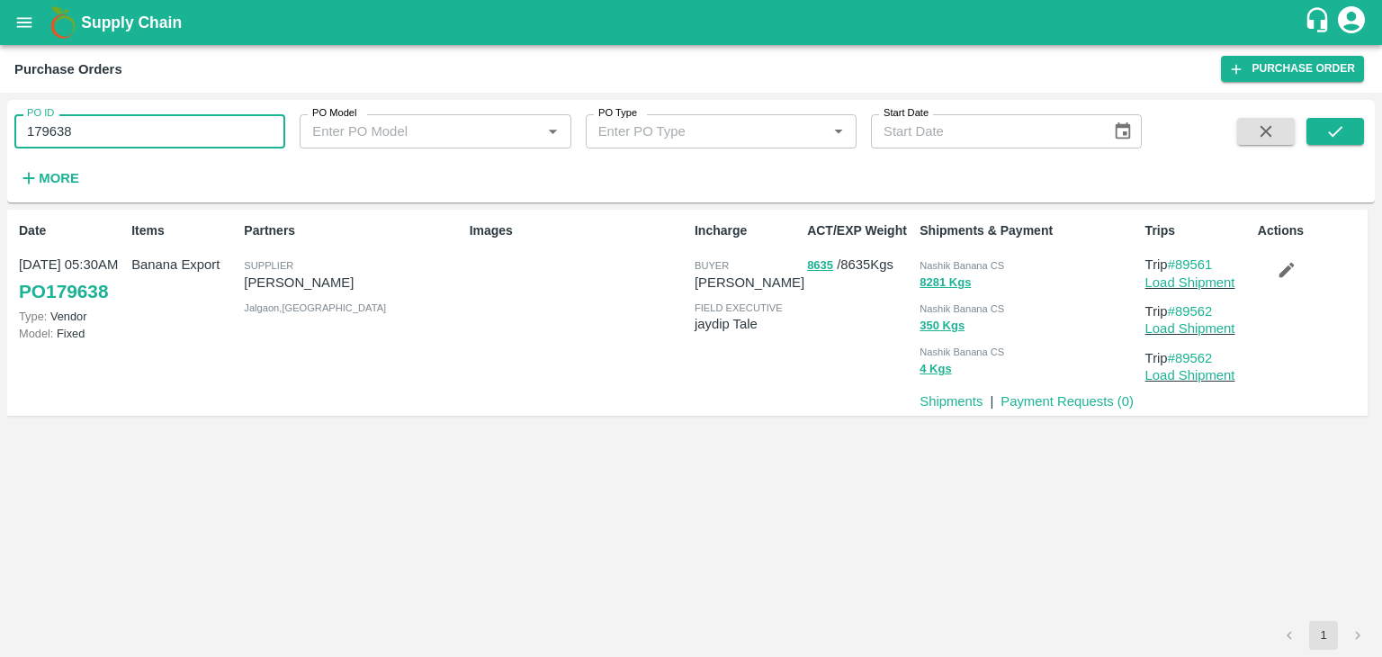
click at [175, 120] on input "179638" at bounding box center [149, 131] width 271 height 34
paste input "text"
type input "179622"
click at [1343, 127] on icon "submit" at bounding box center [1335, 131] width 14 height 11
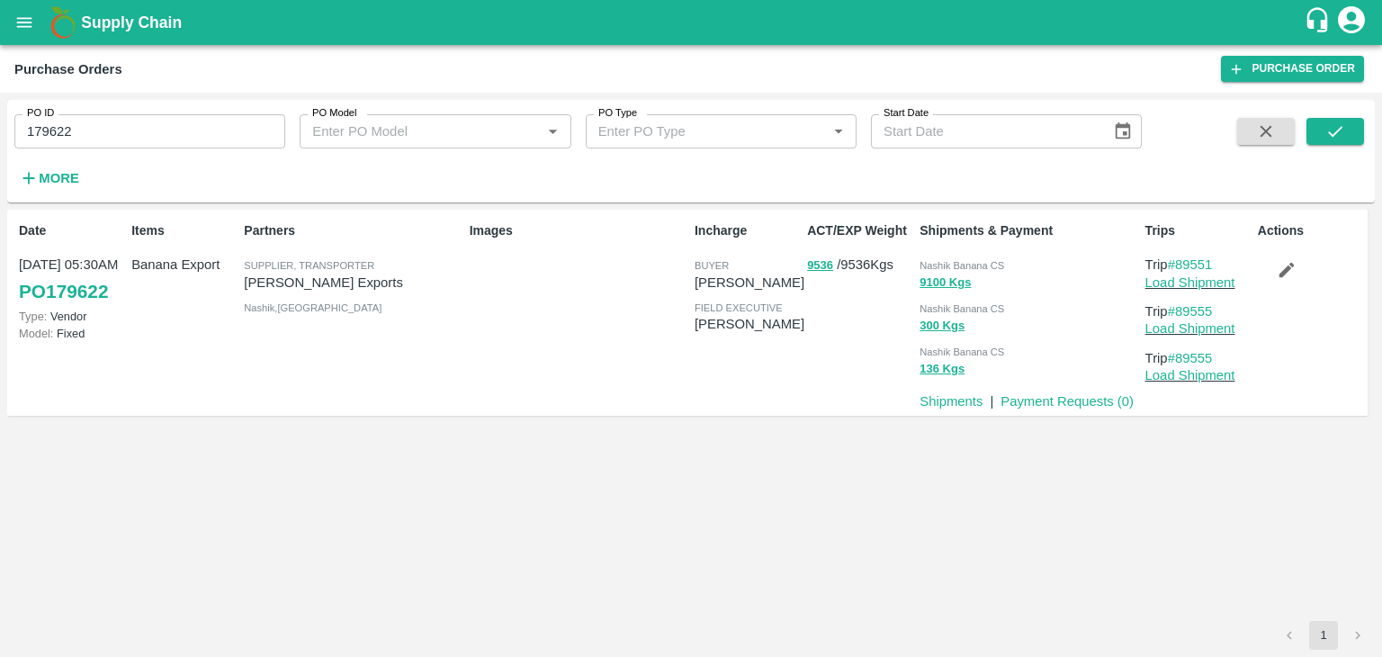
click at [1217, 294] on div "Trips Trip #89551 Load Shipment Trip #89555 Load Shipment Trip #89555 Load Ship…" at bounding box center [1194, 312] width 112 height 196
click at [1214, 277] on link "Load Shipment" at bounding box center [1190, 282] width 90 height 14
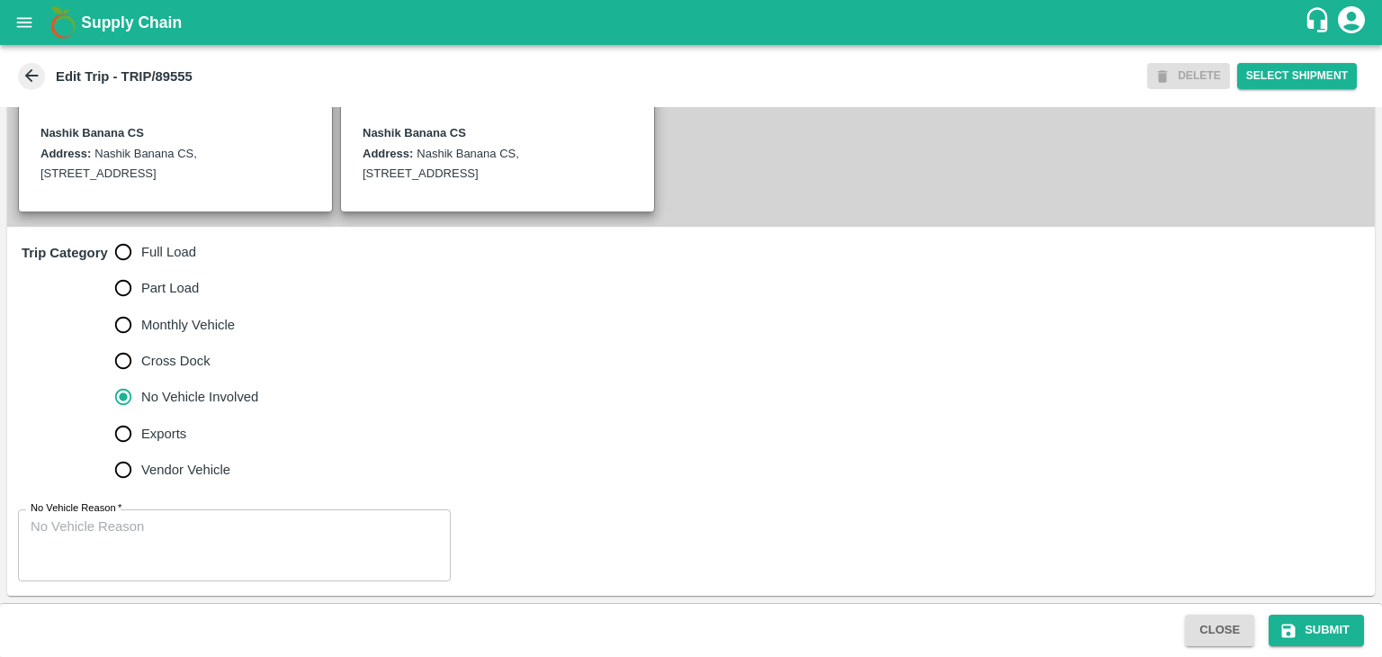
scroll to position [442, 0]
drag, startPoint x: 185, startPoint y: 590, endPoint x: 227, endPoint y: 543, distance: 63.1
click at [227, 543] on div "No Vehicle Reason   * x No Vehicle Reason" at bounding box center [691, 545] width 1368 height 101
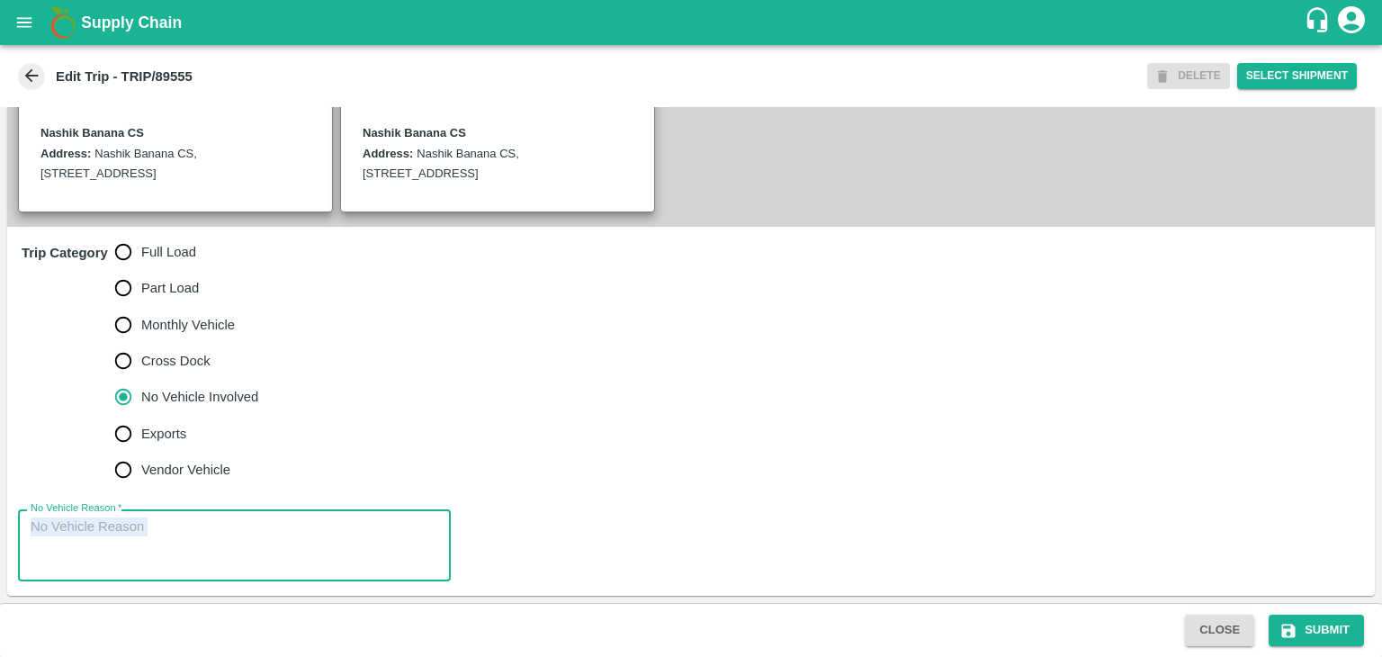
click at [227, 543] on textarea "No Vehicle Reason   *" at bounding box center [235, 545] width 408 height 57
type textarea "Field Dump"
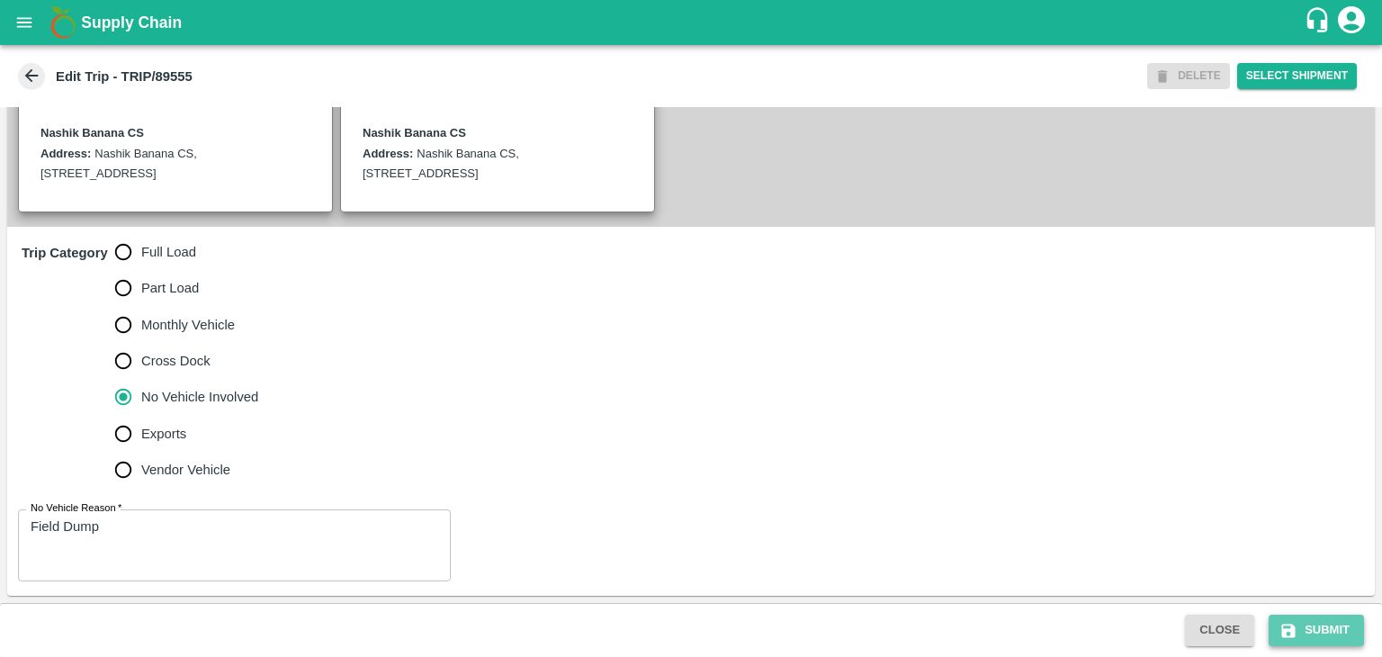
click at [1341, 625] on button "Submit" at bounding box center [1316, 630] width 95 height 31
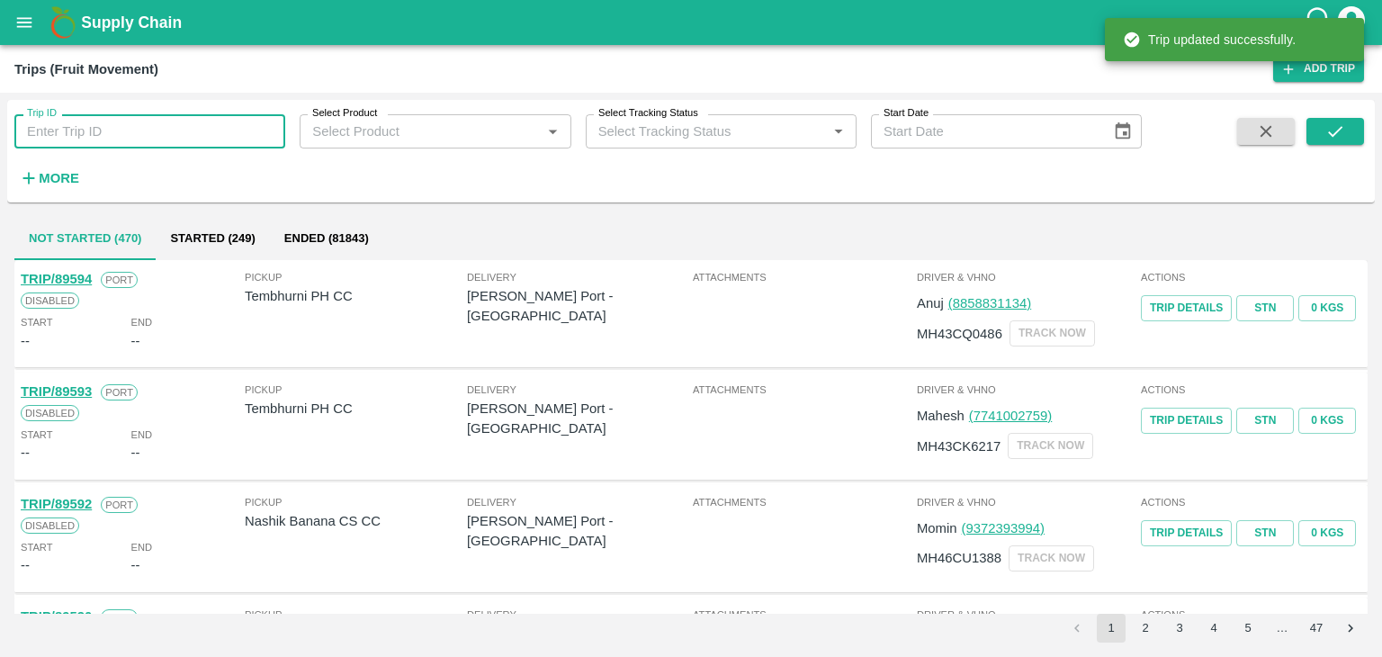
click at [177, 133] on input "Trip ID" at bounding box center [149, 131] width 271 height 34
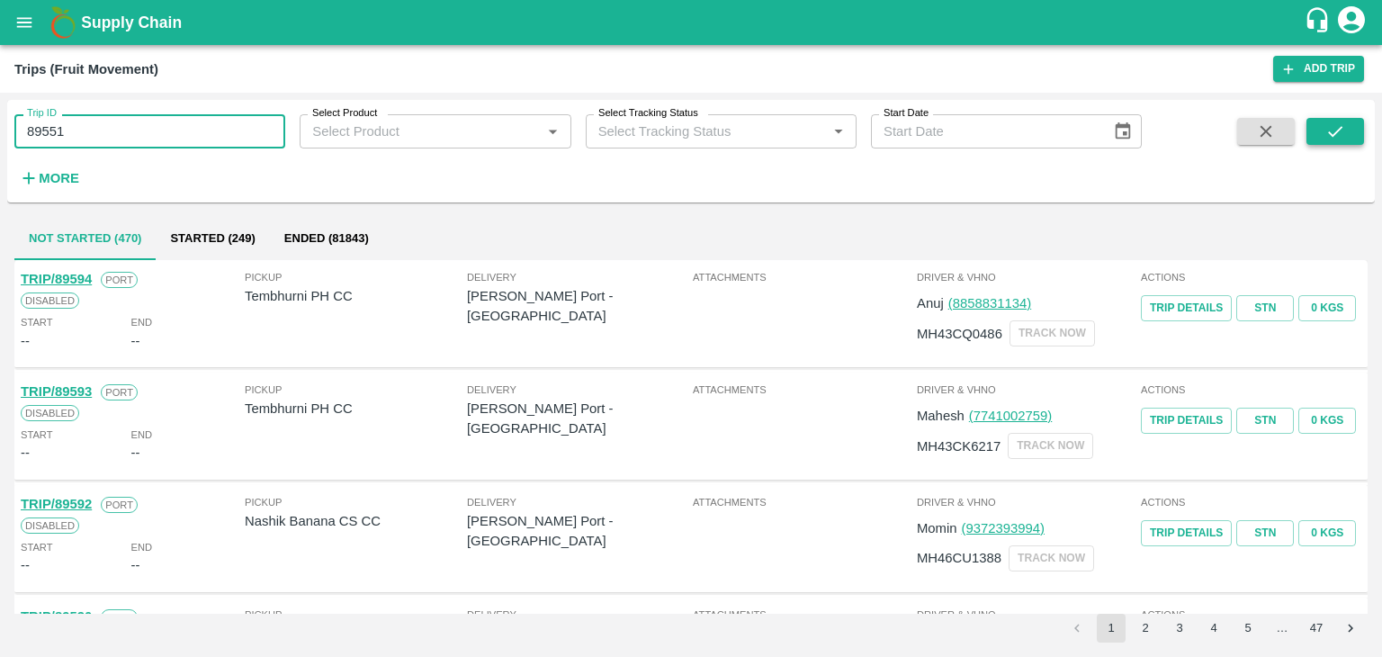
type input "89551"
click at [1331, 134] on icon "submit" at bounding box center [1335, 131] width 14 height 11
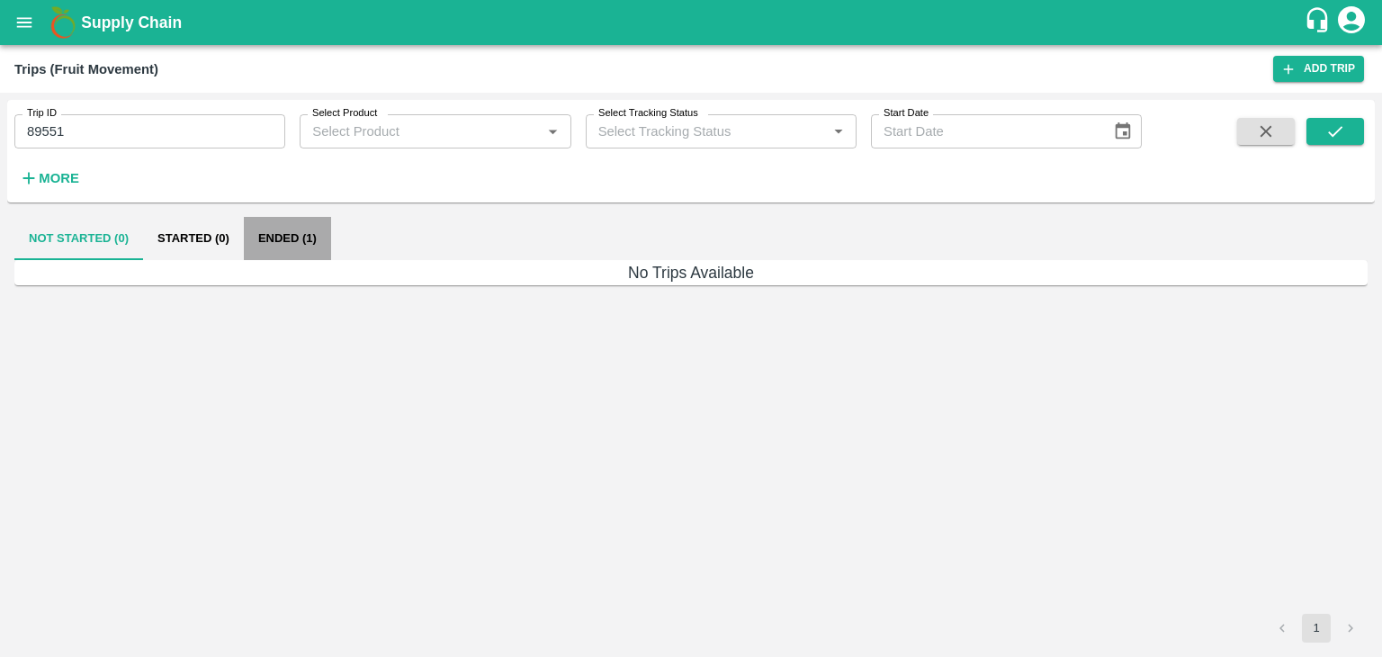
click at [299, 238] on button "Ended (1)" at bounding box center [287, 238] width 87 height 43
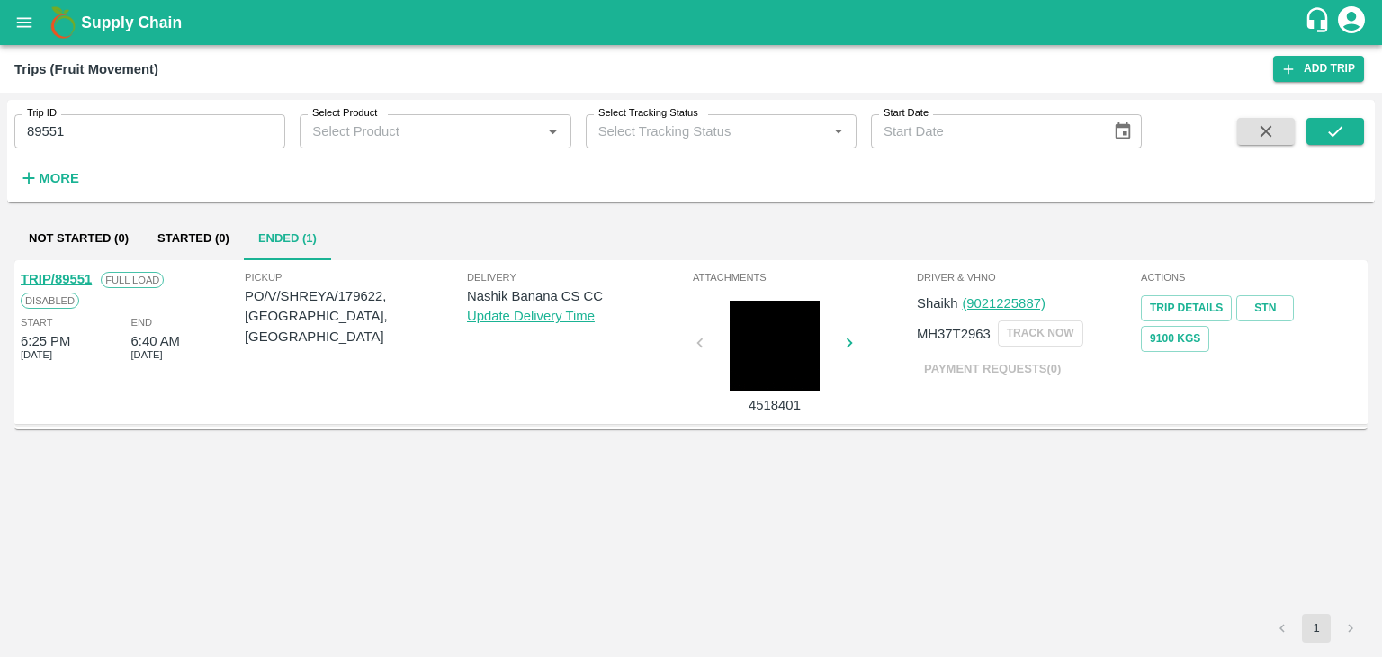
click at [72, 272] on link "TRIP/89551" at bounding box center [56, 279] width 71 height 14
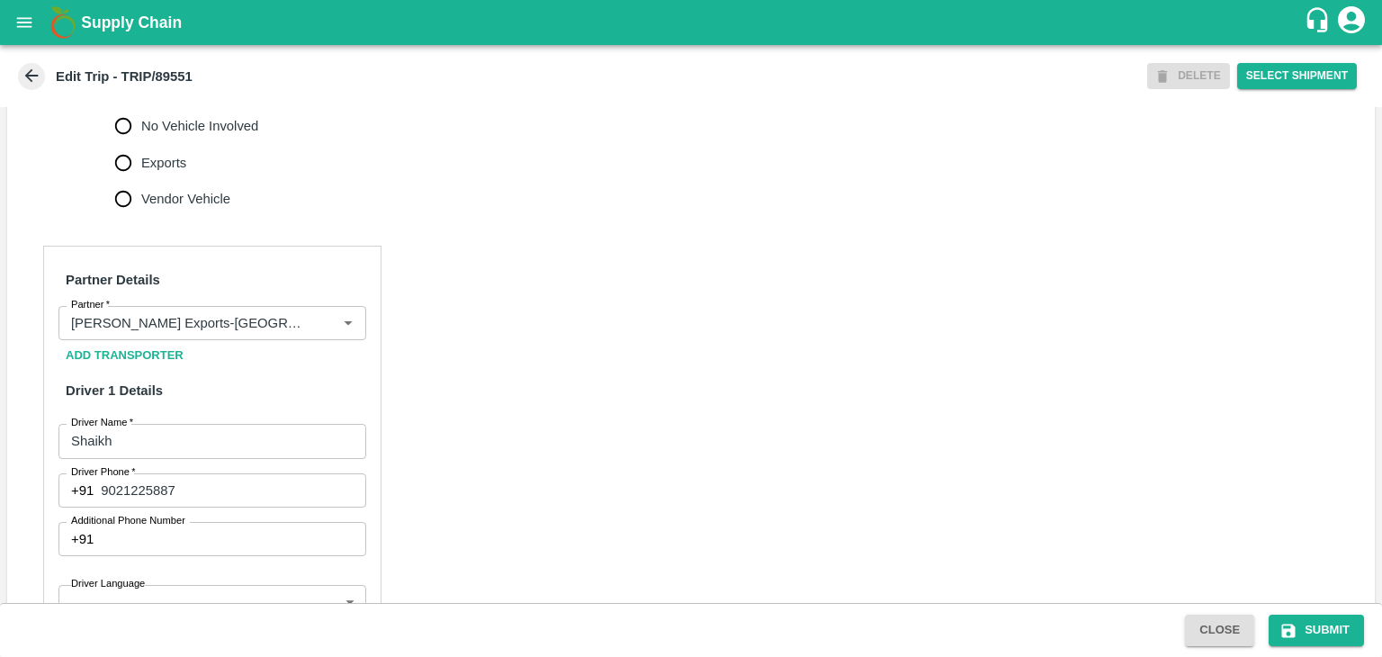
scroll to position [752, 0]
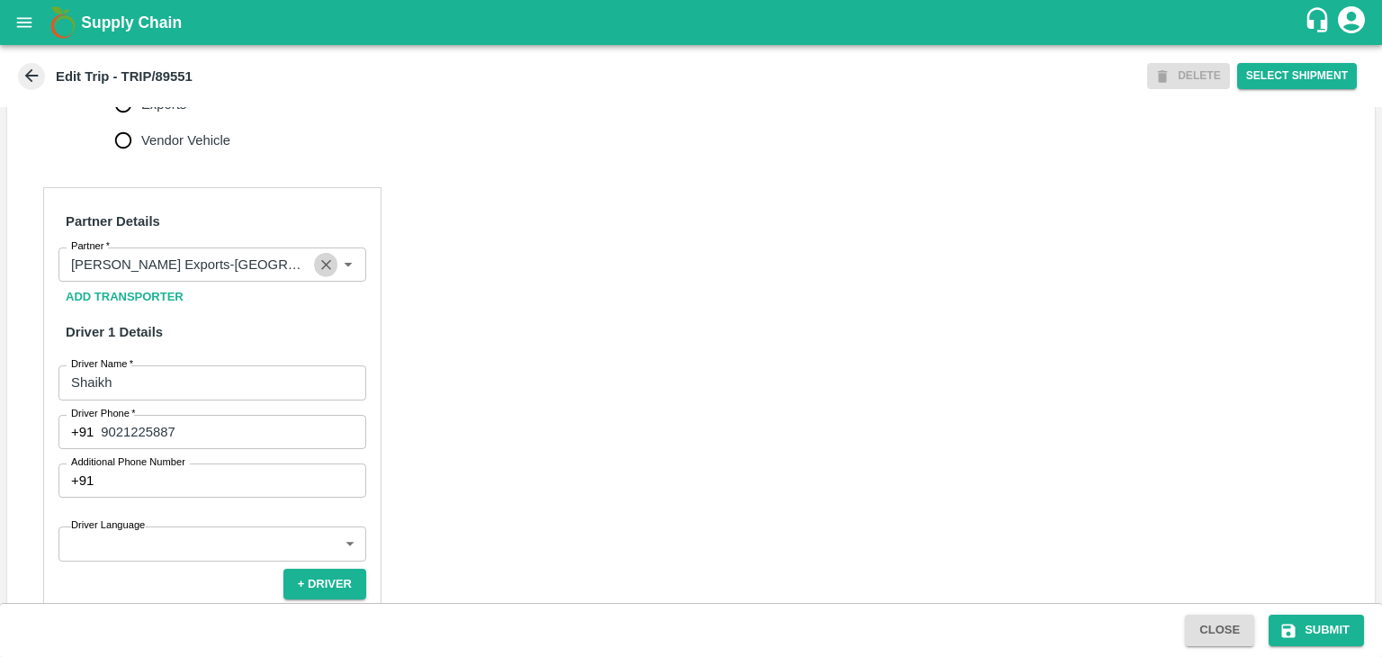
click at [321, 270] on icon "Clear" at bounding box center [326, 265] width 10 height 10
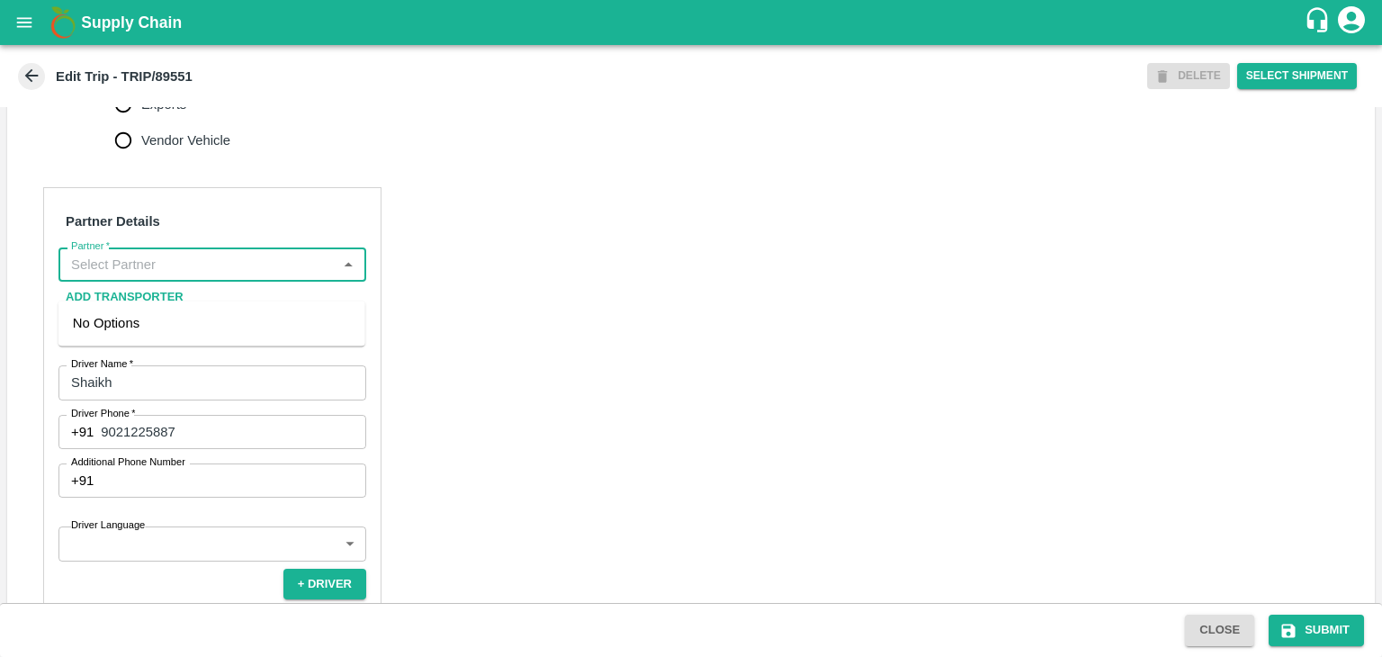
click at [272, 274] on input "Partner   *" at bounding box center [197, 264] width 267 height 23
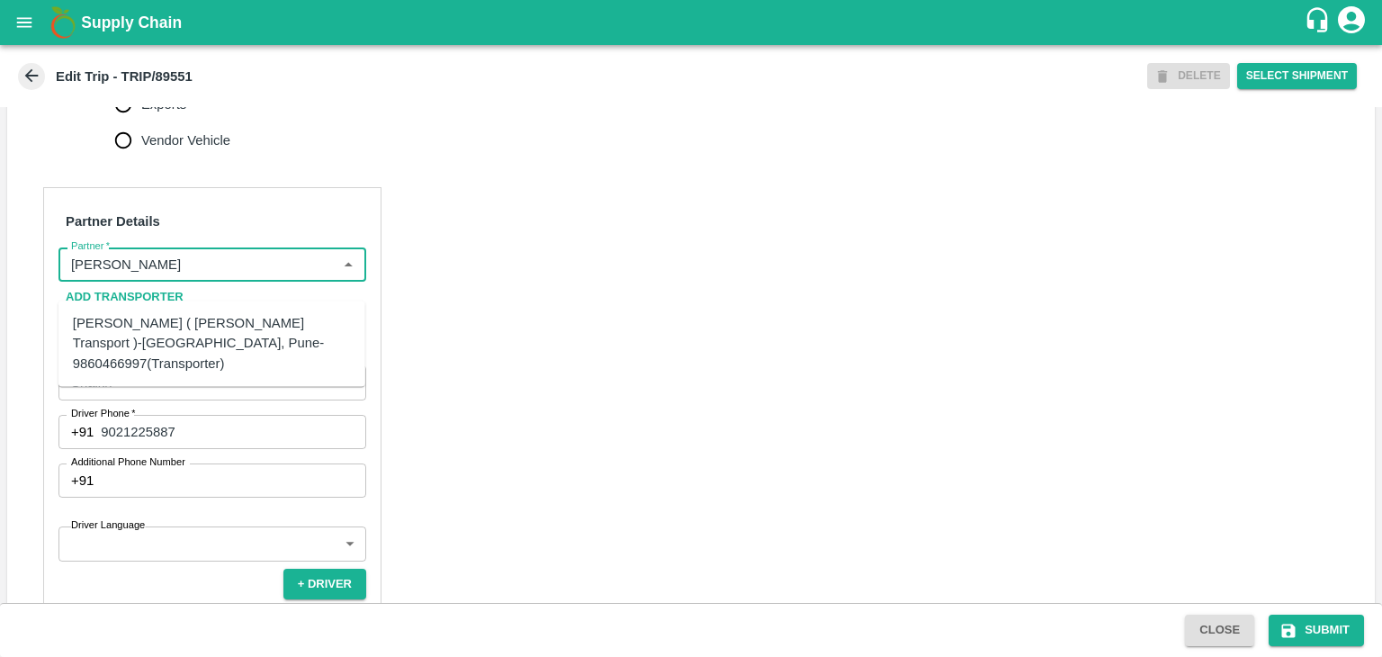
click at [235, 310] on div "[PERSON_NAME] ( [PERSON_NAME] Transport )-[GEOGRAPHIC_DATA], Pune-9860466997(Tr…" at bounding box center [211, 343] width 307 height 71
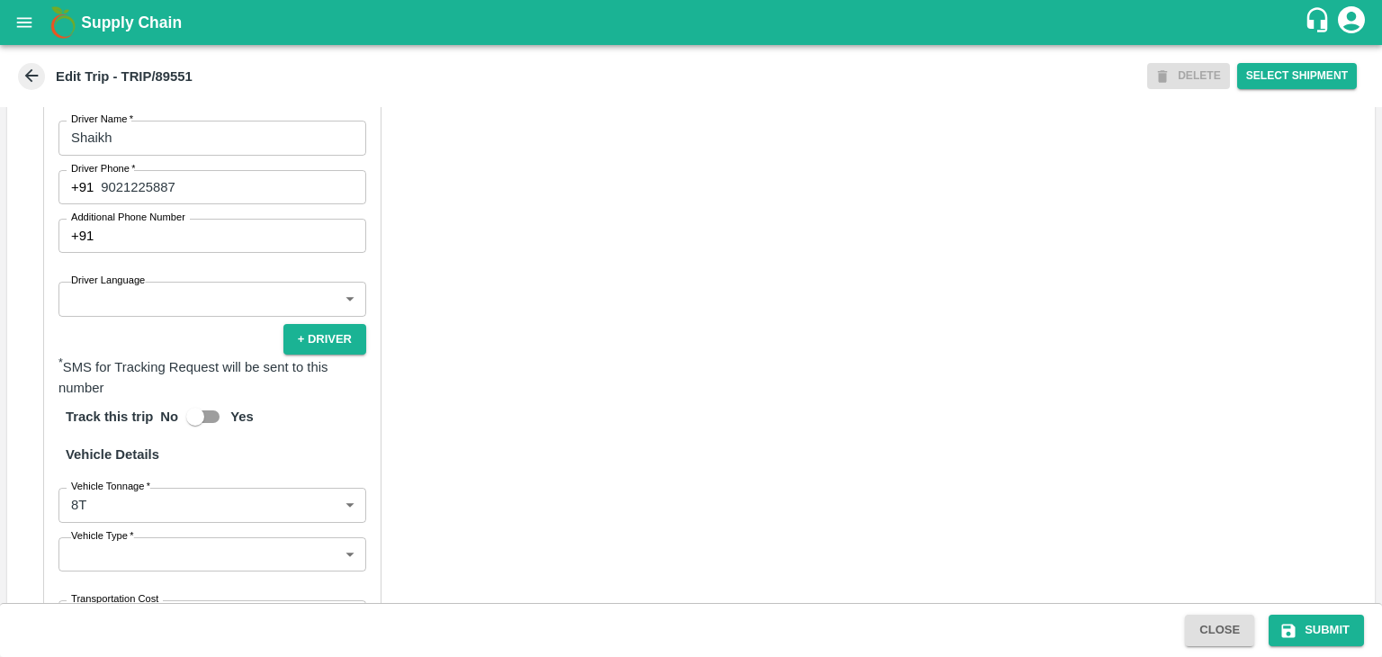
scroll to position [1019, 0]
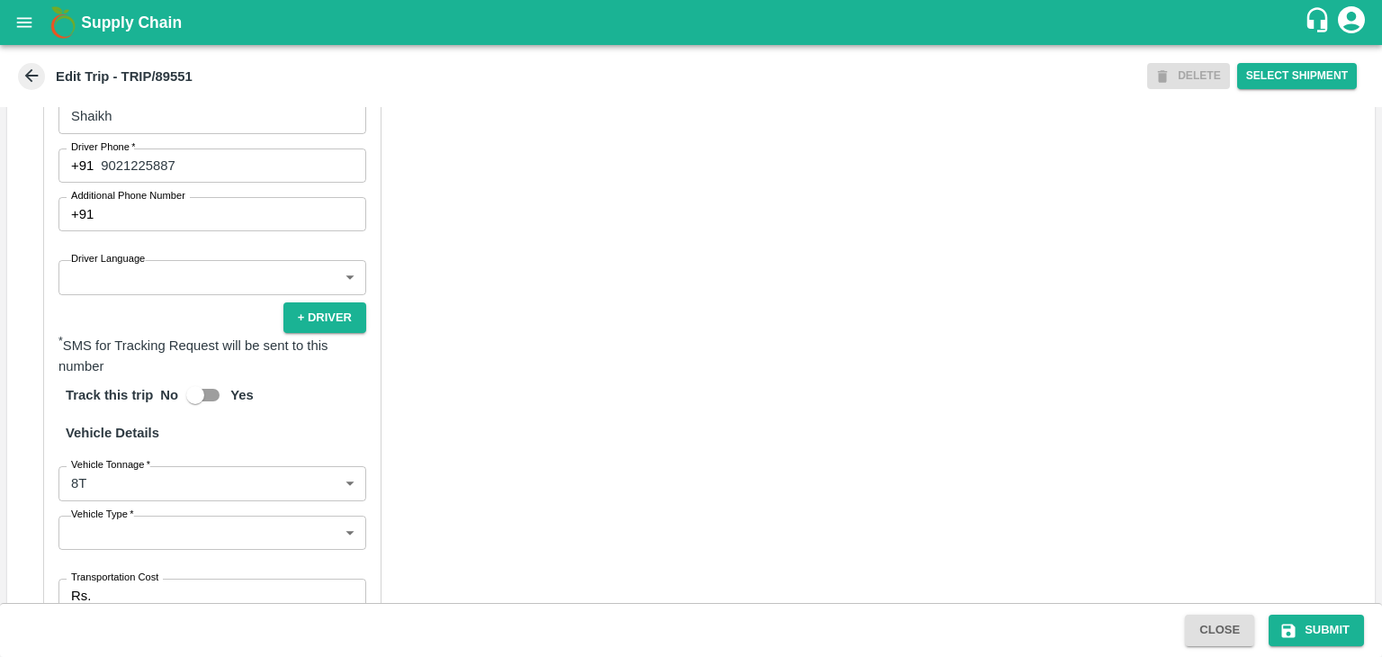
type input "[PERSON_NAME] ( [PERSON_NAME] Transport )-[GEOGRAPHIC_DATA], Pune-9860466997(Tr…"
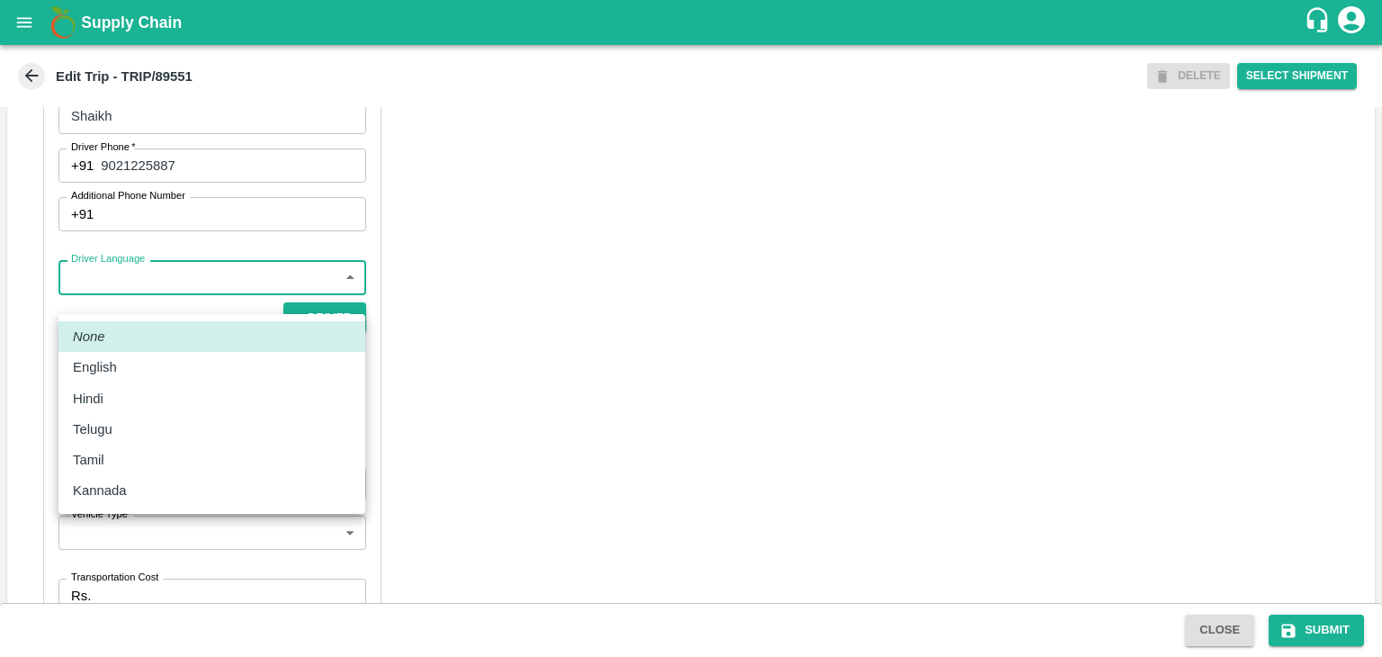
click at [147, 301] on body "Supply Chain Edit Trip - TRIP/89551 DELETE Select Shipment Trip Details Trip Ty…" at bounding box center [691, 328] width 1382 height 657
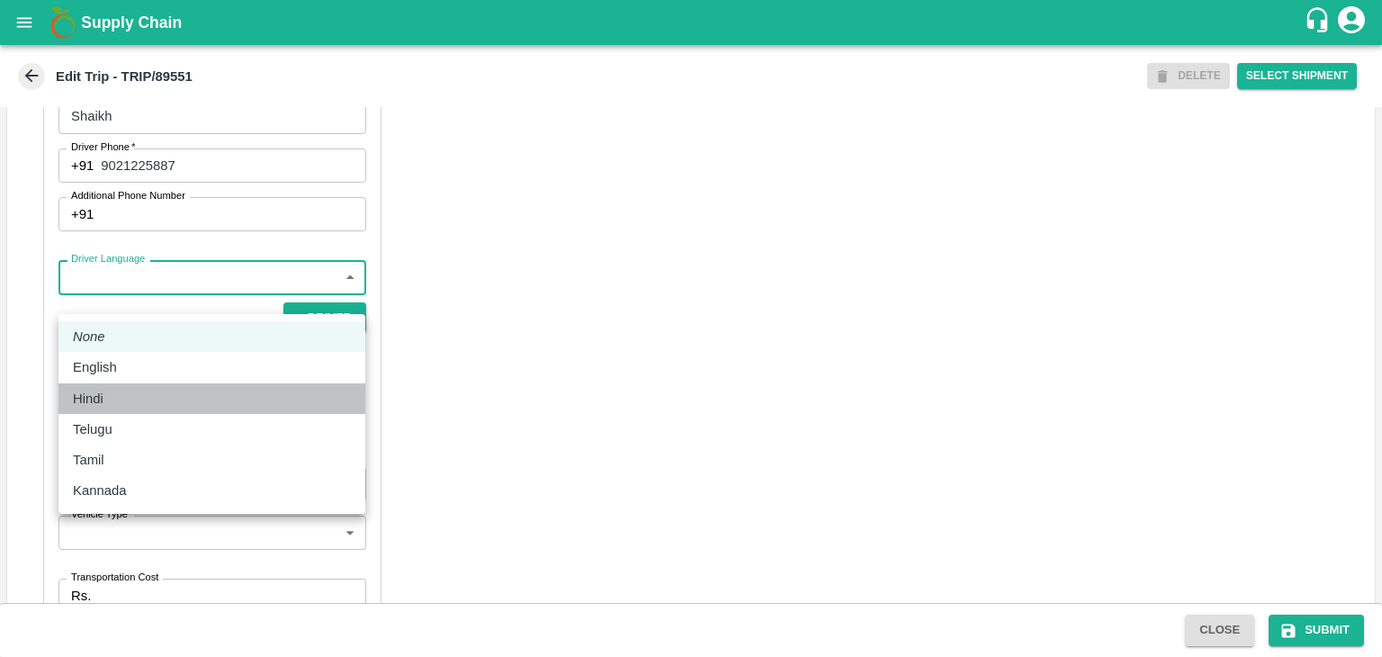
click at [115, 386] on li "Hindi" at bounding box center [211, 398] width 307 height 31
type input "hi"
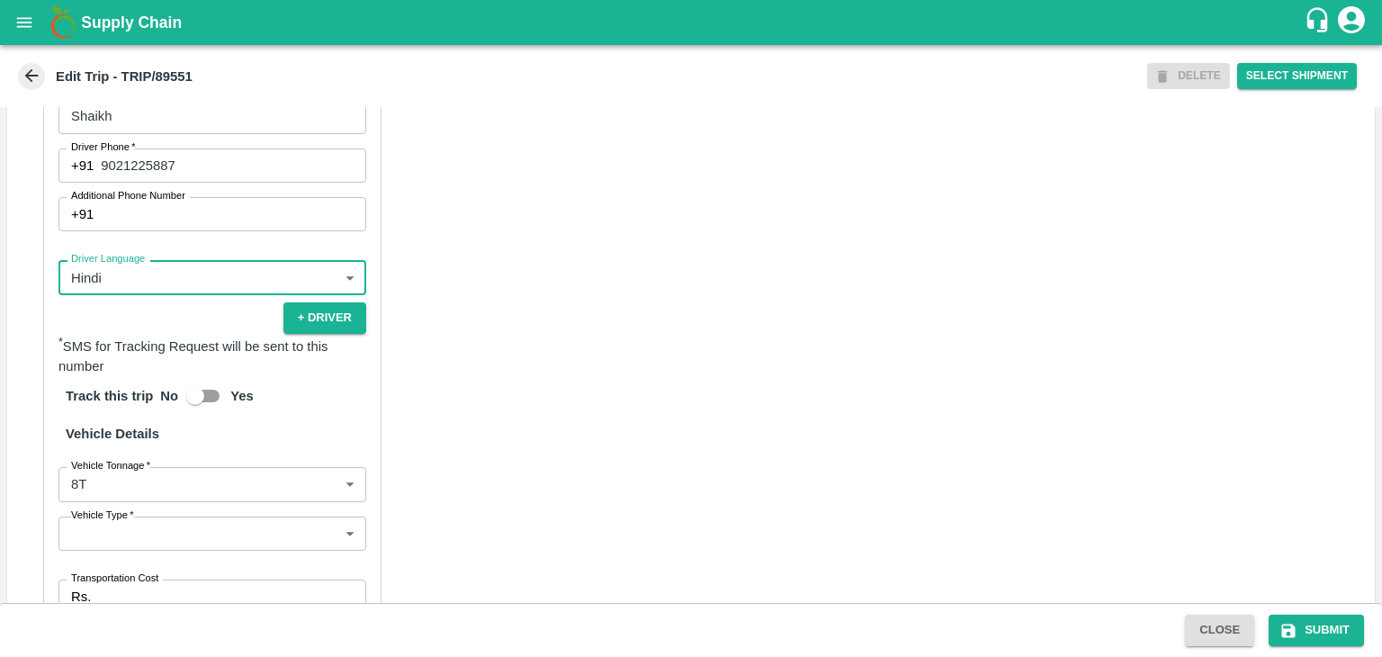
scroll to position [1262, 0]
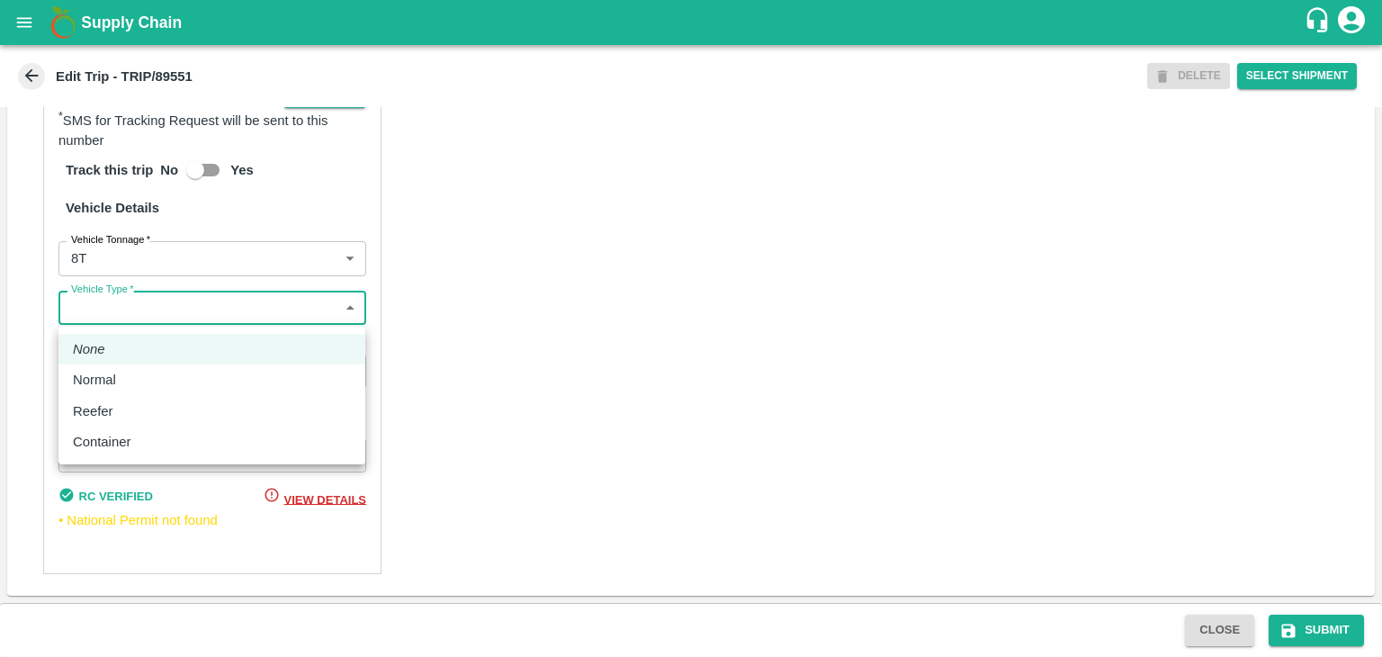
click at [164, 306] on body "Supply Chain Edit Trip - TRIP/89551 DELETE Select Shipment Trip Details Trip Ty…" at bounding box center [691, 328] width 1382 height 657
click at [122, 384] on div "Normal" at bounding box center [99, 380] width 52 height 20
type input "Normal"
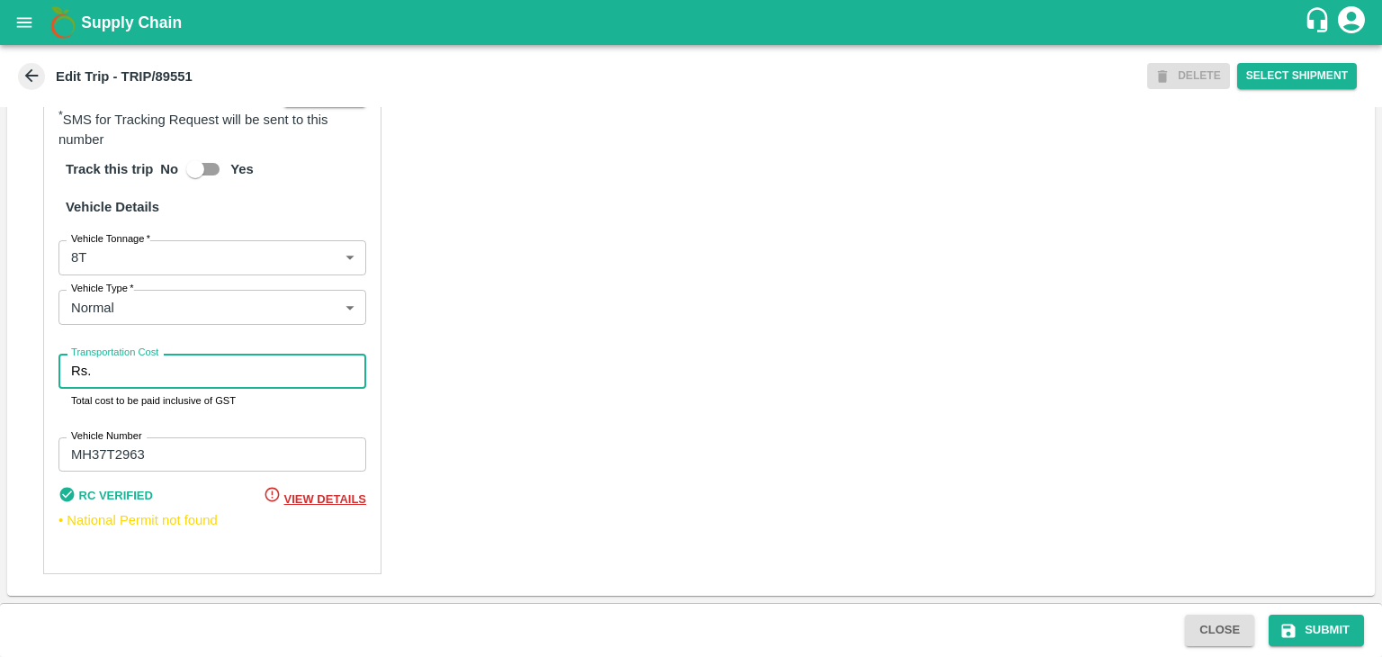
click at [158, 383] on input "Transportation Cost" at bounding box center [232, 371] width 268 height 34
type input "10000"
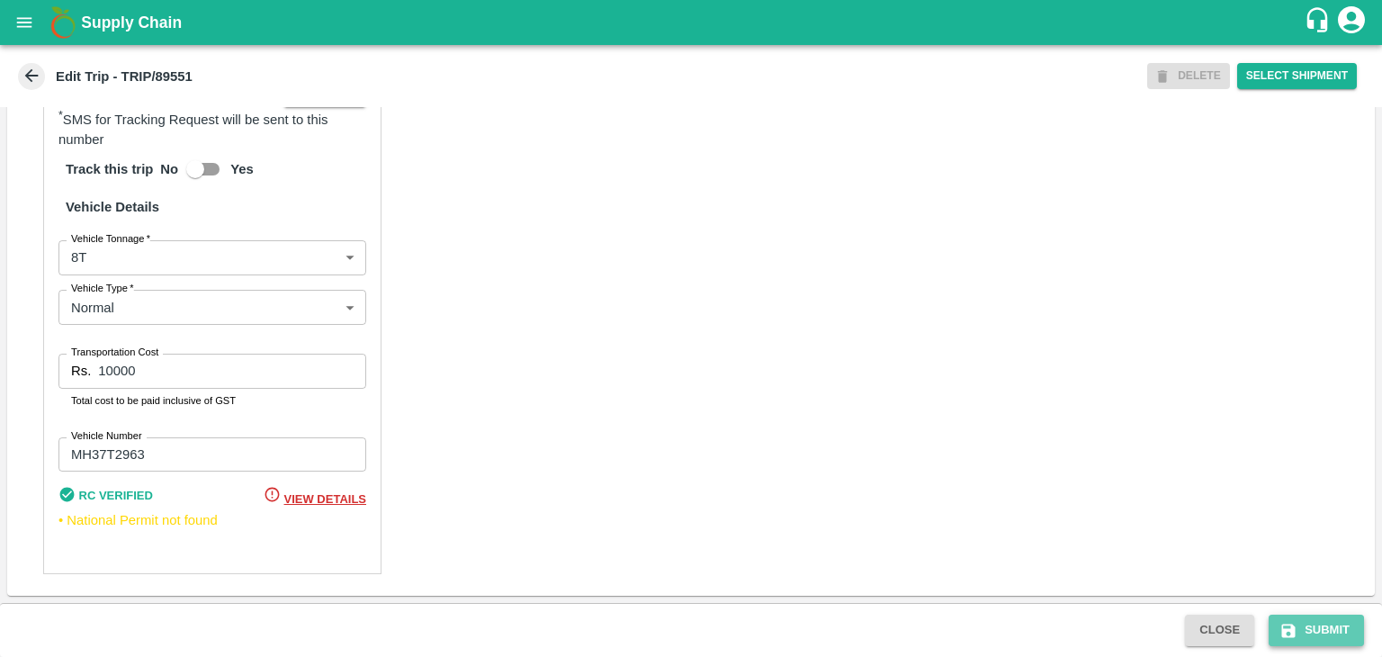
click at [1302, 620] on button "Submit" at bounding box center [1316, 630] width 95 height 31
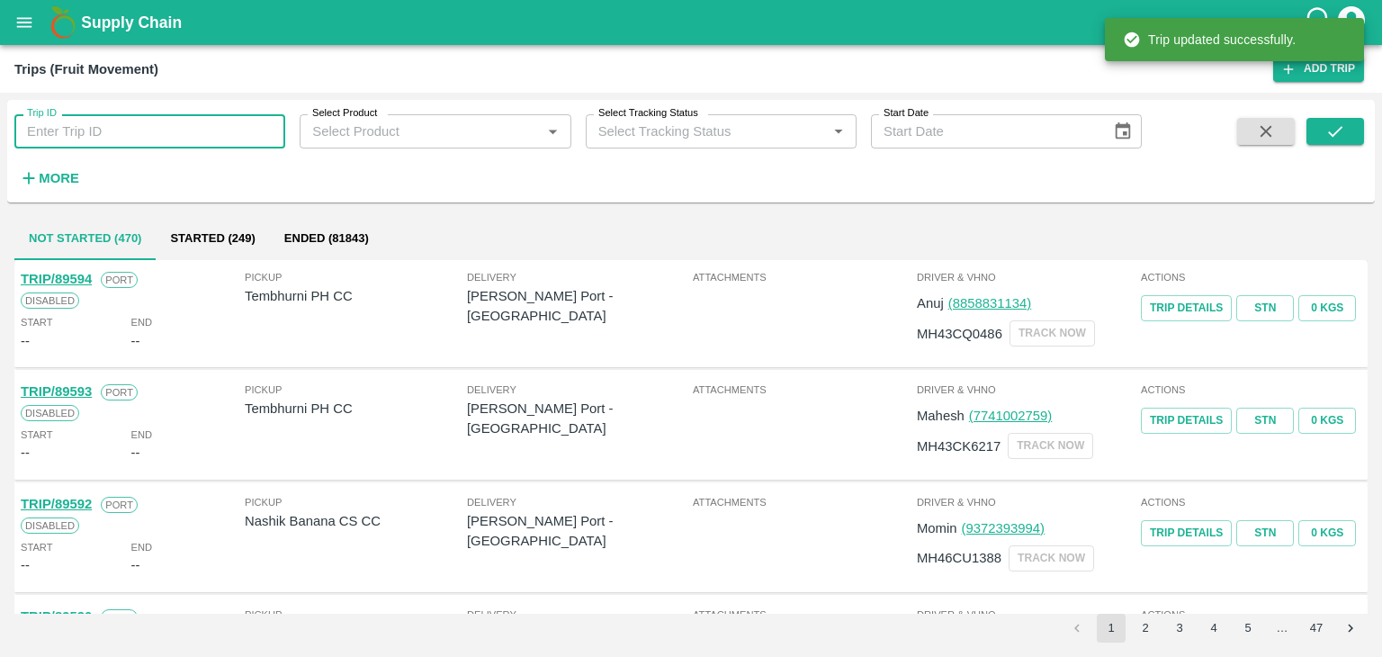
click at [177, 122] on input "Trip ID" at bounding box center [149, 131] width 271 height 34
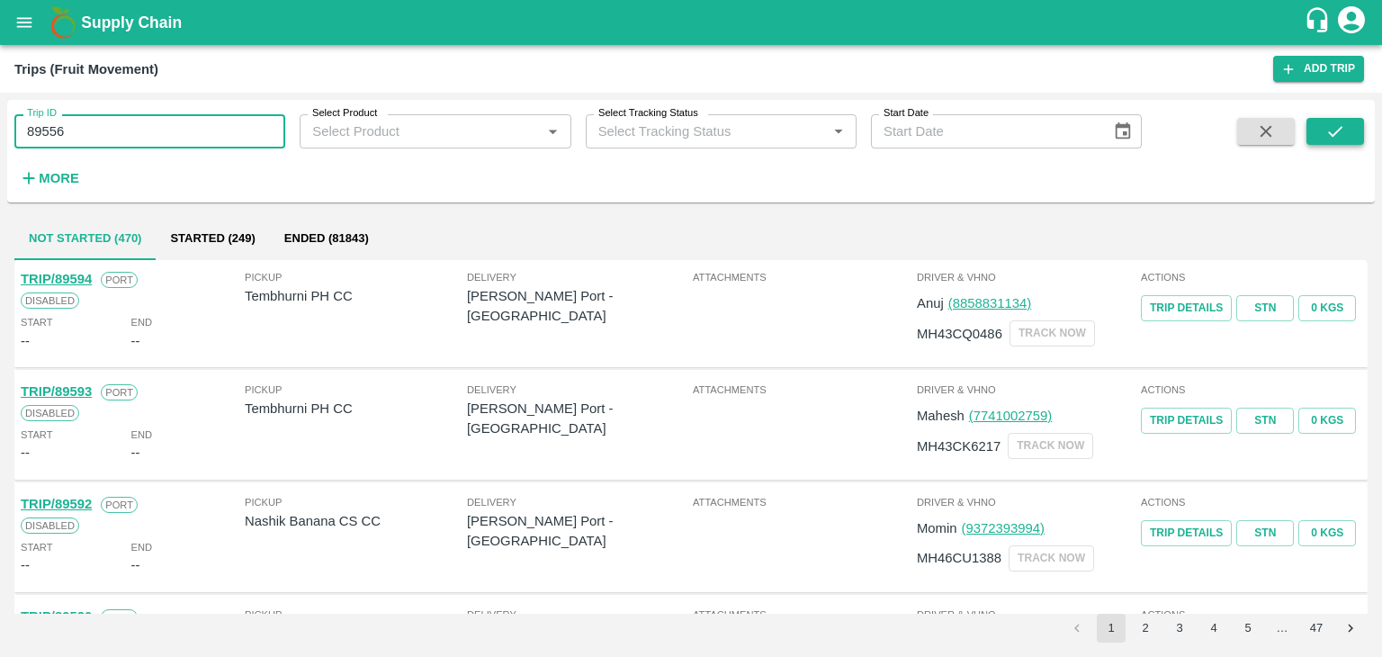
type input "89556"
click at [1329, 131] on icon "submit" at bounding box center [1335, 131] width 14 height 11
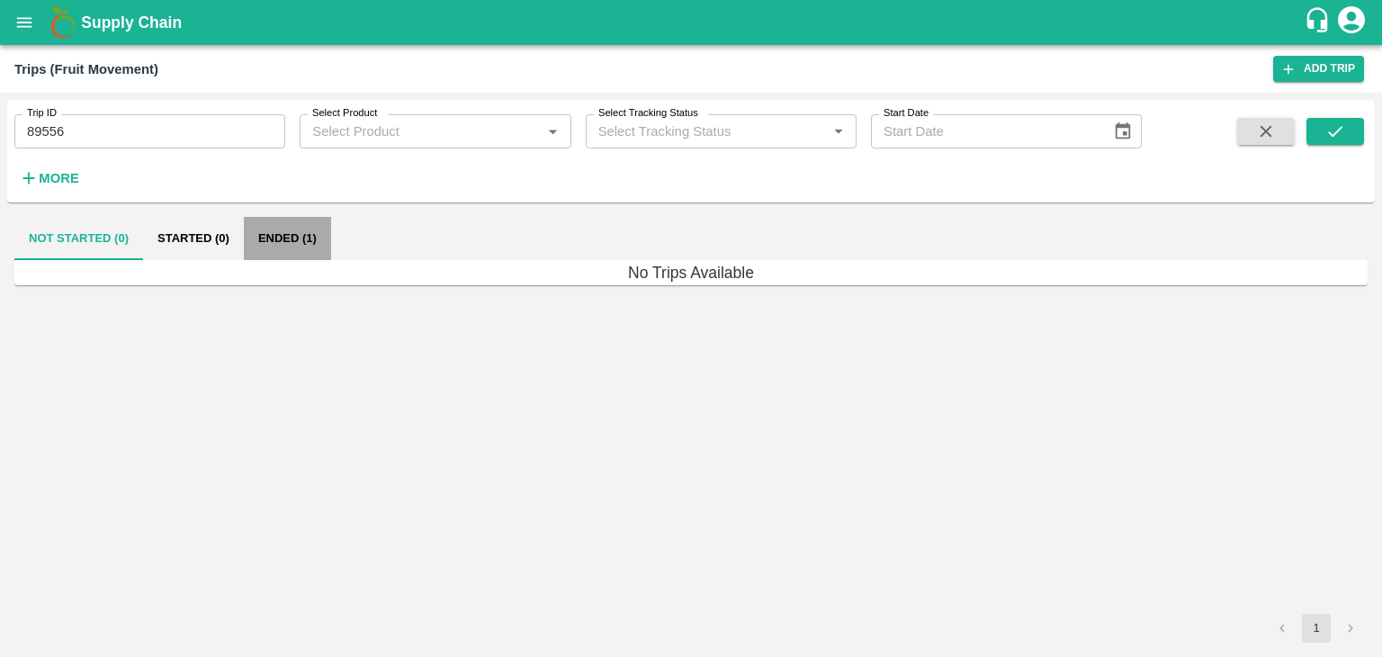
click at [252, 229] on button "Ended (1)" at bounding box center [287, 238] width 87 height 43
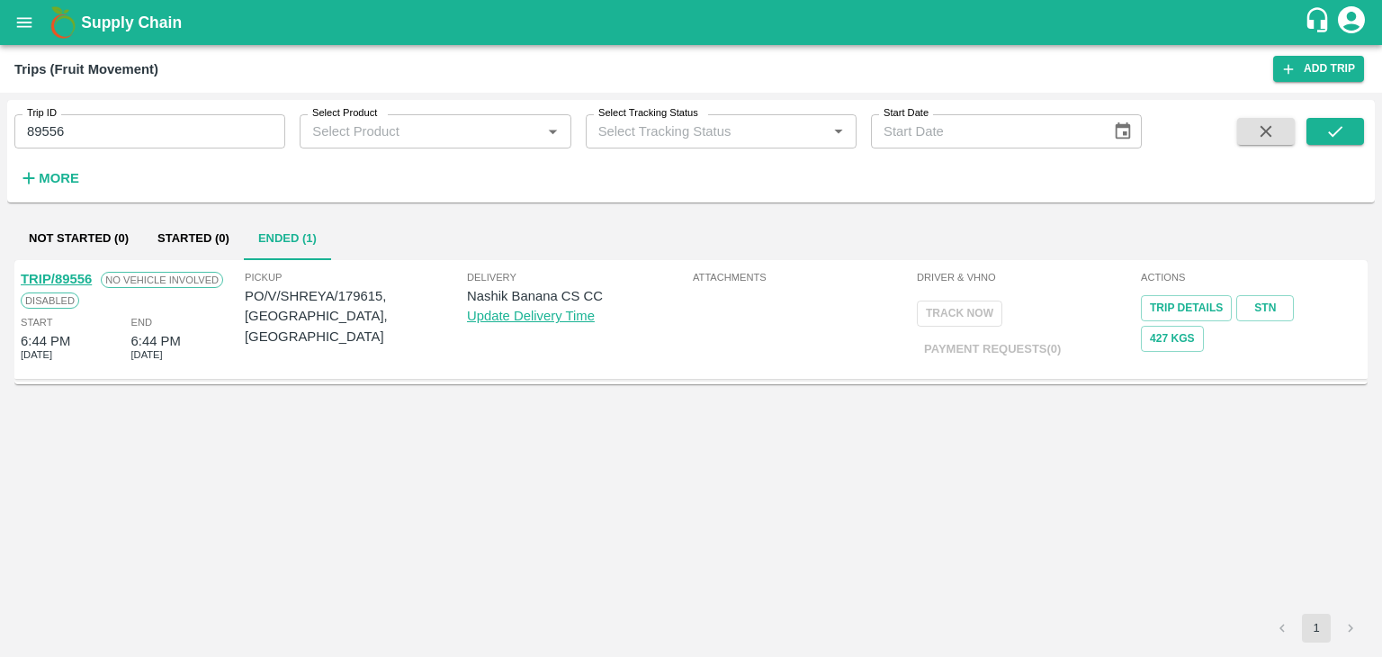
click at [68, 272] on link "TRIP/89556" at bounding box center [56, 279] width 71 height 14
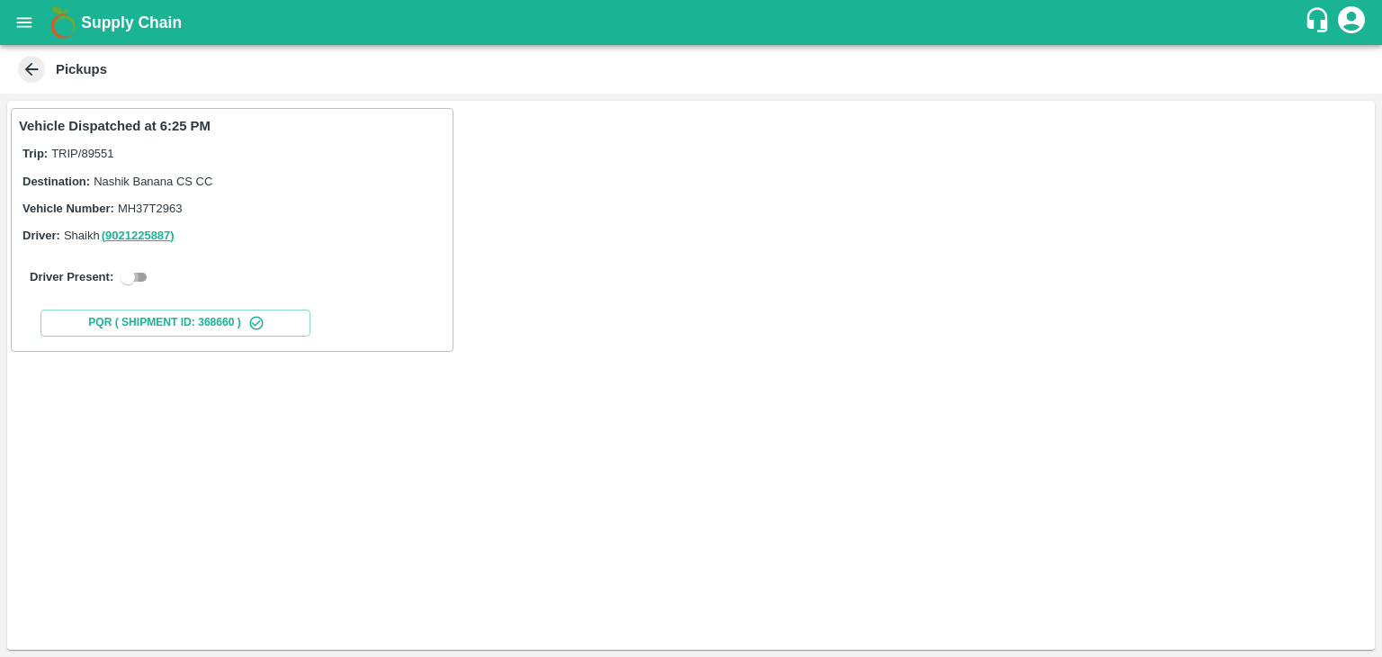
click at [141, 267] on input "checkbox" at bounding box center [127, 277] width 65 height 22
checkbox input "true"
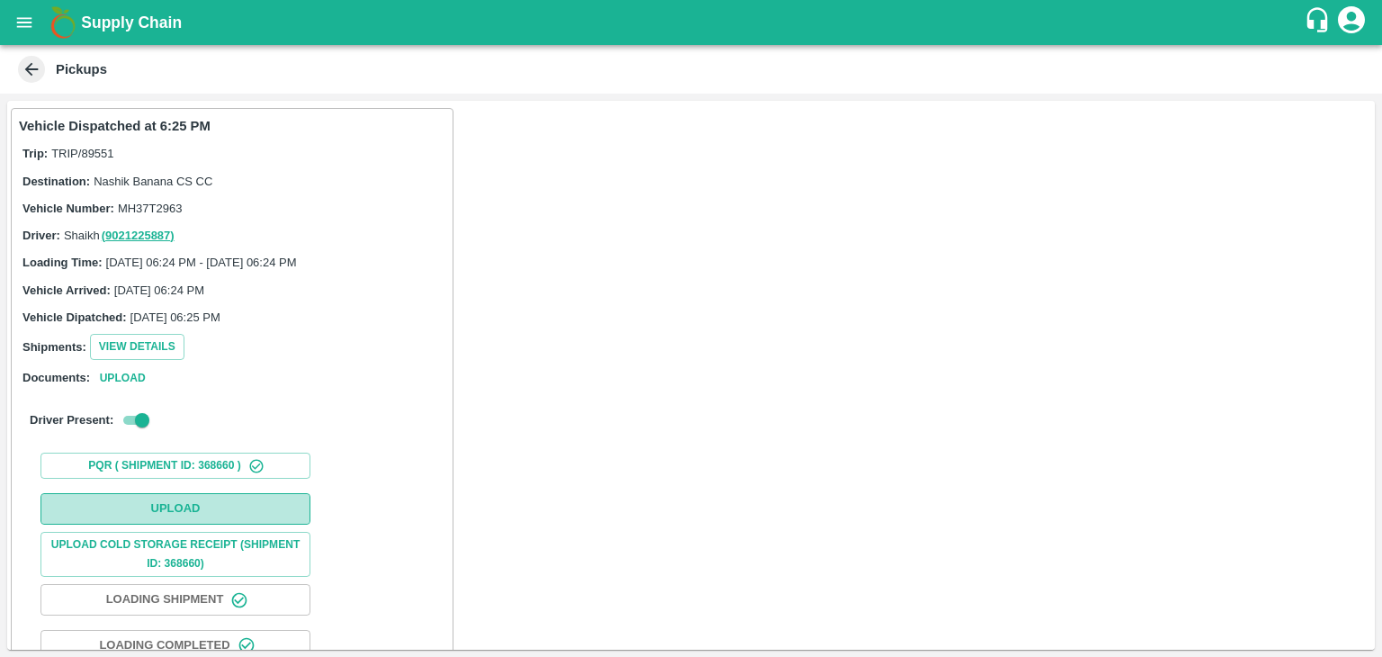
click at [181, 502] on button "Upload" at bounding box center [175, 508] width 270 height 31
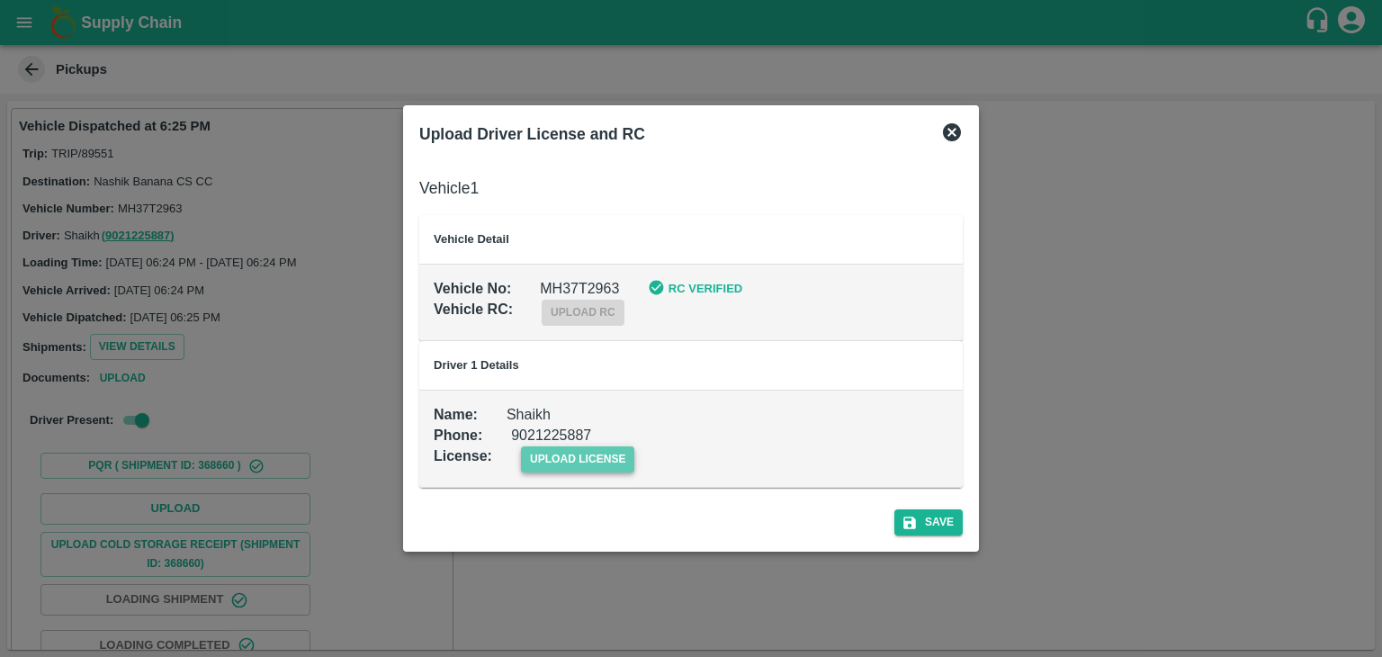
click at [609, 450] on span "upload license" at bounding box center [578, 459] width 114 height 26
click at [0, 0] on input "upload license" at bounding box center [0, 0] width 0 height 0
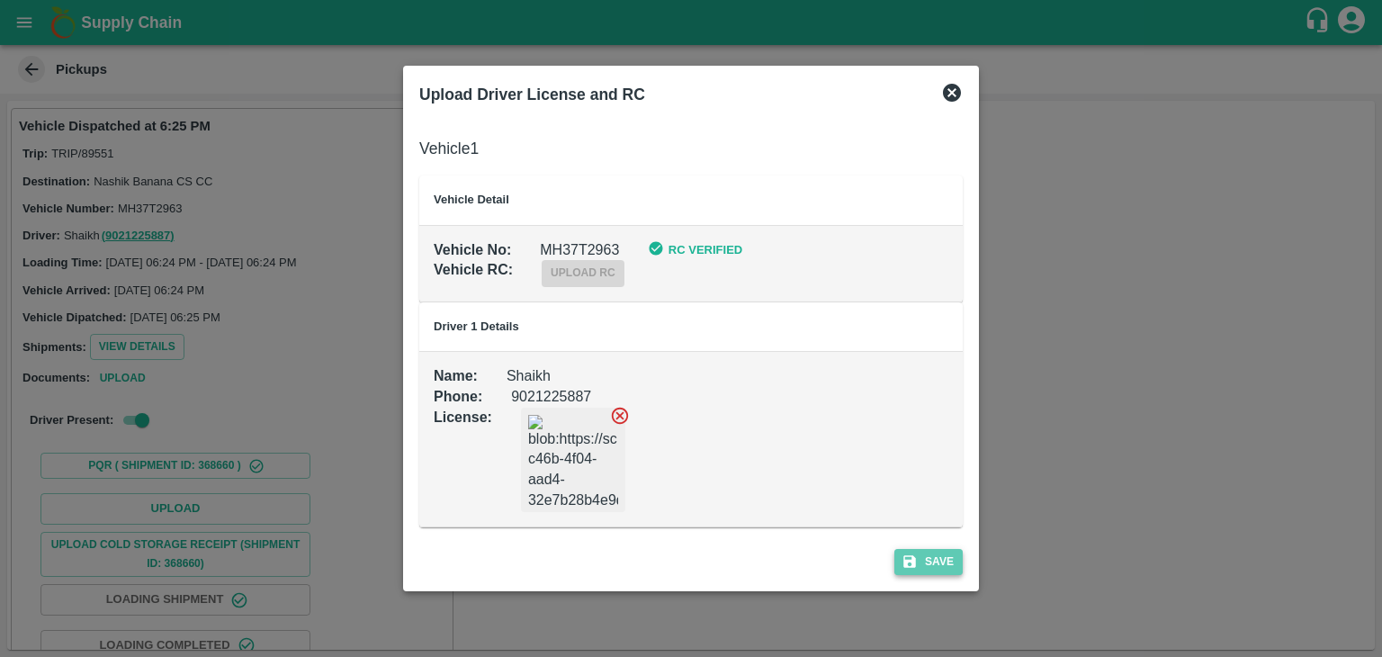
click at [940, 573] on button "Save" at bounding box center [928, 562] width 68 height 26
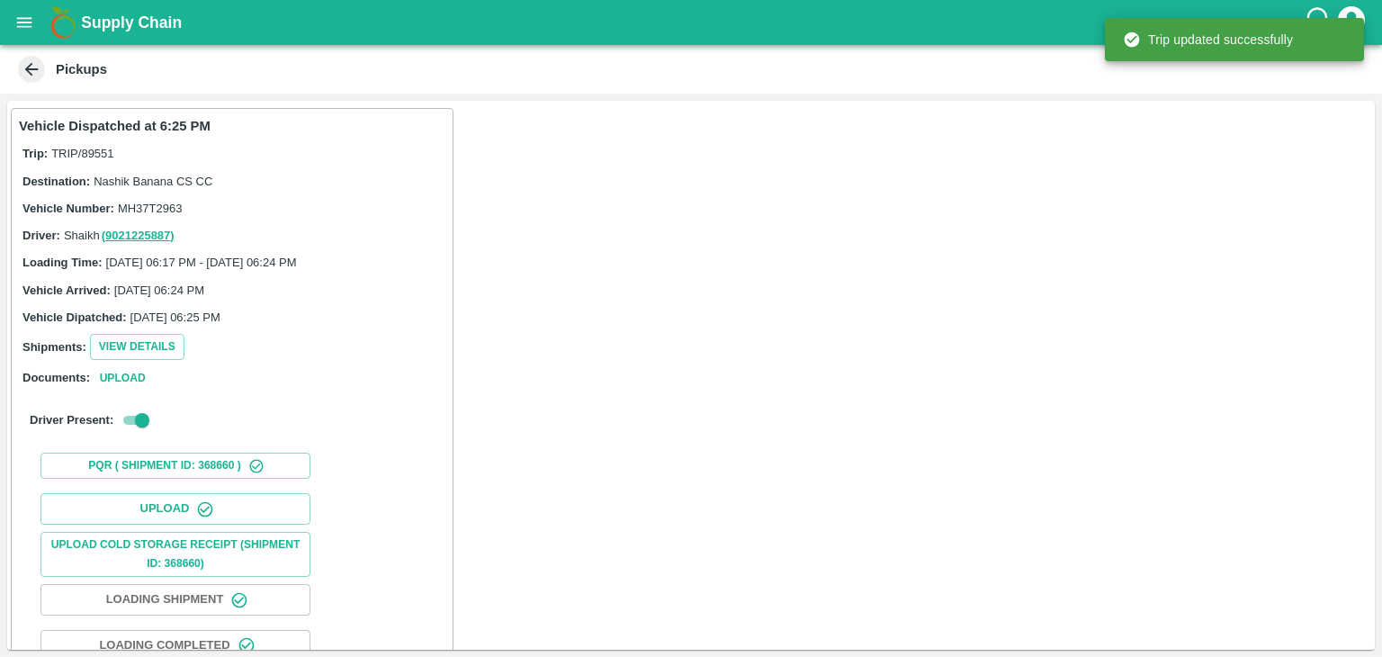
scroll to position [188, 0]
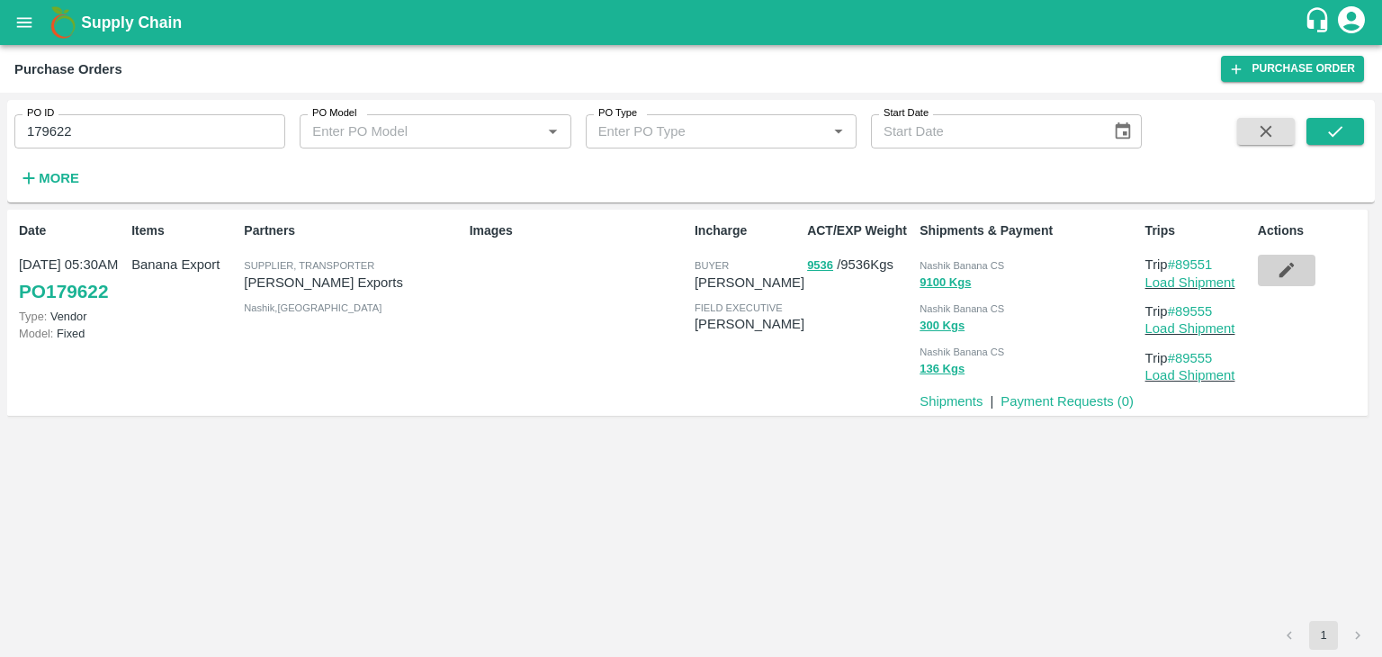
click at [1307, 269] on button "button" at bounding box center [1287, 270] width 58 height 31
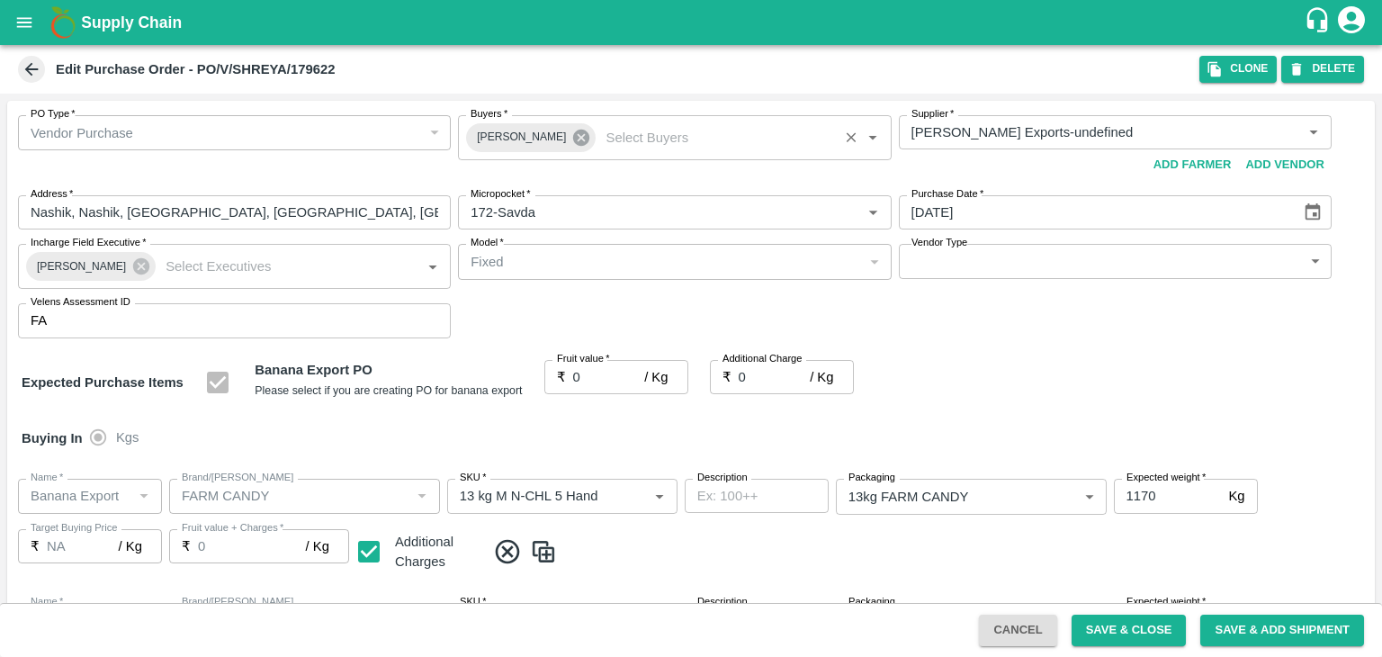
click at [573, 141] on icon at bounding box center [581, 138] width 16 height 16
click at [547, 130] on input "Buyers   *" at bounding box center [659, 132] width 392 height 23
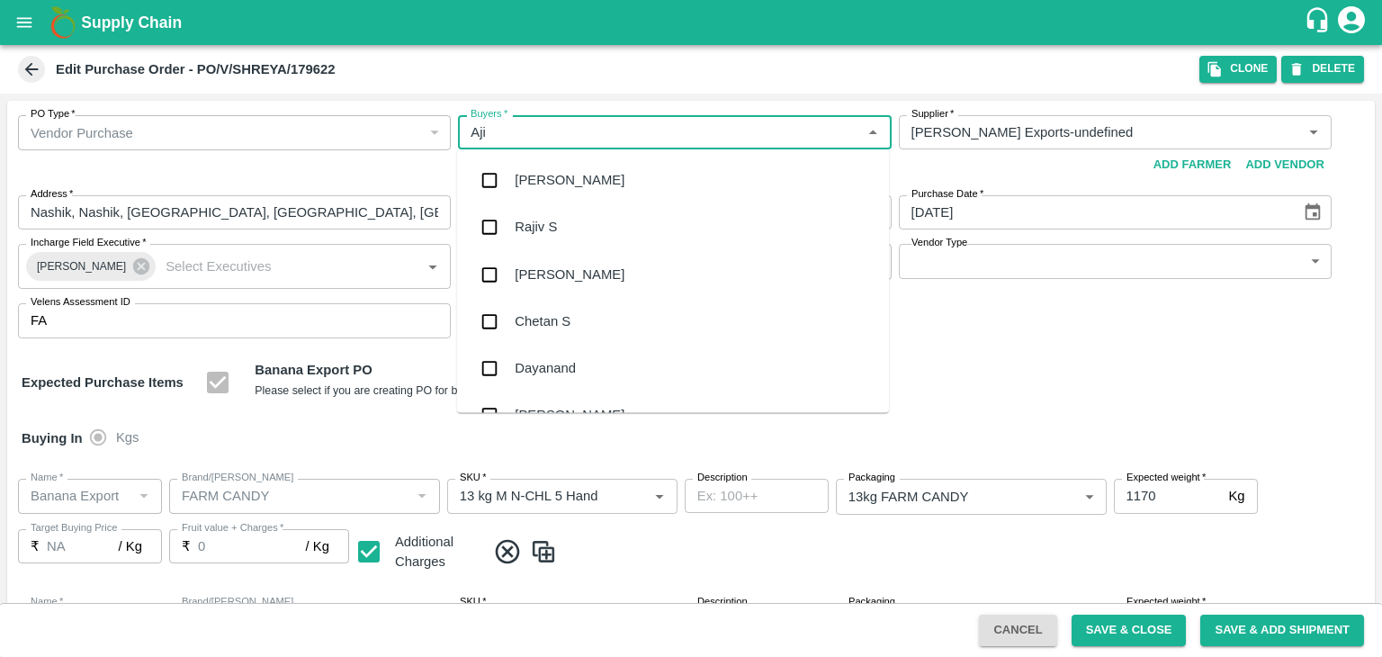
type input "Ajit"
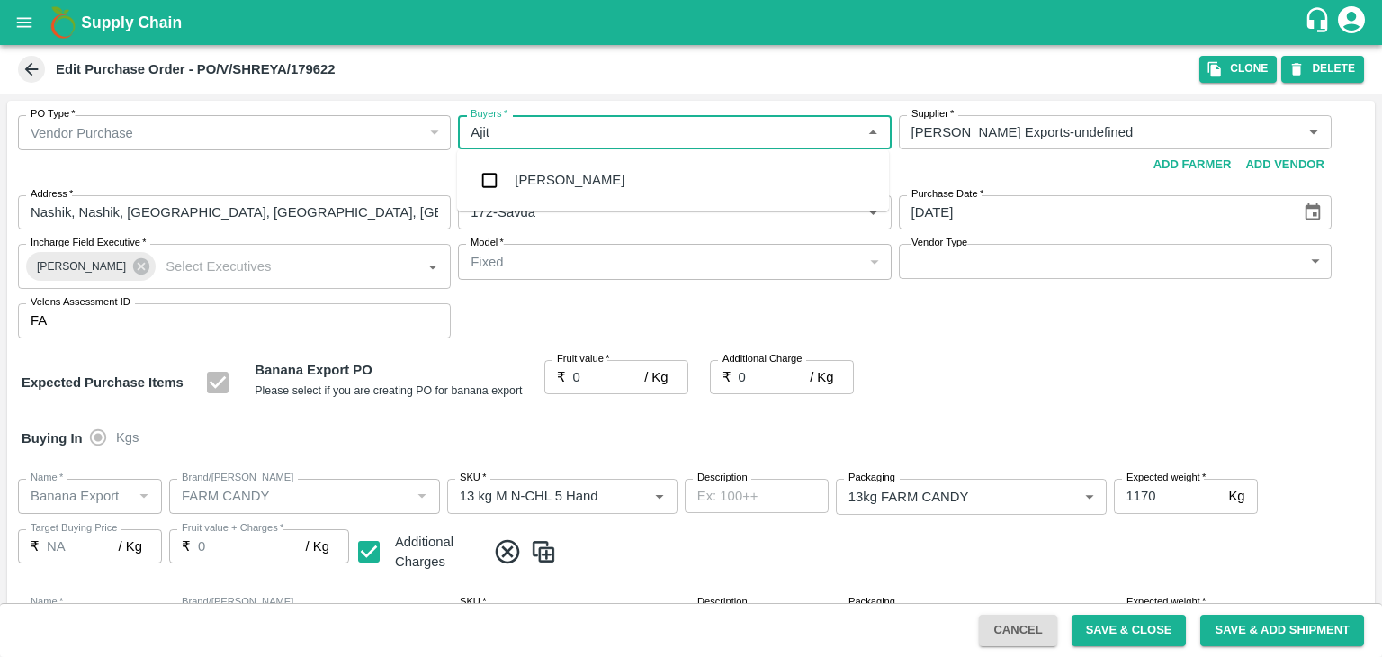
click at [558, 188] on div "[PERSON_NAME]" at bounding box center [570, 180] width 110 height 20
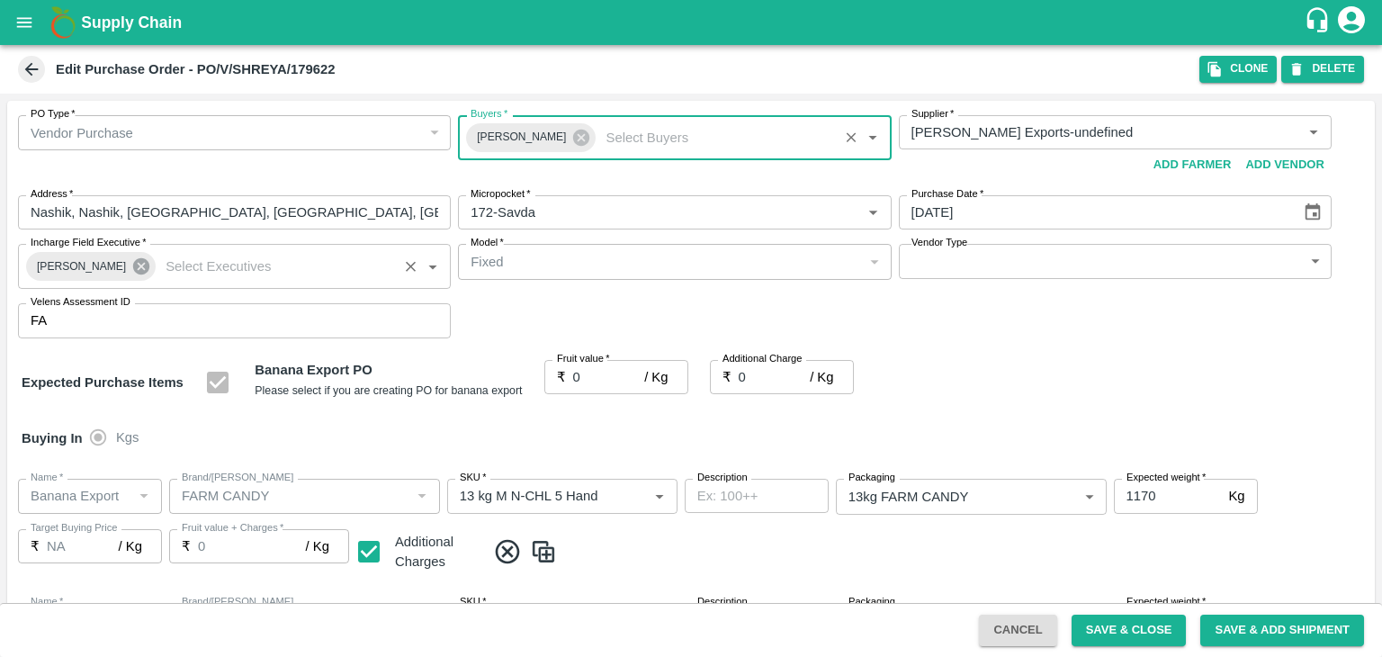
click at [136, 267] on icon at bounding box center [141, 266] width 16 height 16
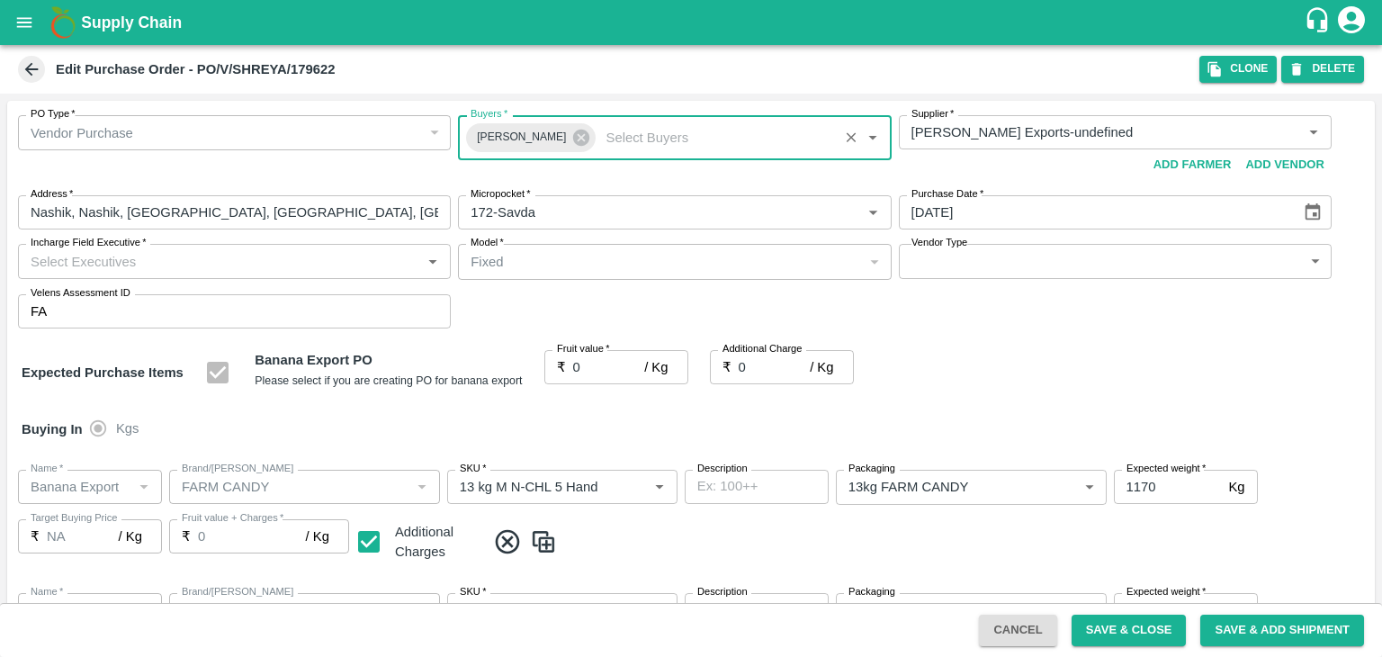
click at [148, 260] on input "Incharge Field Executive   *" at bounding box center [219, 260] width 392 height 23
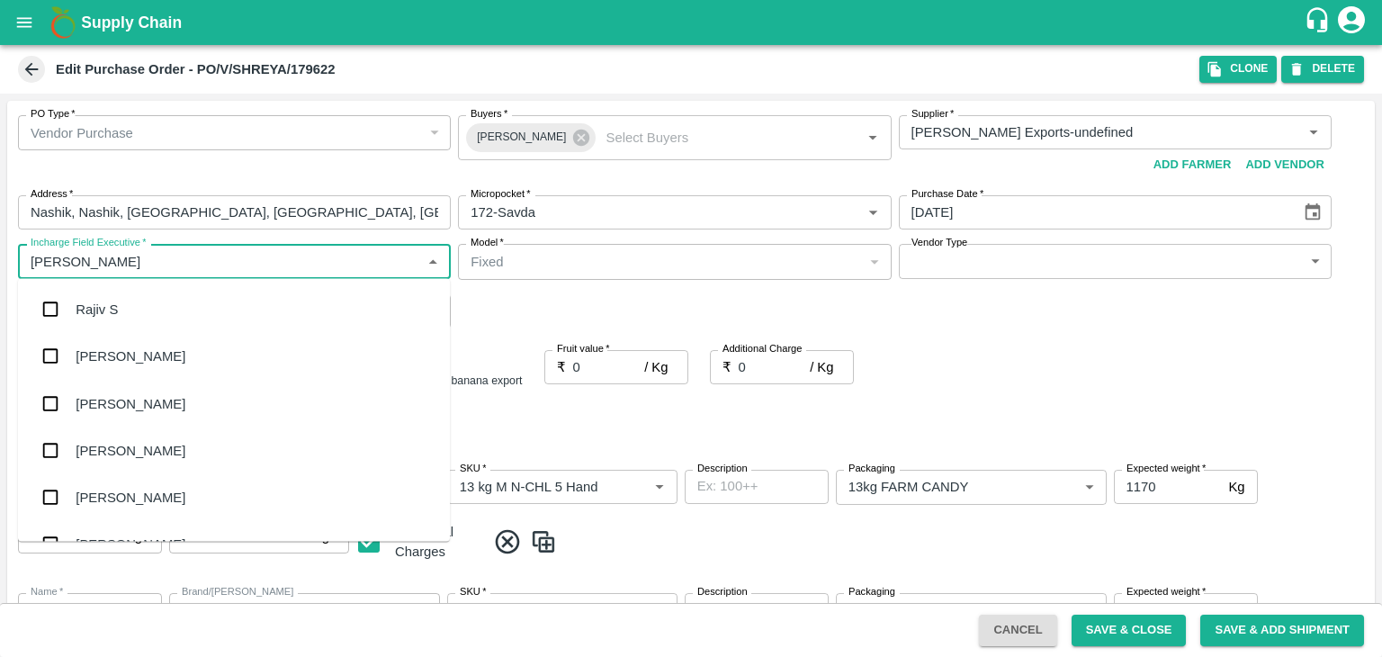
type input "[PERSON_NAME]"
click at [136, 395] on div "jaydip Tale" at bounding box center [107, 403] width 63 height 20
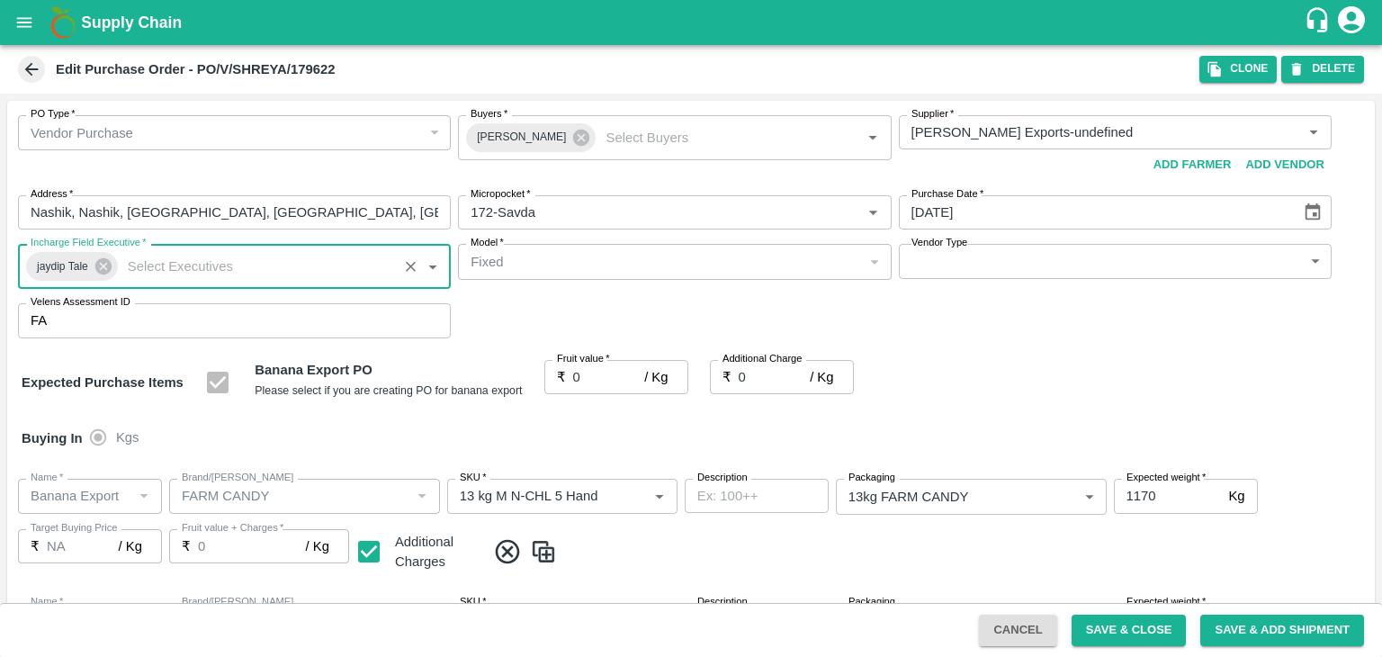
click at [938, 261] on body "Supply Chain Edit Purchase Order - PO/V/SHREYA/179622 Clone DELETE PO Type   * …" at bounding box center [691, 328] width 1382 height 657
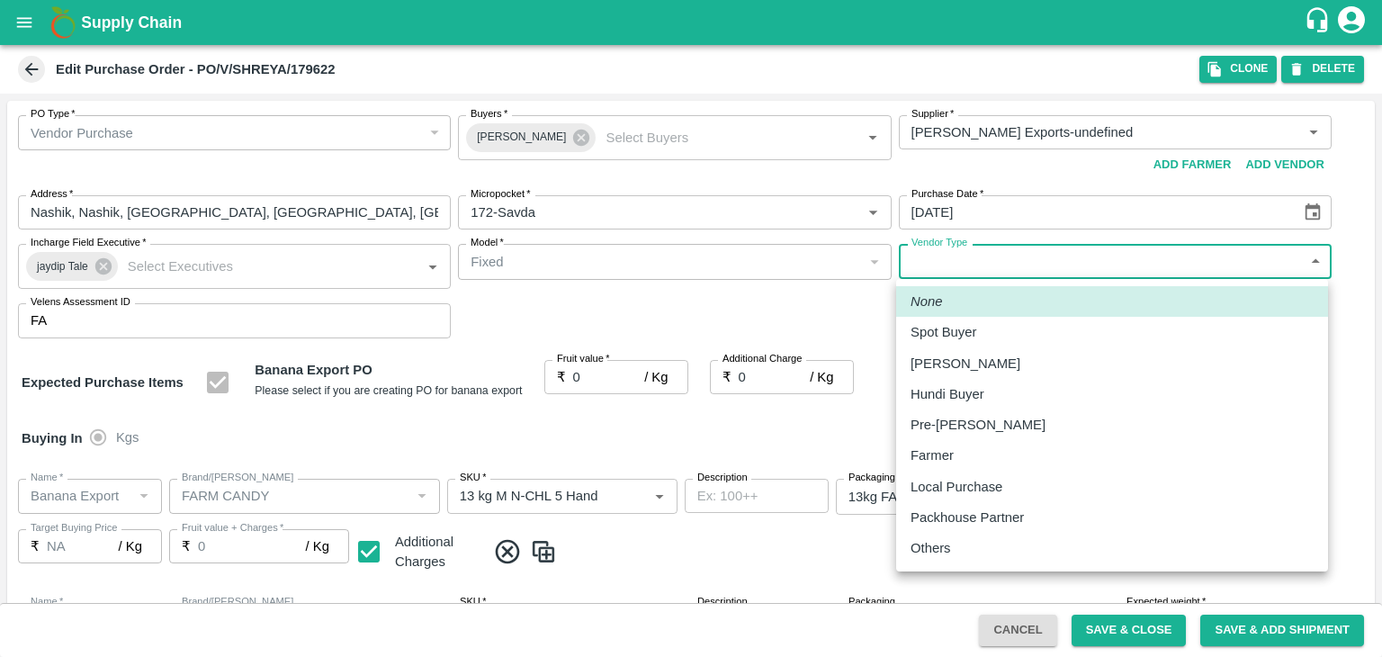
click at [912, 535] on li "Others" at bounding box center [1112, 548] width 432 height 31
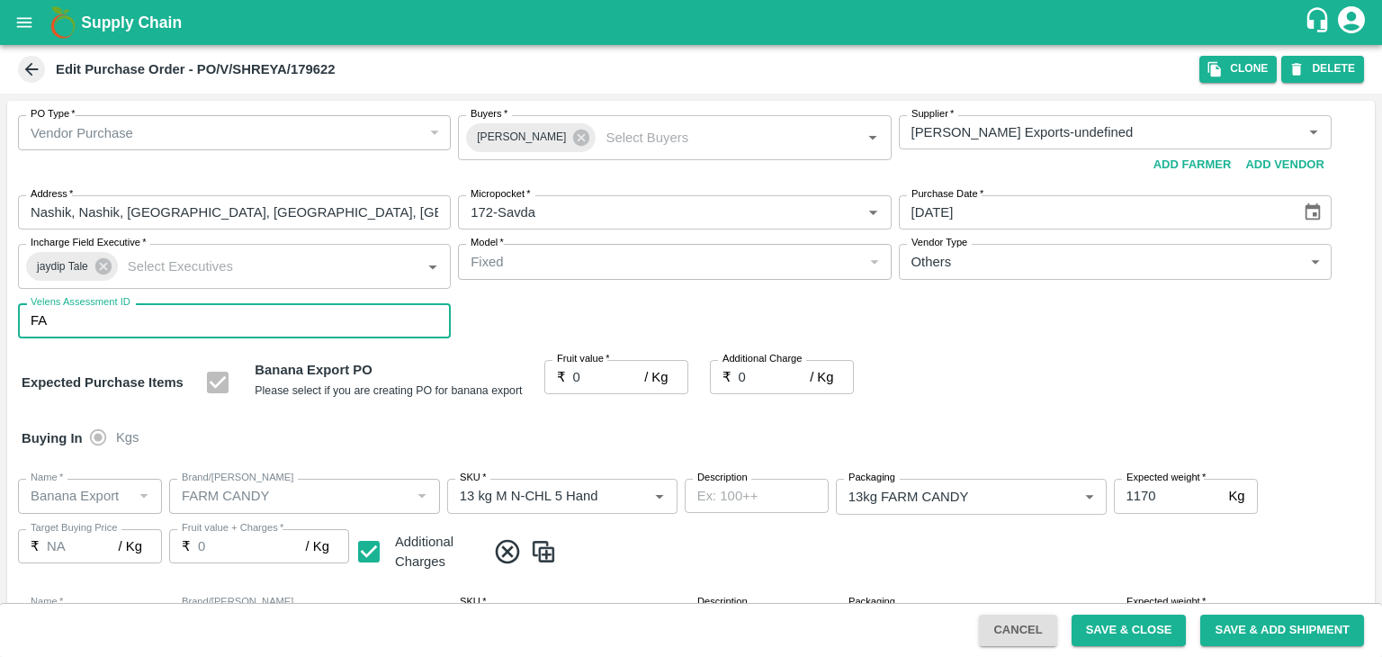
type input "OTHER"
type input "1"
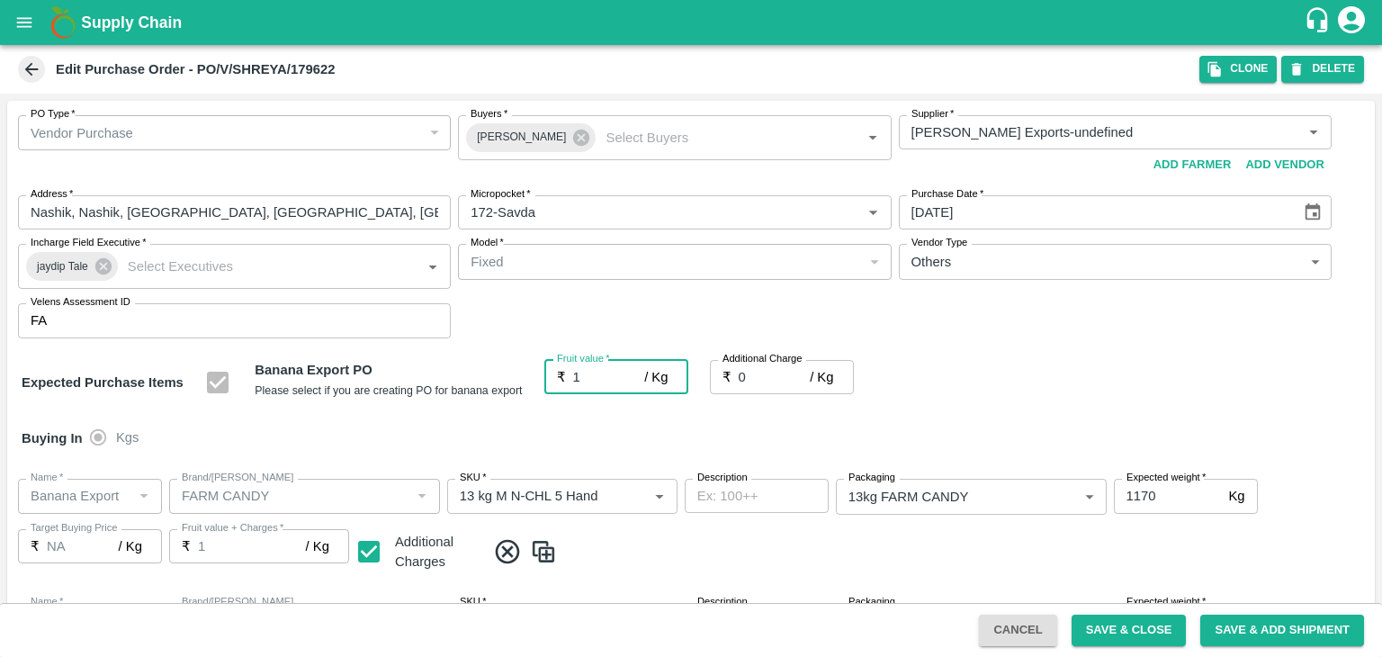
type input "1"
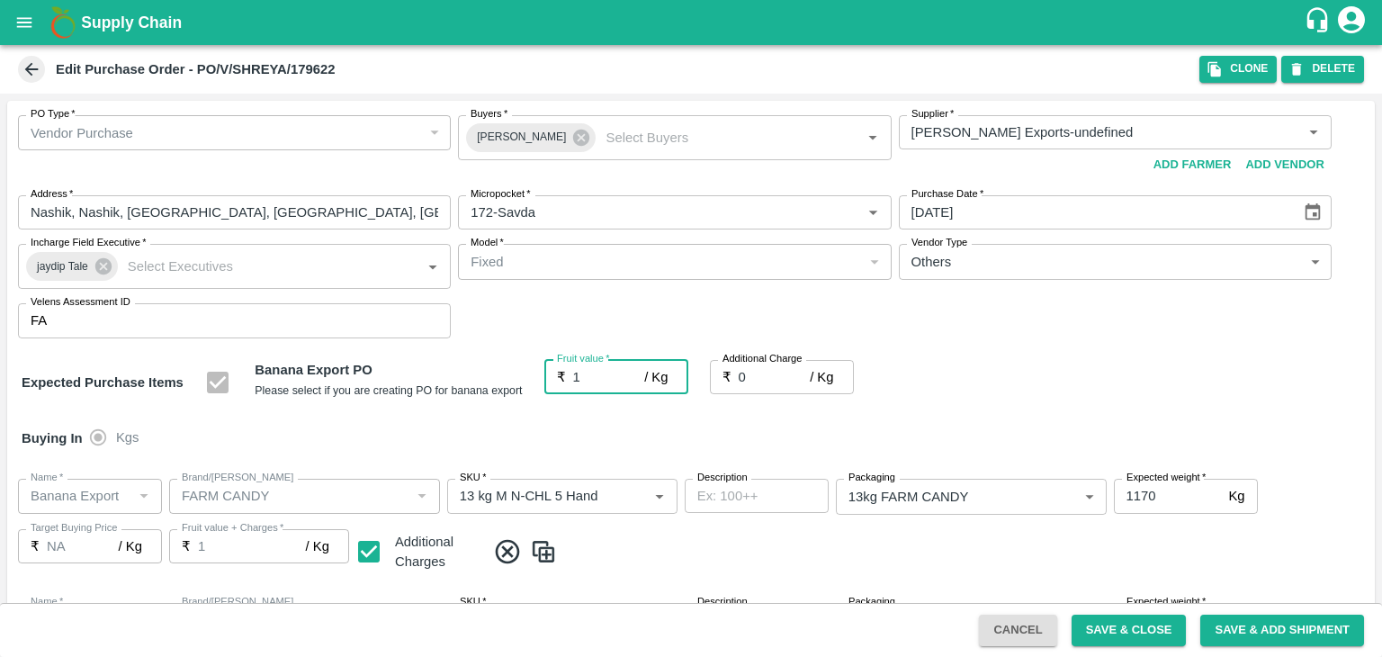
type input "1"
type input "19"
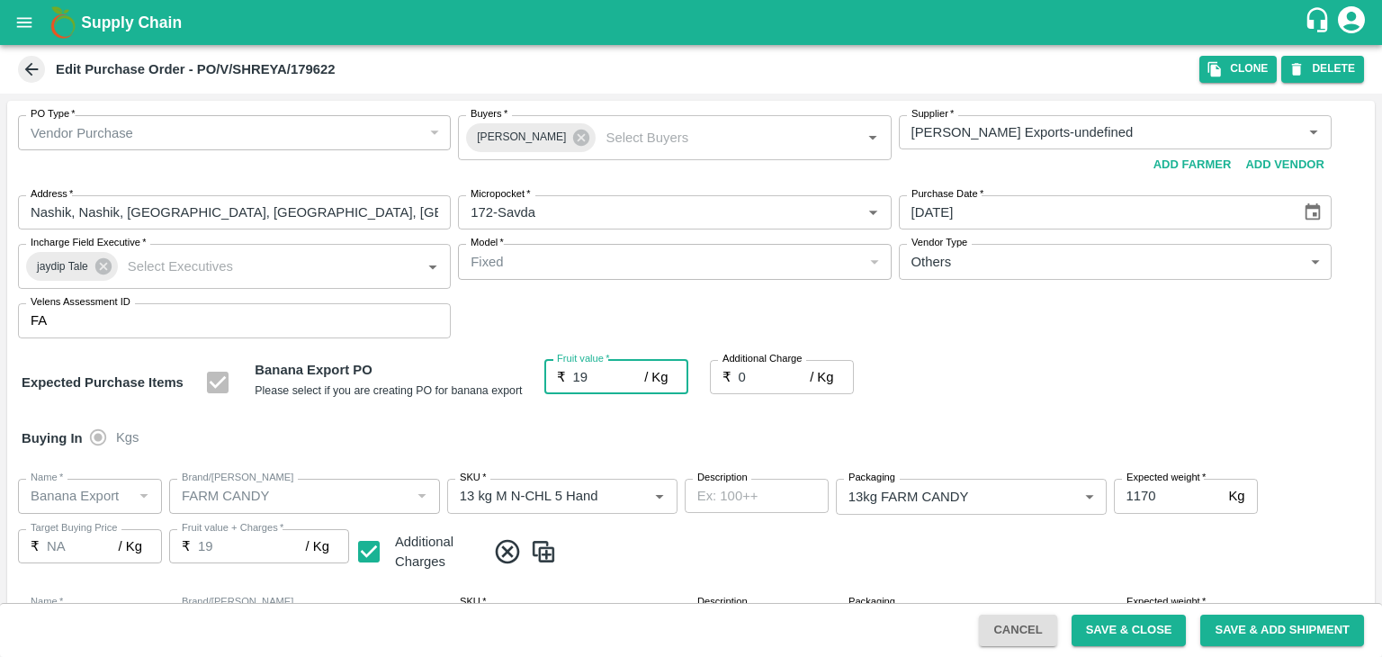
type input "19"
type input "2"
type input "21"
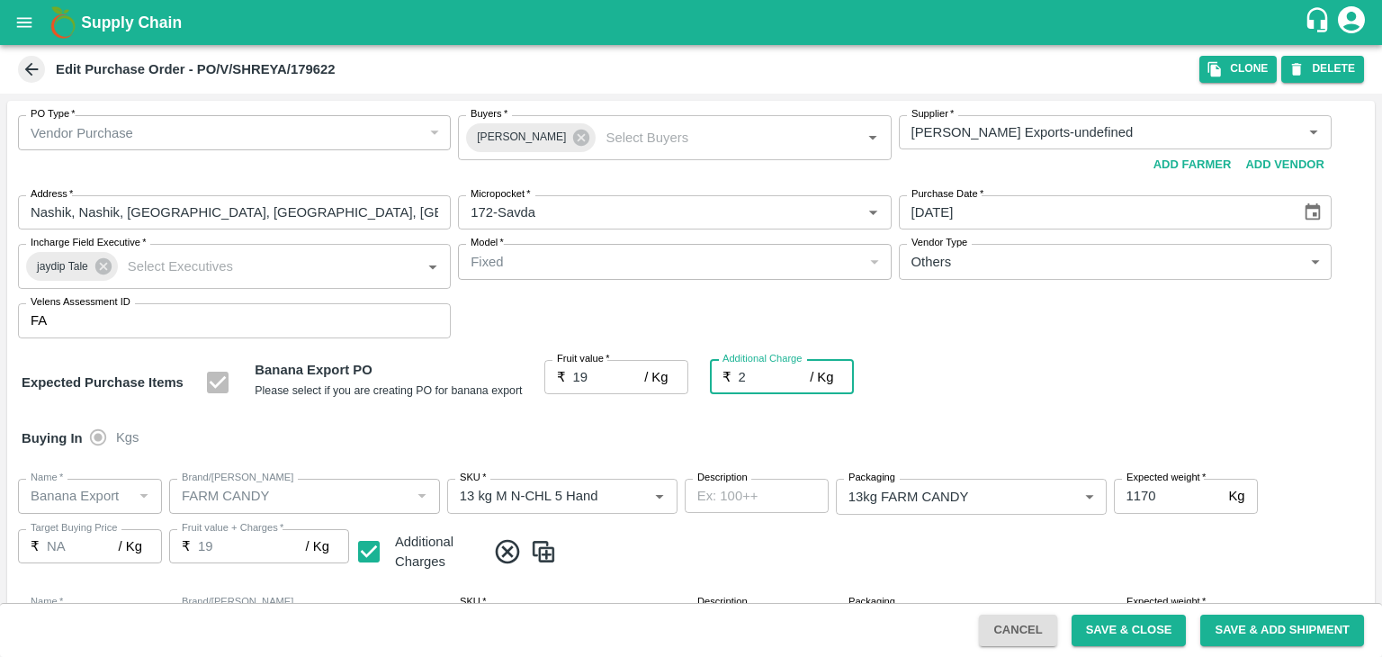
type input "21"
type input "2.7"
type input "21.7"
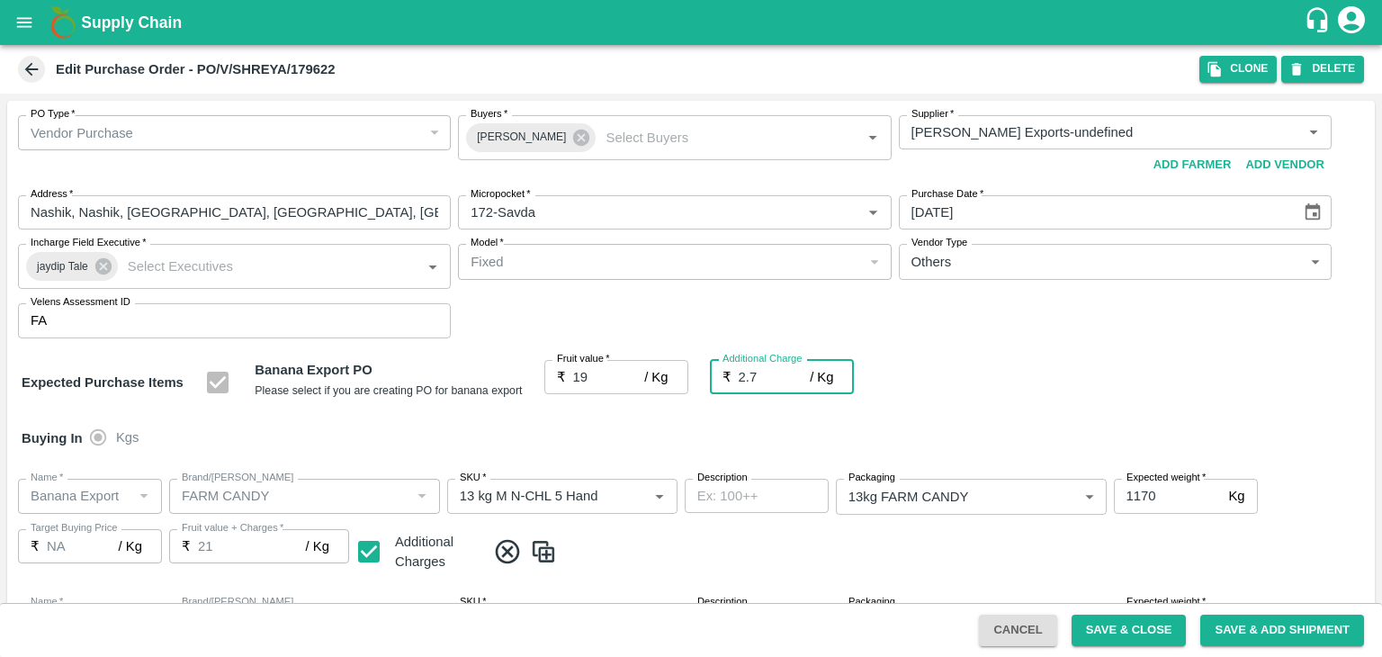
type input "21.7"
type input "2.75"
type input "21.75"
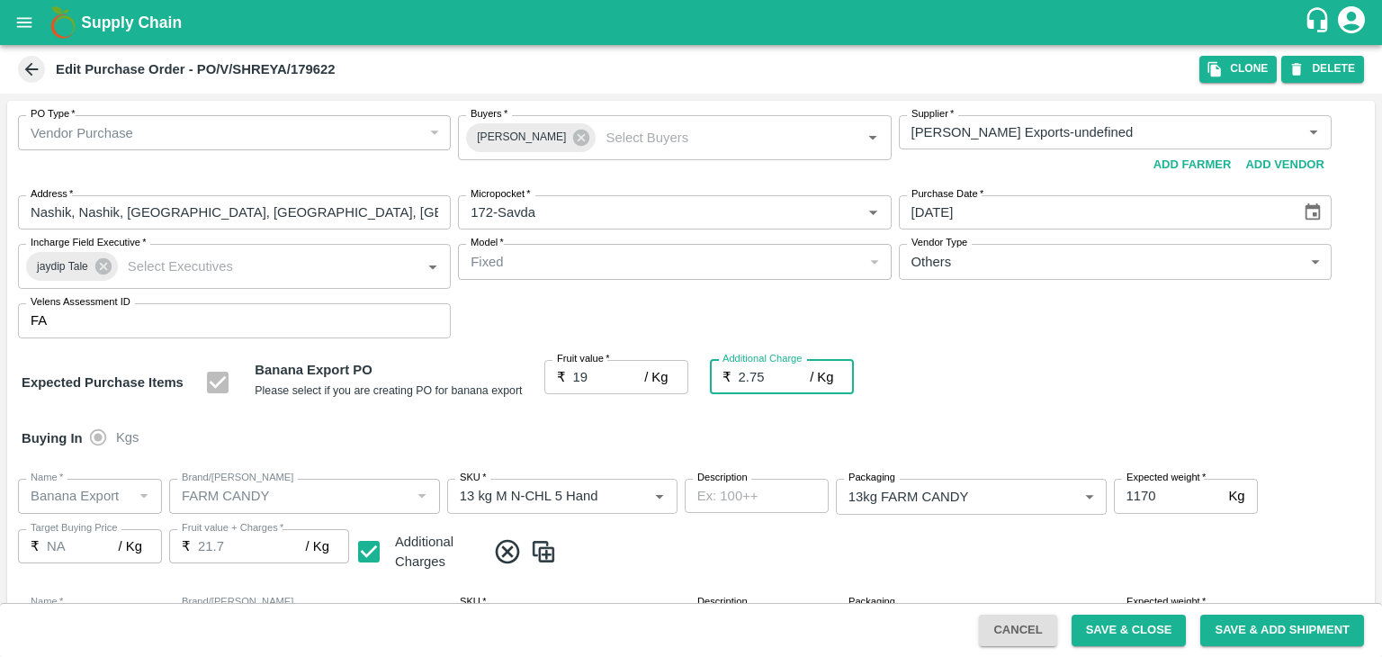
type input "21.75"
type input "2.75"
click at [974, 579] on div at bounding box center [691, 328] width 1382 height 657
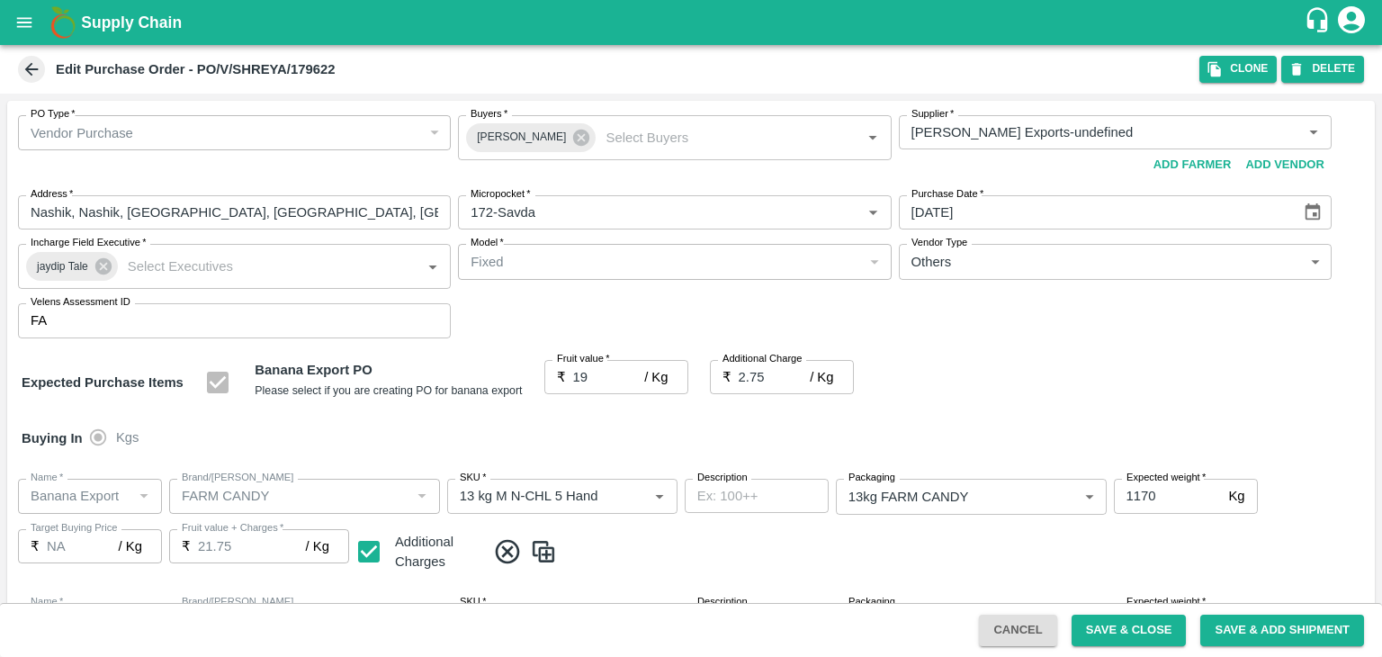
scroll to position [831, 0]
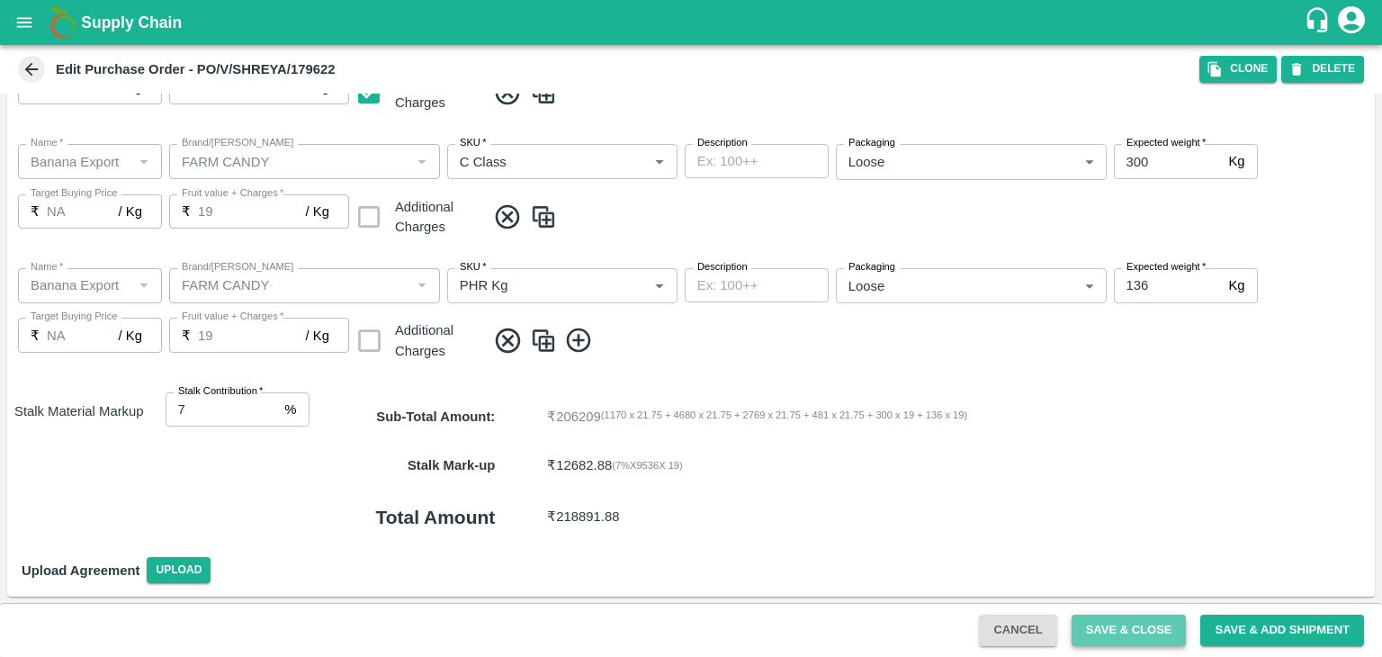
click at [1105, 626] on button "Save & Close" at bounding box center [1129, 630] width 115 height 31
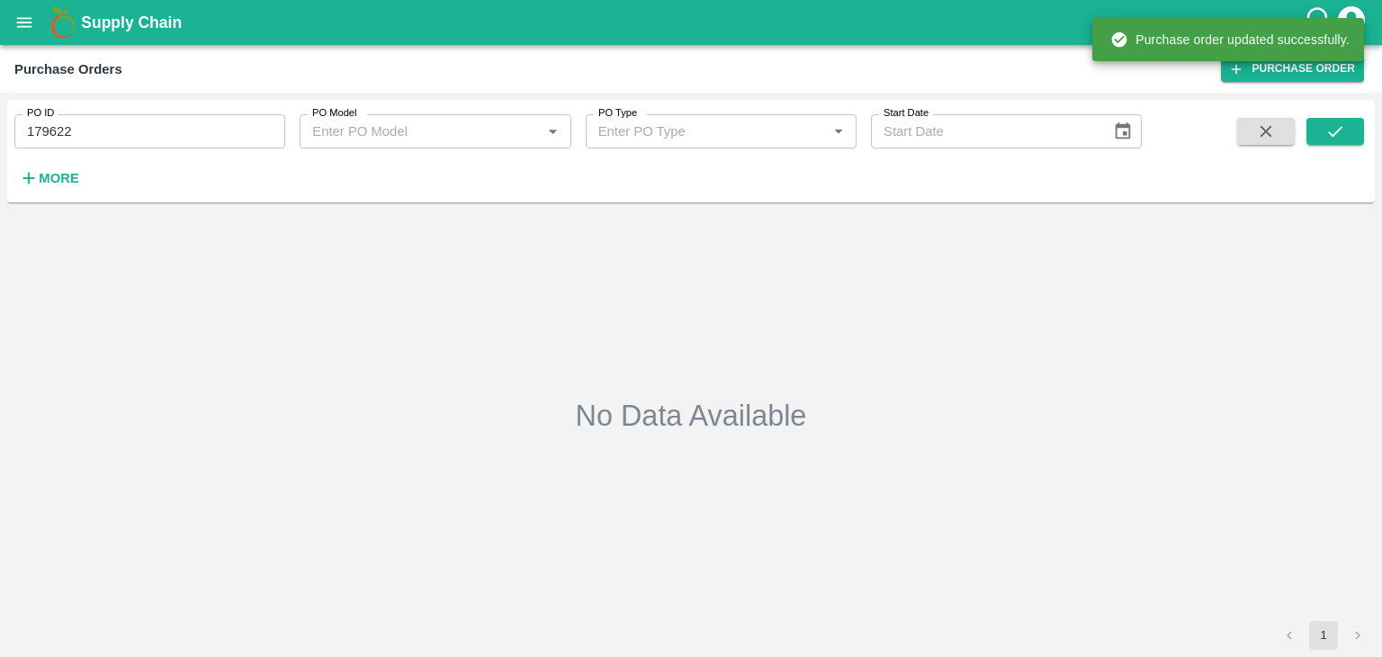
type input "179622"
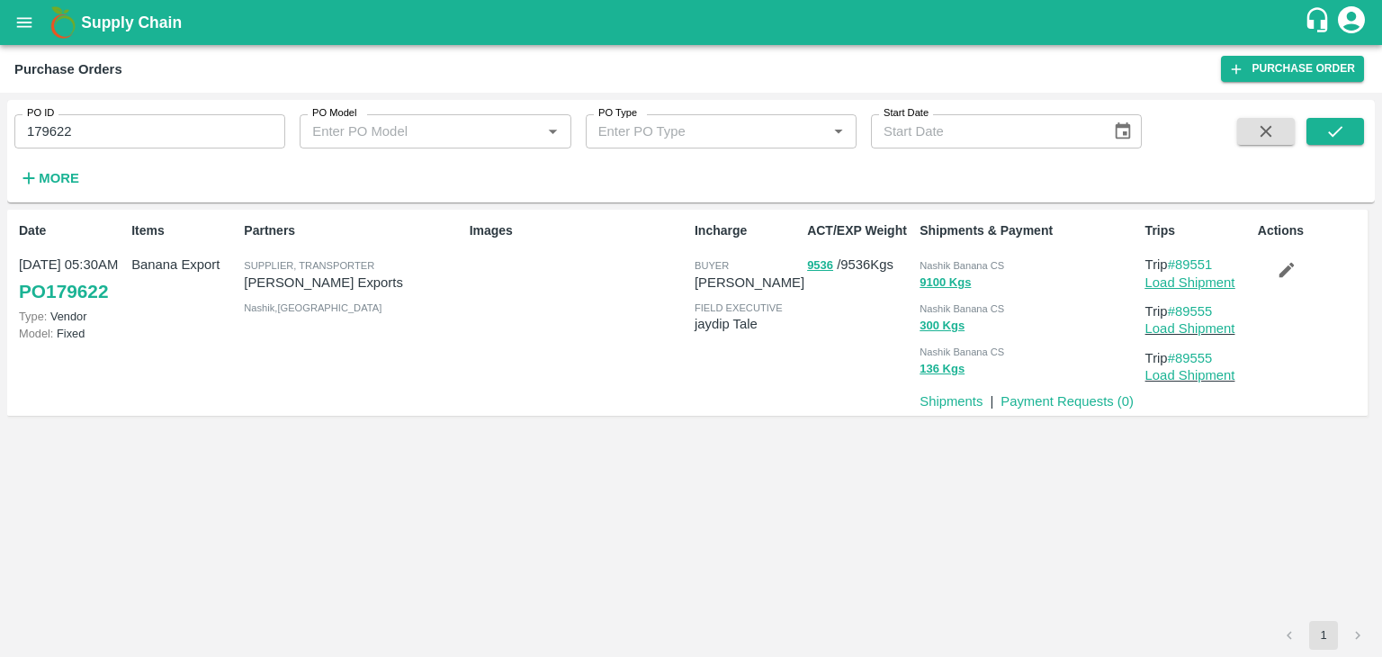
click at [1199, 283] on link "Load Shipment" at bounding box center [1190, 282] width 90 height 14
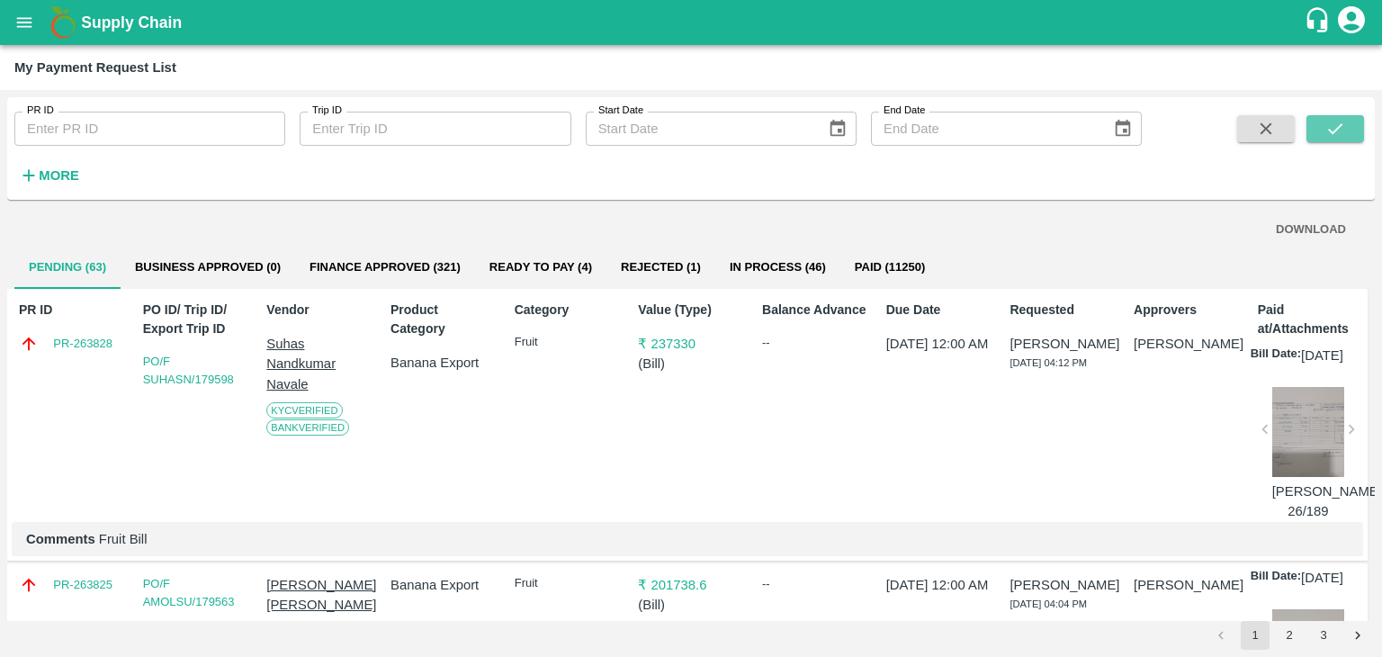
click at [1356, 140] on button "submit" at bounding box center [1336, 128] width 58 height 27
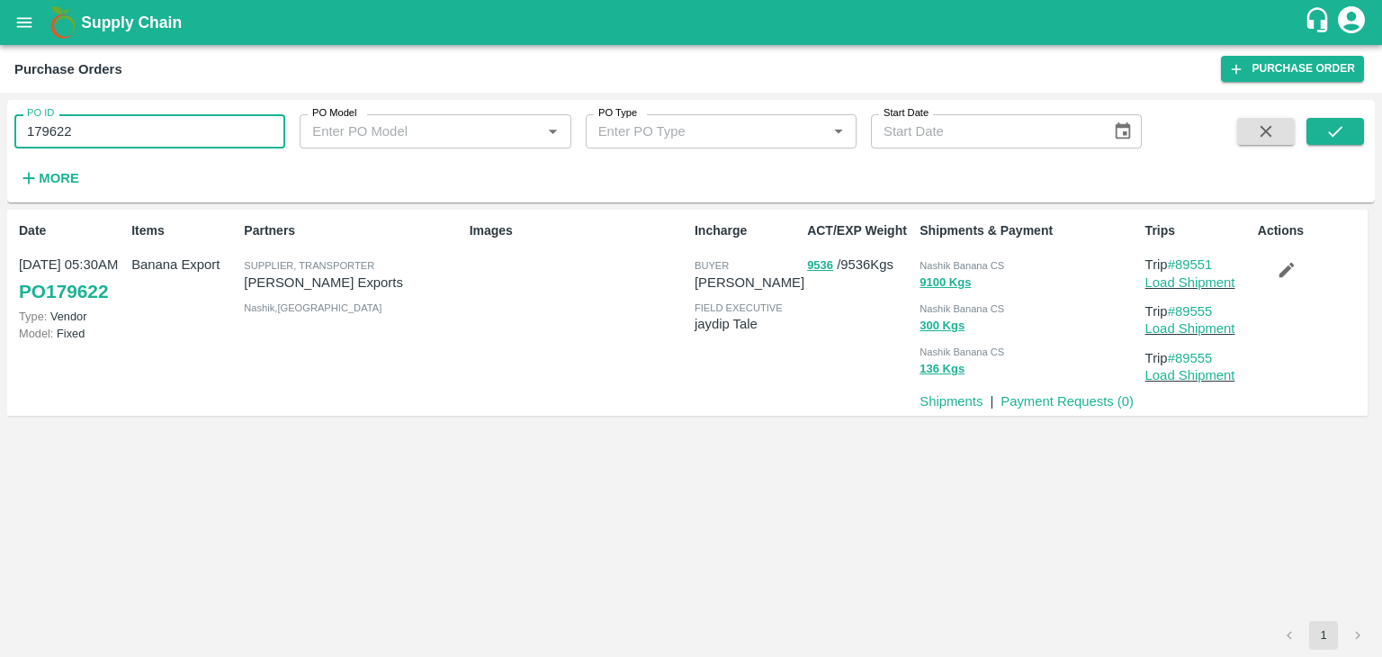
click at [207, 132] on input "179622" at bounding box center [149, 131] width 271 height 34
paste input "text"
click at [207, 132] on input "179622" at bounding box center [149, 131] width 271 height 34
type input "179615"
click at [1317, 127] on button "submit" at bounding box center [1336, 131] width 58 height 27
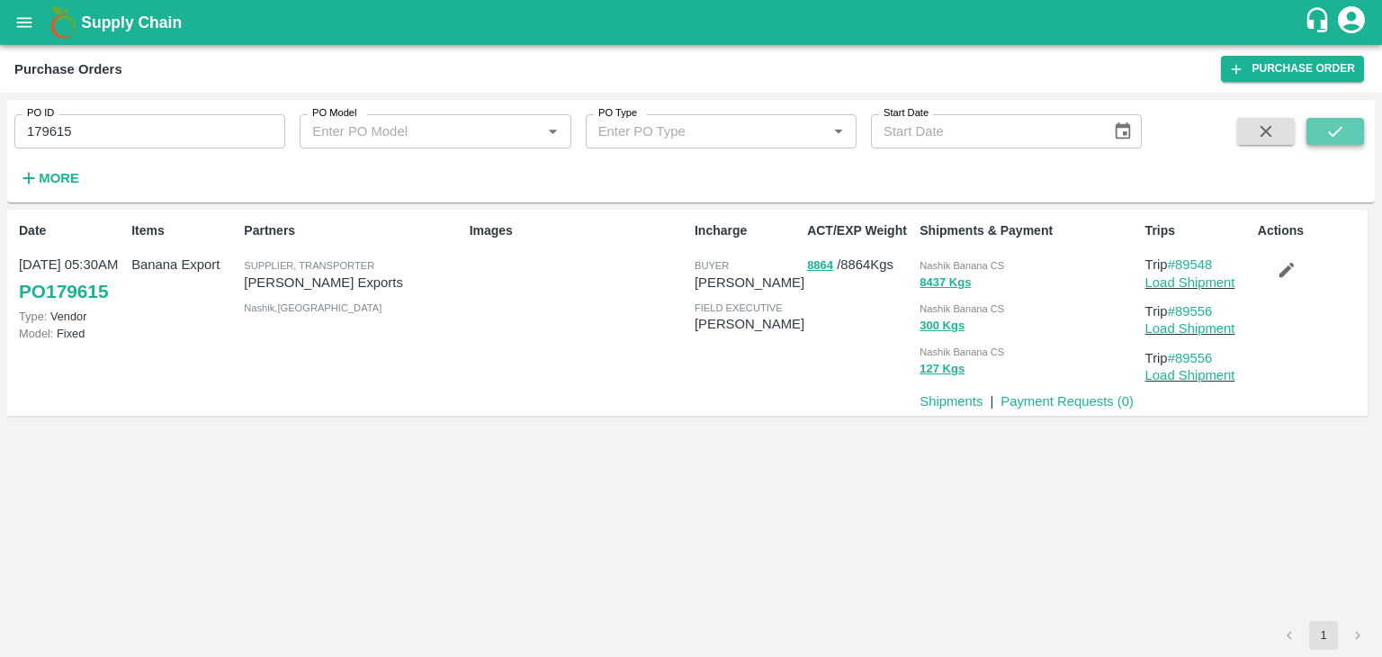
click at [1340, 131] on icon "submit" at bounding box center [1335, 131] width 20 height 20
click at [1199, 284] on link "Load Shipment" at bounding box center [1190, 282] width 90 height 14
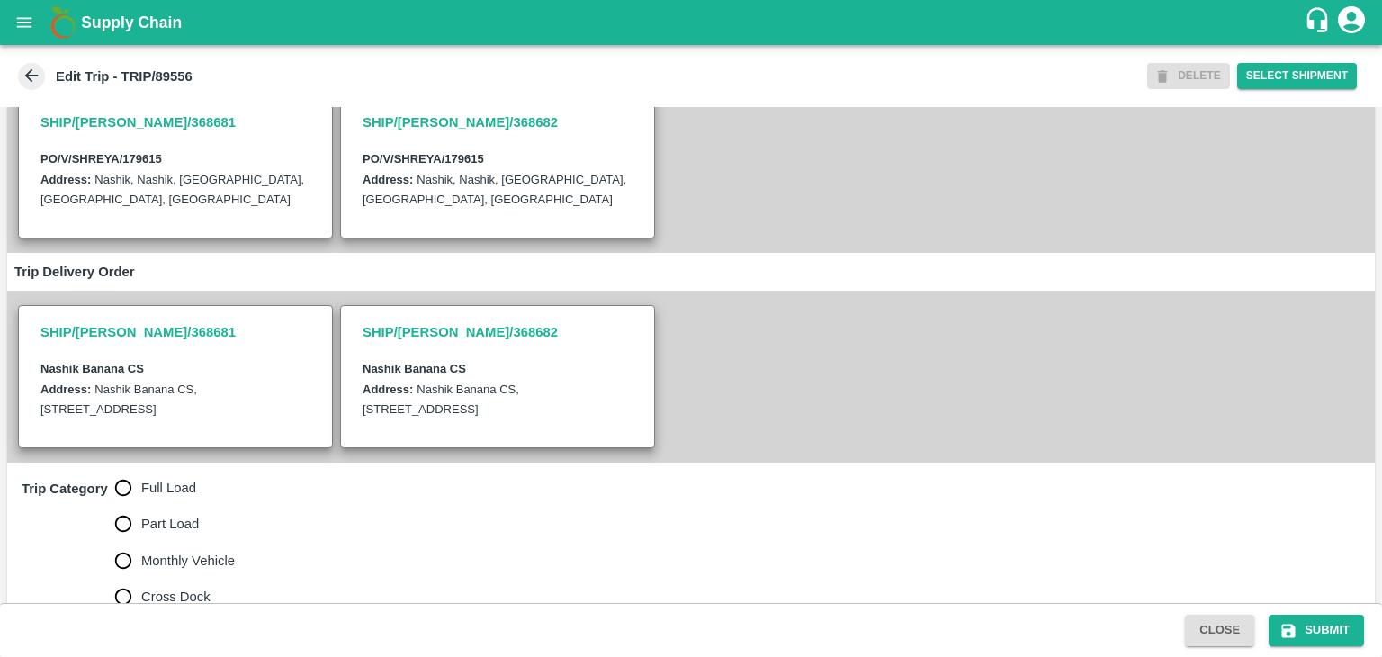
scroll to position [442, 0]
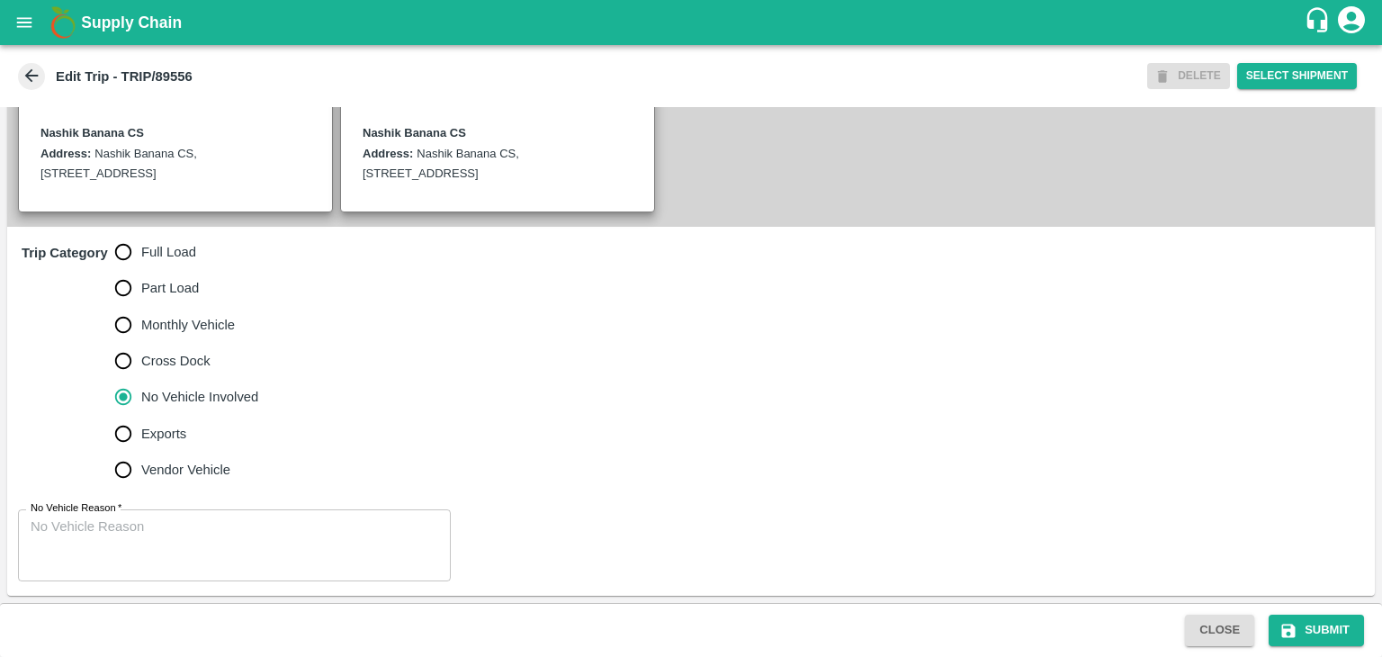
click at [170, 257] on span "Full Load" at bounding box center [168, 252] width 55 height 20
click at [141, 257] on input "Full Load" at bounding box center [123, 252] width 36 height 36
radio input "true"
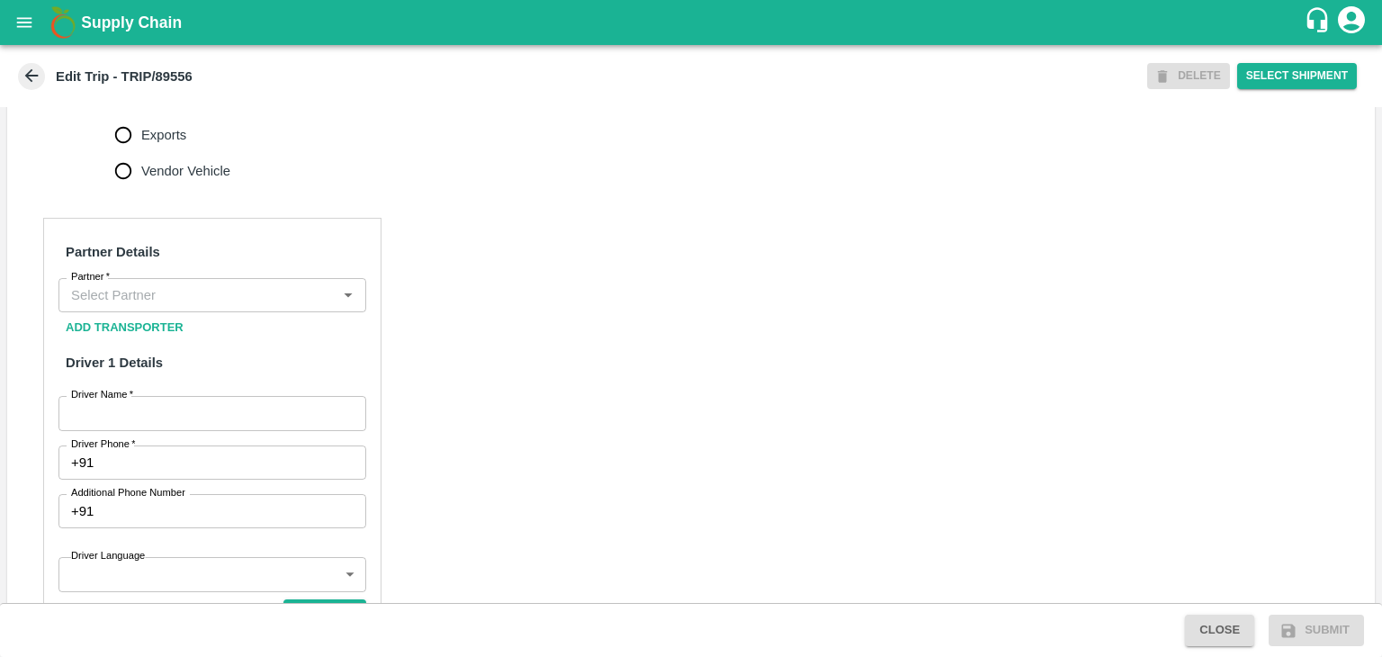
scroll to position [724, 0]
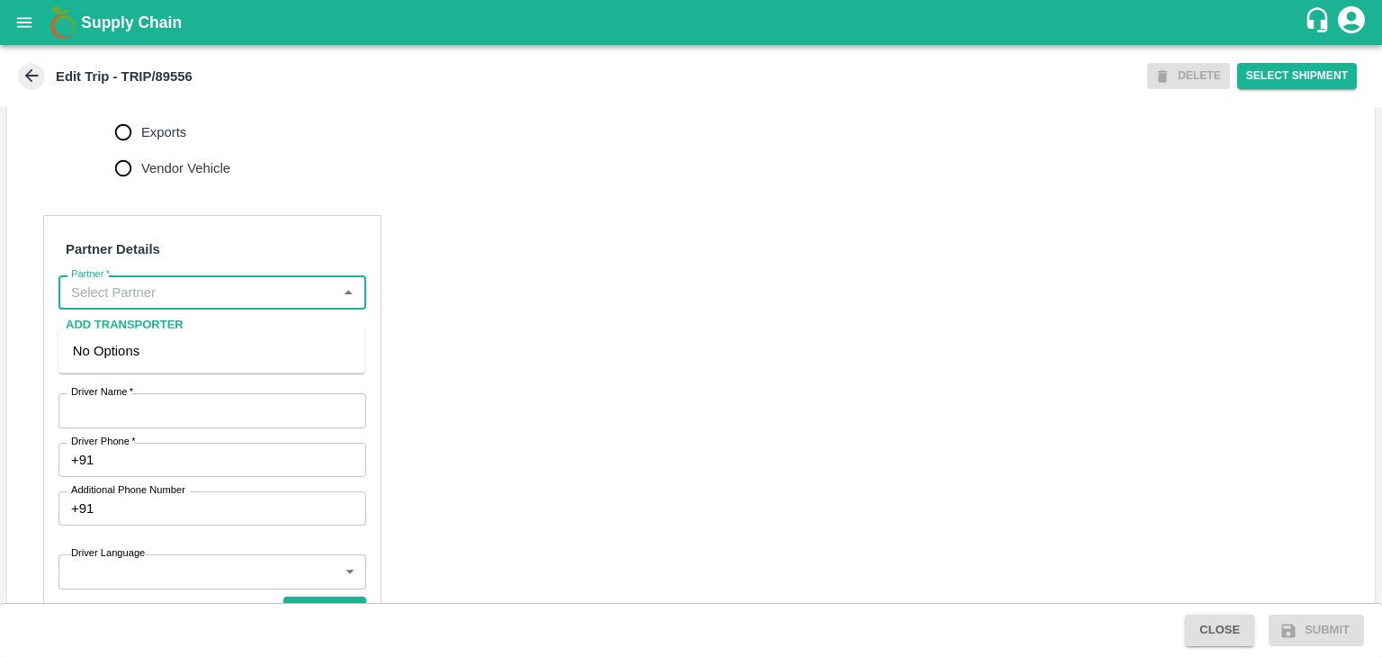
click at [226, 304] on input "Partner   *" at bounding box center [197, 292] width 267 height 23
click at [209, 355] on div "[PERSON_NAME] ( [PERSON_NAME] Transport )-[GEOGRAPHIC_DATA], Pune-9860466997(Tr…" at bounding box center [212, 371] width 278 height 60
type input "[PERSON_NAME] ( [PERSON_NAME] Transport )-[GEOGRAPHIC_DATA], Pune-9860466997(Tr…"
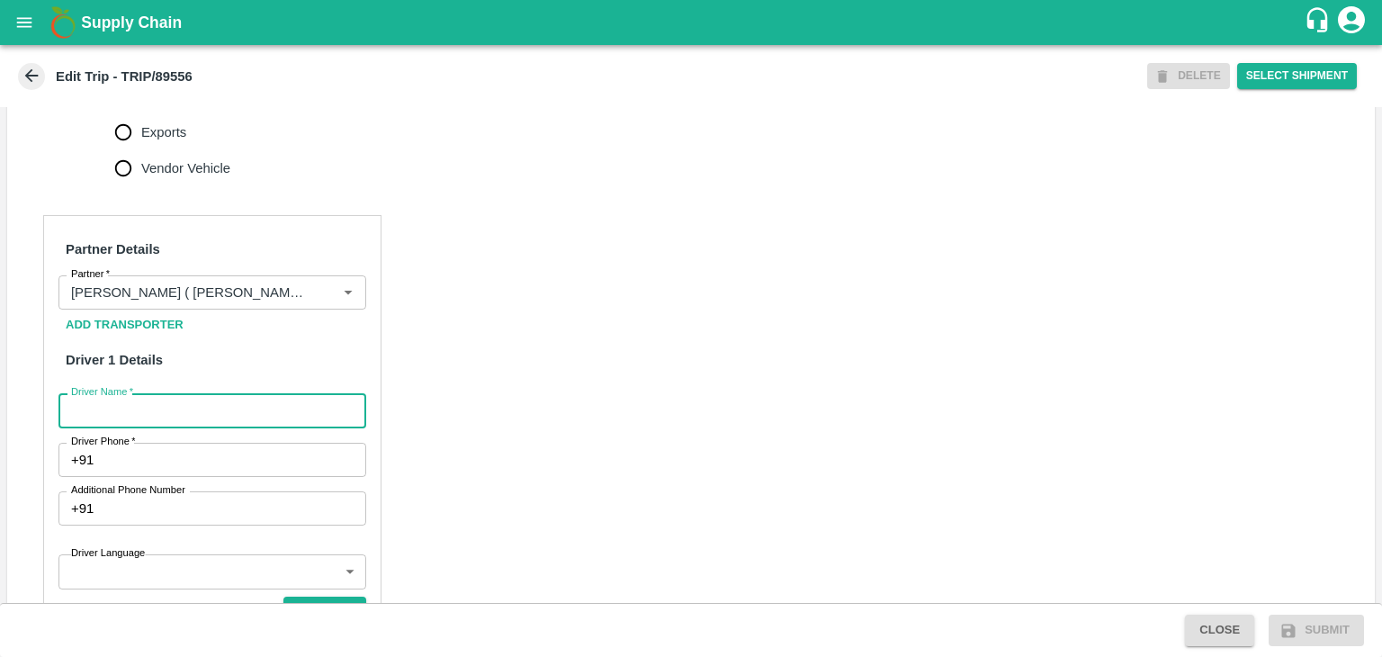
click at [194, 427] on input "Driver Name   *" at bounding box center [212, 410] width 308 height 34
type input "Godase"
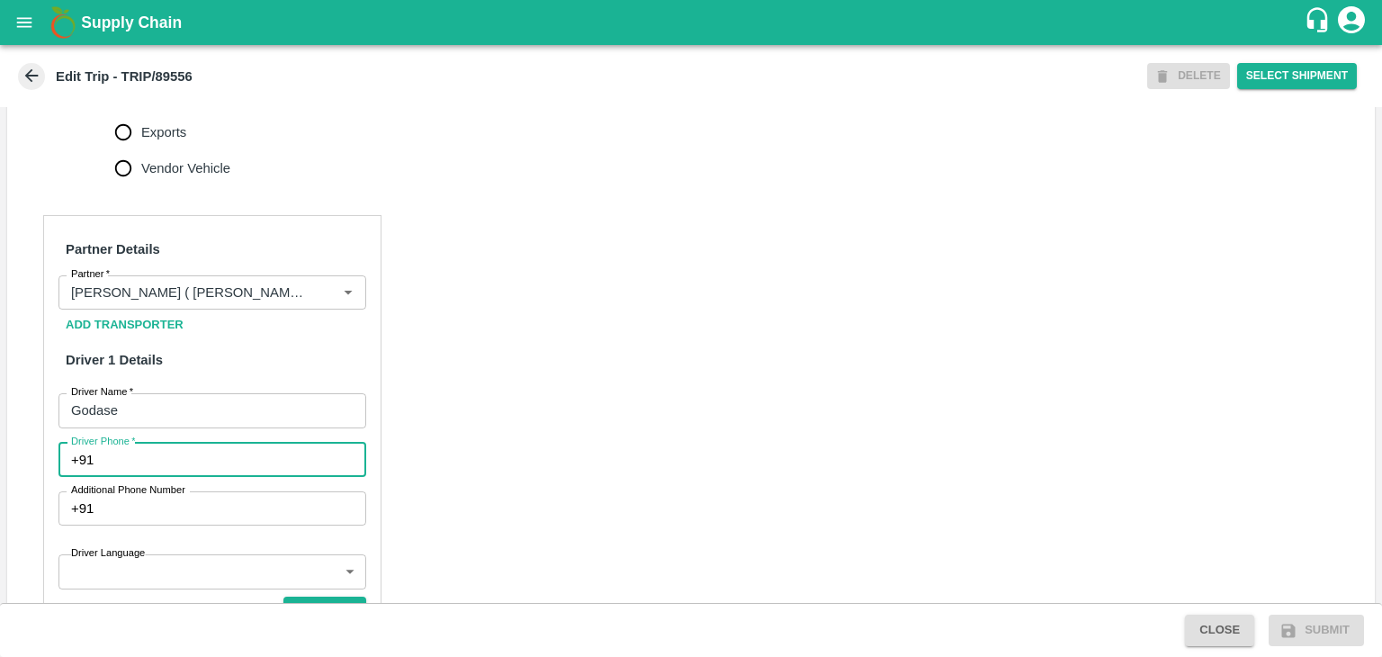
click at [196, 476] on input "Driver Phone   *" at bounding box center [233, 460] width 265 height 34
type input "9763776060"
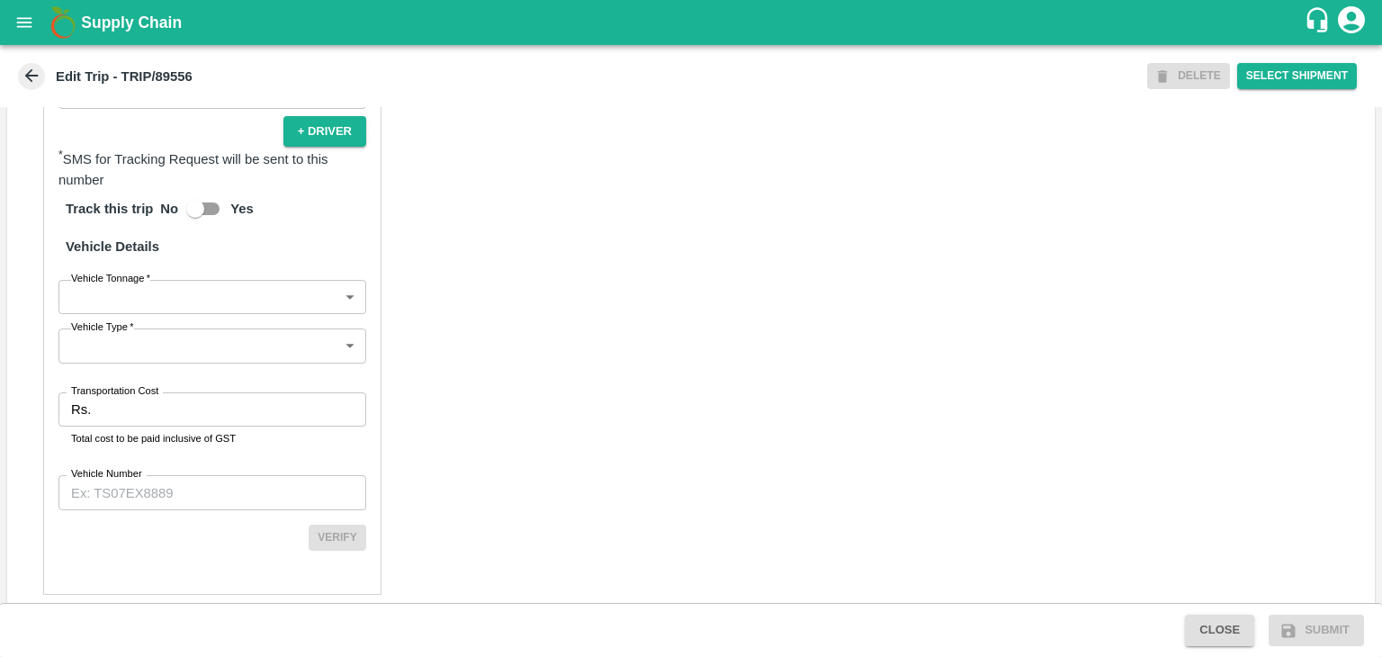
scroll to position [1244, 0]
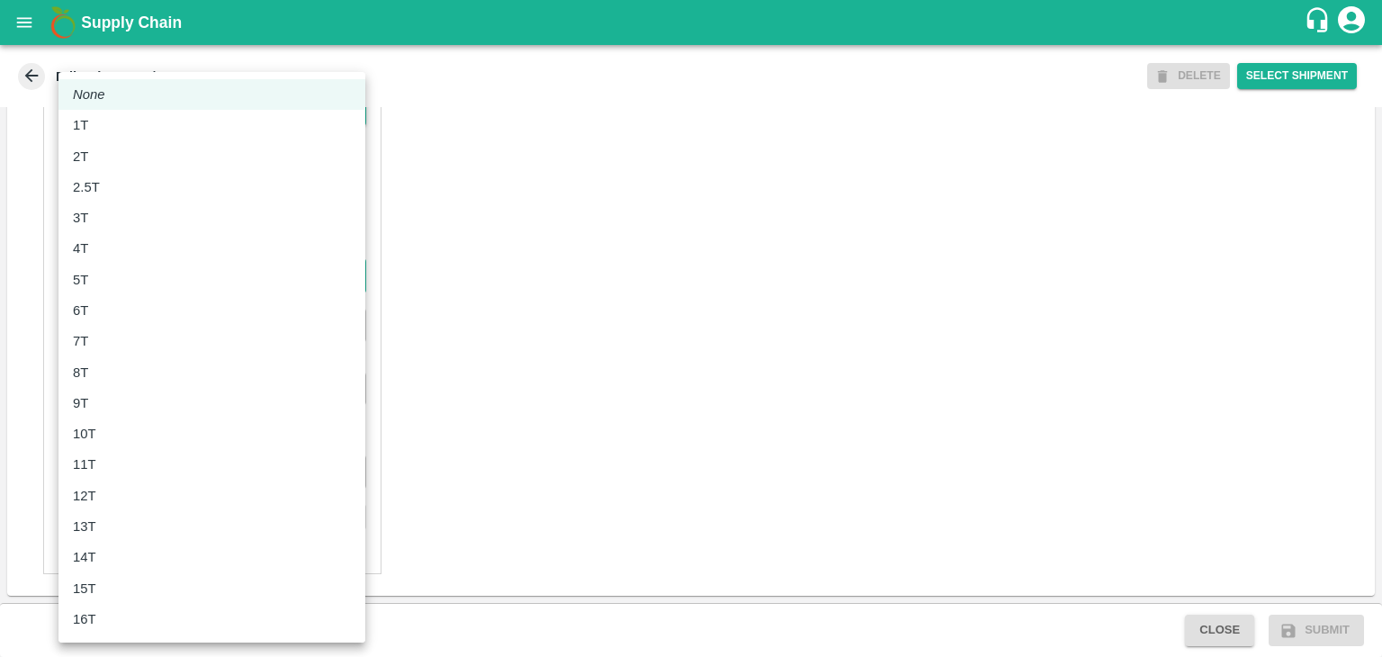
click at [141, 284] on body "Supply Chain Edit Trip - TRIP/89556 DELETE Select Shipment Trip Details Trip Ty…" at bounding box center [691, 328] width 1382 height 657
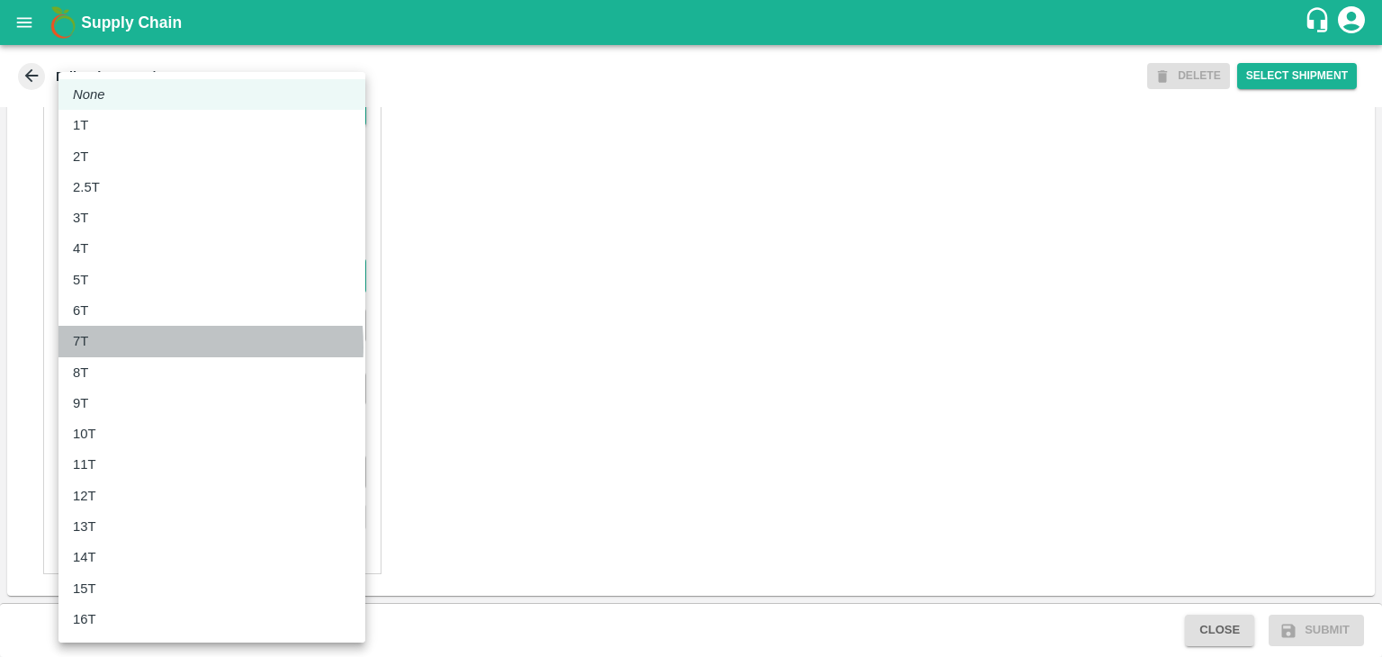
click at [133, 346] on div "7T" at bounding box center [212, 341] width 278 height 20
type input "7000"
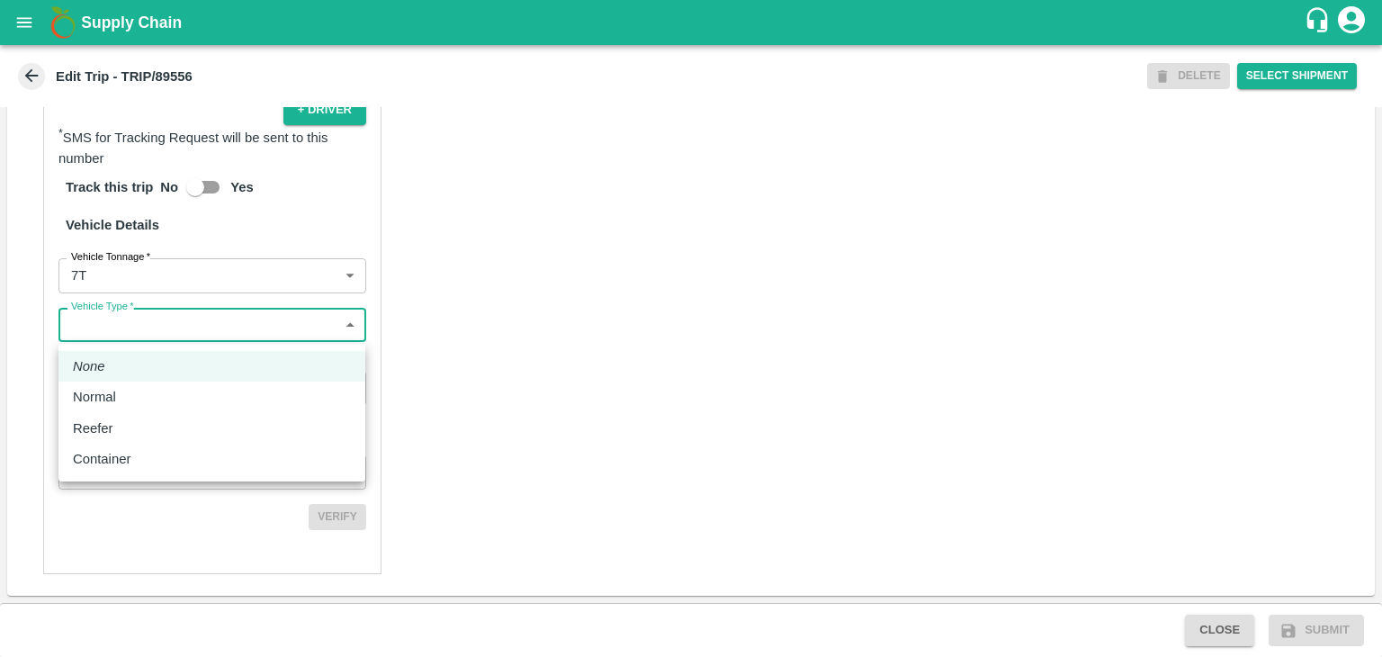
click at [177, 322] on body "Supply Chain Edit Trip - TRIP/89556 DELETE Select Shipment Trip Details Trip Ty…" at bounding box center [691, 328] width 1382 height 657
click at [135, 400] on div "Normal" at bounding box center [212, 397] width 278 height 20
type input "Normal"
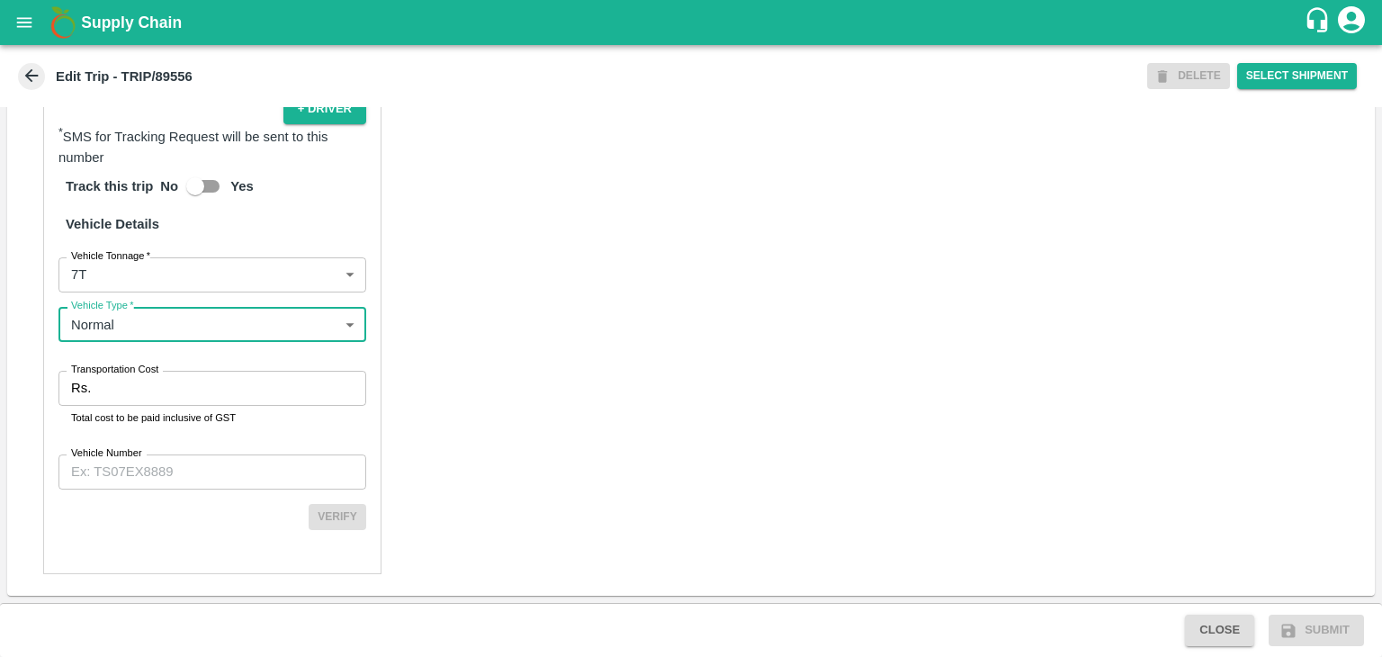
click at [175, 386] on input "Transportation Cost" at bounding box center [232, 388] width 268 height 34
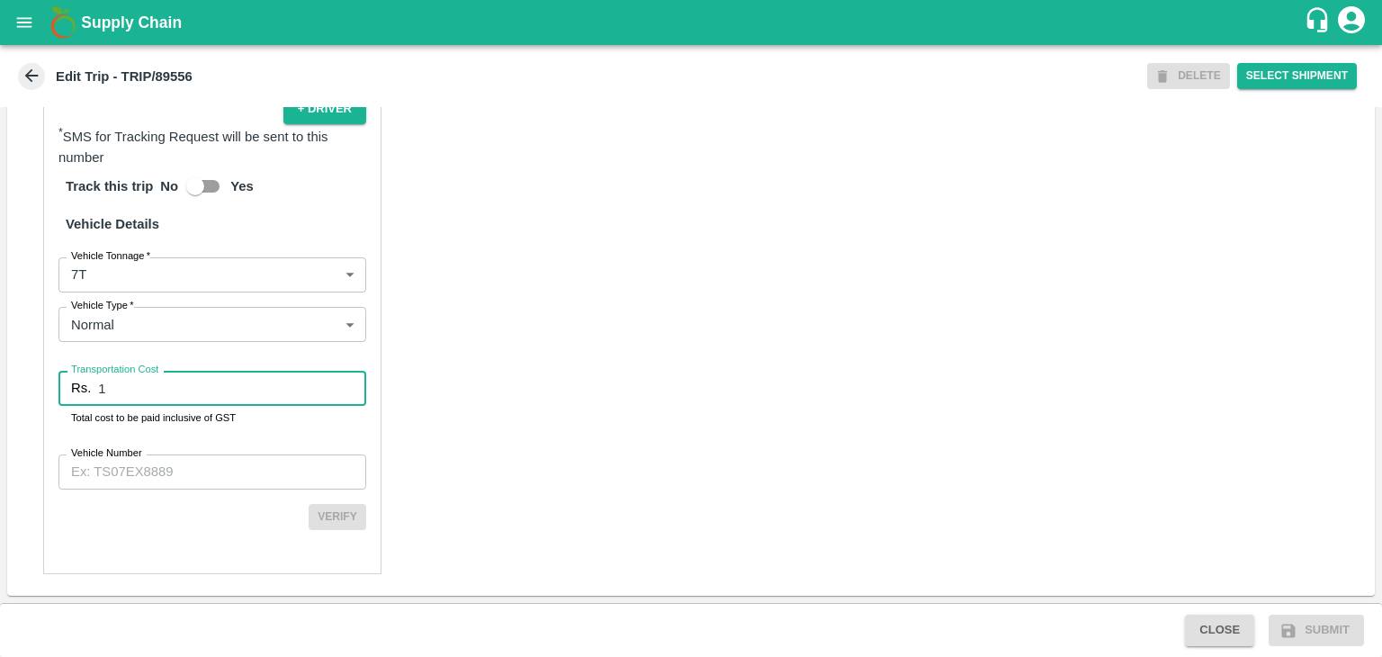
type input "1"
click at [202, 483] on input "Vehicle Number" at bounding box center [212, 471] width 308 height 34
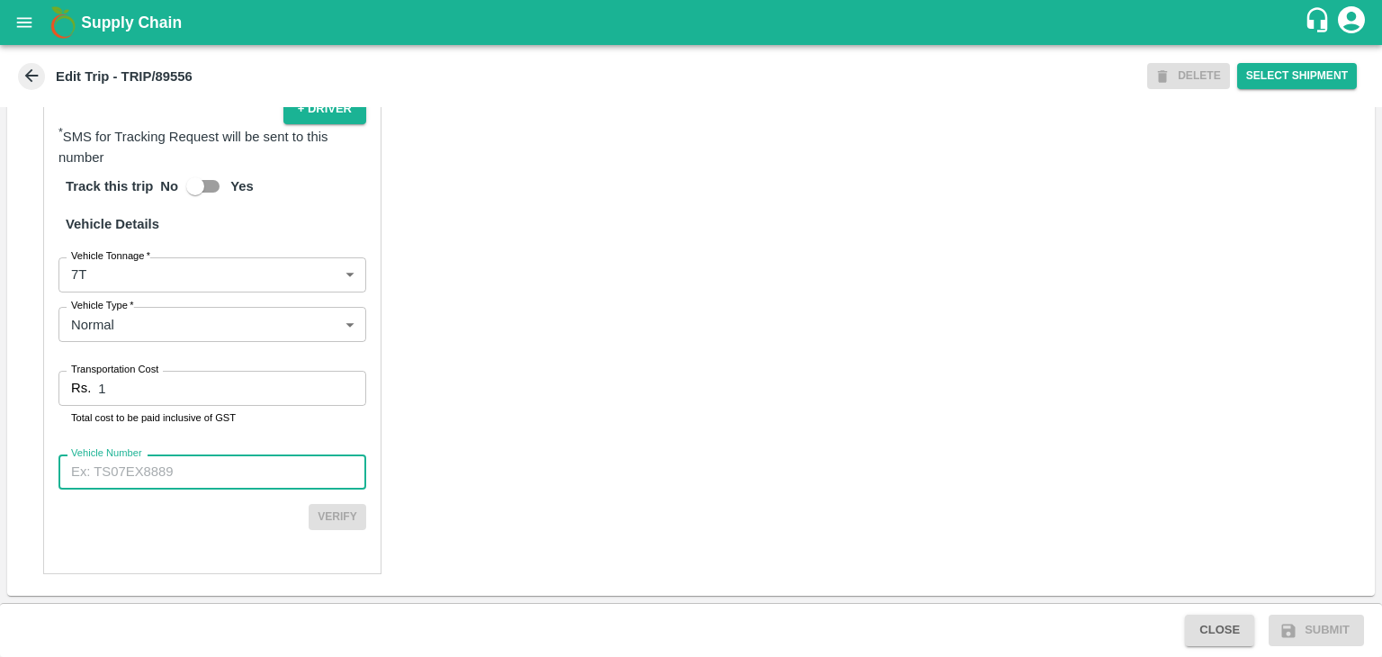
type input "MH10Z3780"
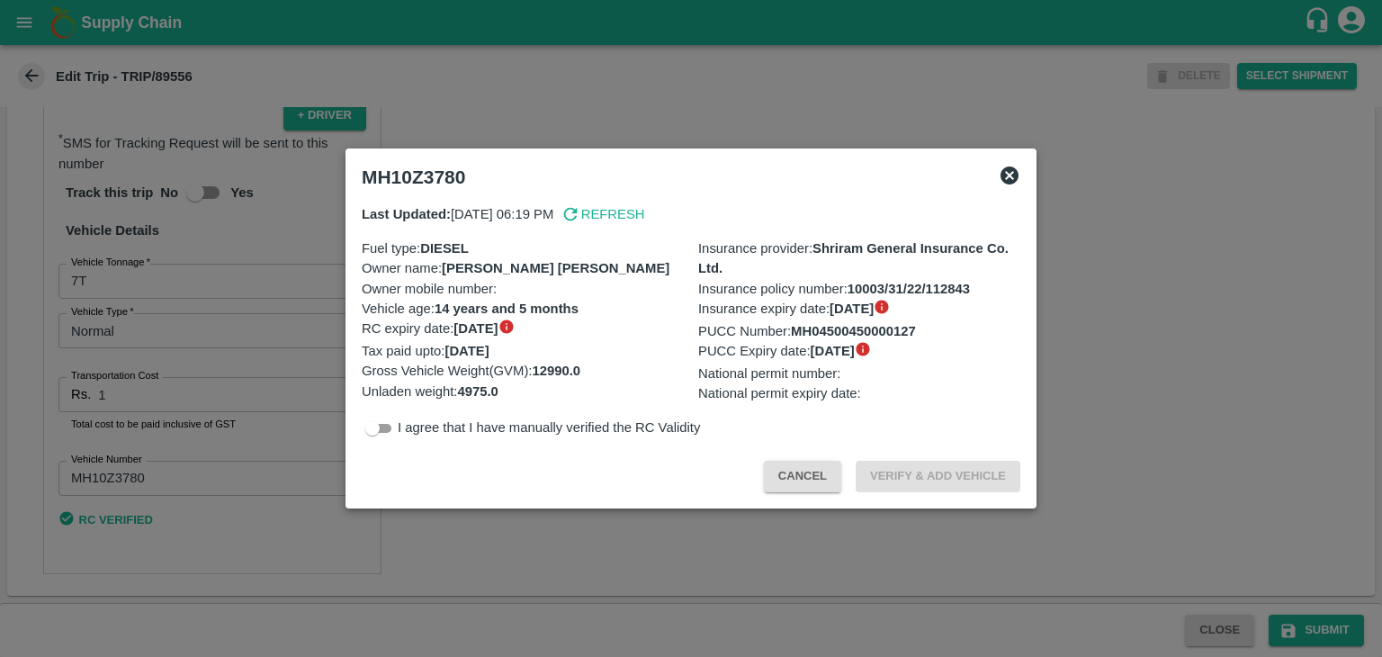
click at [1199, 588] on div at bounding box center [691, 328] width 1382 height 657
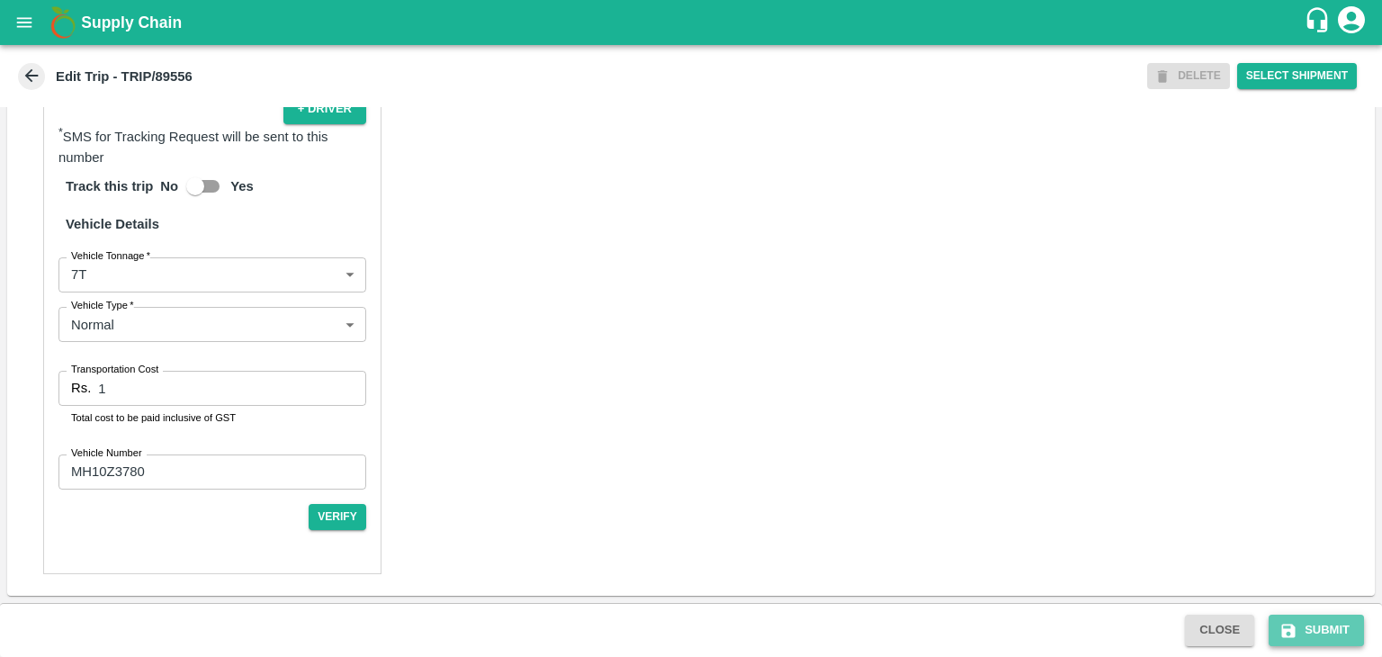
click at [1323, 630] on button "Submit" at bounding box center [1316, 630] width 95 height 31
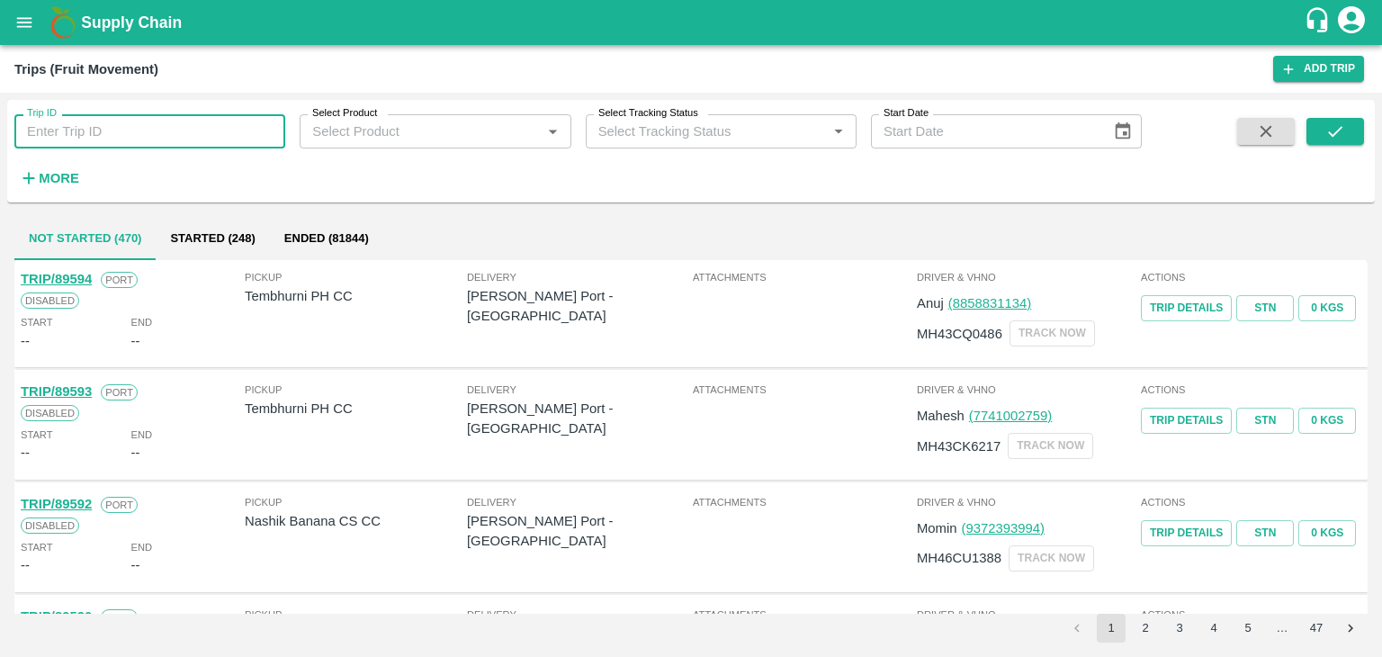
click at [162, 129] on input "Trip ID" at bounding box center [149, 131] width 271 height 34
type input "89556"
click at [1339, 130] on icon "submit" at bounding box center [1335, 131] width 20 height 20
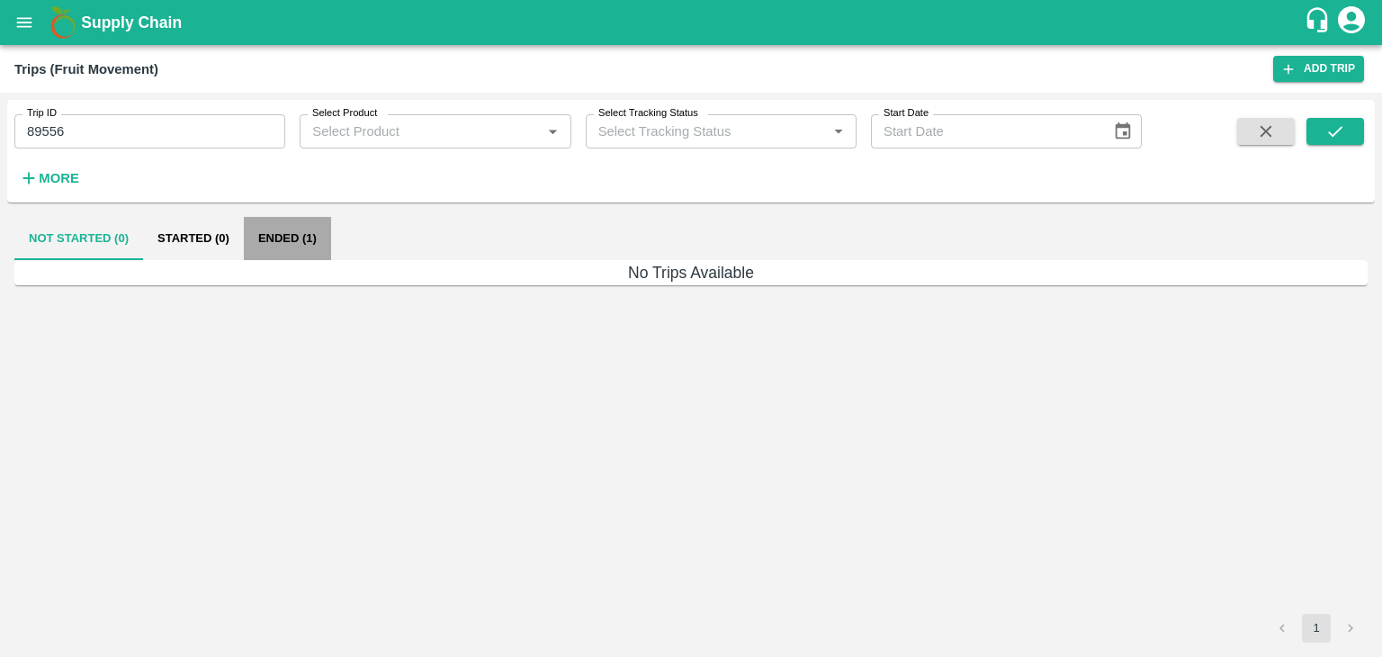
click at [281, 237] on button "Ended (1)" at bounding box center [287, 238] width 87 height 43
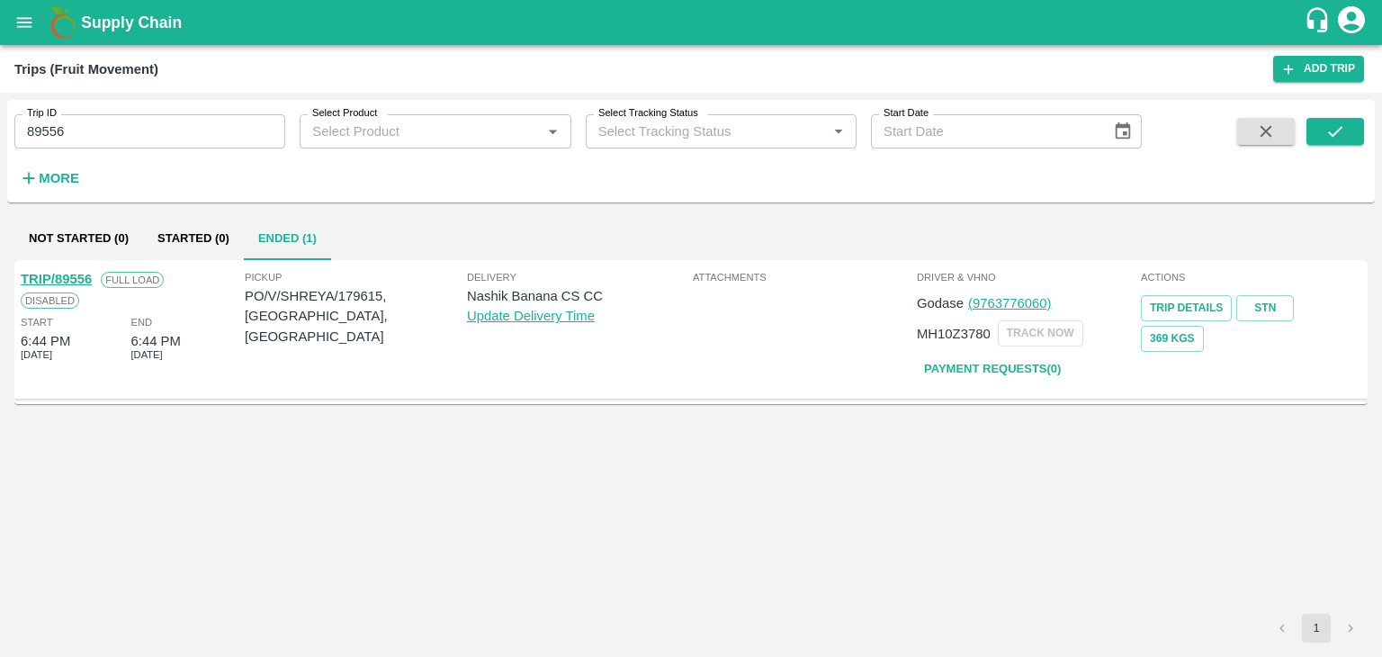
click at [73, 275] on link "TRIP/89556" at bounding box center [56, 279] width 71 height 14
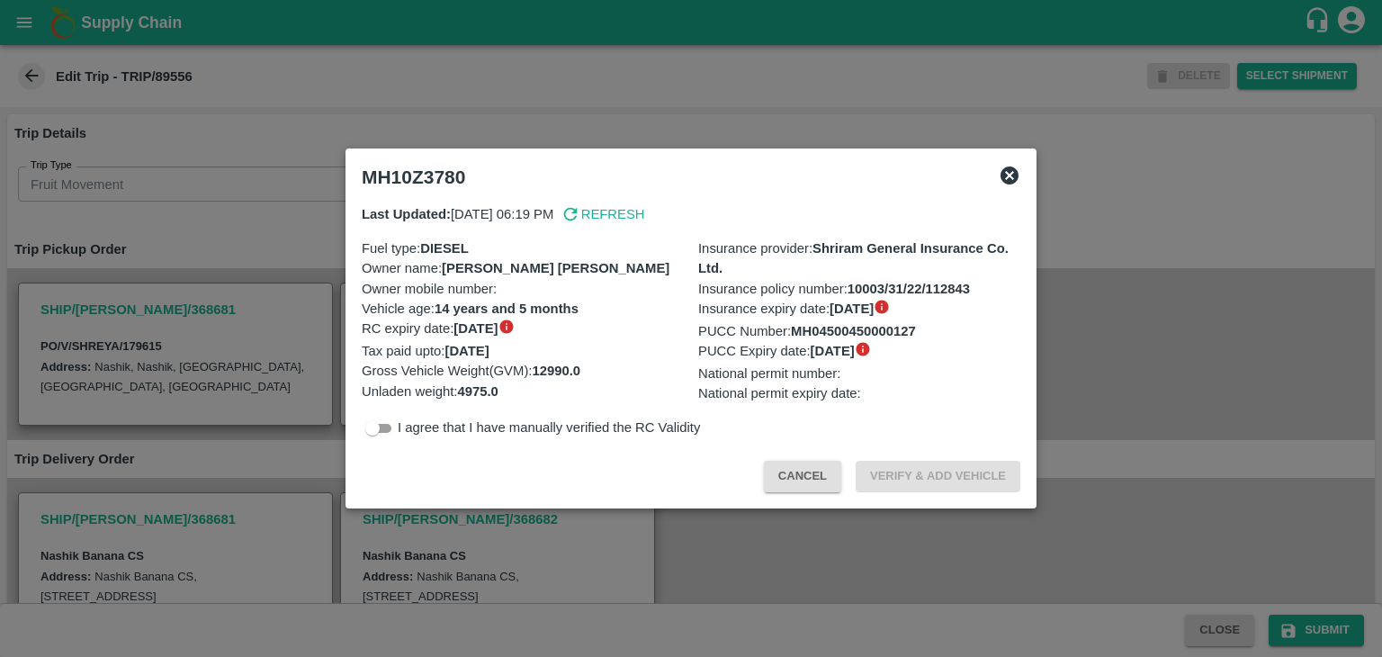
click at [716, 533] on div at bounding box center [691, 328] width 1382 height 657
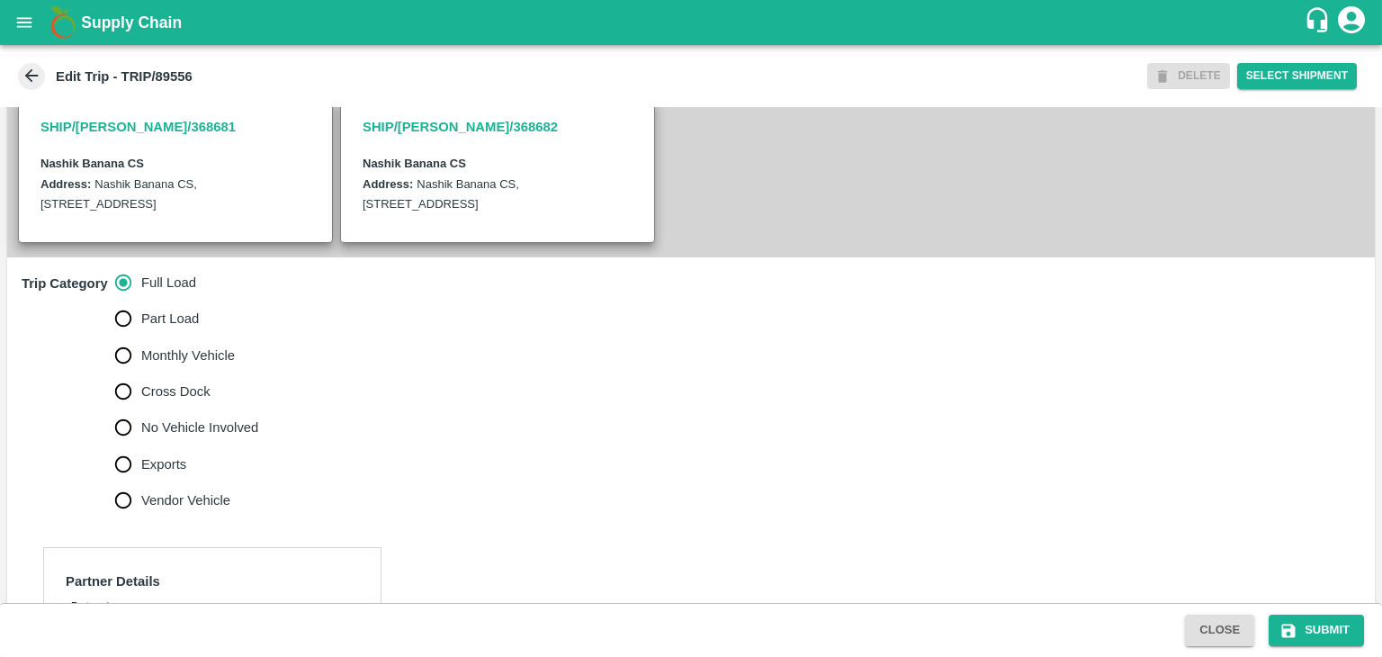
scroll to position [410, 0]
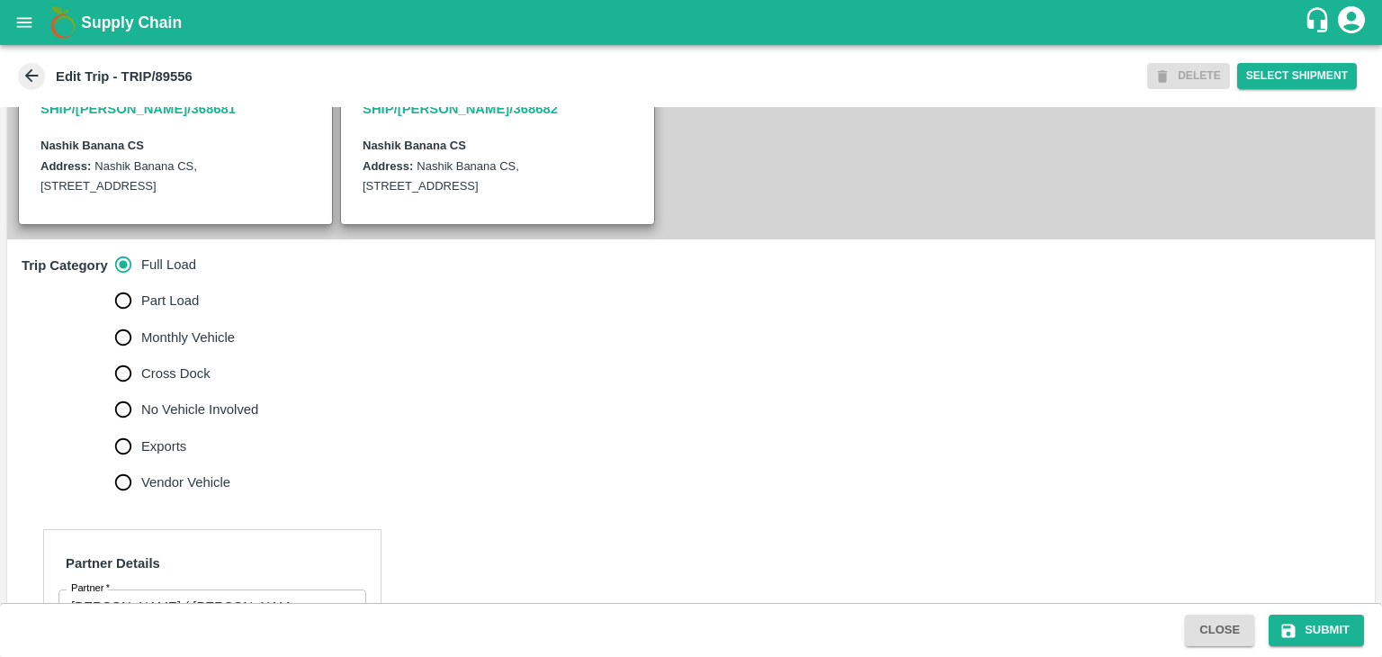
click at [246, 419] on span "No Vehicle Involved" at bounding box center [199, 410] width 117 height 20
click at [141, 426] on input "No Vehicle Involved" at bounding box center [123, 409] width 36 height 36
radio input "true"
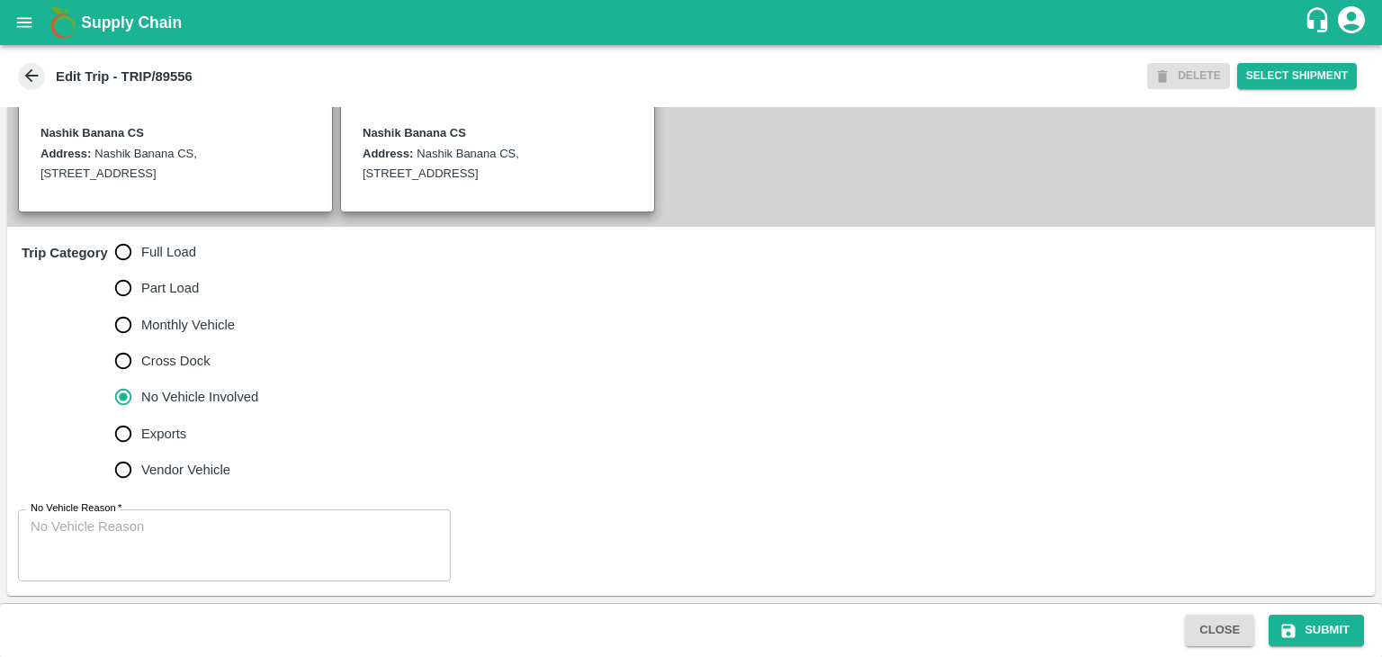
scroll to position [442, 0]
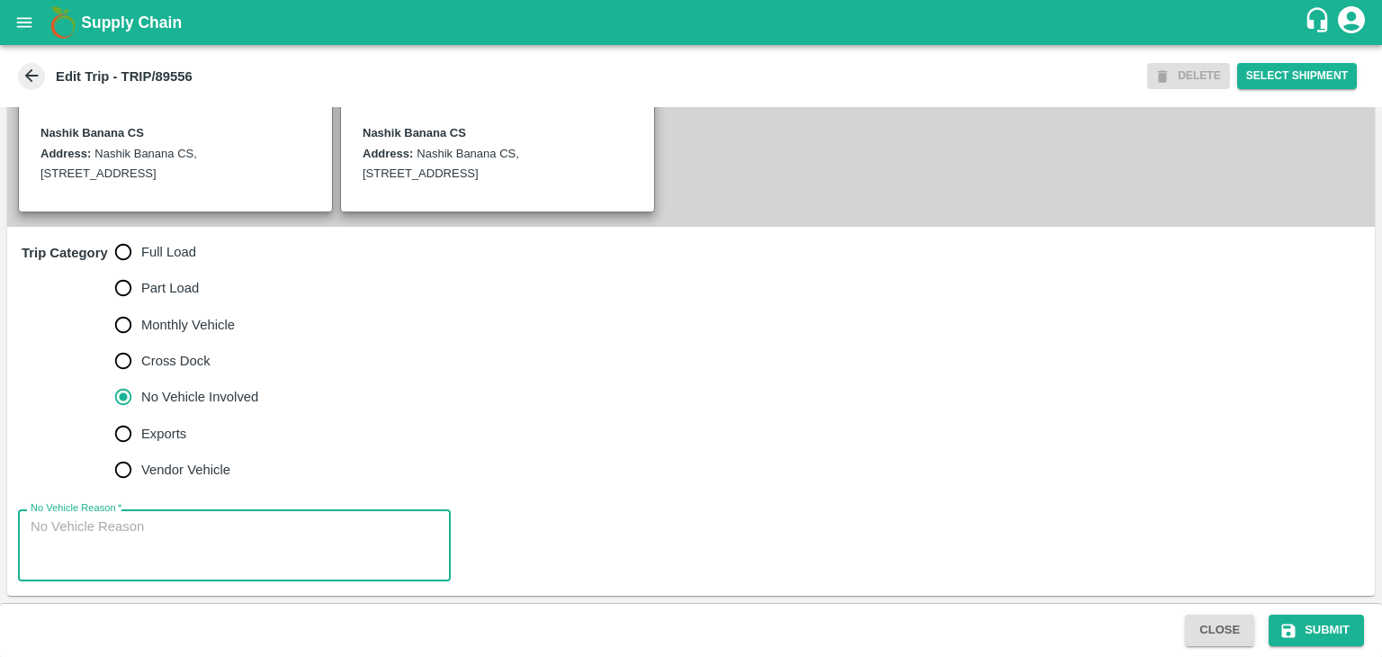
click at [248, 537] on textarea "No Vehicle Reason   *" at bounding box center [235, 545] width 408 height 57
type textarea "Field Dump"
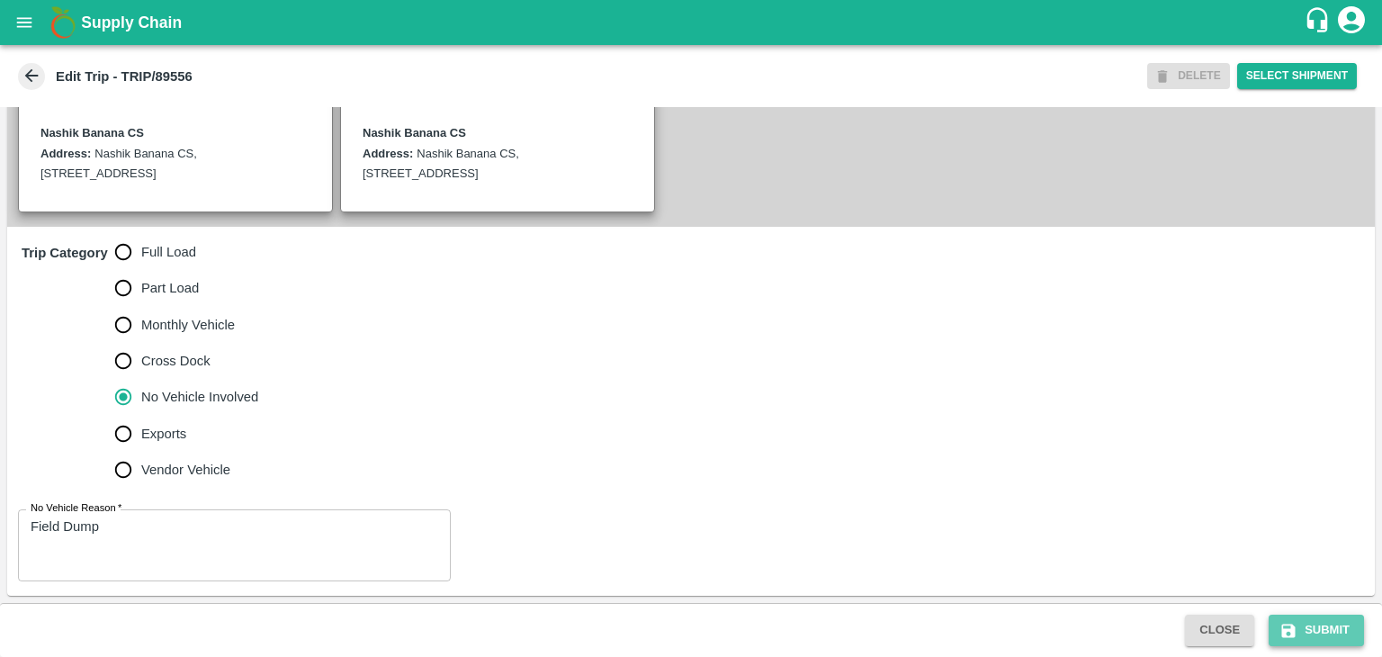
click at [1352, 638] on button "Submit" at bounding box center [1316, 630] width 95 height 31
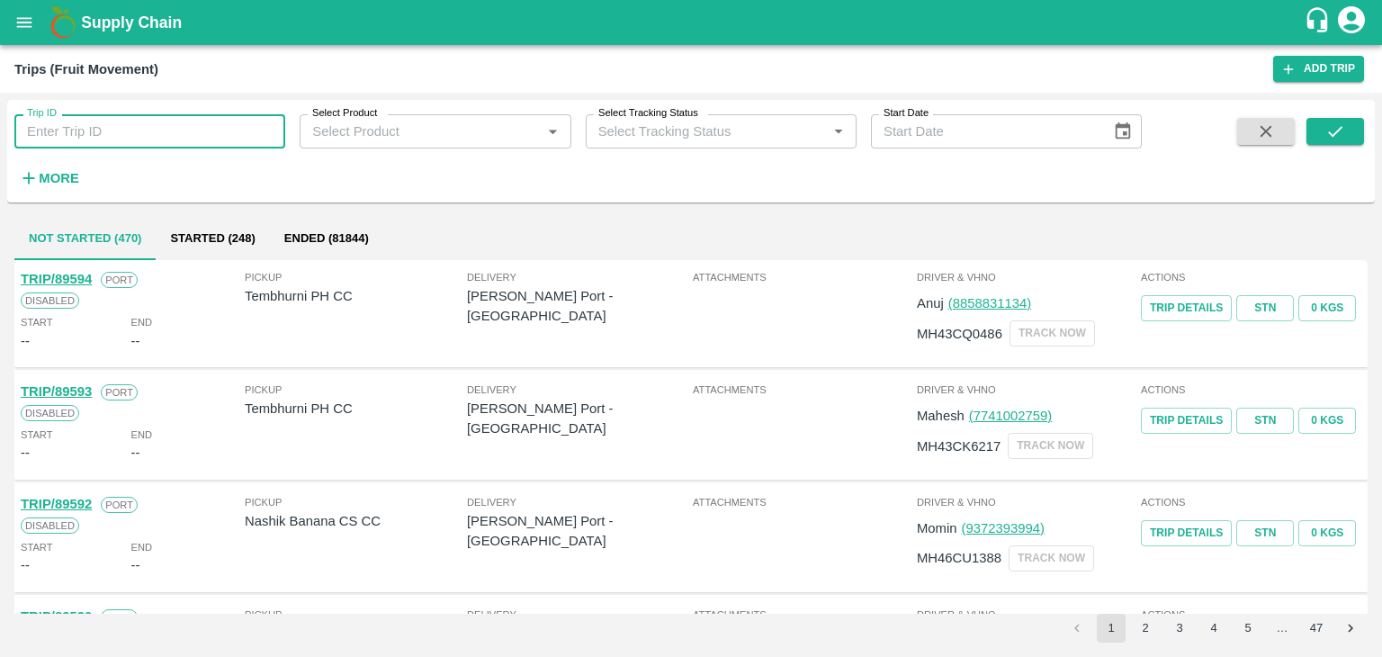
click at [173, 126] on input "Trip ID" at bounding box center [149, 131] width 271 height 34
type input "89548"
click at [1323, 127] on button "submit" at bounding box center [1336, 131] width 58 height 27
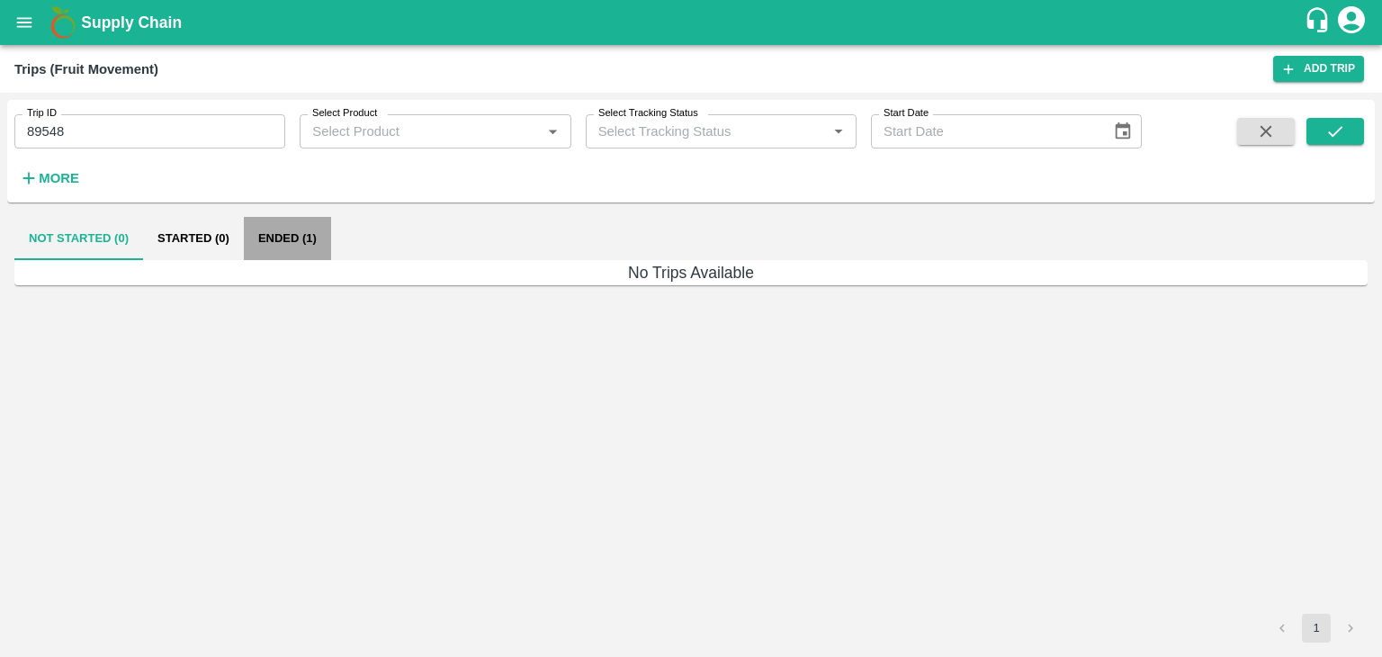
click at [293, 246] on button "Ended (1)" at bounding box center [287, 238] width 87 height 43
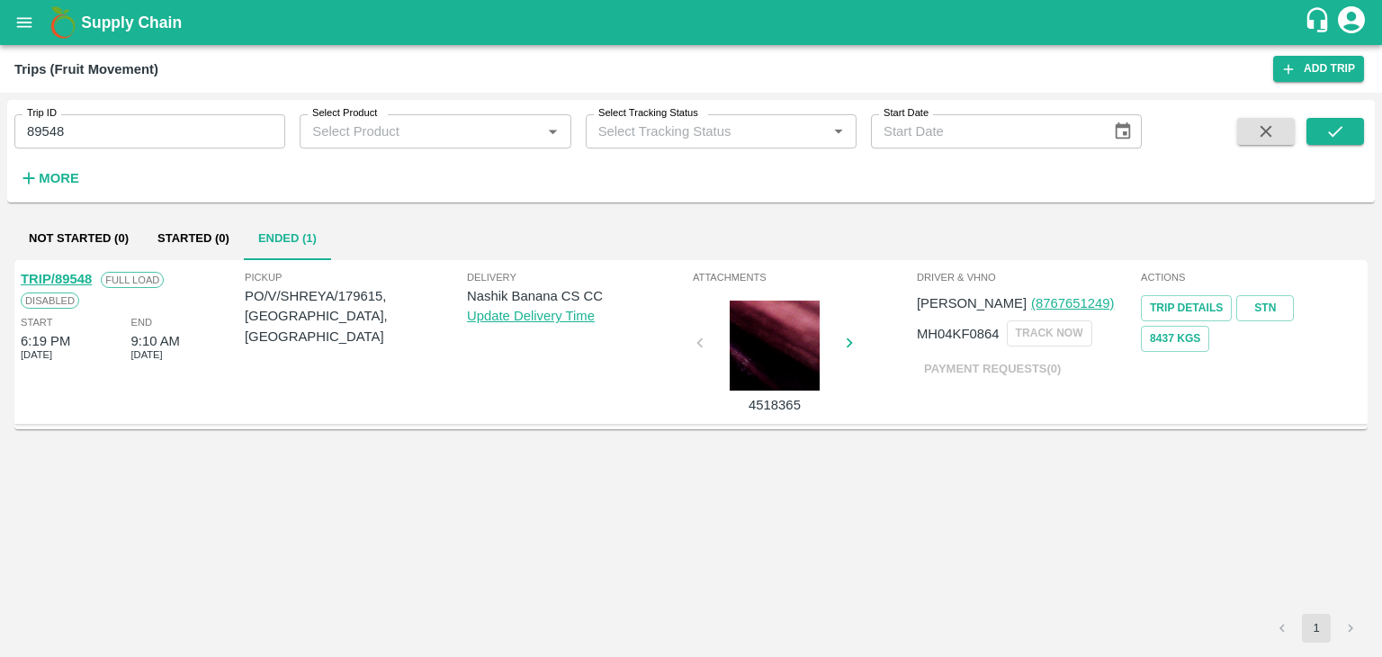
click at [73, 275] on link "TRIP/89548" at bounding box center [56, 279] width 71 height 14
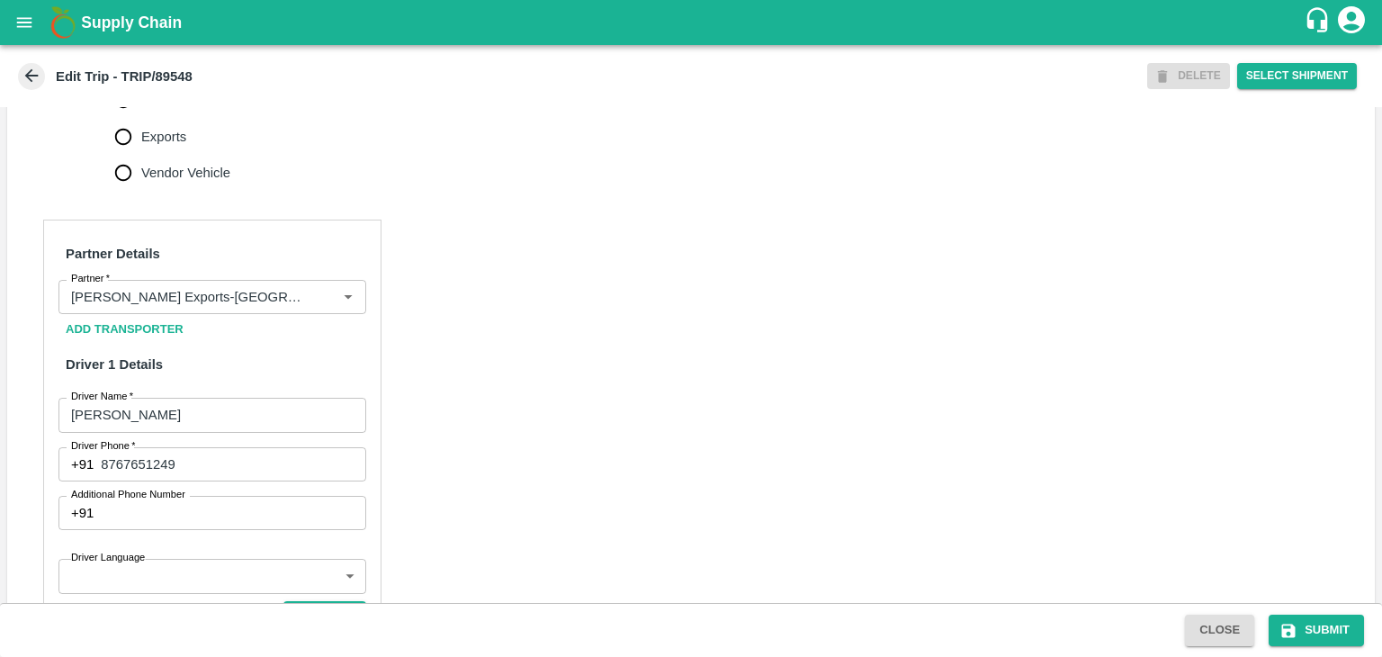
scroll to position [907, 0]
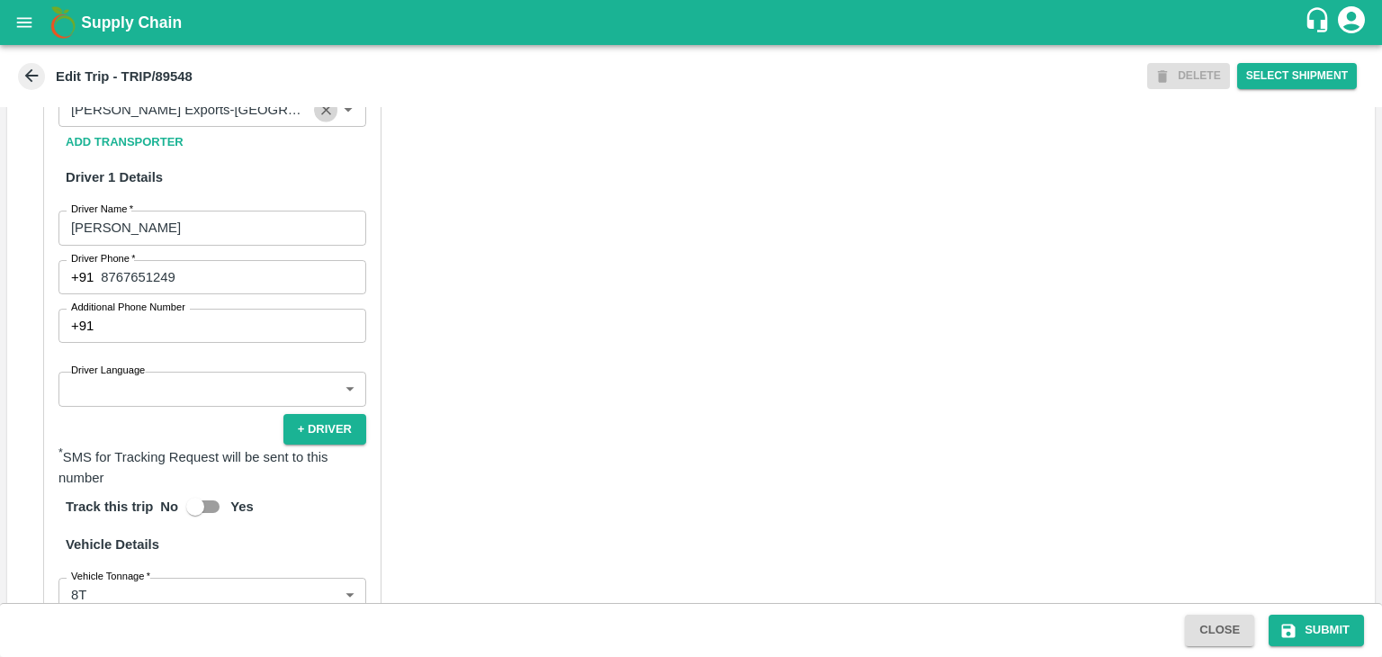
click at [318, 119] on icon "Clear" at bounding box center [326, 110] width 17 height 17
click at [285, 121] on input "Partner   *" at bounding box center [197, 109] width 267 height 23
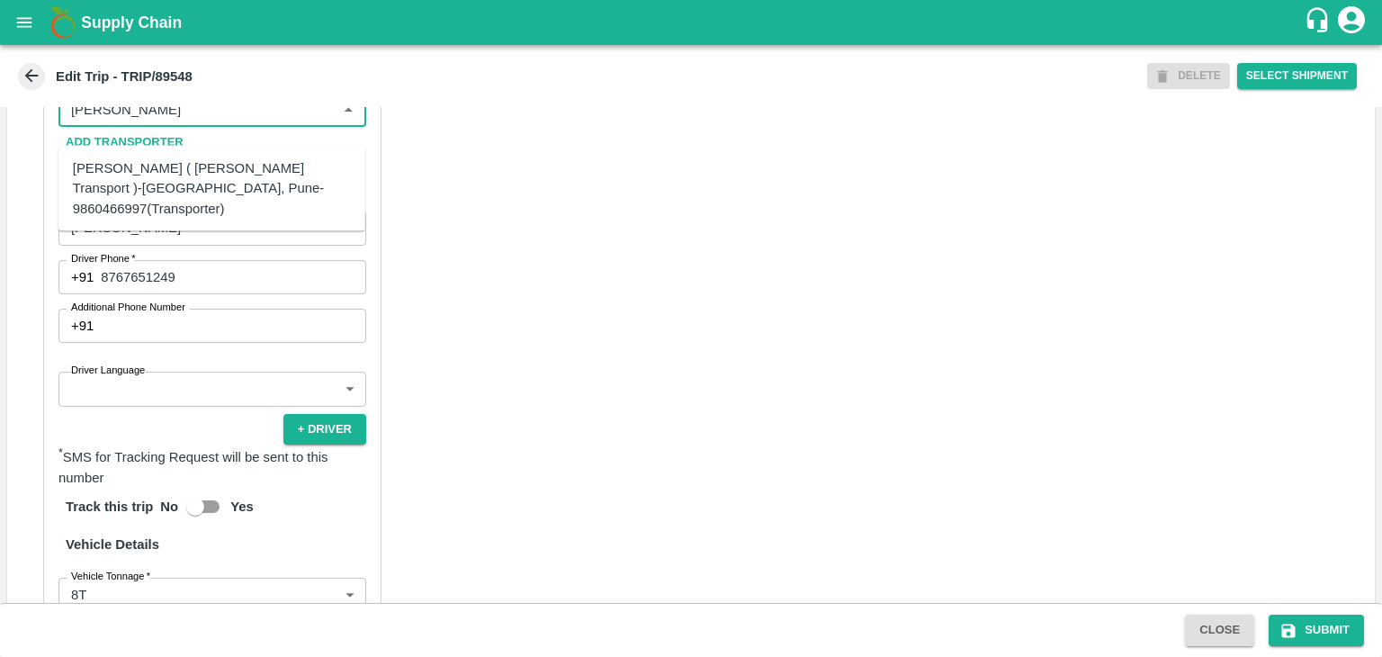
click at [256, 166] on div "Nitin Rasal ( Bhairavnath Transport )-Deulgaon, Pune-9860466997(Transporter)" at bounding box center [212, 188] width 278 height 60
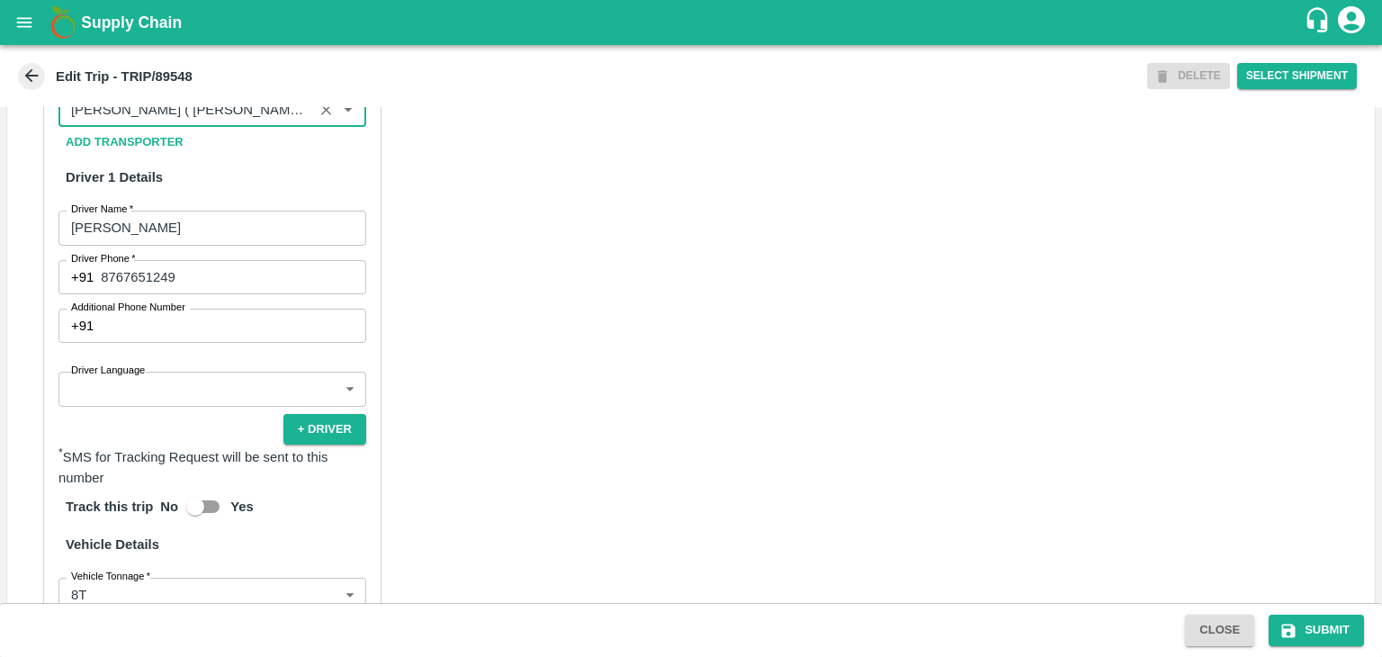
type input "Nitin Rasal ( Bhairavnath Transport )-Deulgaon, Pune-9860466997(Transporter)"
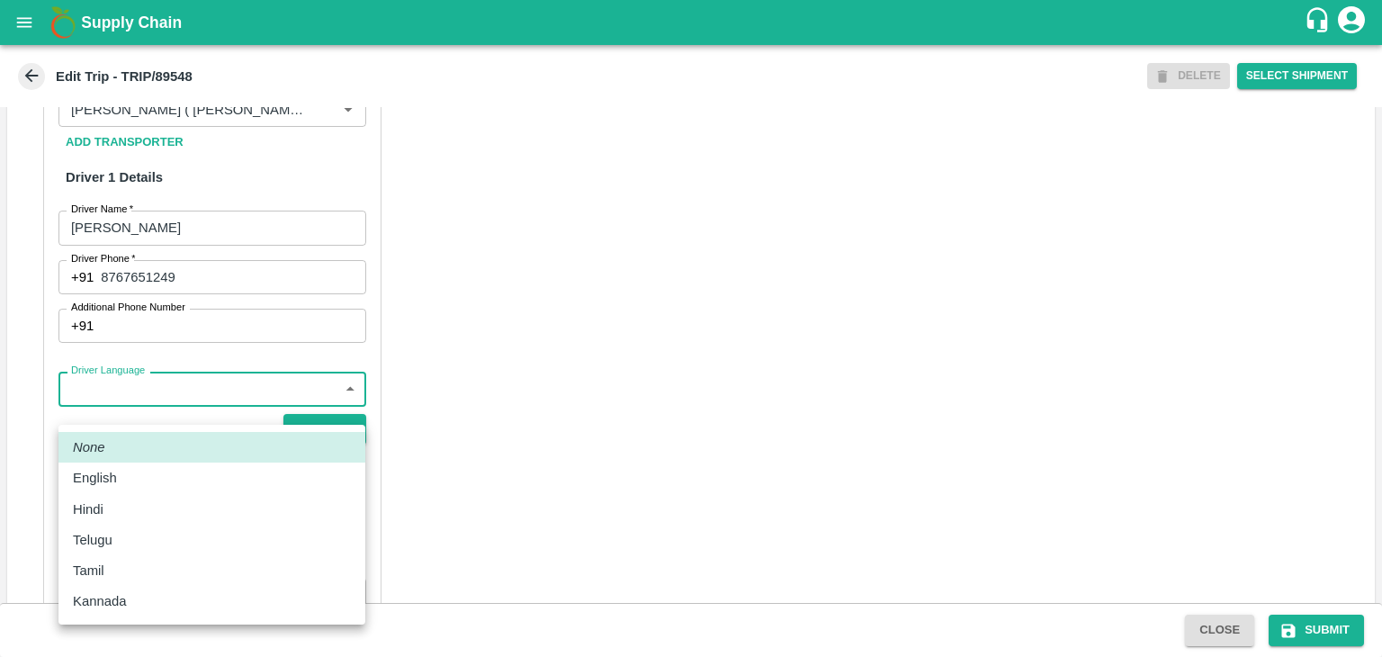
click at [198, 404] on body "Supply Chain Edit Trip - TRIP/89548 DELETE Select Shipment Trip Details Trip Ty…" at bounding box center [691, 328] width 1382 height 657
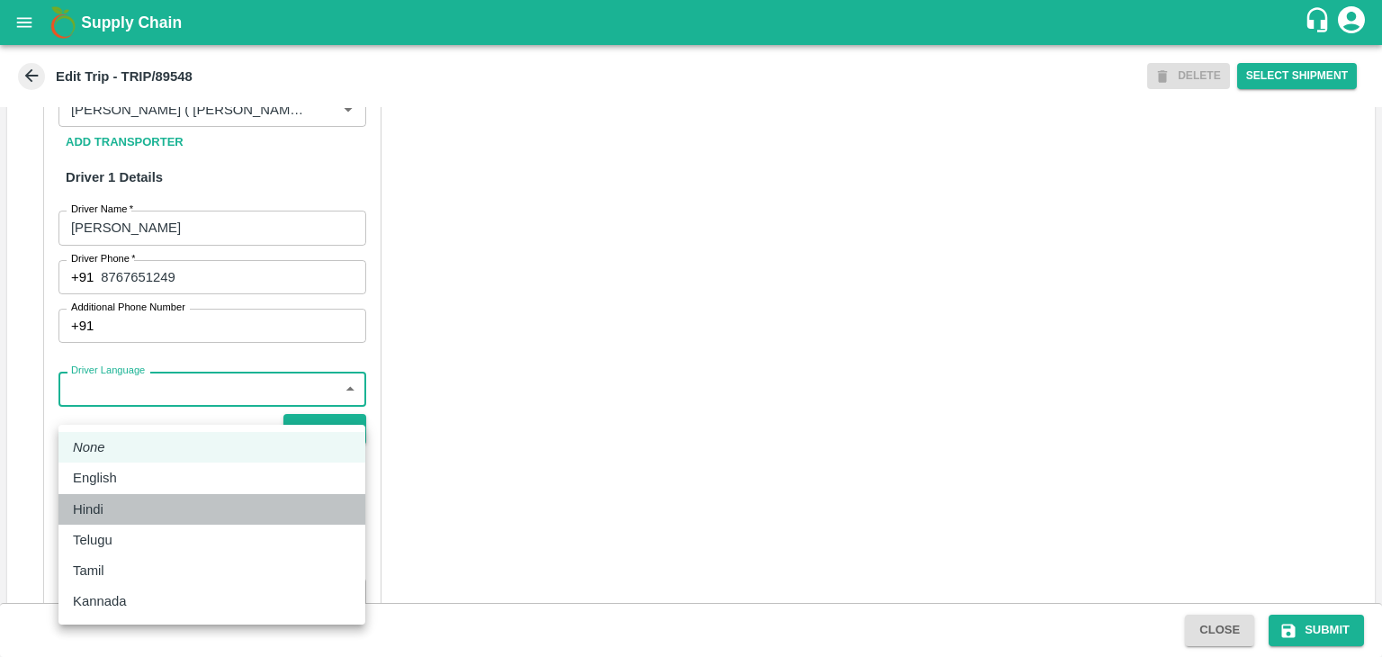
click at [122, 511] on div "Hindi" at bounding box center [212, 509] width 278 height 20
type input "hi"
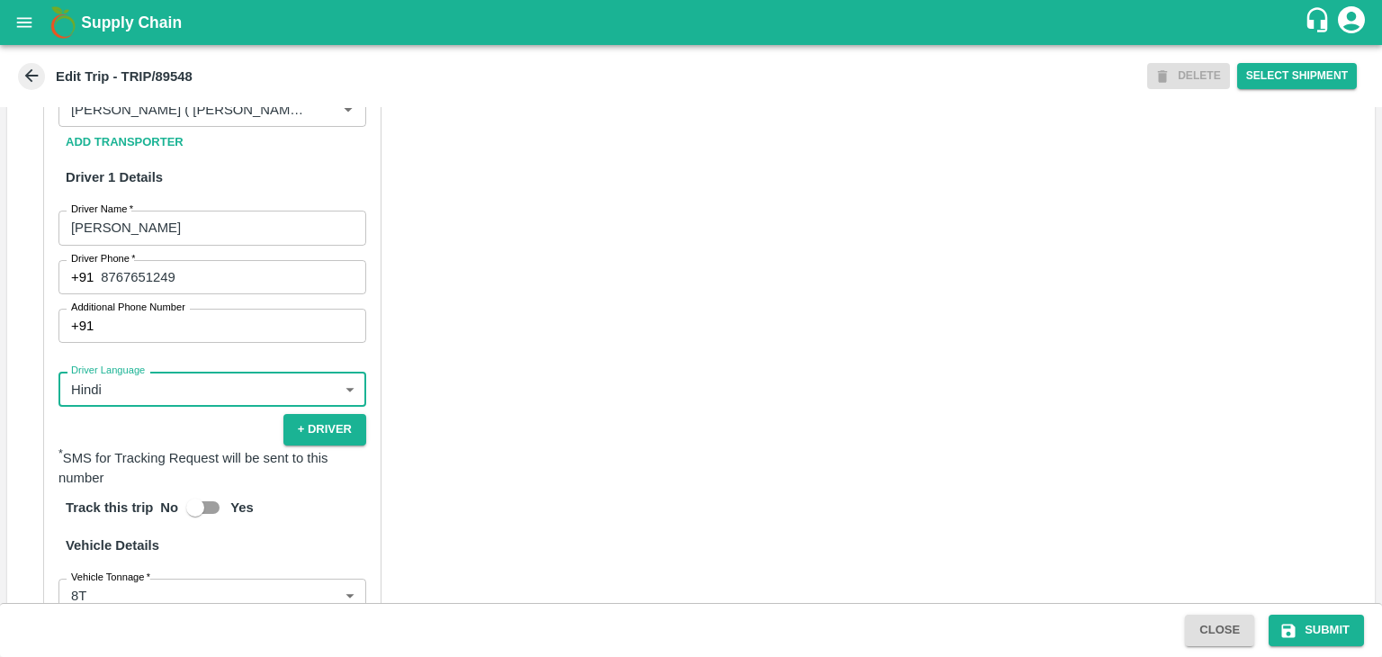
scroll to position [1282, 0]
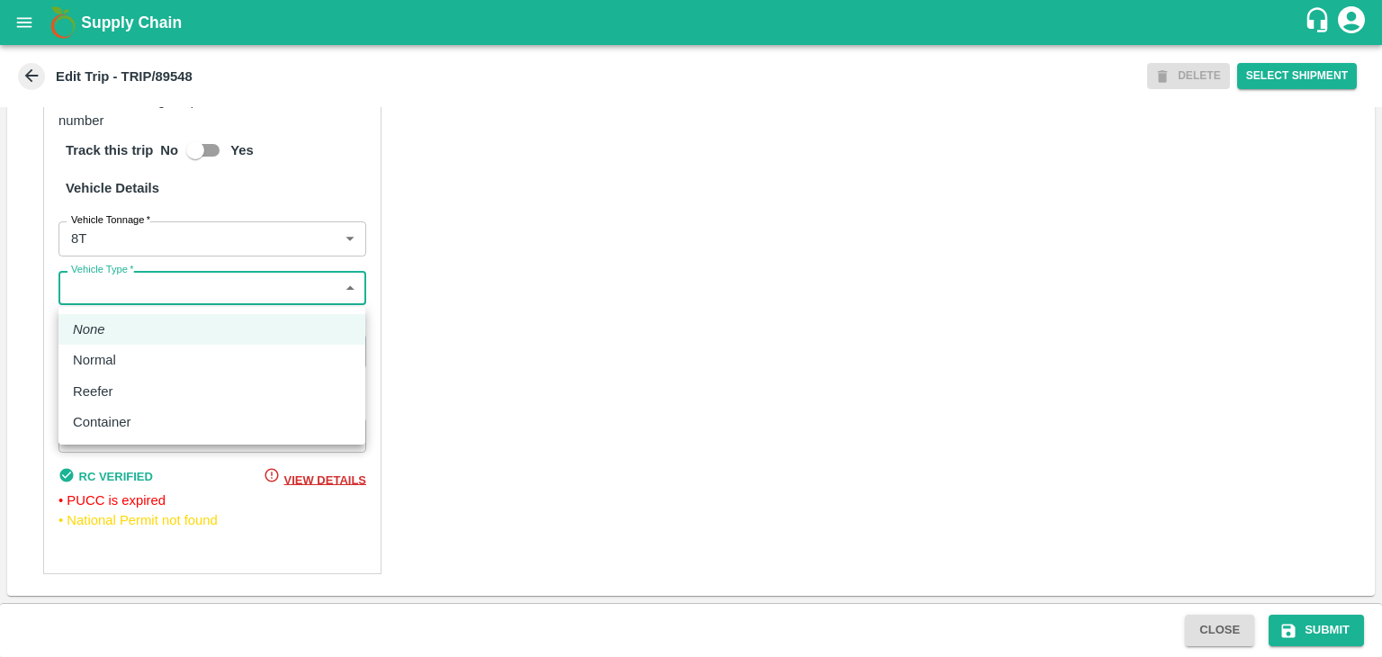
click at [117, 296] on body "Supply Chain Edit Trip - TRIP/89548 DELETE Select Shipment Trip Details Trip Ty…" at bounding box center [691, 328] width 1382 height 657
click at [135, 356] on div "Normal" at bounding box center [212, 360] width 278 height 20
type input "Normal"
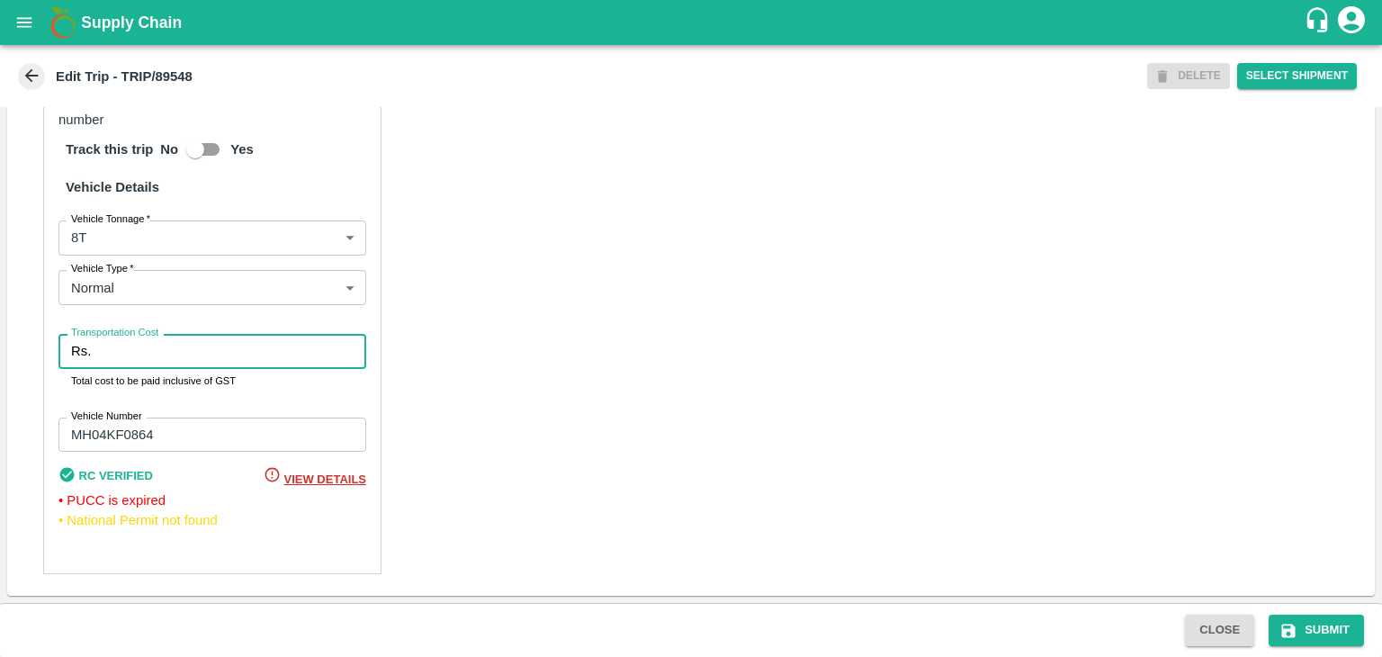
click at [153, 355] on input "Transportation Cost" at bounding box center [232, 351] width 268 height 34
type input "10000"
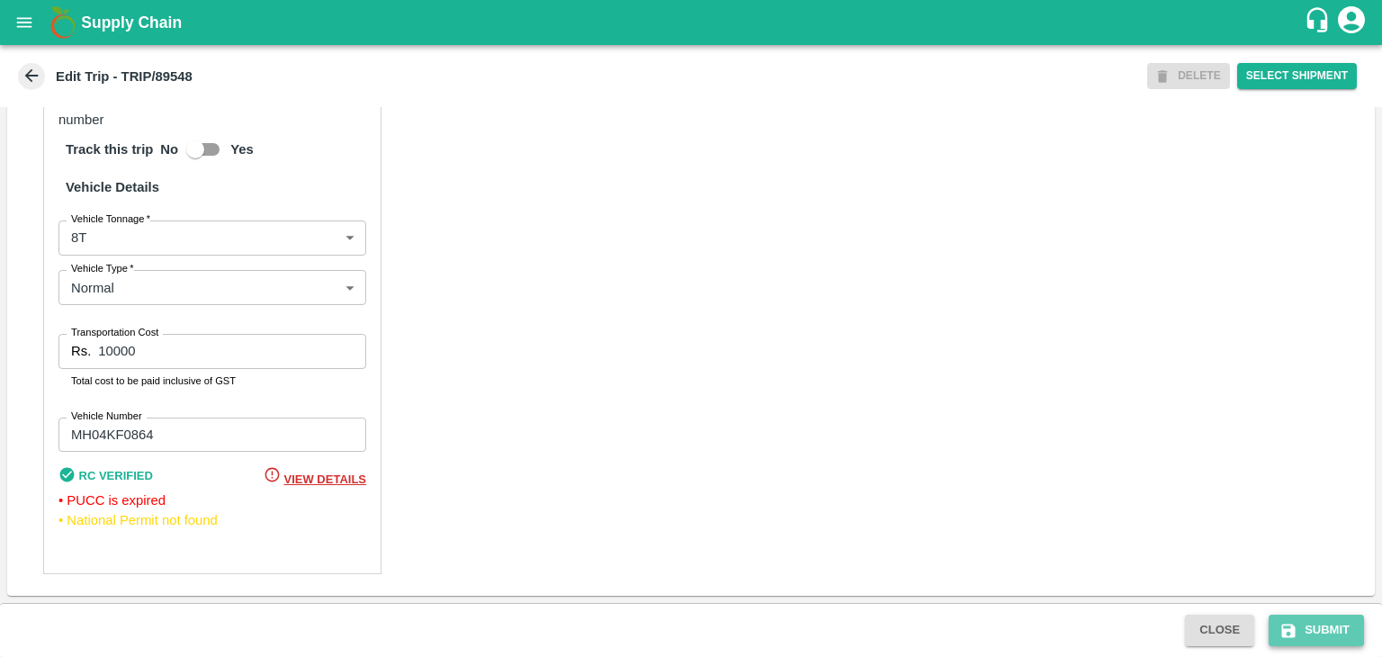
click at [1348, 630] on button "Submit" at bounding box center [1316, 630] width 95 height 31
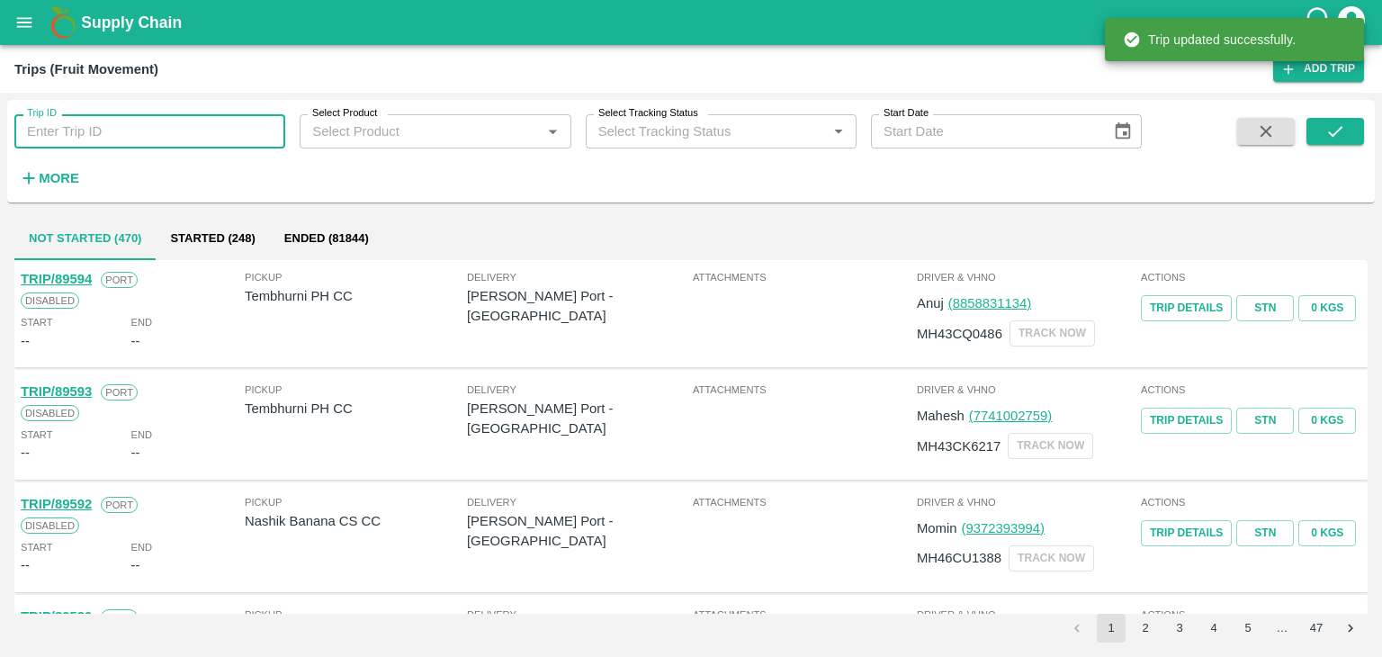
click at [231, 123] on input "Trip ID" at bounding box center [149, 131] width 271 height 34
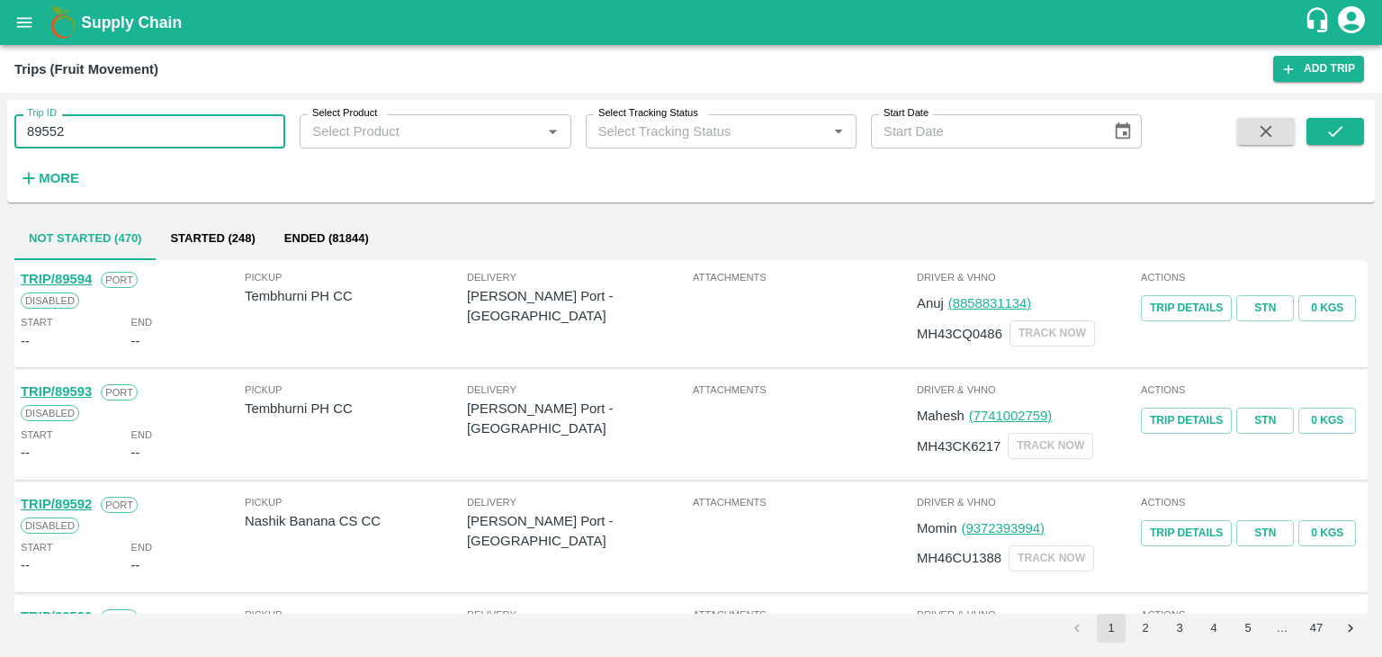
type input "89552"
drag, startPoint x: 1367, startPoint y: 122, endPoint x: 1343, endPoint y: 130, distance: 25.6
click at [1343, 130] on div "Trip ID 89552 Trip ID Select Product Select Product   * Select Tracking Status …" at bounding box center [691, 151] width 1368 height 88
click at [1343, 130] on icon "submit" at bounding box center [1335, 131] width 20 height 20
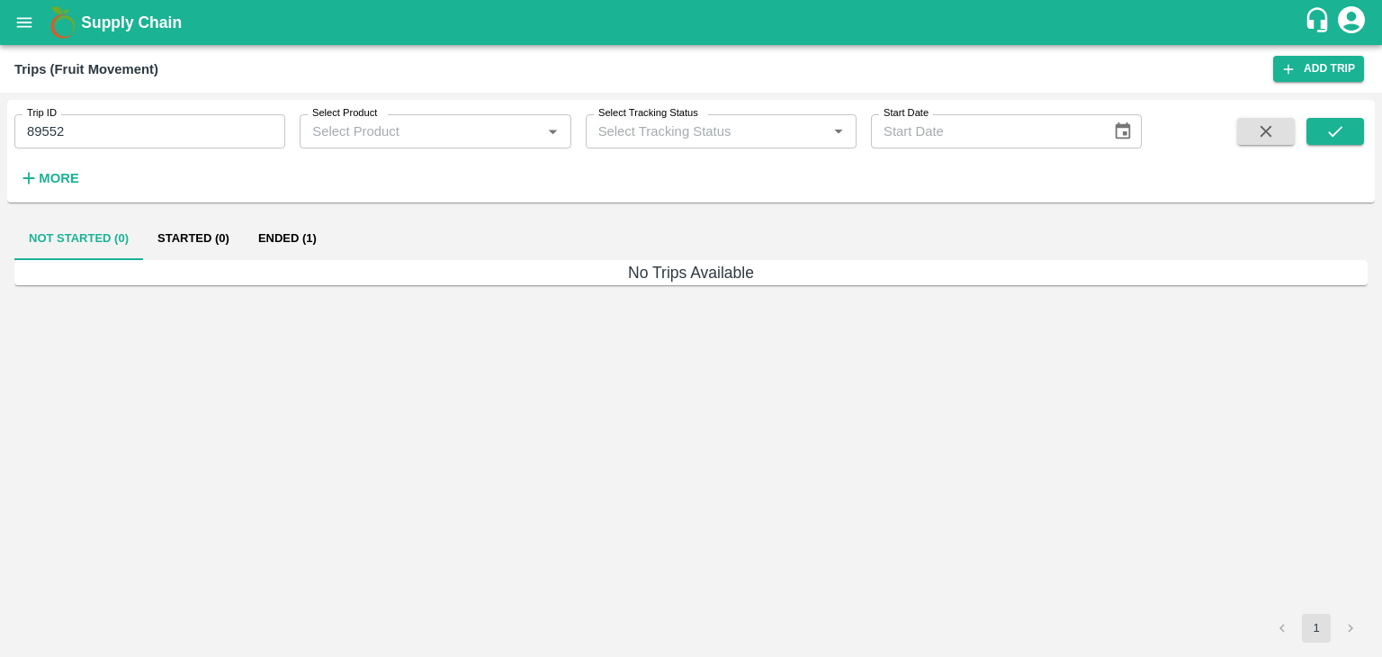
click at [265, 238] on button "Ended (1)" at bounding box center [287, 238] width 87 height 43
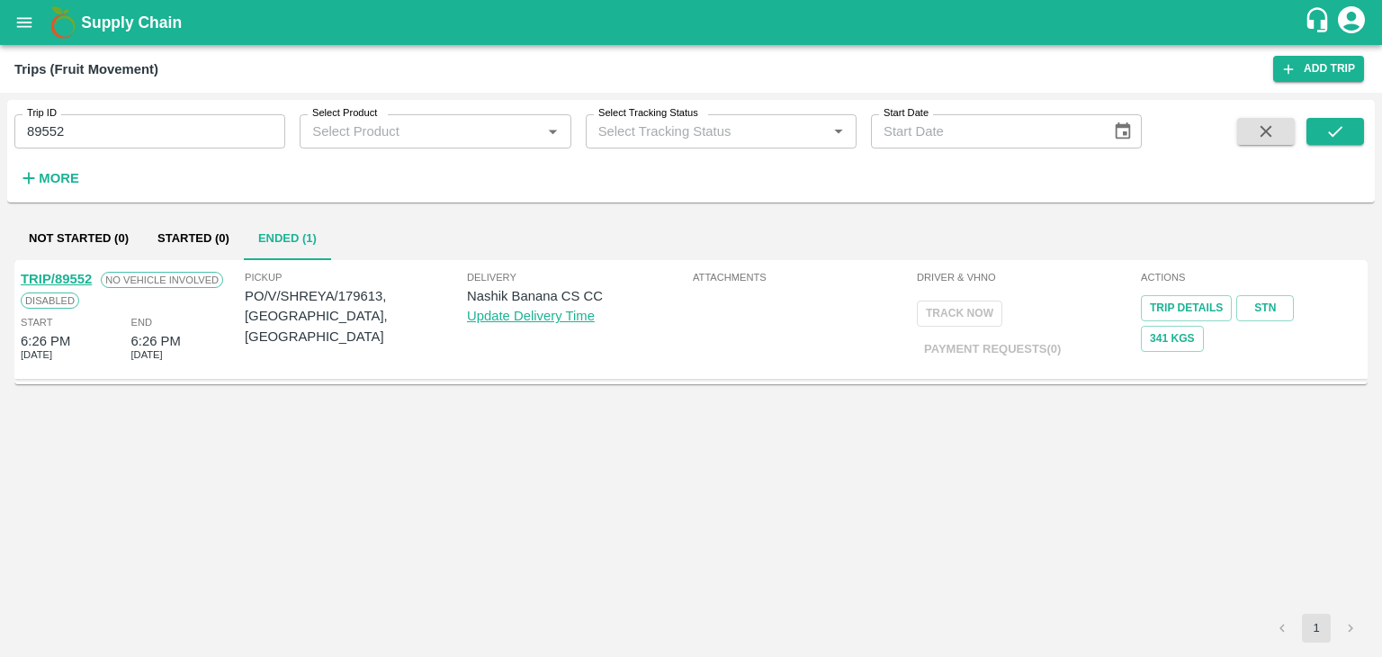
click at [54, 269] on div "TRIP/89552" at bounding box center [56, 279] width 71 height 20
click at [65, 274] on link "TRIP/89552" at bounding box center [56, 279] width 71 height 14
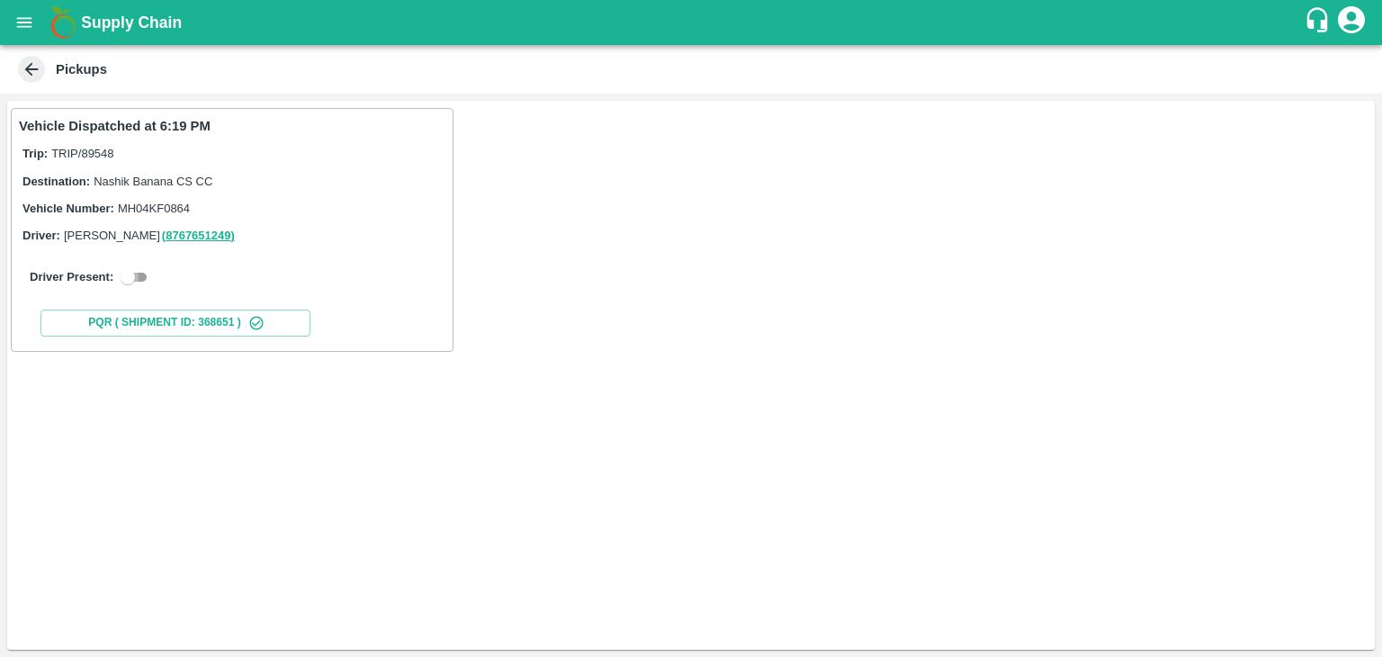
click at [147, 278] on input "checkbox" at bounding box center [127, 277] width 65 height 22
checkbox input "true"
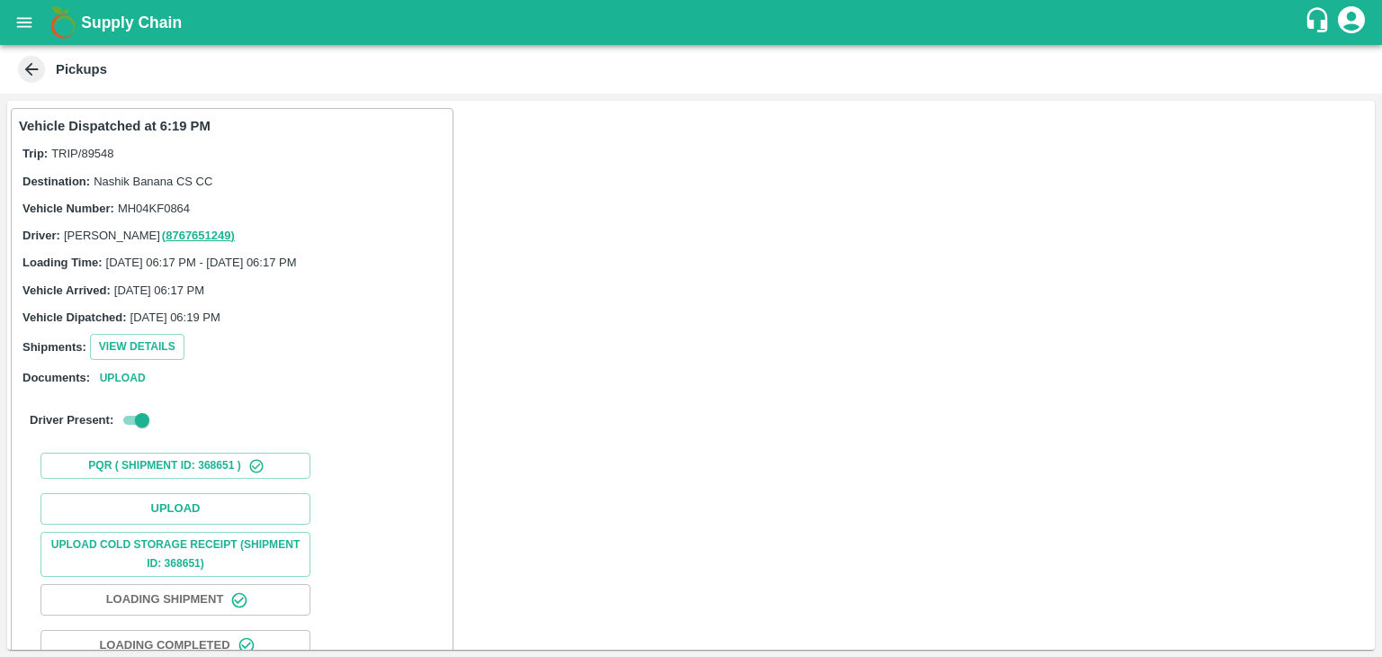
click at [173, 491] on div "Upload Upload Cold Storage Receipt (SHIPMENT ID: 368651) Loading Shipment Loadi…" at bounding box center [232, 623] width 427 height 274
click at [202, 507] on button "Upload" at bounding box center [175, 508] width 270 height 31
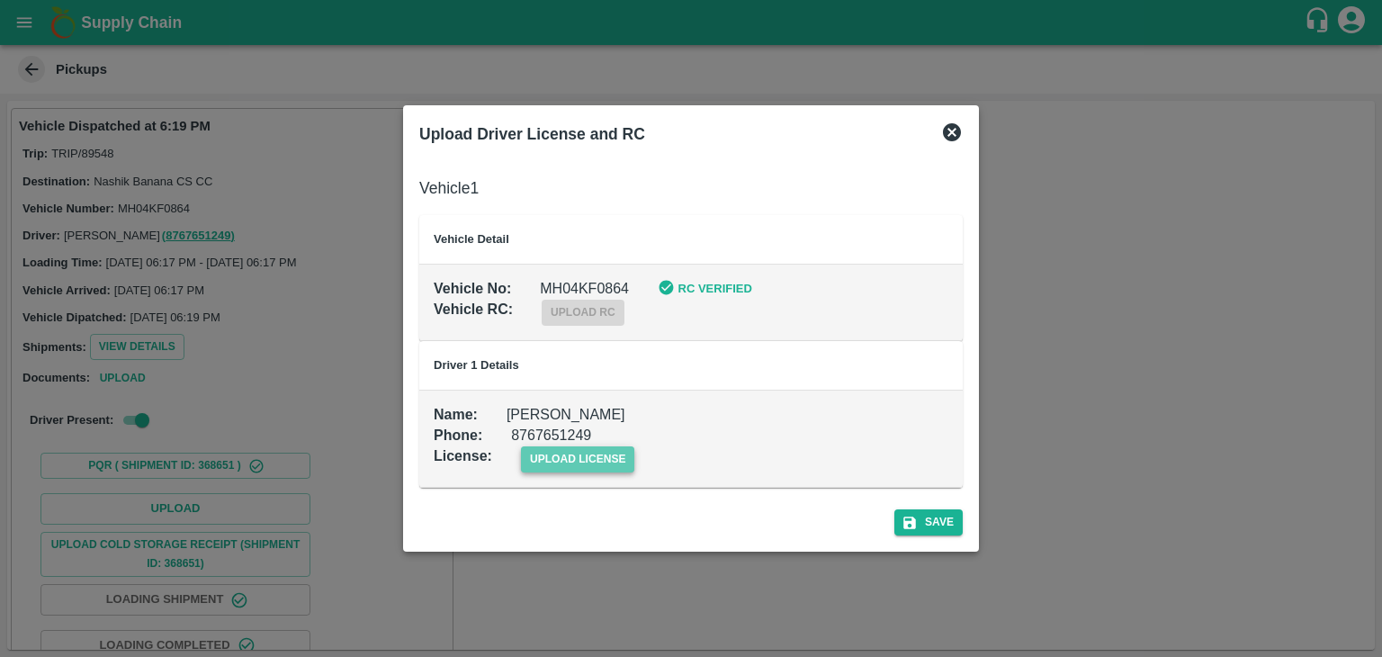
click at [549, 457] on span "upload license" at bounding box center [578, 459] width 114 height 26
click at [0, 0] on input "upload license" at bounding box center [0, 0] width 0 height 0
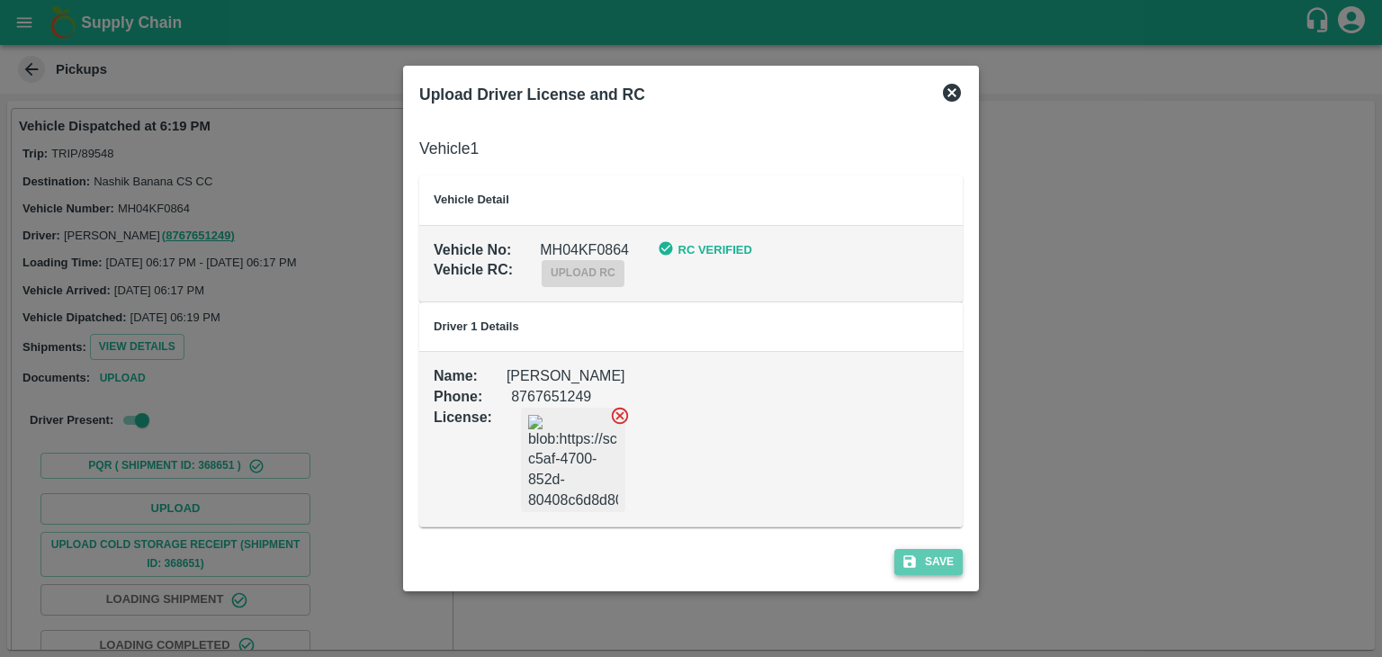
click at [942, 560] on button "Save" at bounding box center [928, 562] width 68 height 26
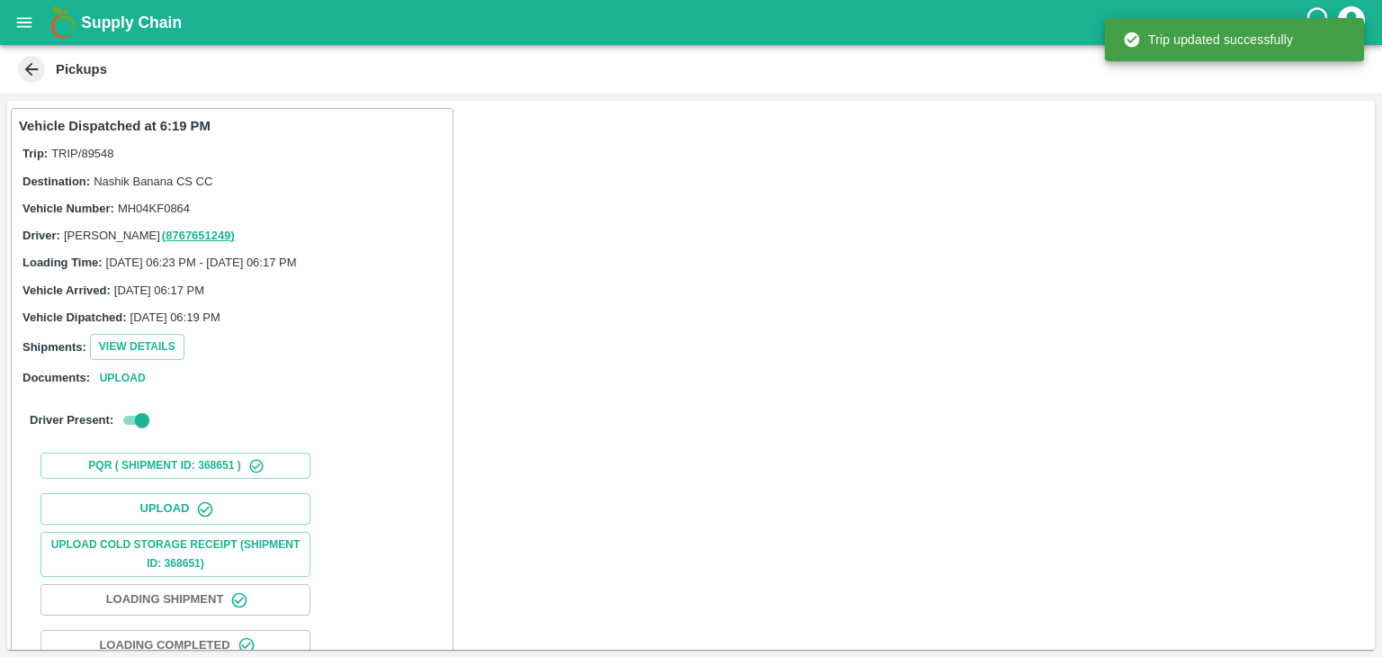
scroll to position [188, 0]
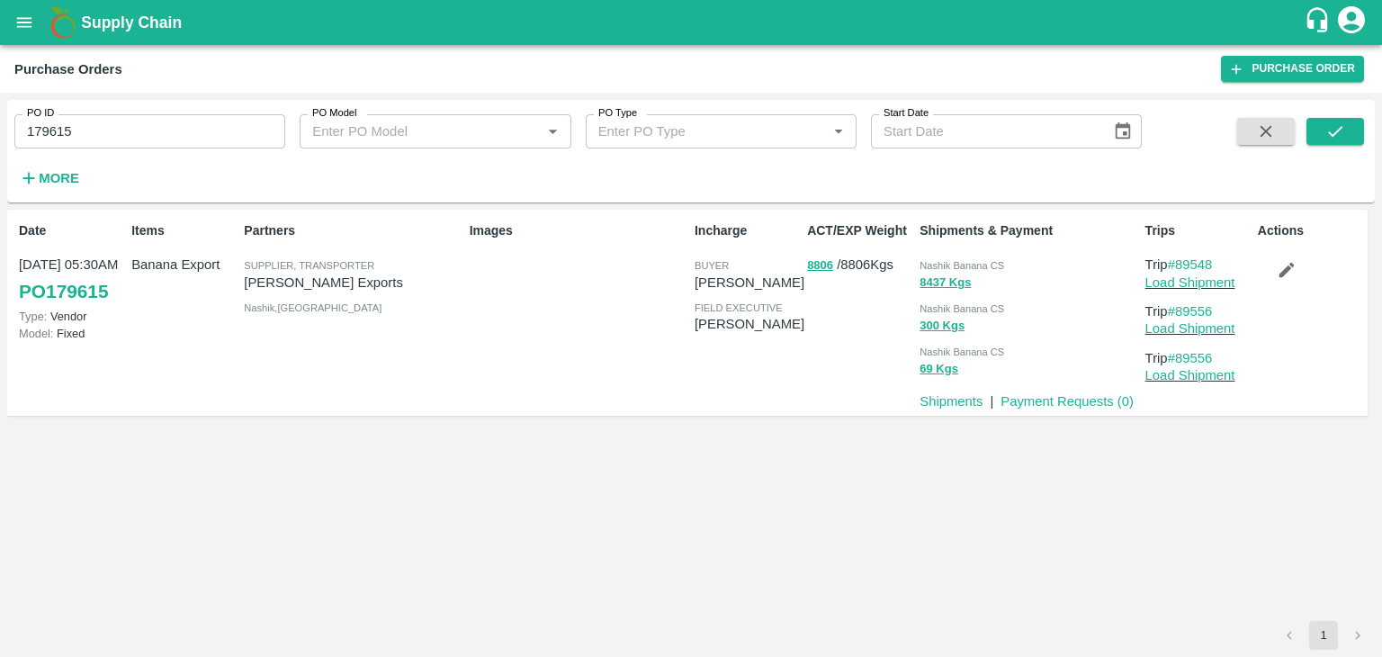
click at [1280, 274] on icon "button" at bounding box center [1286, 270] width 15 height 15
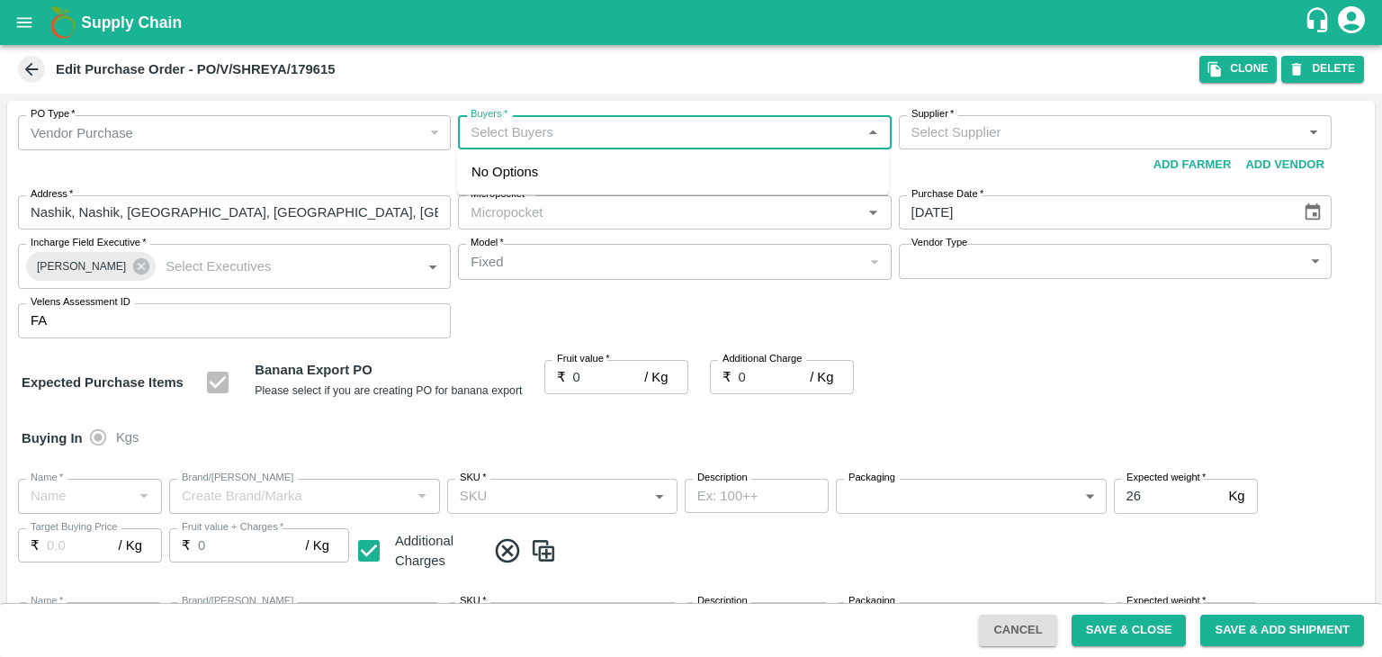
click at [554, 134] on input "Buyers   *" at bounding box center [659, 132] width 392 height 23
type input "Ajit o"
type input "[PERSON_NAME] Exports-undefined"
type input "172-Savda"
type input "Banana Export"
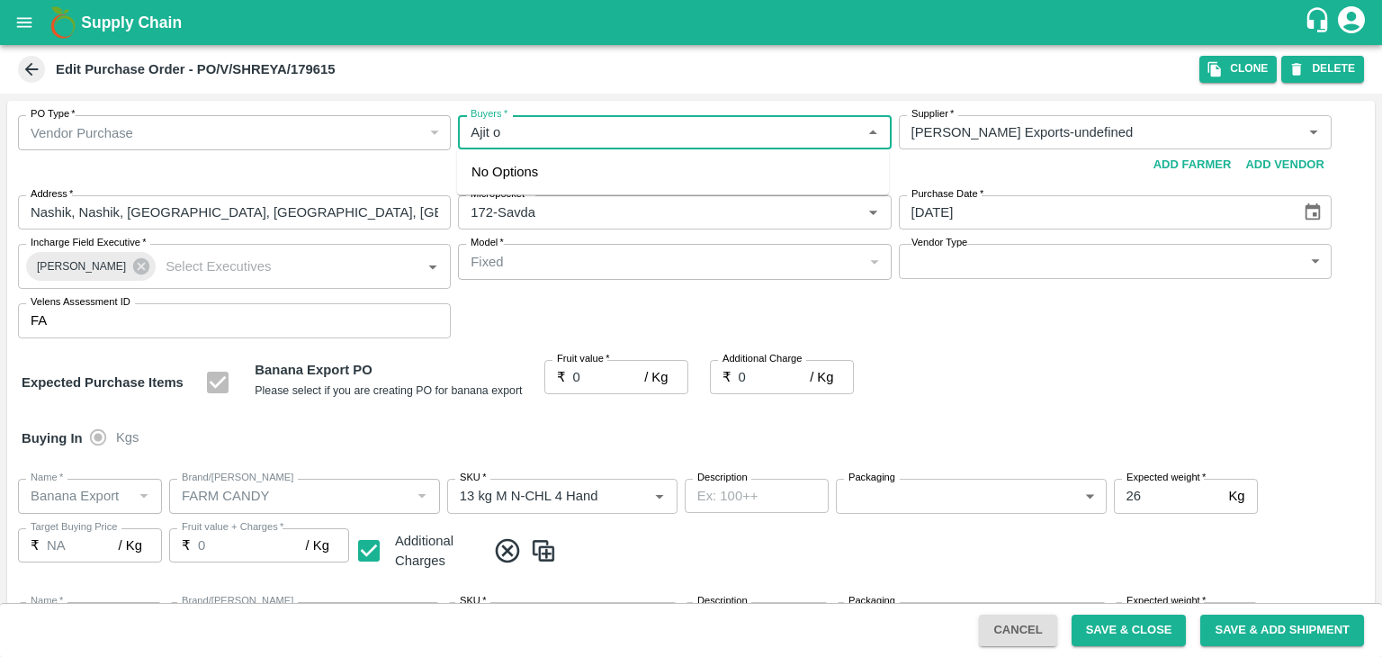
type input "FARM CANDY"
type input "13 kg M N-CHL 4 Hand"
type input "NA"
type input "Banana Export"
type input "FARM CANDY"
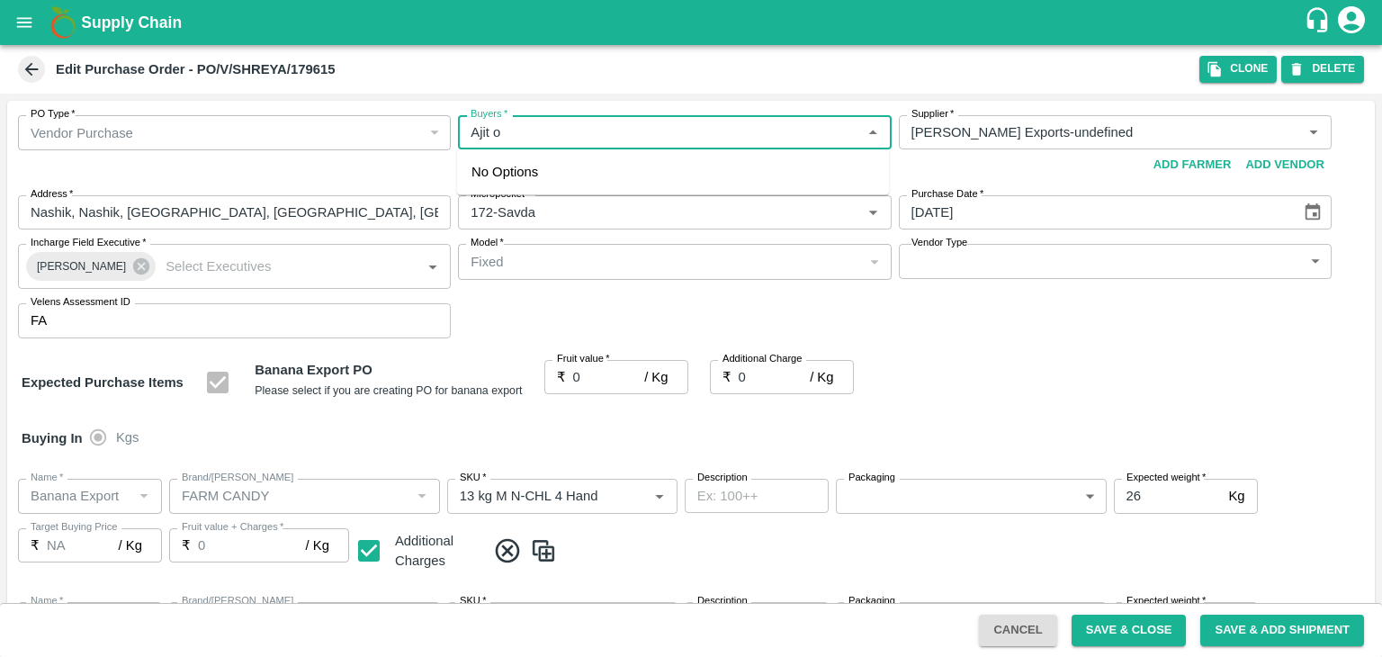
type input "13 kg M N-CHL 5 Hand"
type input "NA"
type input "Banana Export"
type input "FARM CANDY"
type input "13 kg M N-CHL 6 Hand"
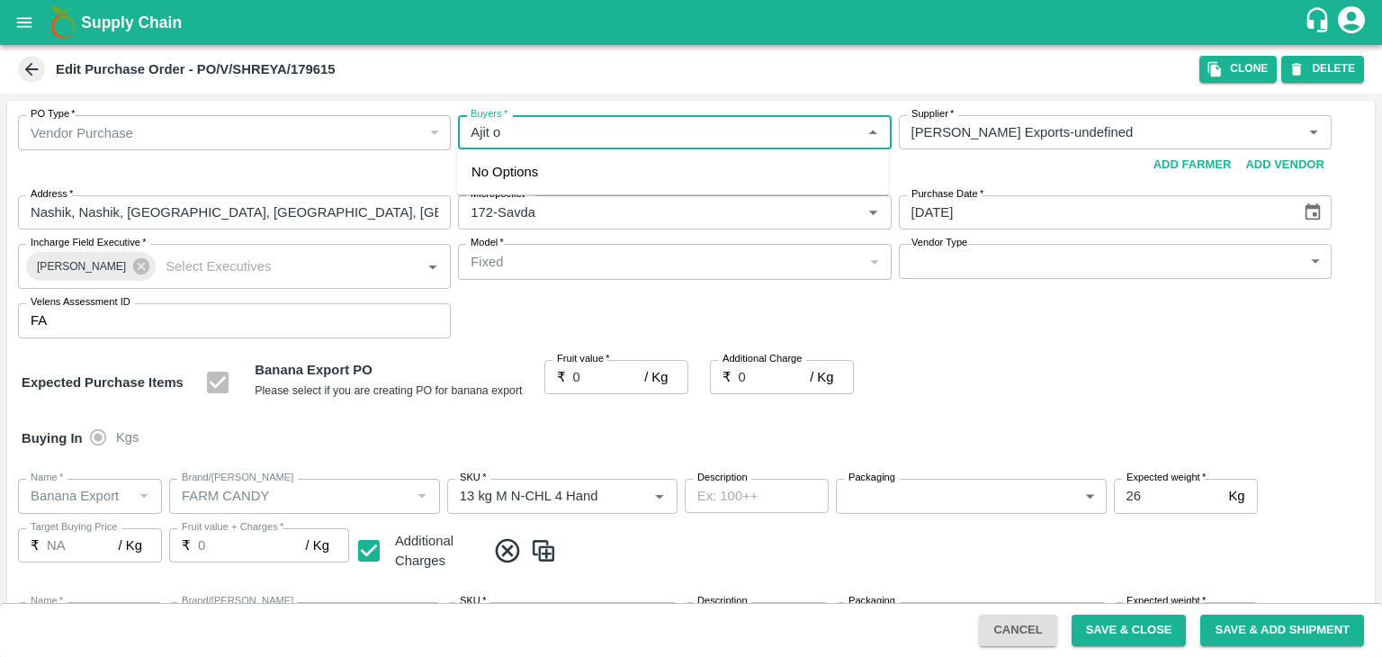
type input "NA"
type input "Banana Export"
type input "FARM CANDY"
type input "13 kg M N-CHL 8 Hand"
type input "NA"
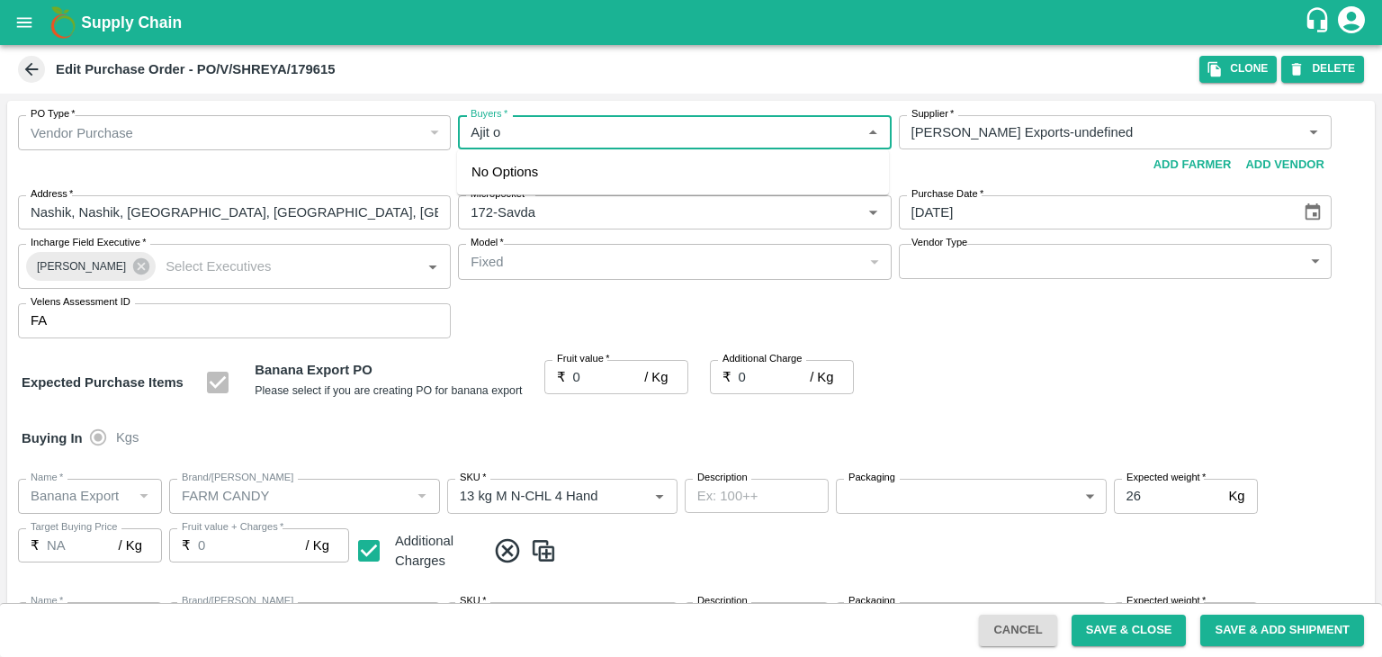
type input "Banana Export"
type input "FARM CANDY"
type input "13 kg M N-CHL CL"
type input "NA"
type input "Banana Export"
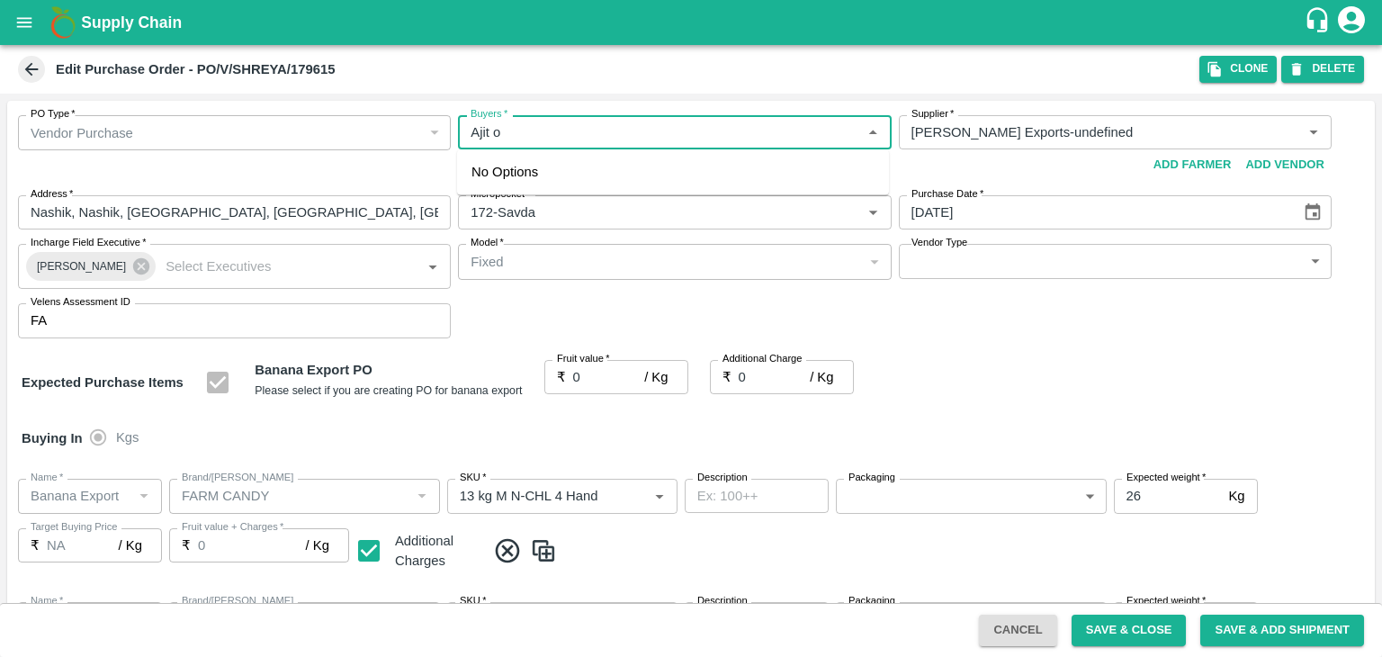
type input "FARM CANDY"
type input "C Class"
type input "NA"
type input "Banana Export"
type input "FARM CANDY"
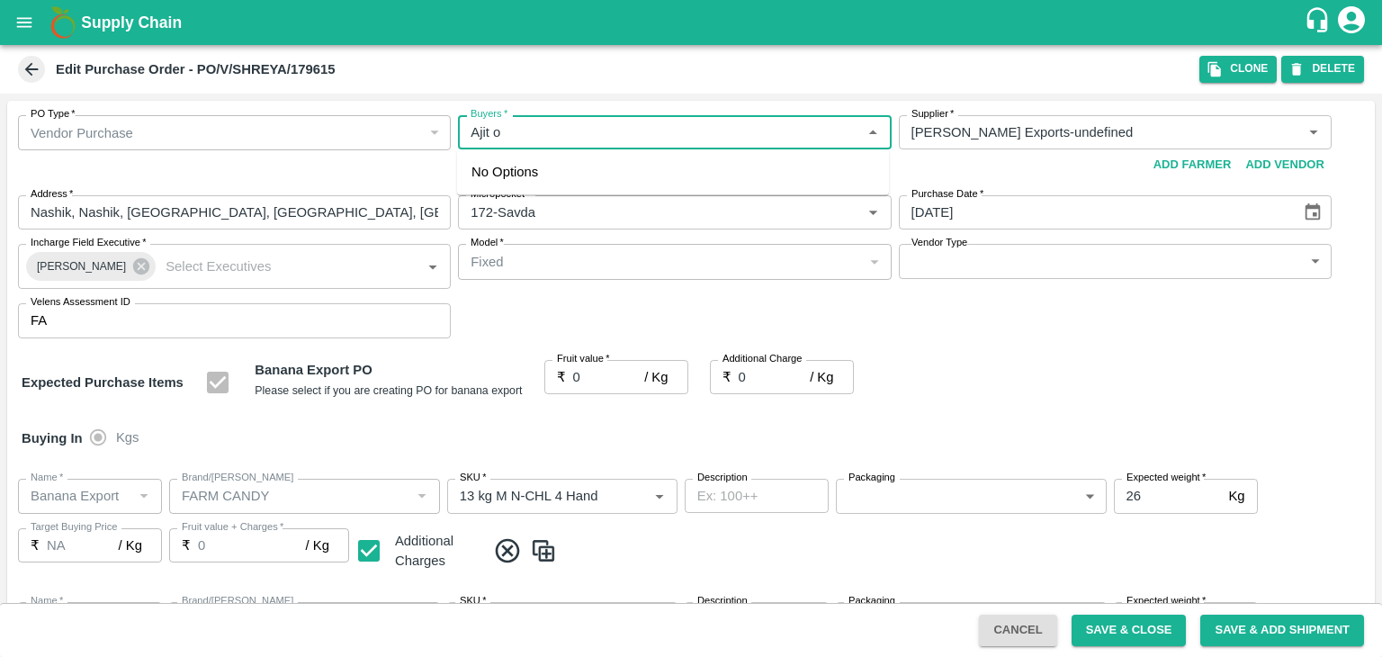
type input "PHR Kg"
type input "NA"
click at [555, 172] on div "[PERSON_NAME]" at bounding box center [570, 180] width 110 height 20
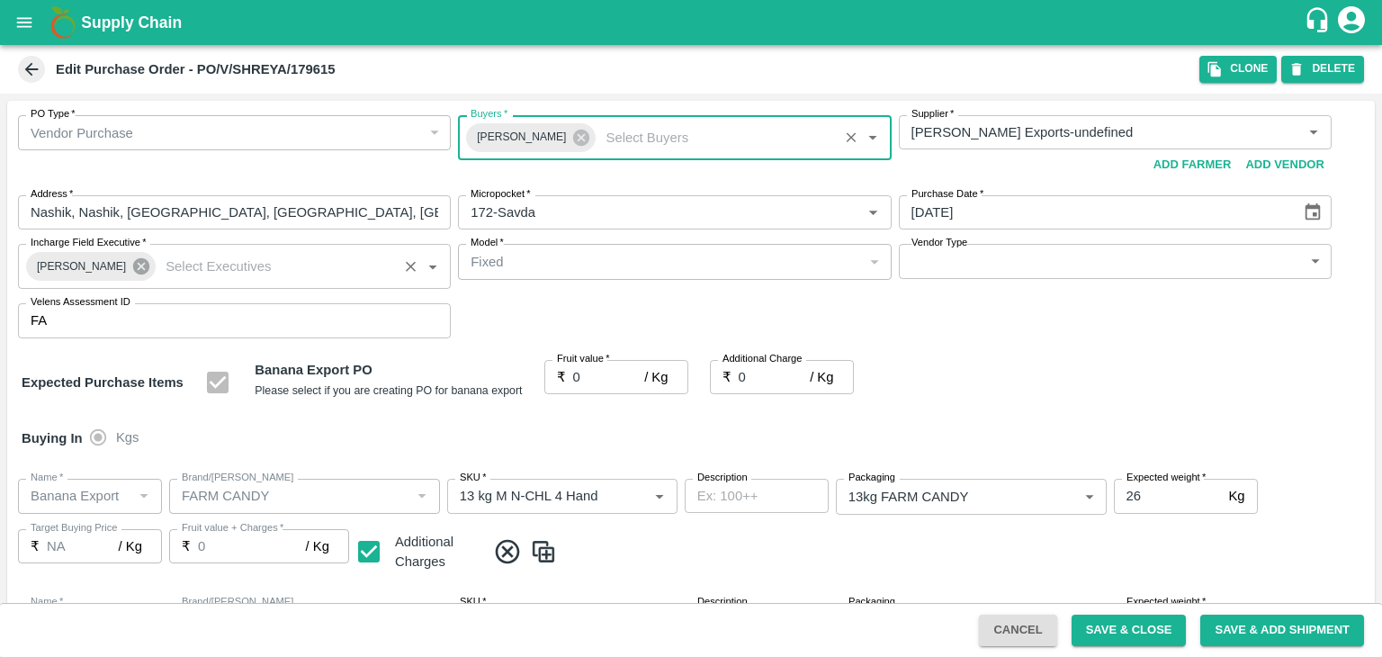
click at [136, 266] on icon at bounding box center [141, 266] width 16 height 16
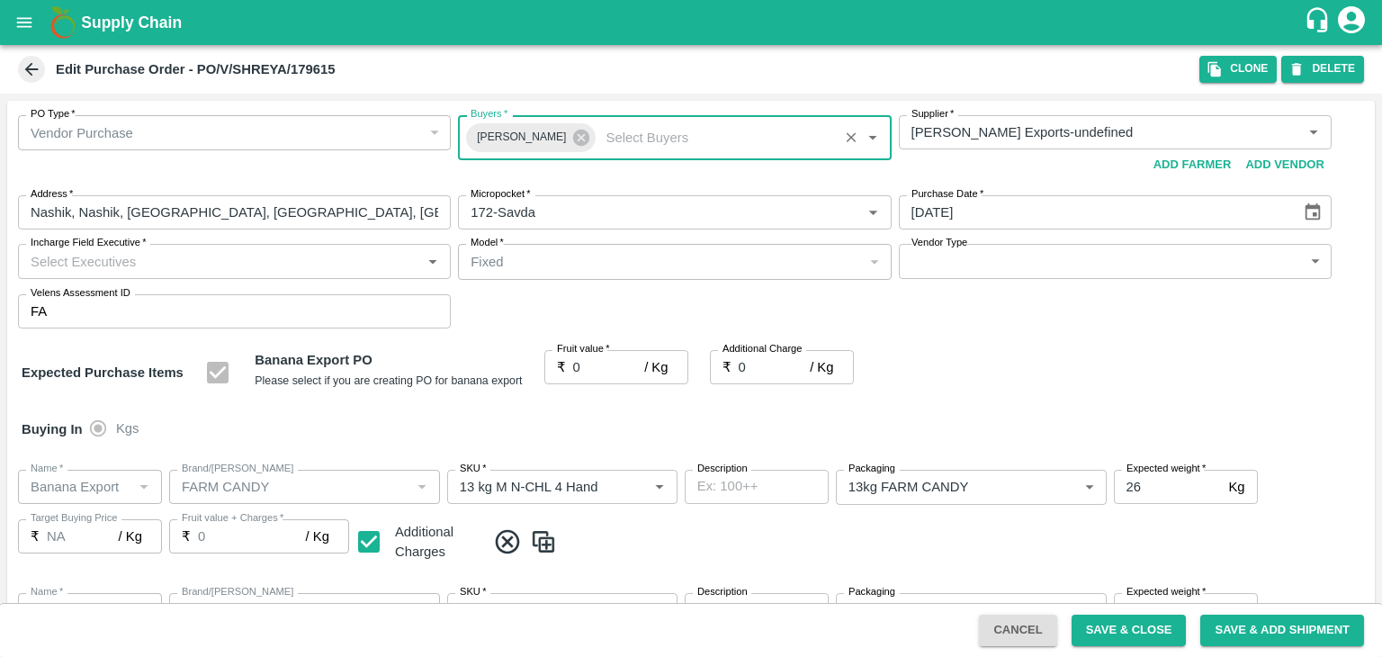
click at [136, 260] on input "Incharge Field Executive   *" at bounding box center [219, 260] width 392 height 23
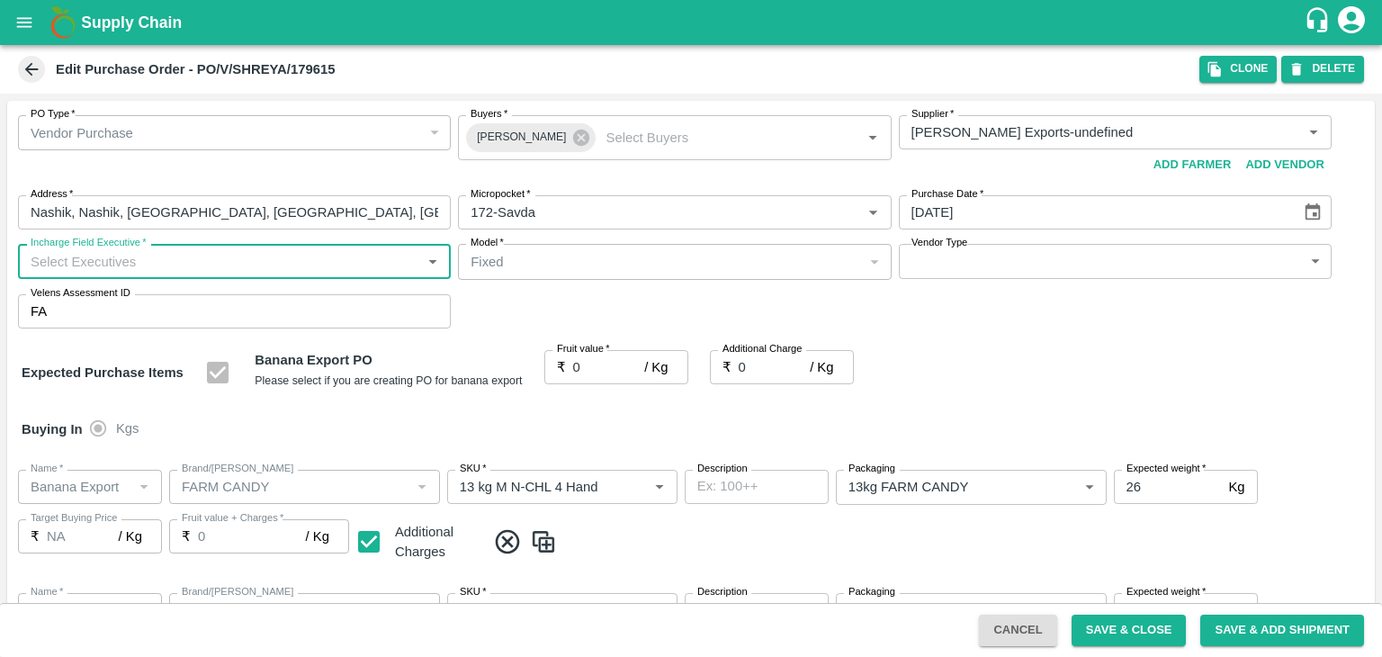
click at [136, 260] on input "Incharge Field Executive   *" at bounding box center [219, 260] width 392 height 23
type input "[PERSON_NAME]"
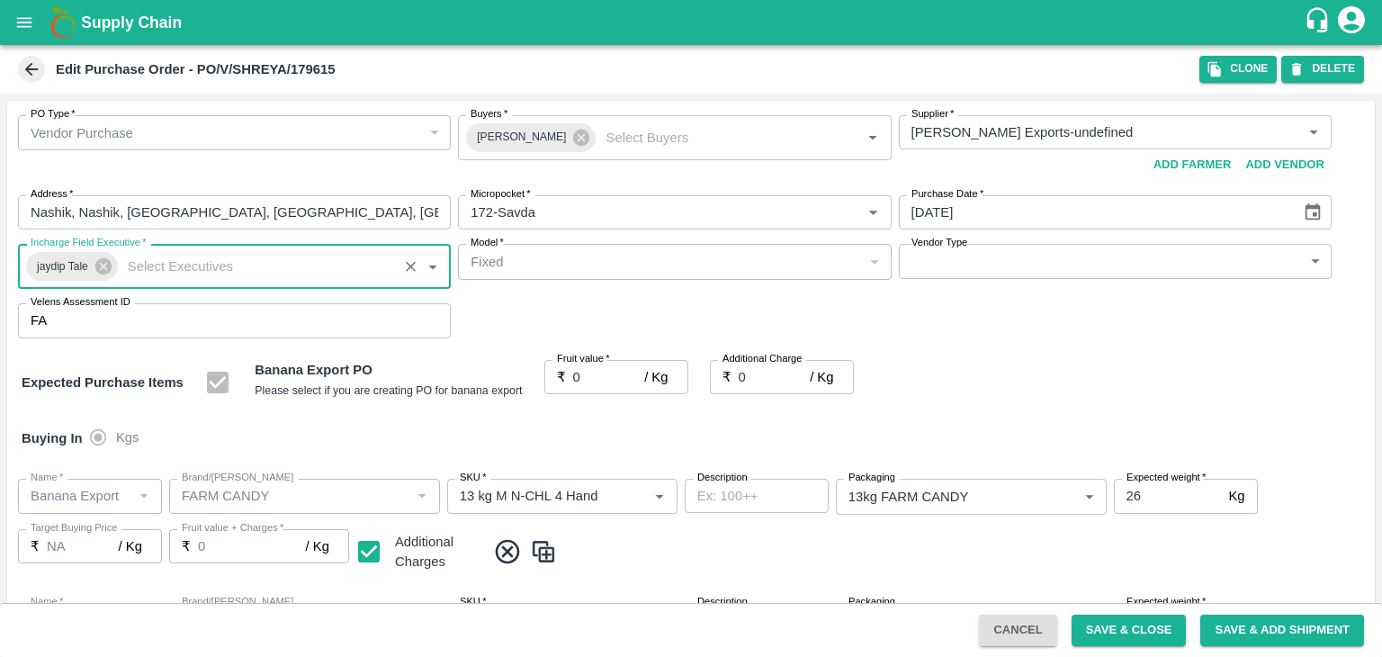
click at [950, 260] on body "Supply Chain Edit Purchase Order - PO/V/SHREYA/179615 Clone DELETE PO Type   * …" at bounding box center [691, 328] width 1382 height 657
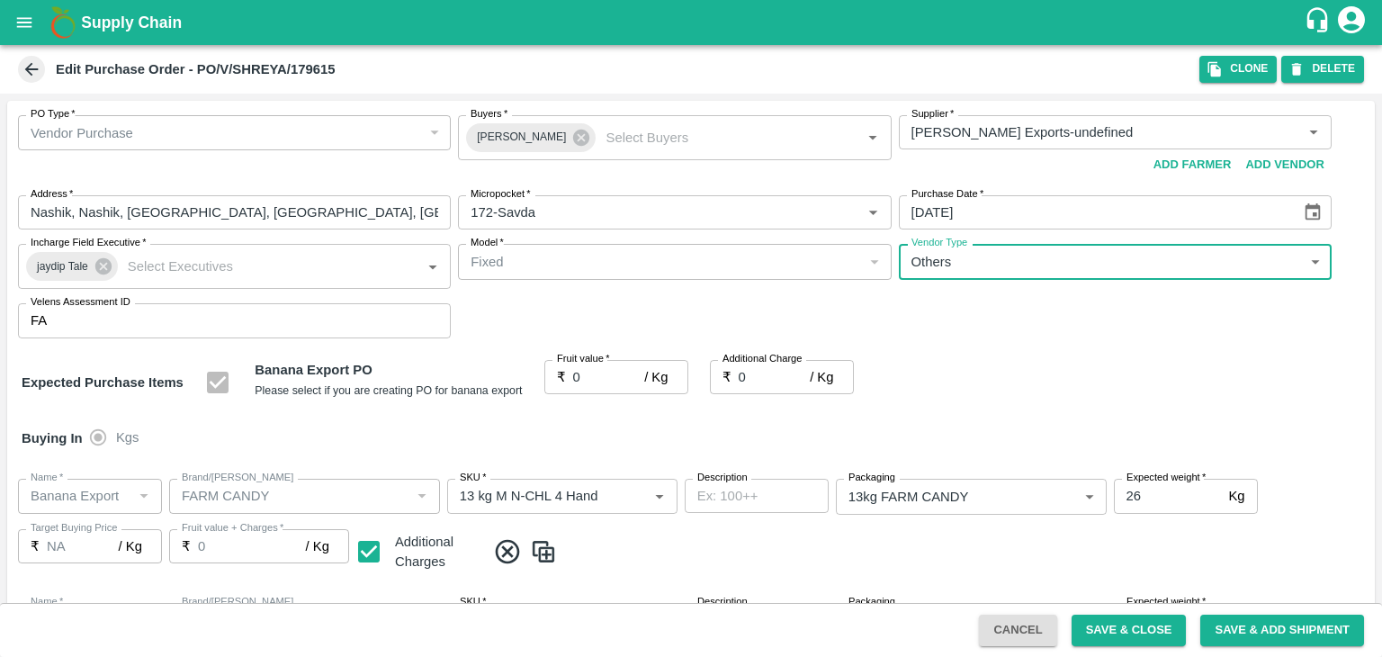
type input "OTHER"
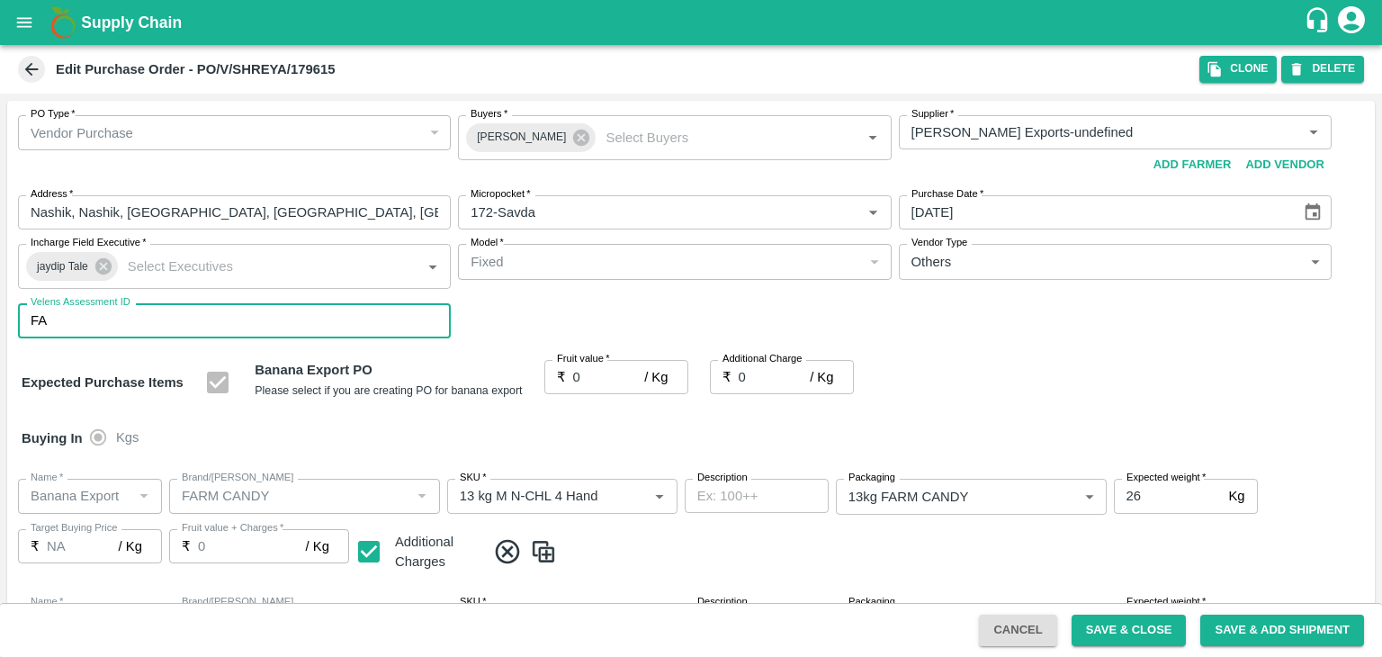
type input "2"
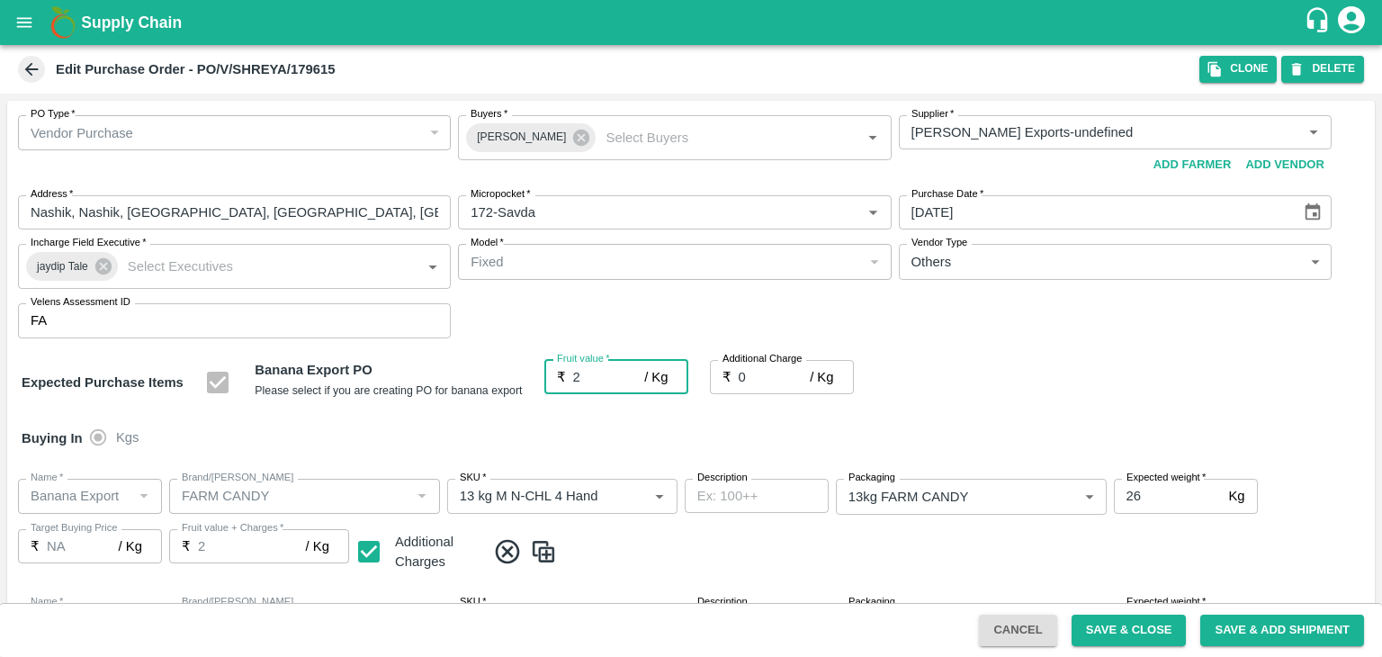
type input "2"
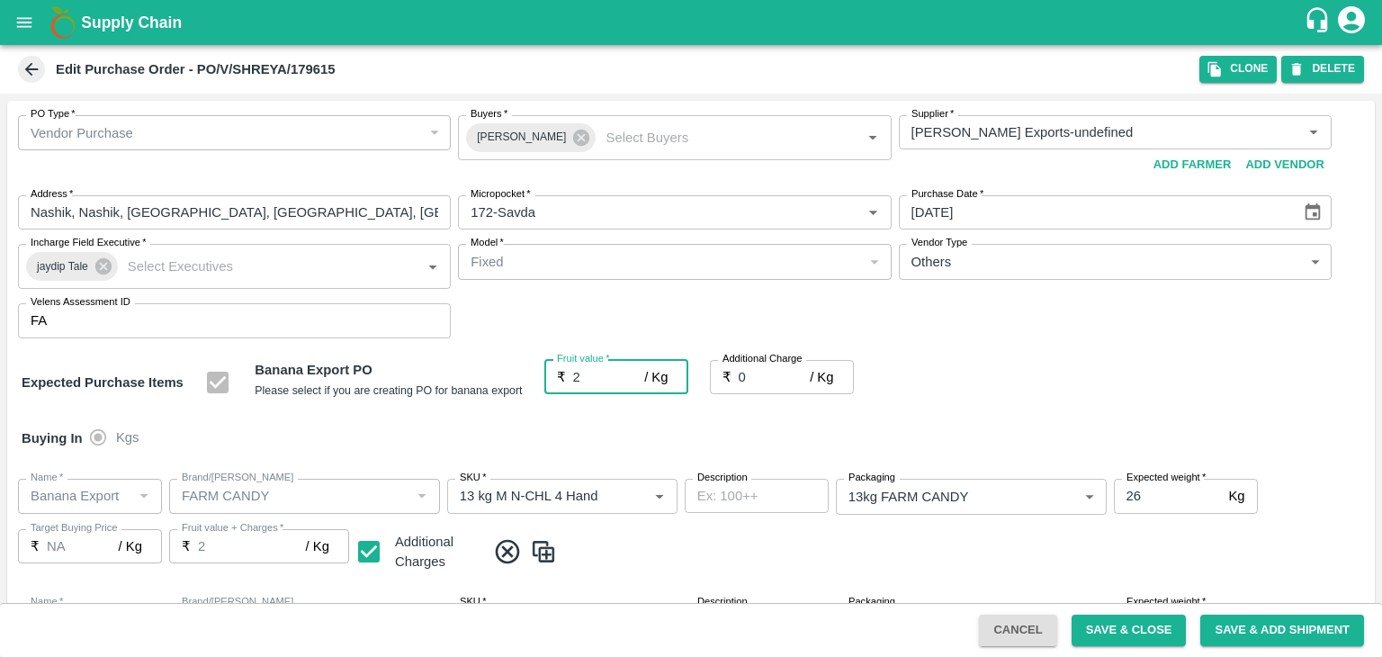
type input "2"
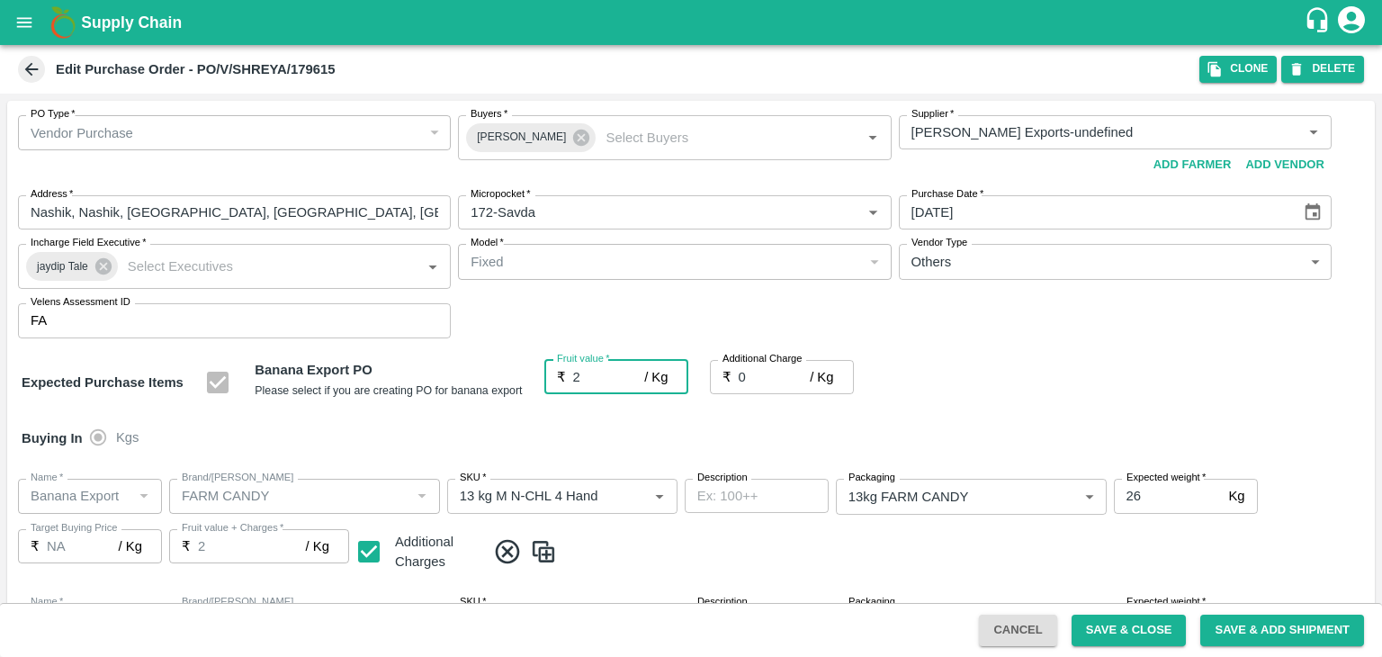
type input "2"
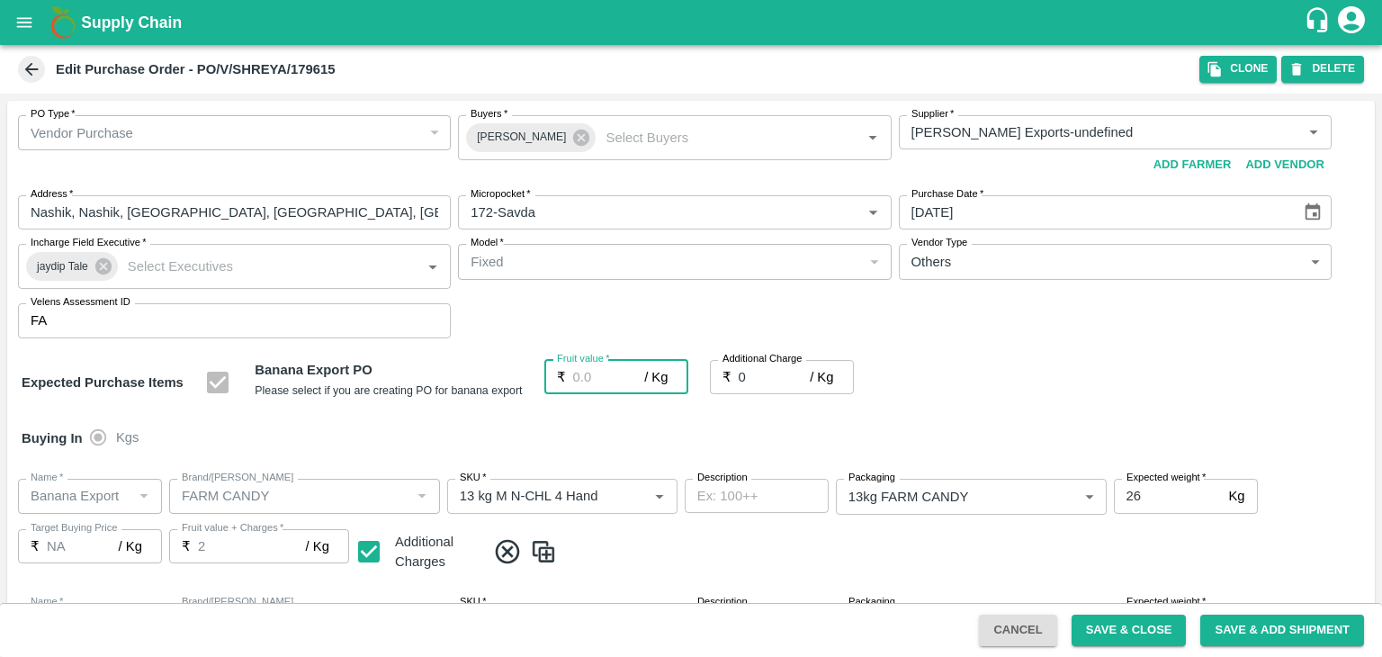
type input "0"
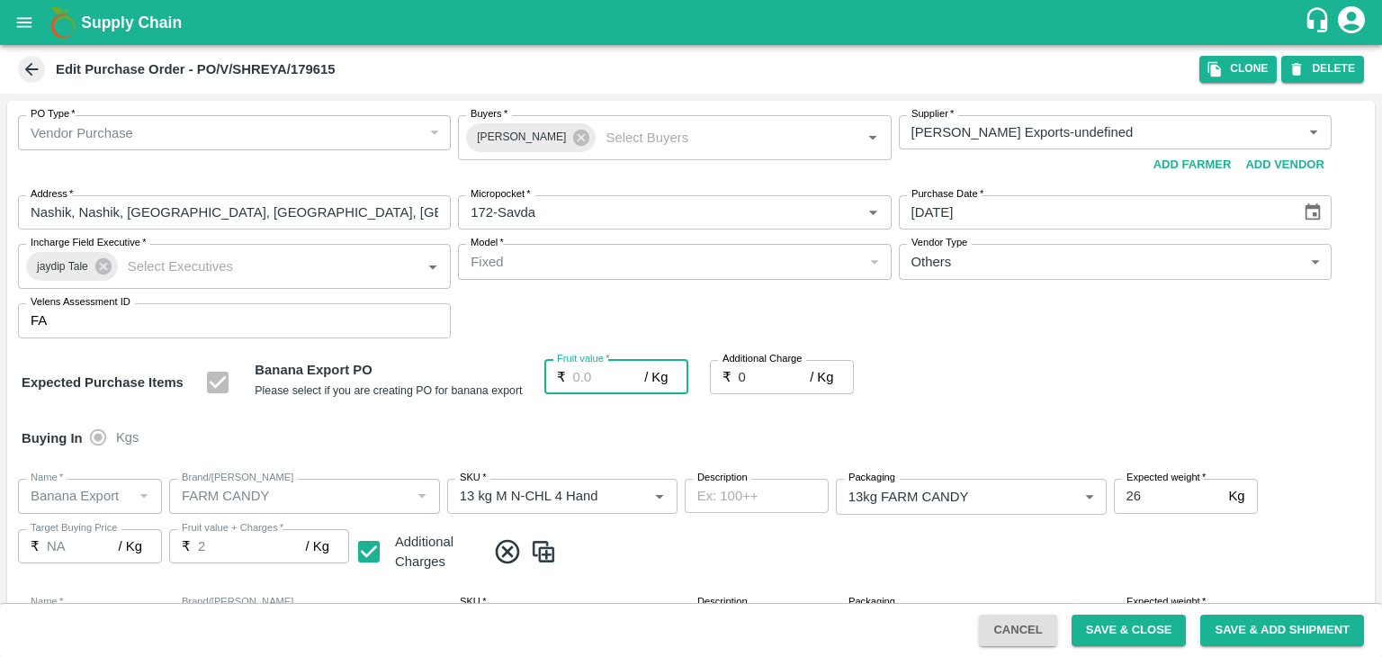
type input "0"
type input "19"
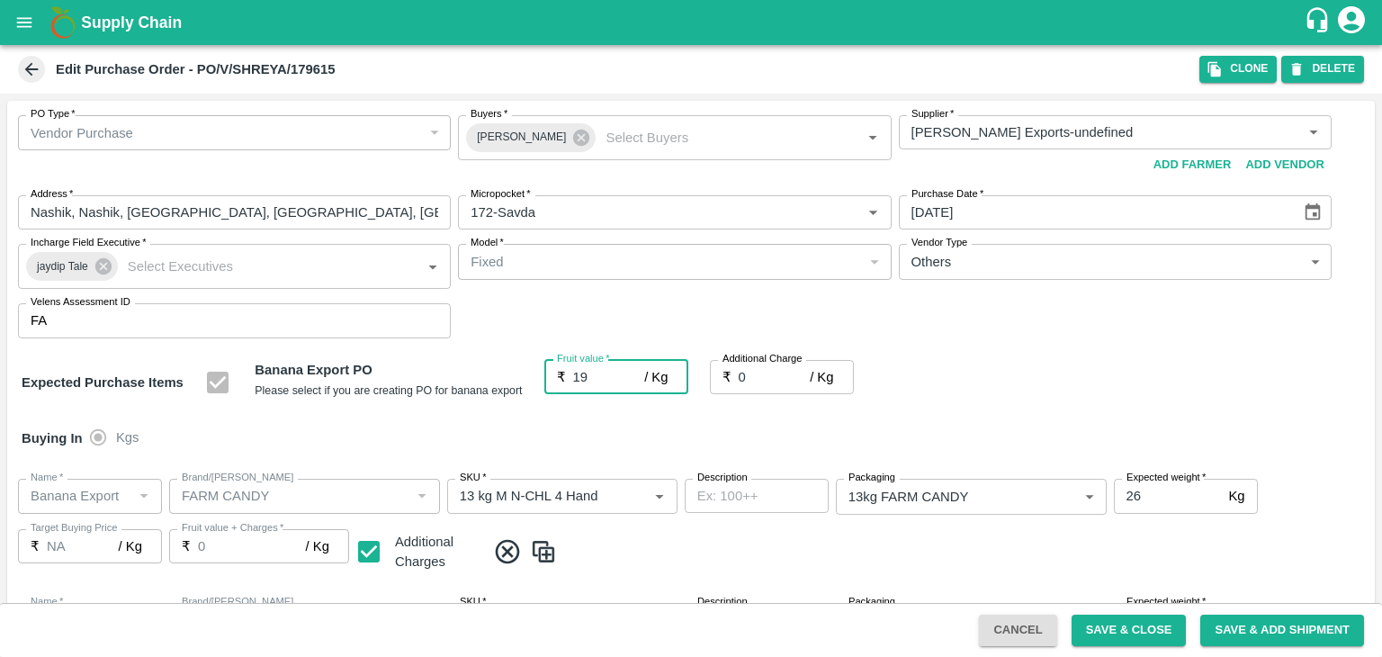
type input "19"
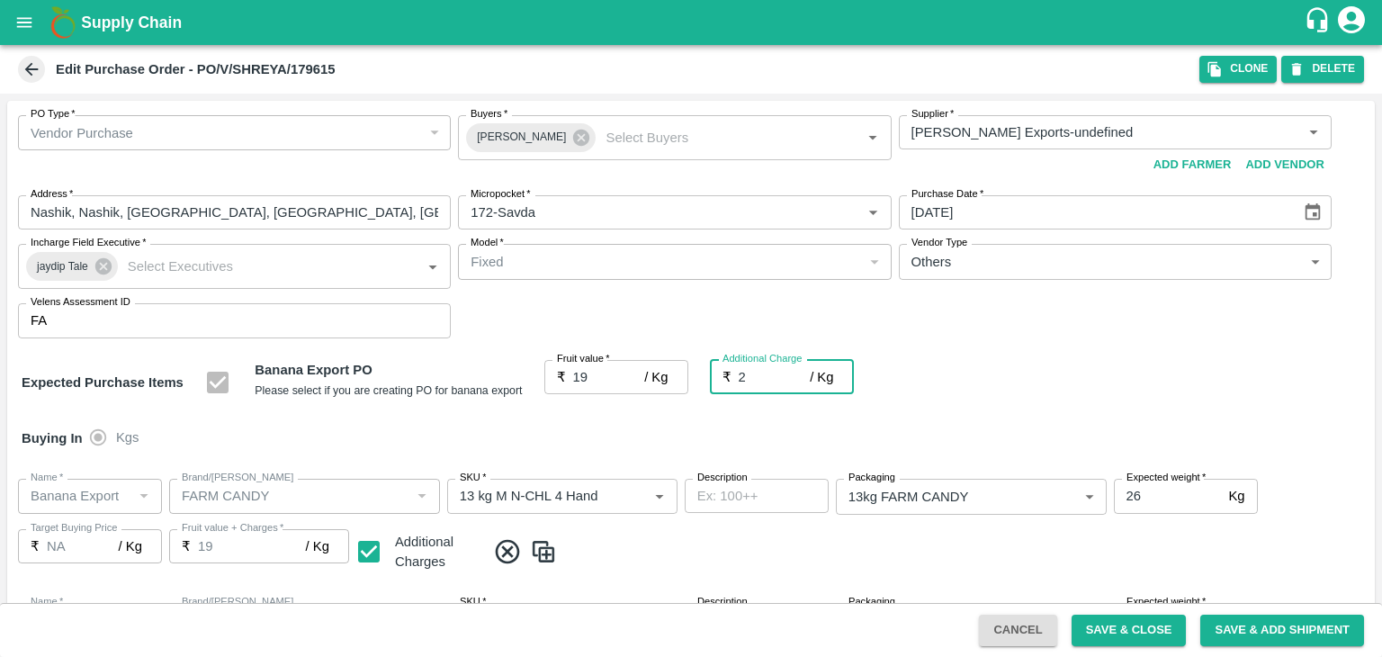
type input "2.7"
type input "21.7"
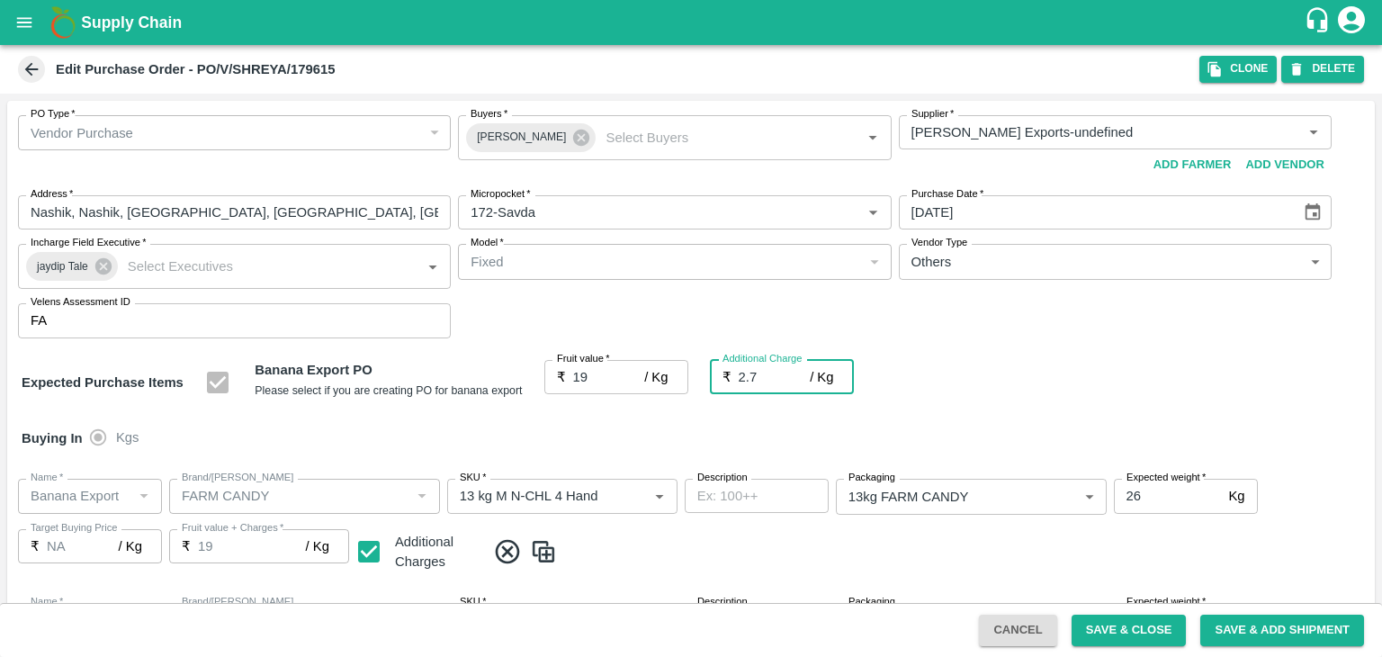
type input "21.7"
type input "2.75"
type input "21.75"
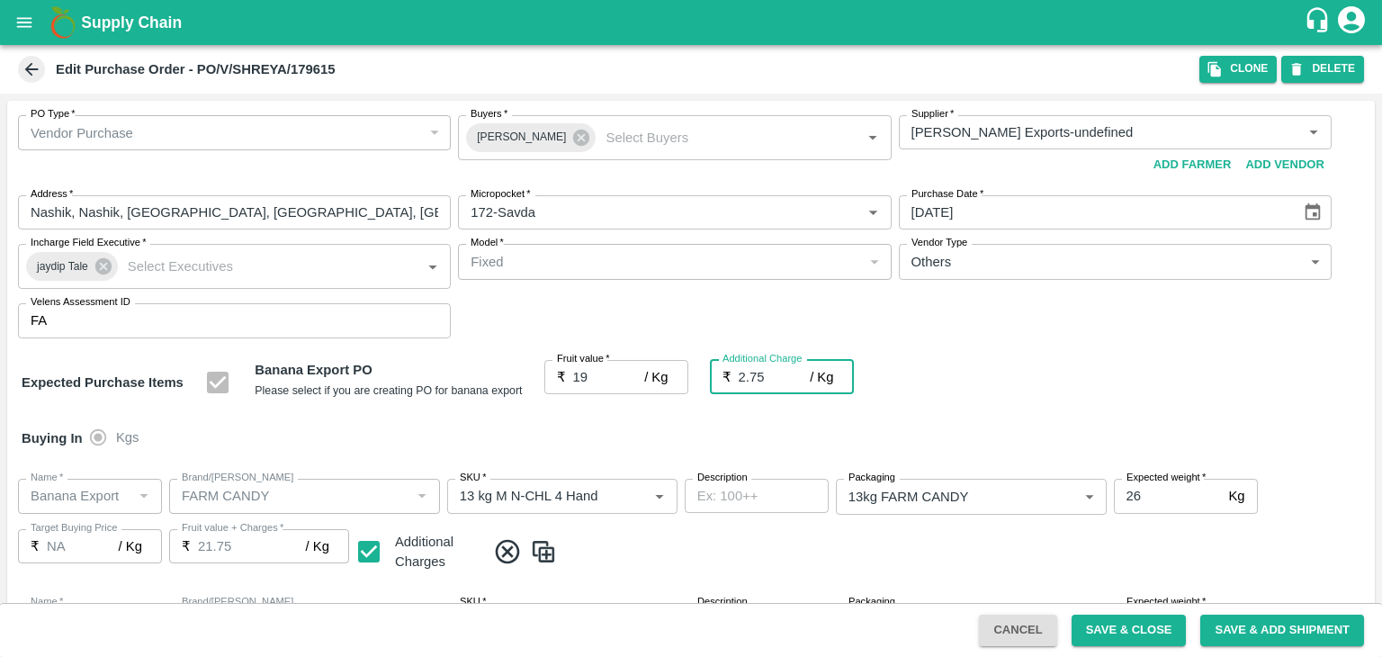
type input "21.75"
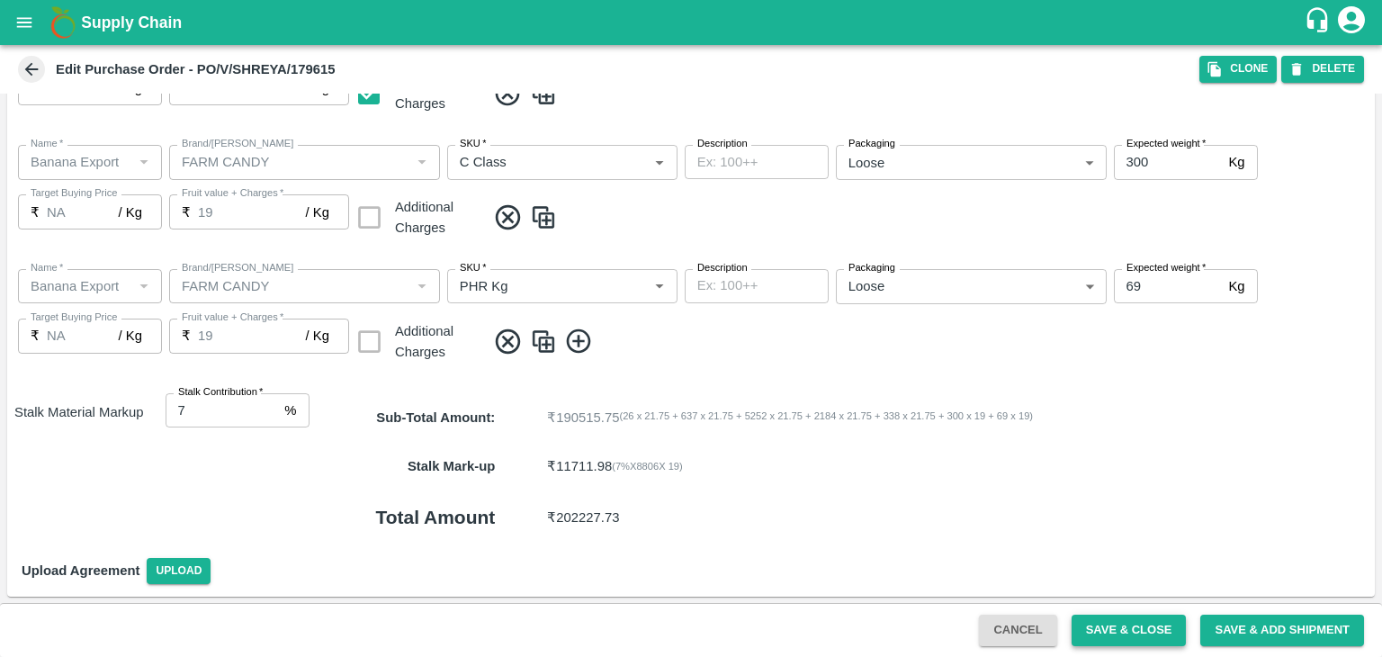
type input "2.75"
click at [1130, 633] on button "Save & Close" at bounding box center [1129, 630] width 115 height 31
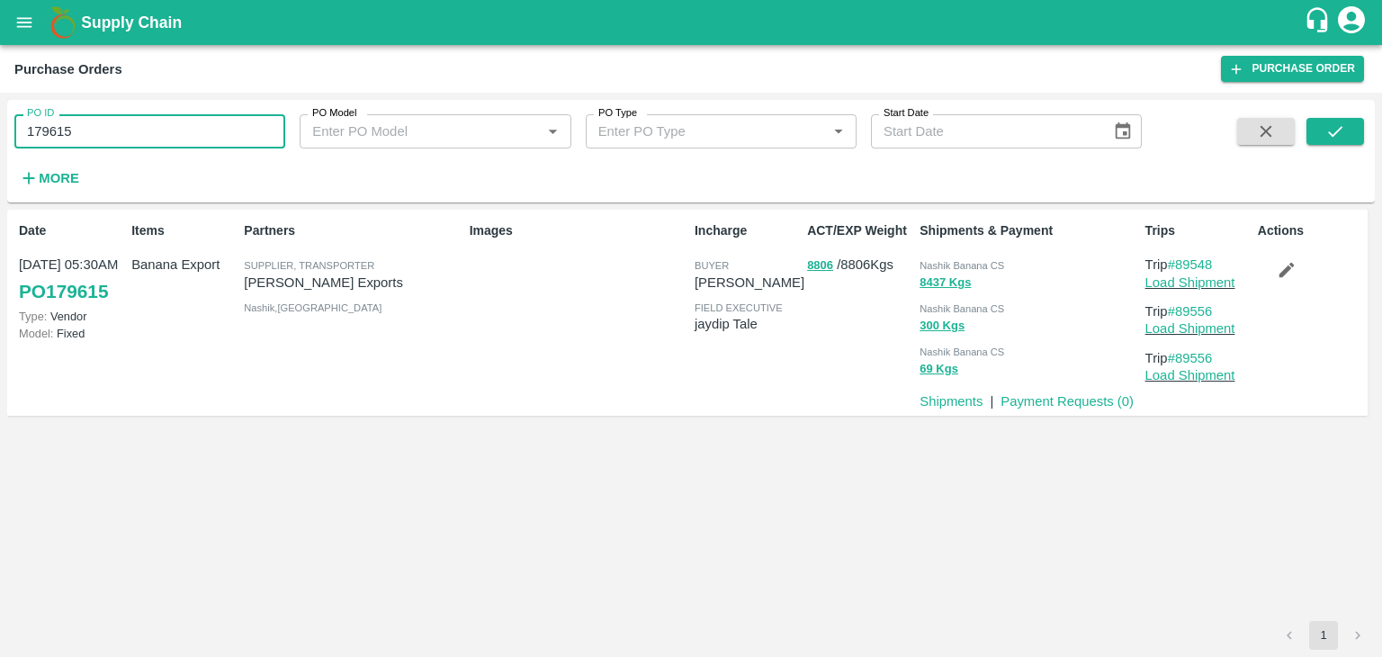
click at [211, 148] on input "179615" at bounding box center [149, 131] width 271 height 34
paste input "text"
click at [211, 148] on input "179615" at bounding box center [149, 131] width 271 height 34
type input "179613"
click at [1357, 139] on button "submit" at bounding box center [1336, 131] width 58 height 27
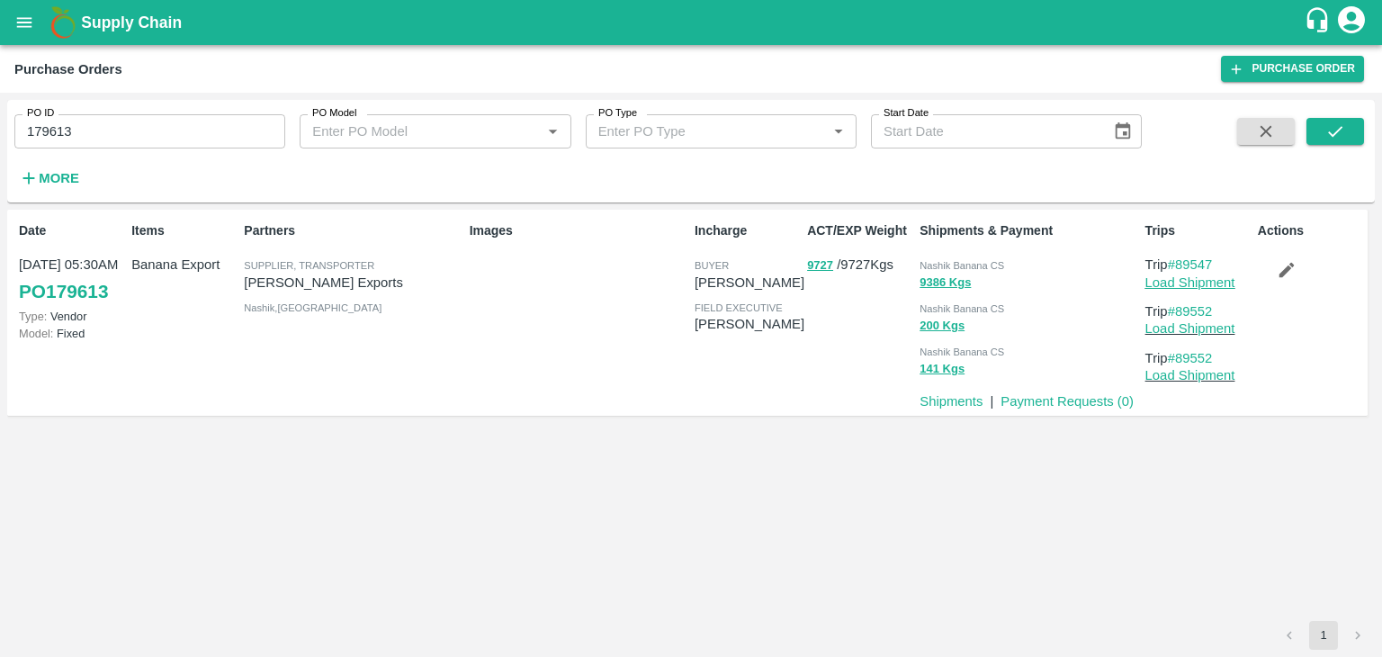
click at [1215, 279] on link "Load Shipment" at bounding box center [1190, 282] width 90 height 14
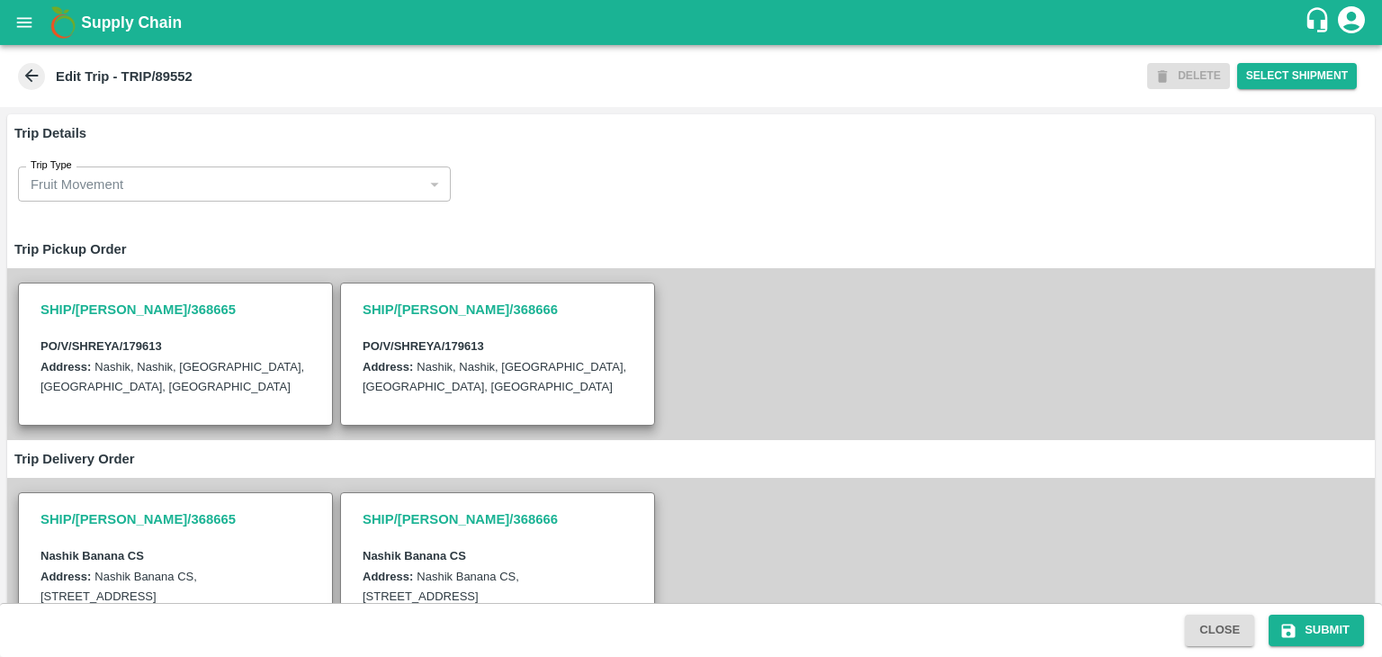
scroll to position [442, 0]
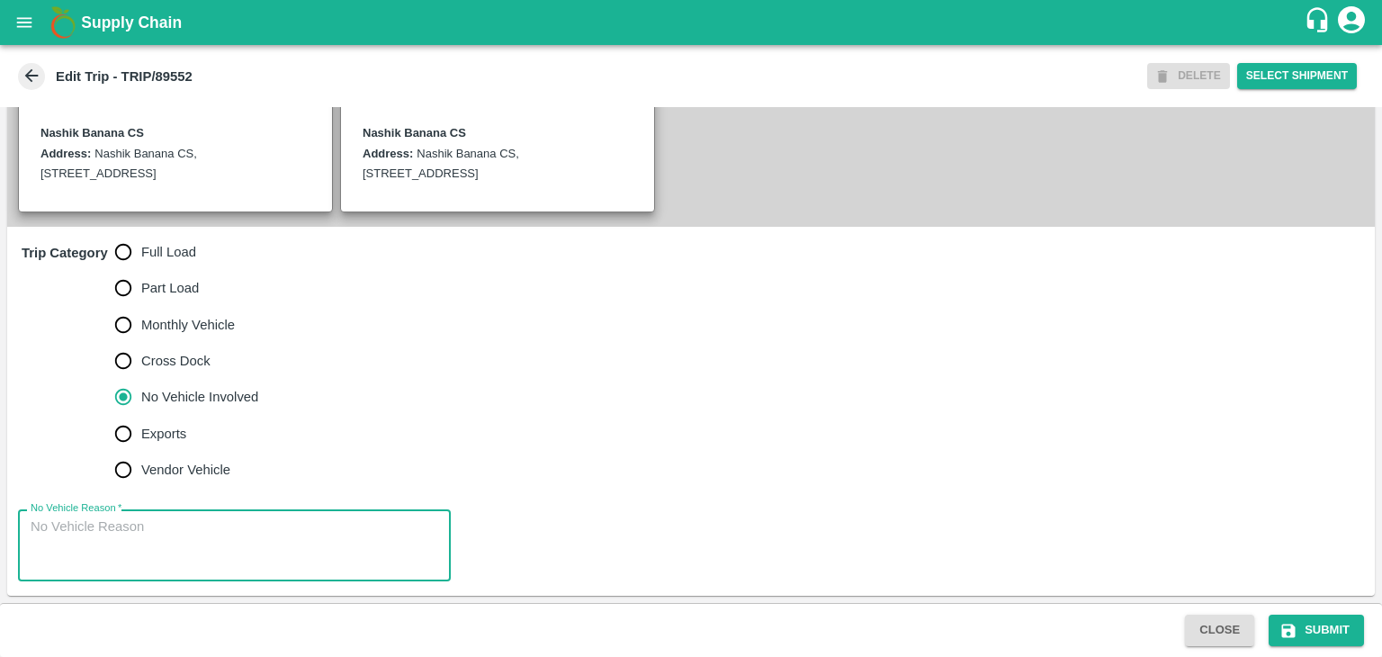
click at [244, 532] on textarea "No Vehicle Reason   *" at bounding box center [235, 545] width 408 height 57
type textarea "Field Dump"
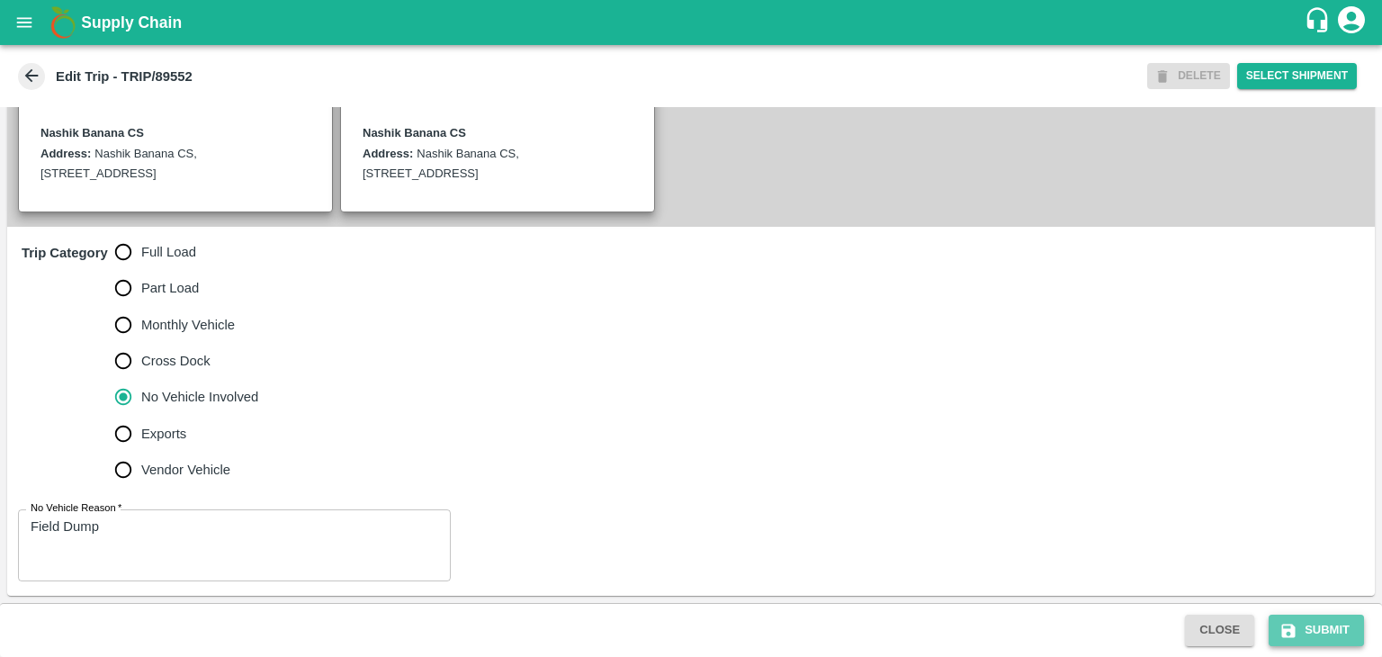
click at [1349, 618] on button "Submit" at bounding box center [1316, 630] width 95 height 31
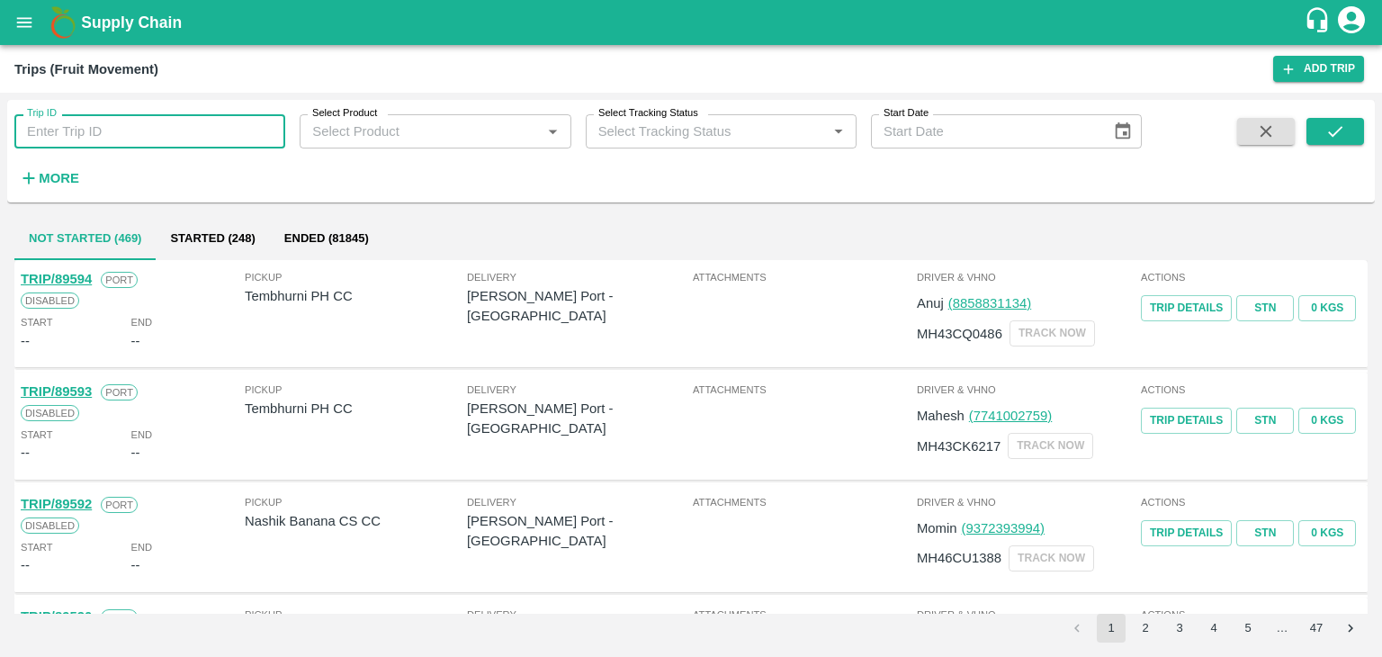
click at [204, 141] on input "Trip ID" at bounding box center [149, 131] width 271 height 34
type input "89547"
click at [1327, 136] on icon "submit" at bounding box center [1335, 131] width 20 height 20
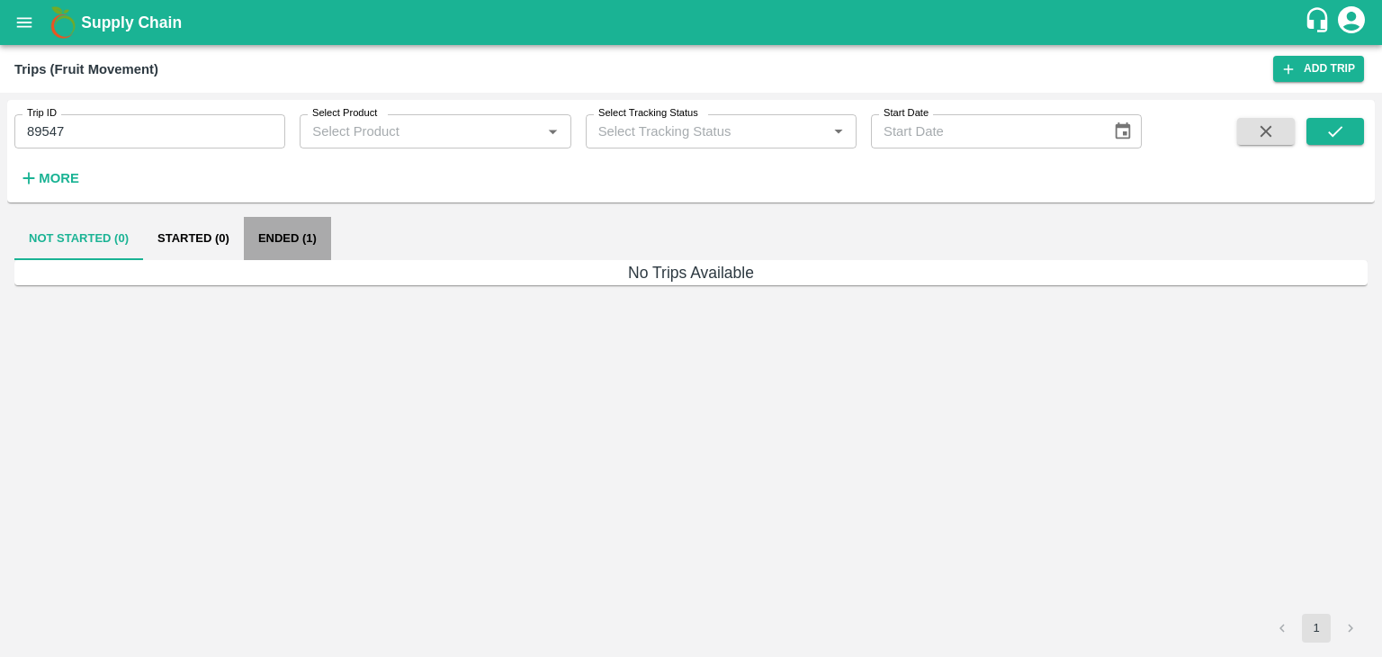
click at [290, 243] on button "Ended (1)" at bounding box center [287, 238] width 87 height 43
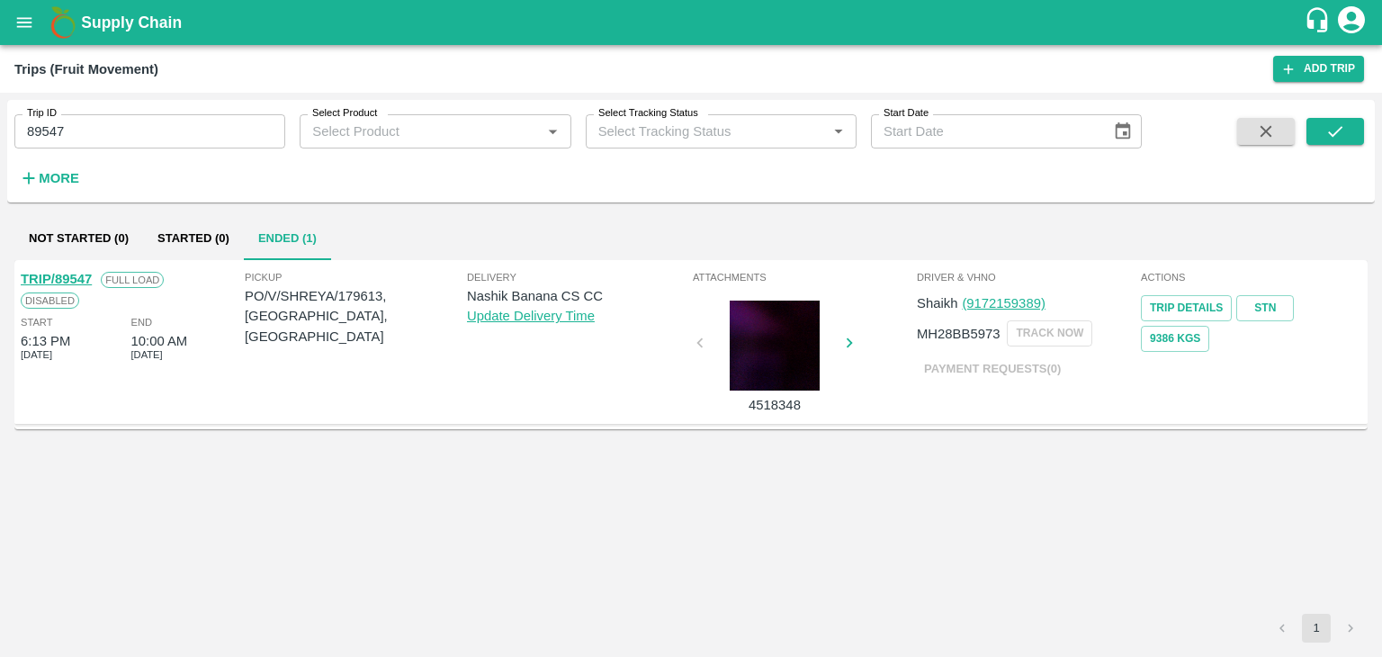
click at [76, 272] on link "TRIP/89547" at bounding box center [56, 279] width 71 height 14
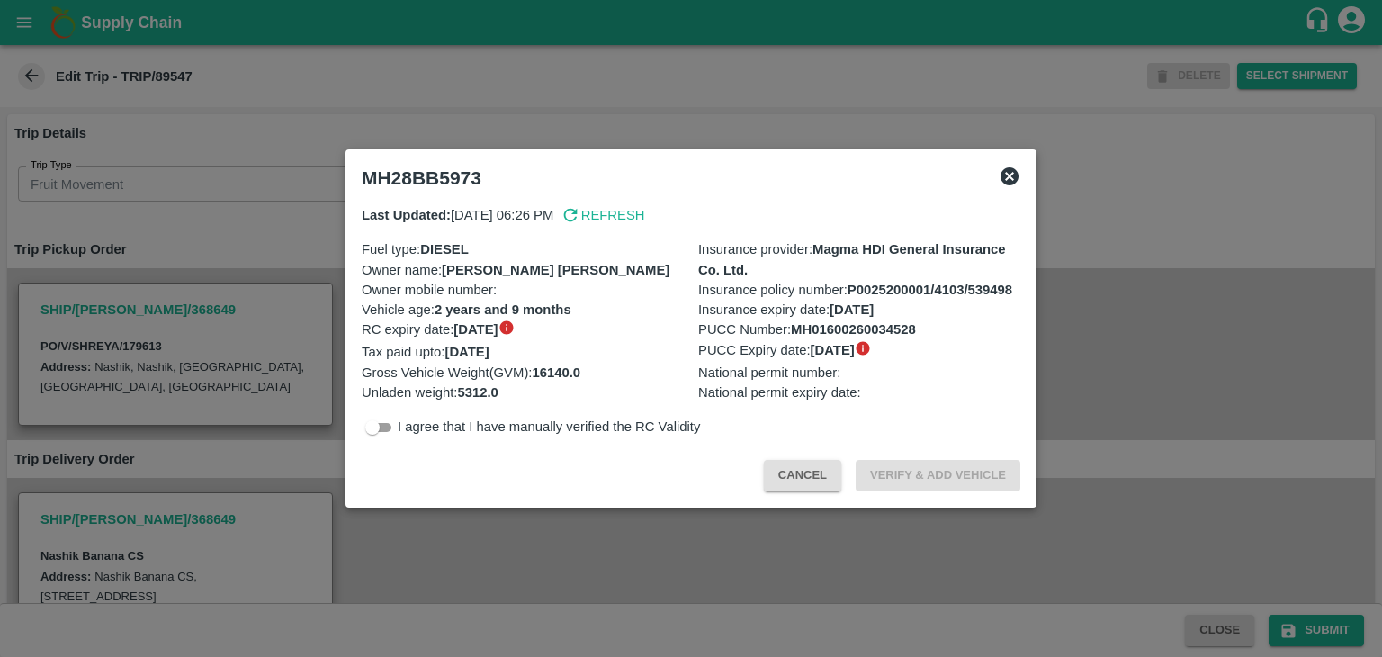
click at [522, 553] on div at bounding box center [691, 328] width 1382 height 657
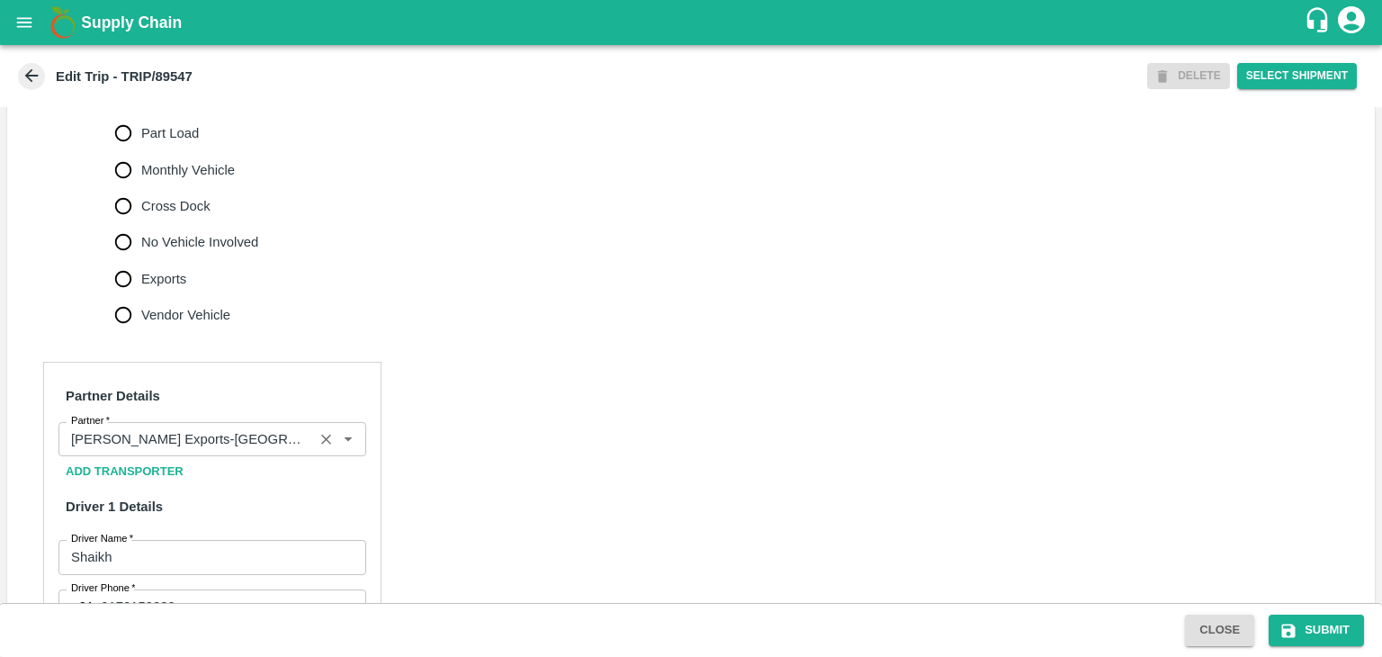
scroll to position [579, 0]
click at [321, 446] on icon "Clear" at bounding box center [326, 437] width 17 height 17
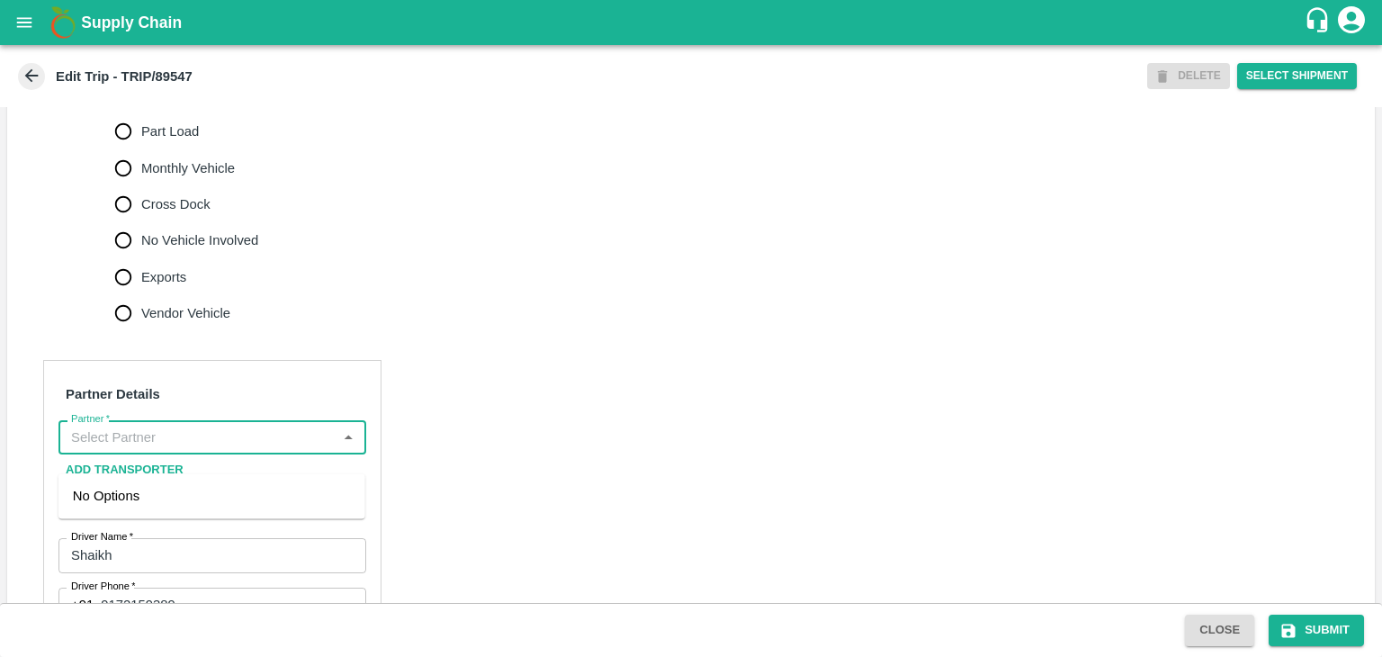
click at [266, 449] on input "Partner   *" at bounding box center [197, 437] width 267 height 23
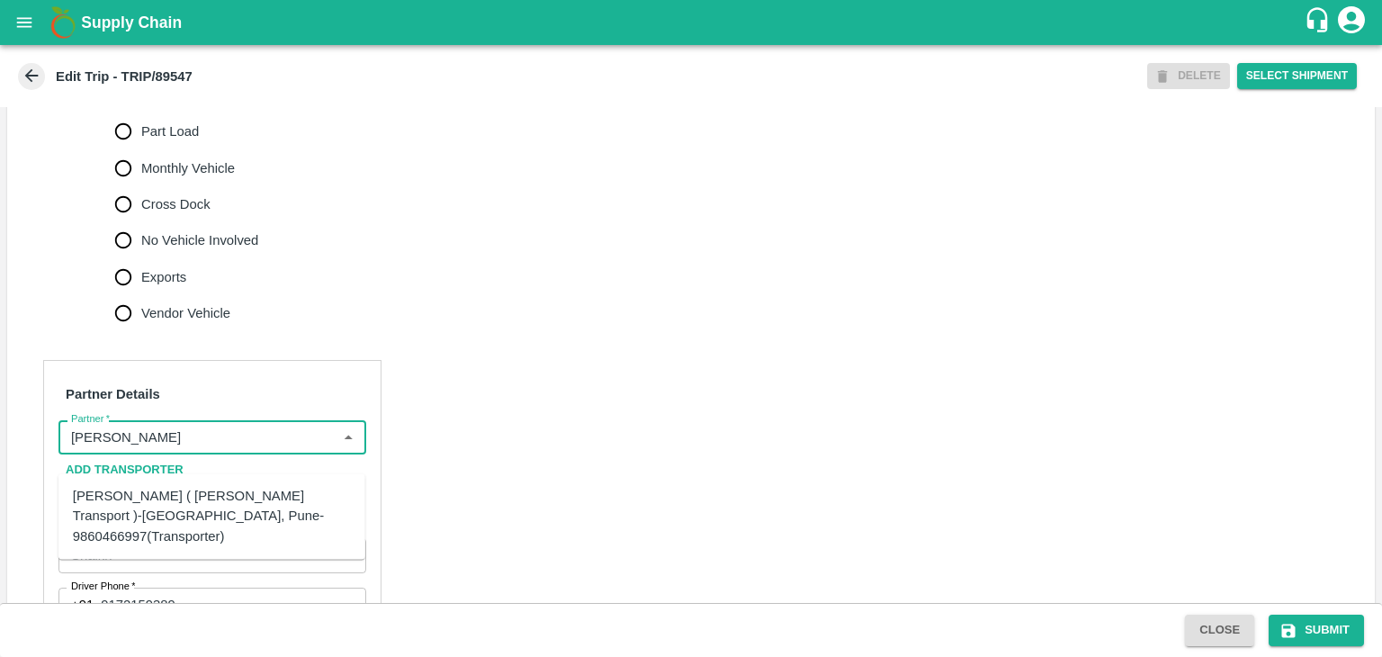
click at [222, 494] on div "Nitin Rasal ( Bhairavnath Transport )-Deulgaon, Pune-9860466997(Transporter)" at bounding box center [212, 516] width 278 height 60
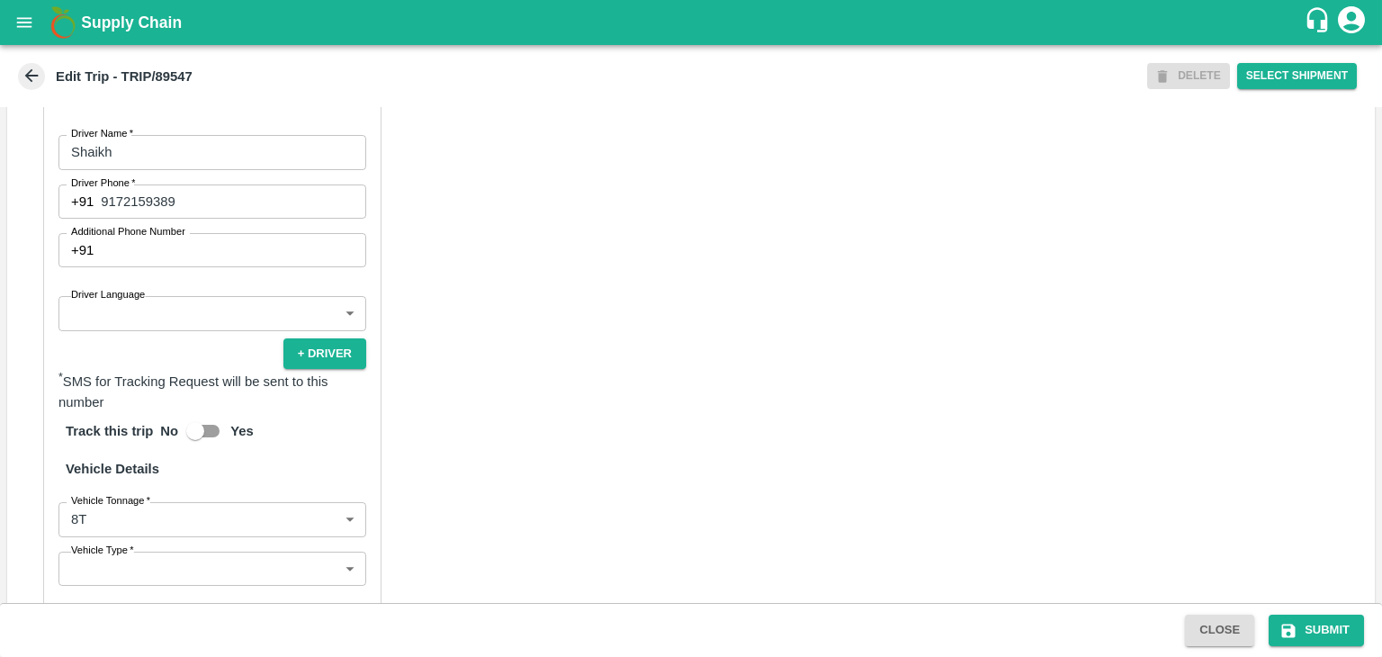
scroll to position [1013, 0]
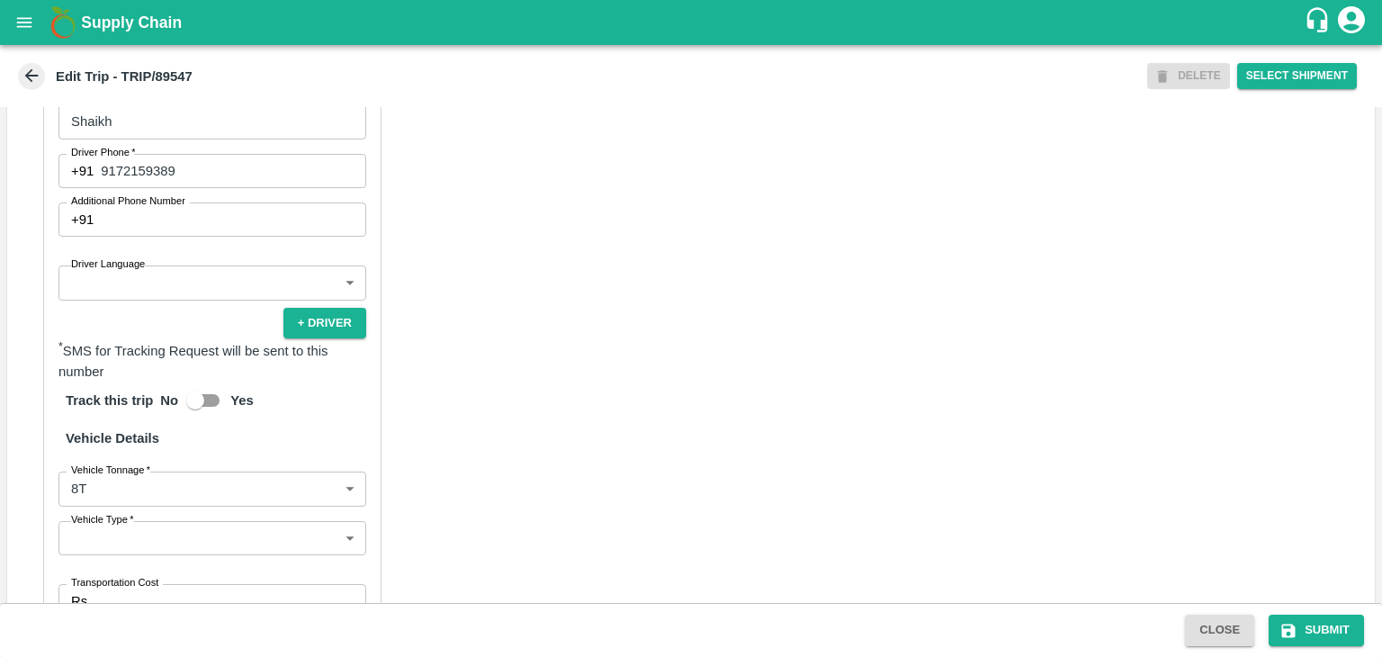
type input "Nitin Rasal ( Bhairavnath Transport )-Deulgaon, Pune-9860466997(Transporter)"
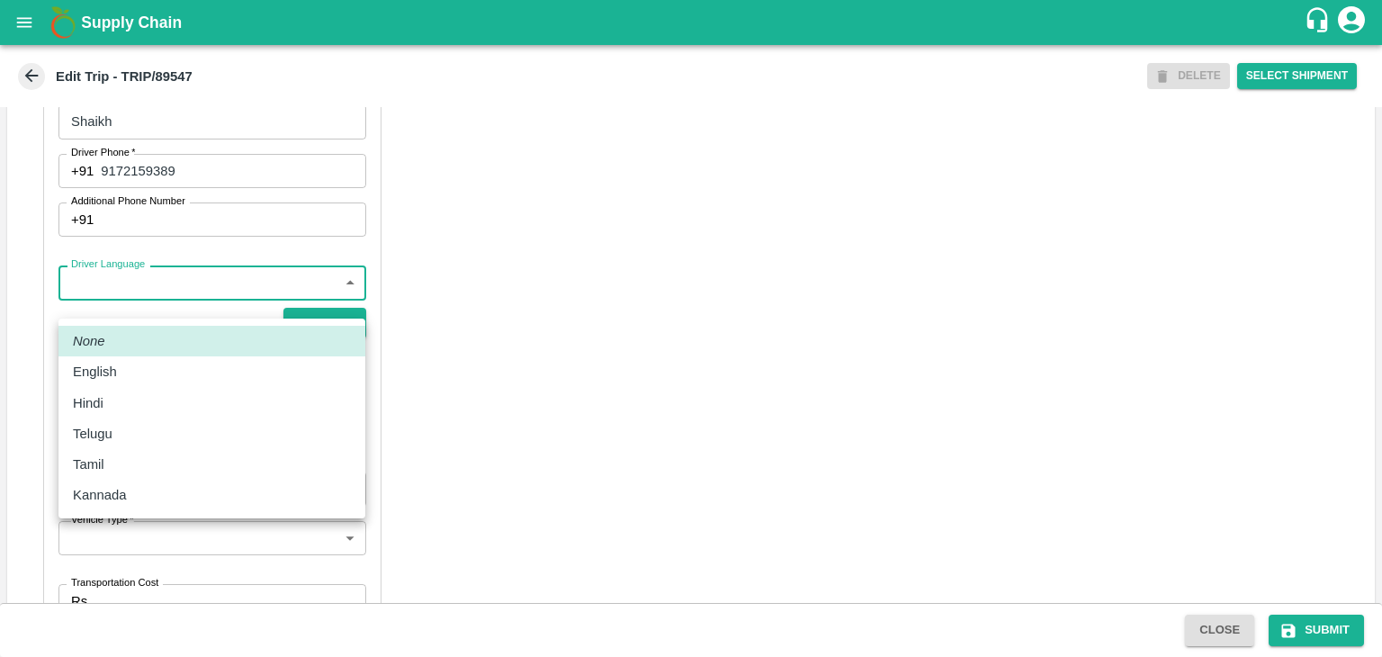
click at [139, 312] on body "Supply Chain Edit Trip - TRIP/89547 DELETE Select Shipment Trip Details Trip Ty…" at bounding box center [691, 328] width 1382 height 657
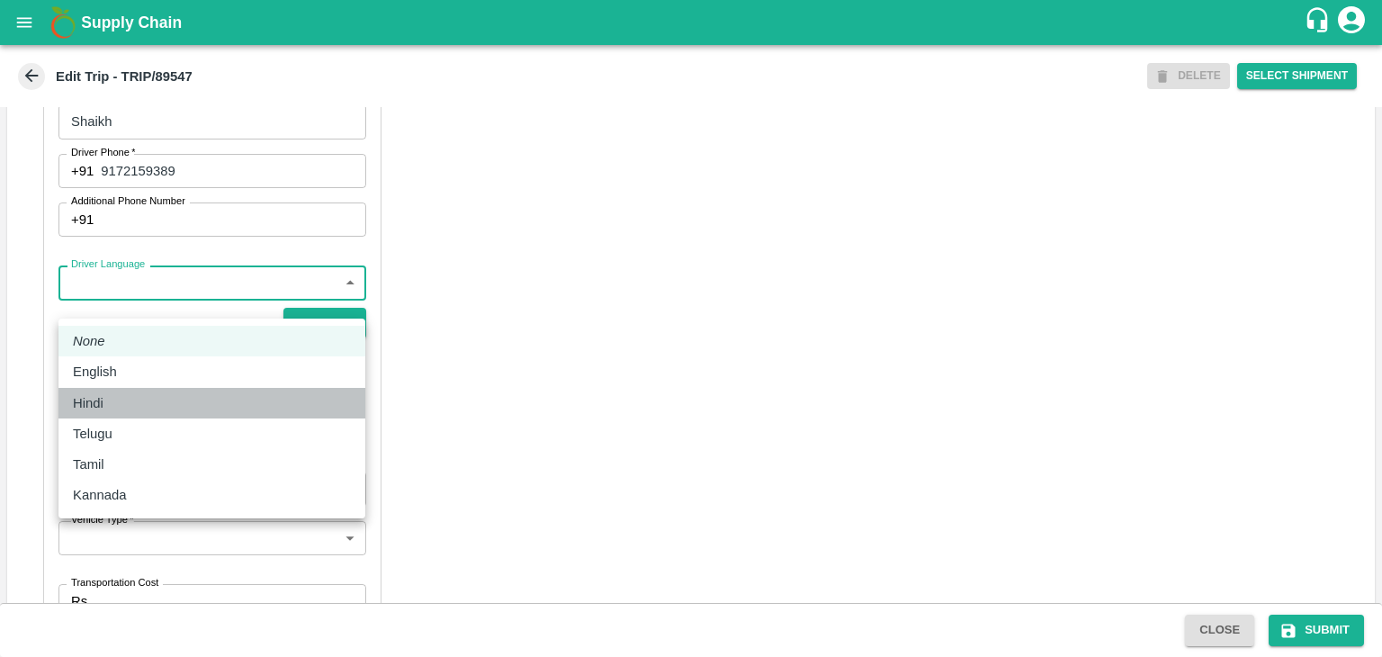
click at [125, 401] on div "Hindi" at bounding box center [212, 403] width 278 height 20
type input "hi"
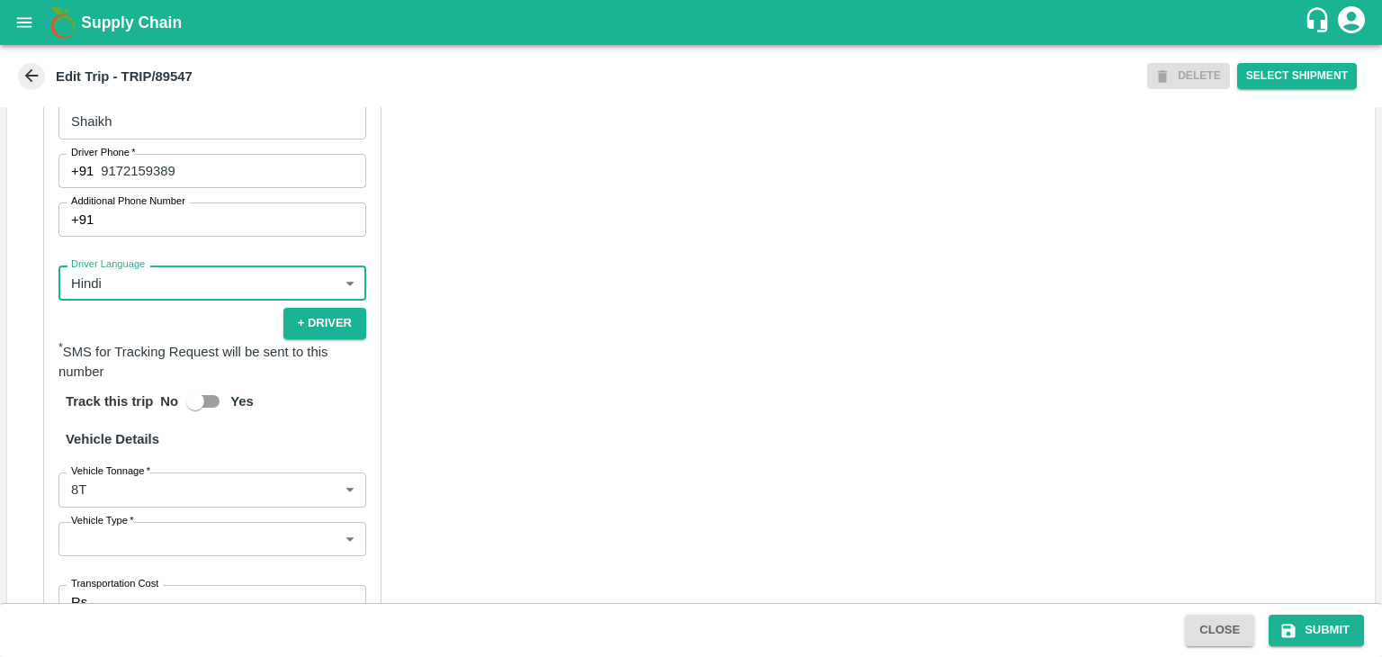
scroll to position [1245, 0]
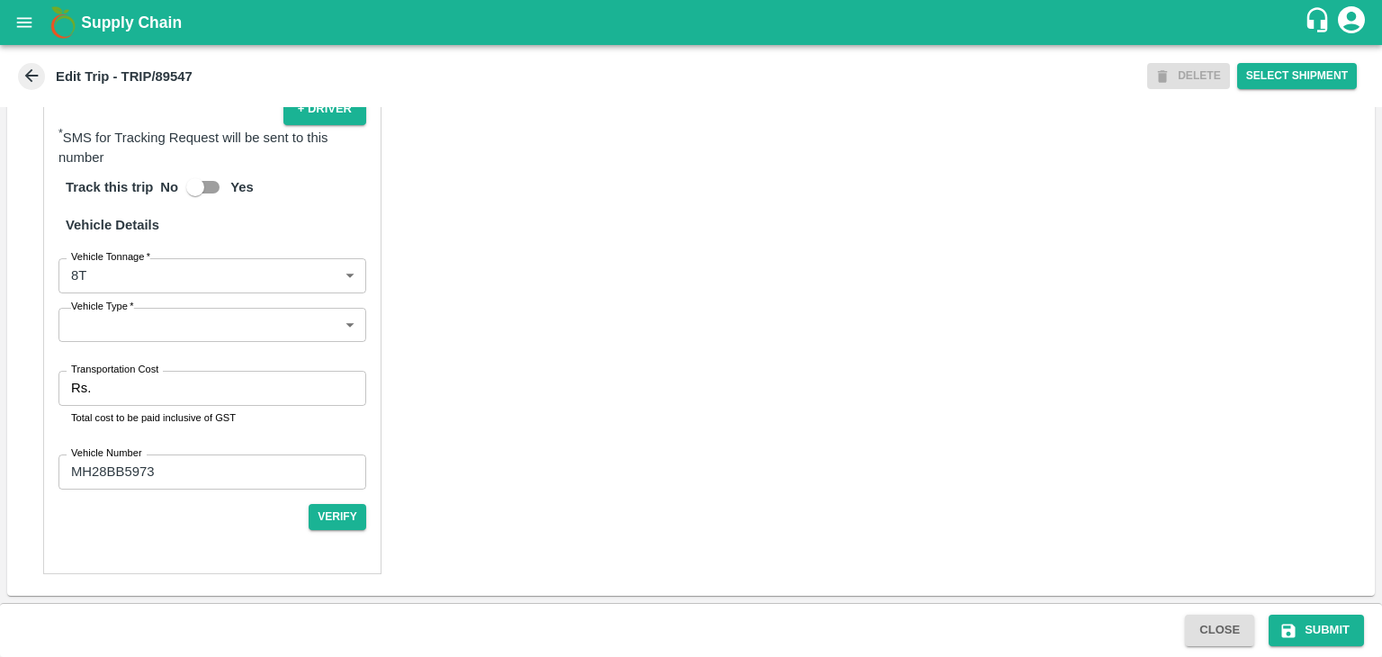
click at [153, 321] on body "Supply Chain Edit Trip - TRIP/89547 DELETE Select Shipment Trip Details Trip Ty…" at bounding box center [691, 328] width 1382 height 657
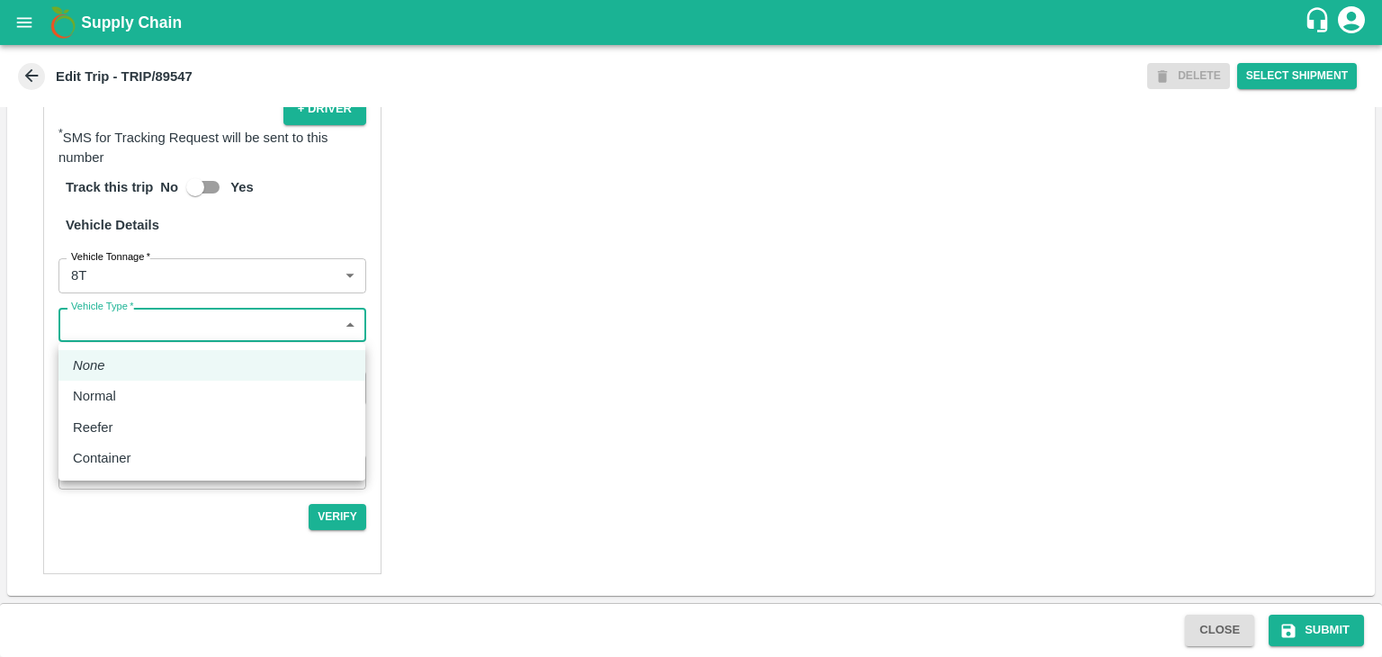
click at [136, 405] on div "Normal" at bounding box center [212, 396] width 278 height 20
type input "Normal"
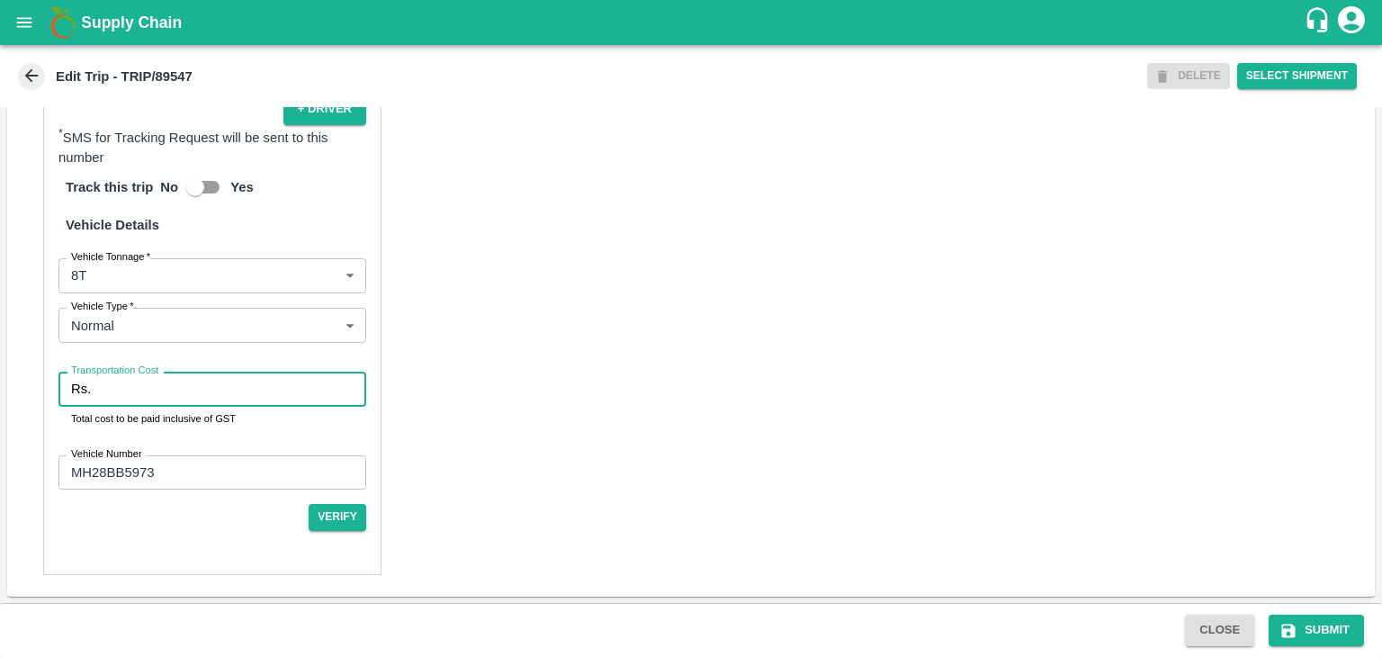
click at [166, 374] on input "Transportation Cost" at bounding box center [232, 389] width 268 height 34
type input "10000"
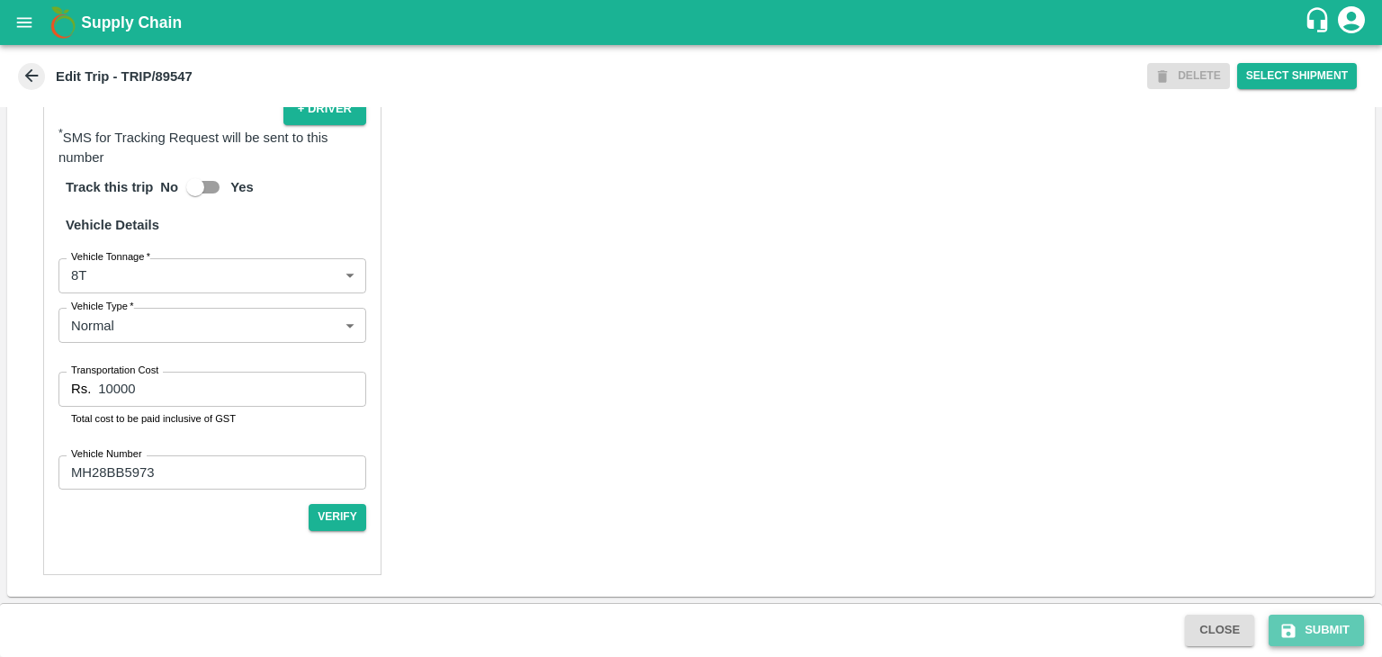
click at [1296, 617] on button "Submit" at bounding box center [1316, 630] width 95 height 31
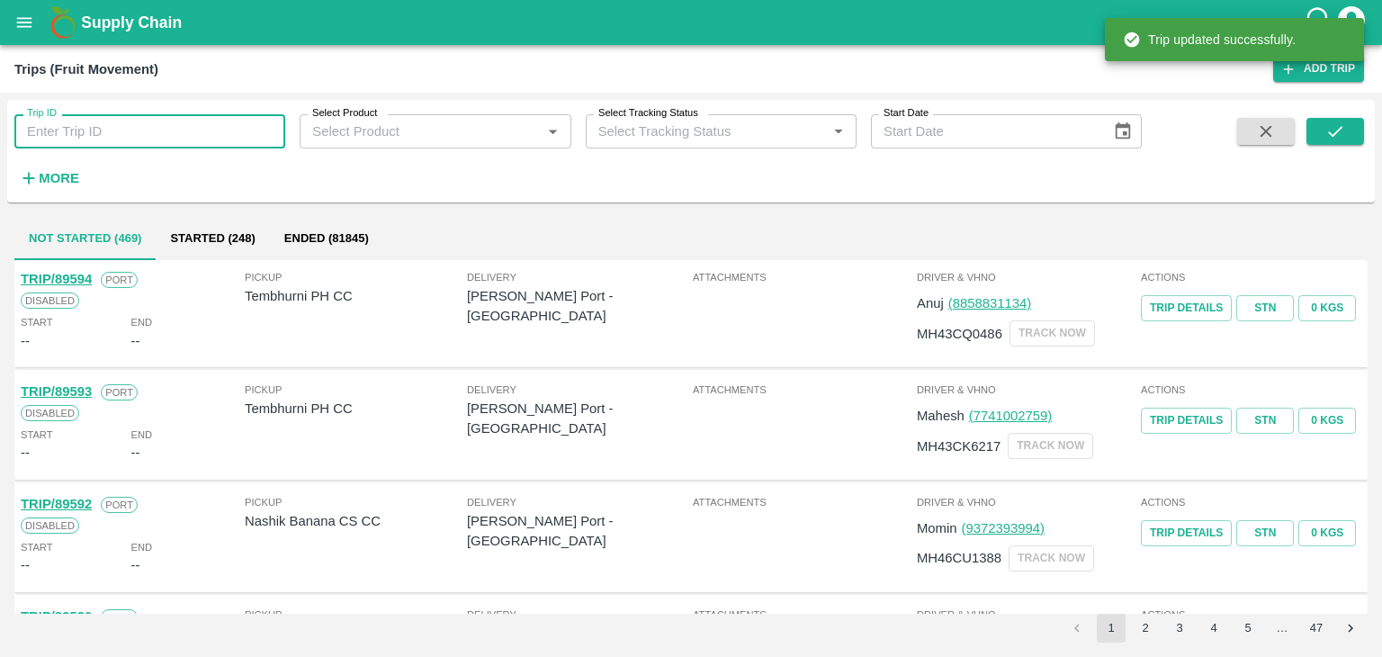
click at [157, 134] on input "Trip ID" at bounding box center [149, 131] width 271 height 34
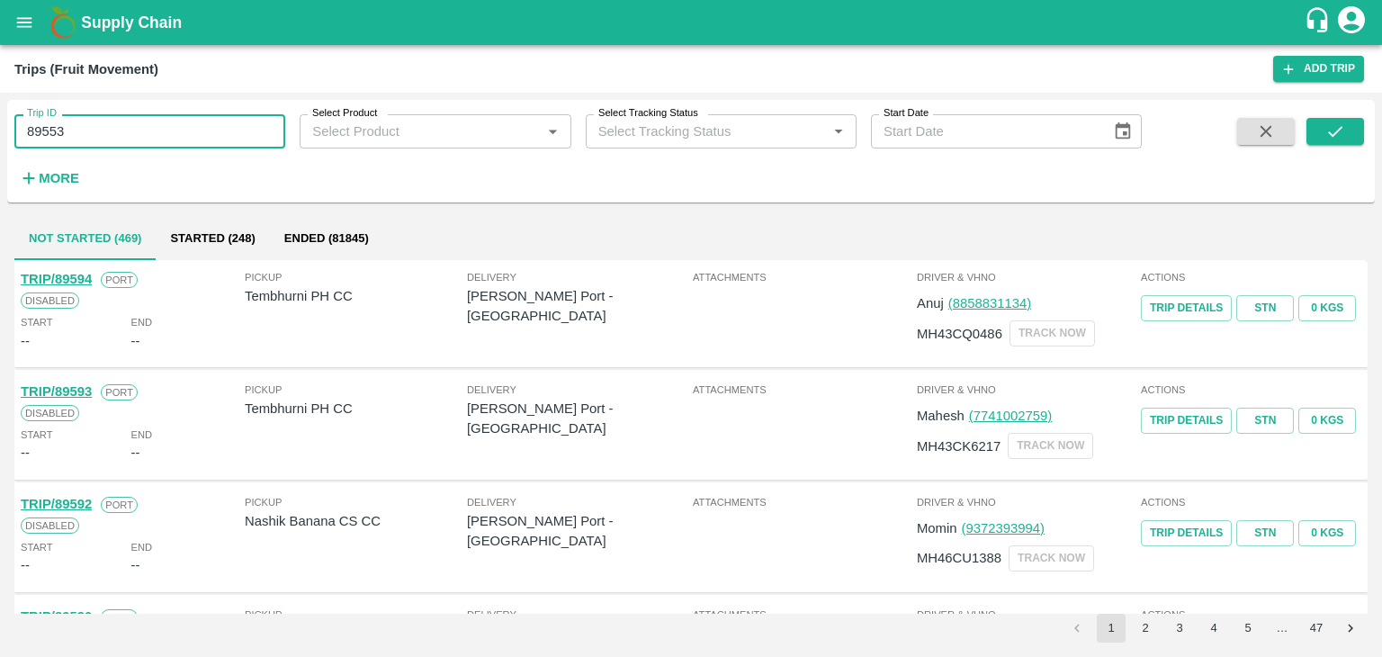
type input "89553"
click at [1350, 122] on button "submit" at bounding box center [1336, 131] width 58 height 27
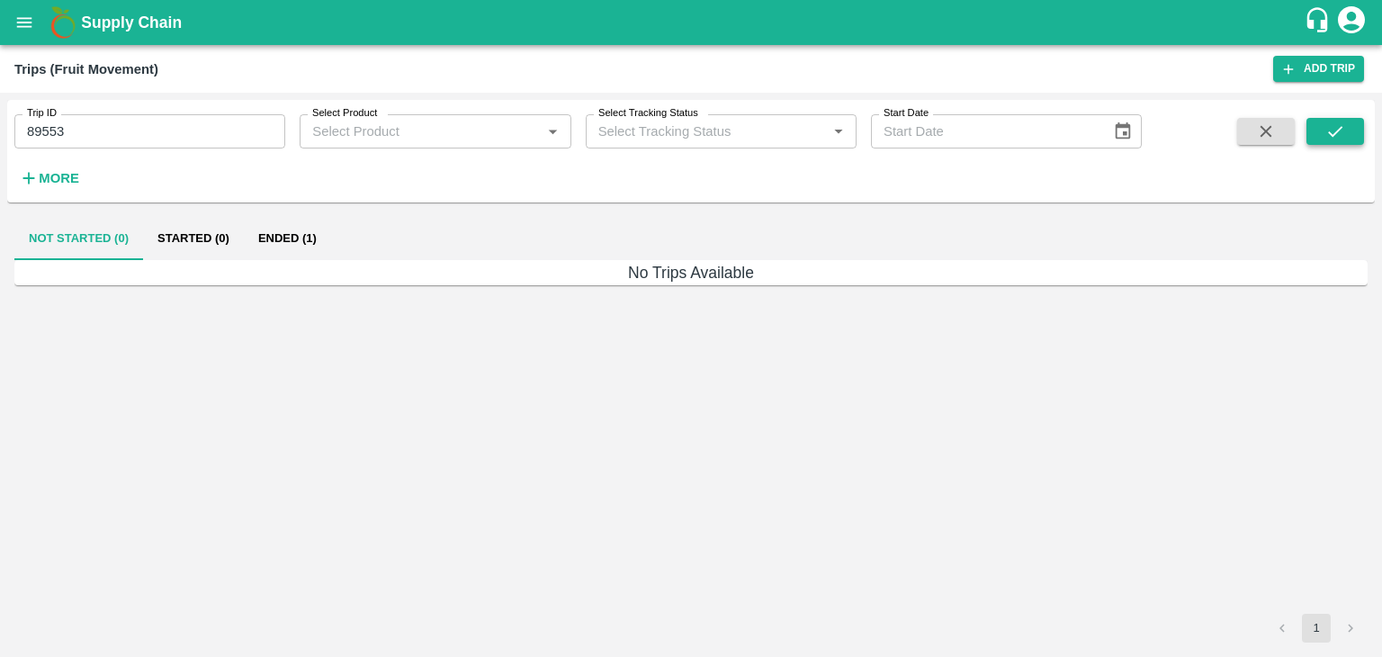
click at [1350, 122] on button "submit" at bounding box center [1336, 131] width 58 height 27
click at [293, 236] on button "Ended (1)" at bounding box center [287, 238] width 87 height 43
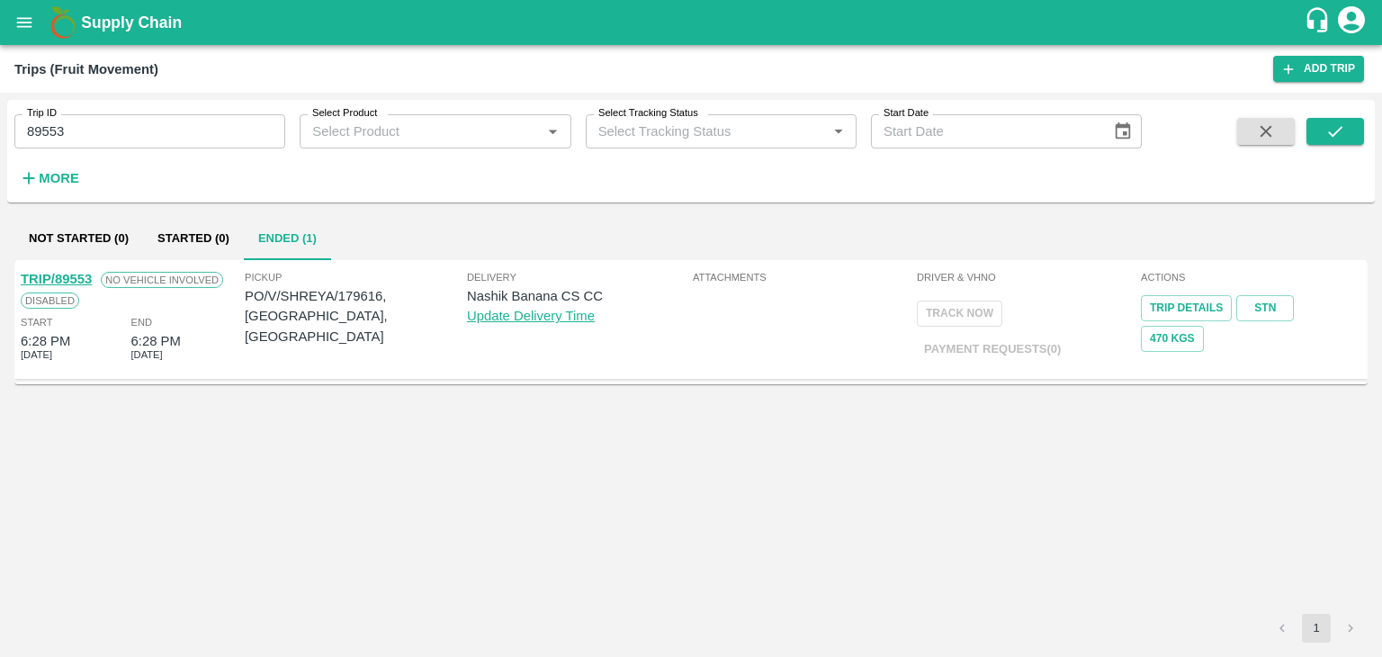
click at [63, 277] on link "TRIP/89553" at bounding box center [56, 279] width 71 height 14
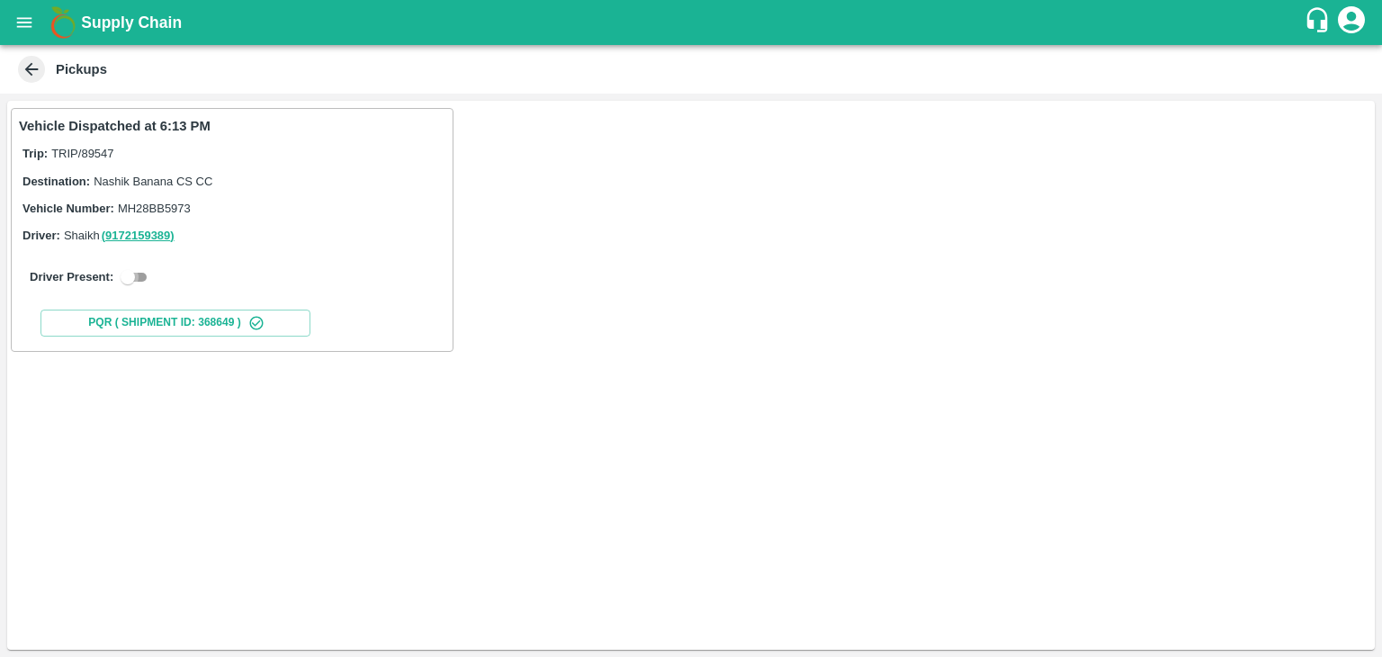
click at [144, 285] on input "checkbox" at bounding box center [127, 277] width 65 height 22
checkbox input "true"
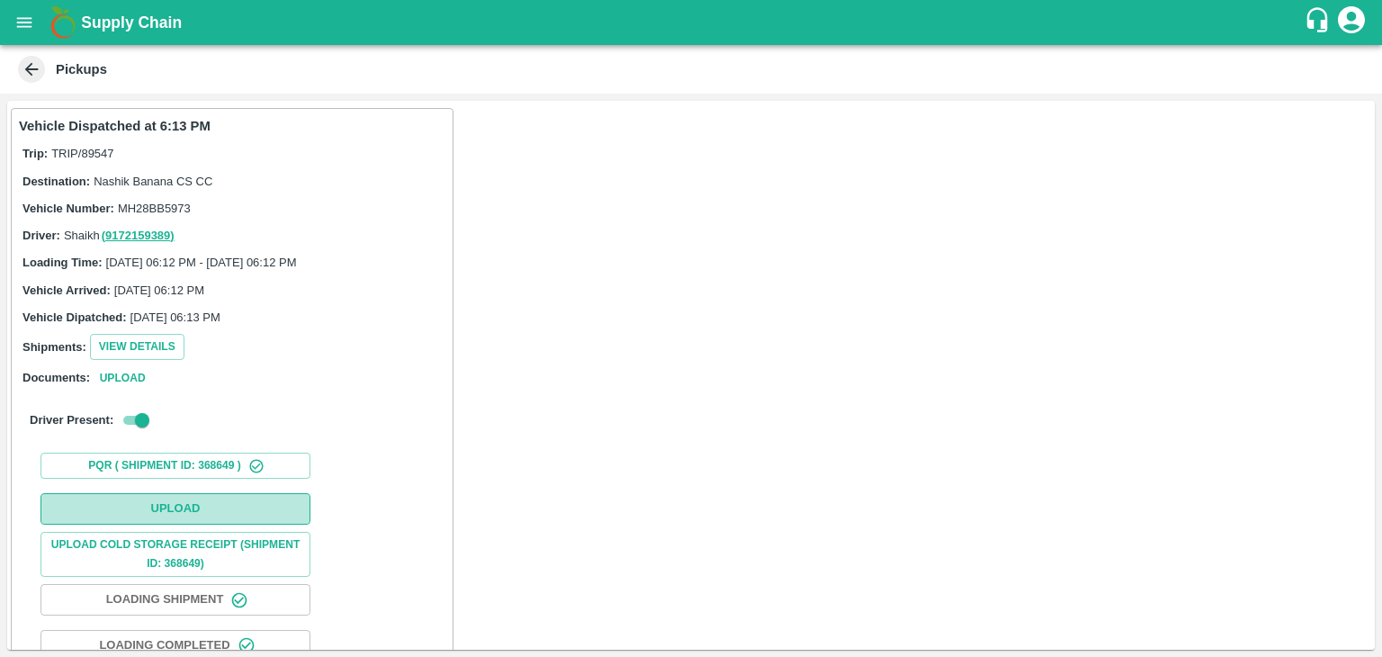
click at [225, 504] on button "Upload" at bounding box center [175, 508] width 270 height 31
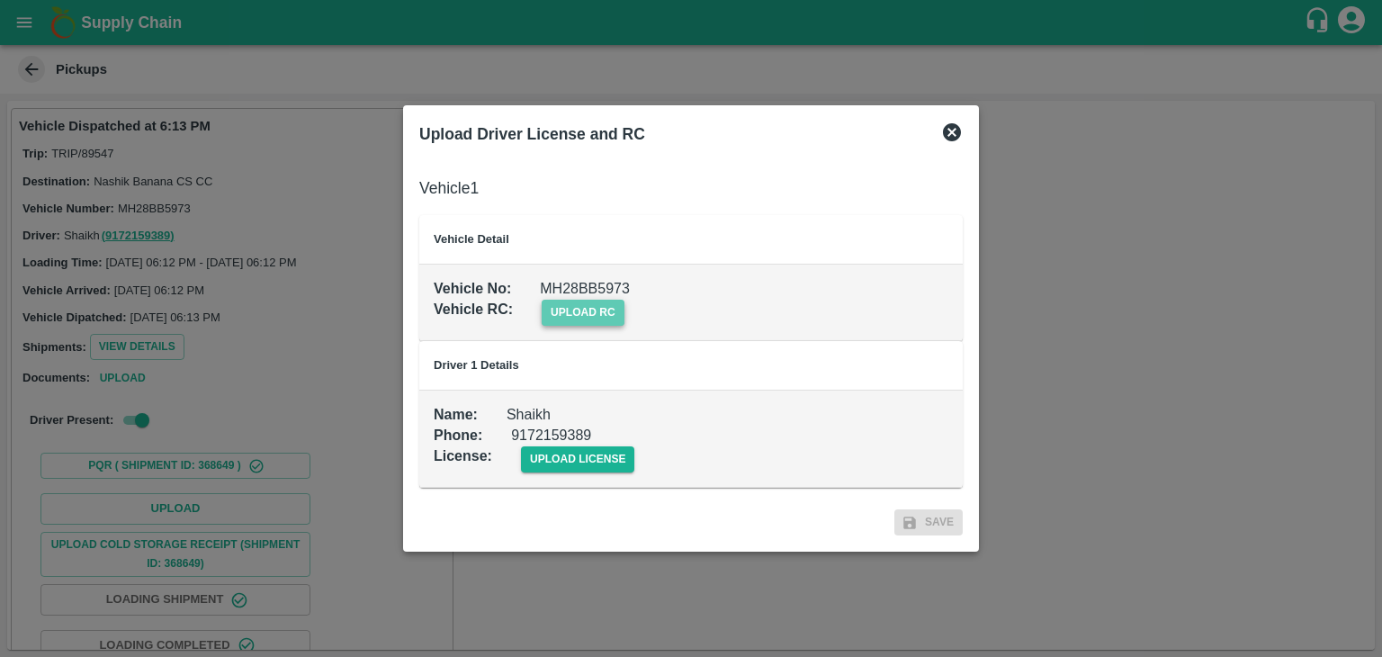
click at [605, 319] on span "upload rc" at bounding box center [583, 313] width 83 height 26
click at [0, 0] on input "upload rc" at bounding box center [0, 0] width 0 height 0
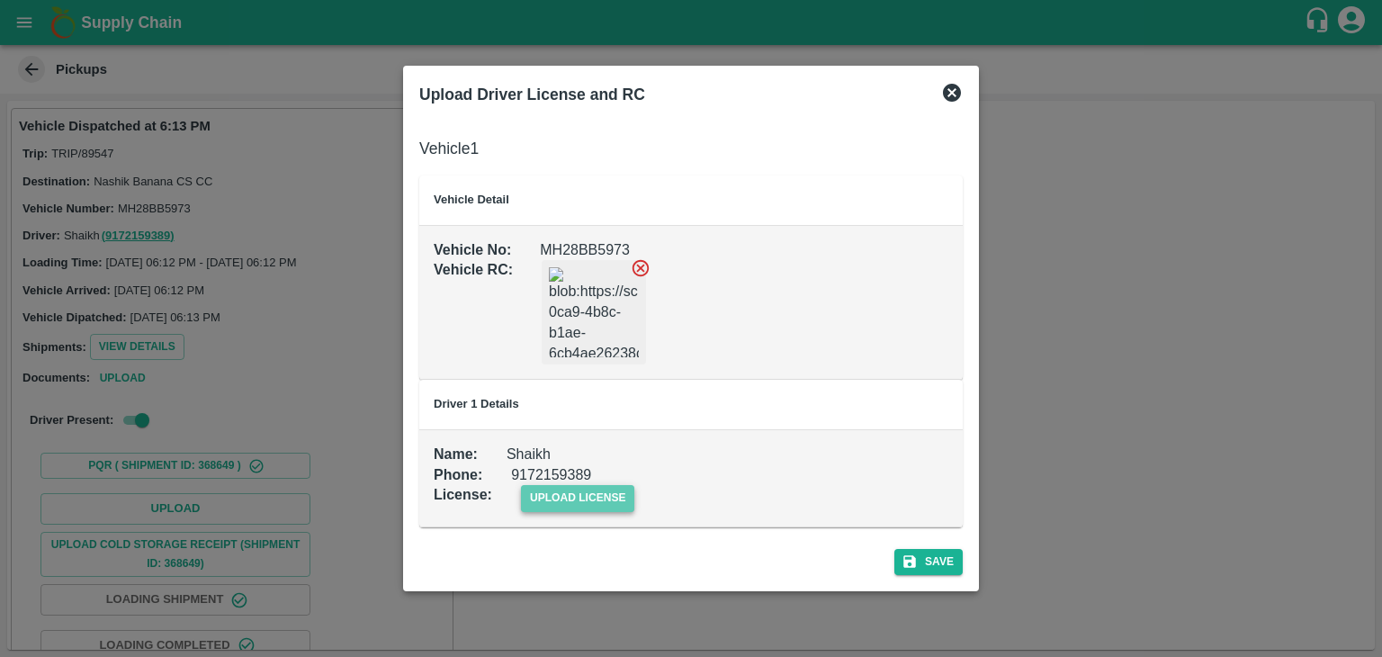
click at [599, 505] on span "upload license" at bounding box center [578, 498] width 114 height 26
click at [0, 0] on input "upload license" at bounding box center [0, 0] width 0 height 0
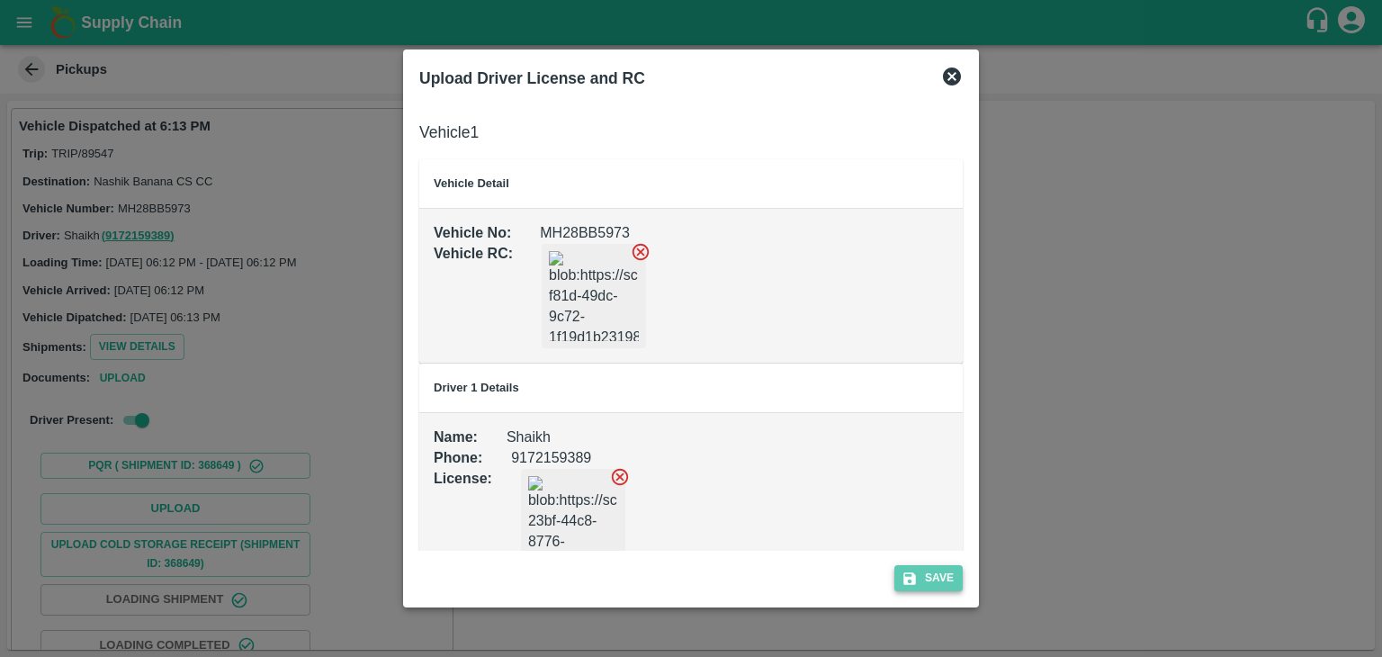
click at [954, 579] on button "Save" at bounding box center [928, 578] width 68 height 26
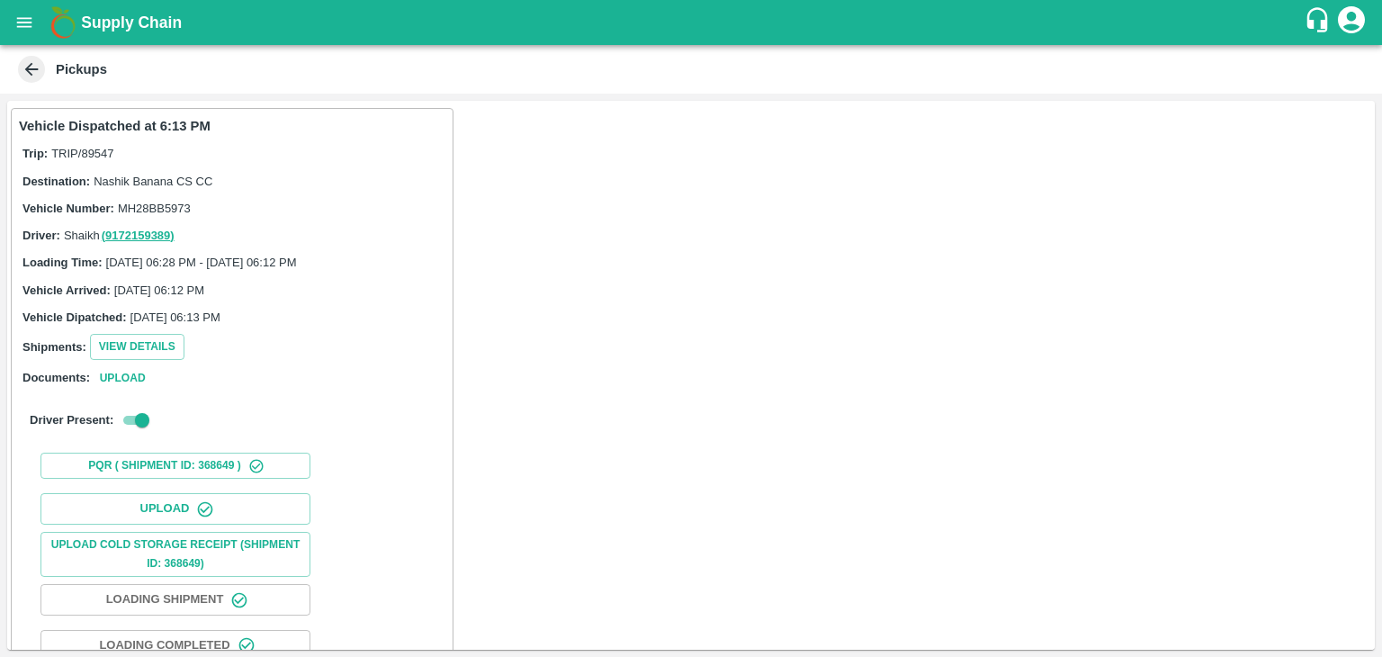
scroll to position [188, 0]
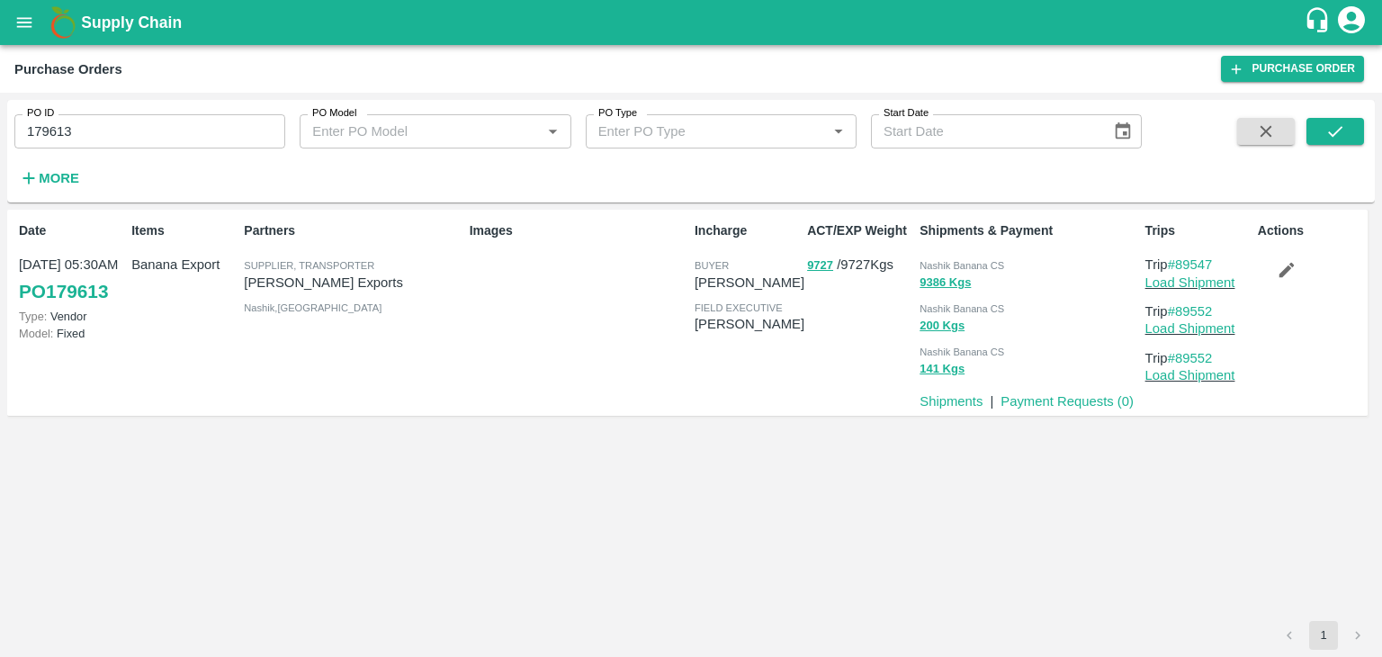
click at [1285, 273] on icon "button" at bounding box center [1286, 270] width 15 height 15
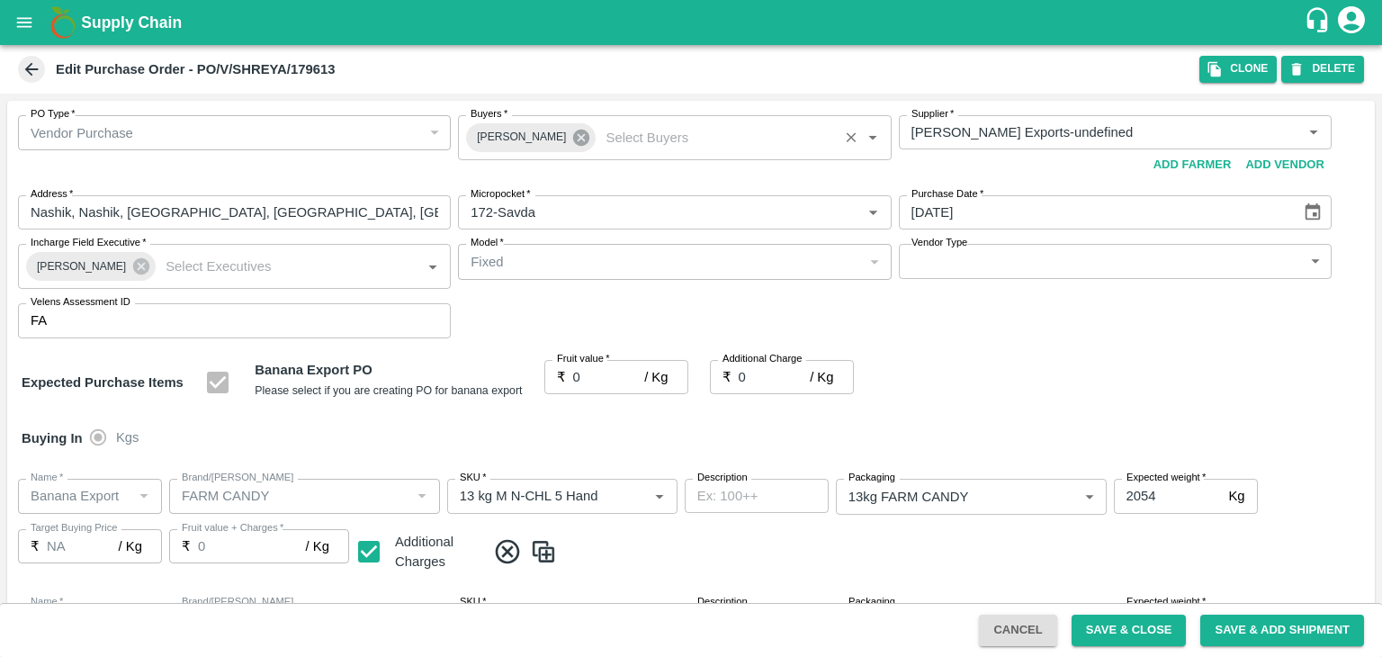
click at [573, 141] on icon at bounding box center [581, 138] width 16 height 16
click at [569, 141] on input "Buyers   *" at bounding box center [659, 132] width 392 height 23
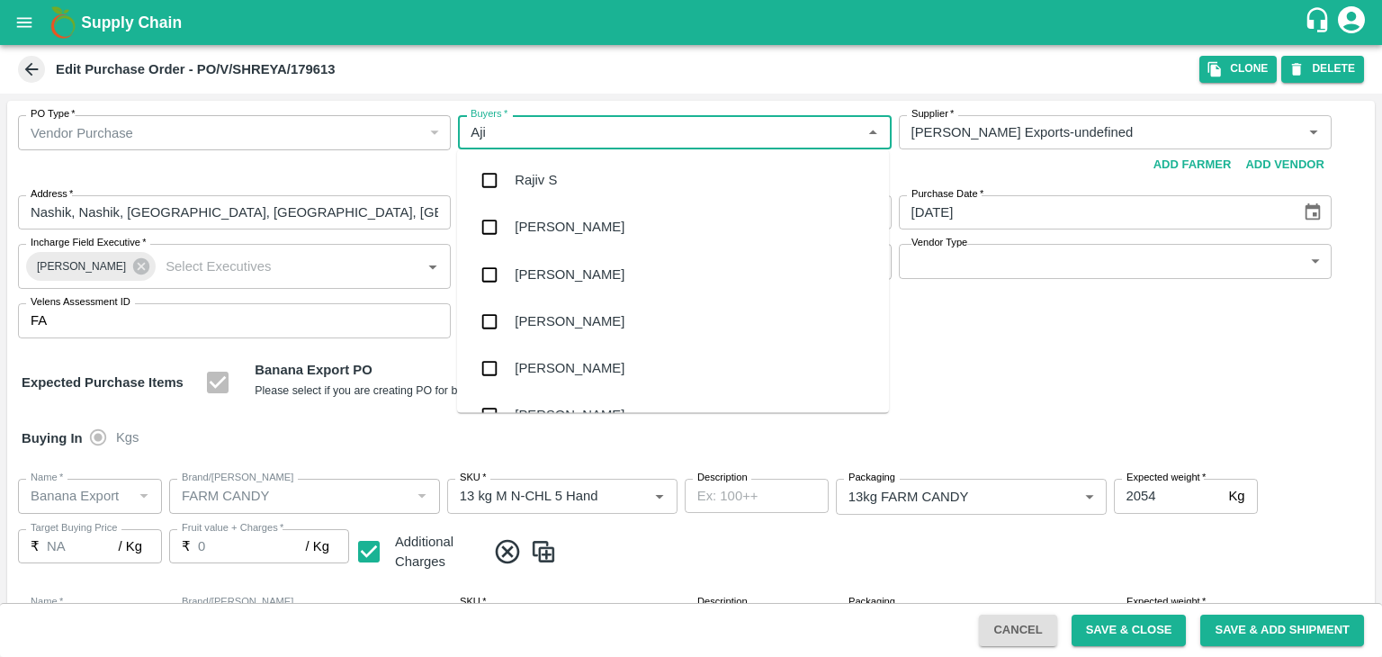
type input "Ajit"
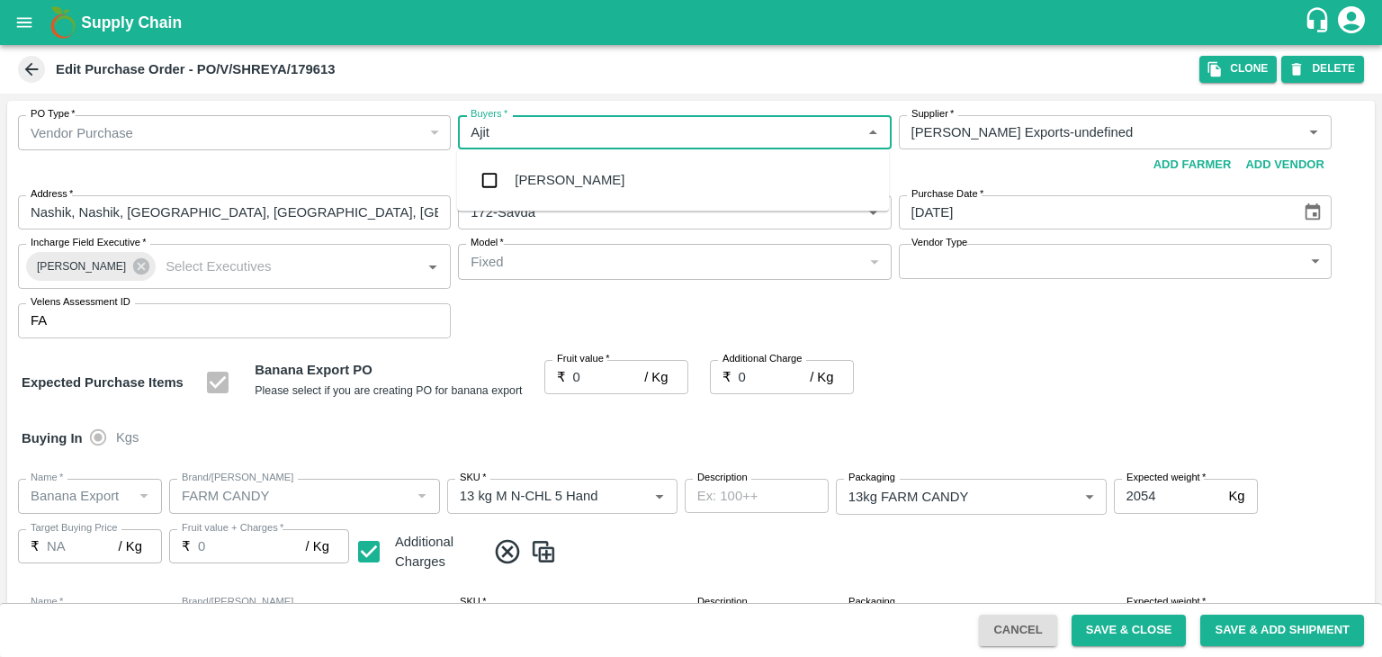
click at [573, 180] on div "[PERSON_NAME]" at bounding box center [673, 180] width 432 height 47
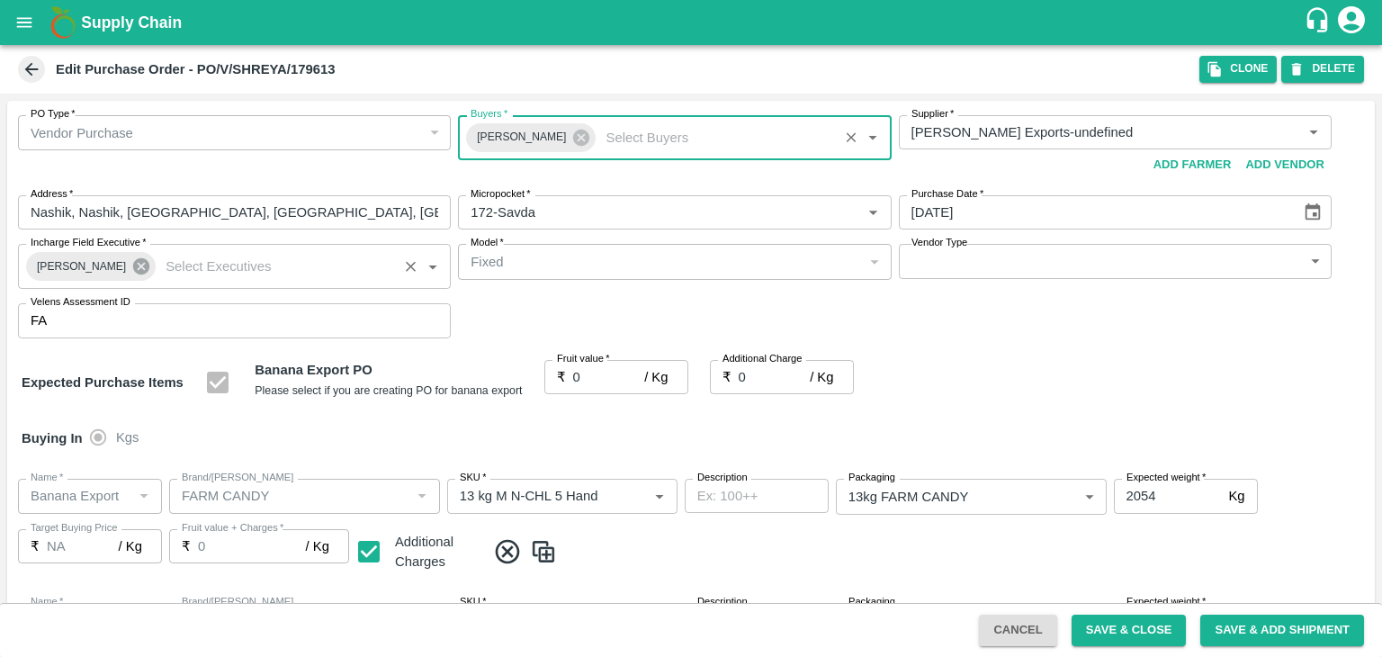
click at [140, 258] on icon at bounding box center [141, 266] width 20 height 20
click at [158, 258] on input "Incharge Field Executive   *" at bounding box center [275, 266] width 234 height 23
type input "Jay"
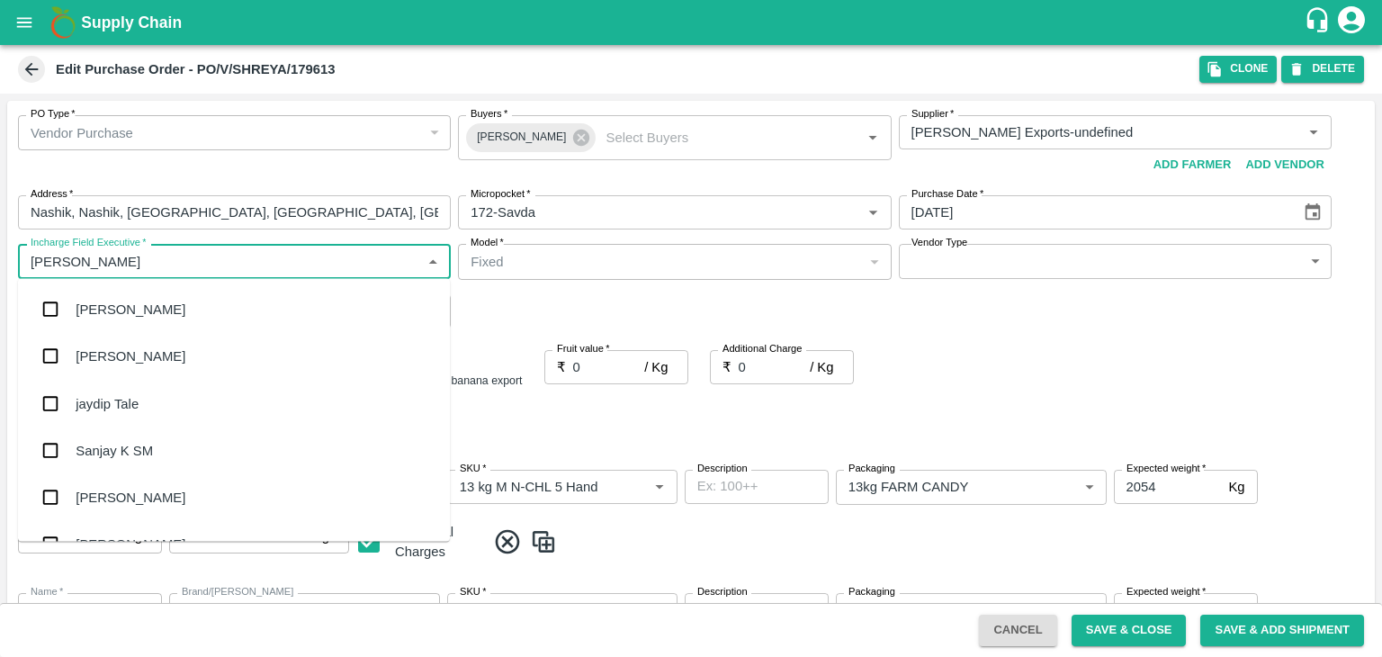
click at [142, 393] on div "jaydip Tale" at bounding box center [234, 403] width 432 height 47
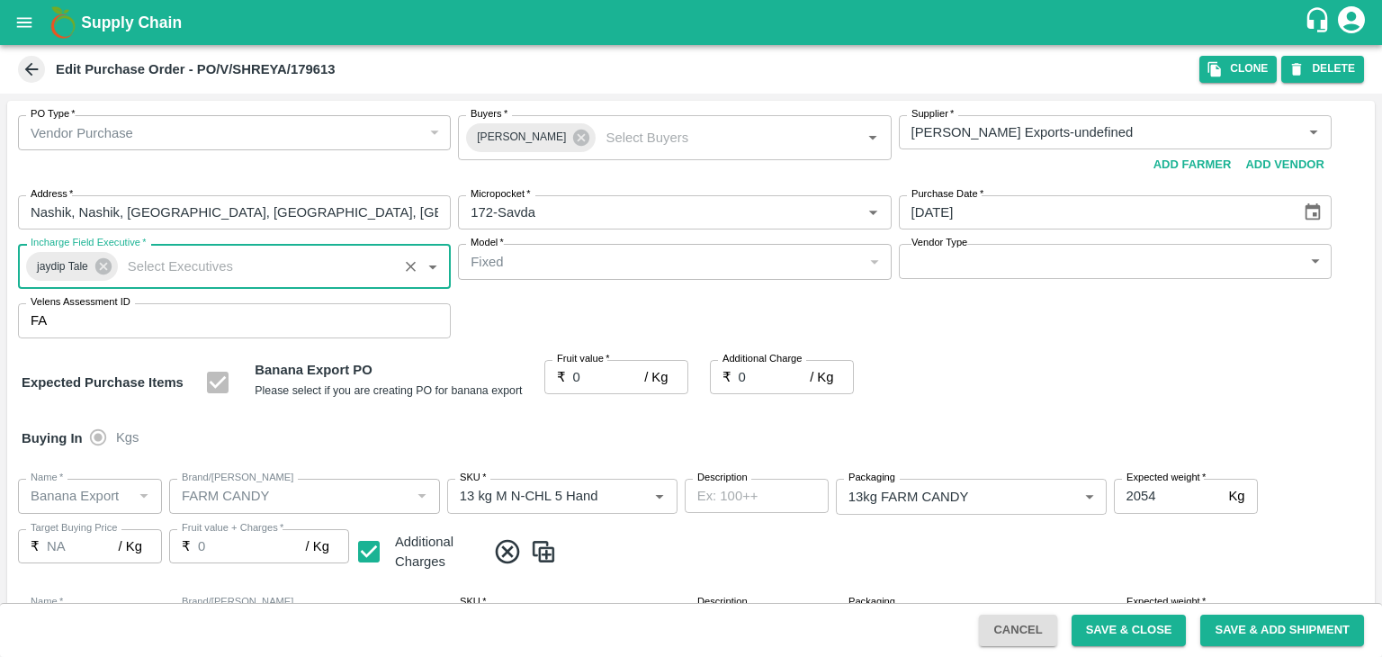
click at [605, 377] on input "0" at bounding box center [609, 377] width 72 height 34
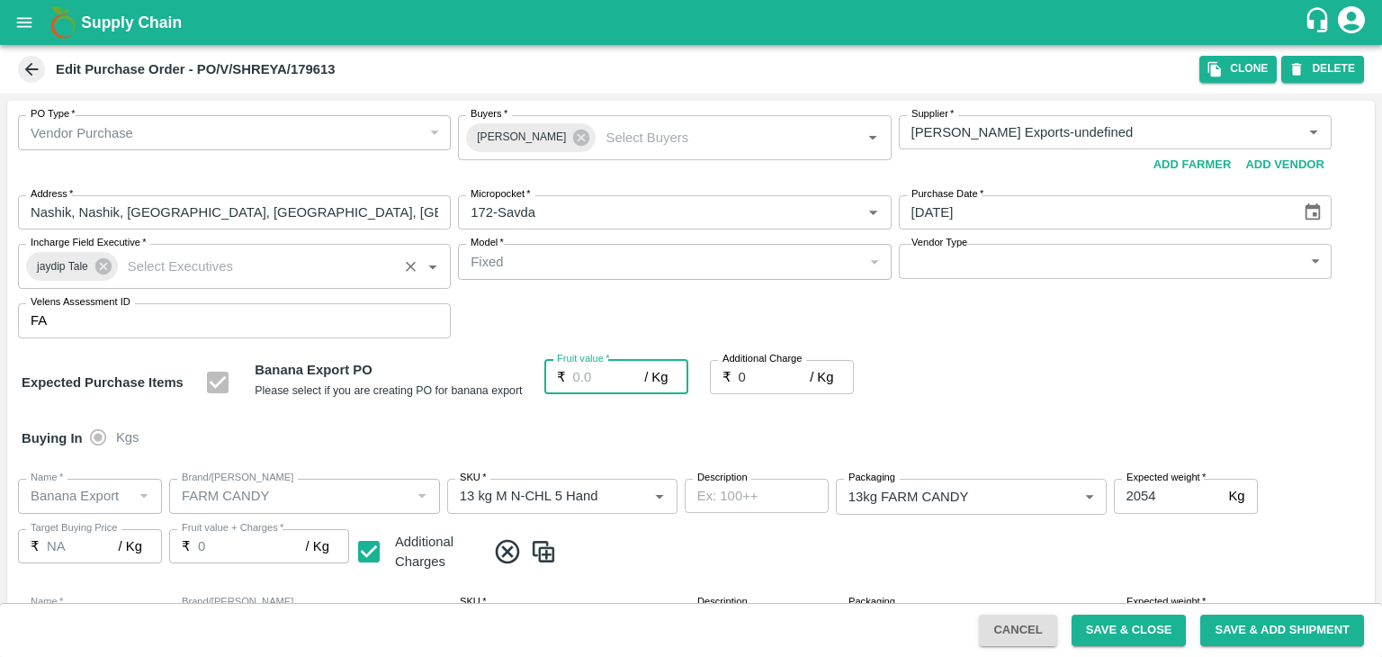
type input "1"
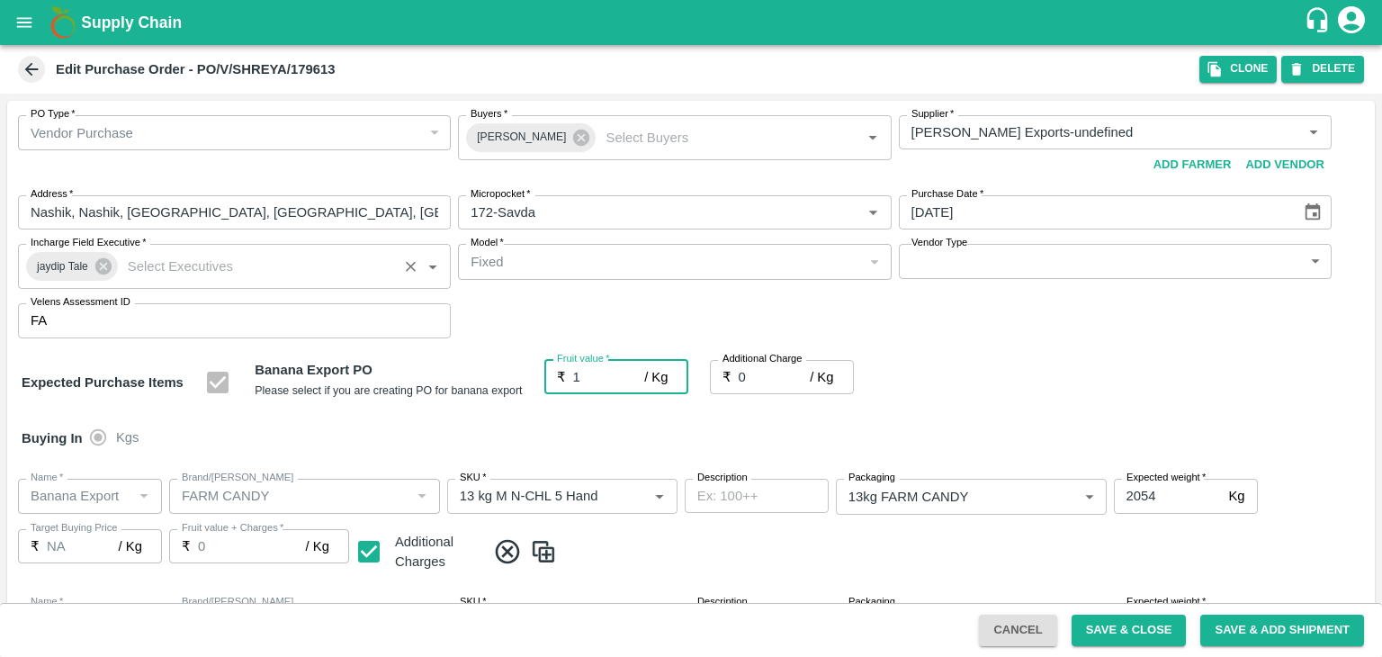
type input "1"
type input "19"
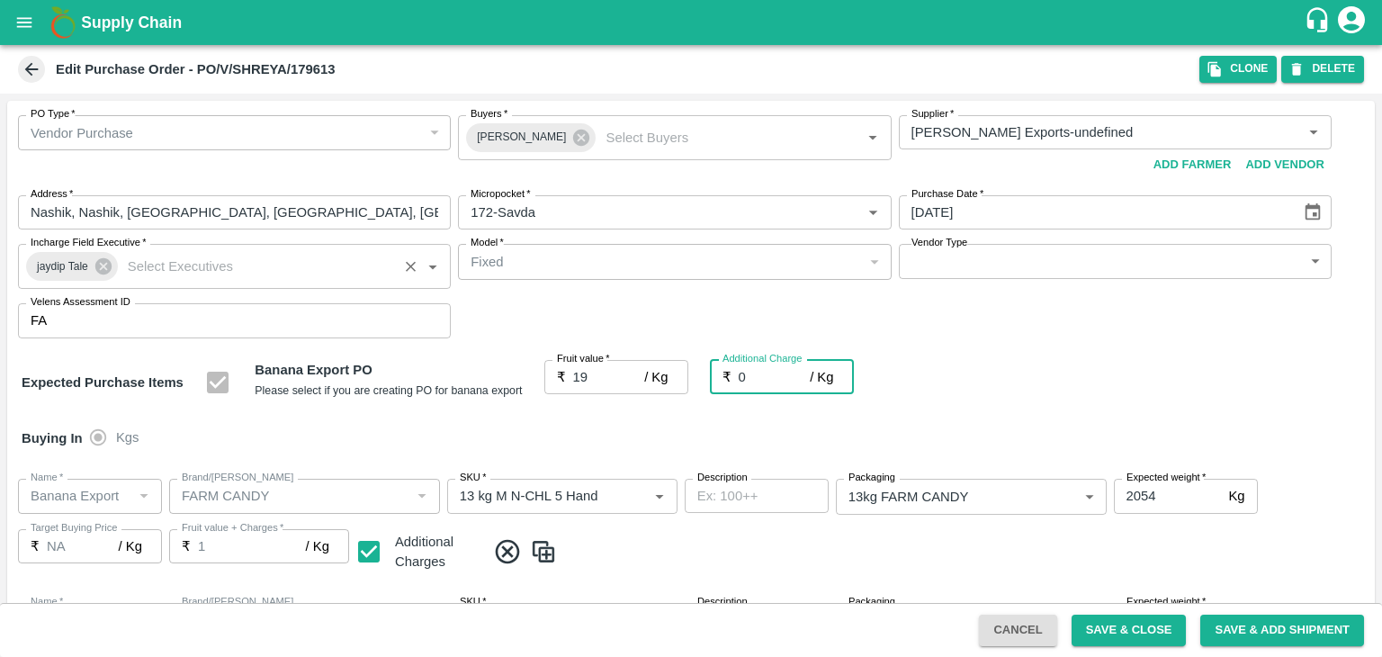
type input "19"
type input "2.7"
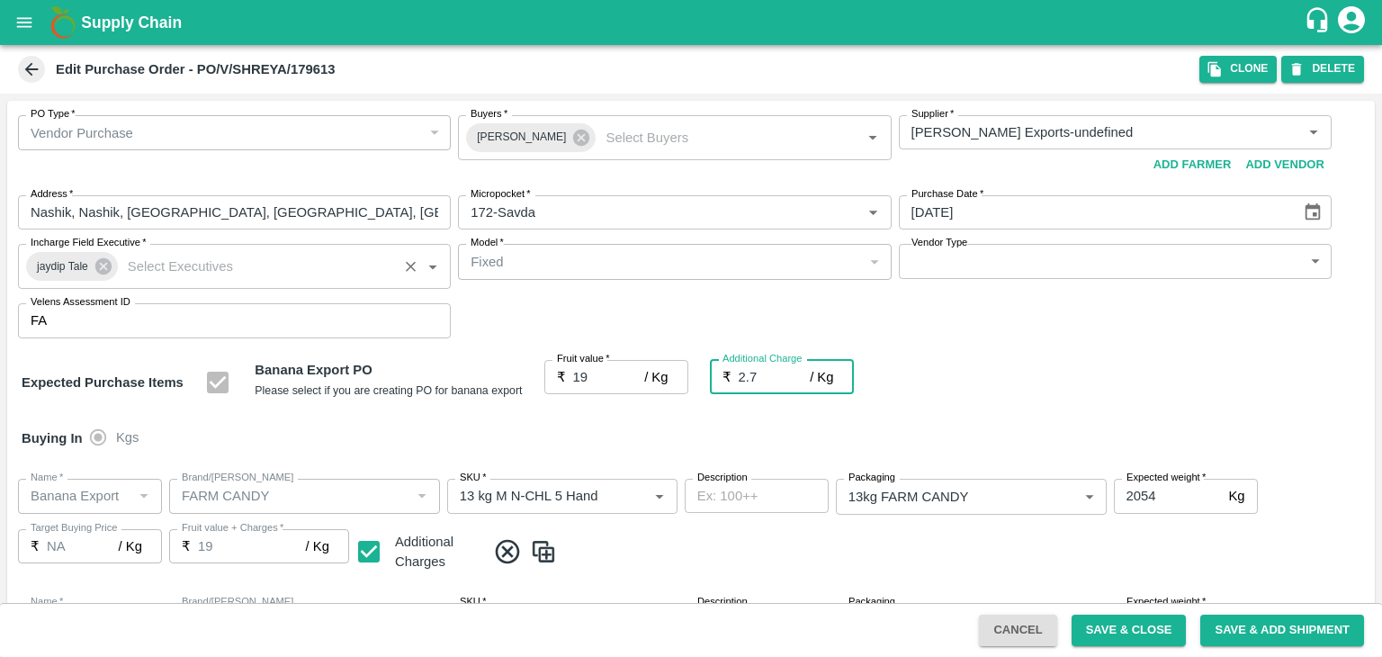
type input "21.7"
type input "2.75"
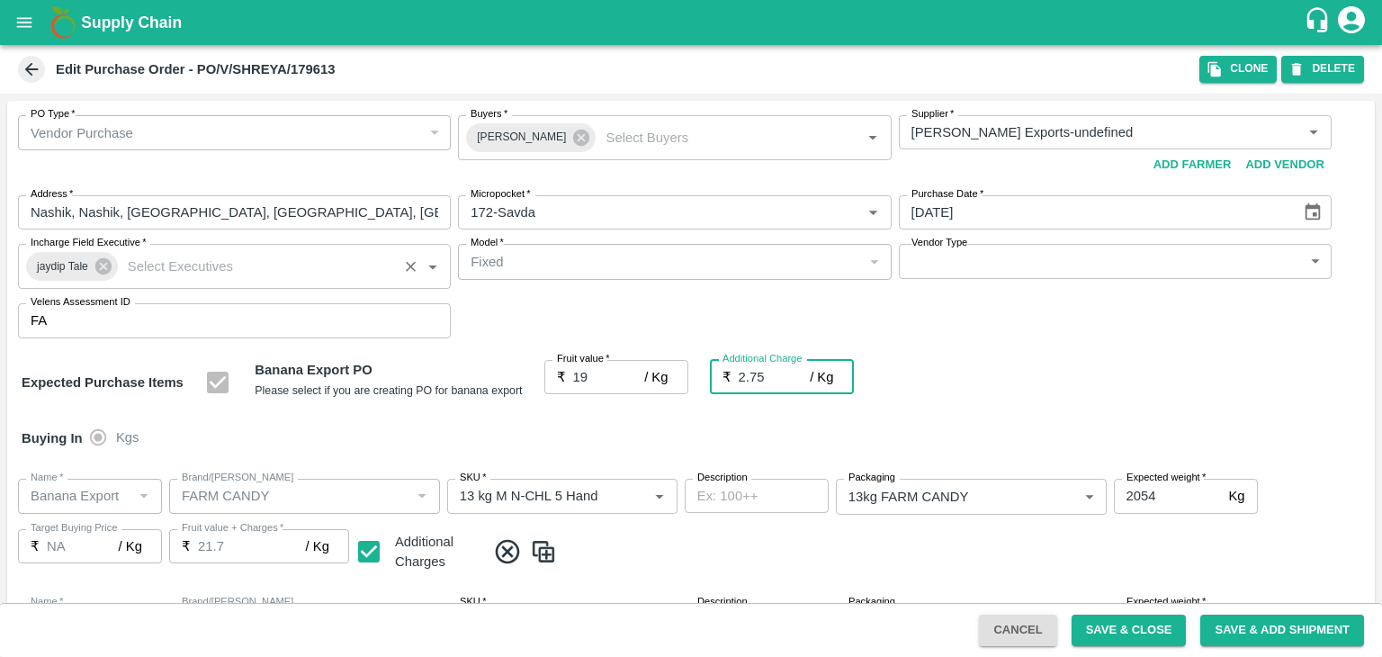
type input "21.75"
type input "2.75"
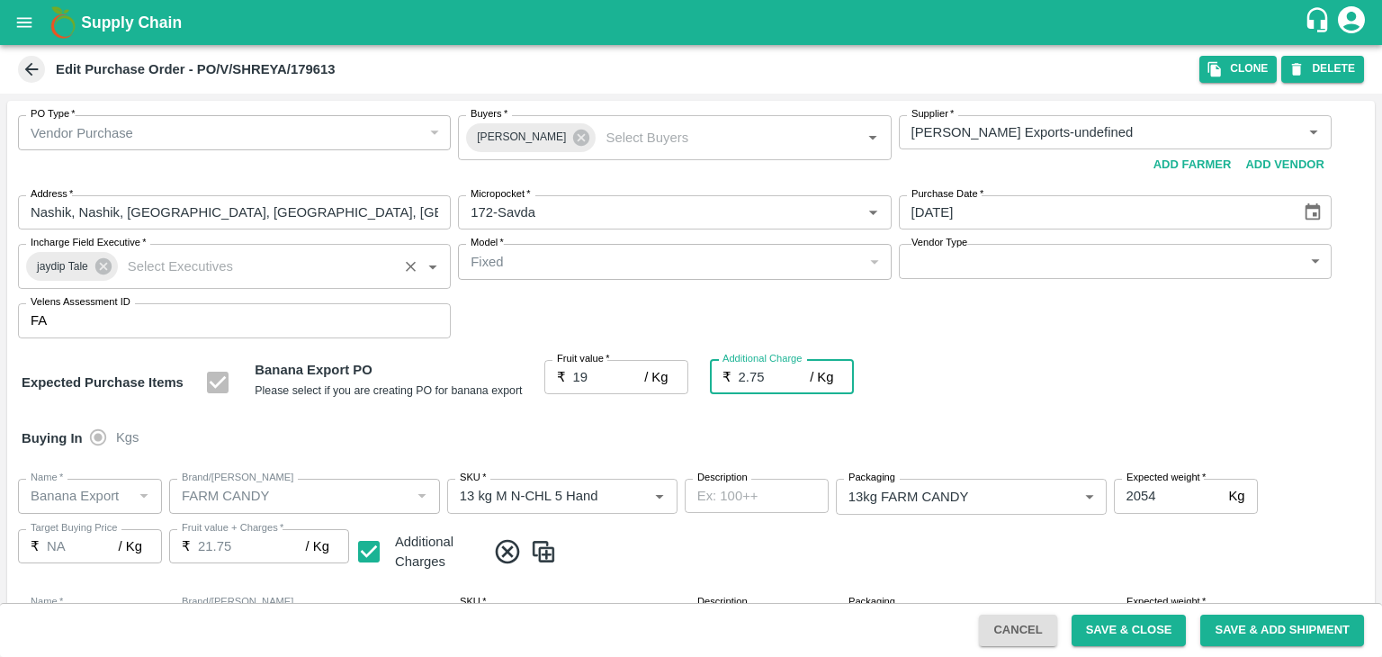
click at [651, 418] on div "Buying In Kgs" at bounding box center [691, 438] width 1368 height 52
click at [1110, 615] on button "Save & Close" at bounding box center [1129, 630] width 115 height 31
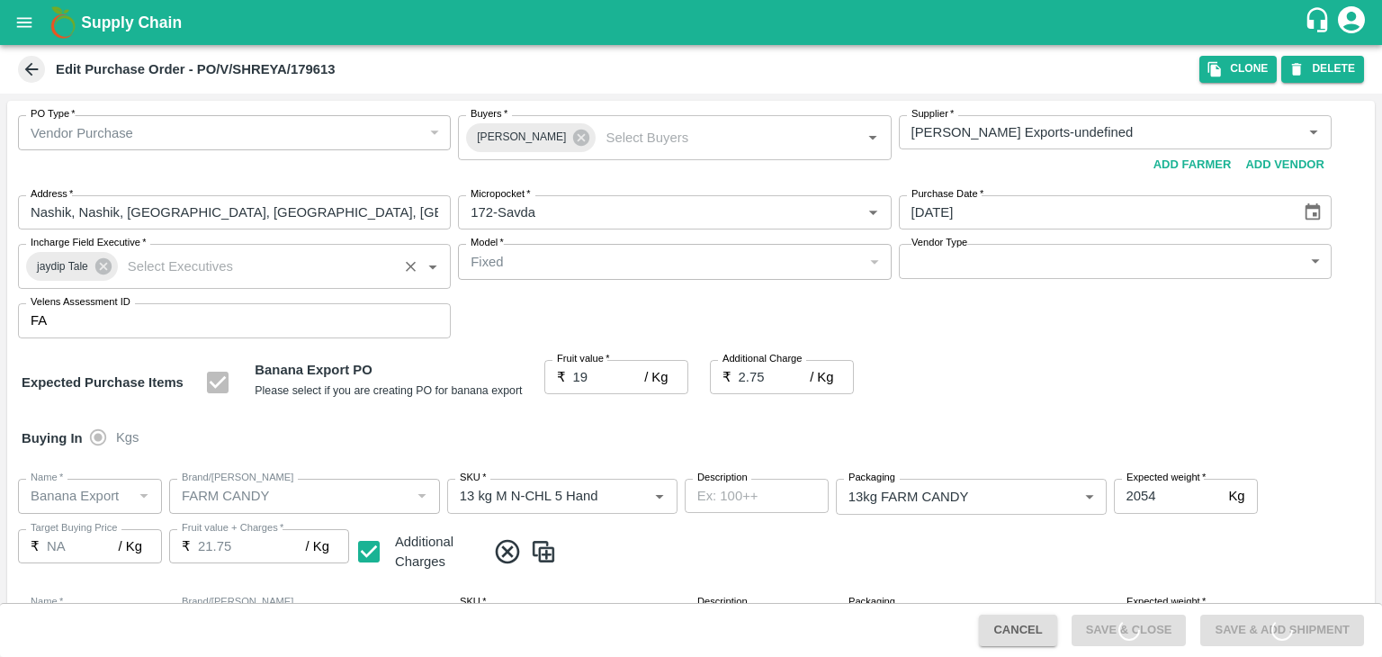
scroll to position [831, 0]
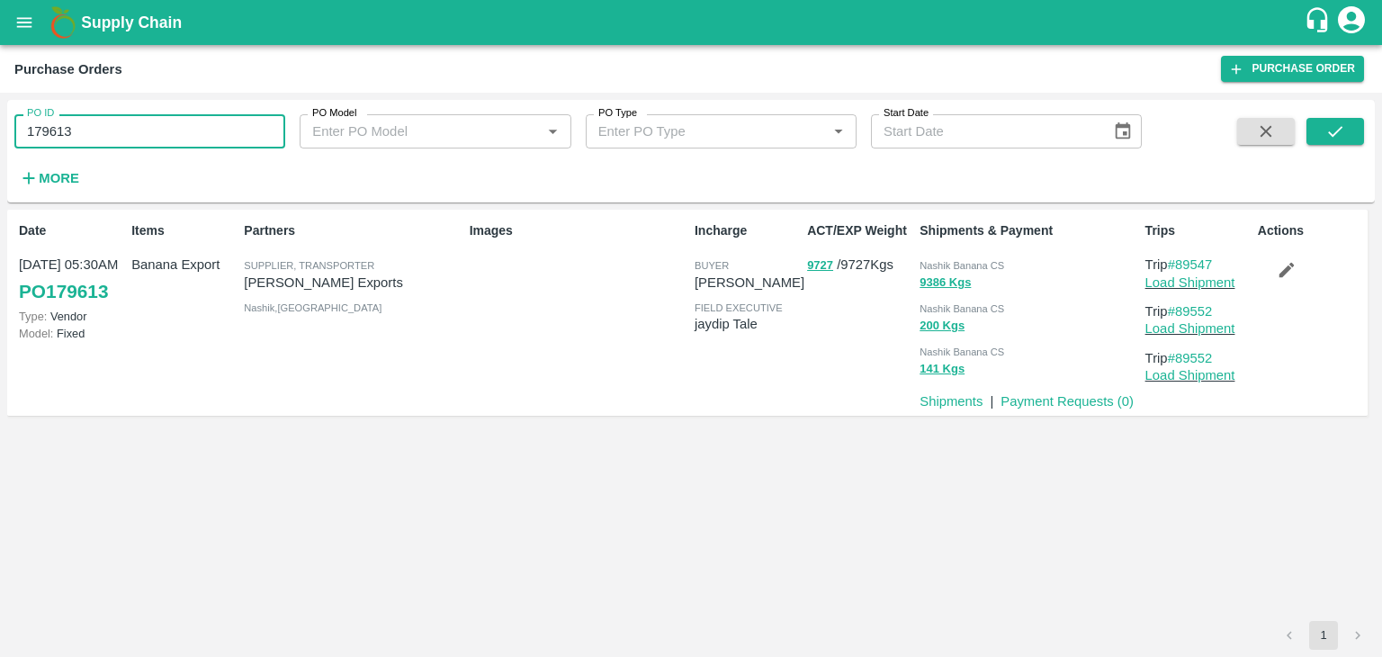
click at [186, 127] on input "179613" at bounding box center [149, 131] width 271 height 34
paste input "text"
type input "179616"
click at [1339, 125] on icon "submit" at bounding box center [1335, 131] width 20 height 20
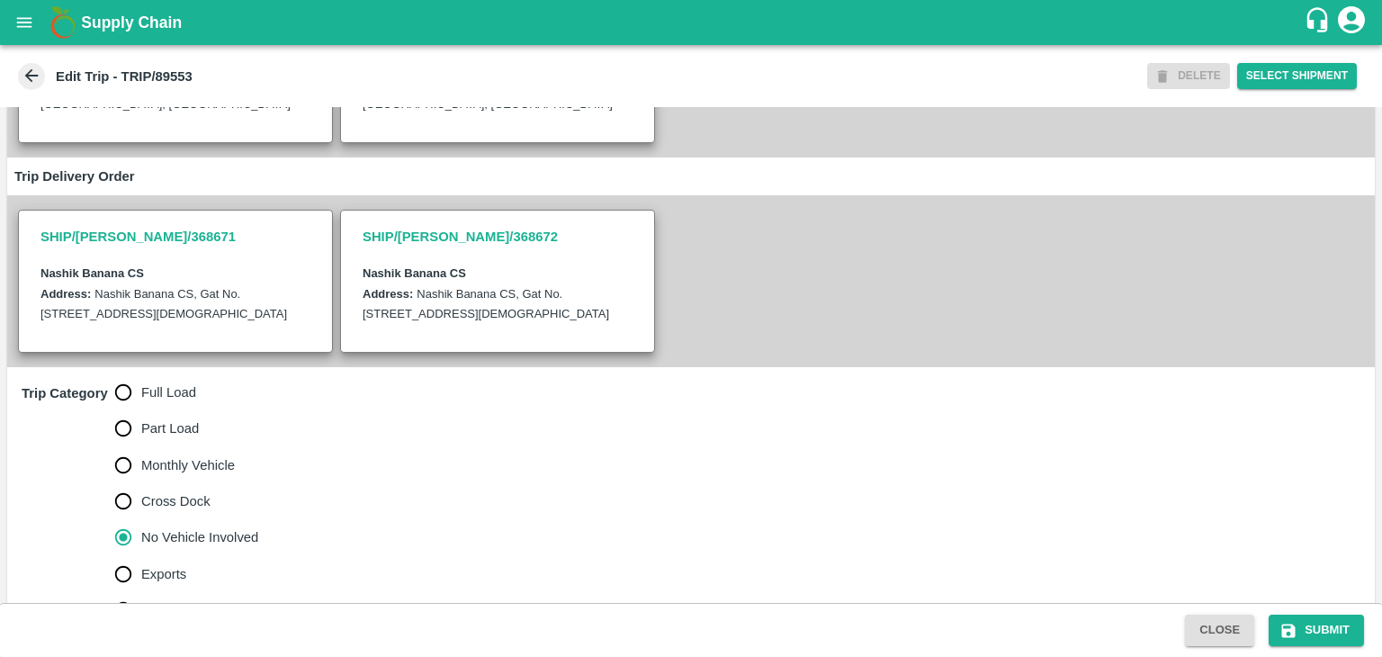
scroll to position [442, 0]
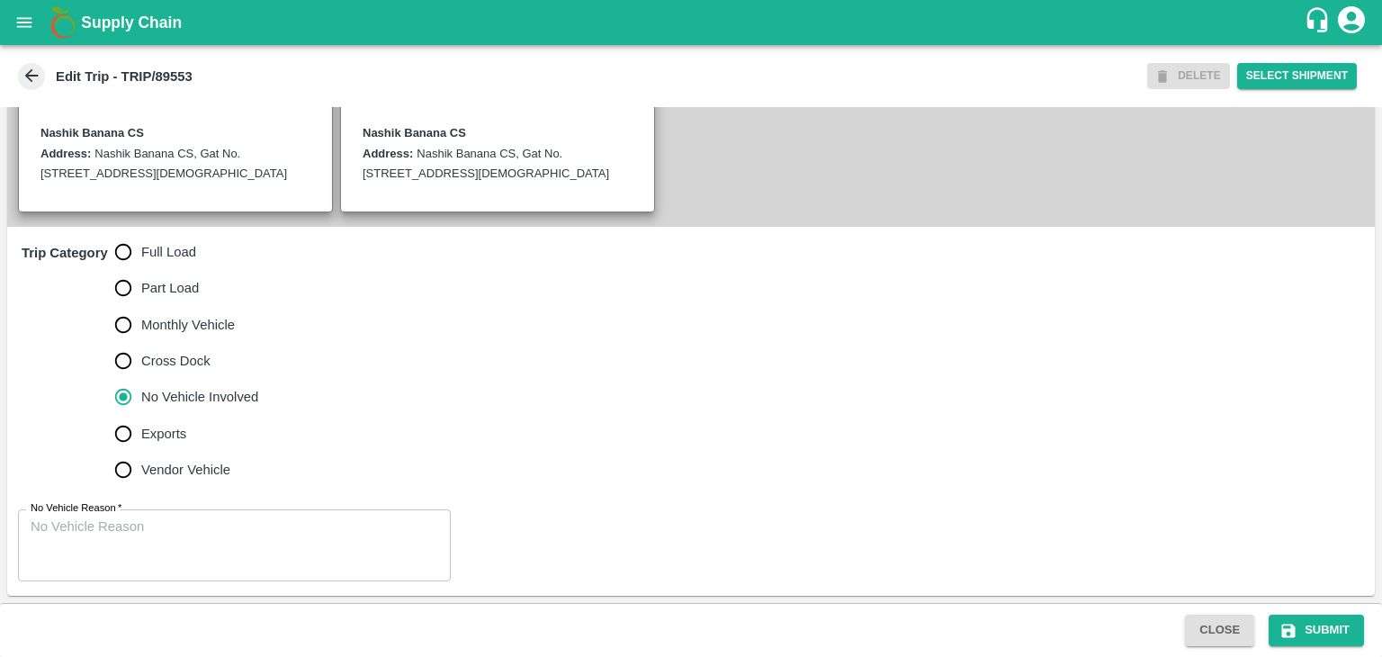
click at [150, 241] on label "Full Load" at bounding box center [182, 252] width 154 height 36
click at [141, 241] on input "Full Load" at bounding box center [123, 252] width 36 height 36
radio input "true"
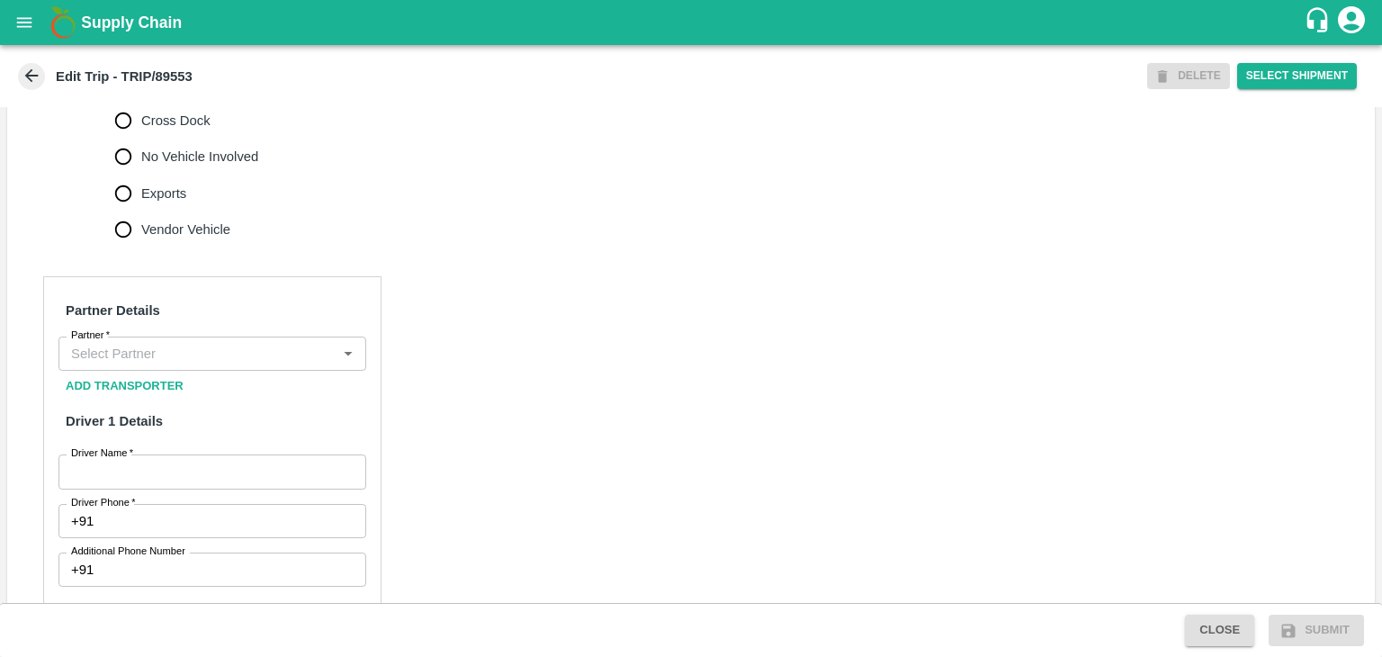
scroll to position [665, 0]
click at [197, 364] on input "Partner   *" at bounding box center [197, 351] width 267 height 23
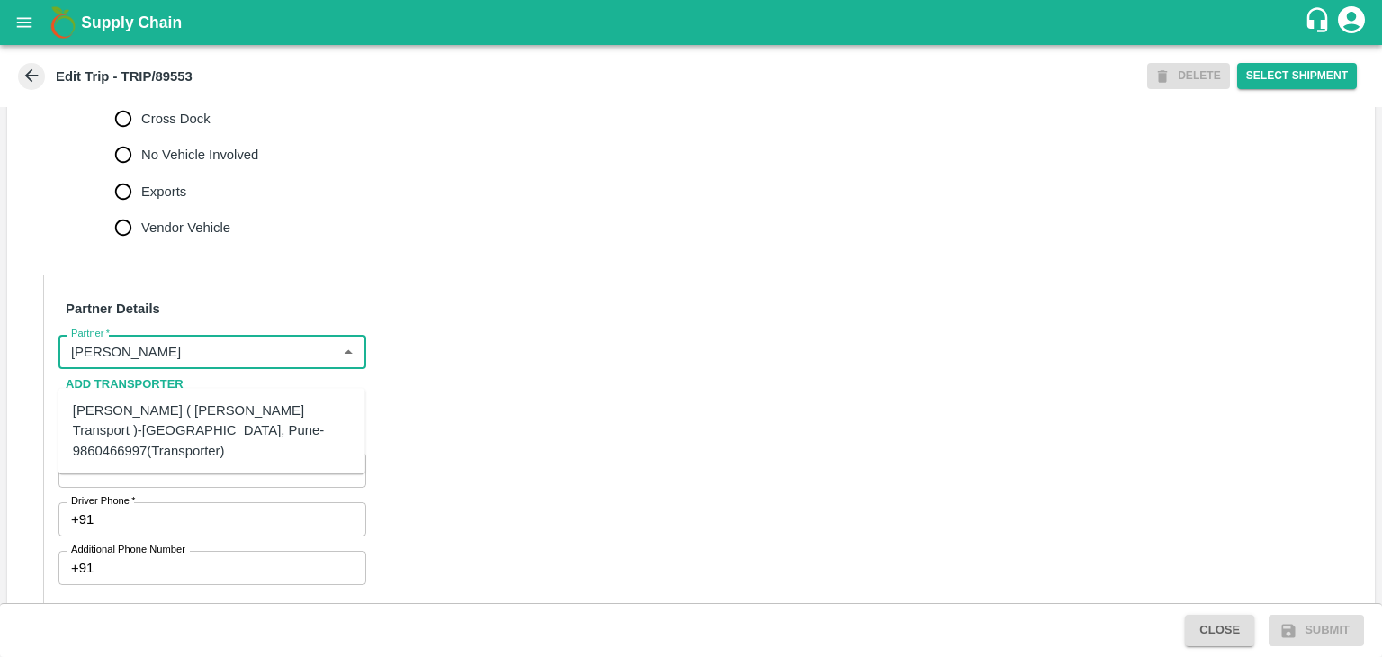
click at [214, 413] on div "[PERSON_NAME] ( [PERSON_NAME] Transport )-[GEOGRAPHIC_DATA], Pune-9860466997(Tr…" at bounding box center [212, 430] width 278 height 60
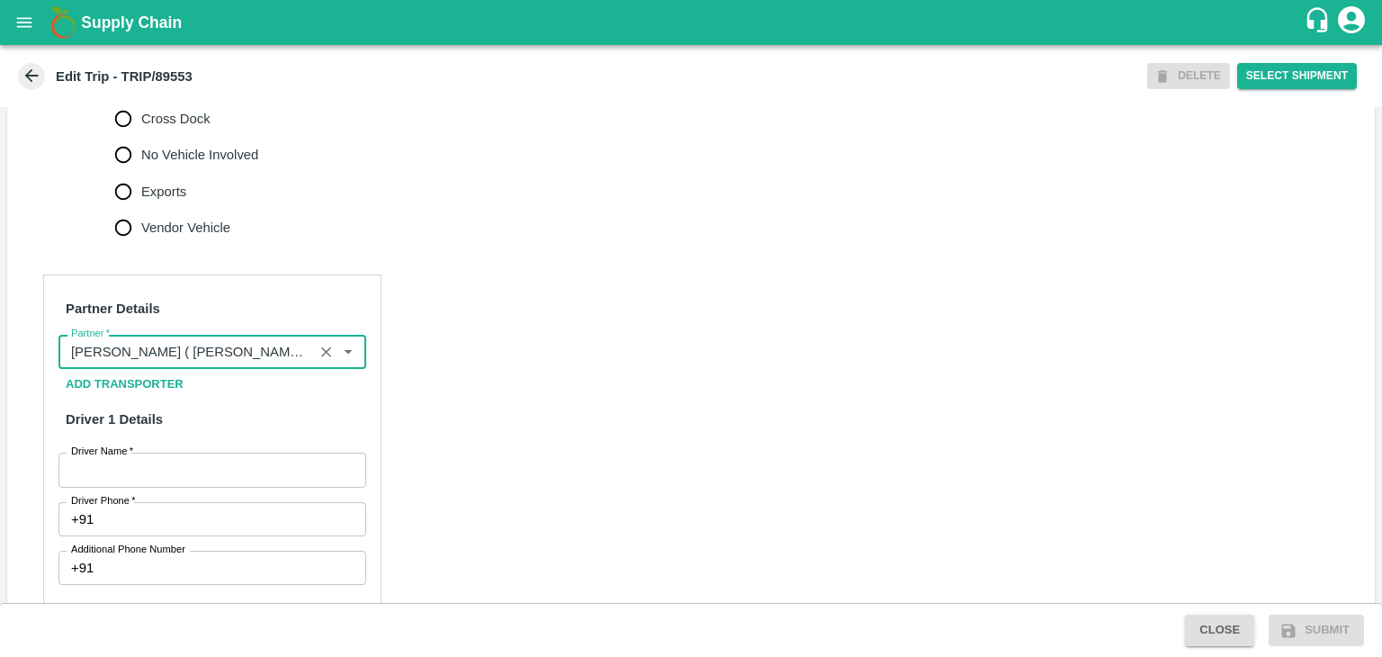
type input "[PERSON_NAME] ( [PERSON_NAME] Transport )-[GEOGRAPHIC_DATA], Pune-9860466997(Tr…"
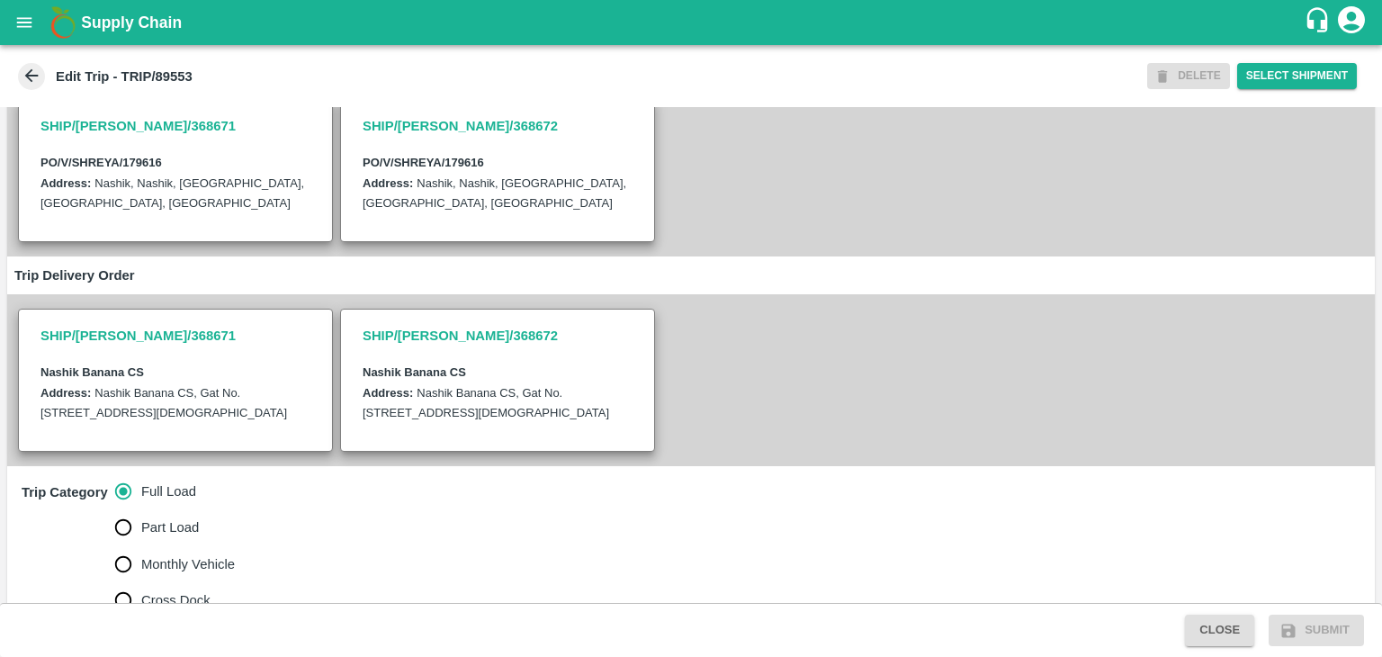
scroll to position [172, 0]
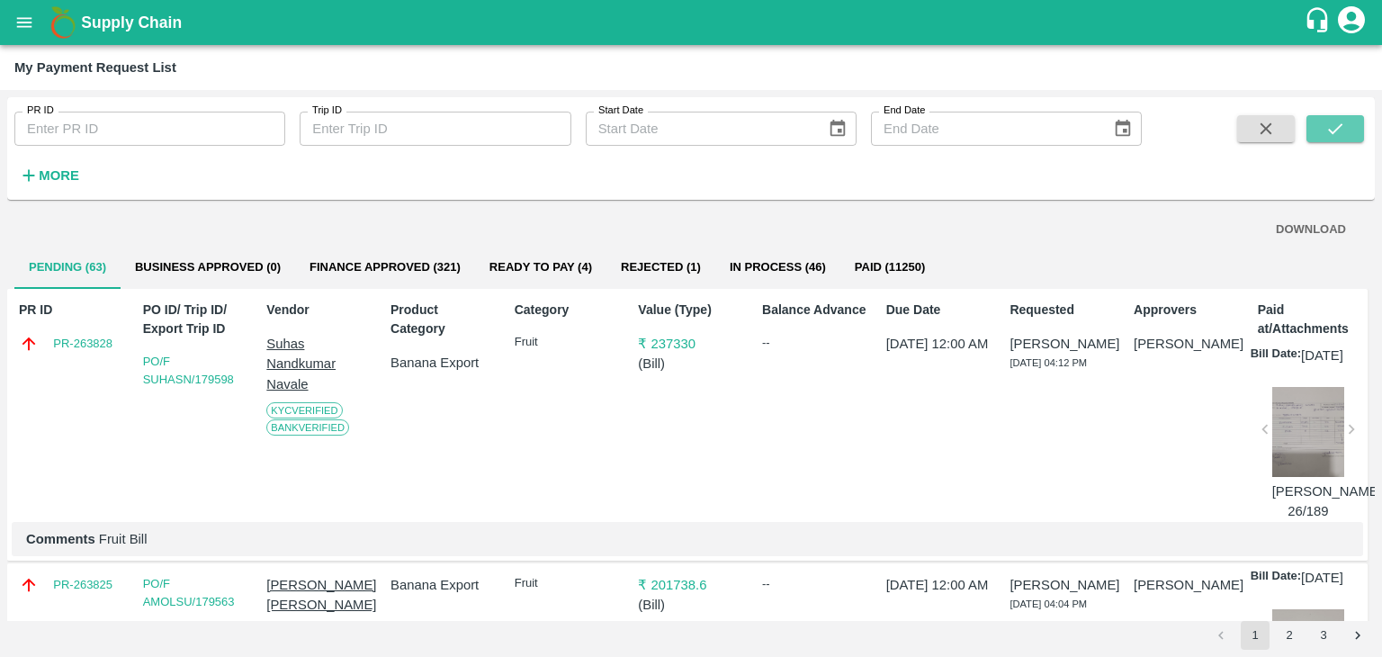
click at [1343, 127] on icon "submit" at bounding box center [1335, 129] width 20 height 20
click at [1350, 118] on button "submit" at bounding box center [1336, 128] width 58 height 27
